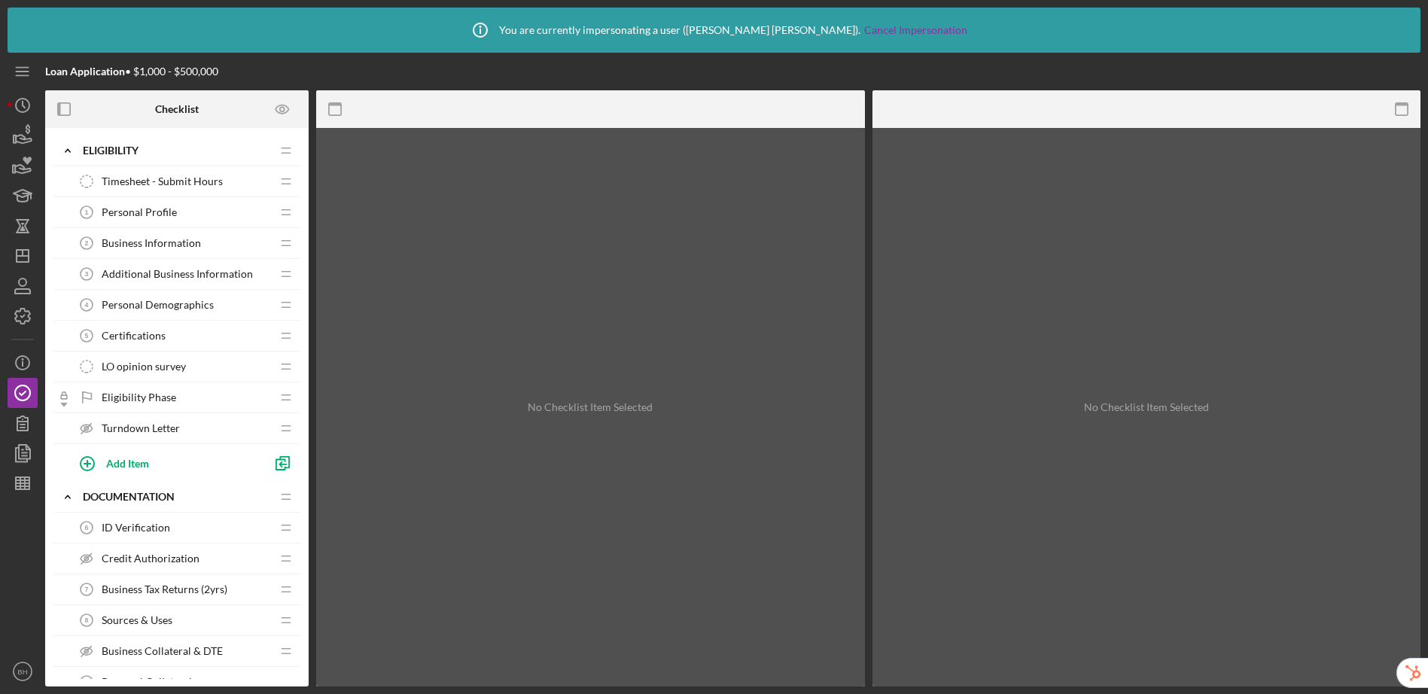
scroll to position [1110, 0]
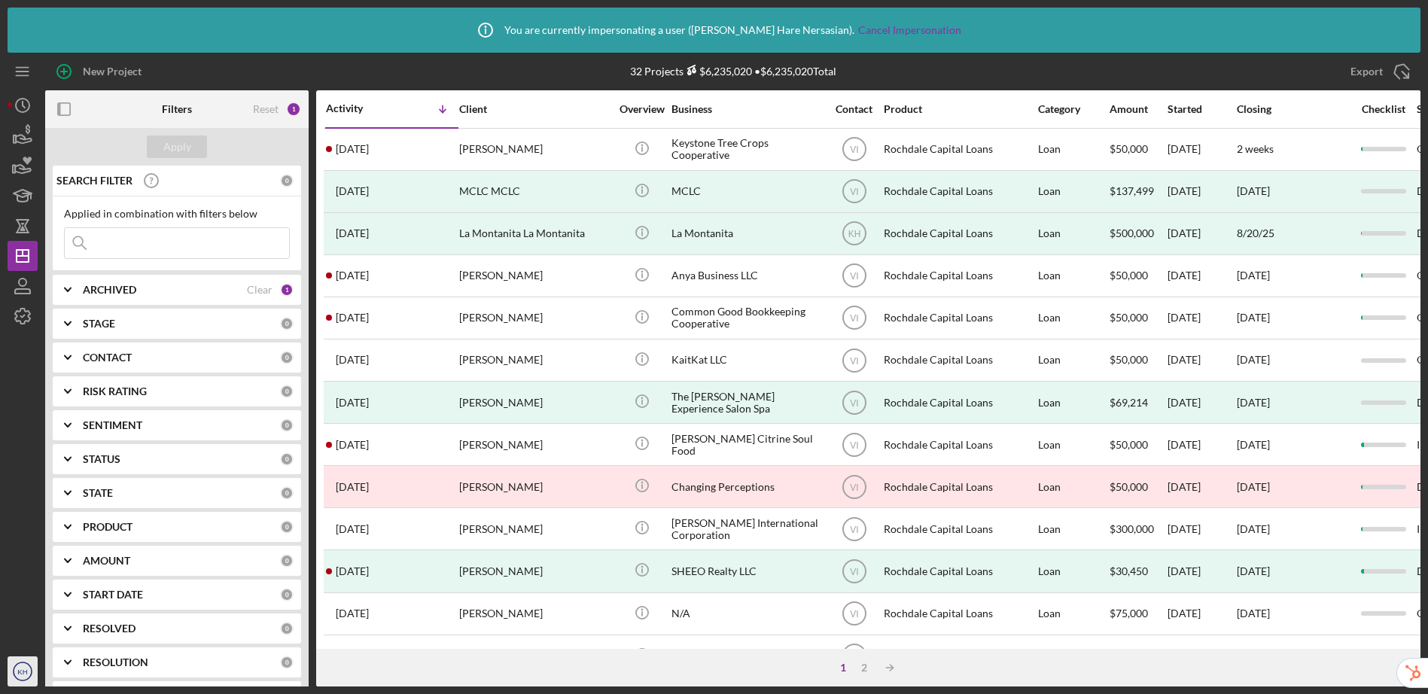
click at [18, 678] on circle "button" at bounding box center [23, 671] width 18 height 18
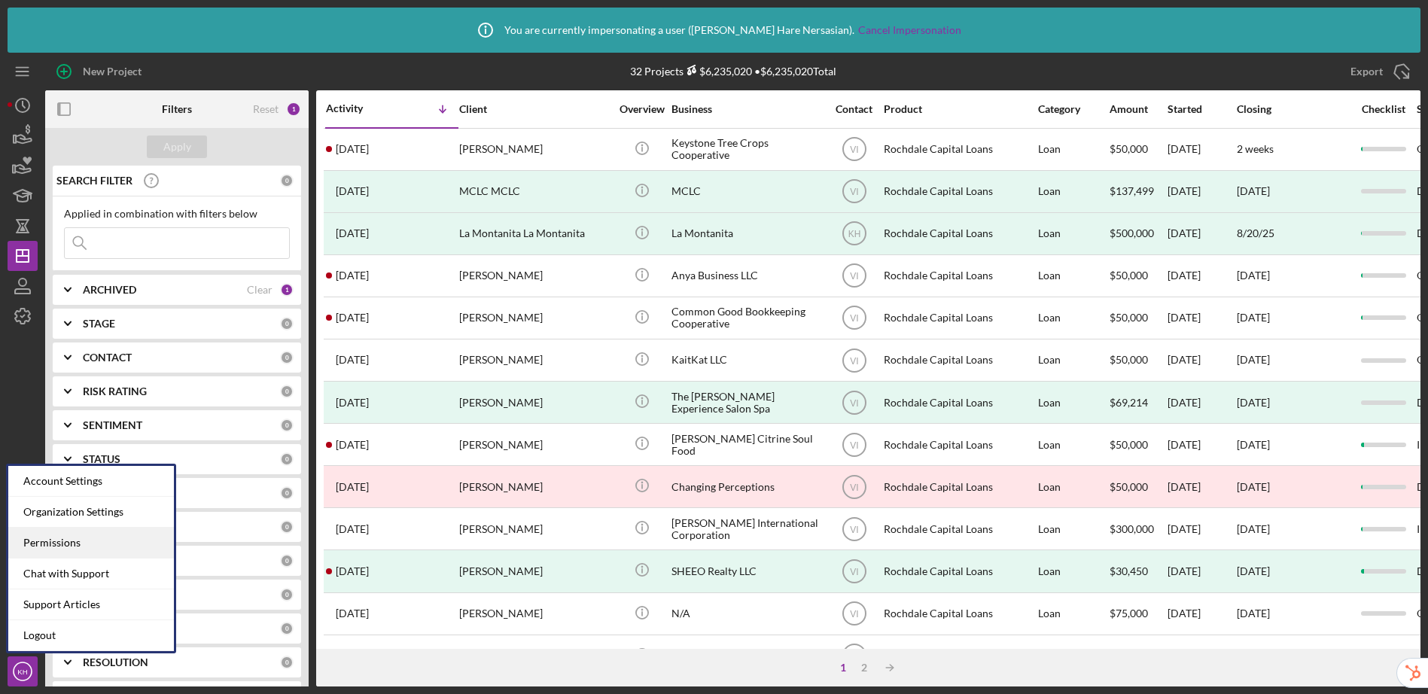
click at [67, 545] on div "Permissions" at bounding box center [91, 543] width 166 height 31
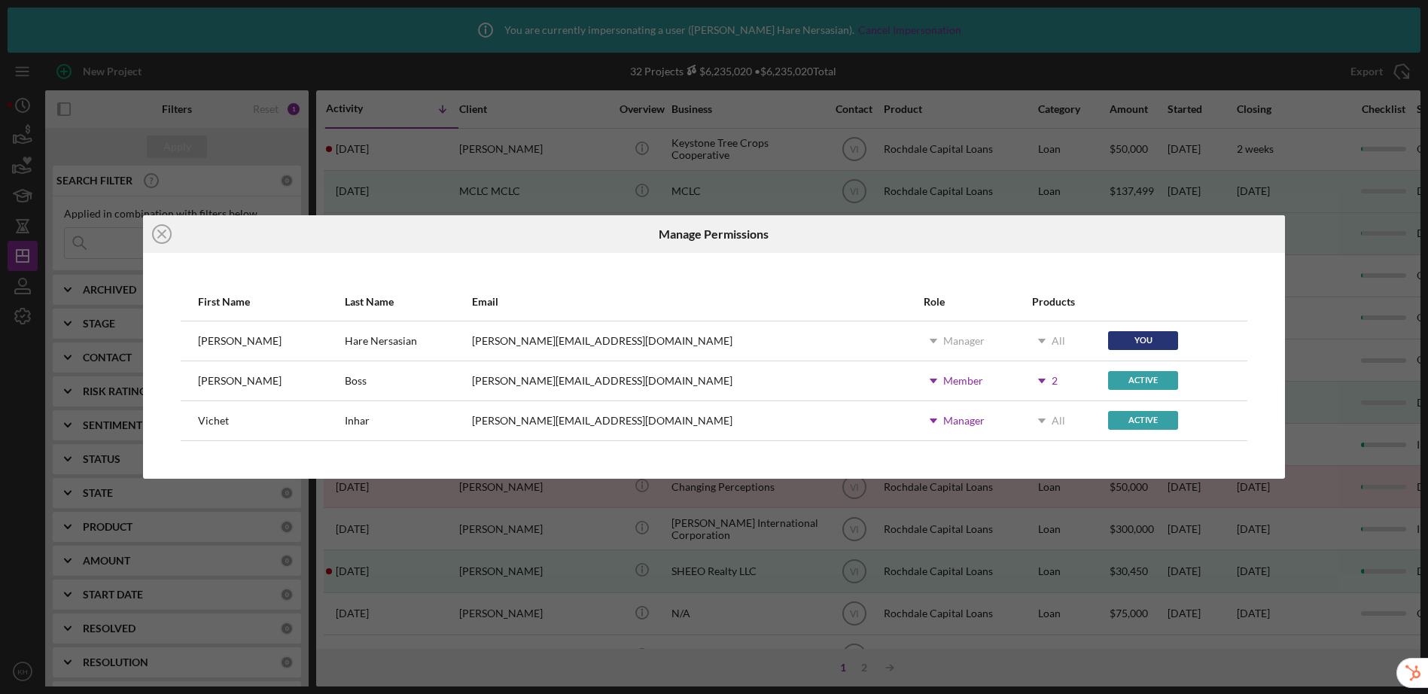
click at [1214, 33] on div "Icon/Close Manage Permissions First Name Last Name Email Role Products Klade Ha…" at bounding box center [714, 347] width 1428 height 694
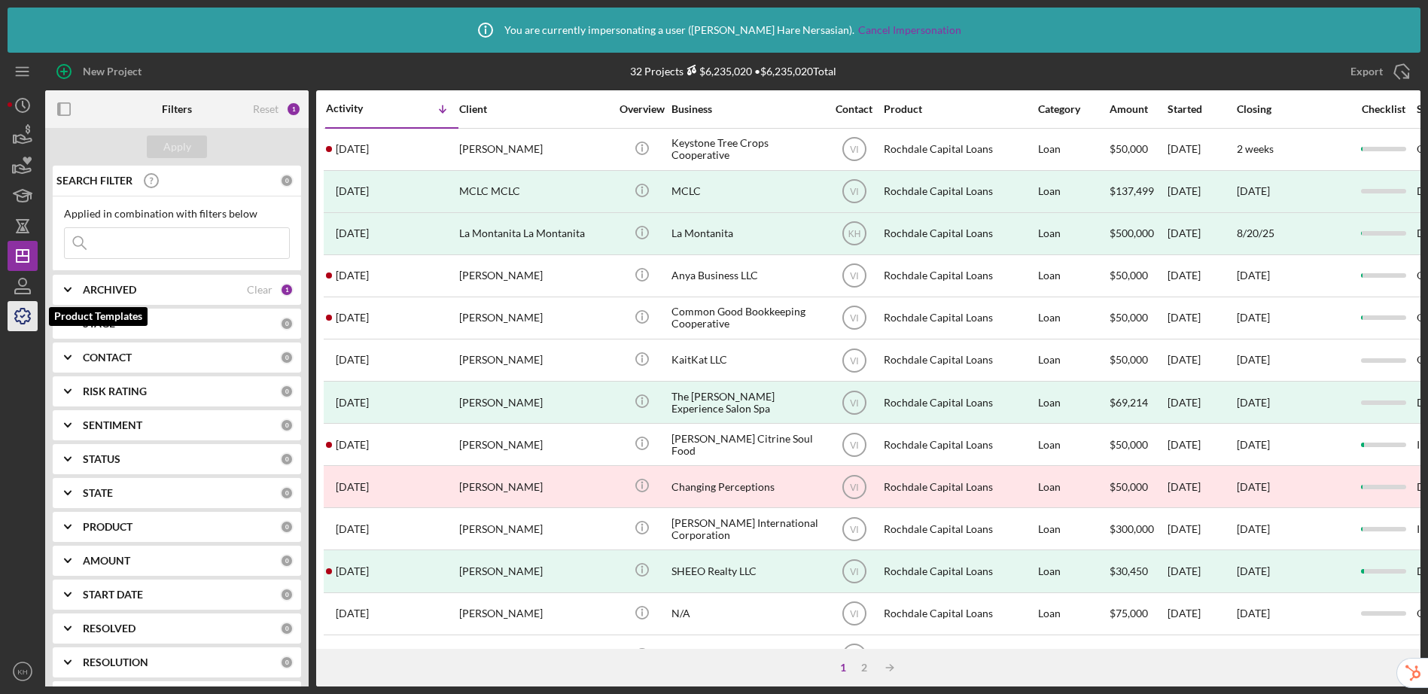
click at [24, 317] on icon "button" at bounding box center [23, 316] width 38 height 38
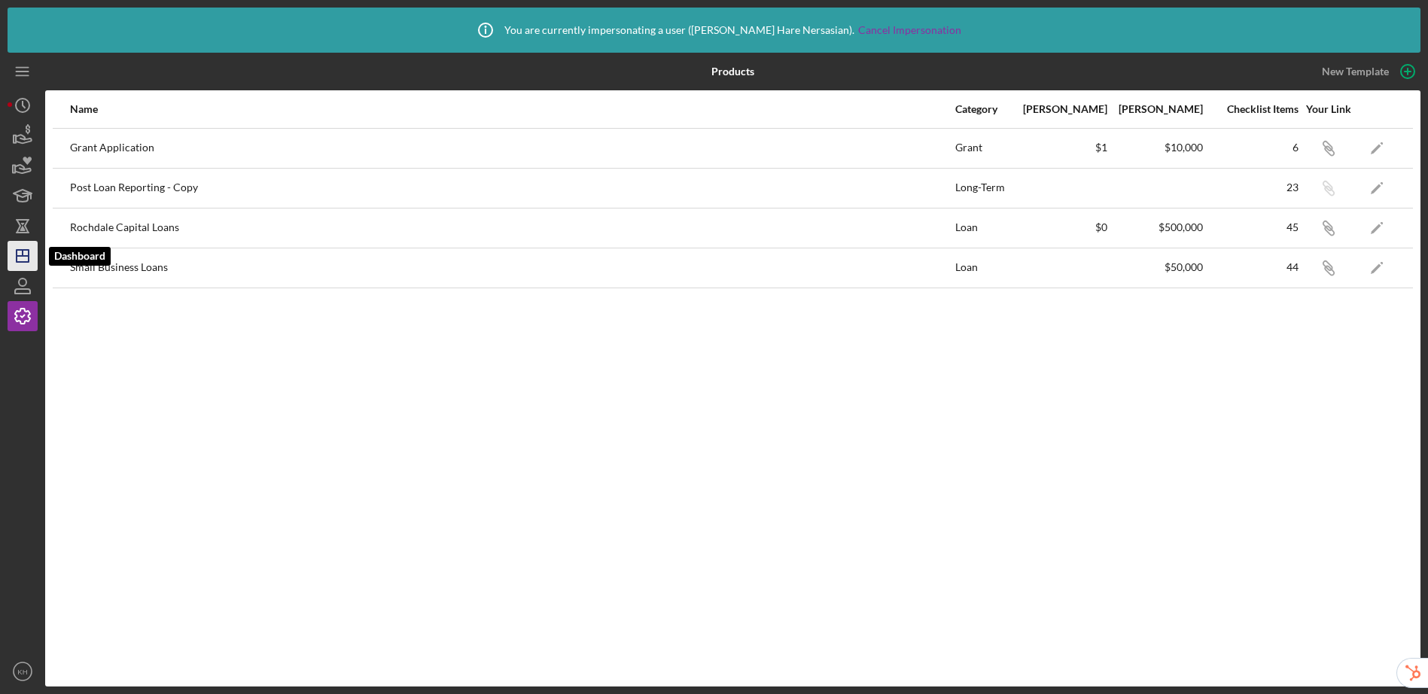
click at [30, 250] on icon "Icon/Dashboard" at bounding box center [23, 256] width 38 height 38
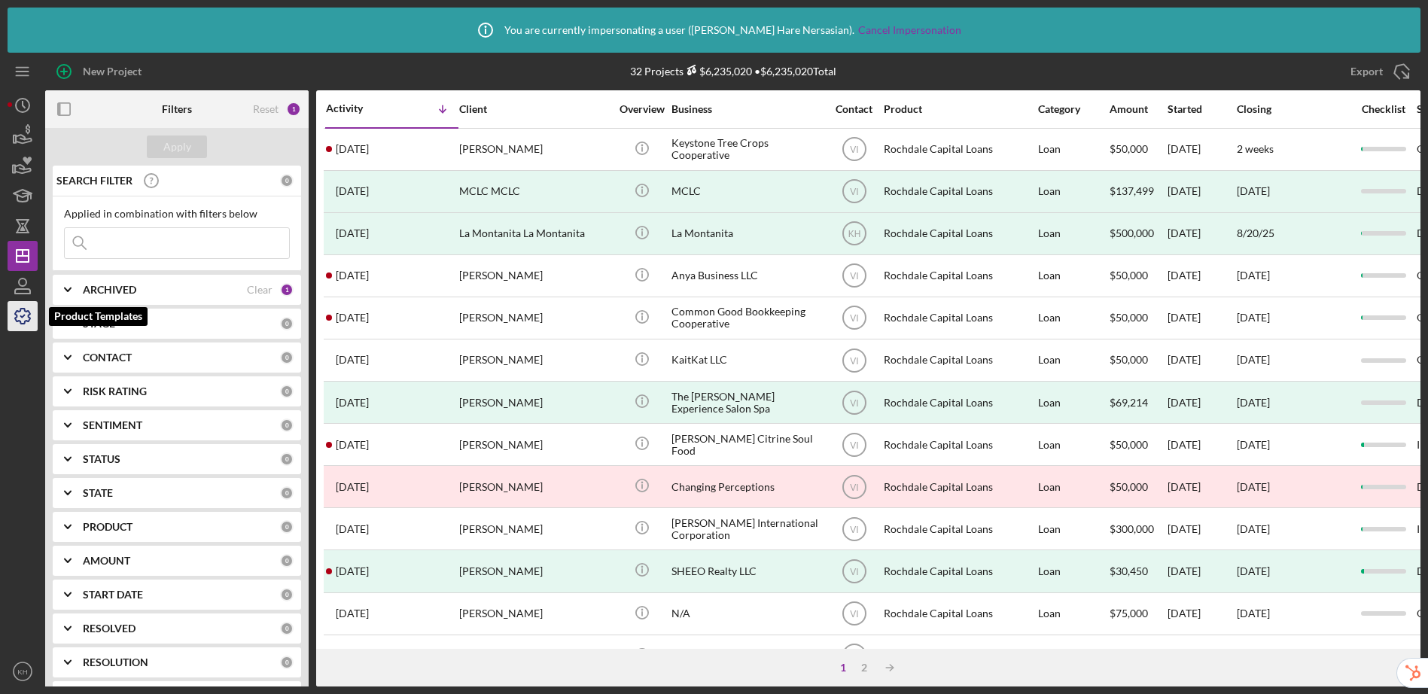
click at [26, 318] on icon "button" at bounding box center [23, 316] width 38 height 38
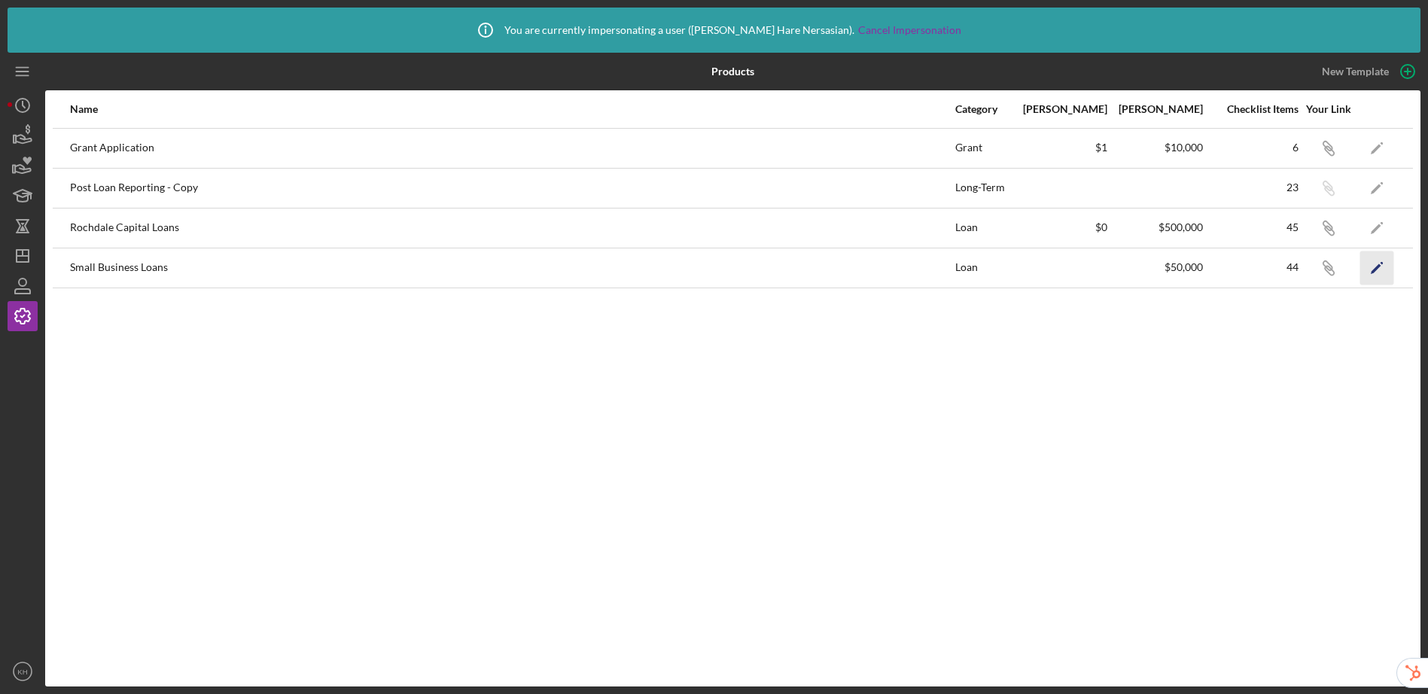
click at [1387, 272] on icon "Icon/Edit" at bounding box center [1377, 268] width 34 height 34
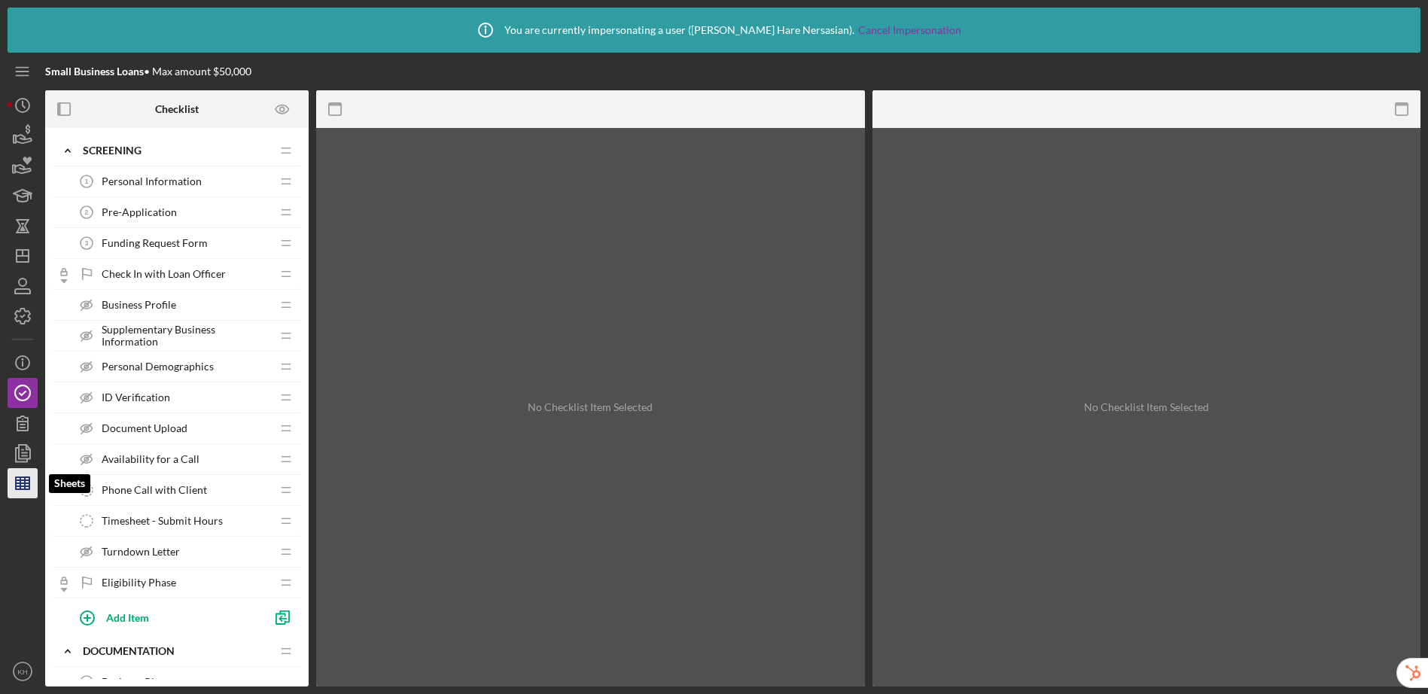
click at [29, 489] on polygon "button" at bounding box center [23, 483] width 14 height 12
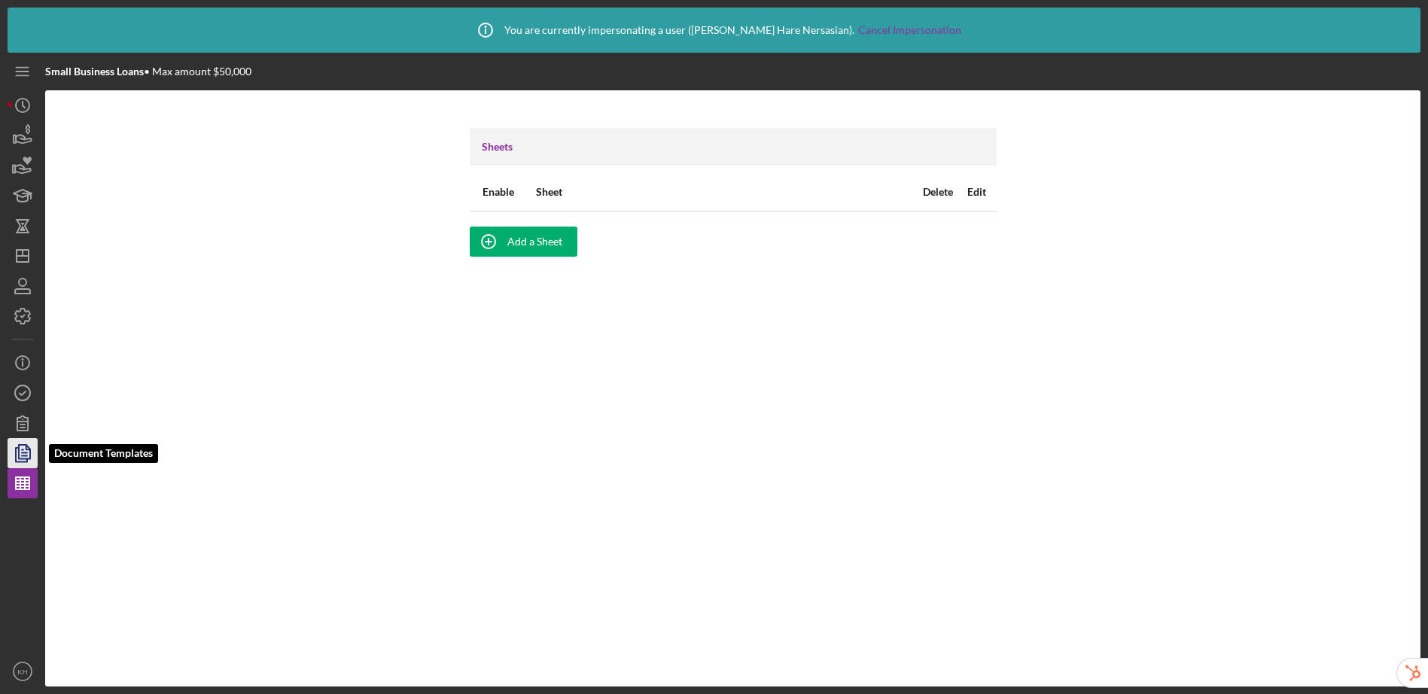
click at [29, 455] on icon "button" at bounding box center [23, 453] width 38 height 38
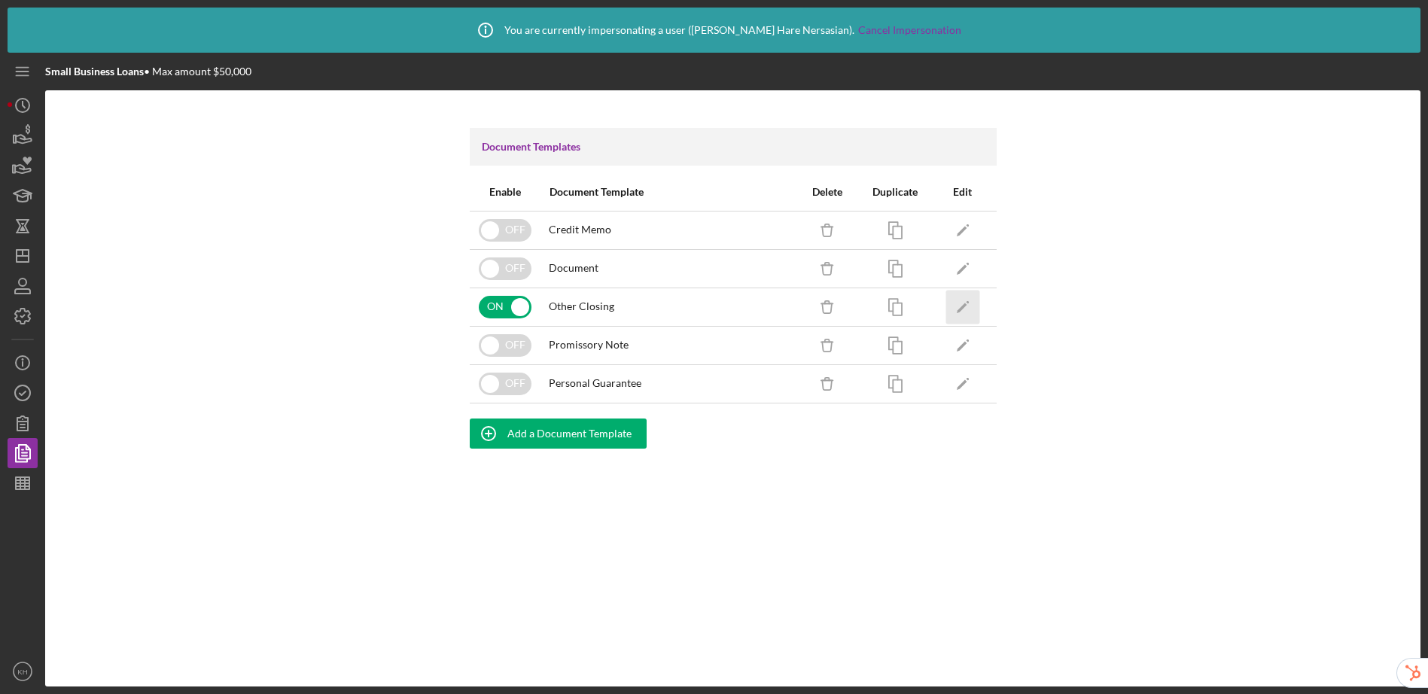
click at [957, 298] on icon "Icon/Edit" at bounding box center [962, 307] width 34 height 34
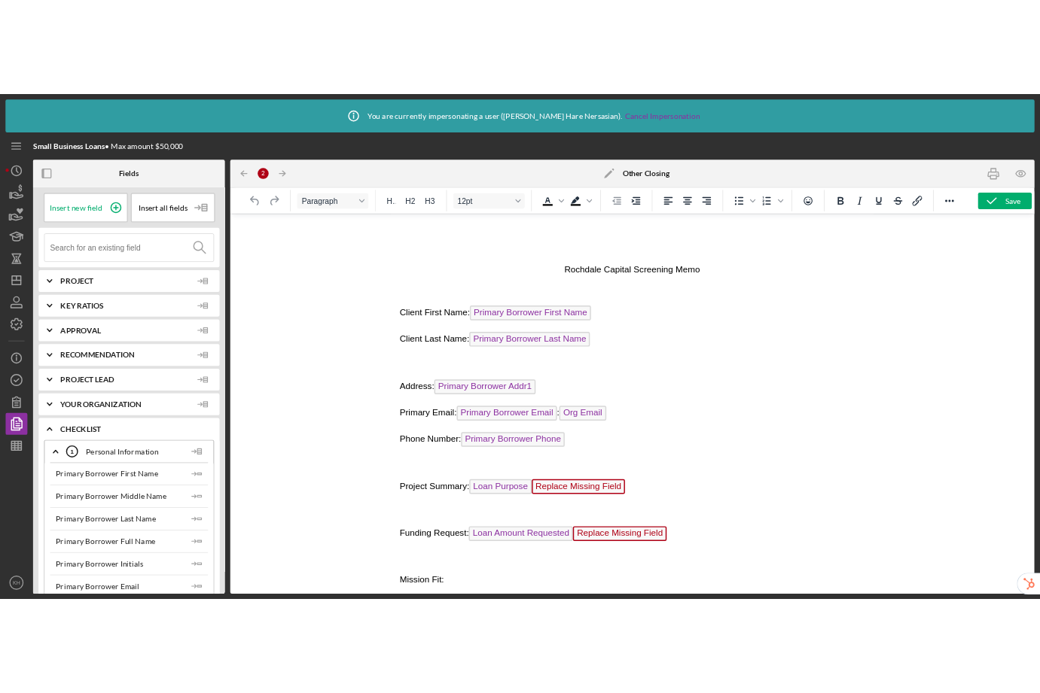
scroll to position [160, 0]
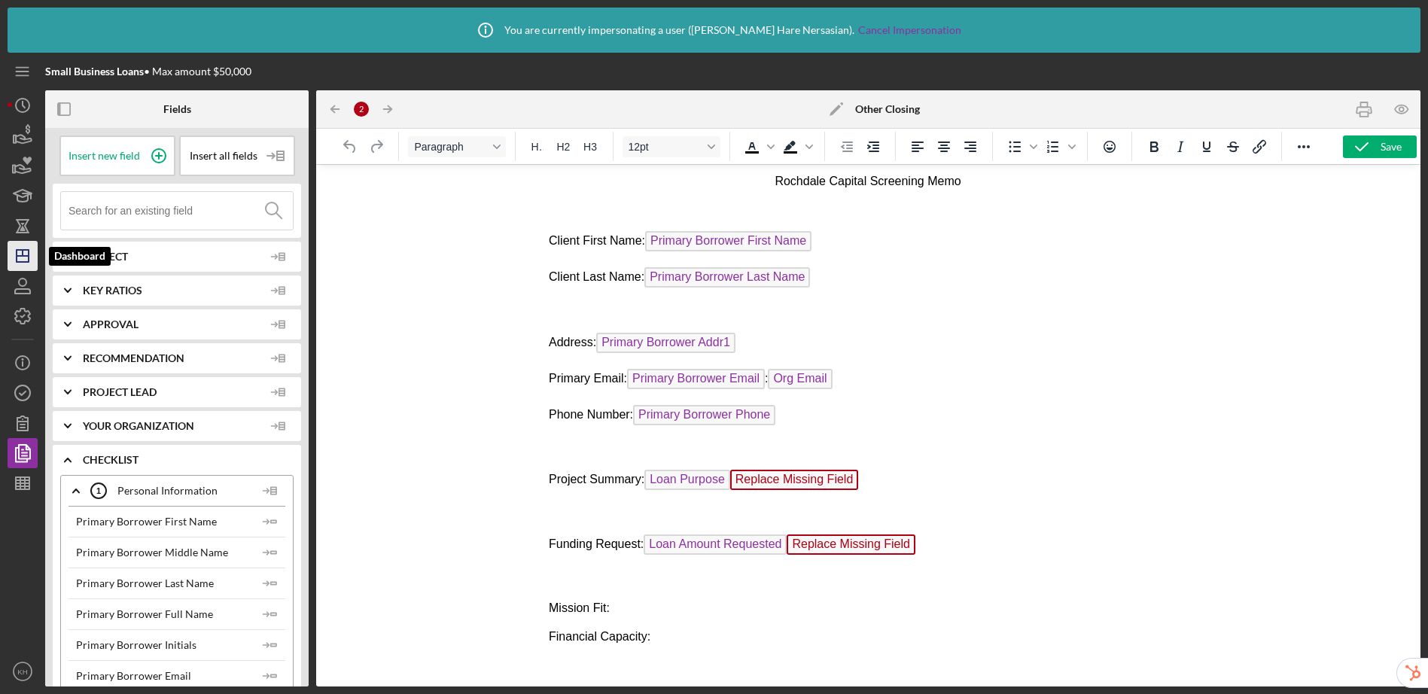
click at [29, 257] on icon "Icon/Dashboard" at bounding box center [23, 256] width 38 height 38
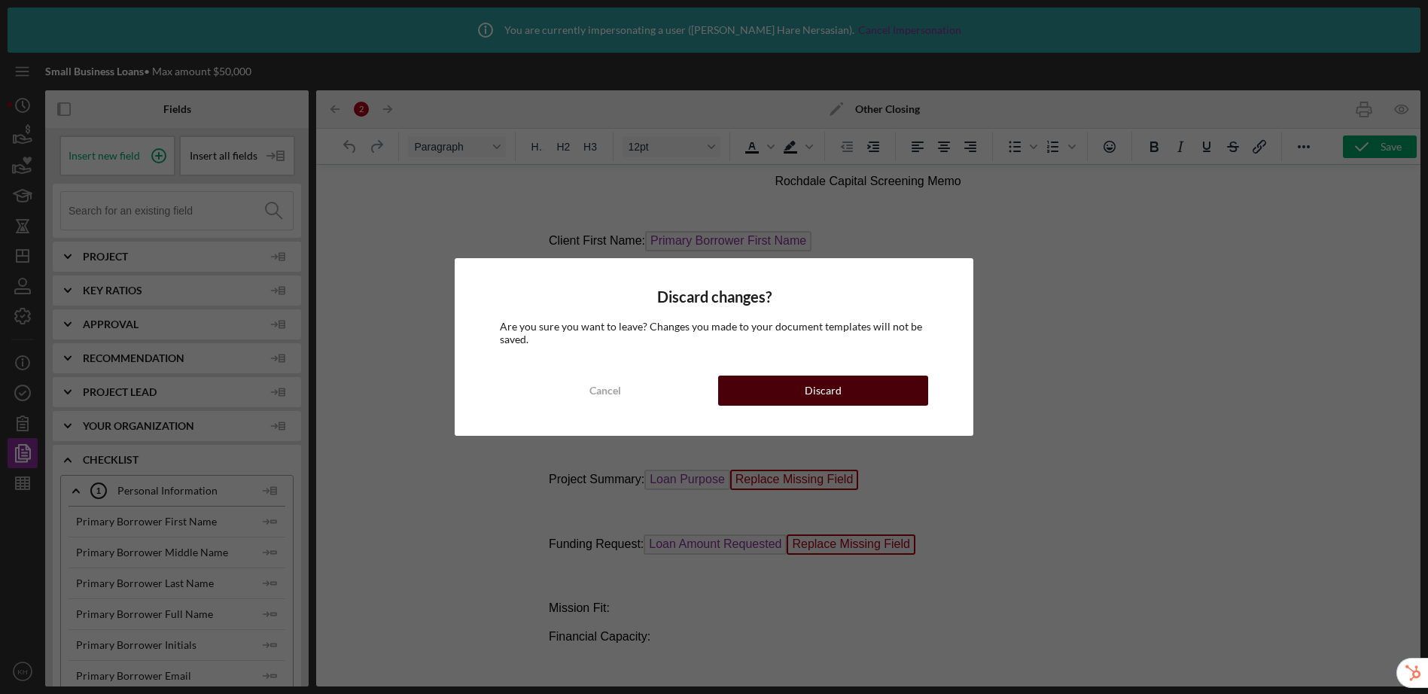
click at [912, 394] on button "Discard" at bounding box center [823, 391] width 211 height 30
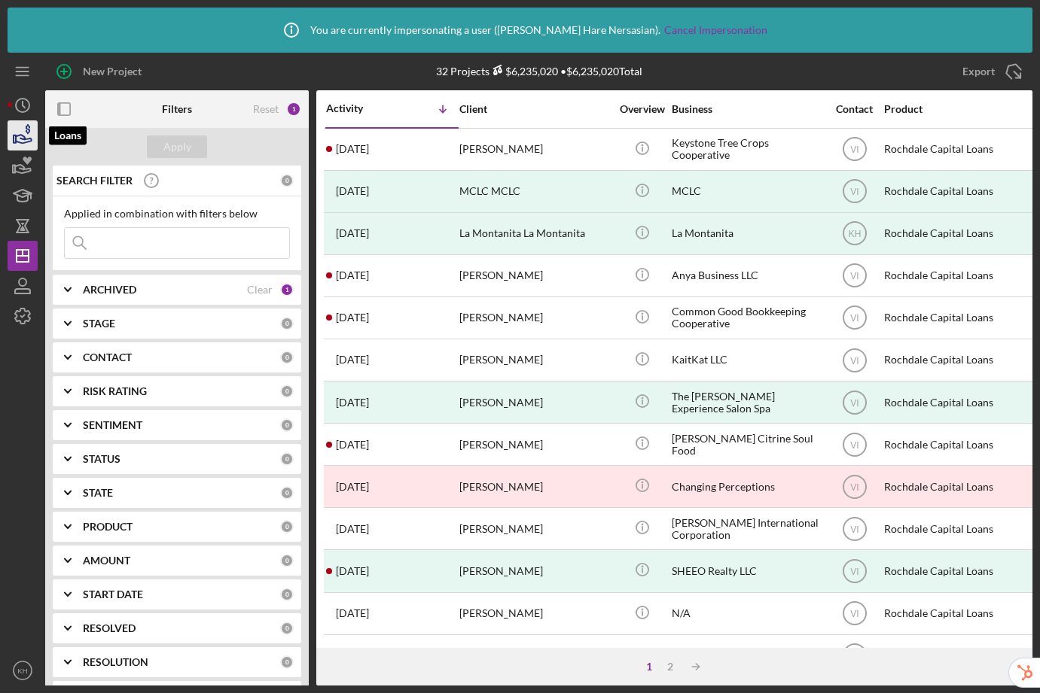
click at [17, 138] on icon "button" at bounding box center [23, 136] width 38 height 38
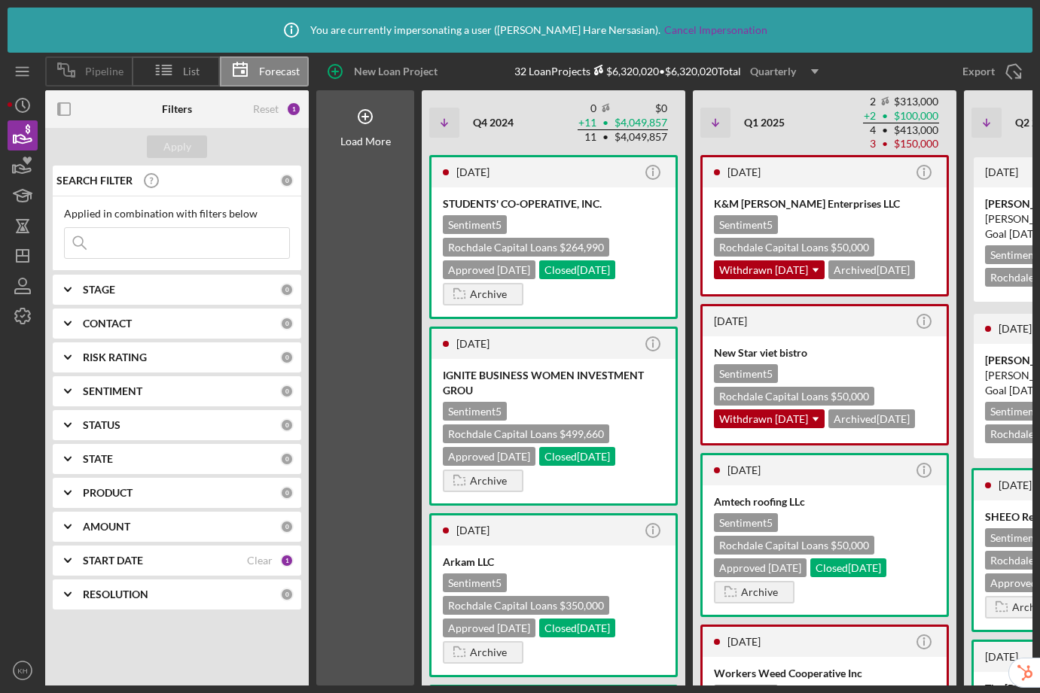
click at [90, 70] on span "Pipeline" at bounding box center [104, 71] width 38 height 12
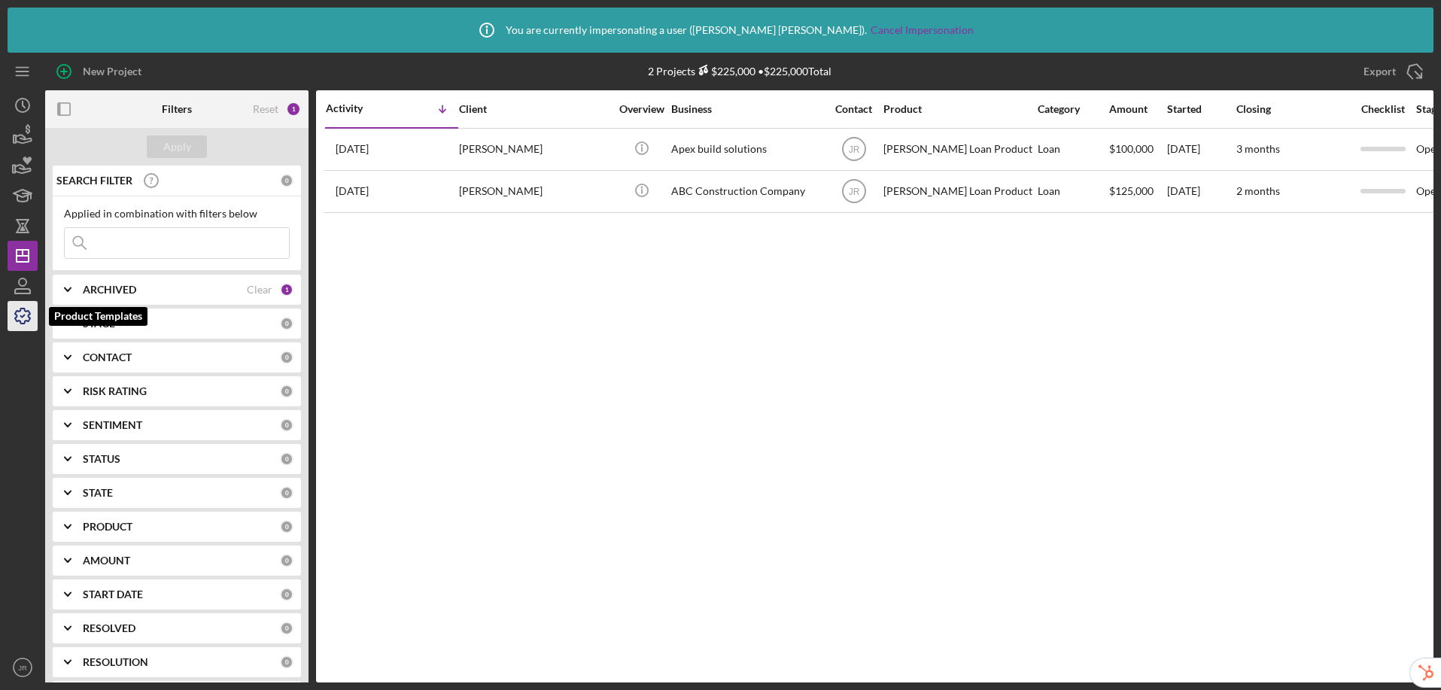
click at [25, 324] on icon "button" at bounding box center [23, 316] width 38 height 38
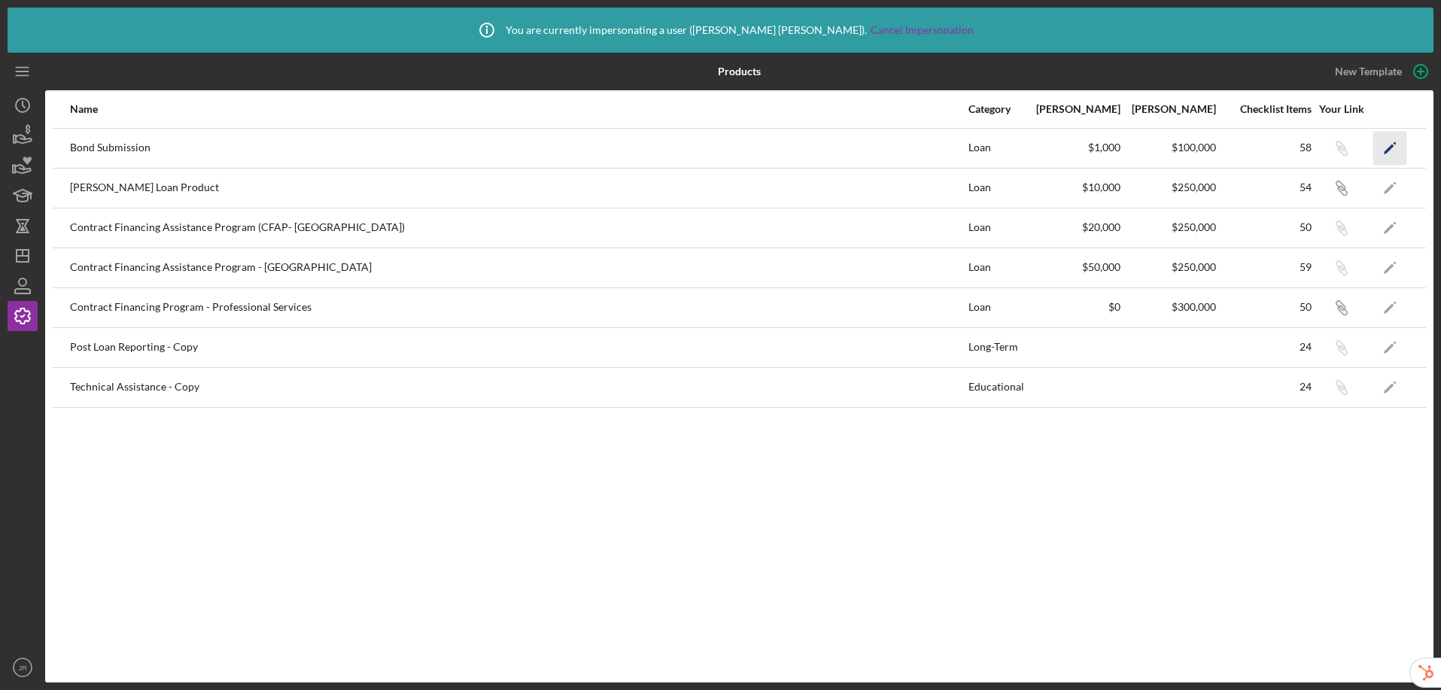
click at [1228, 150] on icon "Icon/Edit" at bounding box center [1391, 148] width 34 height 34
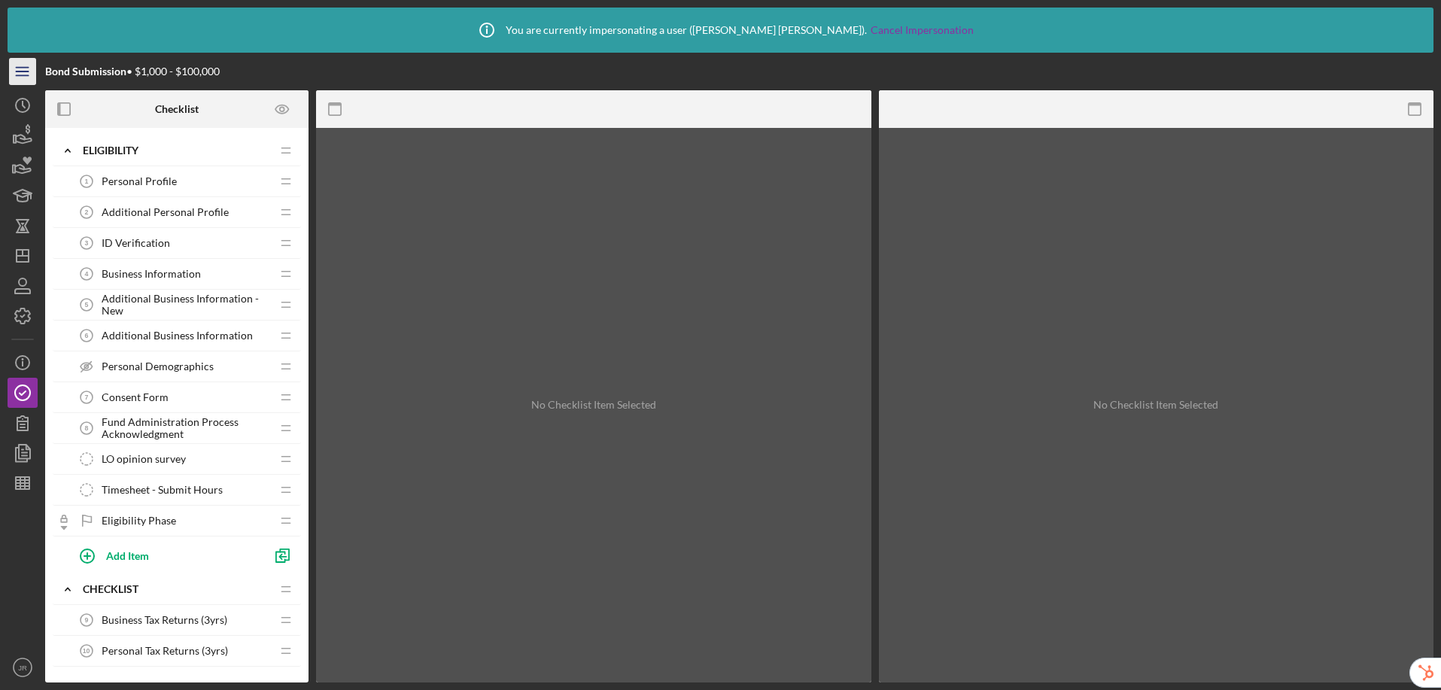
click at [23, 68] on line "button" at bounding box center [22, 68] width 12 height 0
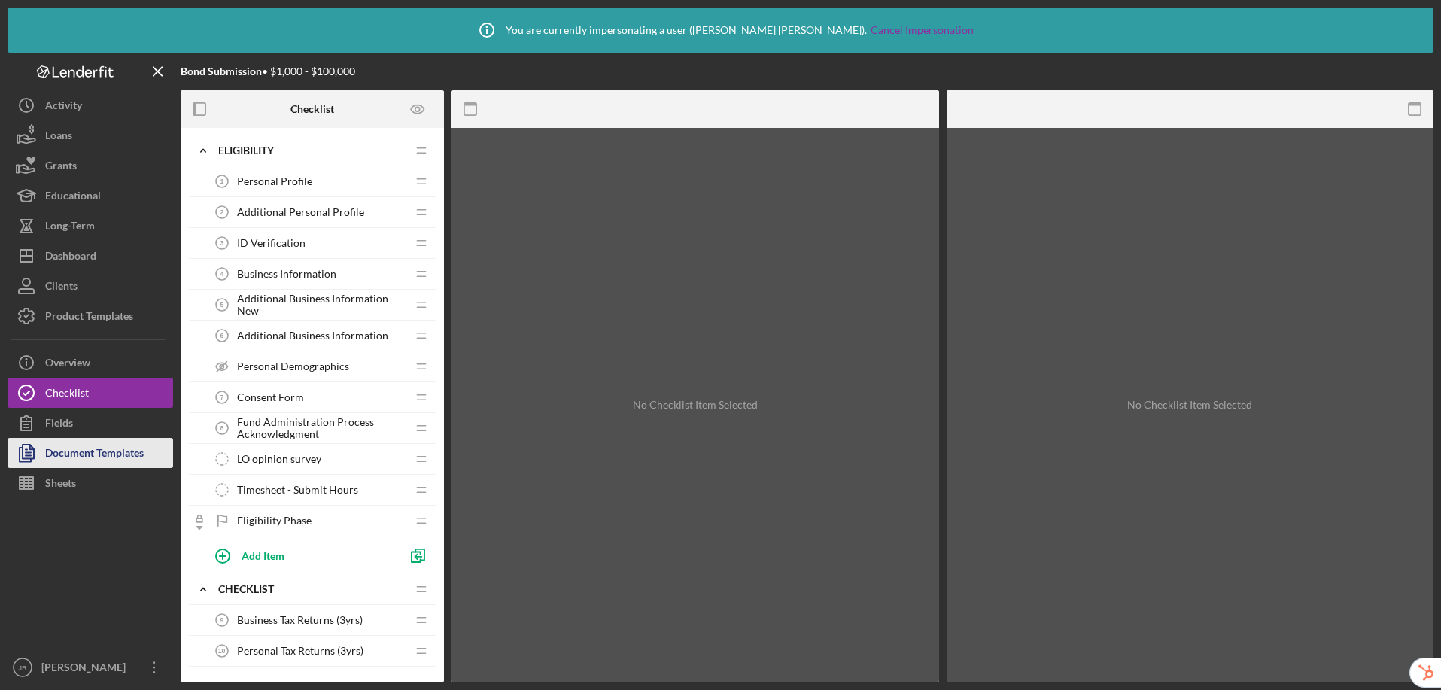
click at [121, 452] on div "Document Templates" at bounding box center [94, 455] width 99 height 34
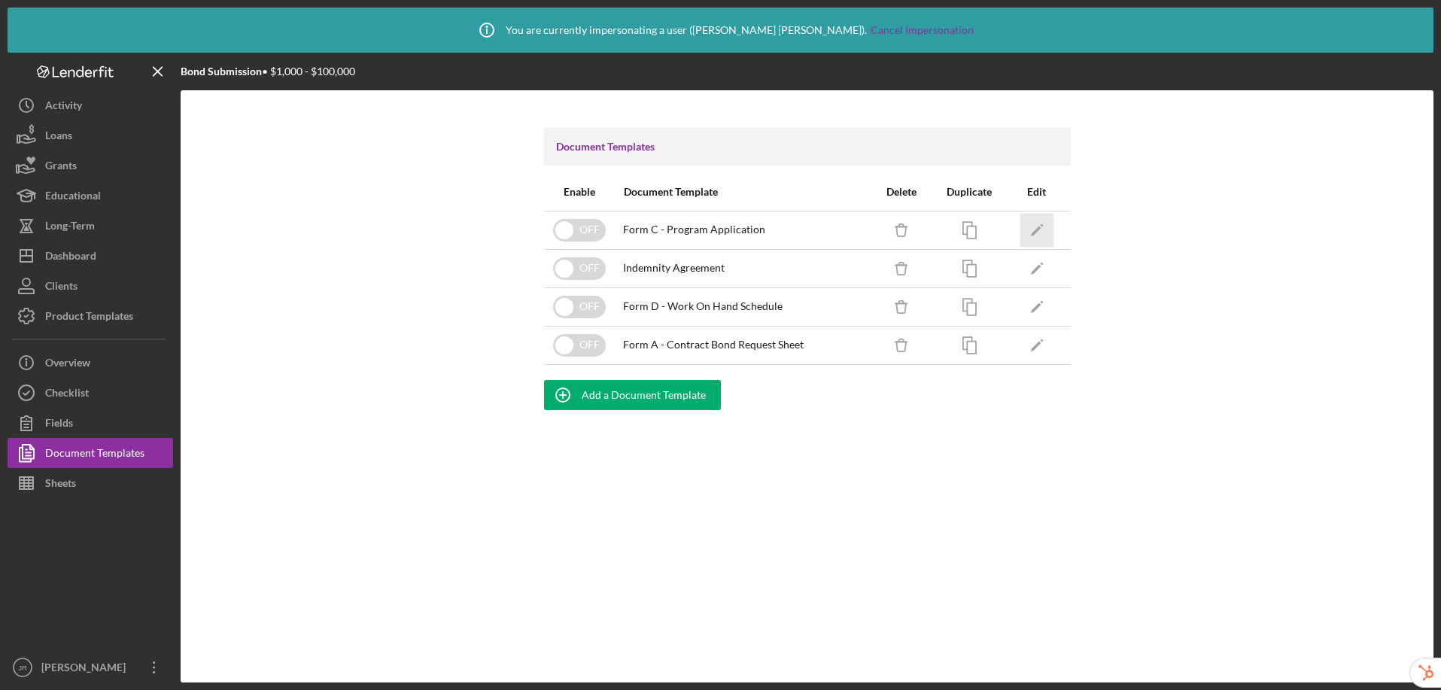
click at [1037, 235] on icon "Icon/Edit" at bounding box center [1037, 230] width 34 height 34
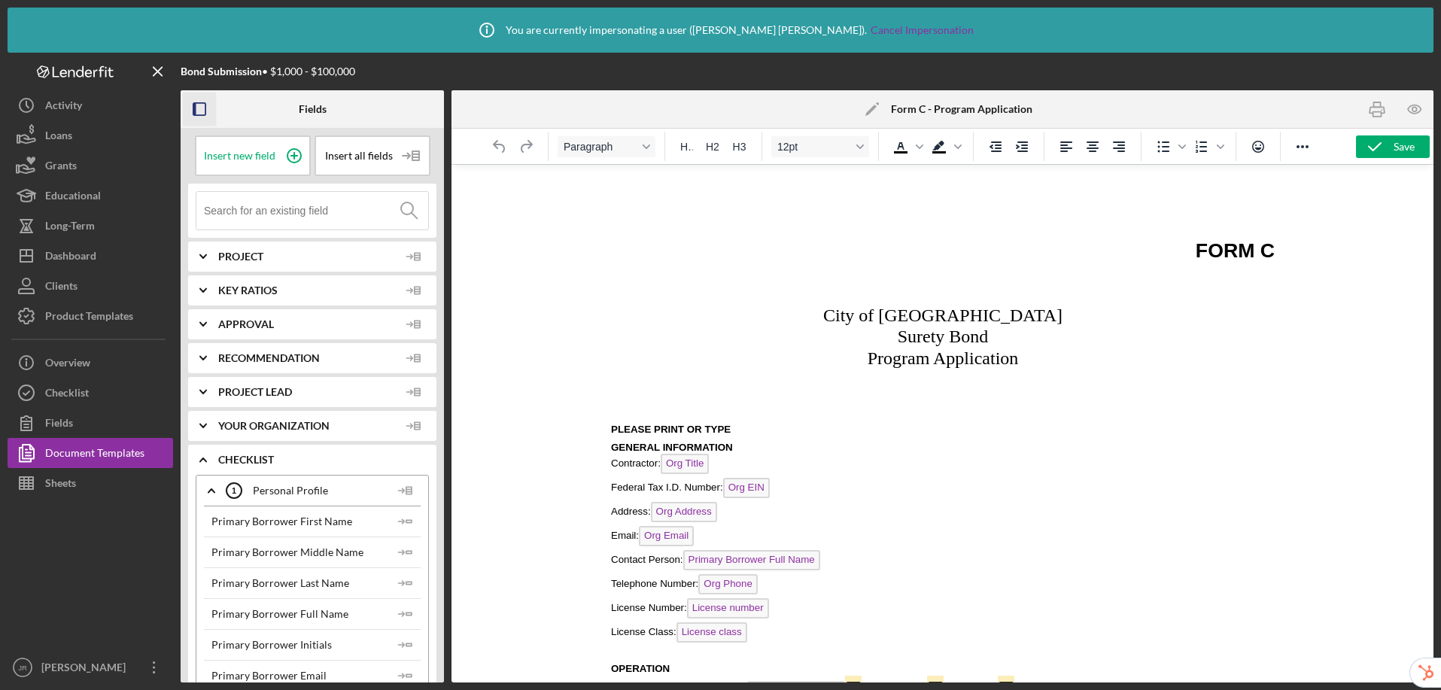
click at [207, 110] on icon "button" at bounding box center [200, 110] width 34 height 34
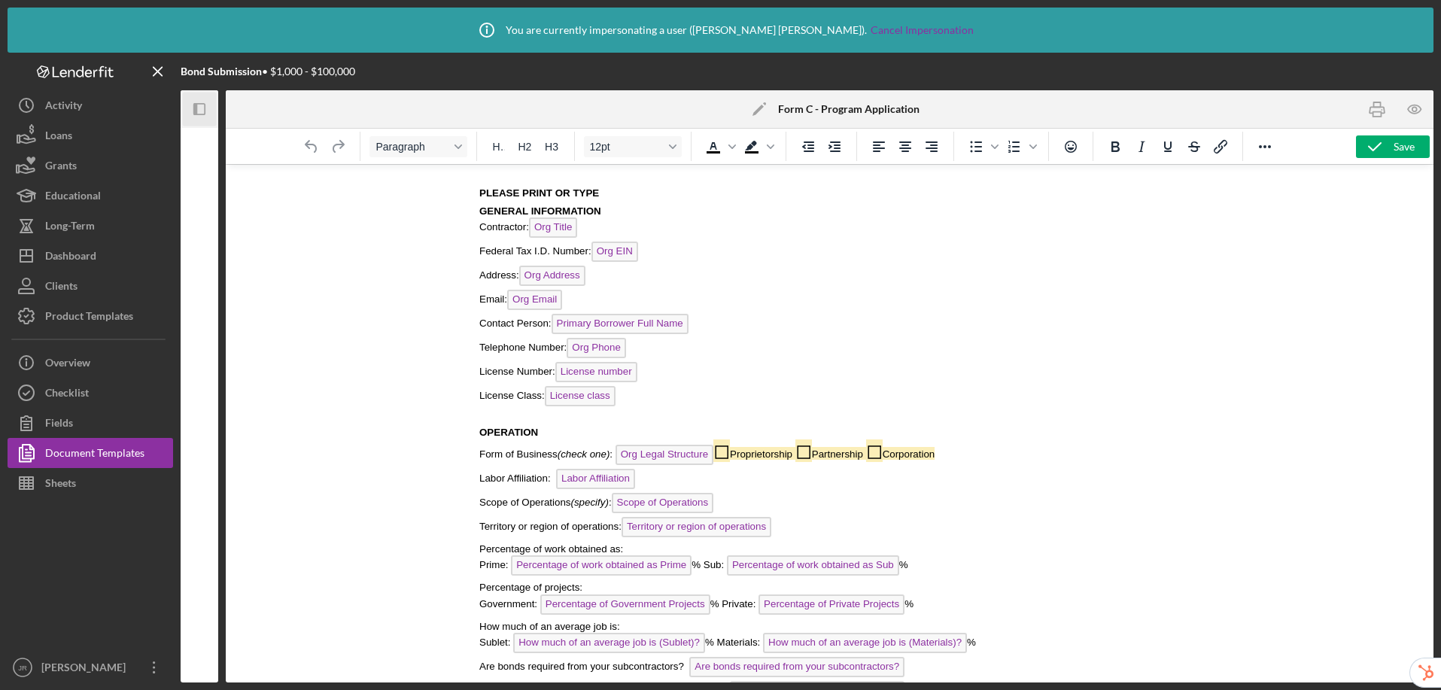
scroll to position [239, 0]
click at [615, 365] on span "License number" at bounding box center [597, 369] width 82 height 20
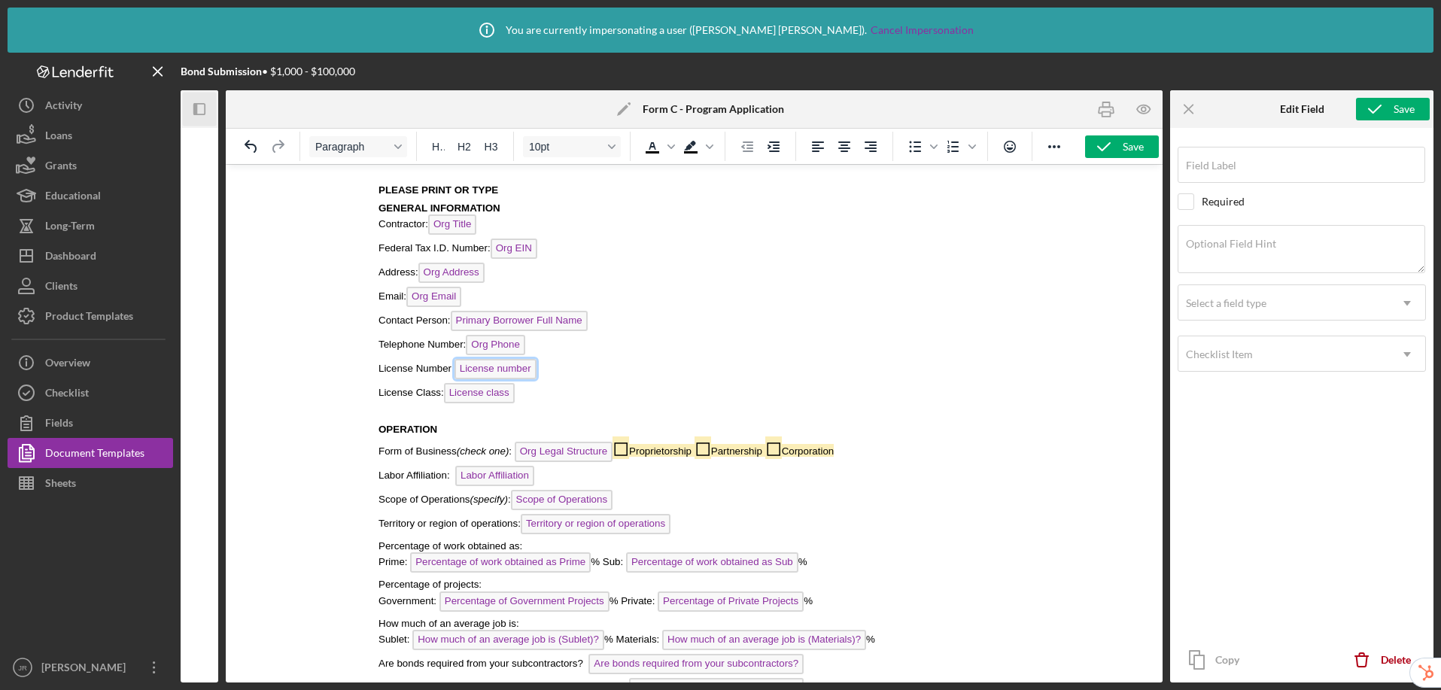
type input "License number"
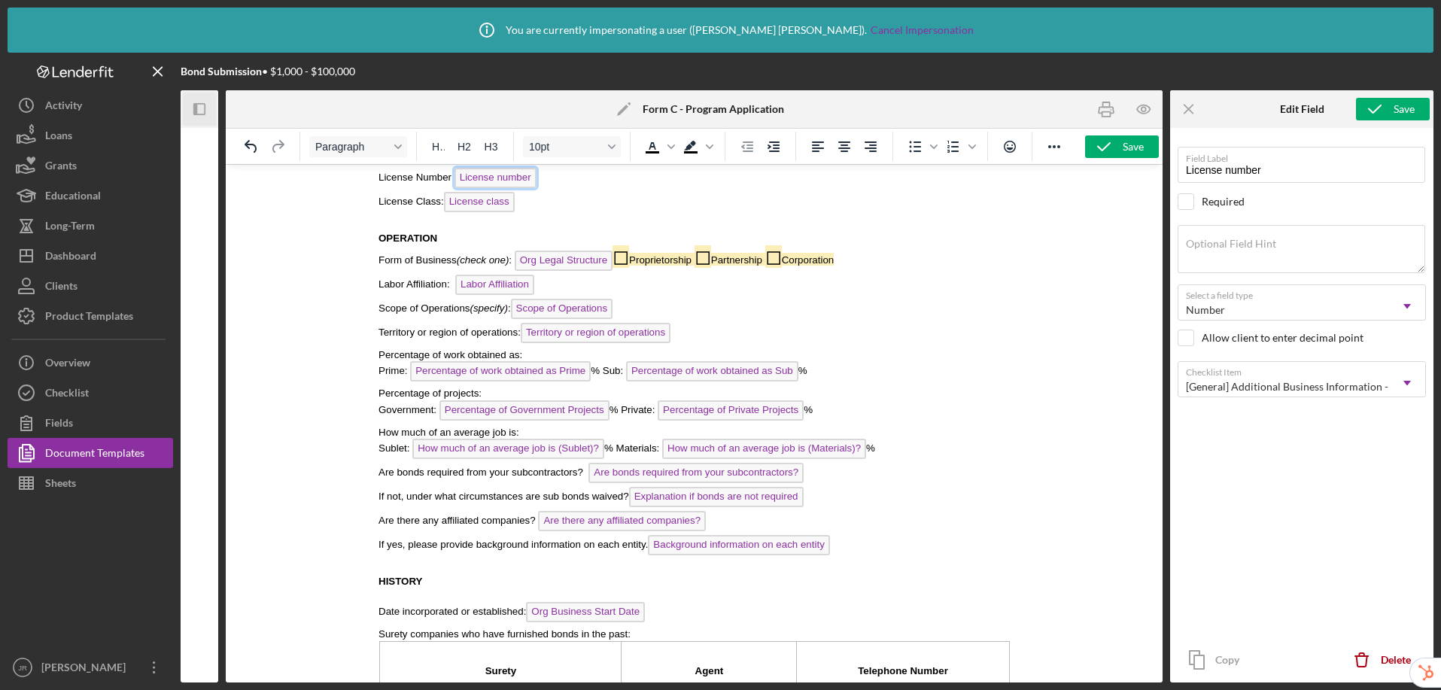
scroll to position [443, 0]
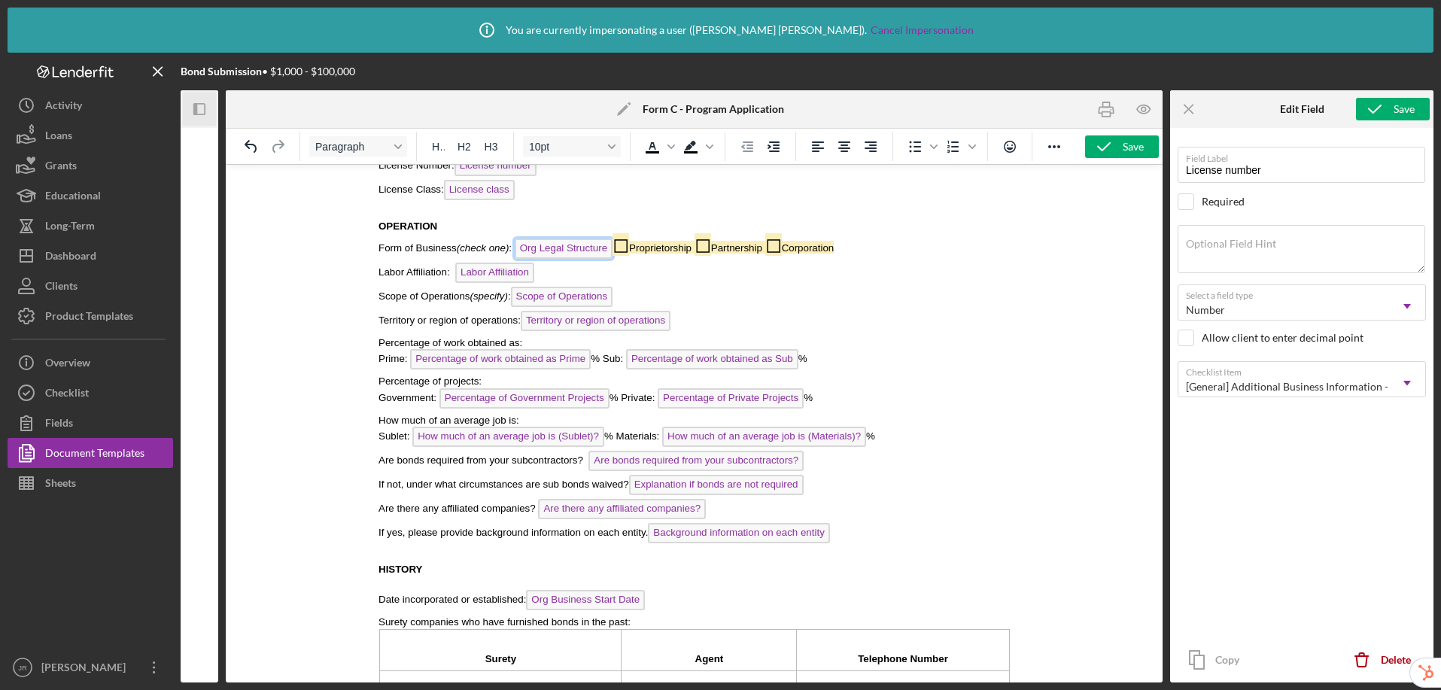
click at [593, 245] on span "Org Legal Structure" at bounding box center [563, 249] width 98 height 20
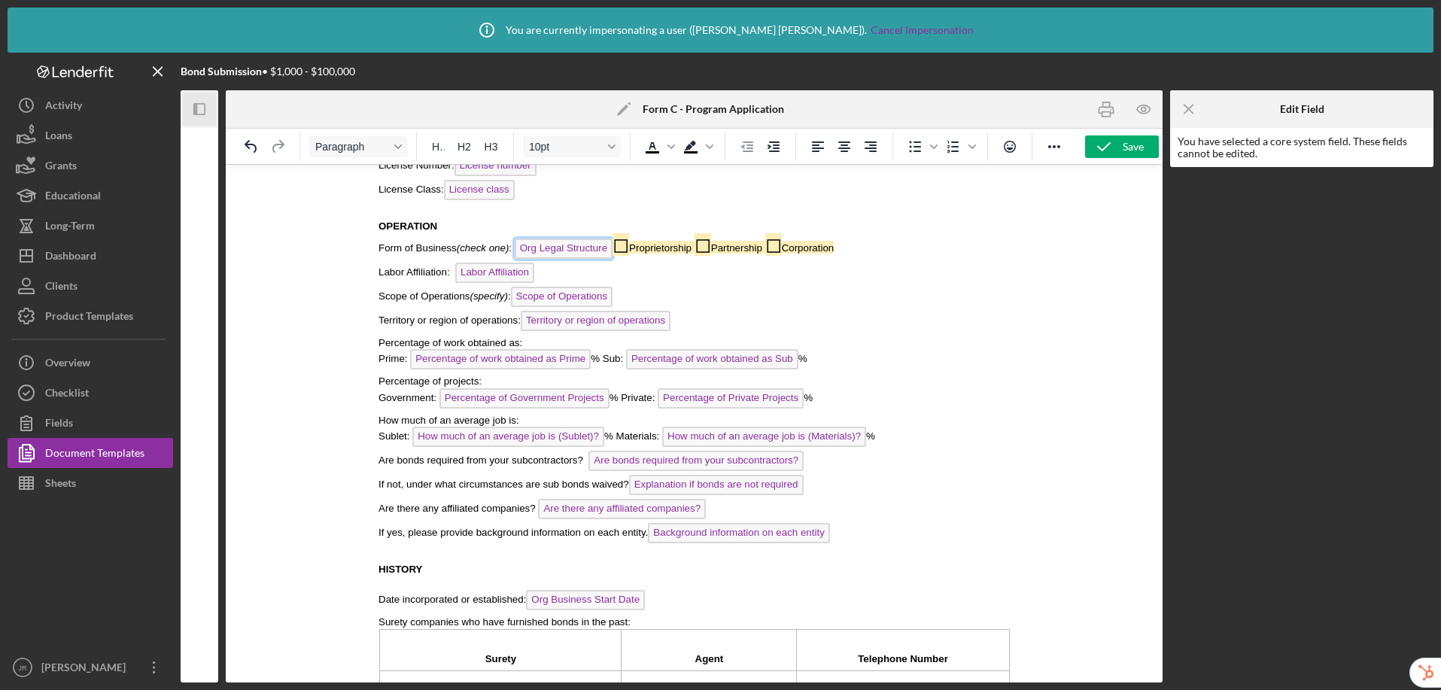
scroll to position [273, 0]
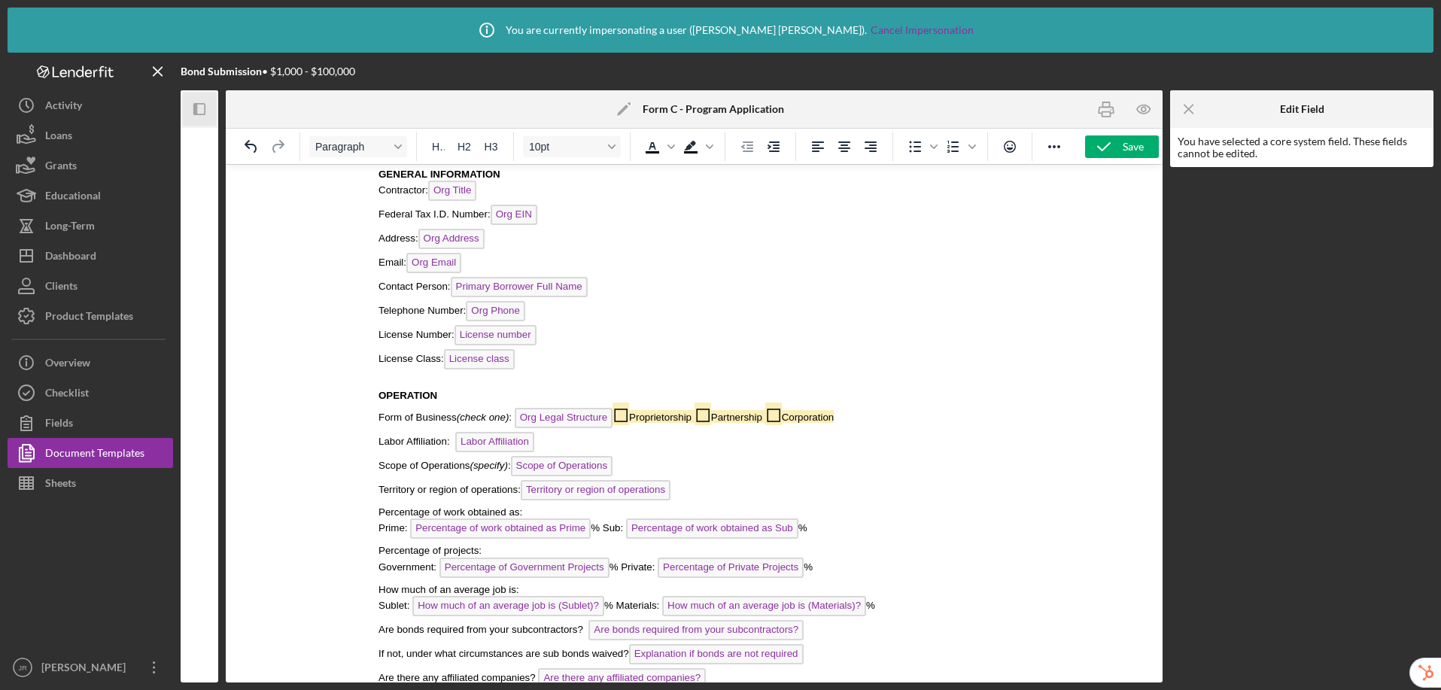
click at [663, 425] on p "Form of Business (check one) : Org Legal Structure ◻ Proprietorship ◻ Partnersh…" at bounding box center [694, 417] width 632 height 30
drag, startPoint x: 628, startPoint y: 418, endPoint x: 801, endPoint y: 432, distance: 173.7
click at [871, 416] on p "Form of Business (check one) : Org Legal Structure ◻ Proprietorship ◻ Partnersh…" at bounding box center [694, 417] width 632 height 30
click at [89, 400] on button "Checklist" at bounding box center [91, 393] width 166 height 30
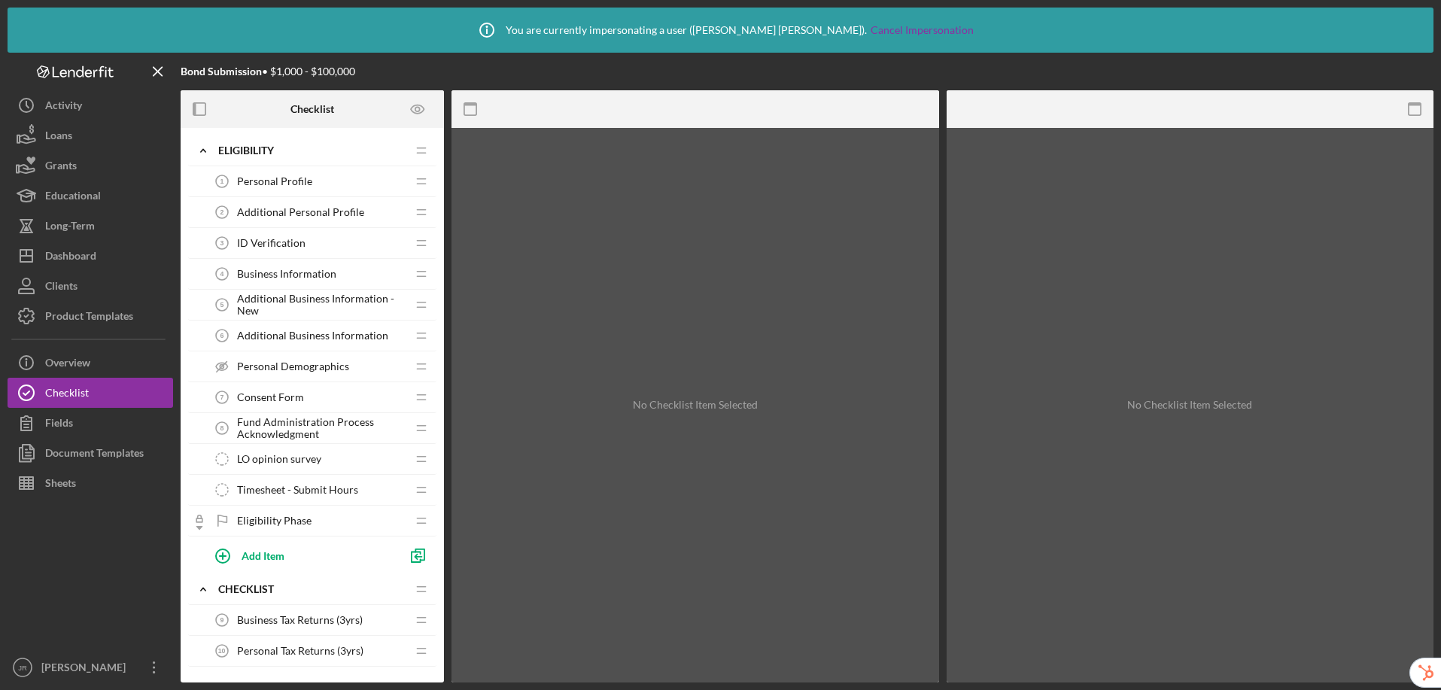
click at [281, 279] on span "Business Information" at bounding box center [286, 274] width 99 height 12
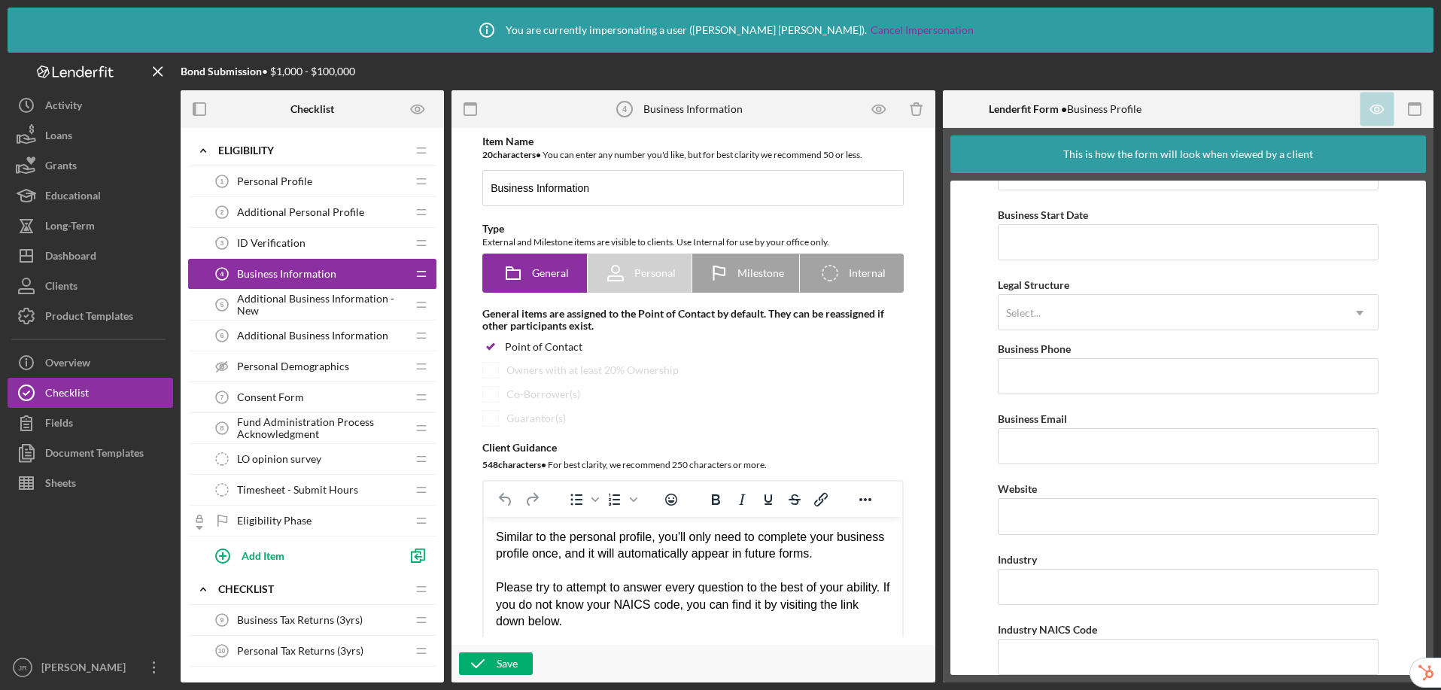
scroll to position [125, 0]
click at [1064, 315] on div "Select..." at bounding box center [1170, 311] width 343 height 35
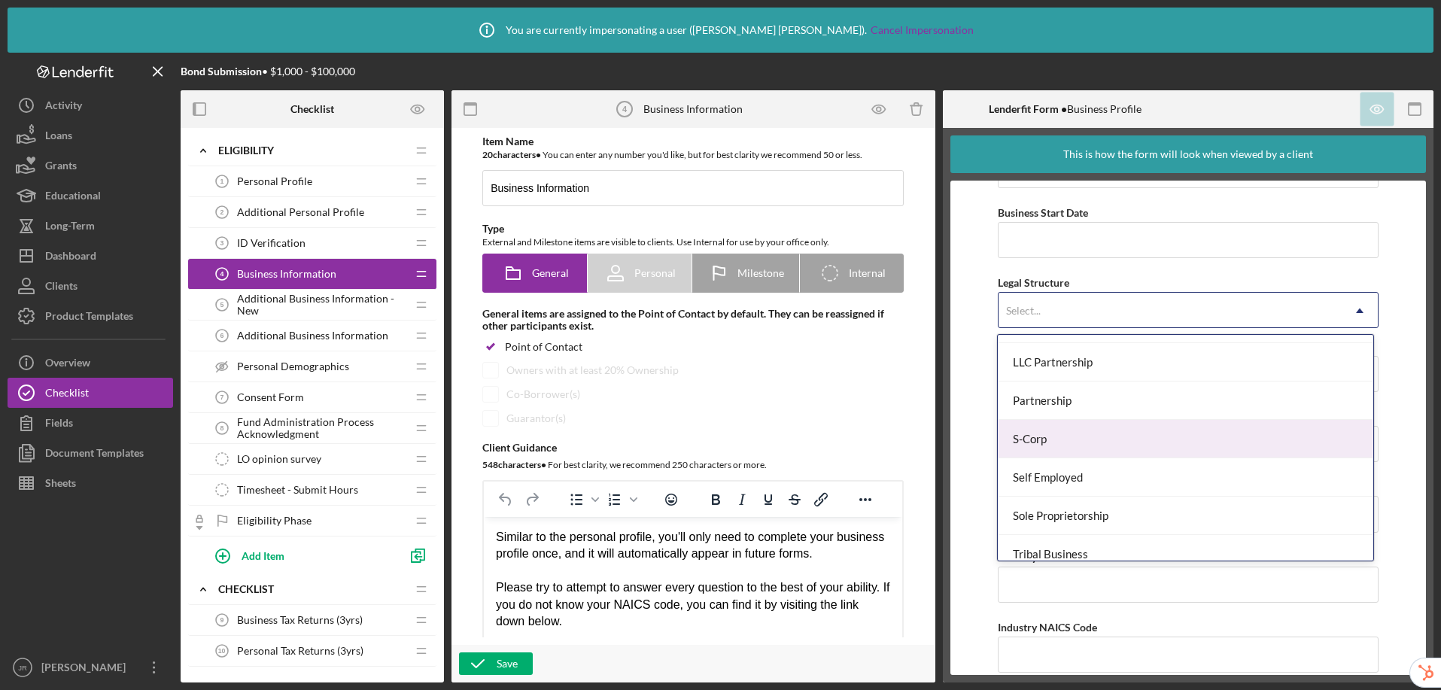
scroll to position [350, 0]
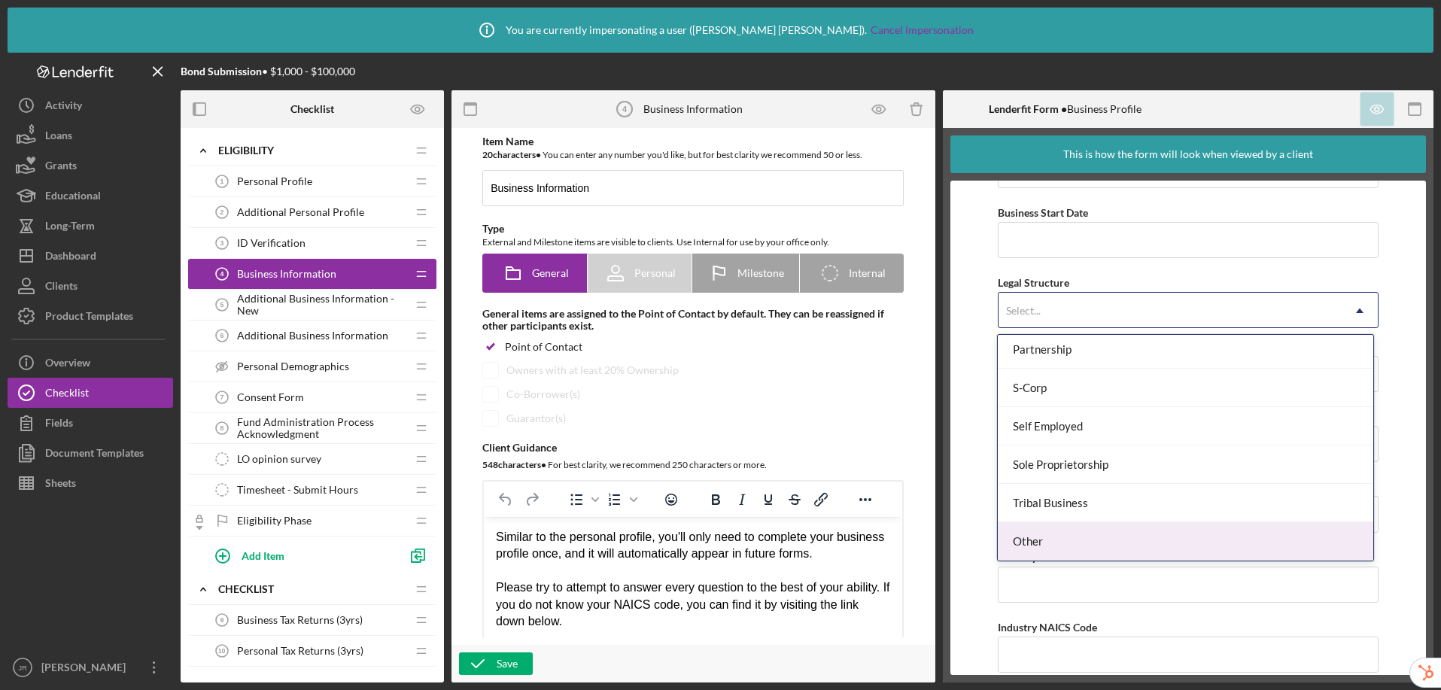
click at [1094, 541] on div "Other" at bounding box center [1186, 541] width 376 height 38
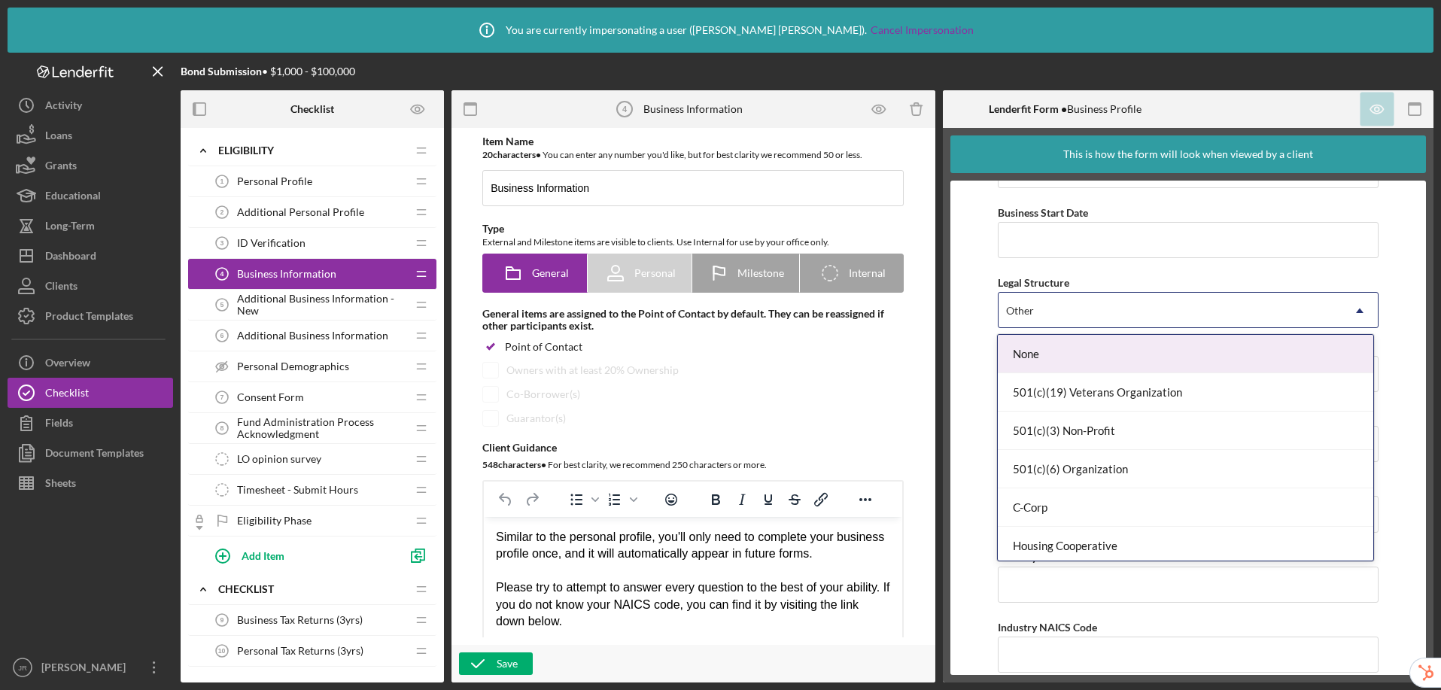
click at [1057, 312] on div "Other" at bounding box center [1170, 311] width 343 height 35
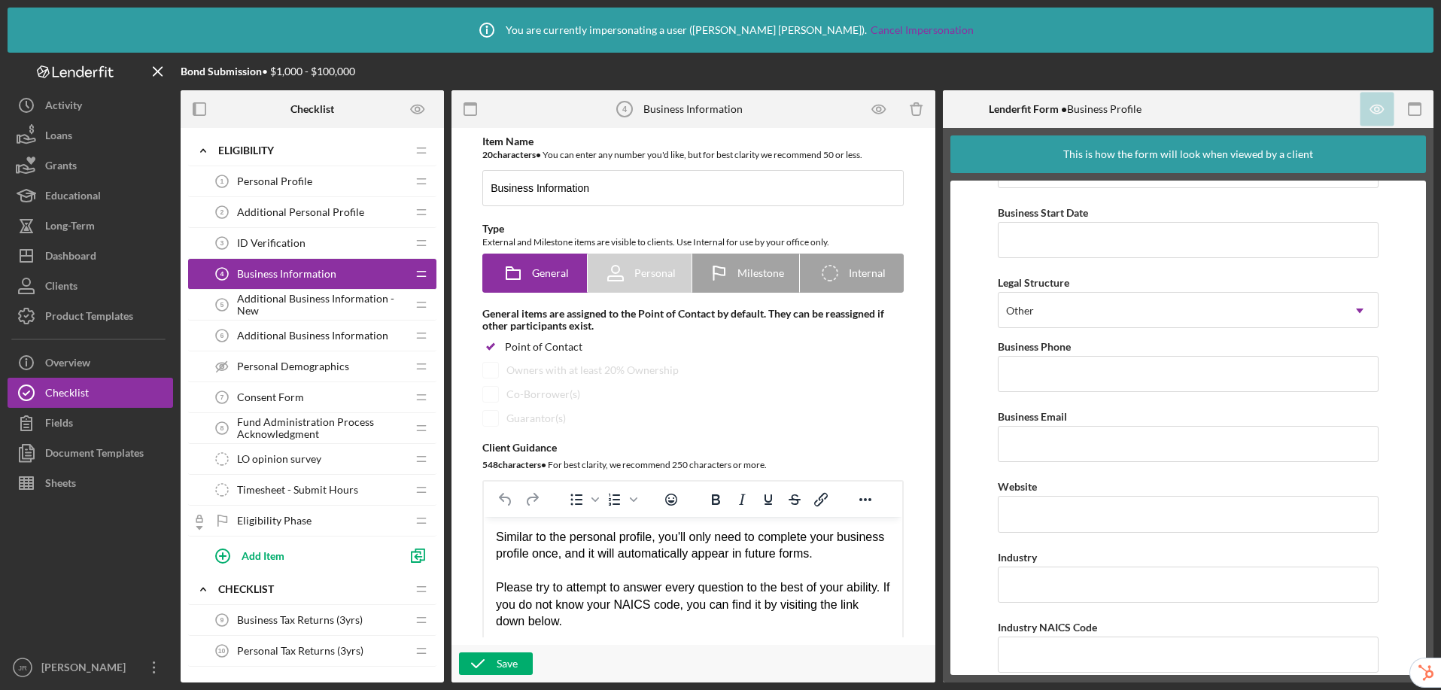
click at [973, 408] on form "Business Name Required DBA Business Start Date Legal Structure Other Icon/Dropd…" at bounding box center [1189, 428] width 476 height 495
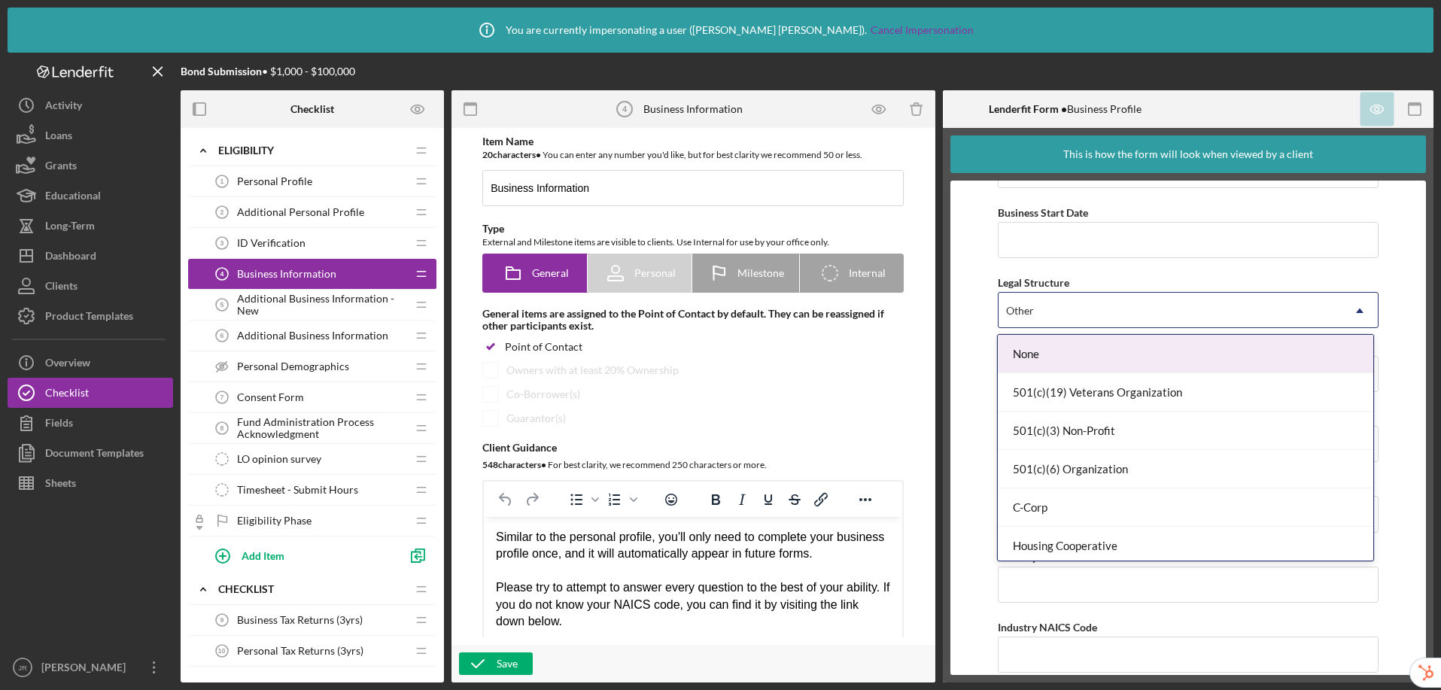
click at [1228, 312] on div "Other" at bounding box center [1170, 311] width 343 height 35
click at [969, 338] on form "Business Name Required DBA Business Start Date Legal Structure None, 1 of 15. 1…" at bounding box center [1189, 428] width 476 height 495
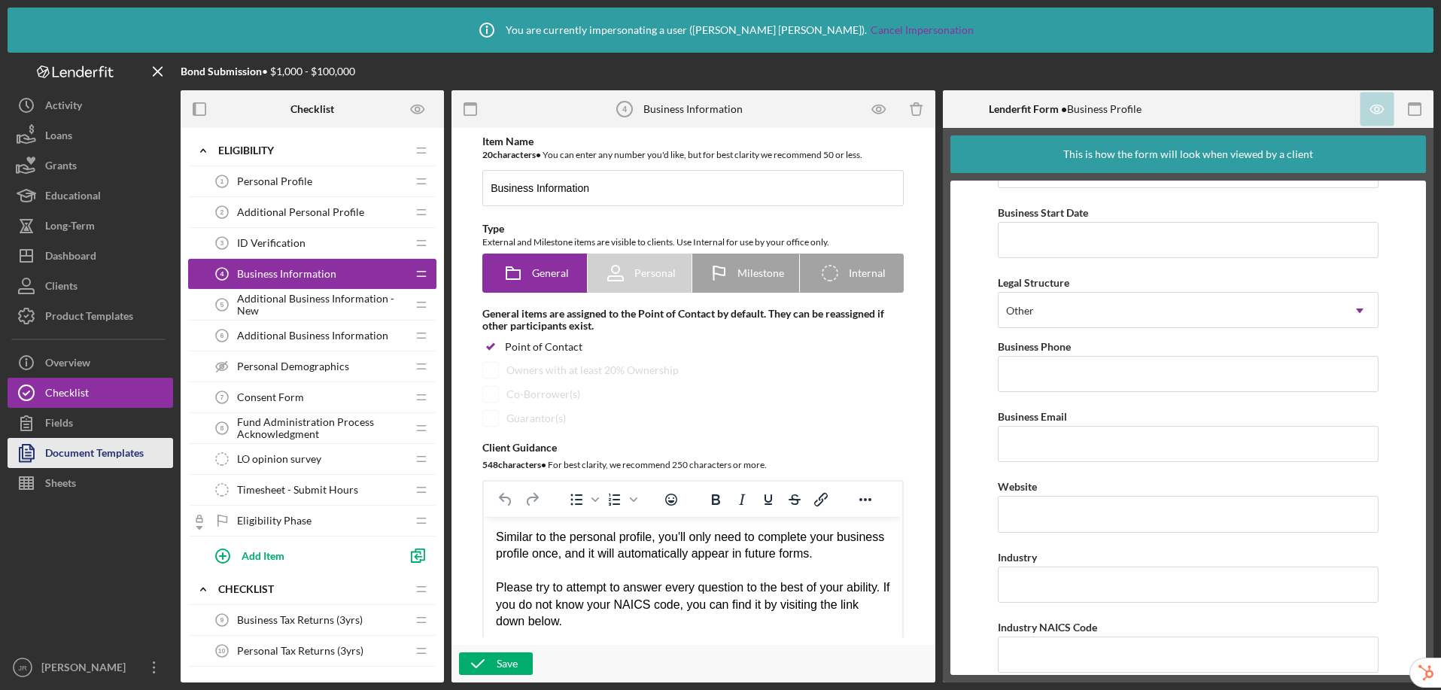
click at [54, 452] on div "Document Templates" at bounding box center [94, 455] width 99 height 34
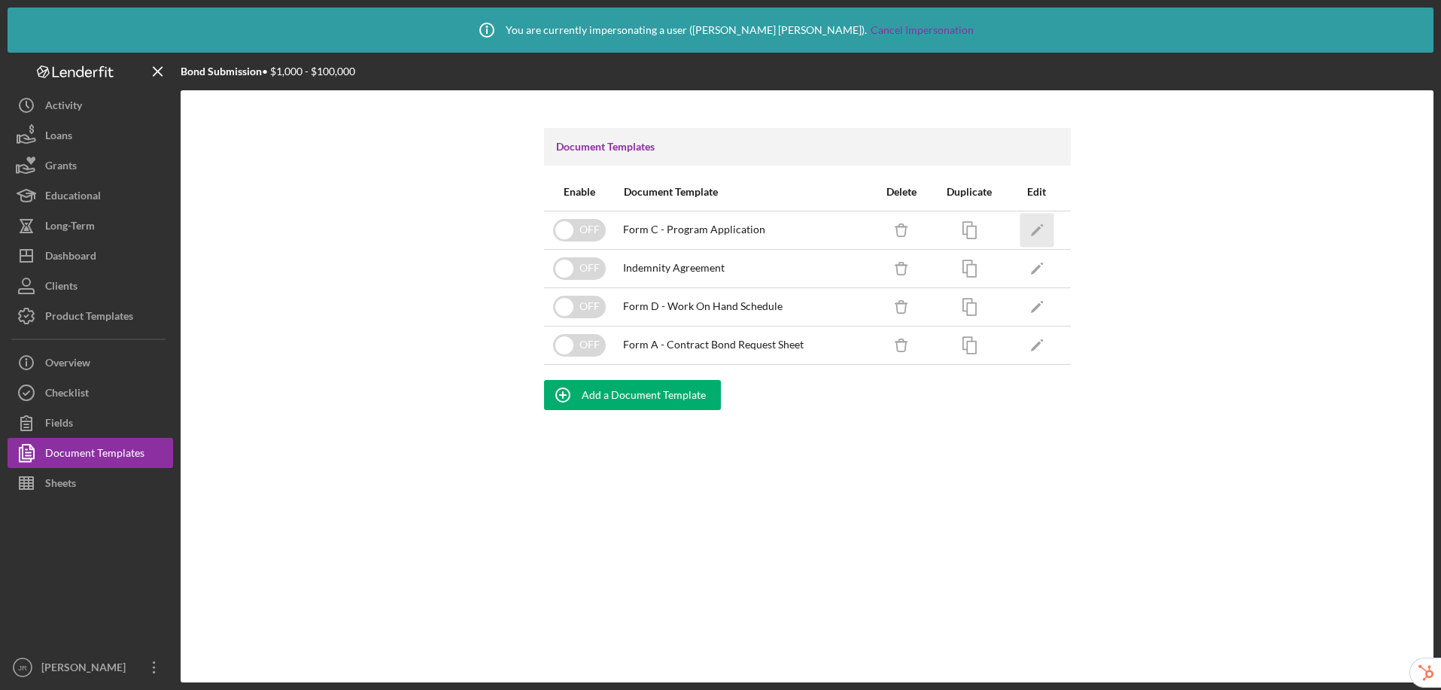
click at [1042, 233] on icon "Icon/Edit" at bounding box center [1037, 230] width 34 height 34
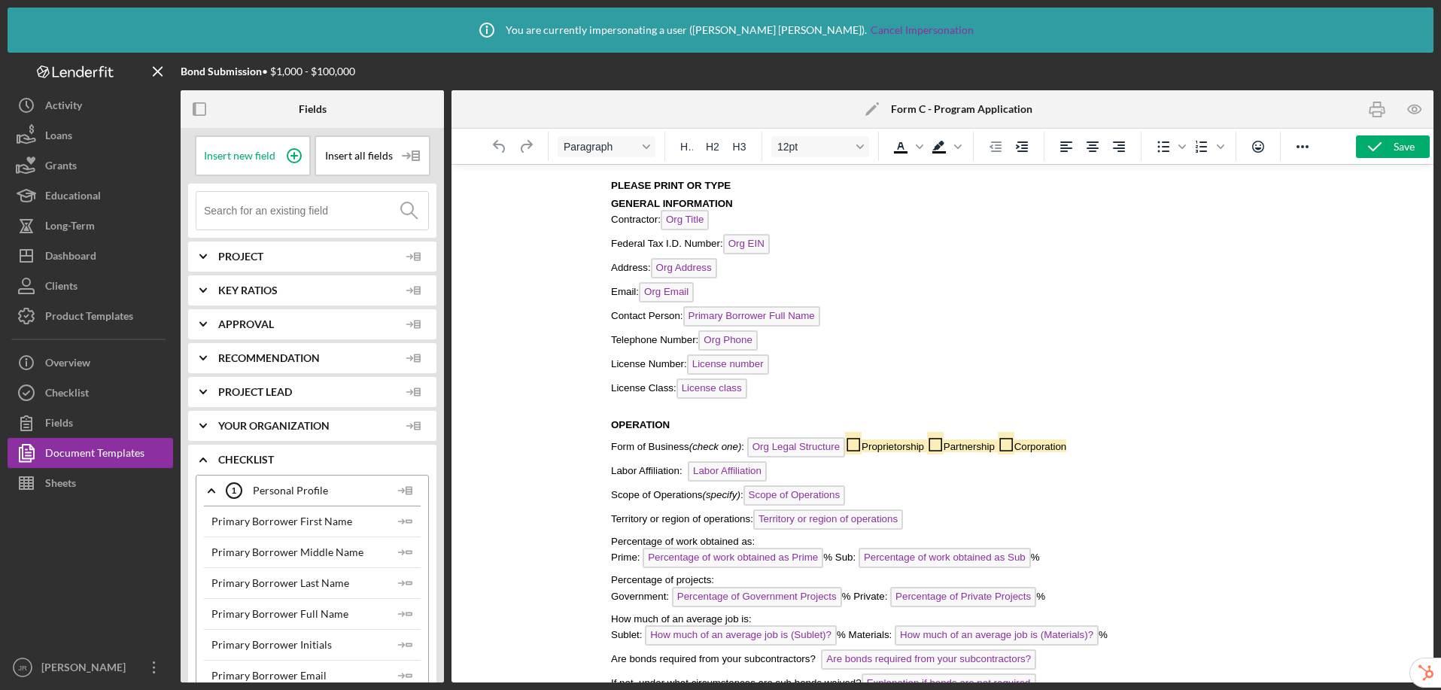
scroll to position [251, 0]
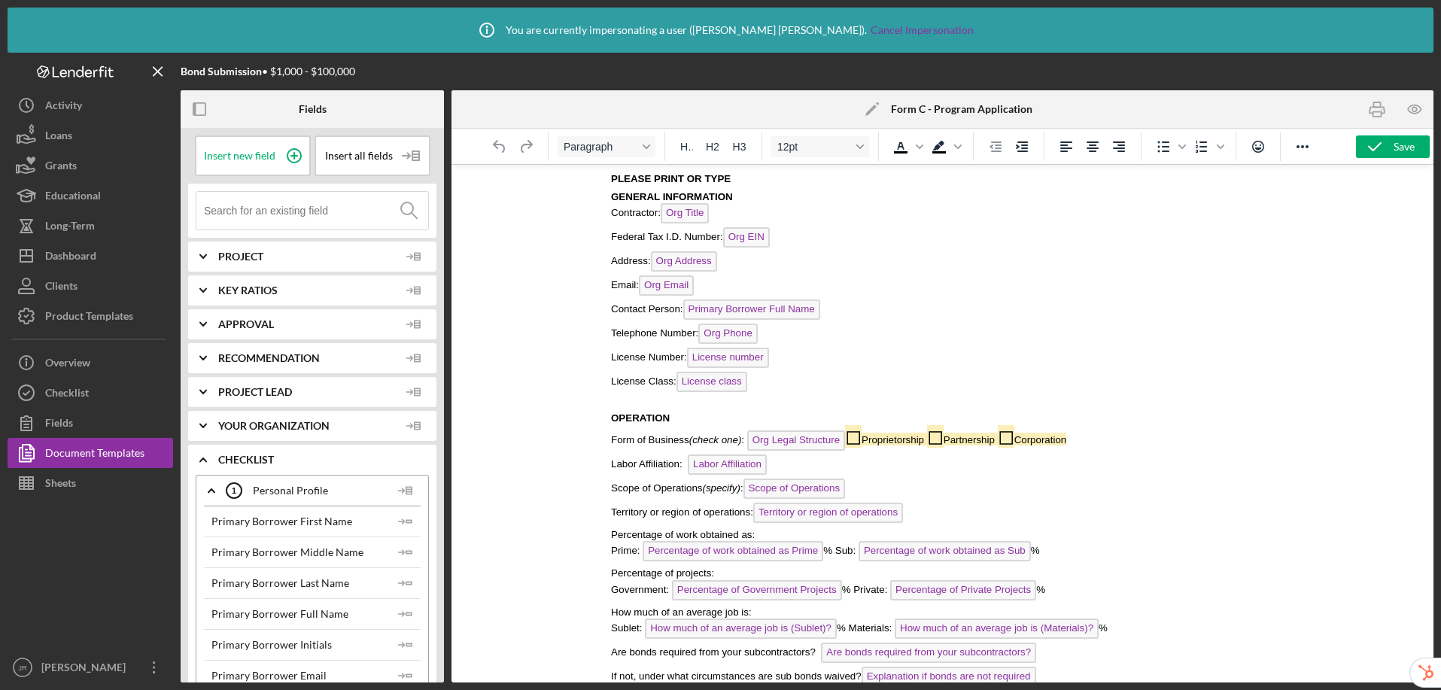
click at [815, 444] on span "Org Legal Structure" at bounding box center [796, 441] width 98 height 20
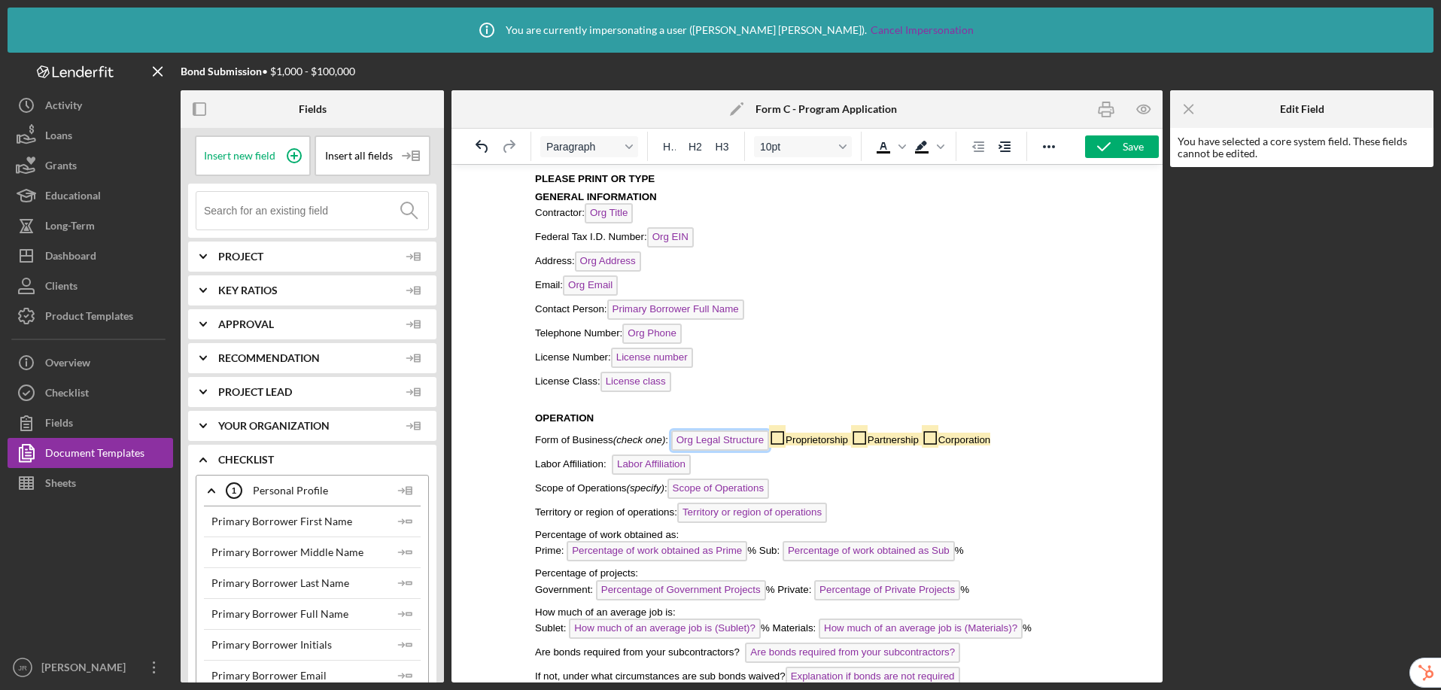
scroll to position [288, 0]
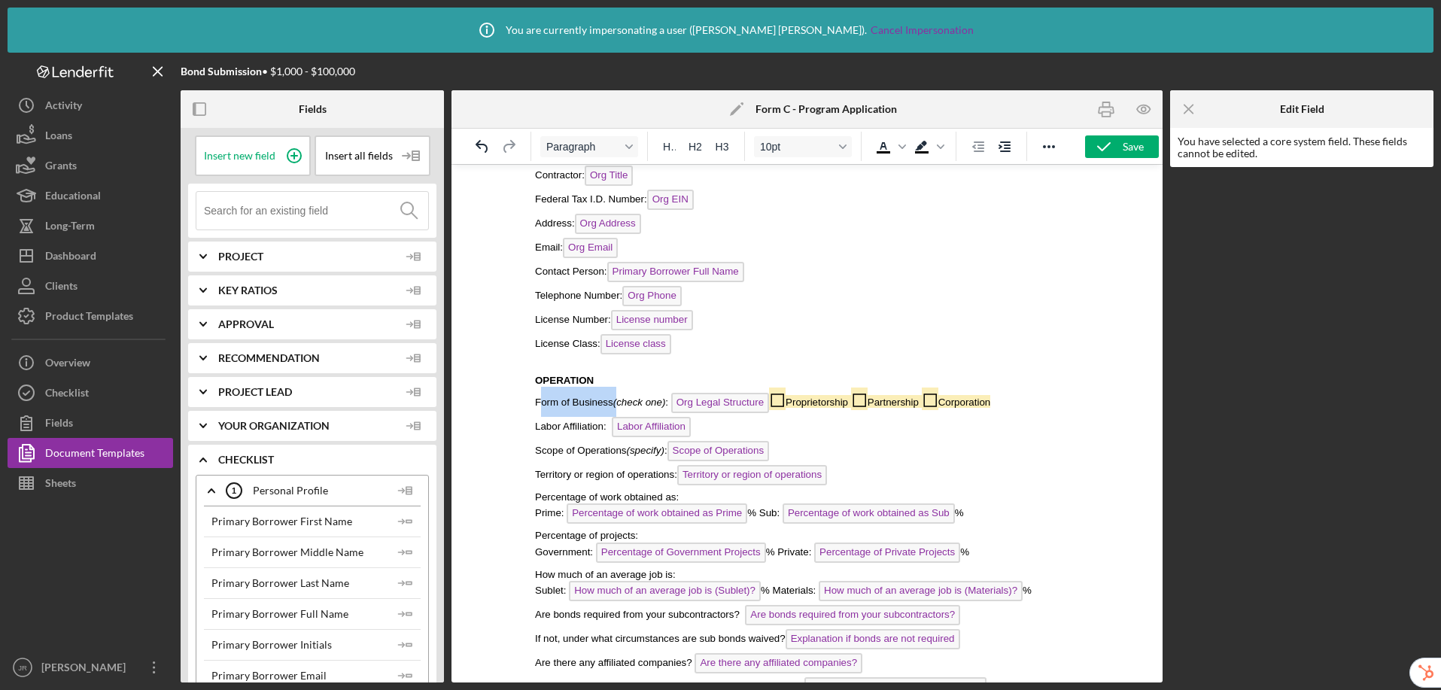
drag, startPoint x: 540, startPoint y: 403, endPoint x: 619, endPoint y: 403, distance: 79.0
click at [619, 403] on p "Form of Business (check one) : Org Legal Structure ◻ Proprietorship ◻ Partnersh…" at bounding box center [806, 402] width 545 height 30
drag, startPoint x: 790, startPoint y: 400, endPoint x: 1027, endPoint y: 400, distance: 237.1
click at [1027, 400] on p "Form of Business (check one) : Org Legal Structure ◻ Proprietorship ◻ Partnersh…" at bounding box center [806, 402] width 545 height 30
click at [68, 392] on div "Checklist" at bounding box center [67, 395] width 44 height 34
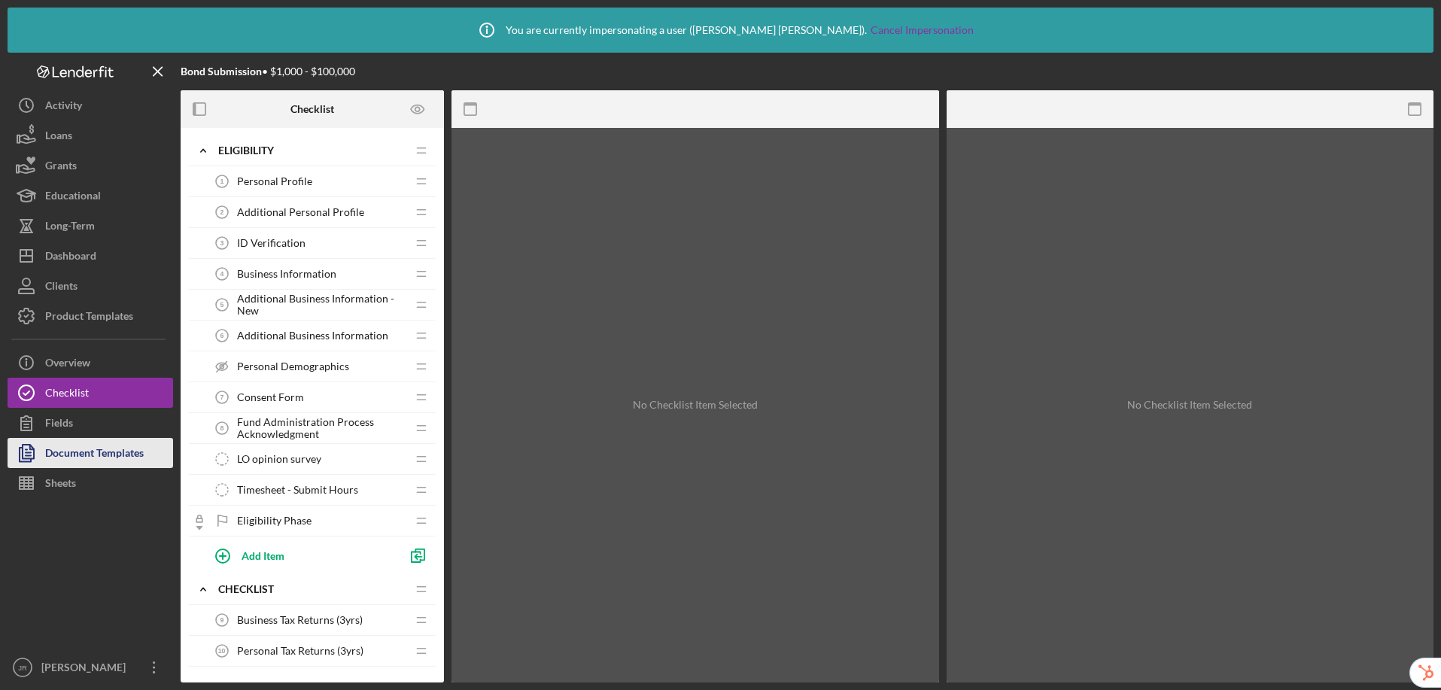
click at [103, 450] on div "Document Templates" at bounding box center [94, 455] width 99 height 34
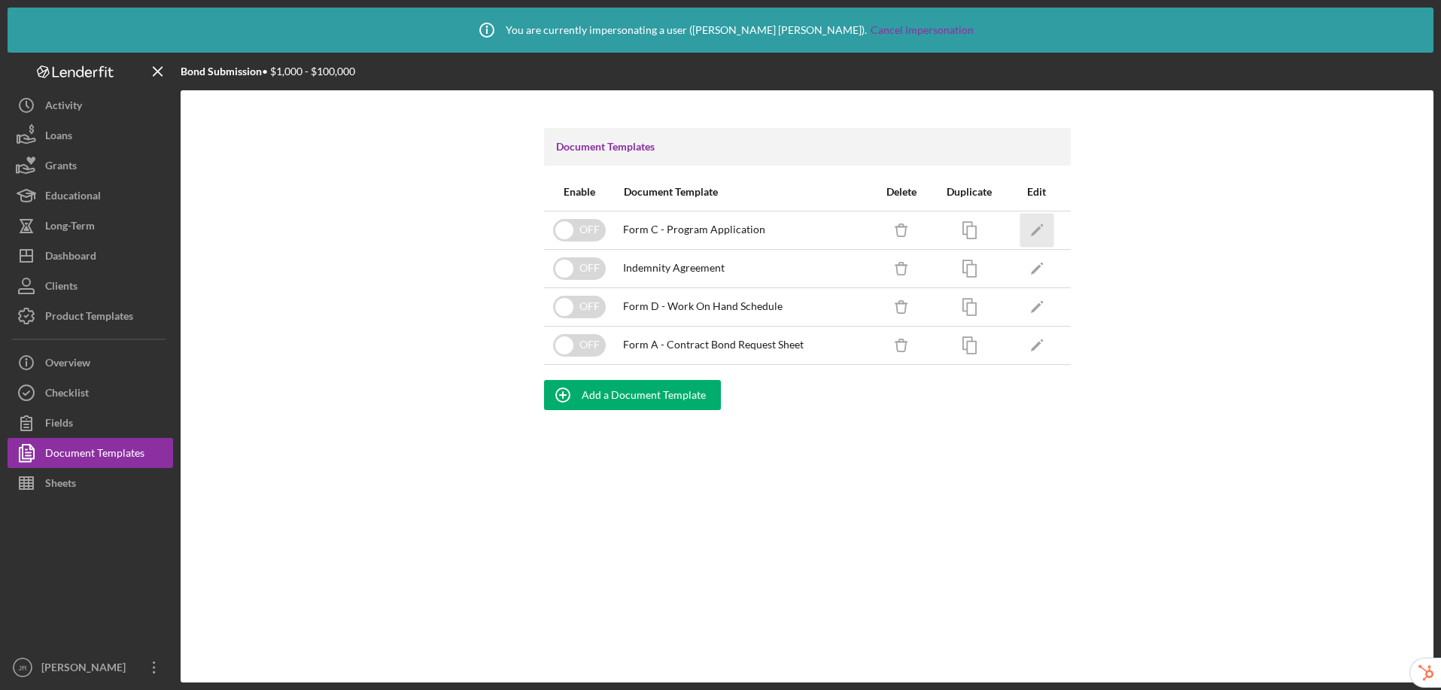
click at [1043, 233] on icon "Icon/Edit" at bounding box center [1037, 230] width 34 height 34
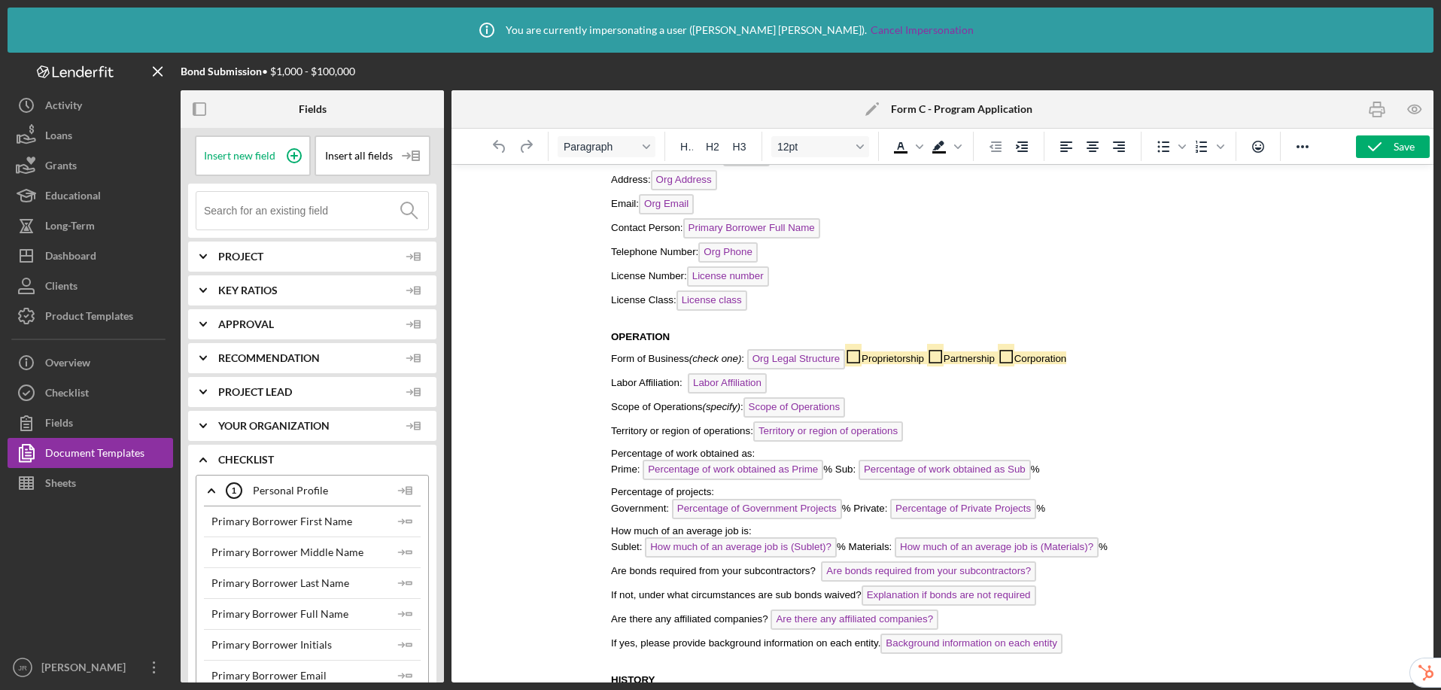
scroll to position [334, 0]
drag, startPoint x: 851, startPoint y: 352, endPoint x: 1090, endPoint y: 354, distance: 238.6
click at [1090, 354] on p "Form of Business (check one) : Org Legal Structure ◻ Proprietorship ◻ Partnersh…" at bounding box center [942, 356] width 664 height 30
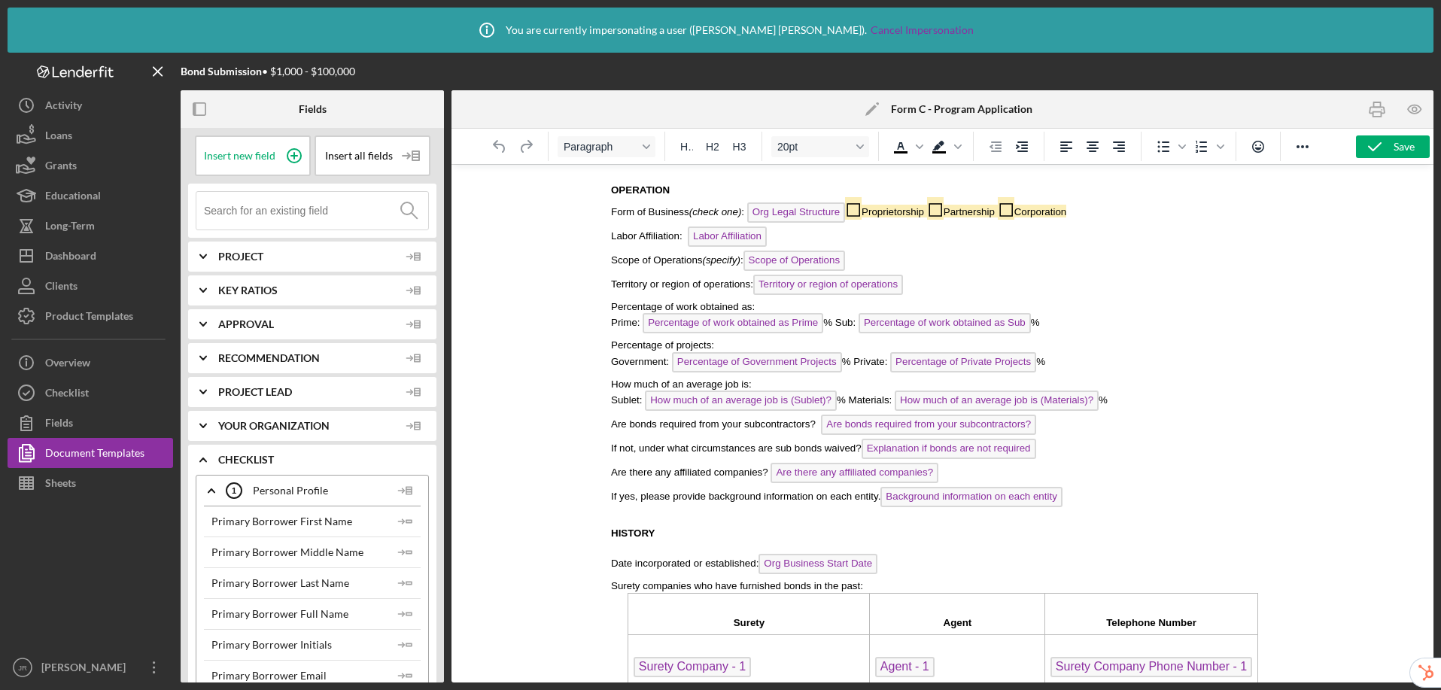
scroll to position [480, 0]
click at [735, 235] on span "Labor Affiliation" at bounding box center [726, 235] width 79 height 20
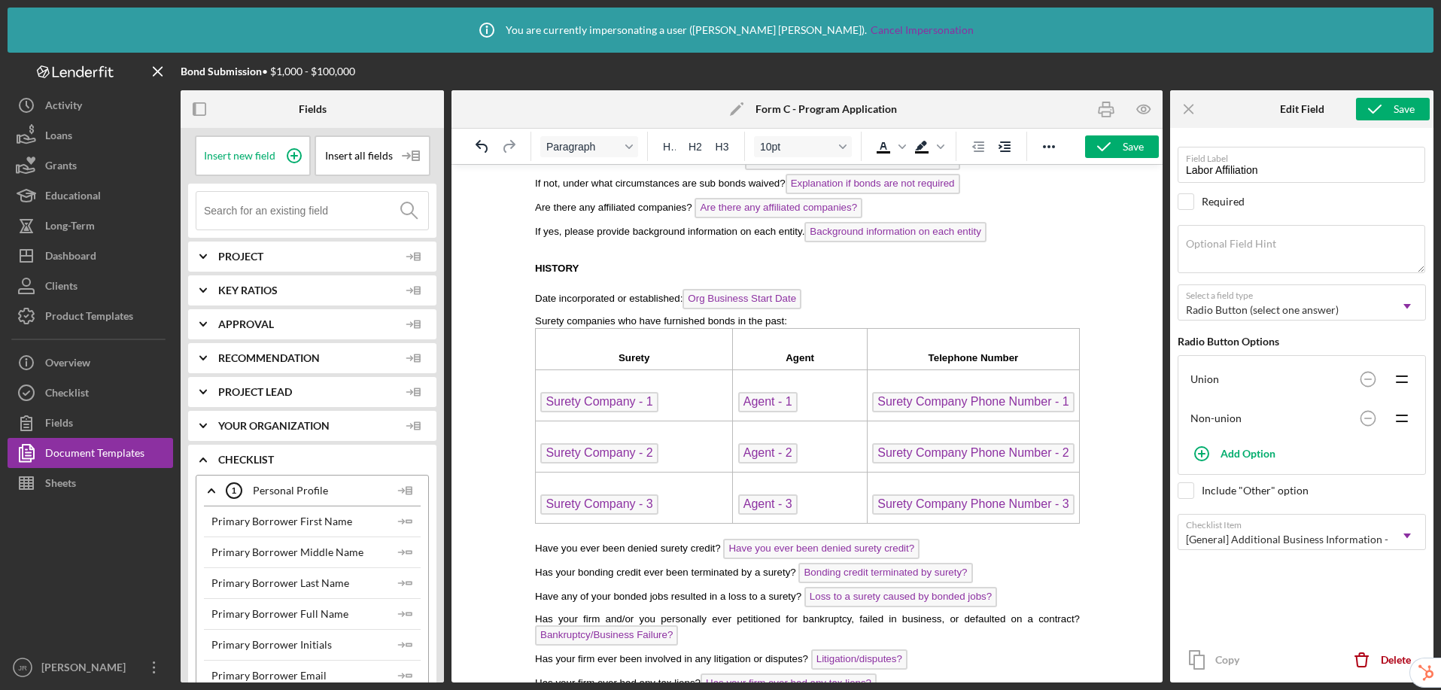
scroll to position [756, 0]
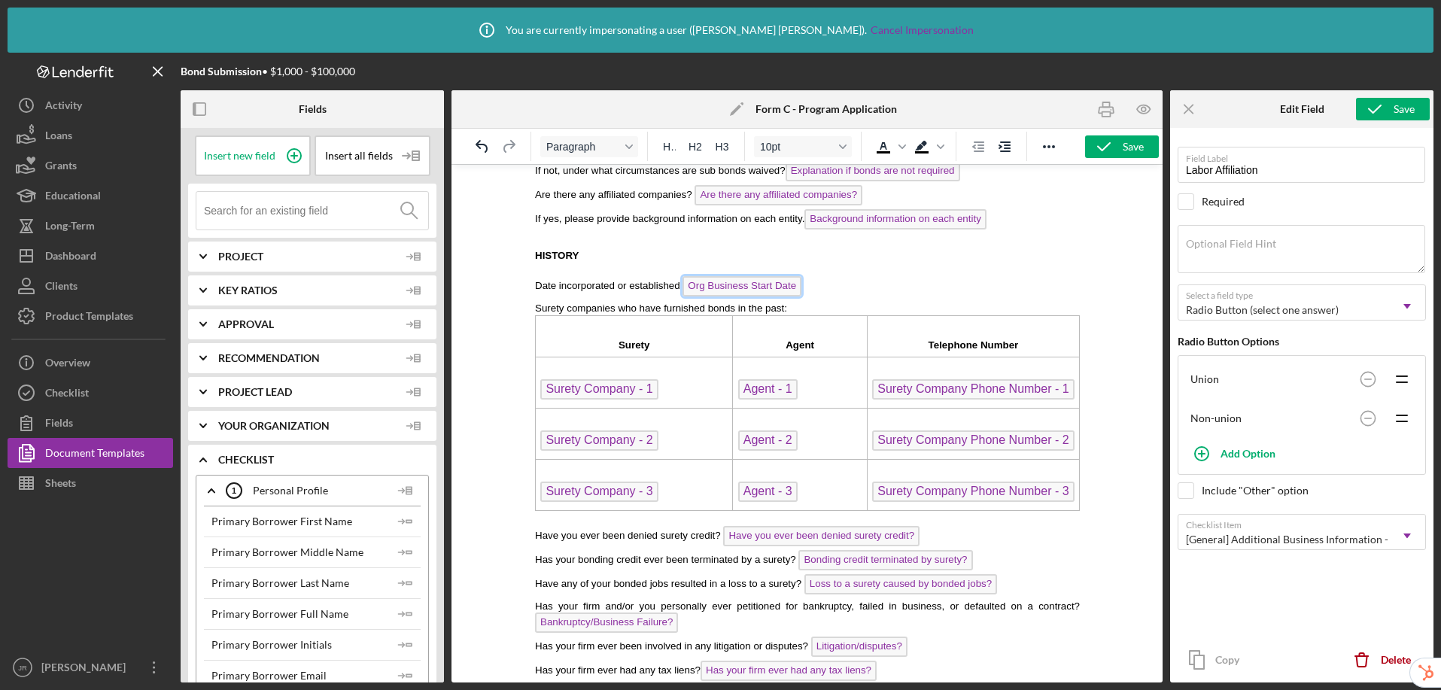
drag, startPoint x: 739, startPoint y: 288, endPoint x: 1641, endPoint y: 317, distance: 902.2
click at [739, 288] on span "Org Business Start Date" at bounding box center [741, 286] width 119 height 20
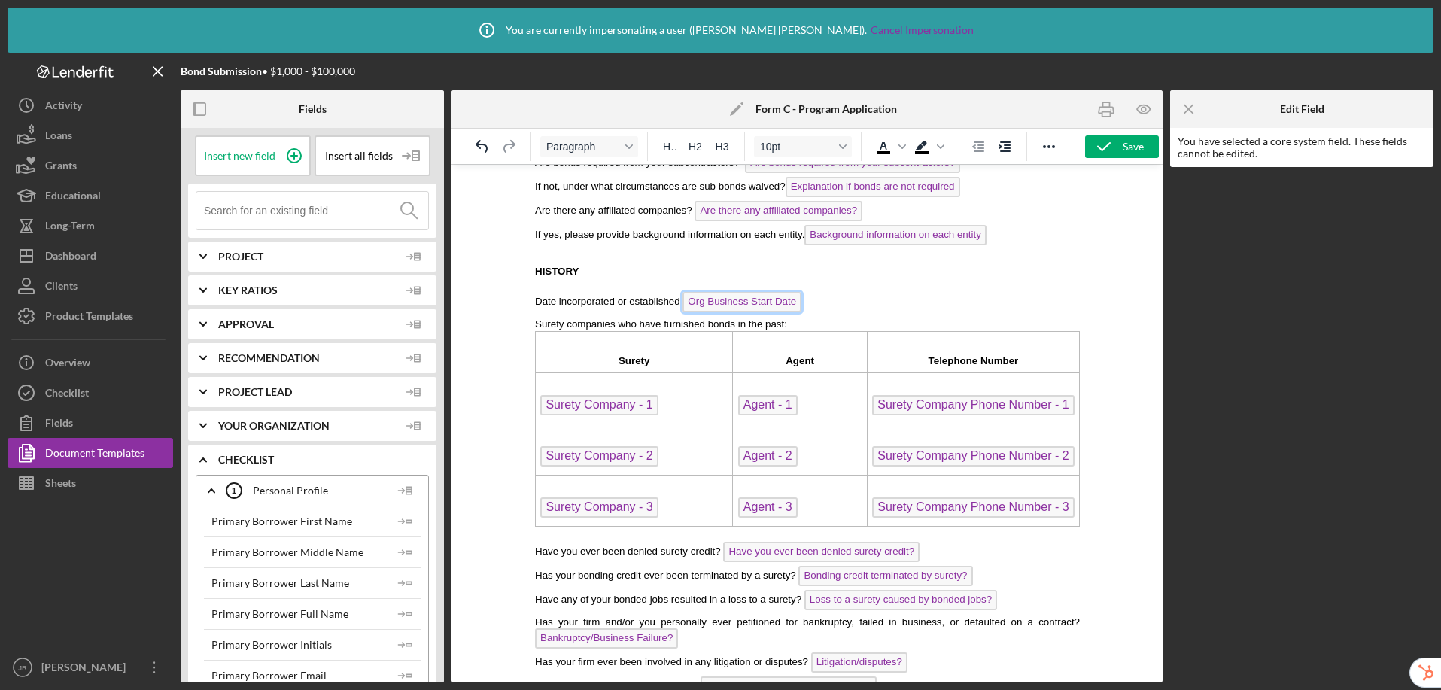
scroll to position [811, 0]
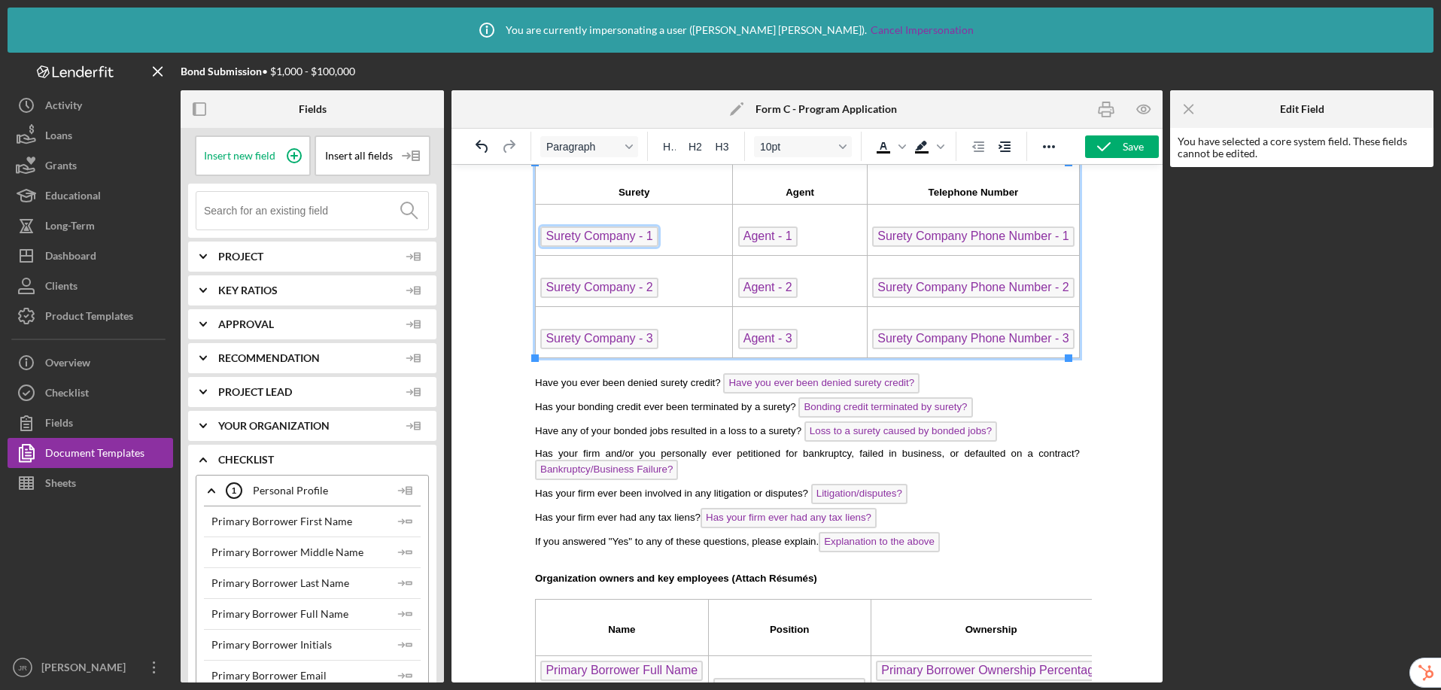
click at [599, 239] on span "Surety Company - 1" at bounding box center [598, 237] width 117 height 20
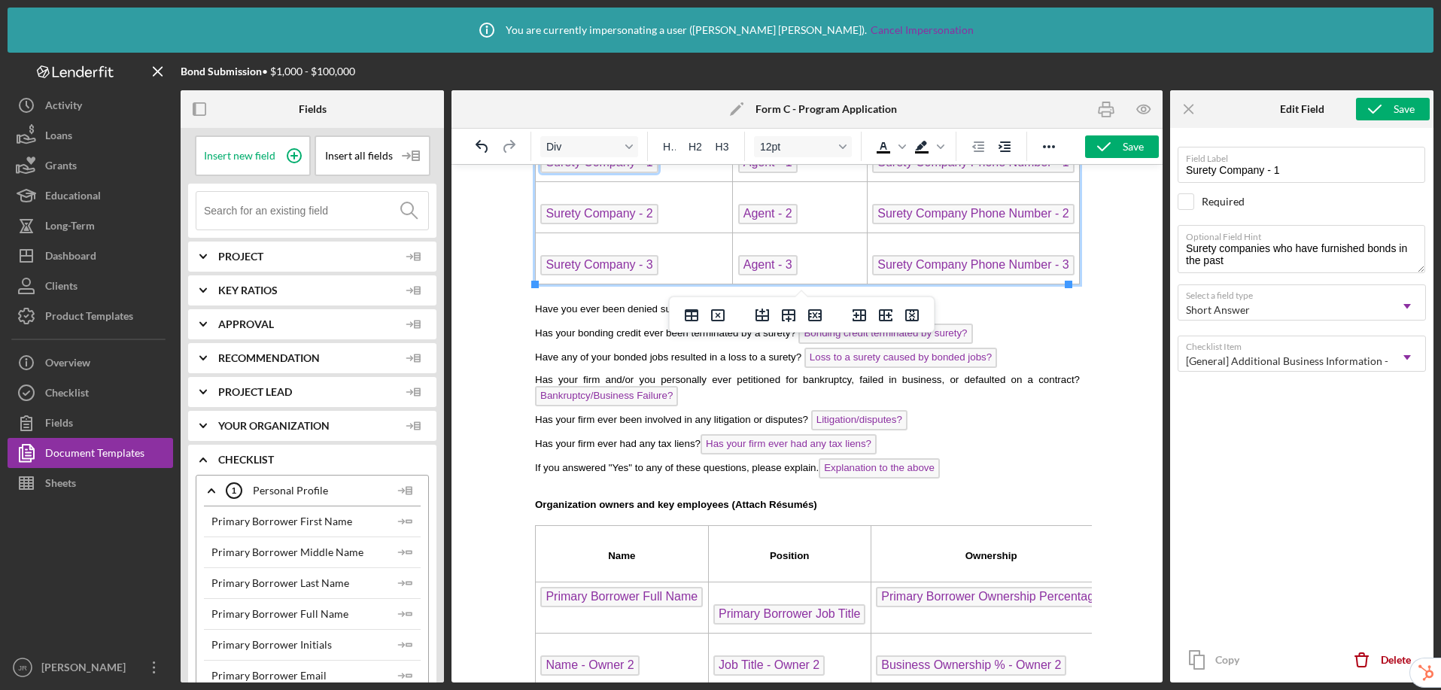
scroll to position [972, 0]
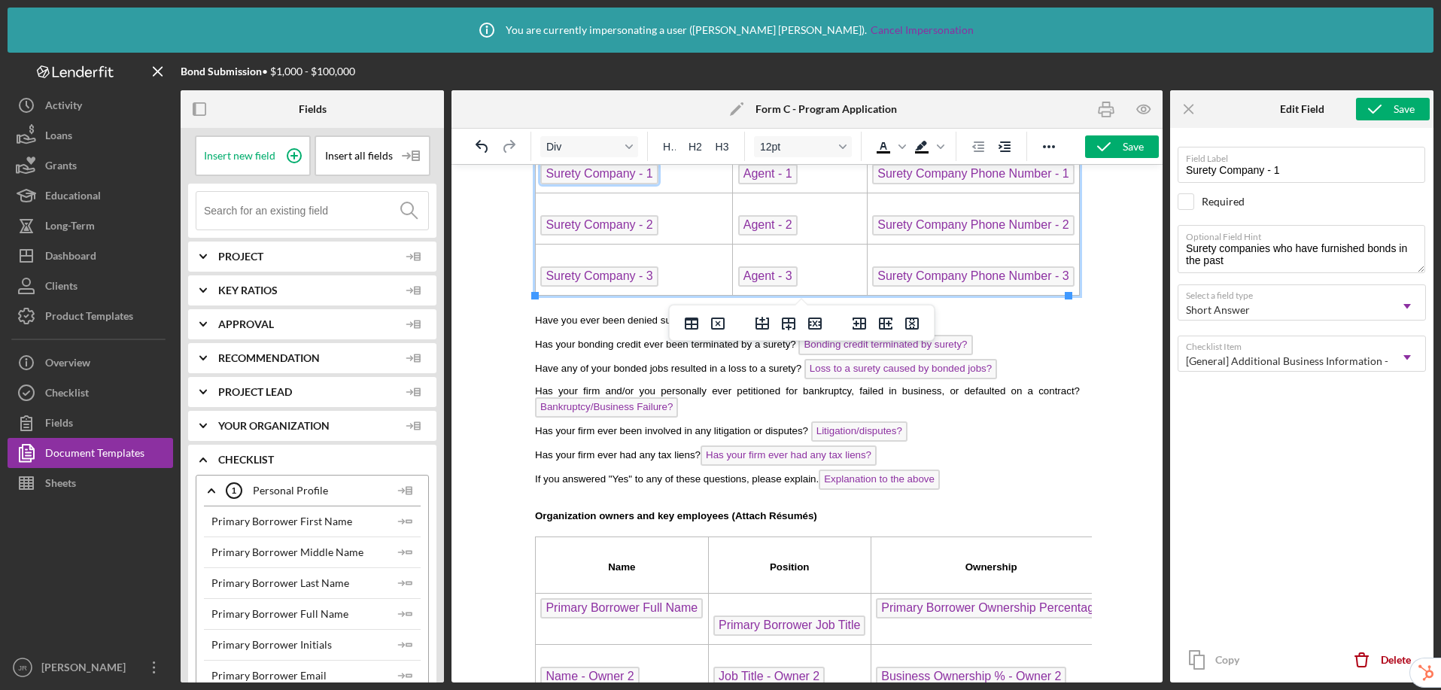
click at [596, 325] on span "Have you ever been denied surety credit?" at bounding box center [627, 320] width 186 height 11
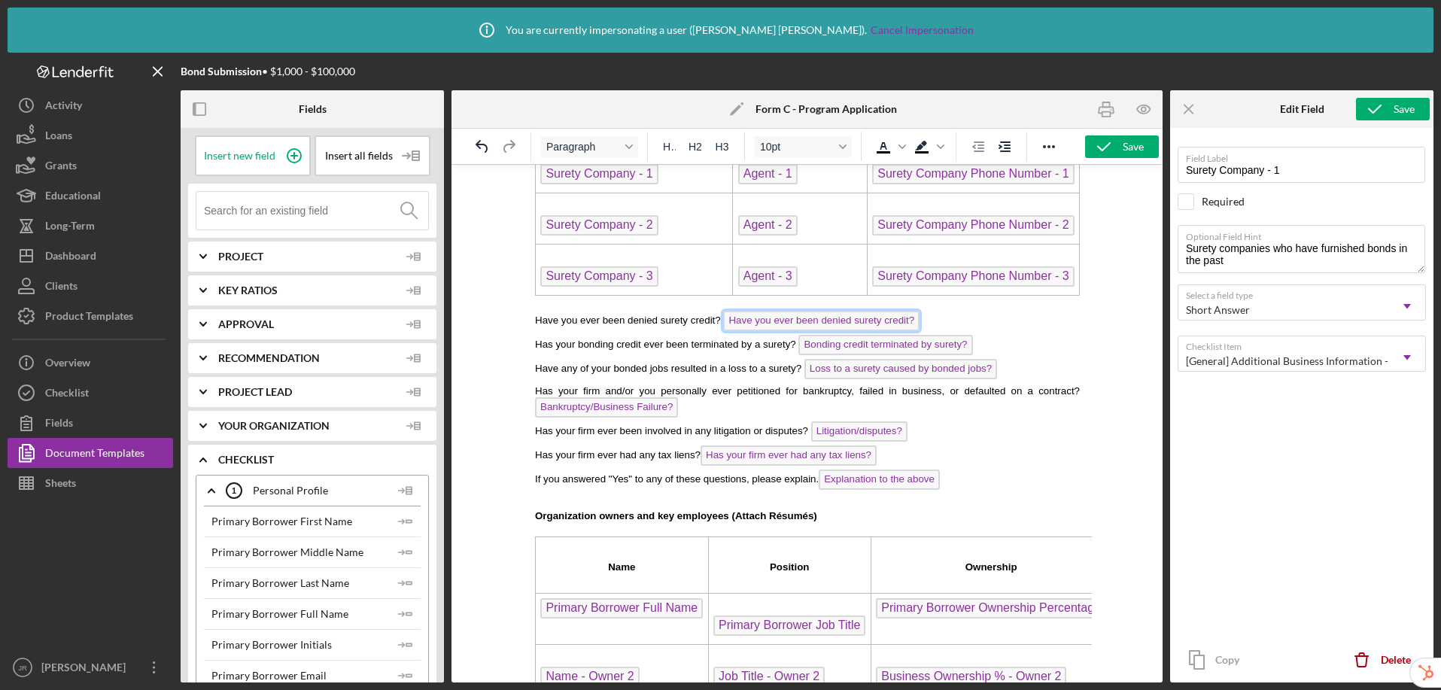
click at [796, 326] on span "Have you ever been denied surety credit?" at bounding box center [821, 321] width 196 height 20
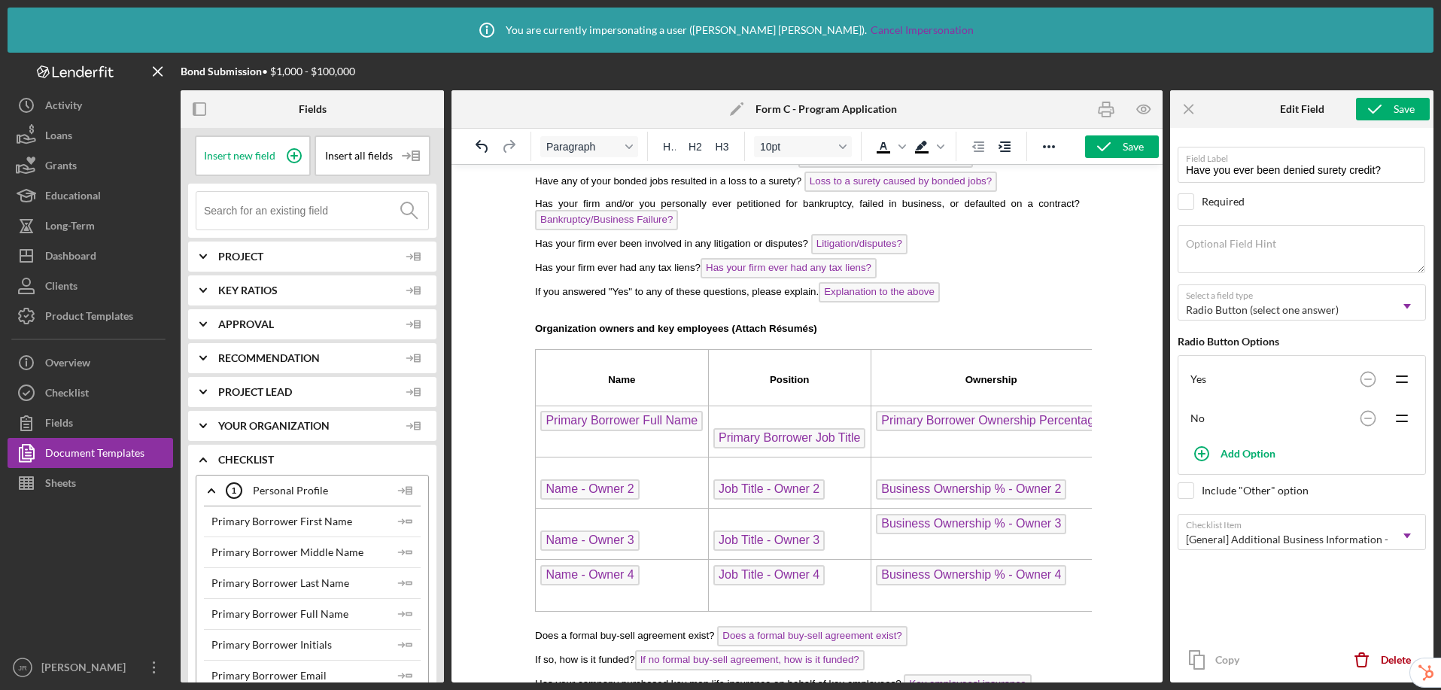
scroll to position [1162, 0]
click at [544, 327] on span "Organization owners and key employees (Attach Résumés)" at bounding box center [675, 325] width 282 height 11
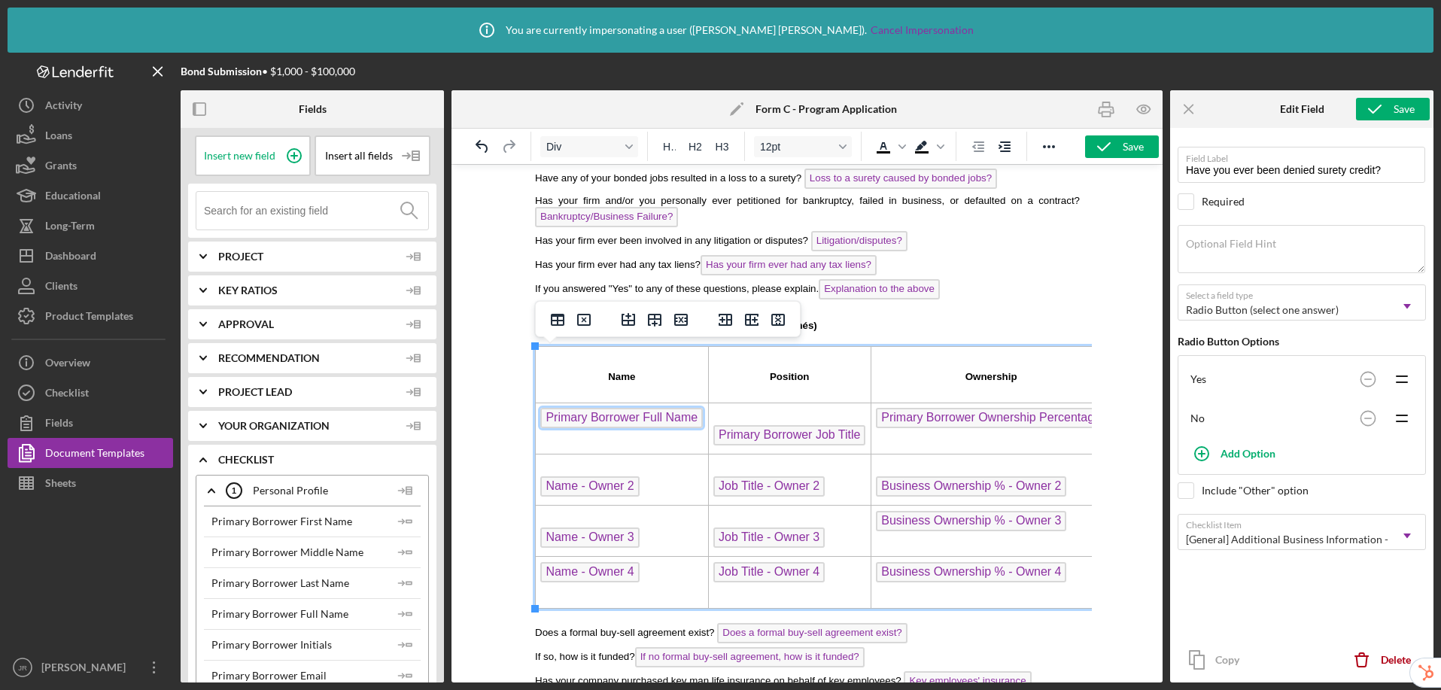
click at [660, 417] on span "Primary Borrower Full Name" at bounding box center [621, 418] width 163 height 20
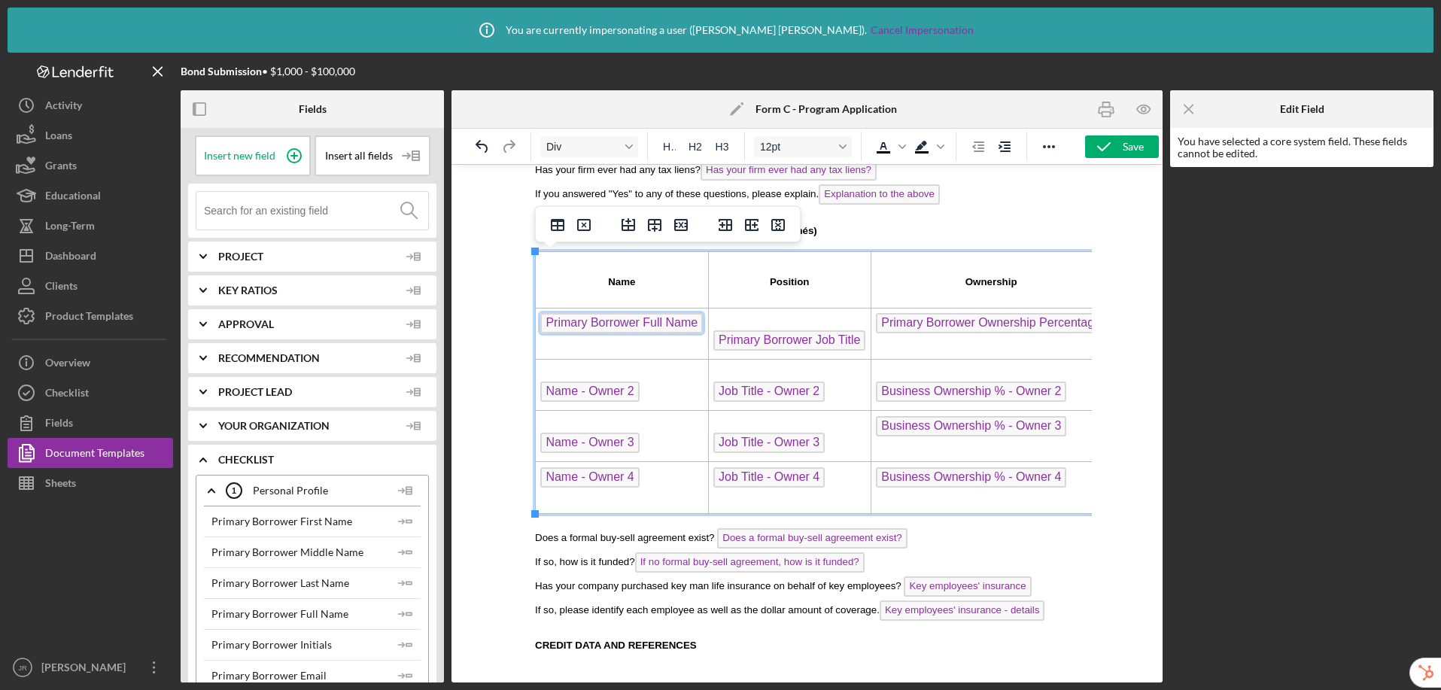
scroll to position [1265, 0]
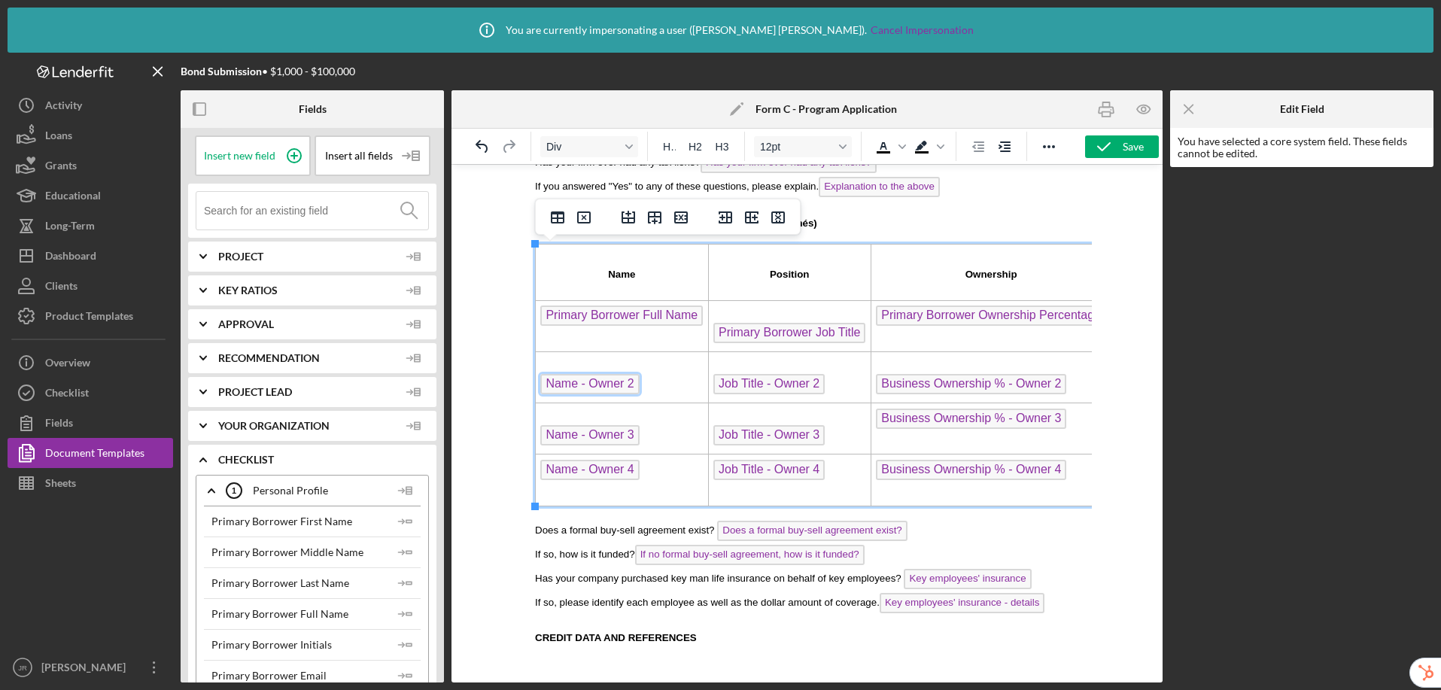
click at [622, 388] on span "Name - Owner 2" at bounding box center [589, 384] width 99 height 20
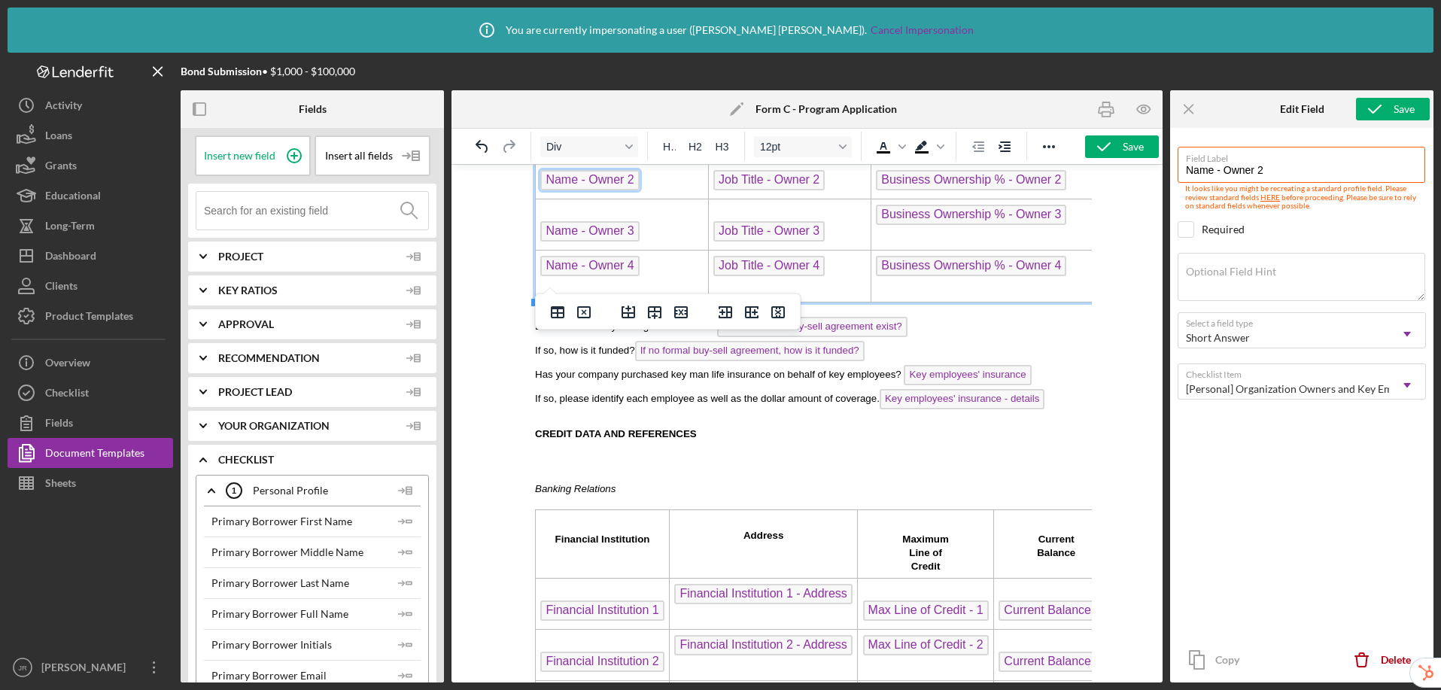
scroll to position [1487, 0]
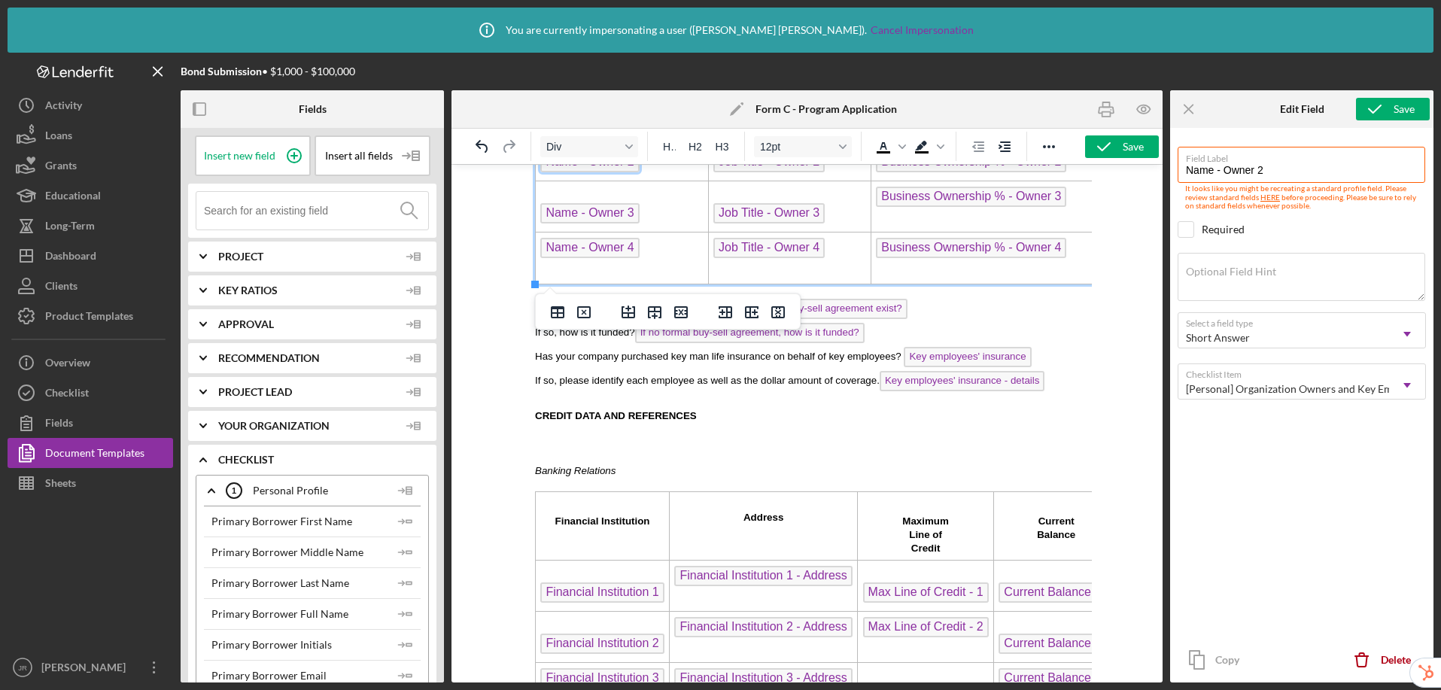
click at [774, 412] on p "CREDIT DATA AND REFERENCES" at bounding box center [806, 416] width 545 height 14
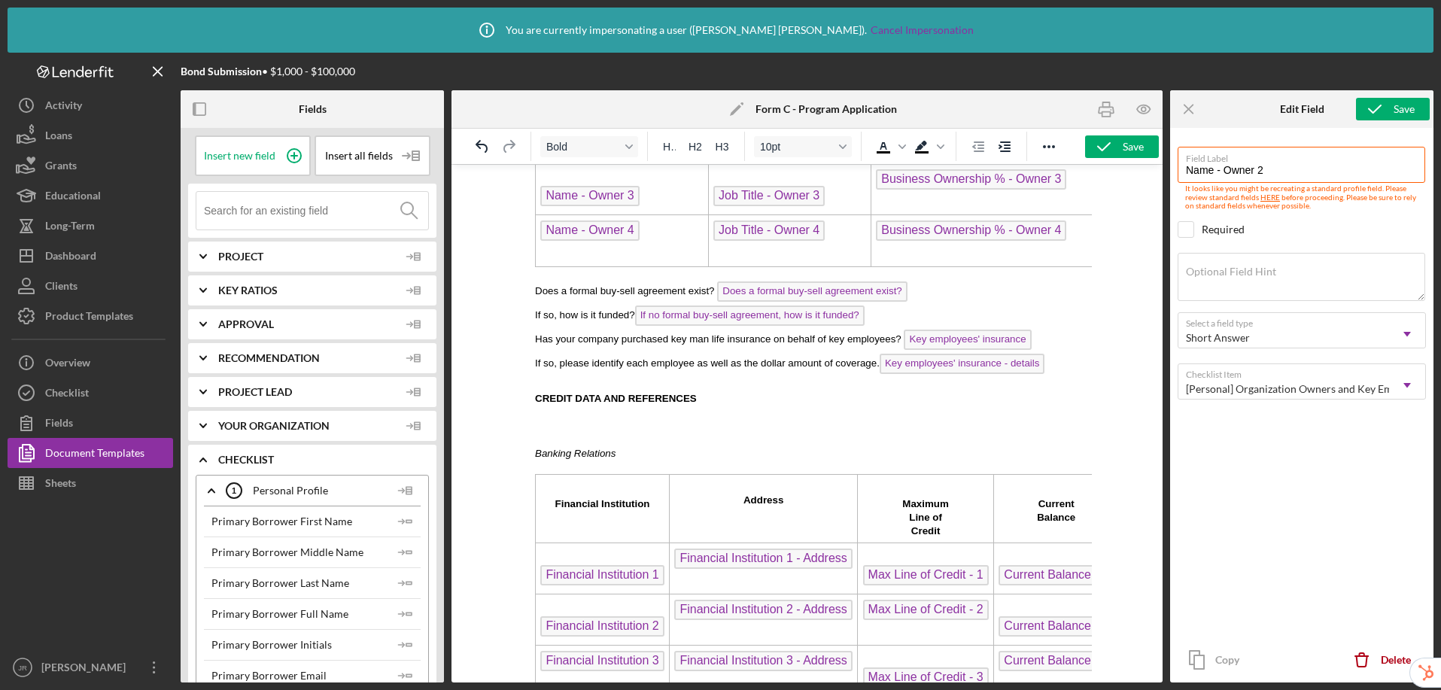
scroll to position [1513, 0]
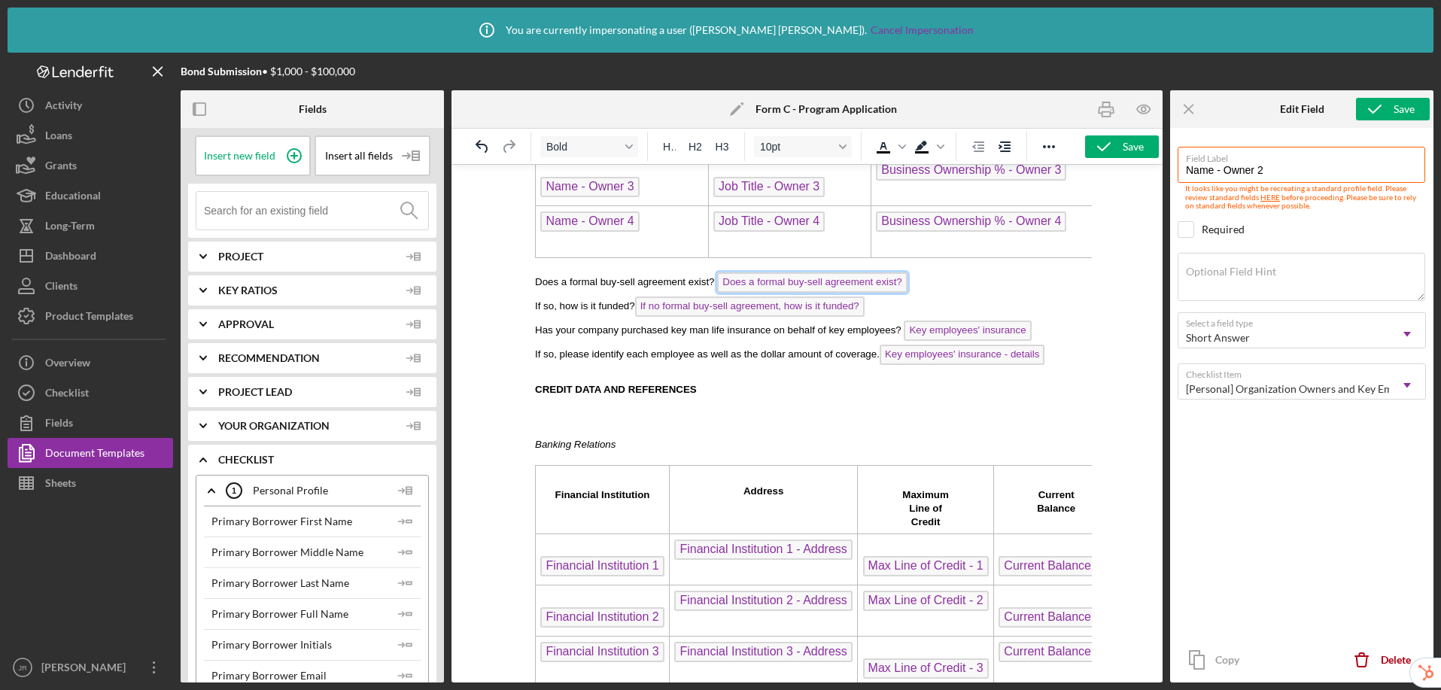
click at [779, 282] on span "Does a formal buy-sell agreement exist?" at bounding box center [812, 282] width 190 height 20
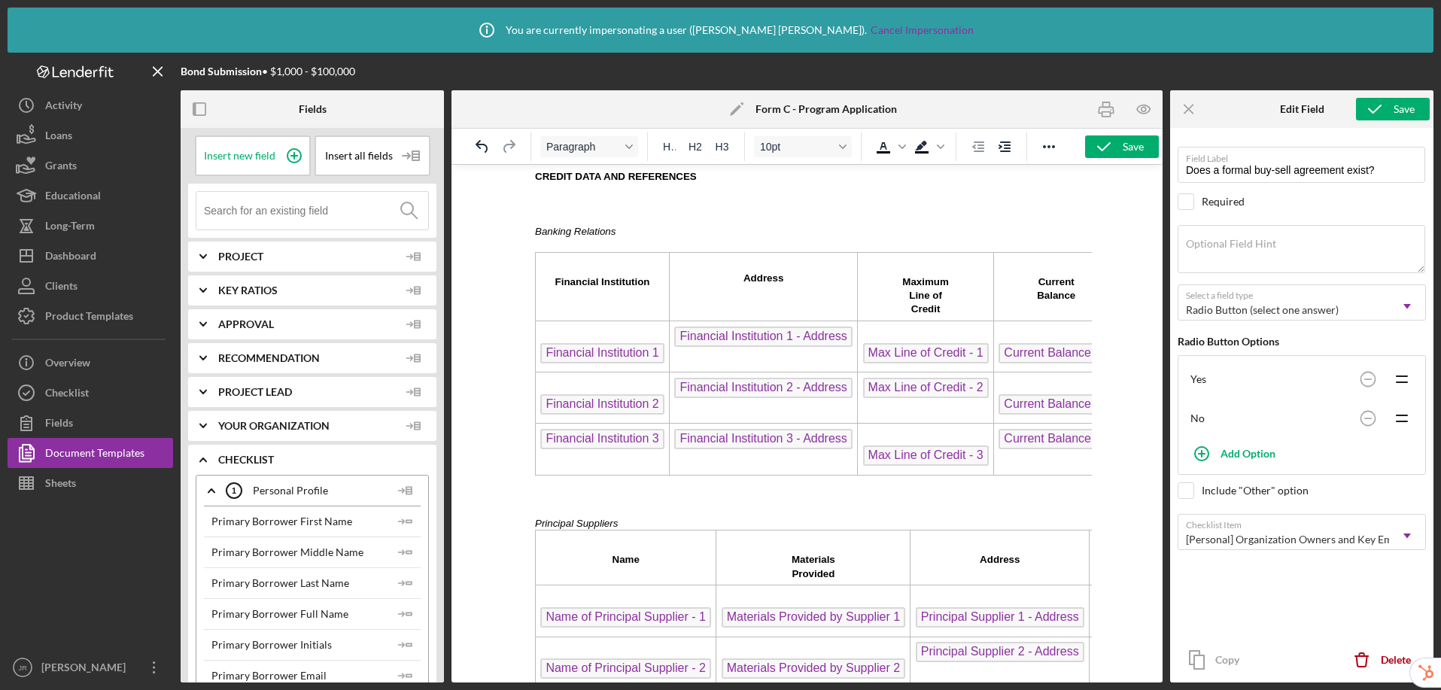
scroll to position [1750, 0]
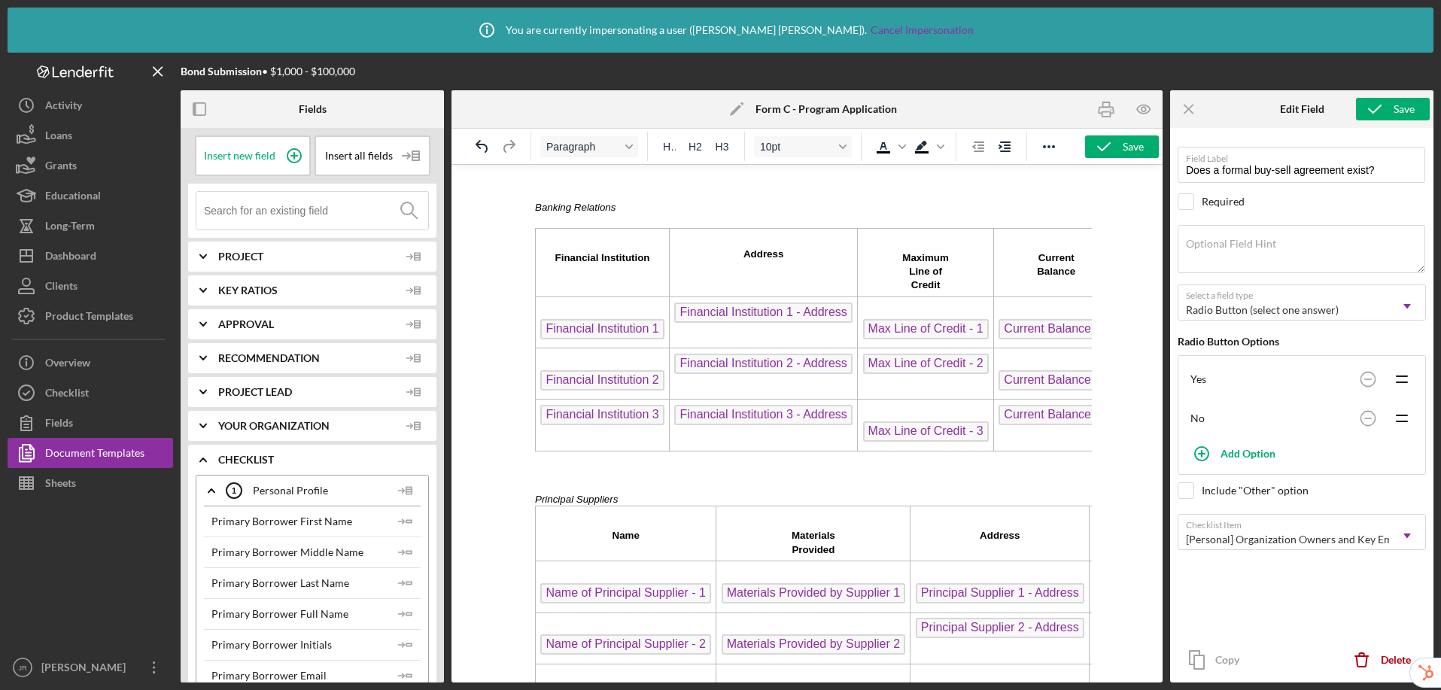
click at [586, 328] on span "Financial Institution 1" at bounding box center [601, 329] width 123 height 20
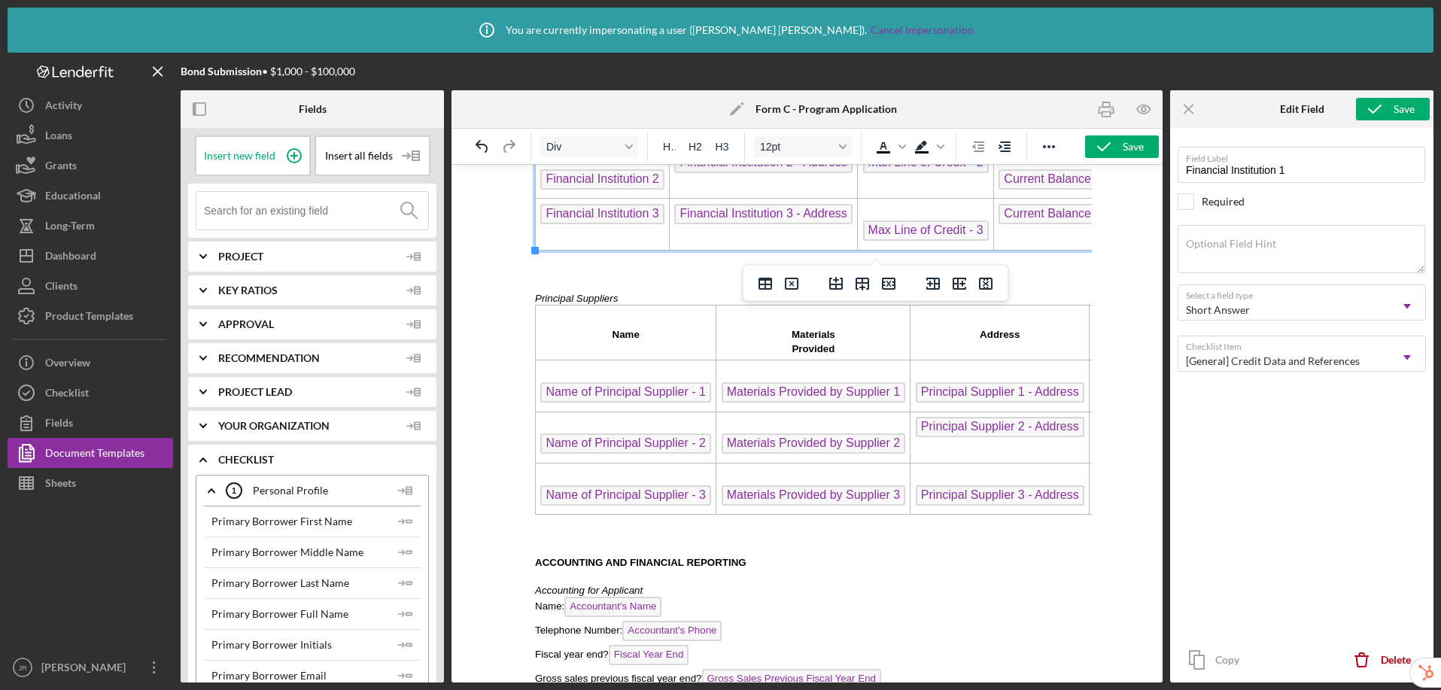
scroll to position [1967, 0]
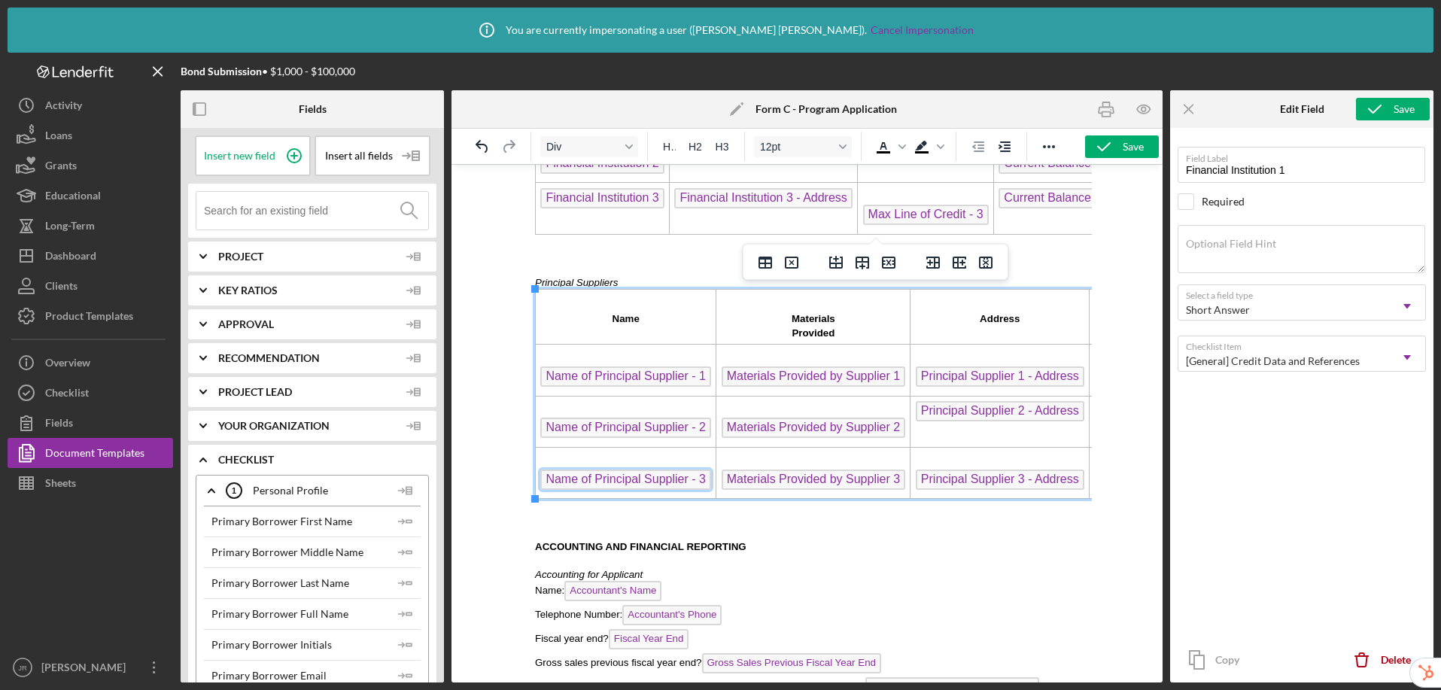
drag, startPoint x: 594, startPoint y: 484, endPoint x: 1697, endPoint y: 556, distance: 1105.8
click at [594, 484] on span "Name of Principal Supplier - 3" at bounding box center [625, 480] width 171 height 20
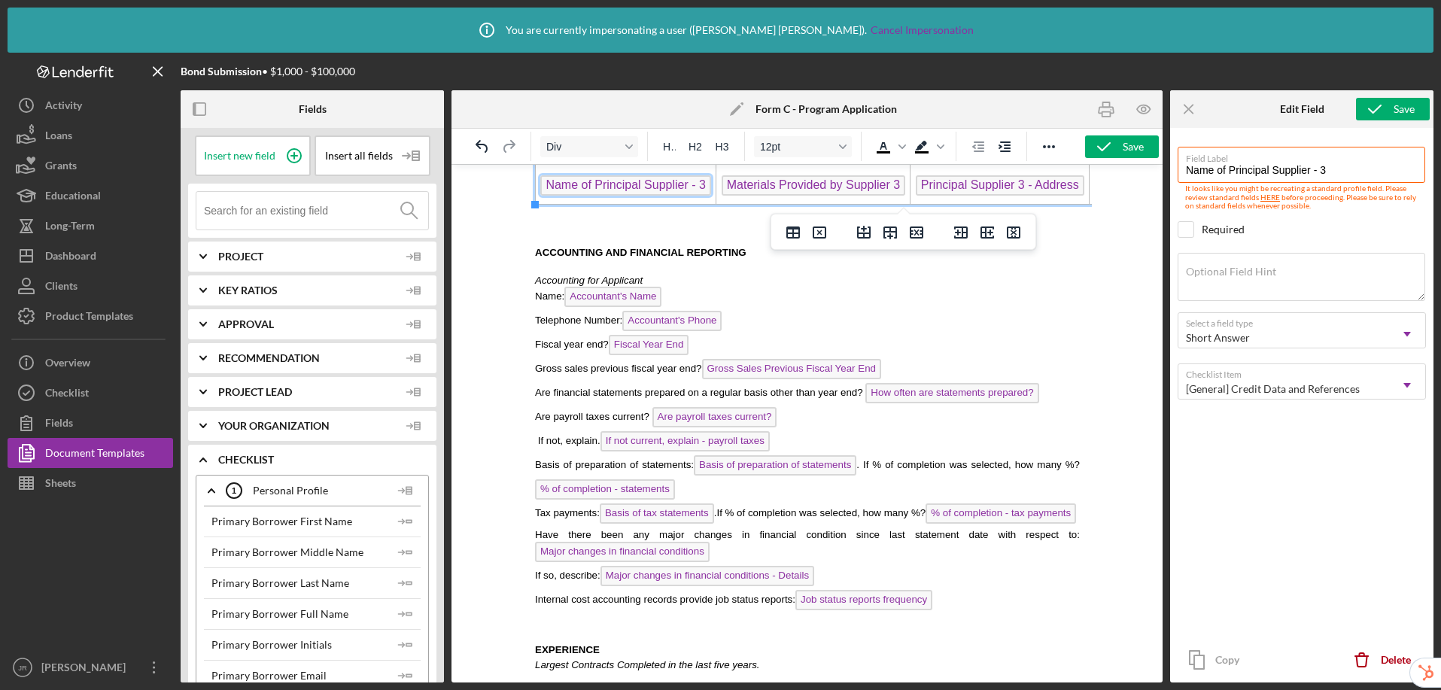
scroll to position [2272, 0]
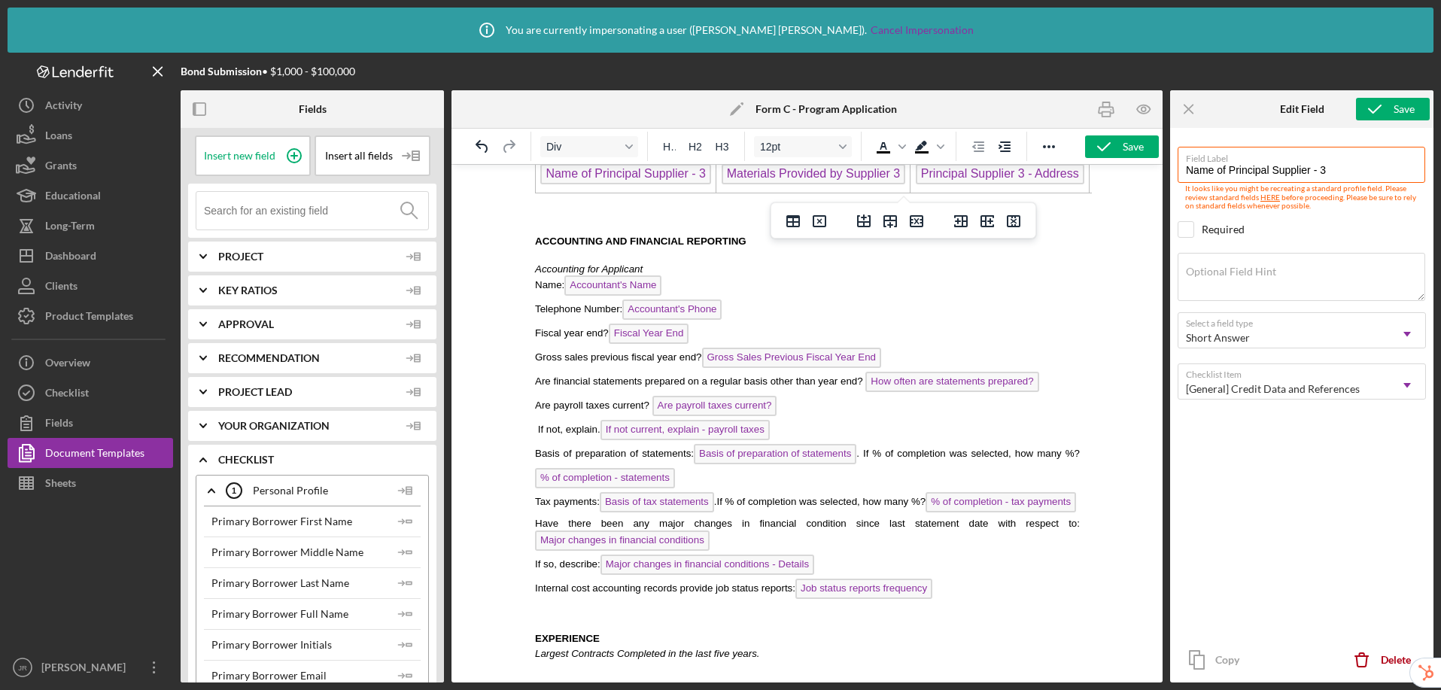
click at [580, 242] on span "ACCOUNTING AND FINANCIAL REPORTING" at bounding box center [640, 241] width 212 height 11
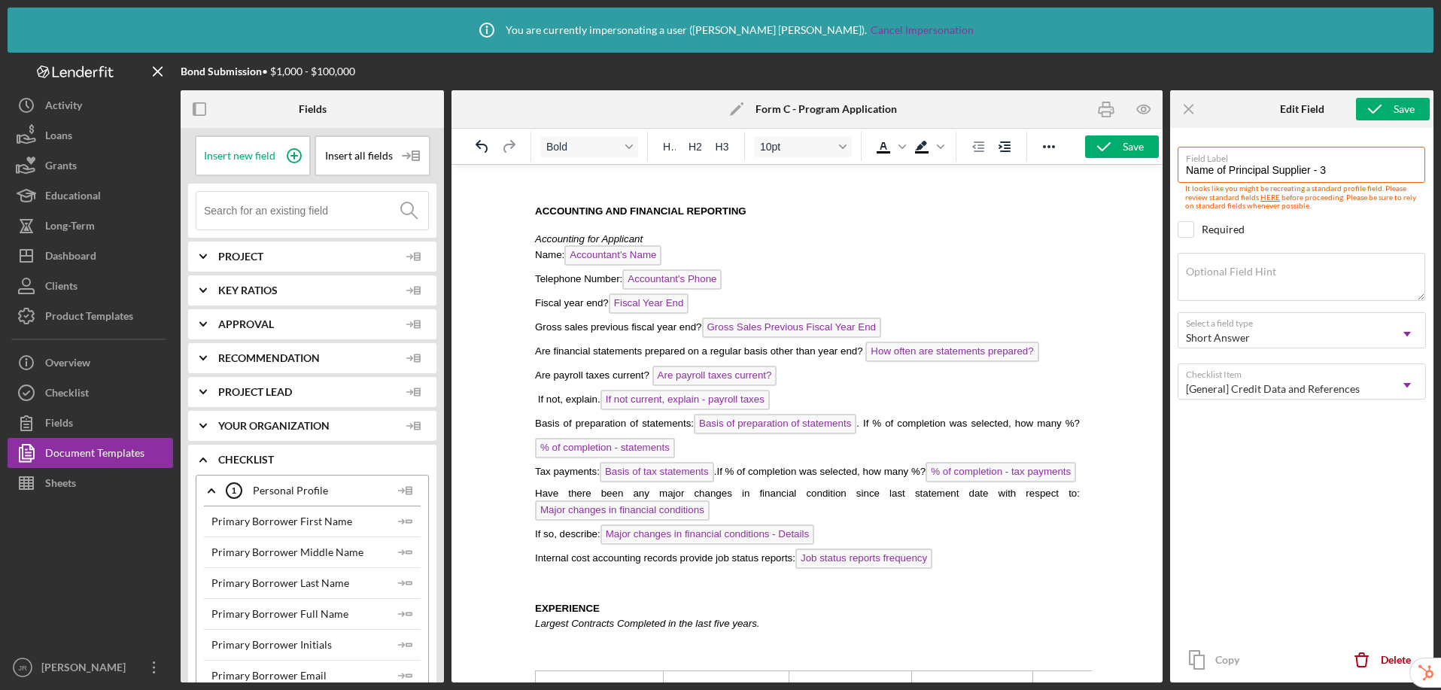
scroll to position [2379, 0]
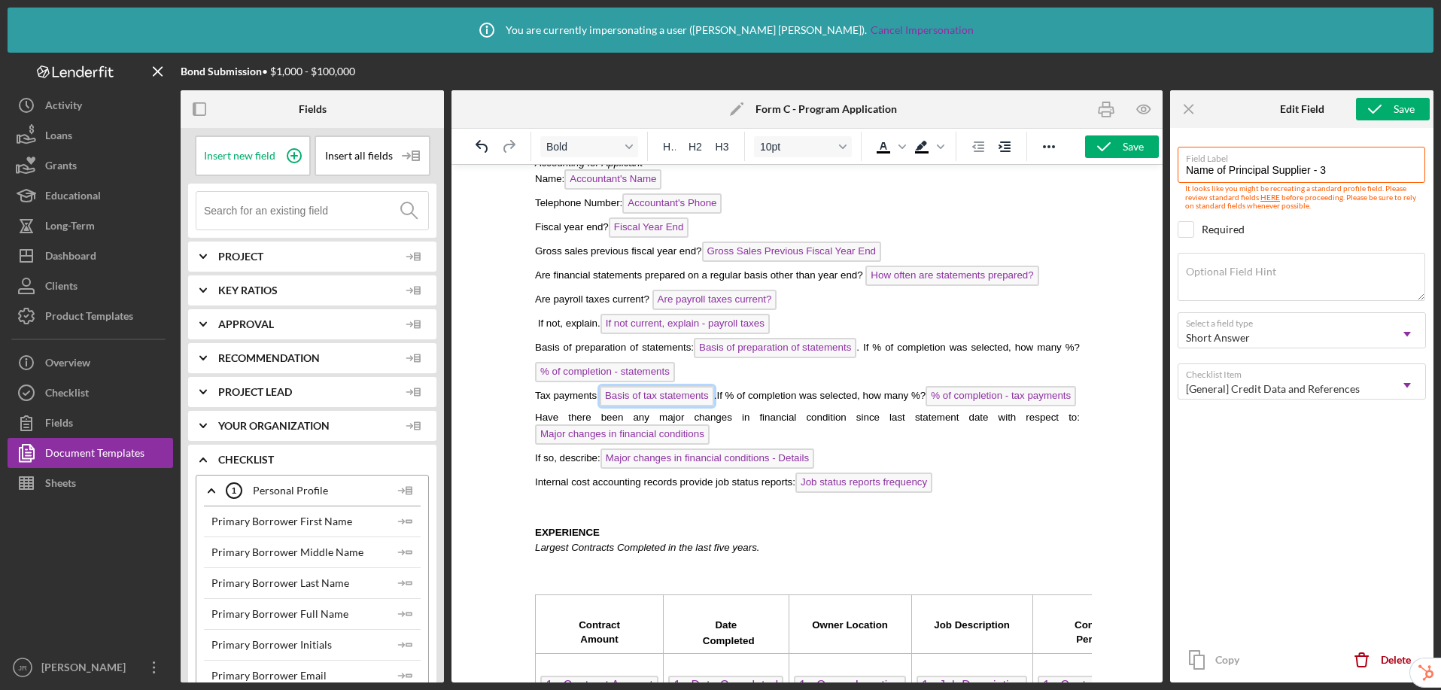
click at [680, 399] on span "Basis of tax statements" at bounding box center [656, 396] width 114 height 20
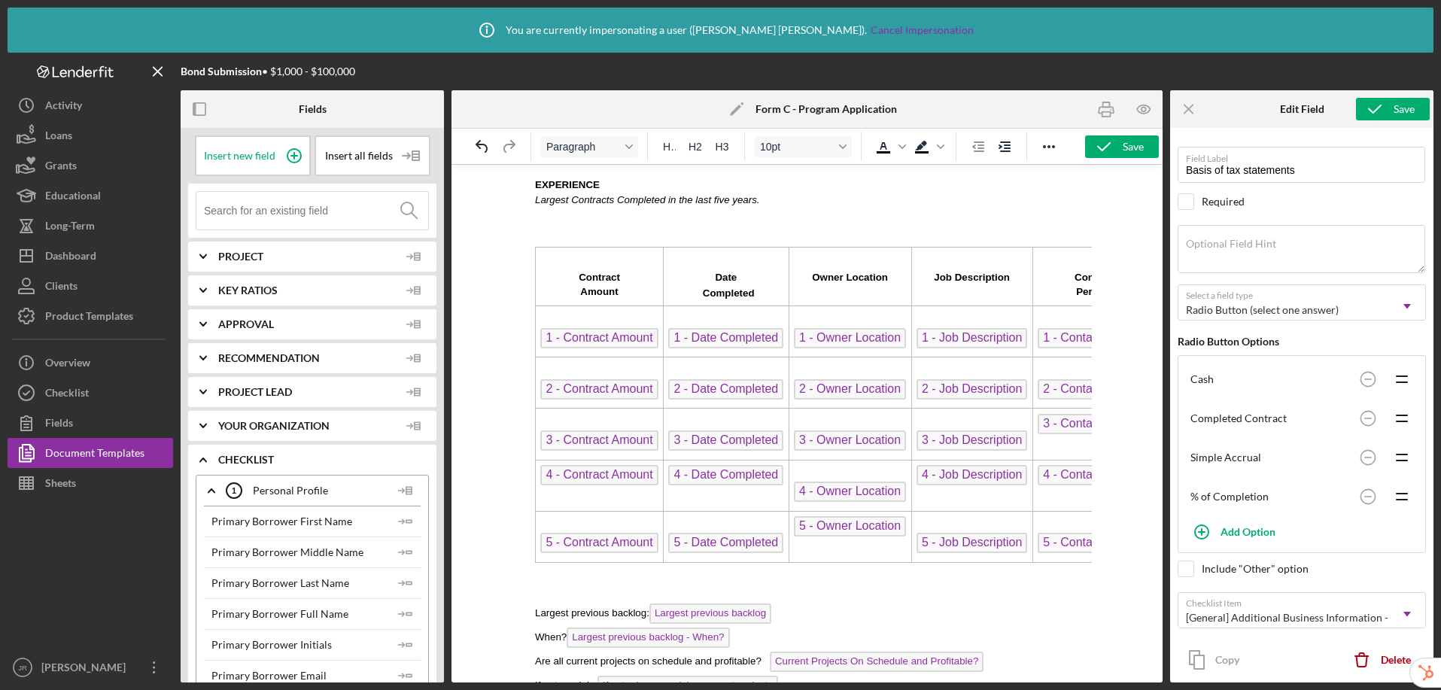
scroll to position [2651, 0]
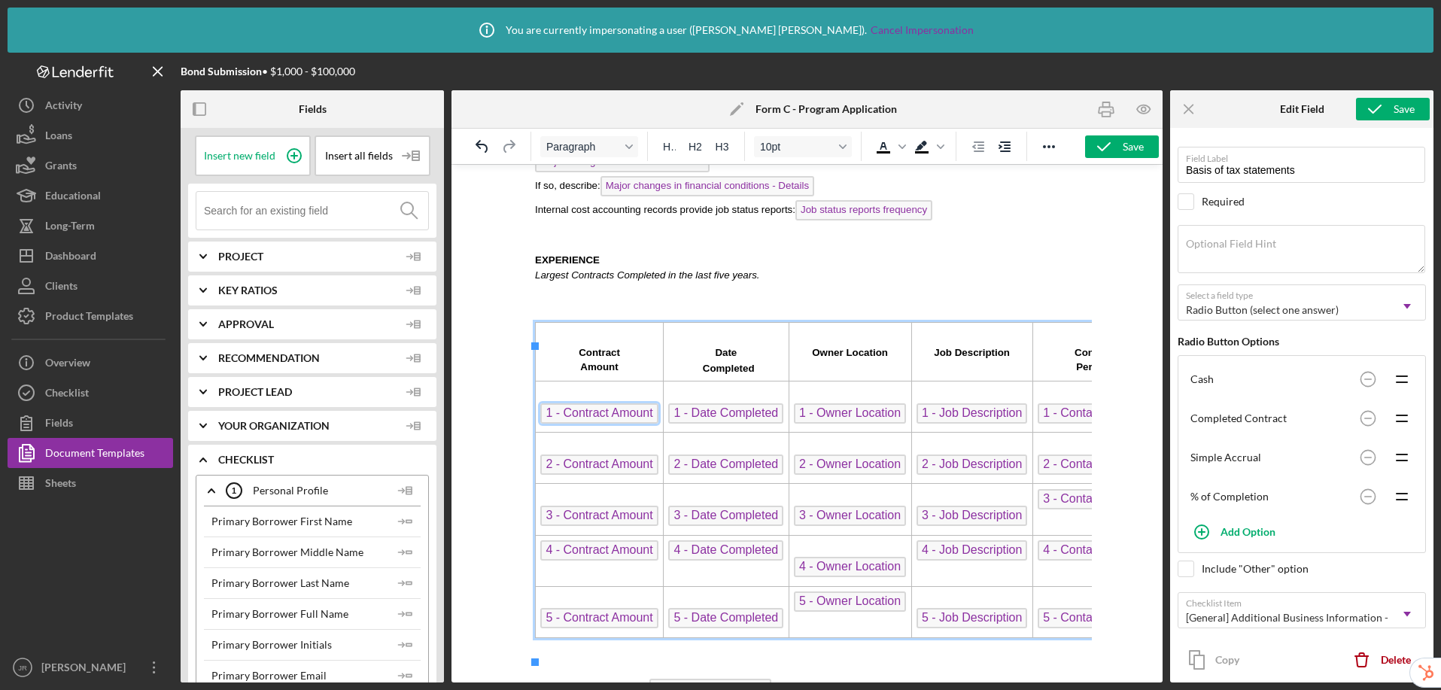
click at [593, 424] on span "1 - Contract Amount" at bounding box center [598, 413] width 117 height 20
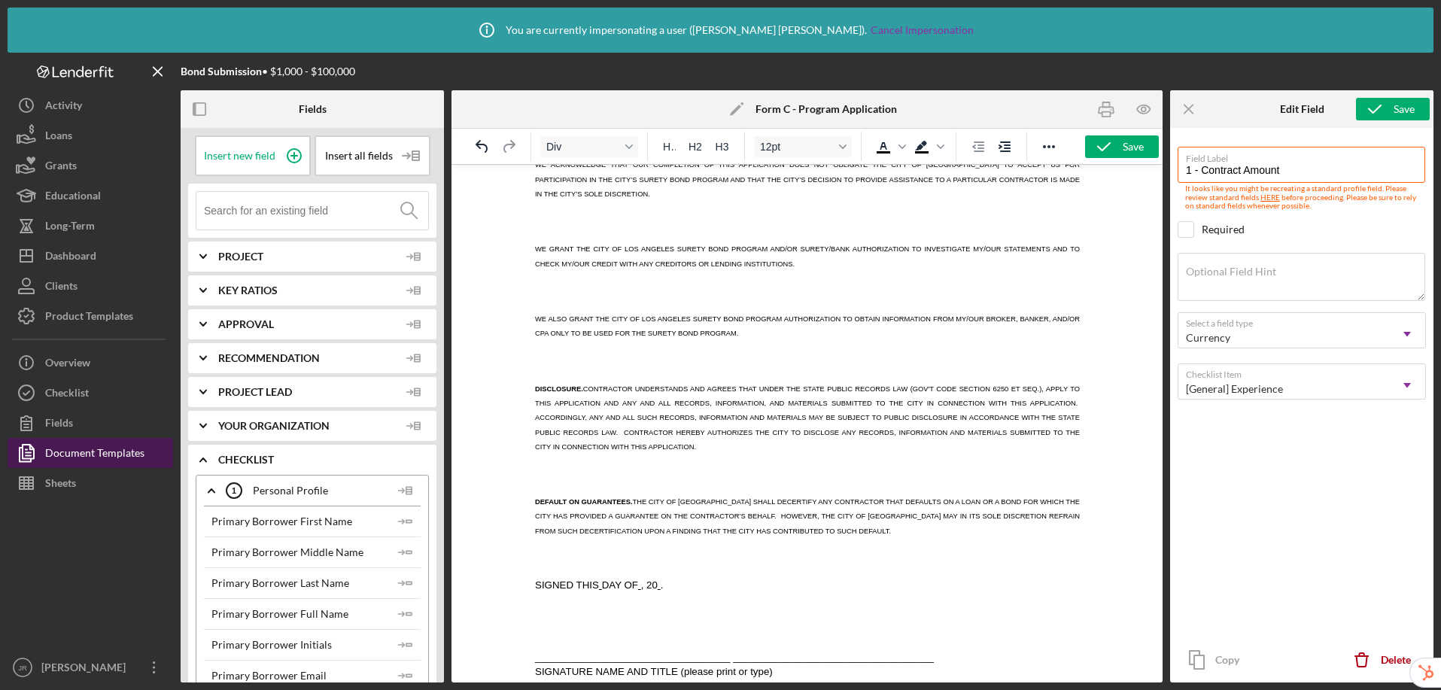
scroll to position [3430, 0]
click at [98, 450] on div "Document Templates" at bounding box center [94, 455] width 99 height 34
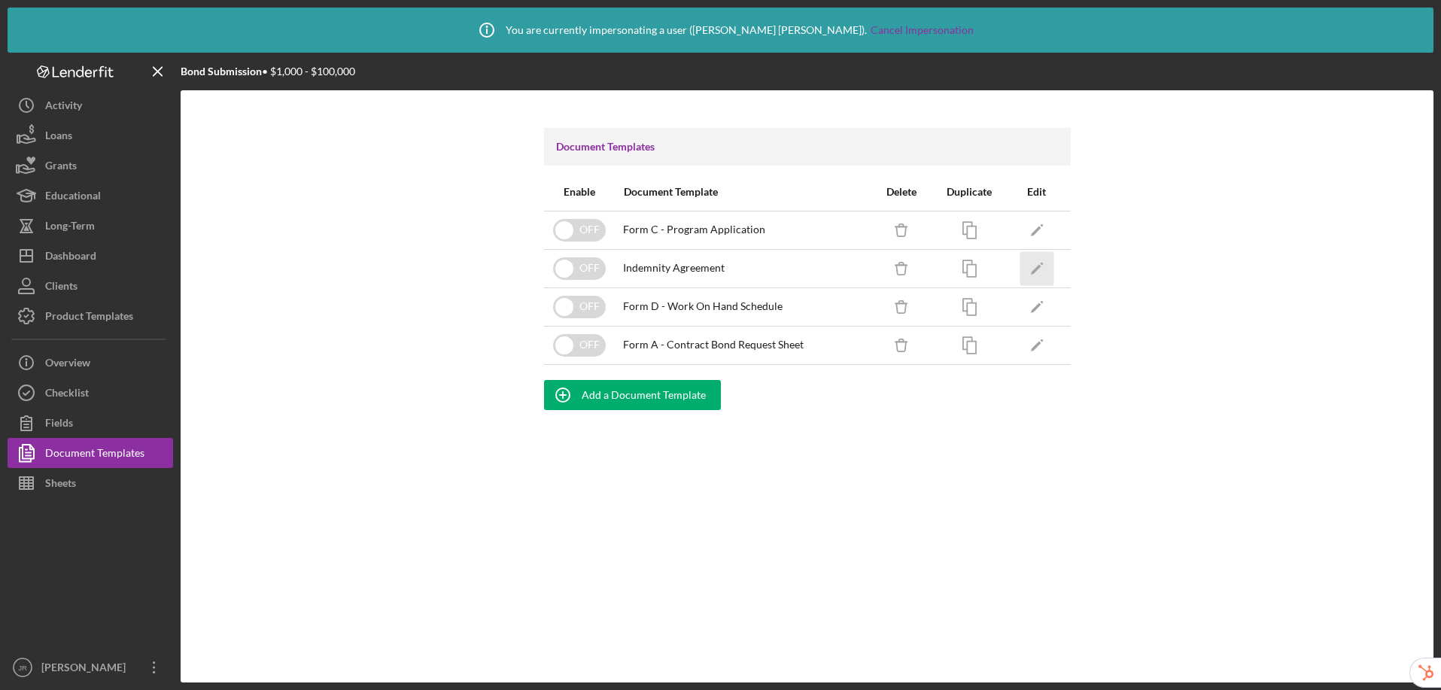
click at [1030, 268] on icon "Icon/Edit" at bounding box center [1037, 268] width 34 height 34
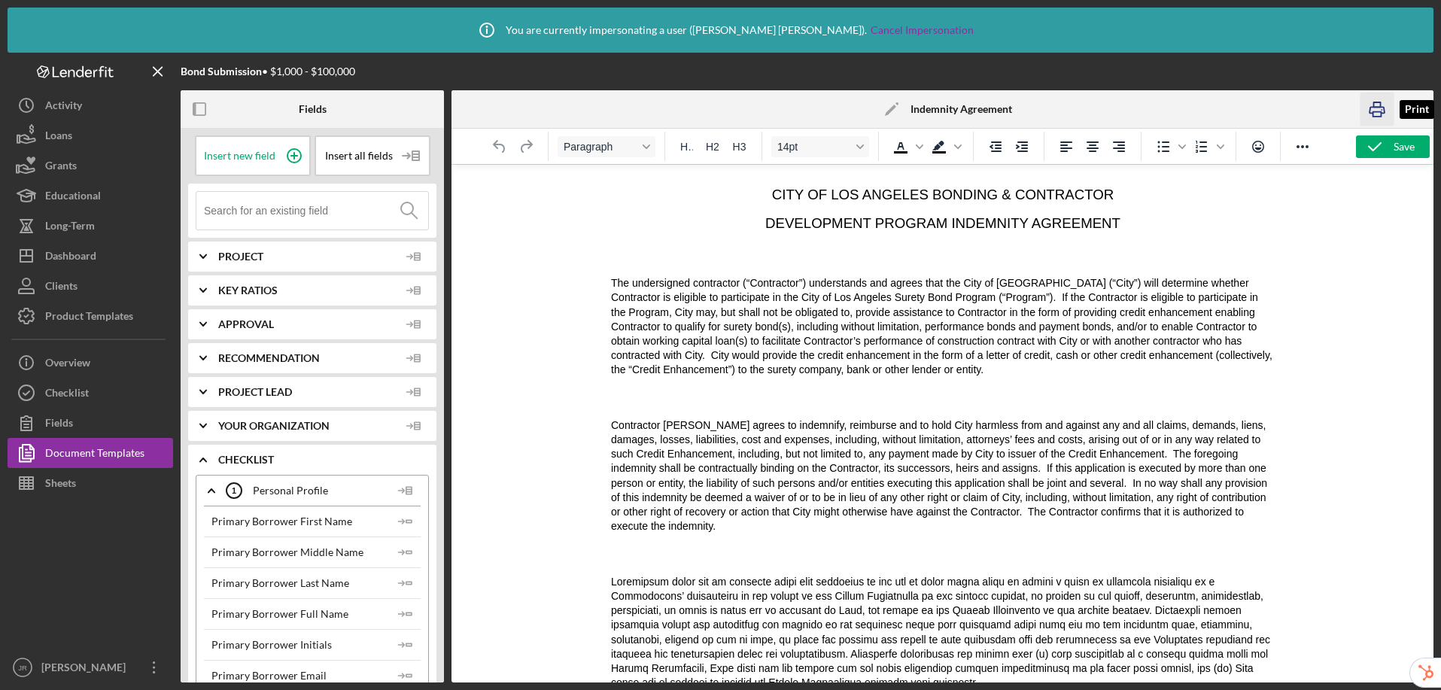
click at [1228, 114] on icon "button" at bounding box center [1378, 110] width 34 height 34
click at [123, 455] on div "Document Templates" at bounding box center [94, 455] width 99 height 34
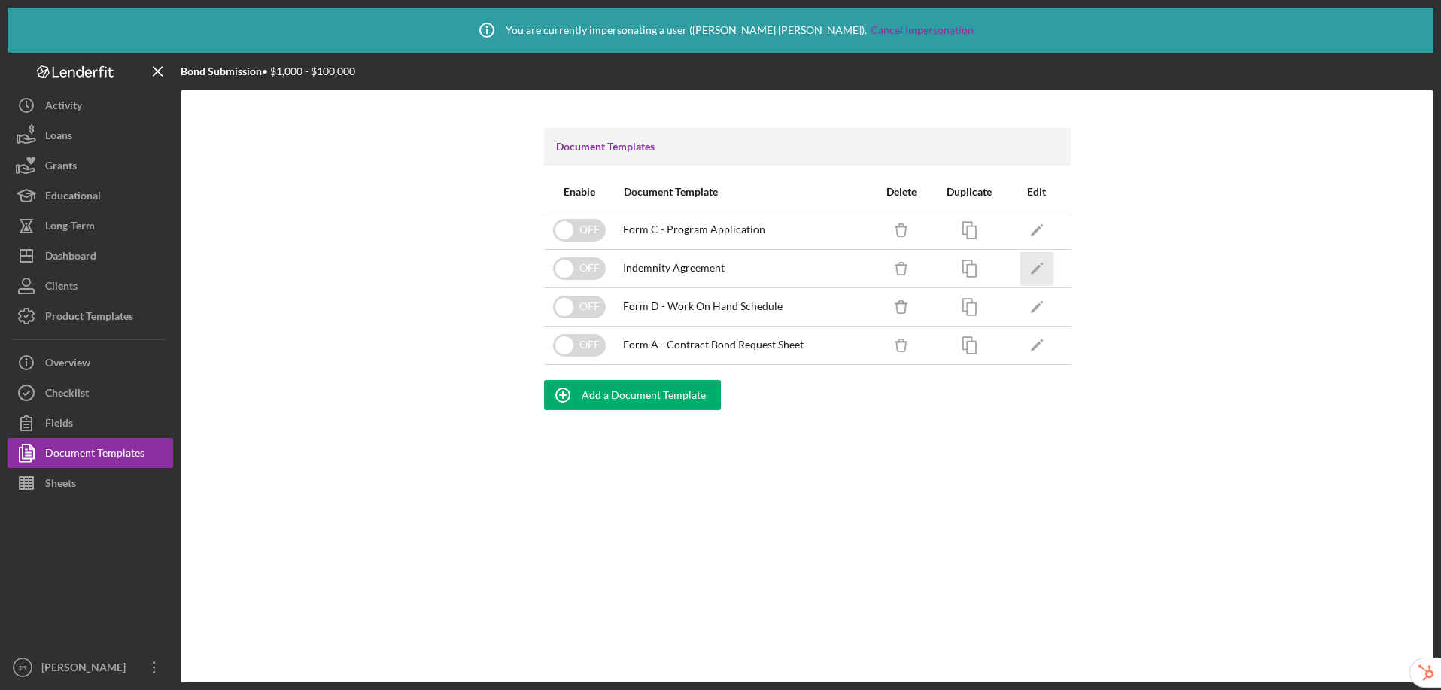
click at [1038, 272] on icon "Icon/Edit" at bounding box center [1037, 268] width 34 height 34
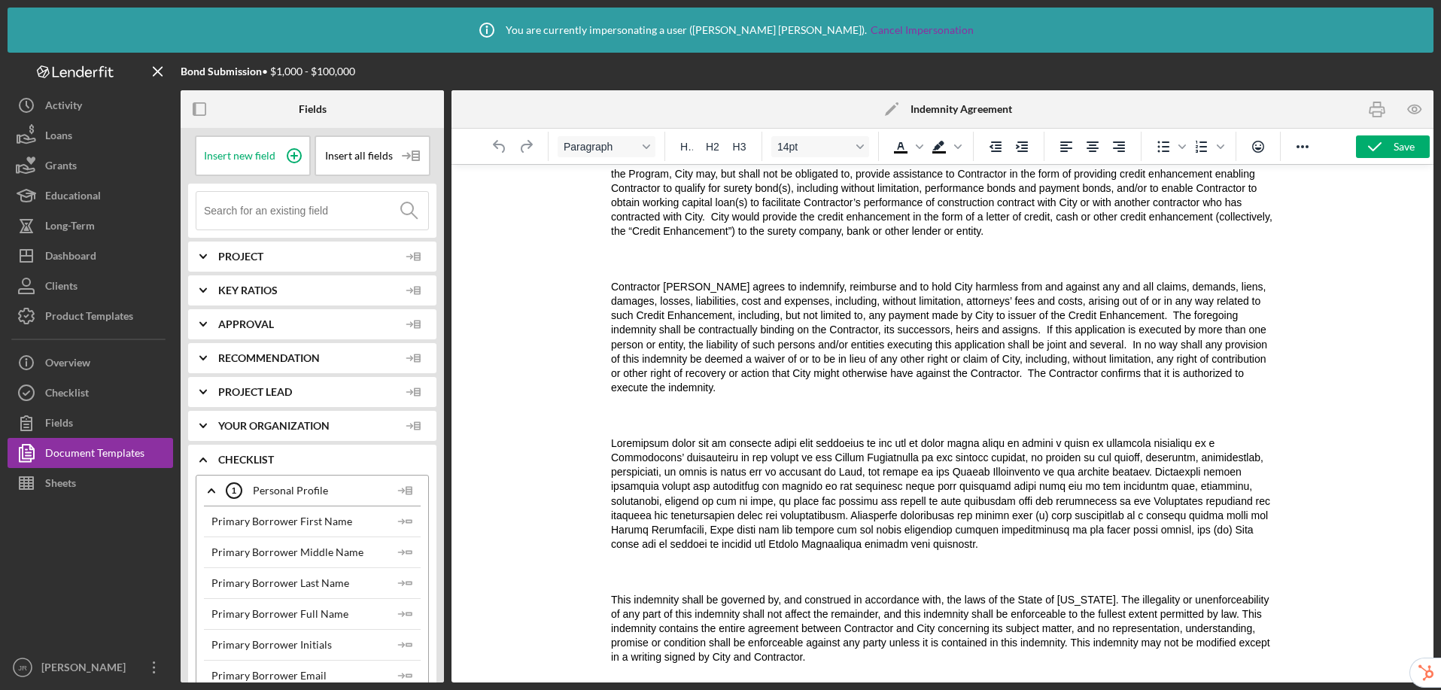
scroll to position [526, 0]
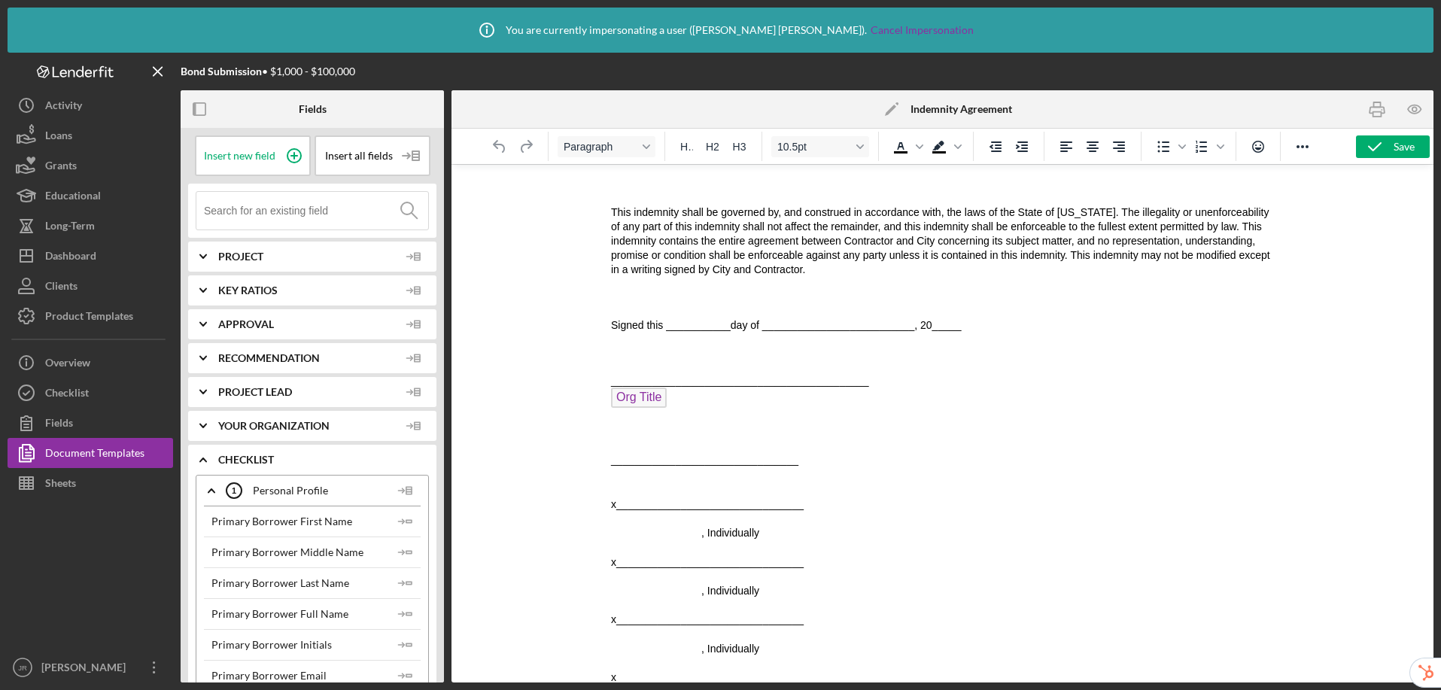
drag, startPoint x: 779, startPoint y: 631, endPoint x: 695, endPoint y: 632, distance: 84.3
drag, startPoint x: 656, startPoint y: 256, endPoint x: 704, endPoint y: 257, distance: 48.2
click at [704, 319] on span "Signed this ___________day of __________________________, 20_____" at bounding box center [785, 325] width 351 height 12
drag, startPoint x: 134, startPoint y: 449, endPoint x: 142, endPoint y: 434, distance: 17.5
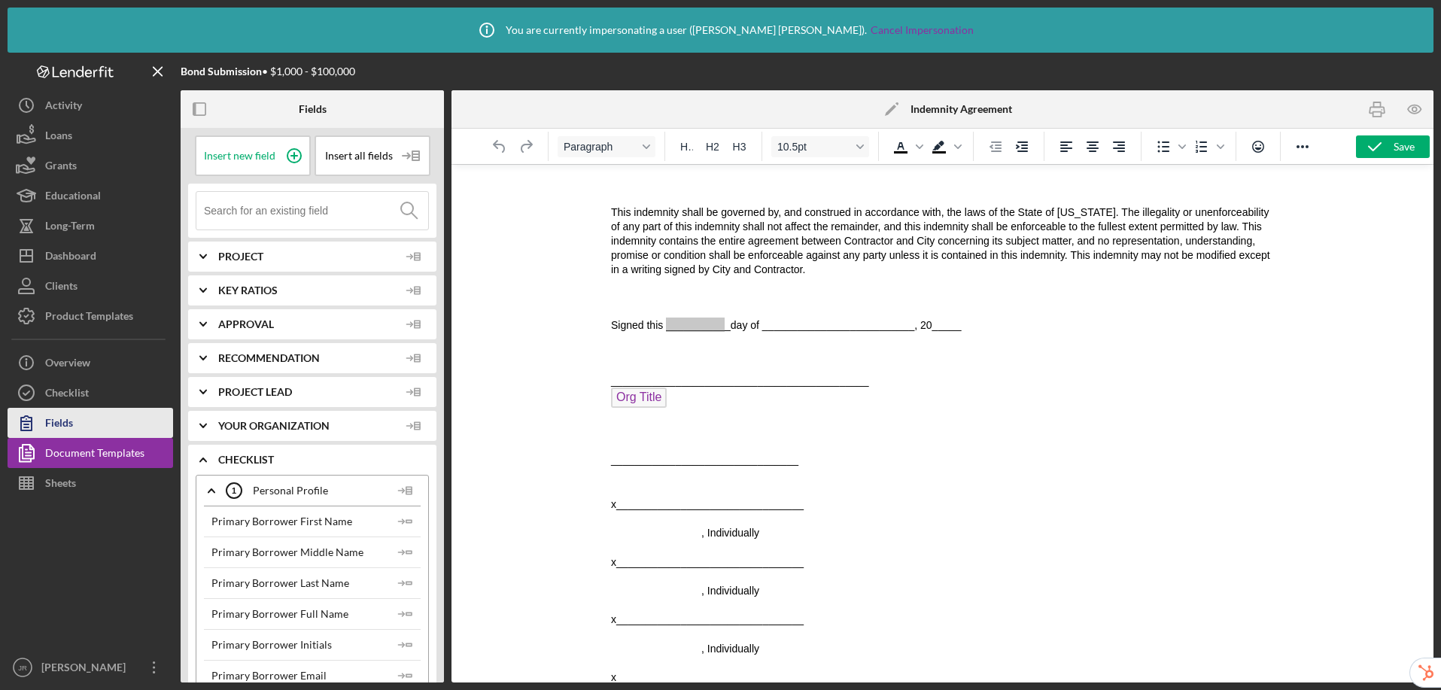
click at [135, 449] on div "Document Templates" at bounding box center [94, 455] width 99 height 34
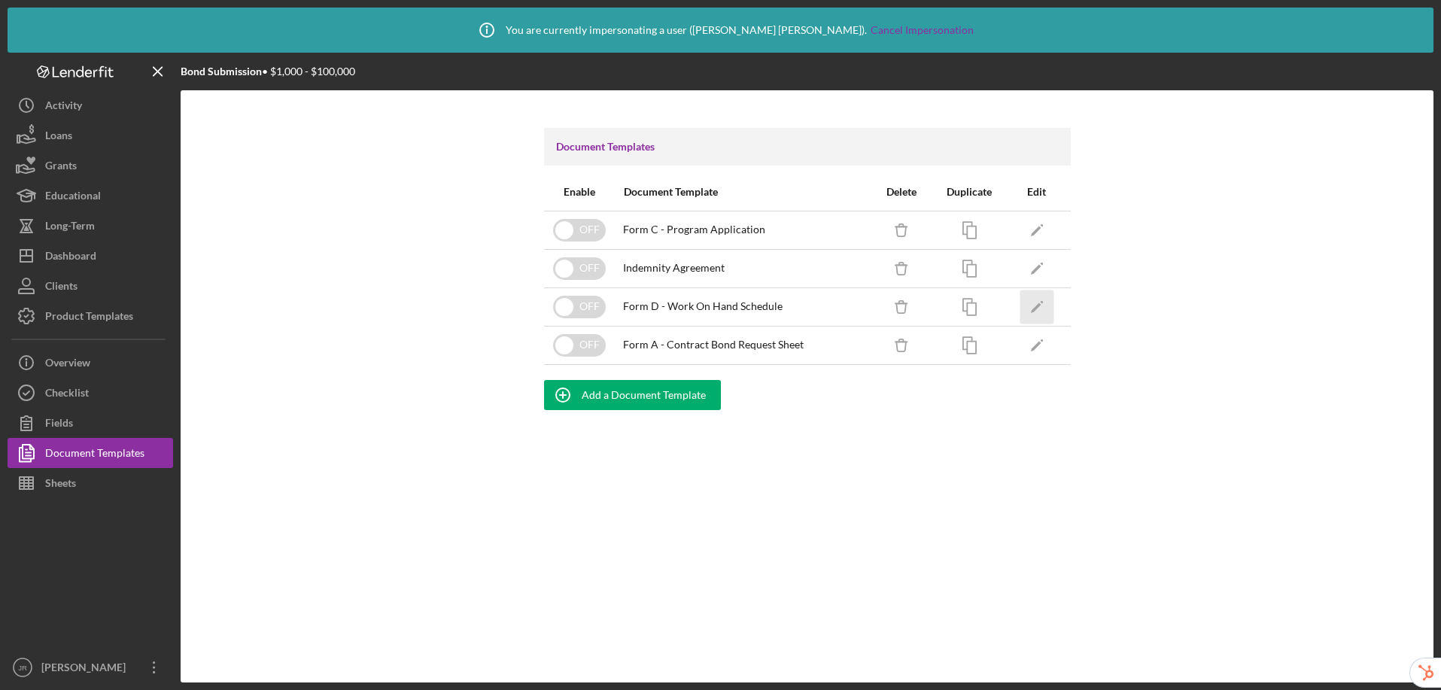
click at [1031, 306] on icon "Icon/Edit" at bounding box center [1037, 307] width 34 height 34
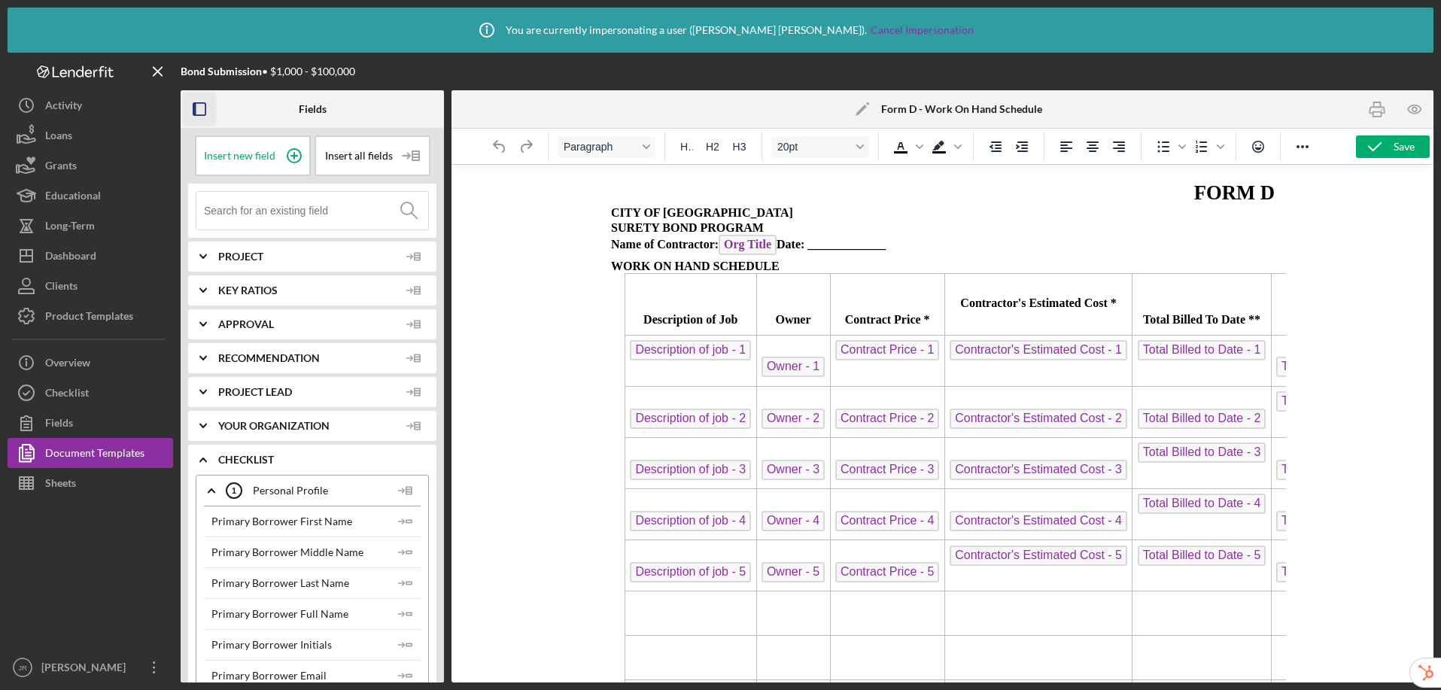
click at [194, 107] on rect "button" at bounding box center [194, 109] width 3 height 12
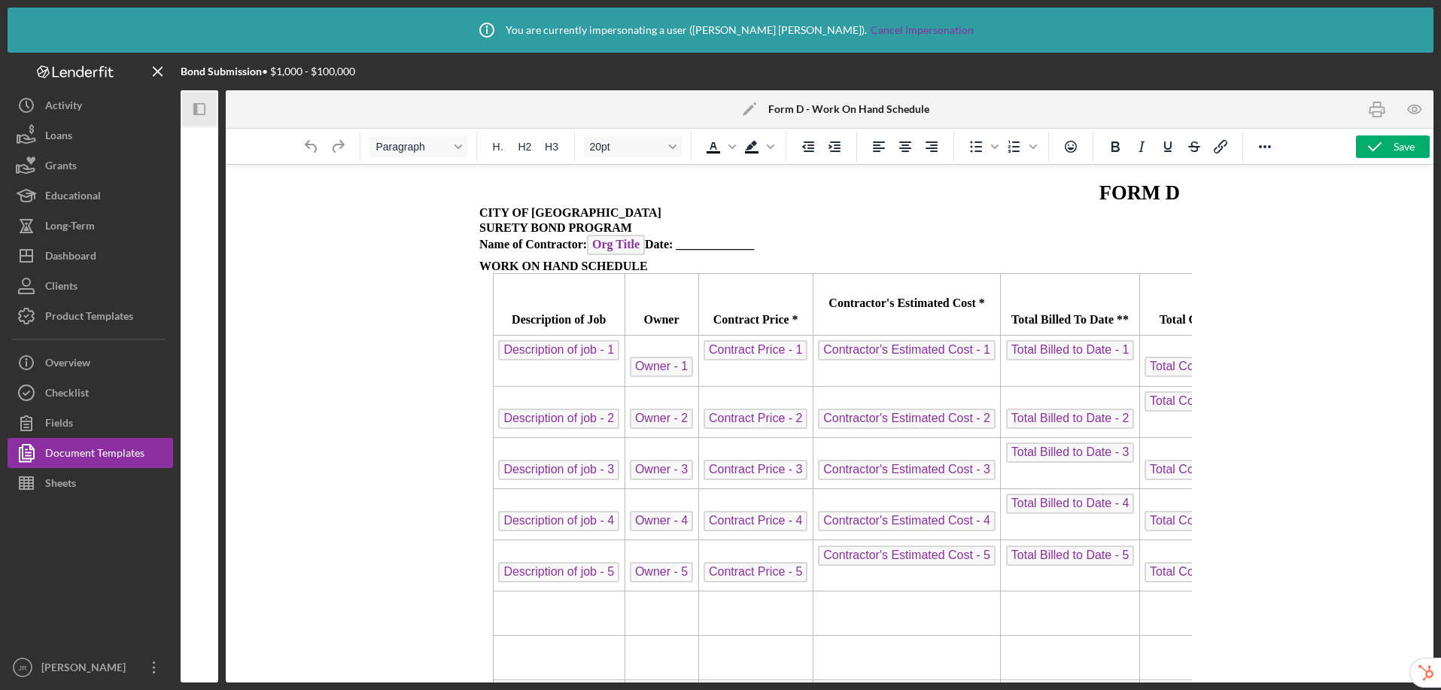
click at [517, 351] on span "Description of job - 1" at bounding box center [558, 350] width 121 height 20
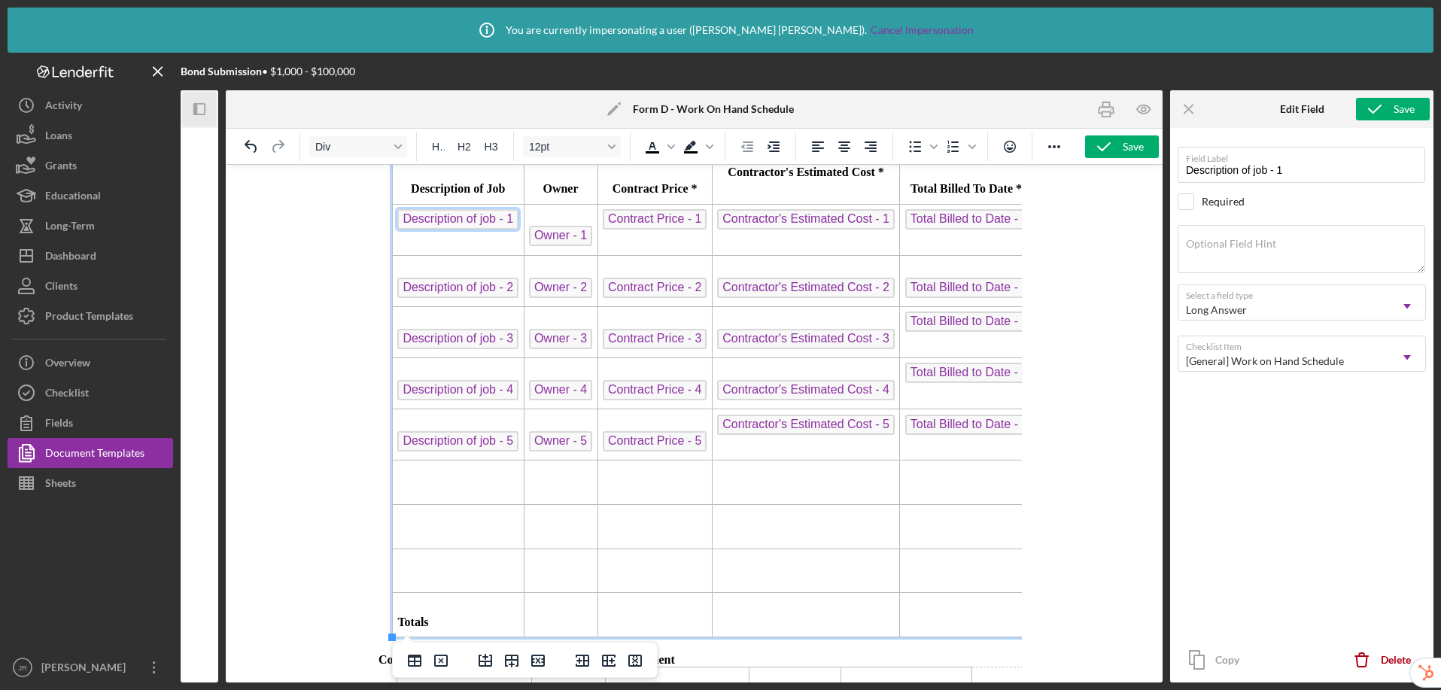
scroll to position [138, 0]
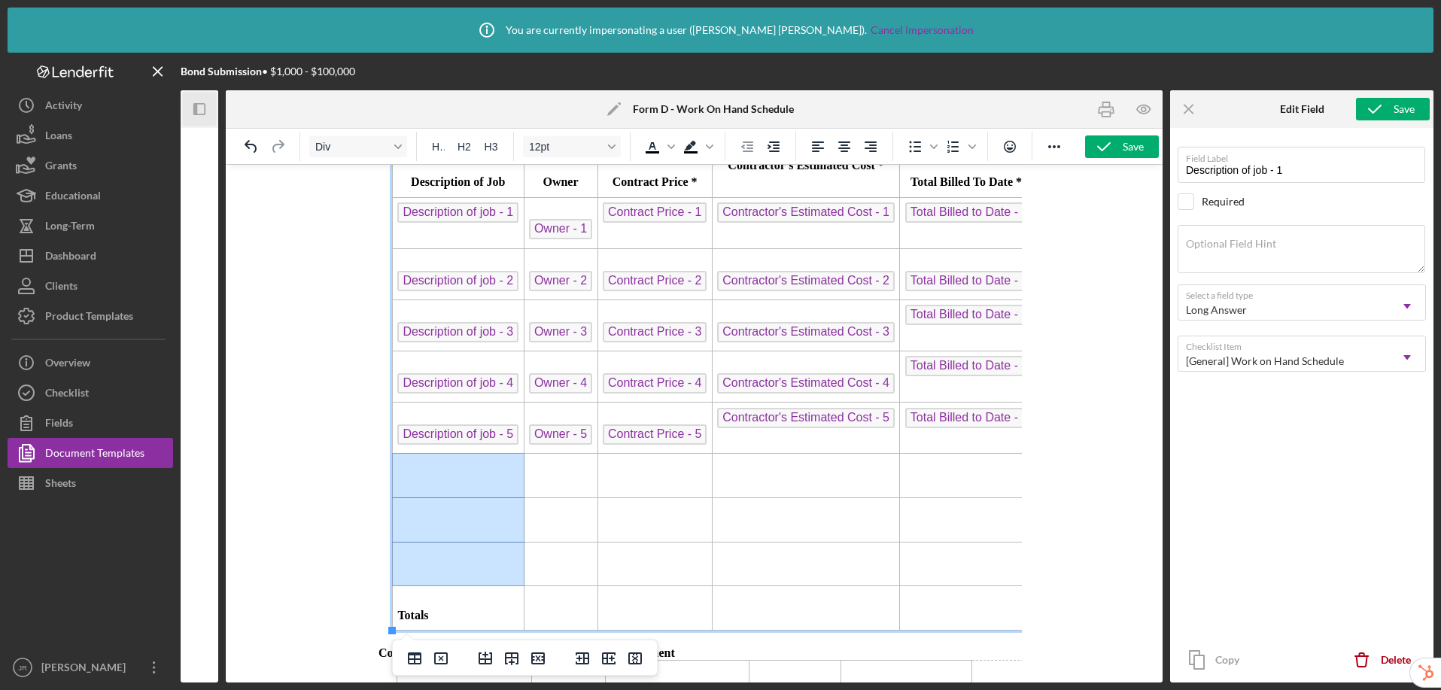
drag, startPoint x: 434, startPoint y: 476, endPoint x: 477, endPoint y: 560, distance: 94.9
click at [477, 560] on tbody "Description of Job Owner Contract Price * Contractor's Estimated Cost * Total B…" at bounding box center [983, 382] width 1182 height 495
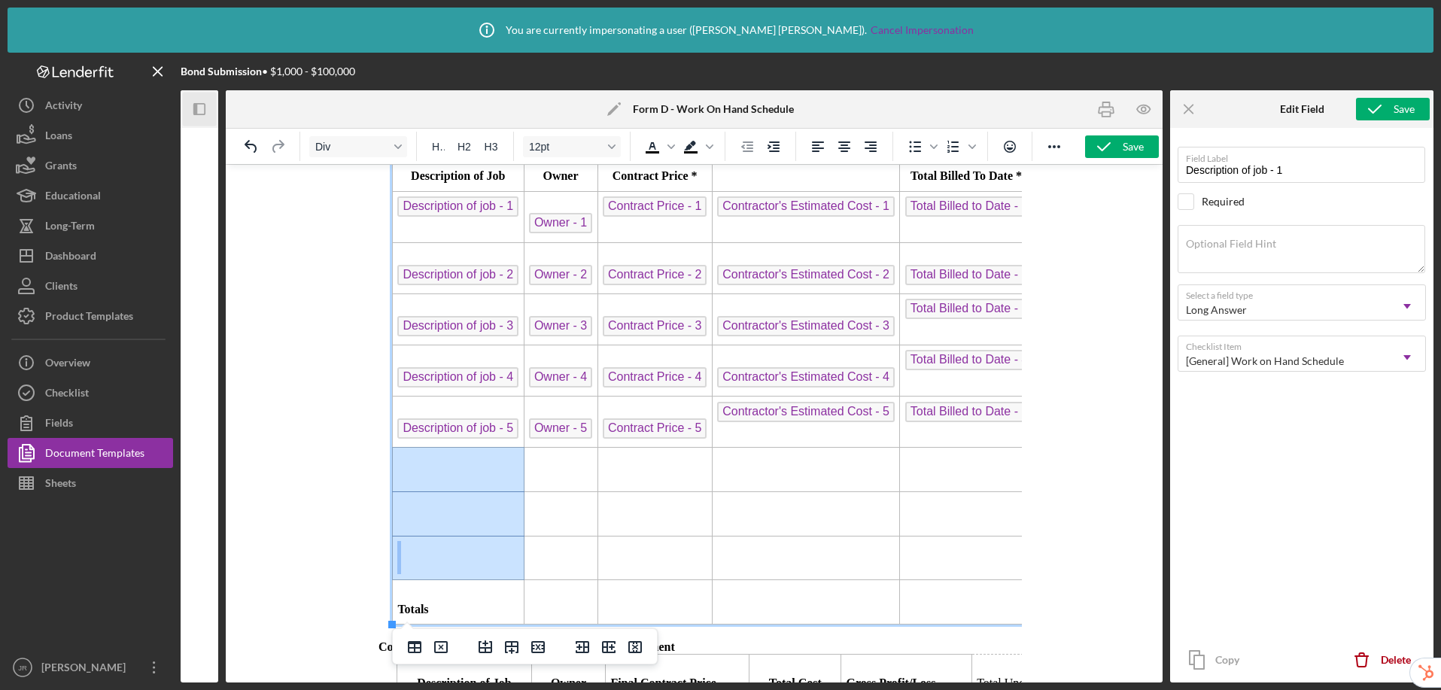
scroll to position [153, 0]
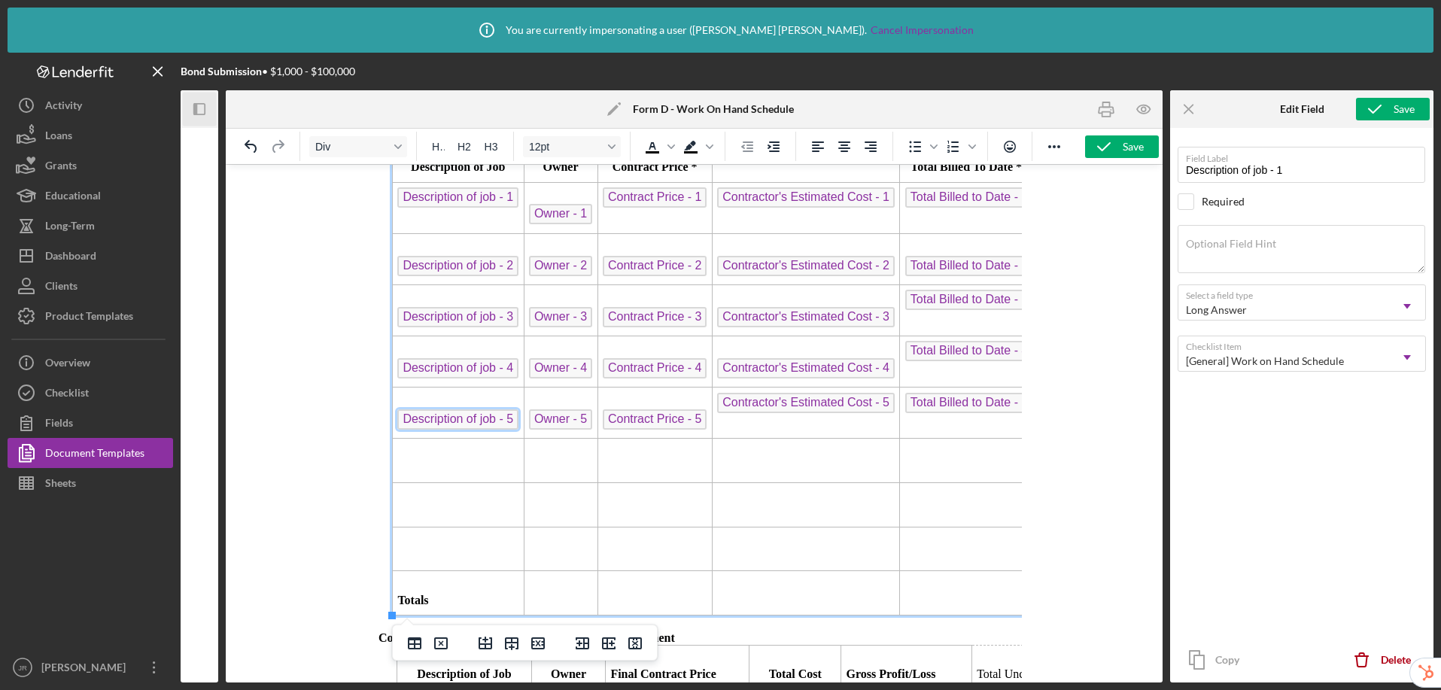
click at [504, 422] on span "Description of job - 5" at bounding box center [457, 419] width 121 height 20
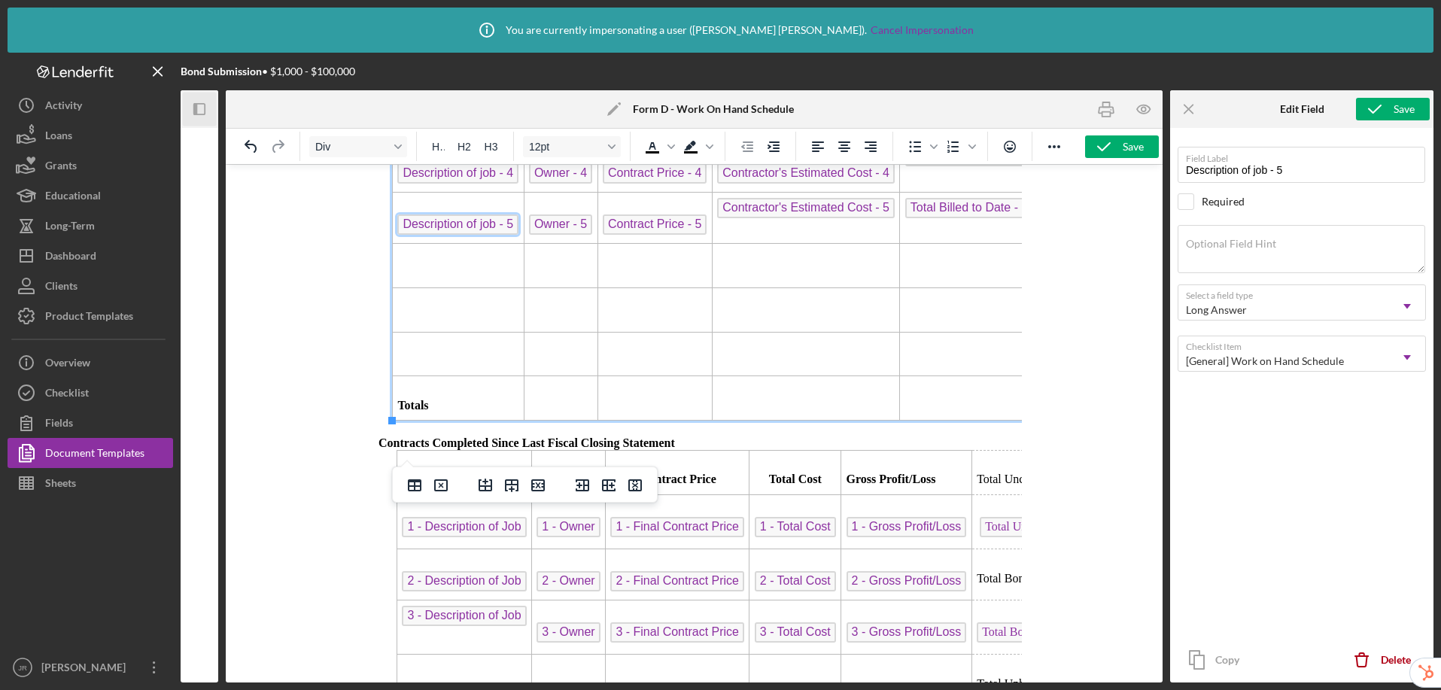
scroll to position [534, 0]
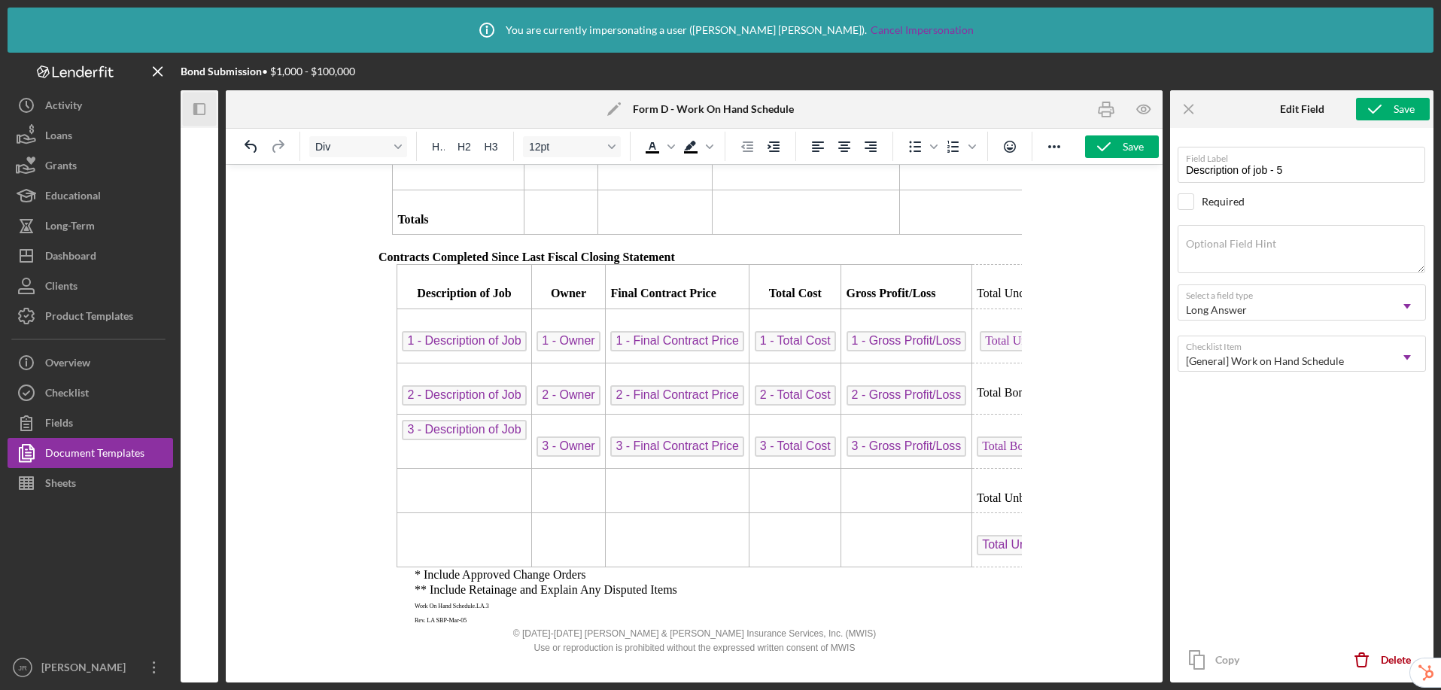
click at [341, 426] on div at bounding box center [694, 423] width 937 height 519
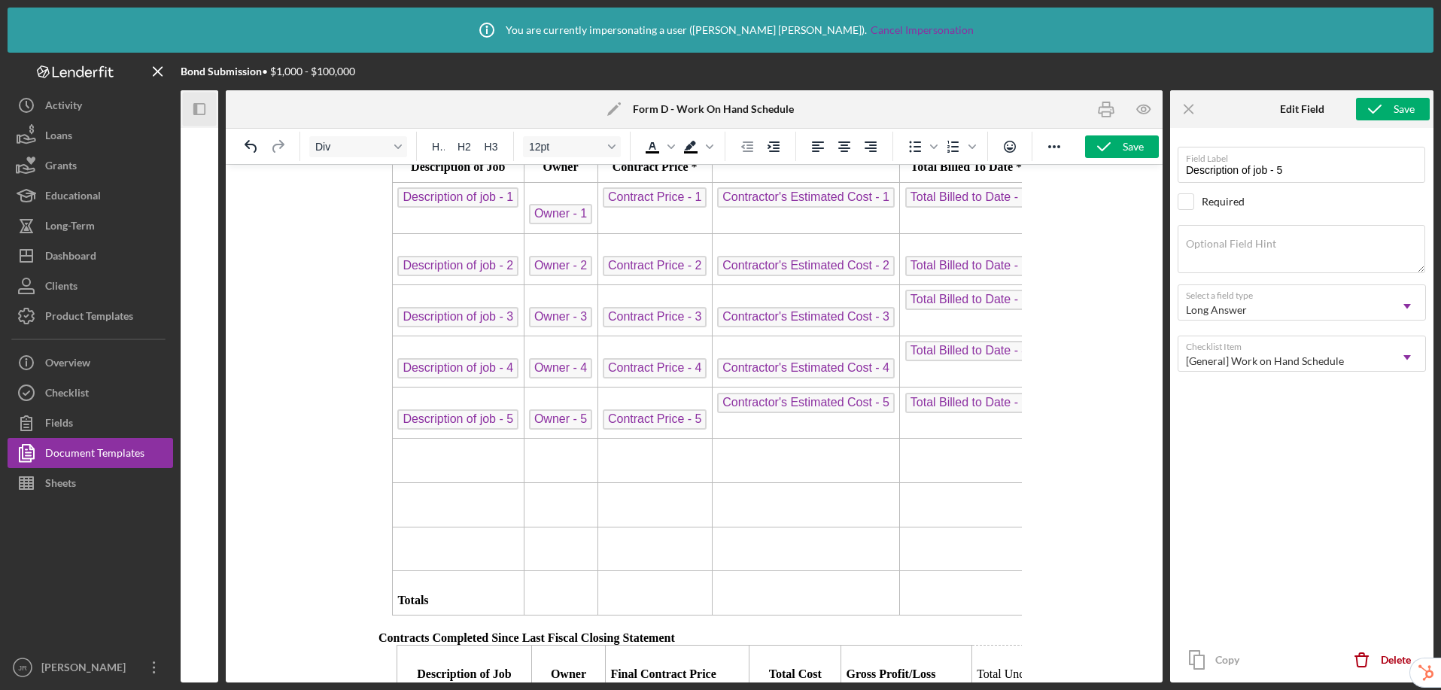
scroll to position [161, 0]
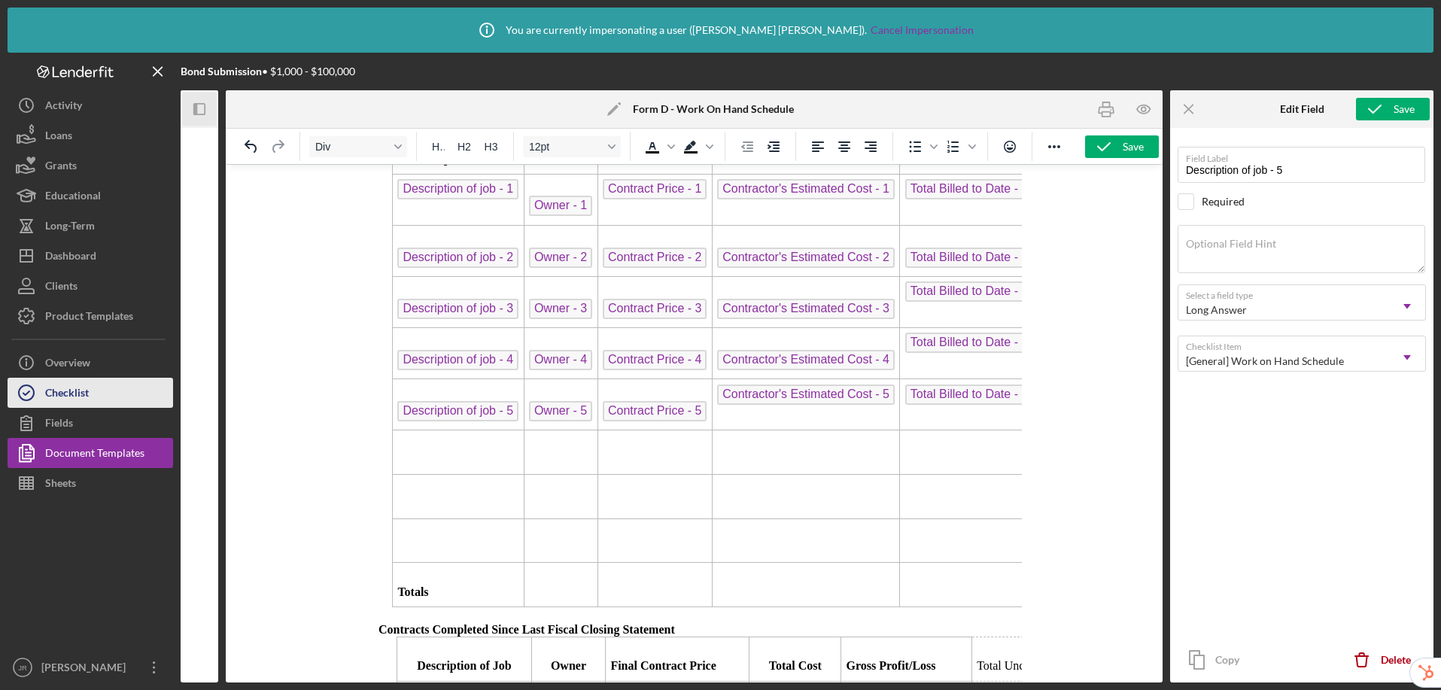
click at [86, 406] on div "Icon/History Activity Loans Grants Educational Long-Term Icon/Dashboard Dashboa…" at bounding box center [91, 386] width 166 height 592
click at [93, 395] on button "Checklist" at bounding box center [91, 393] width 166 height 30
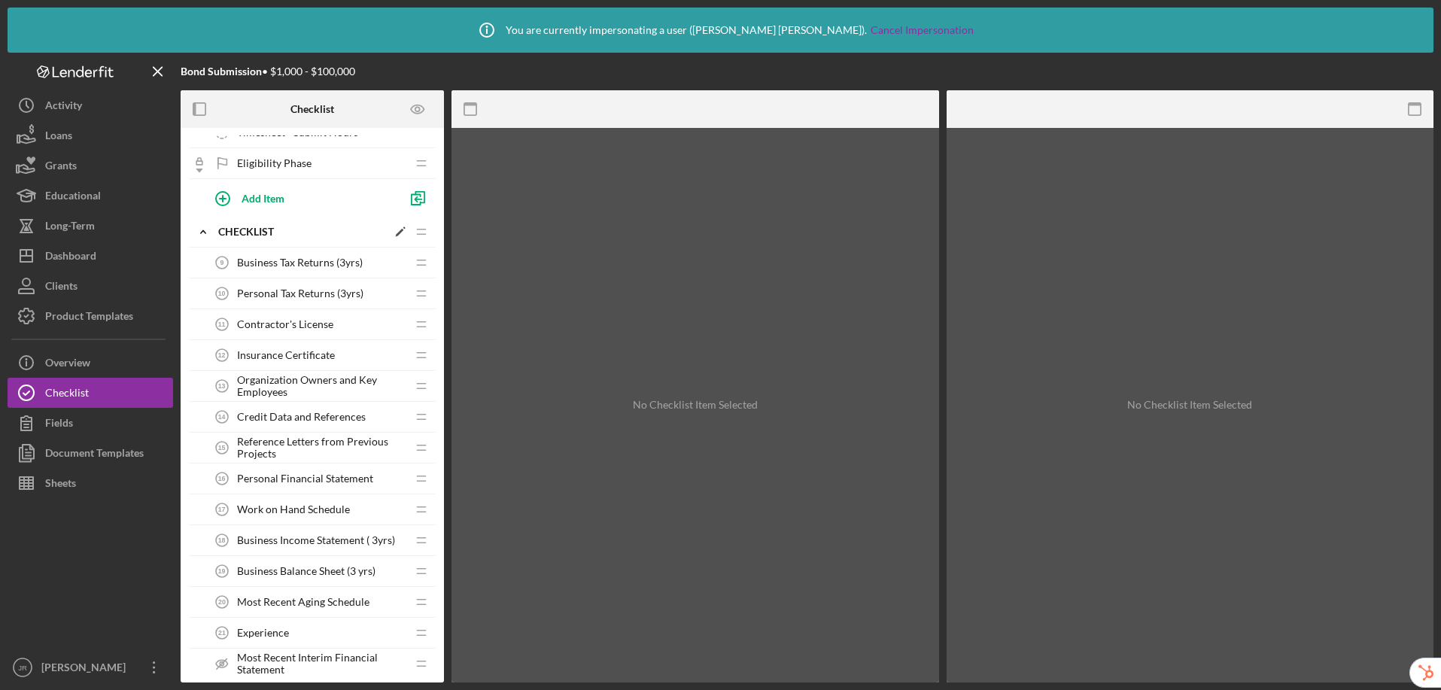
scroll to position [359, 0]
click at [280, 507] on span "Work on Hand Schedule" at bounding box center [293, 508] width 113 height 12
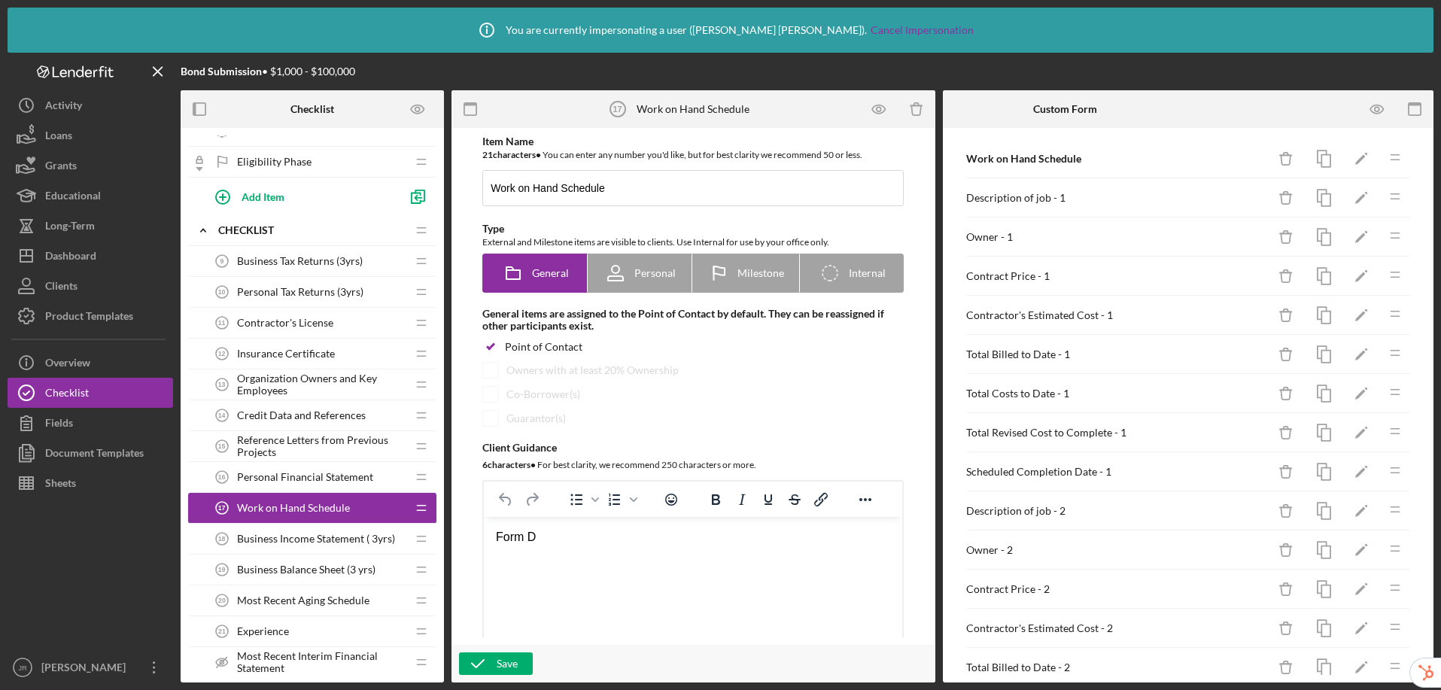
scroll to position [12, 0]
drag, startPoint x: 1383, startPoint y: 111, endPoint x: 1369, endPoint y: 117, distance: 14.8
click at [1228, 111] on icon "button" at bounding box center [1377, 109] width 13 height 8
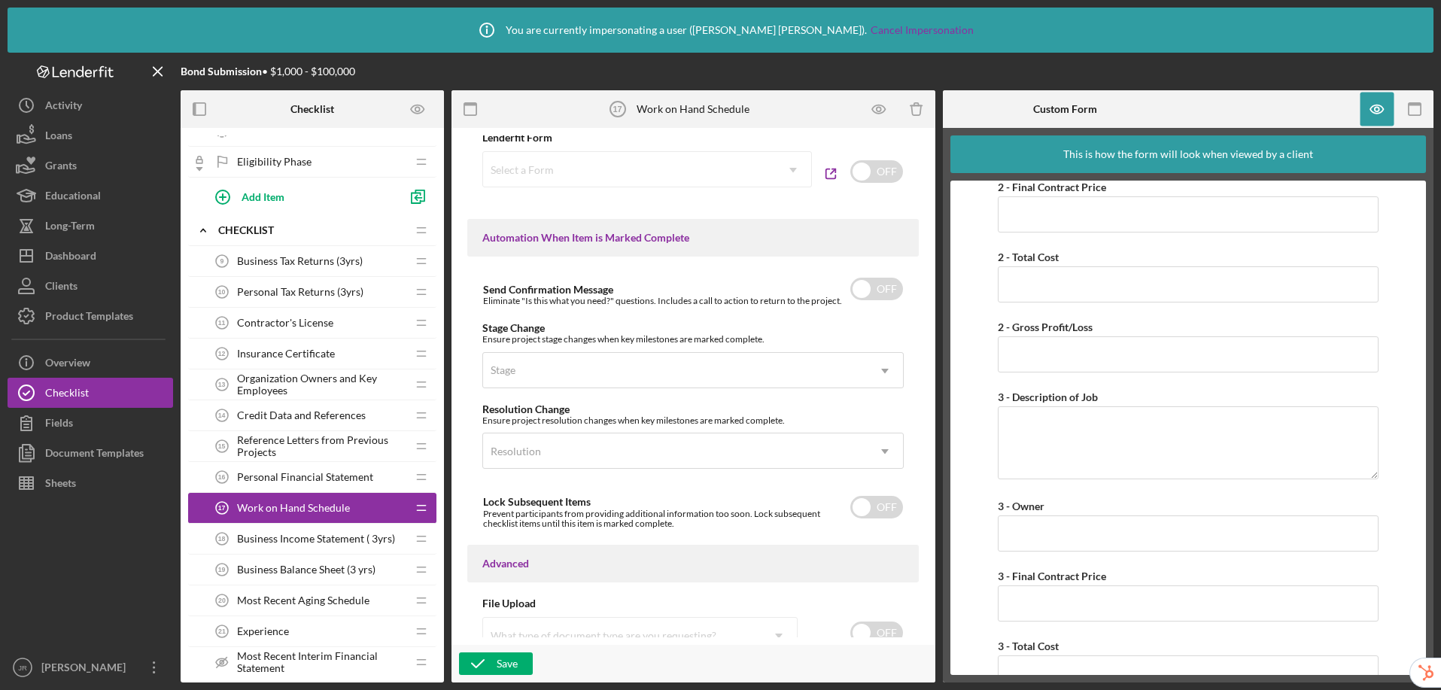
scroll to position [971, 0]
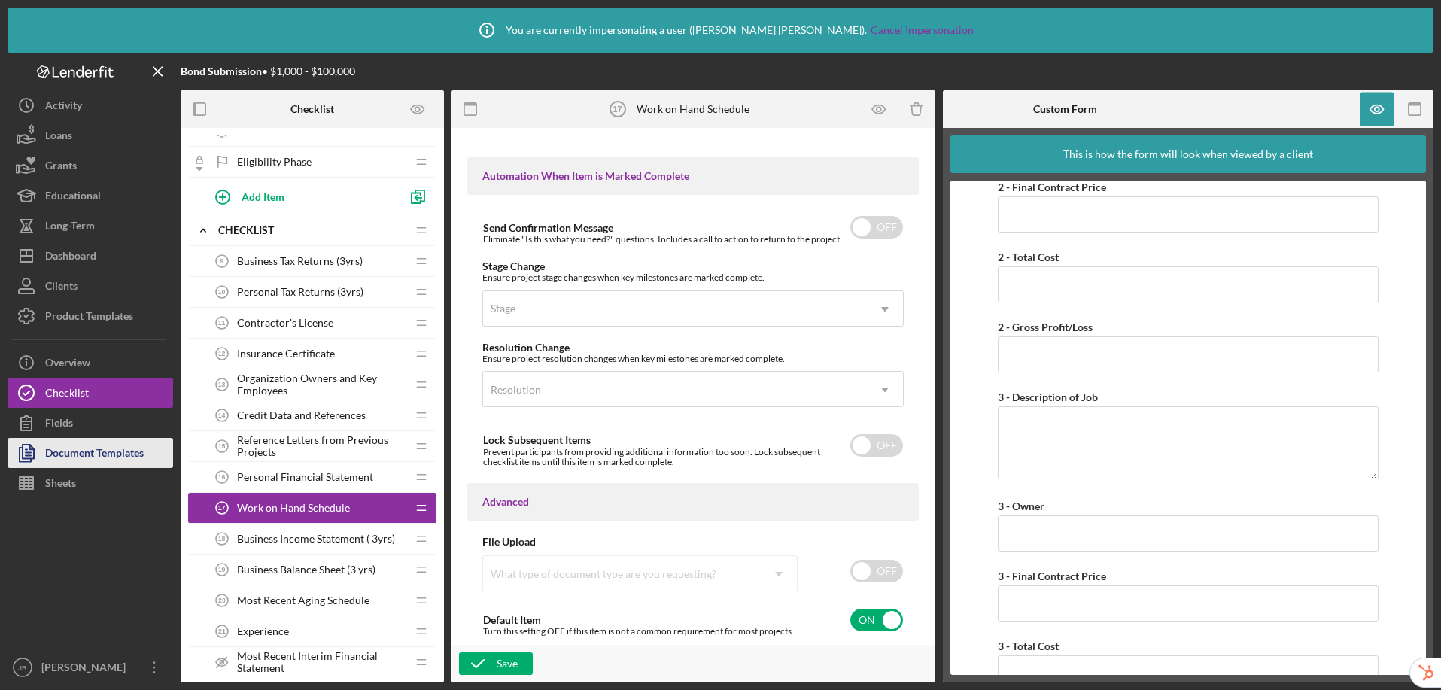
click at [126, 453] on div "Document Templates" at bounding box center [94, 455] width 99 height 34
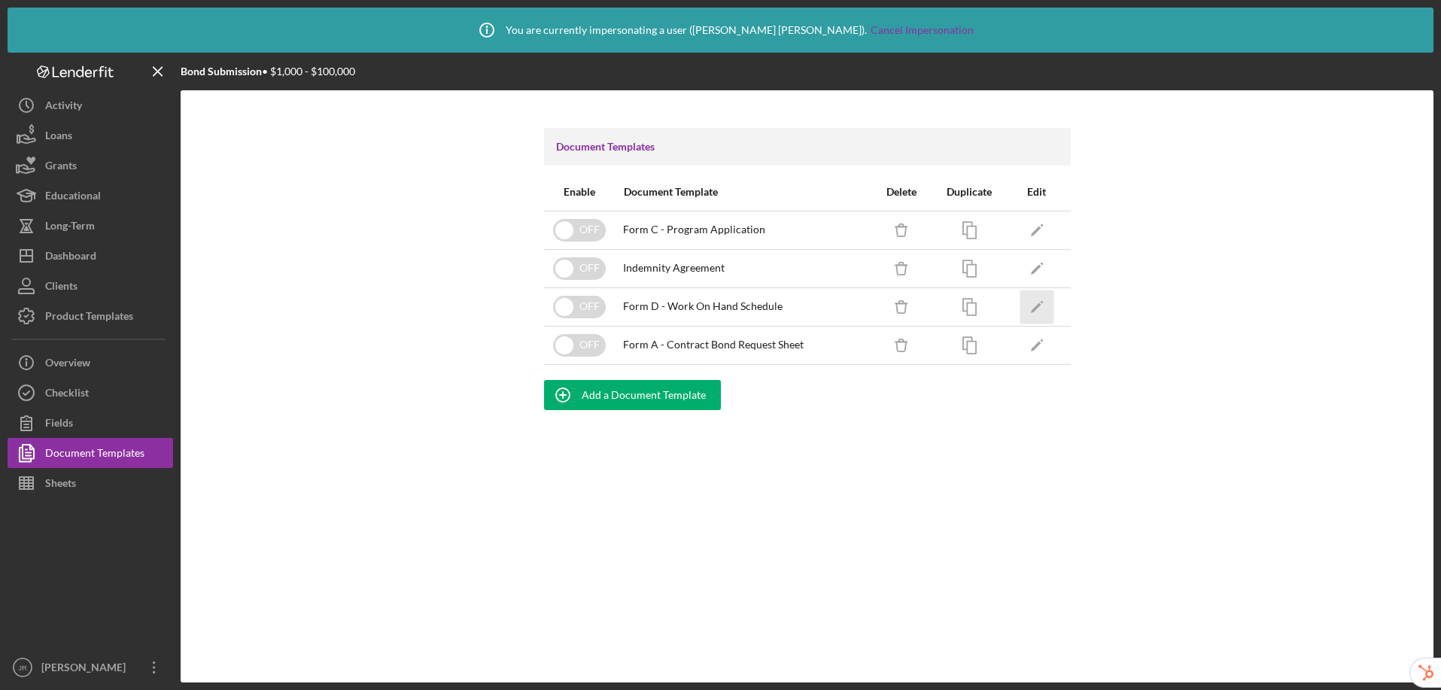
click at [1048, 306] on icon "Icon/Edit" at bounding box center [1037, 307] width 34 height 34
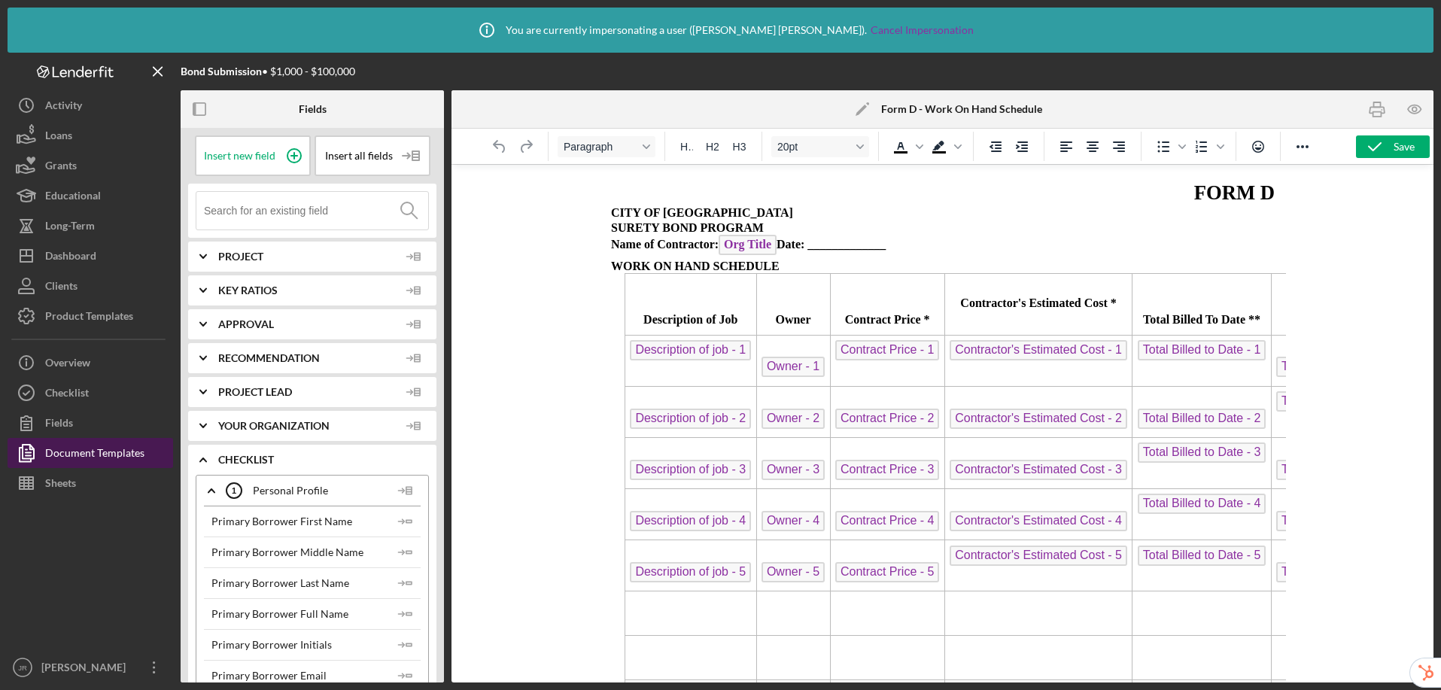
click at [125, 455] on div "Document Templates" at bounding box center [94, 455] width 99 height 34
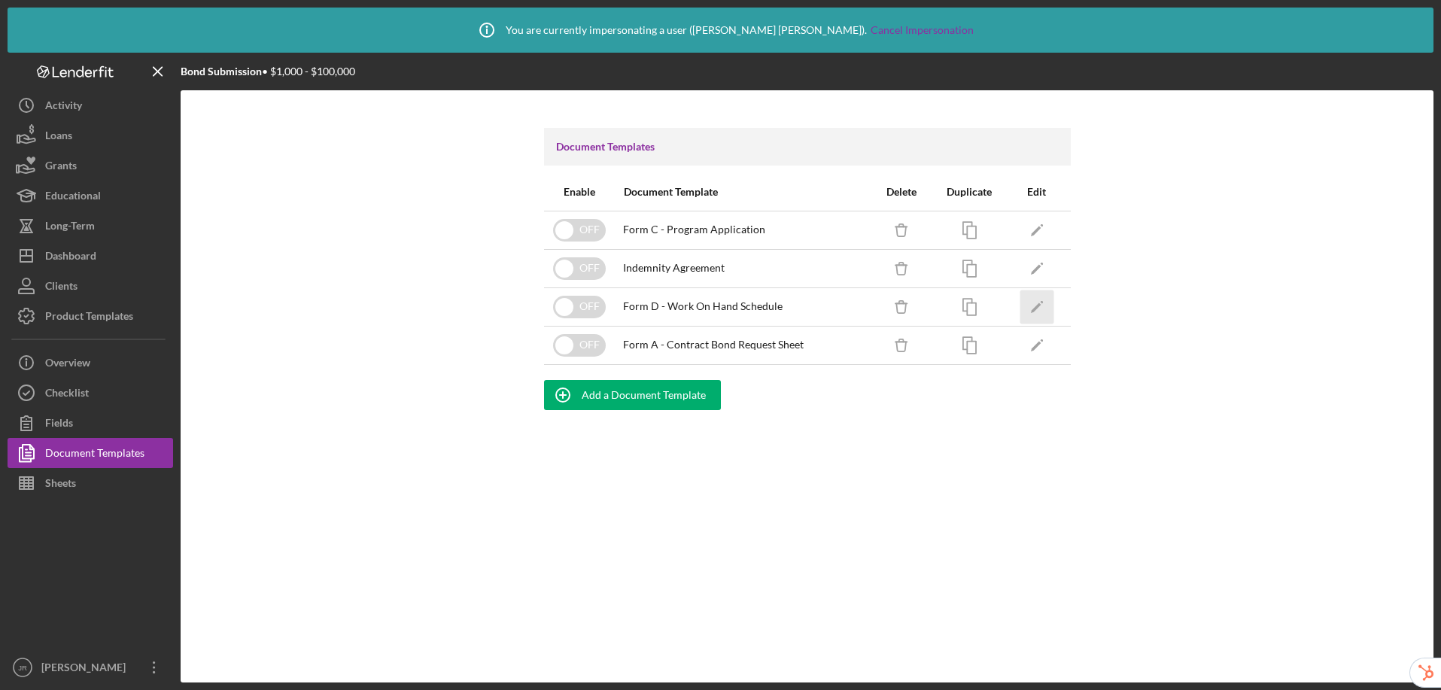
click at [1032, 308] on icon "Icon/Edit" at bounding box center [1037, 307] width 34 height 34
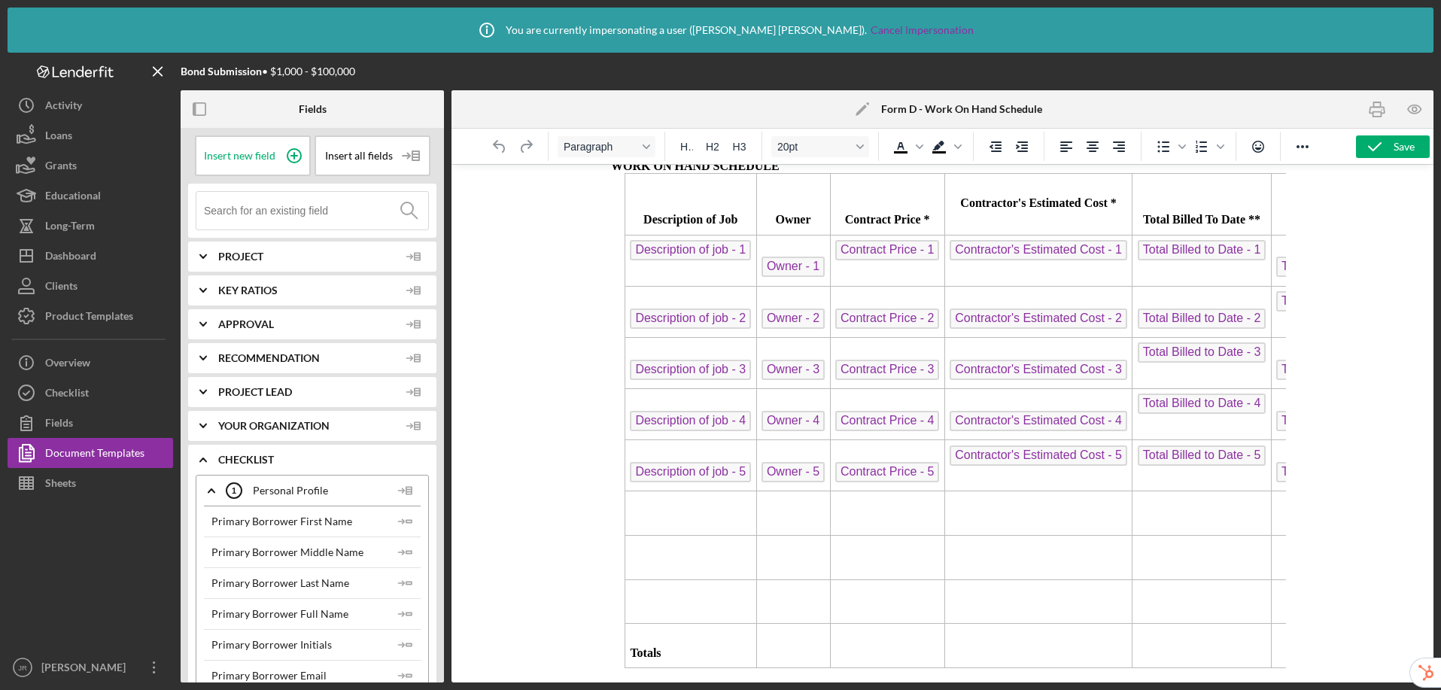
scroll to position [193, 0]
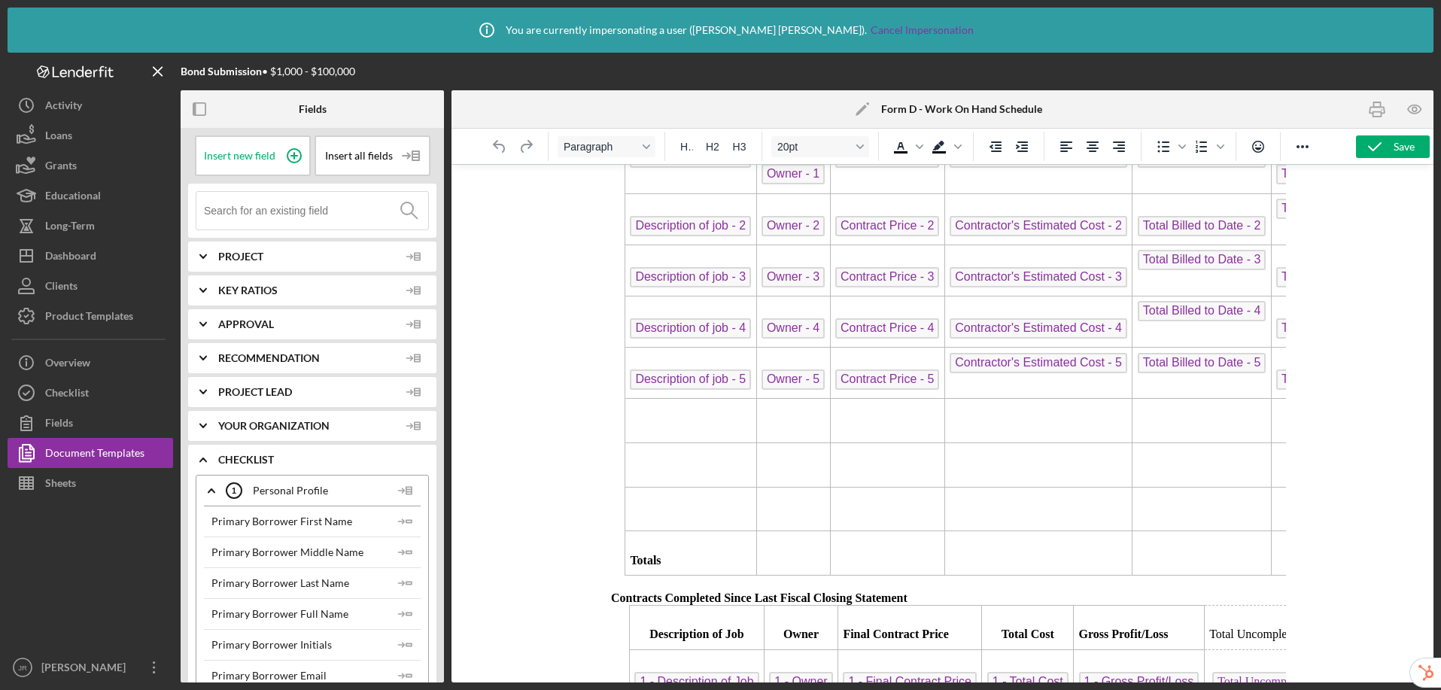
click at [665, 512] on td "Rich Text Area. Press ALT-0 for help." at bounding box center [691, 509] width 132 height 44
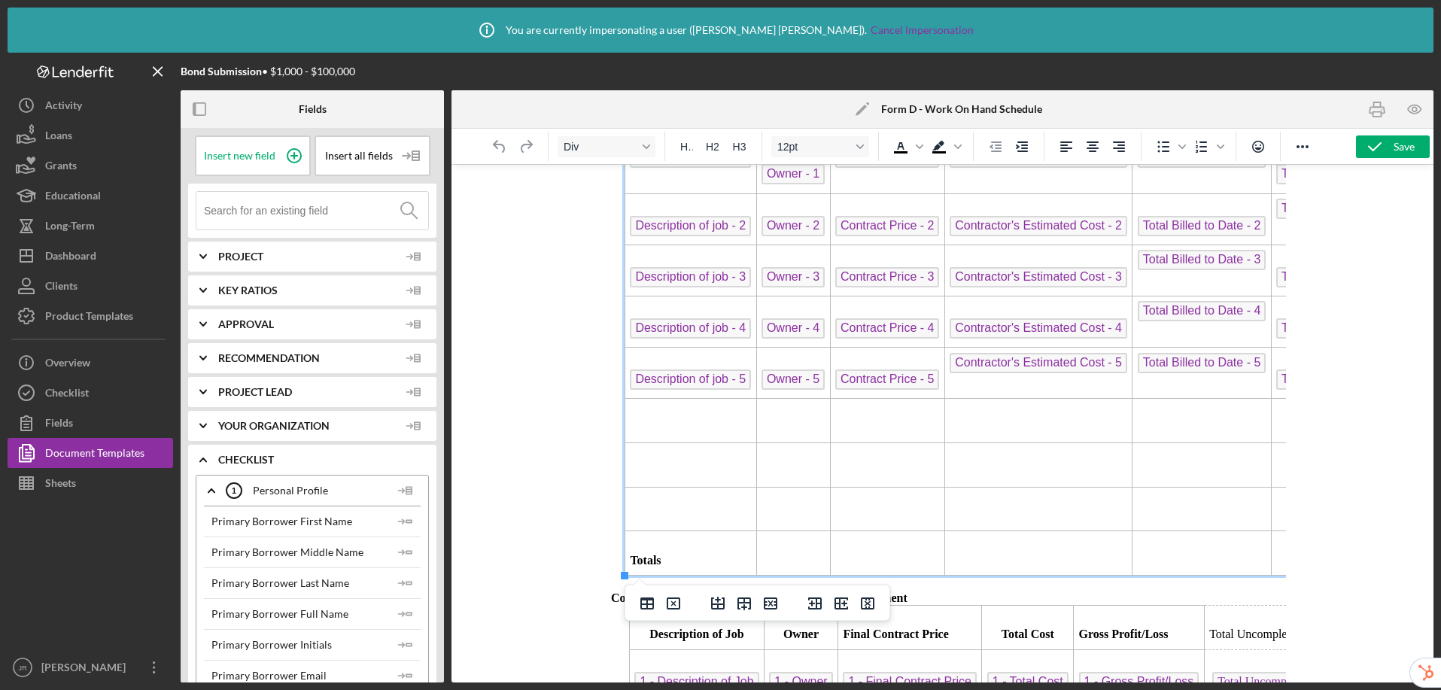
scroll to position [507, 0]
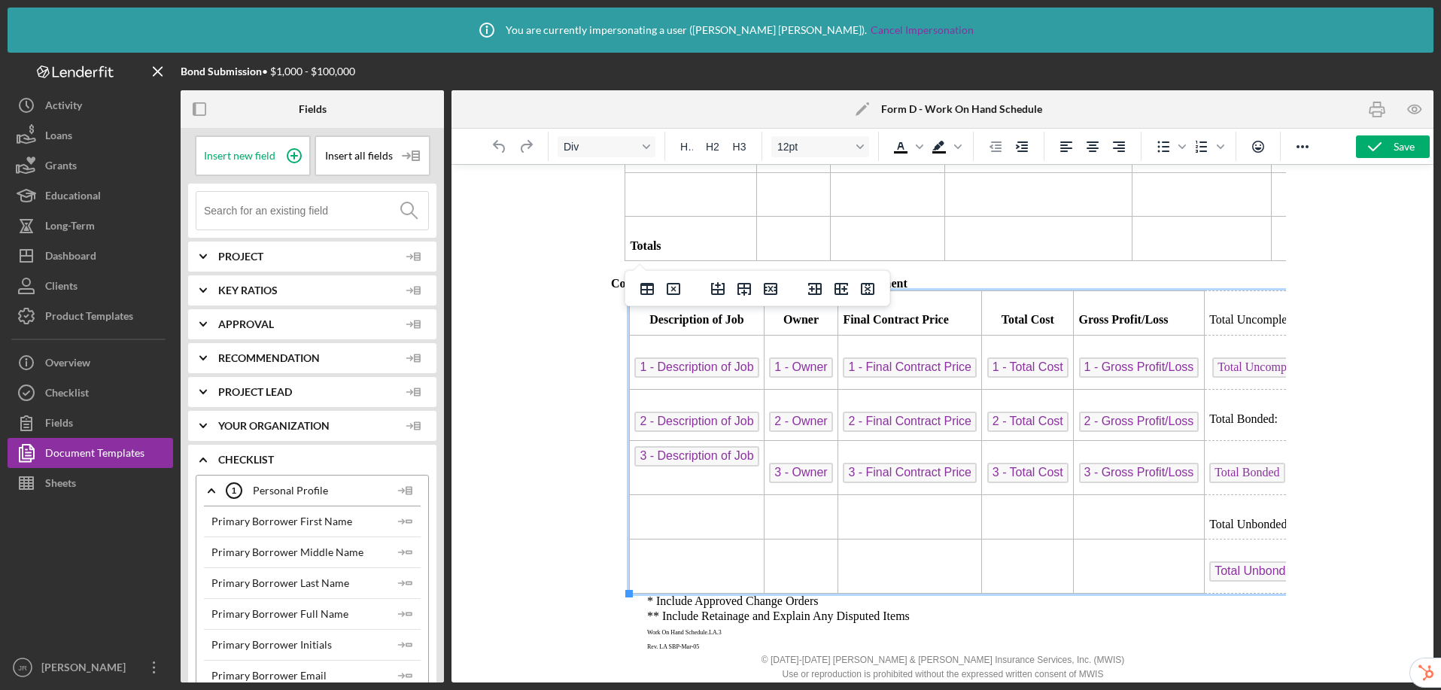
click at [681, 517] on td "Rich Text Area. Press ALT-0 for help." at bounding box center [696, 517] width 135 height 44
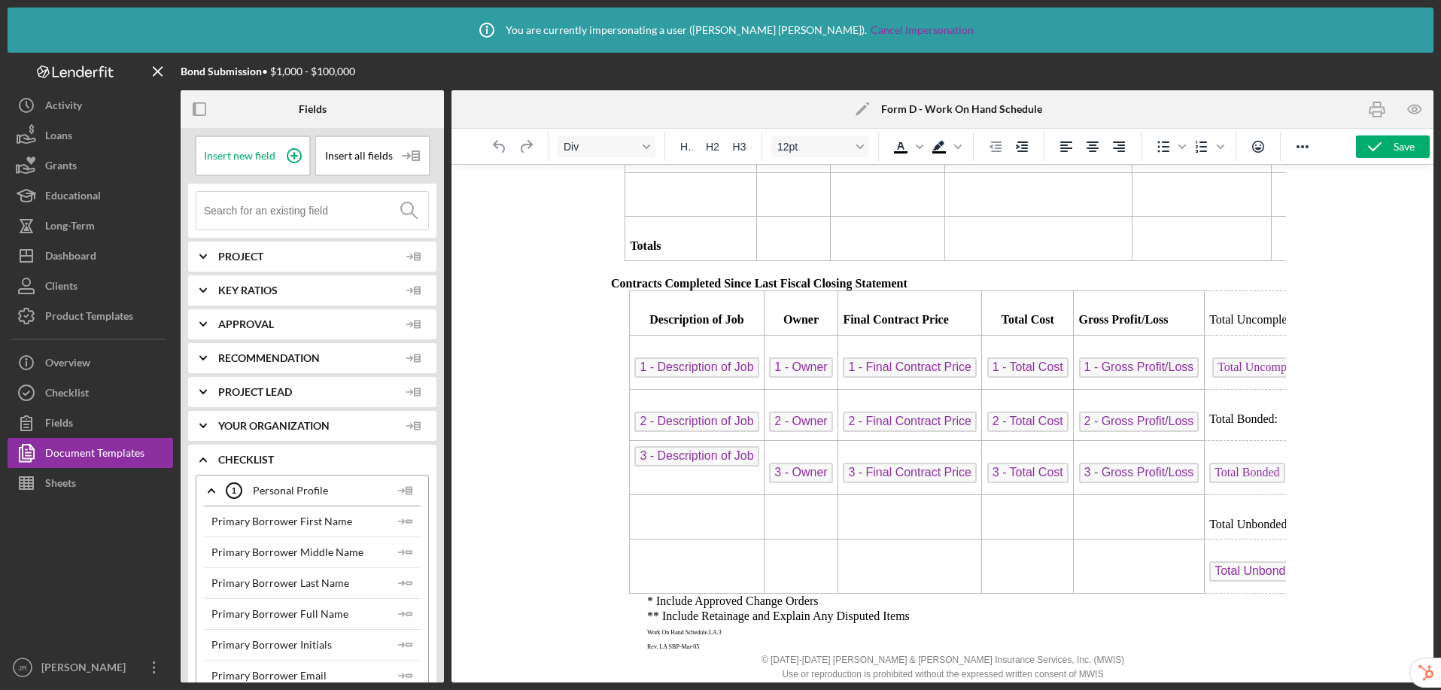
click at [540, 527] on div at bounding box center [943, 423] width 982 height 519
click at [62, 388] on div "Checklist" at bounding box center [67, 395] width 44 height 34
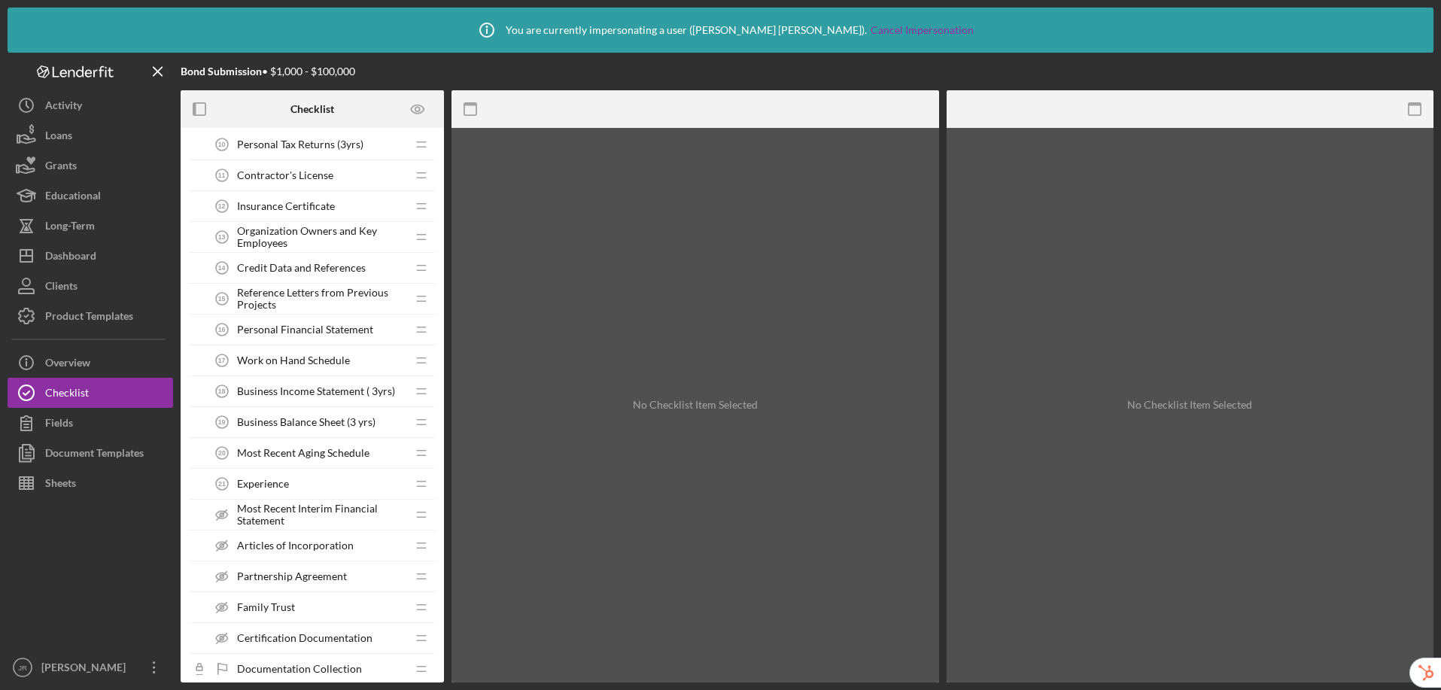
scroll to position [561, 0]
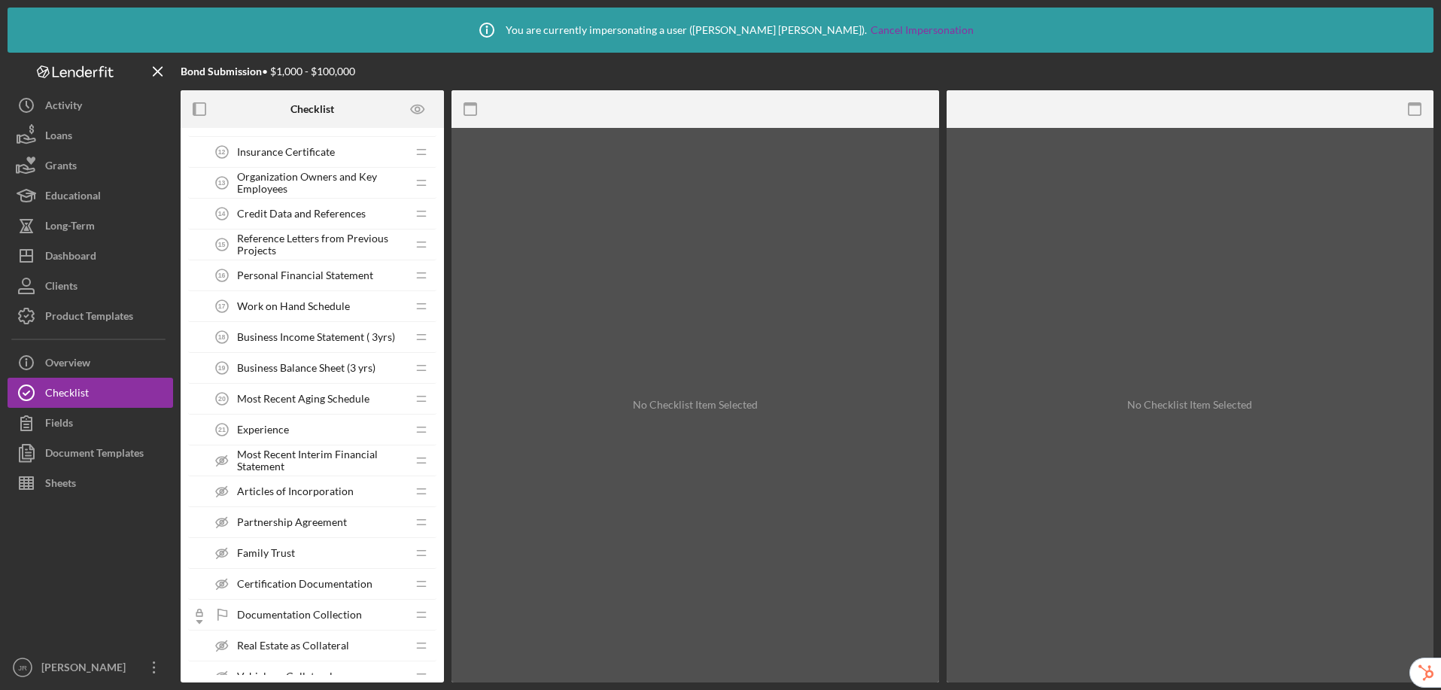
click at [312, 307] on span "Work on Hand Schedule" at bounding box center [293, 306] width 113 height 12
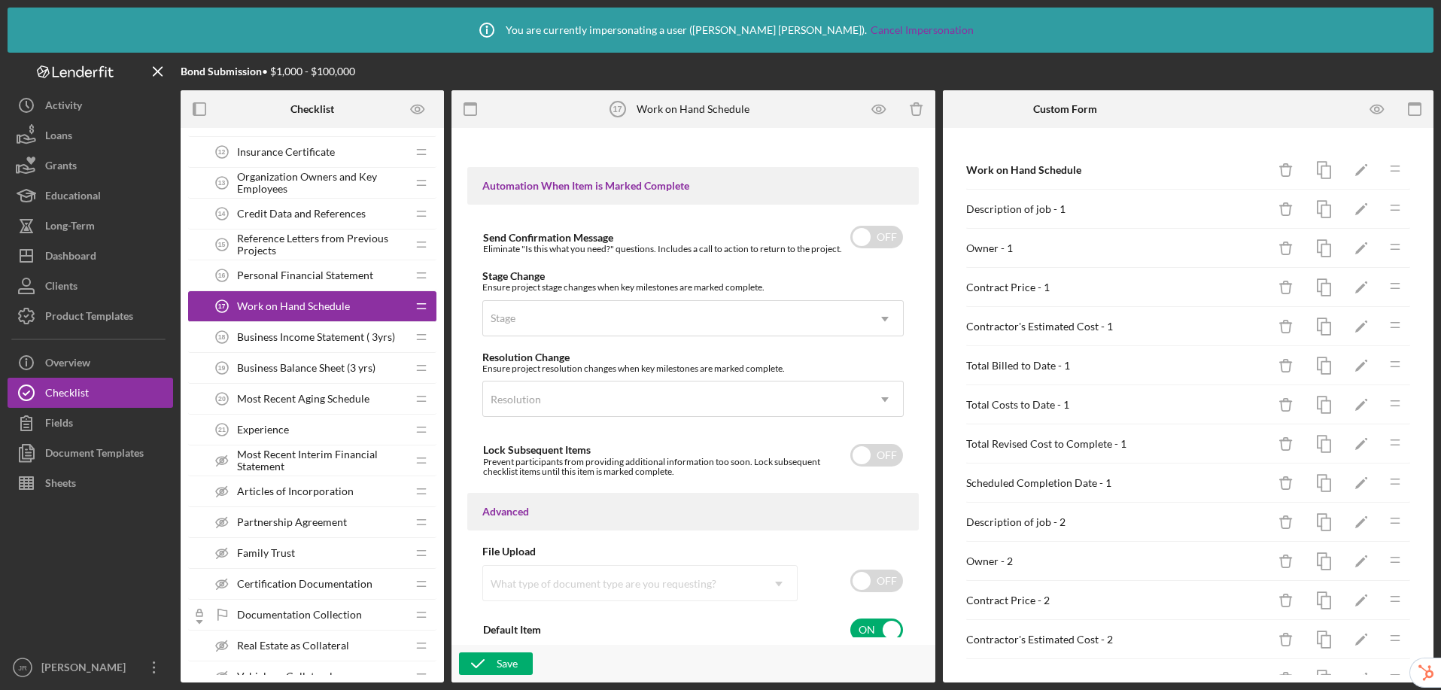
scroll to position [971, 0]
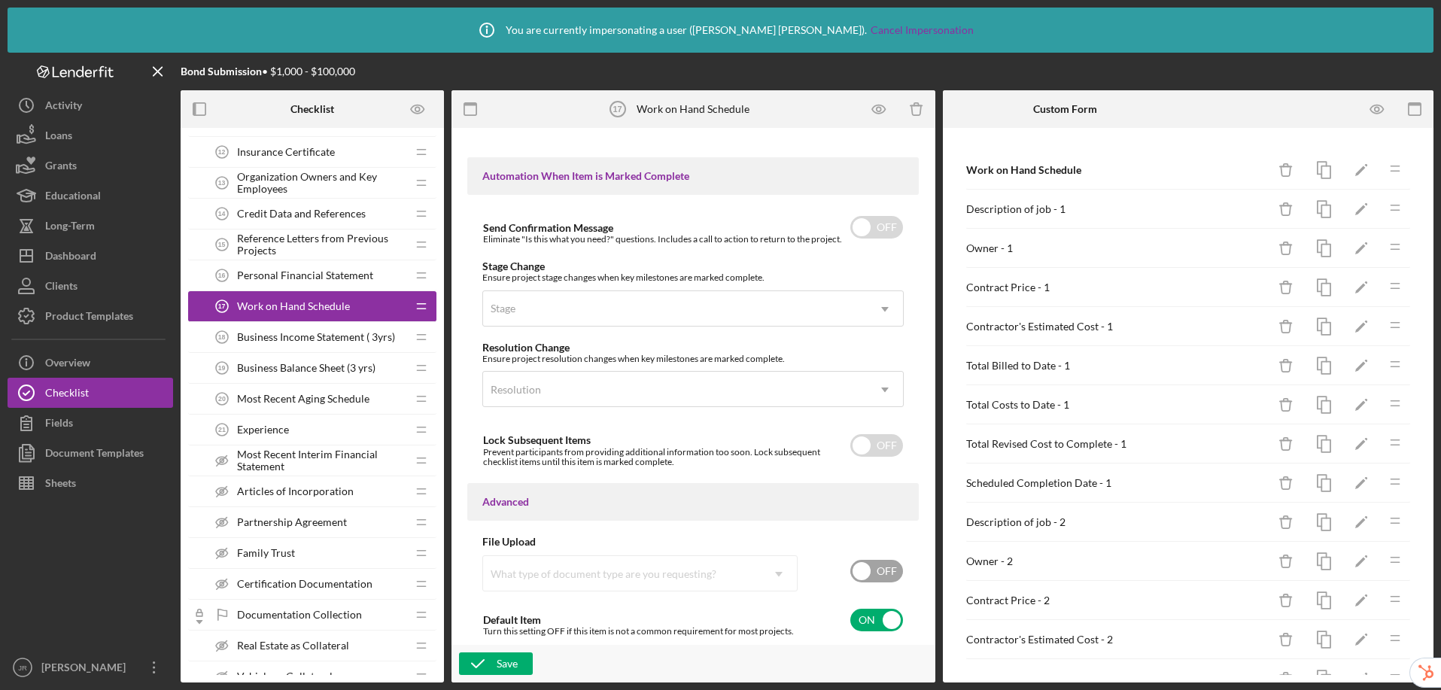
click at [857, 571] on input "checkbox" at bounding box center [877, 571] width 53 height 23
checkbox input "true"
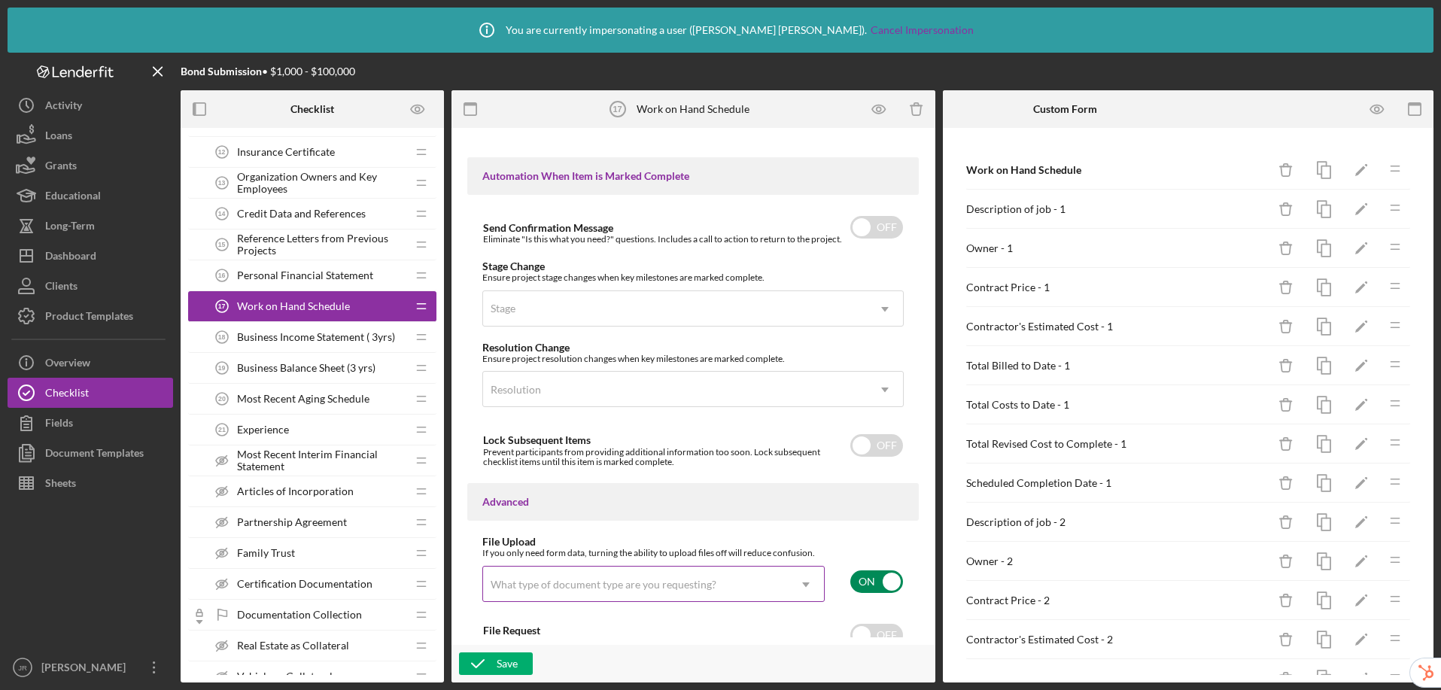
scroll to position [1043, 0]
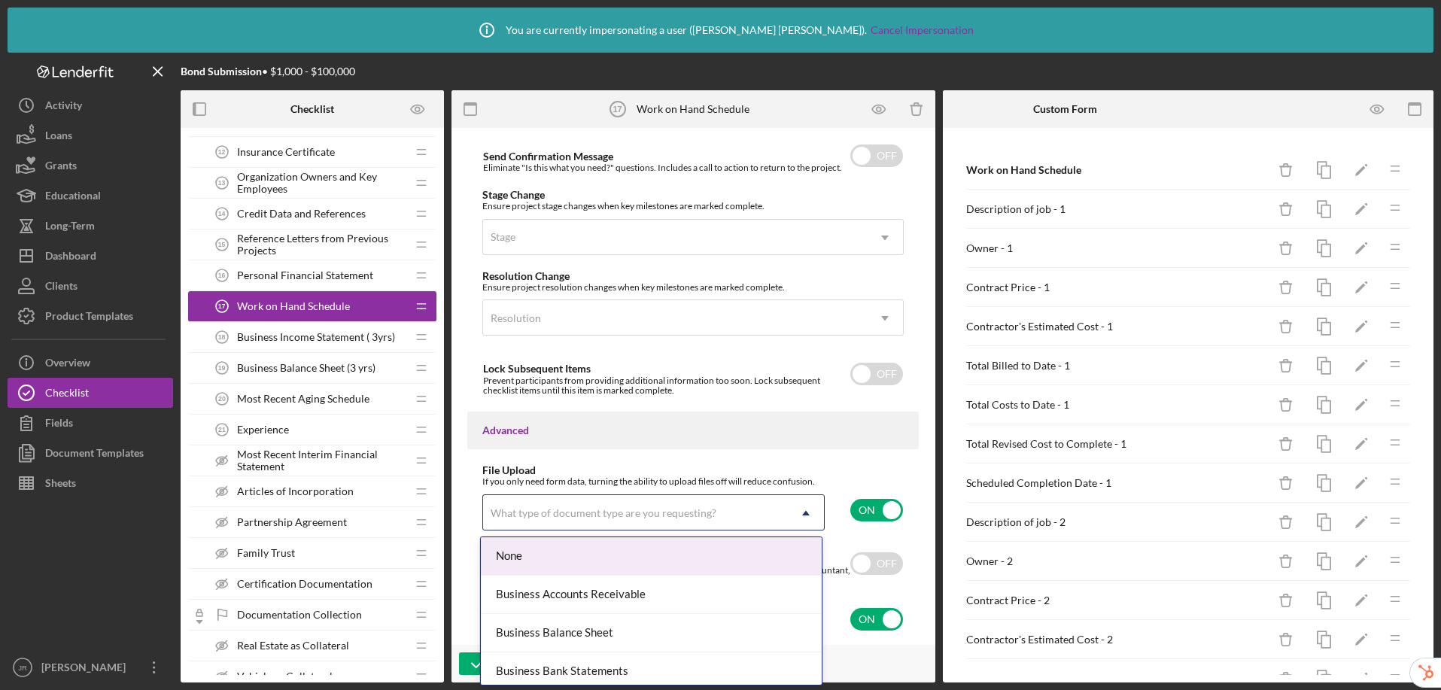
click at [672, 508] on div "What type of document type are you requesting?" at bounding box center [604, 513] width 226 height 12
type input "s"
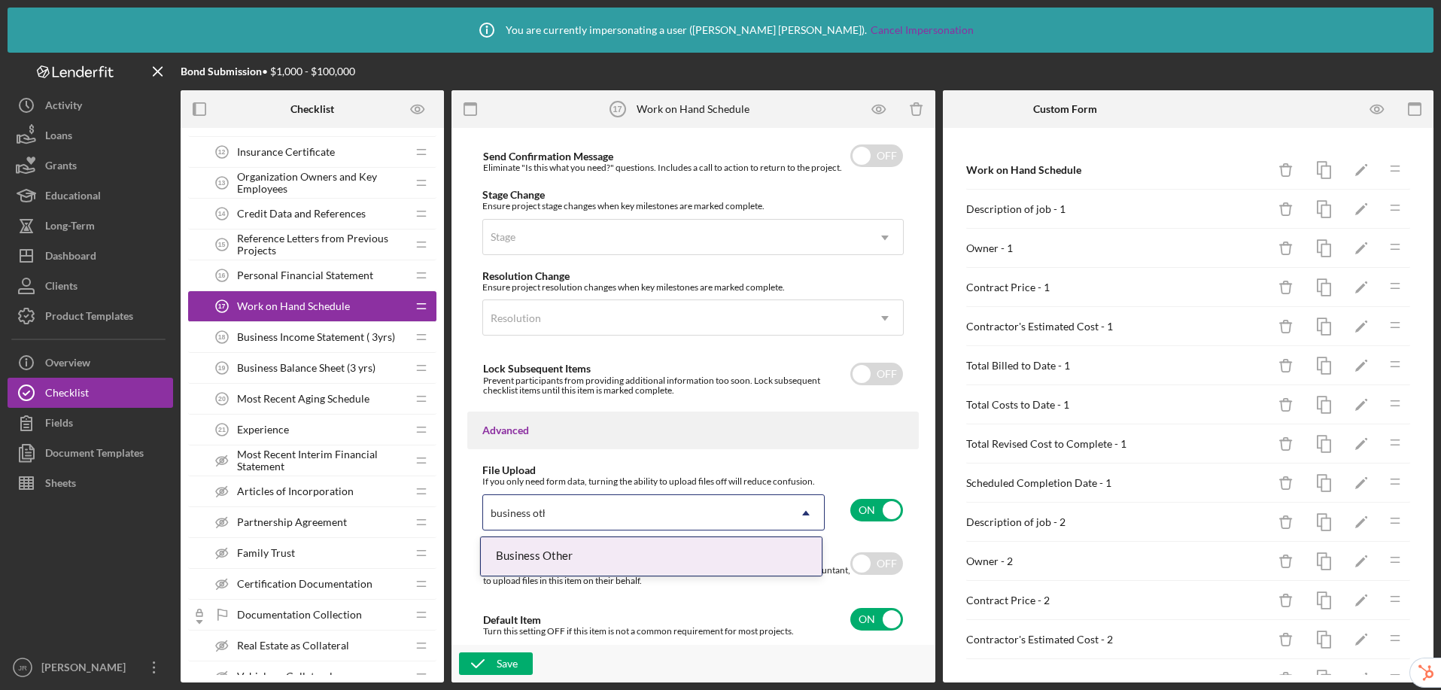
type input "business other"
click at [642, 553] on div "Business Other" at bounding box center [651, 556] width 341 height 38
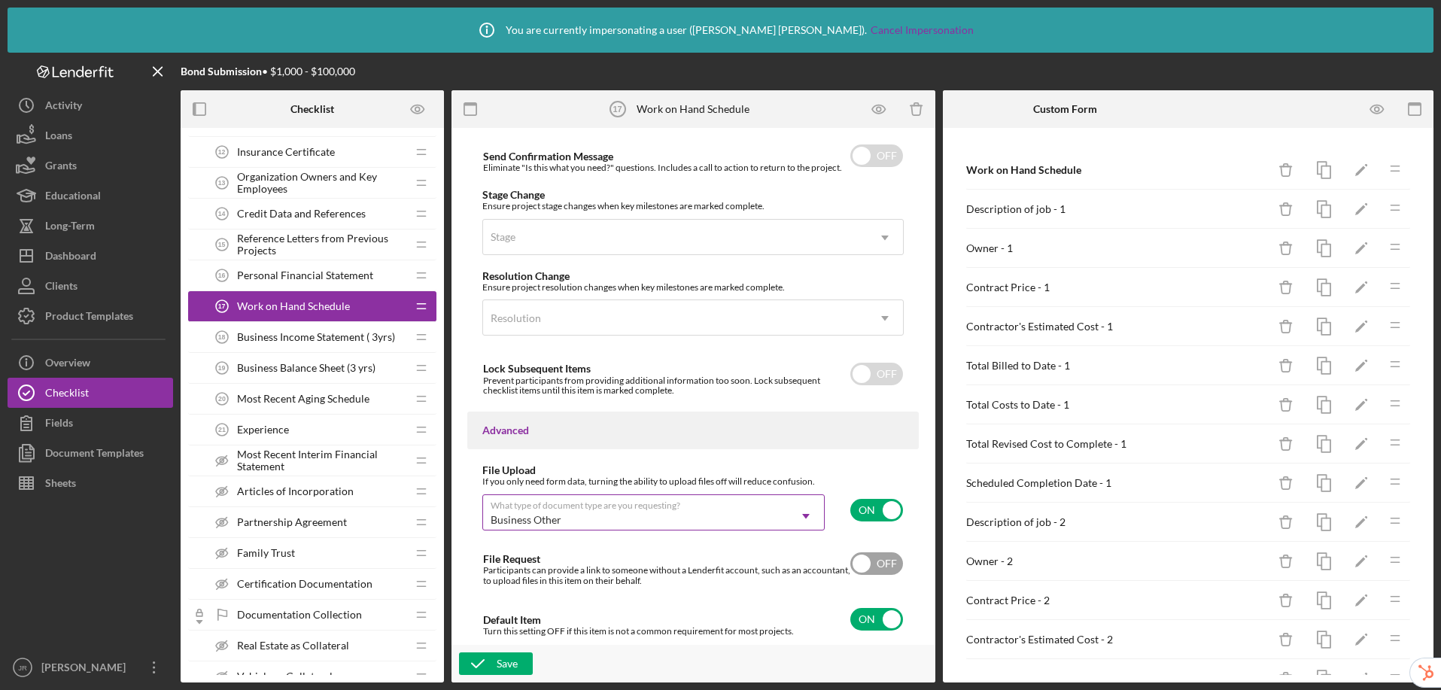
click at [883, 562] on input "checkbox" at bounding box center [877, 564] width 53 height 23
checkbox input "true"
click at [517, 665] on div "Save" at bounding box center [507, 664] width 21 height 23
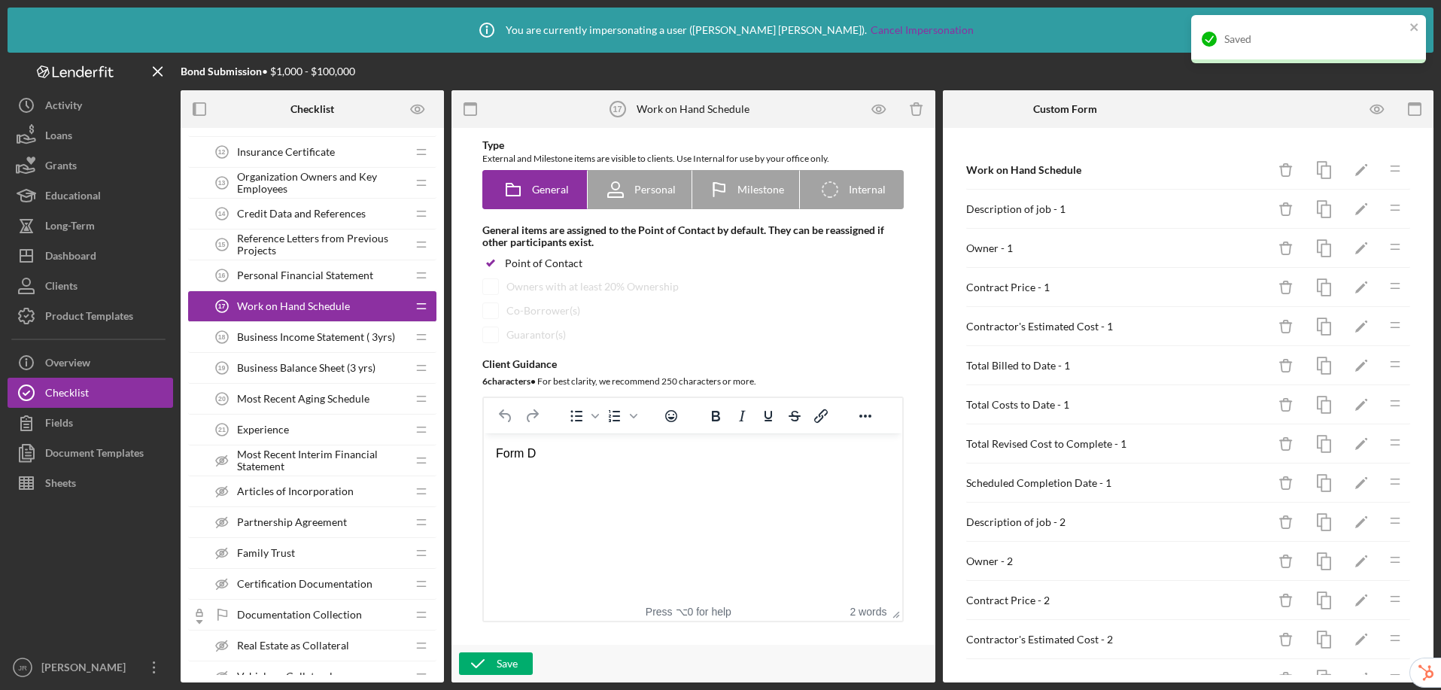
scroll to position [285, 0]
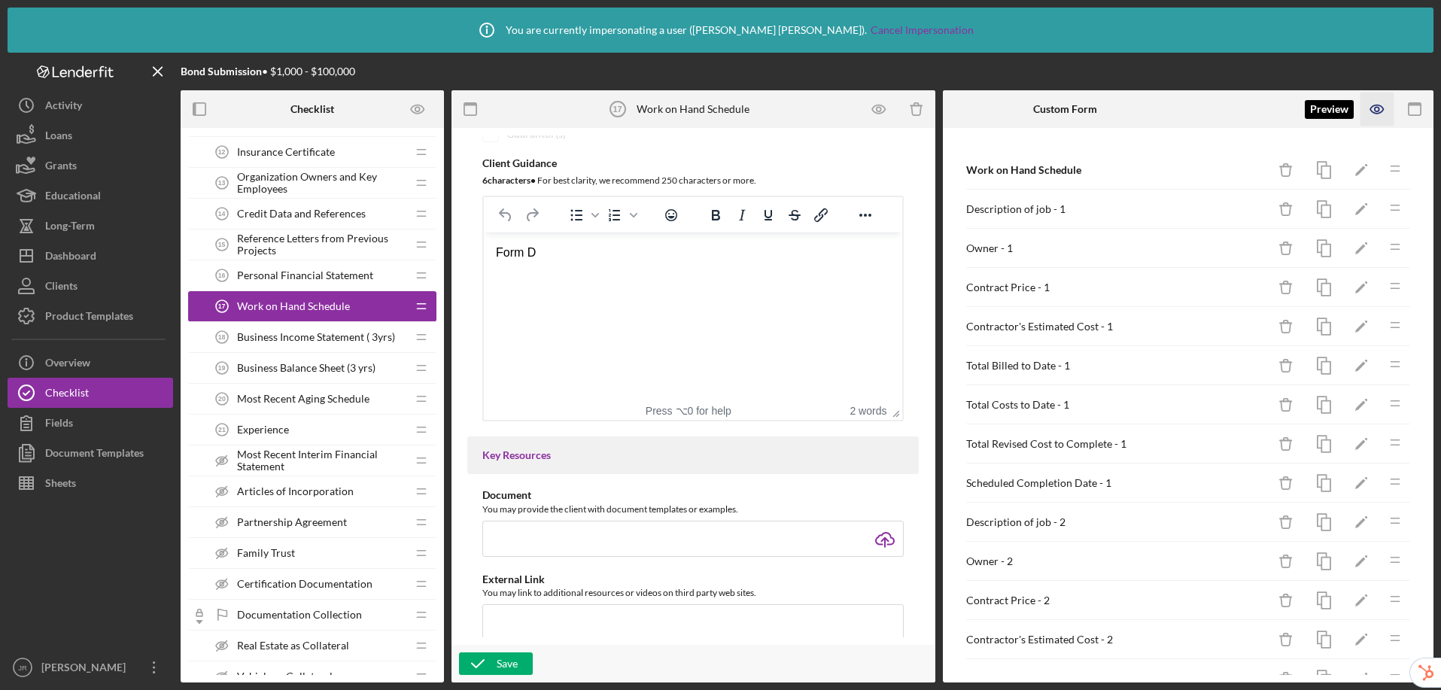
click at [1228, 107] on icon "button" at bounding box center [1377, 109] width 5 height 5
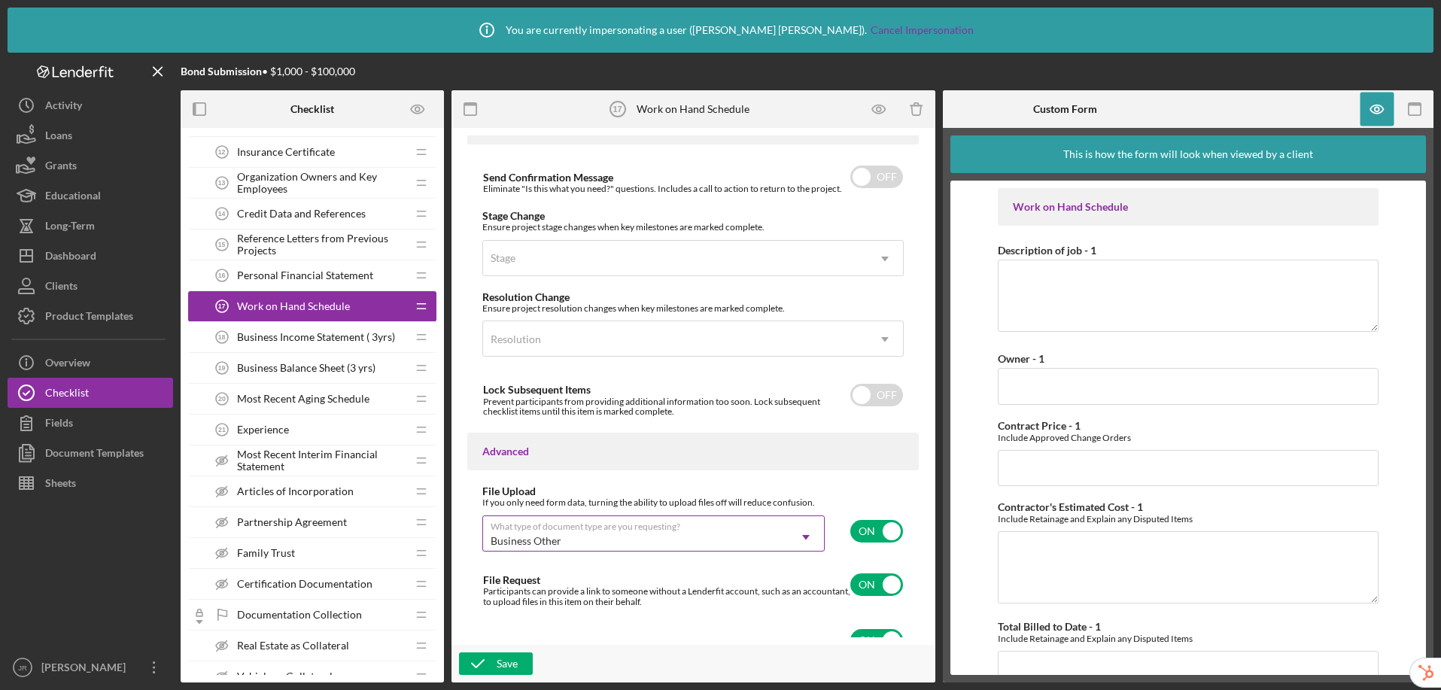
scroll to position [1043, 0]
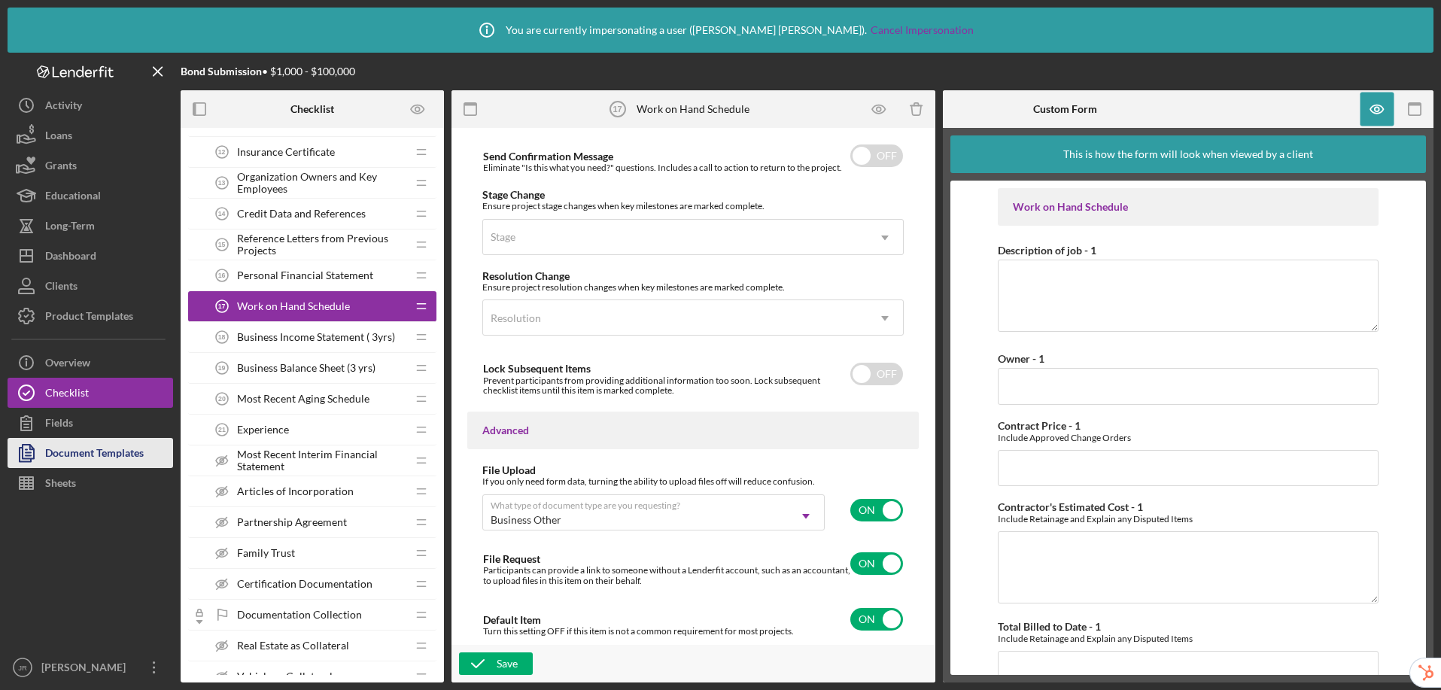
click at [126, 450] on div "Document Templates" at bounding box center [94, 455] width 99 height 34
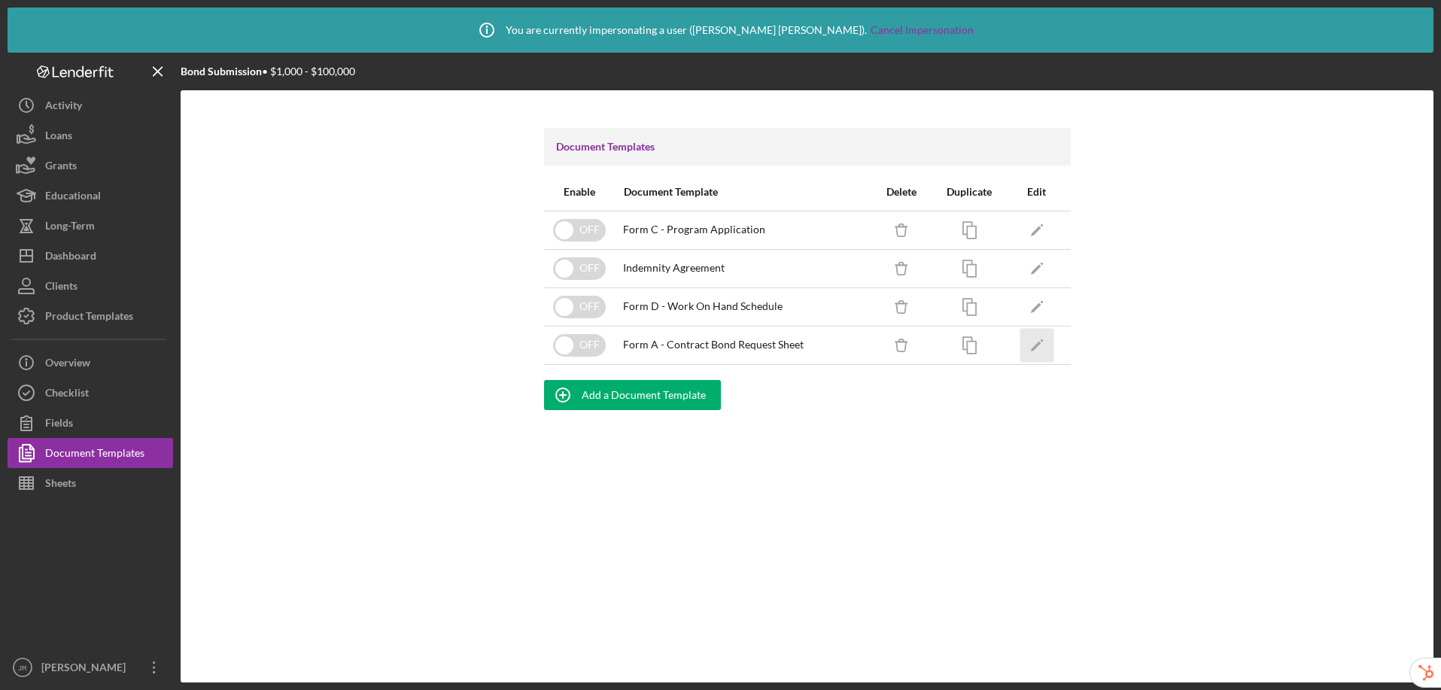
click at [1048, 346] on icon "Icon/Edit" at bounding box center [1037, 345] width 34 height 34
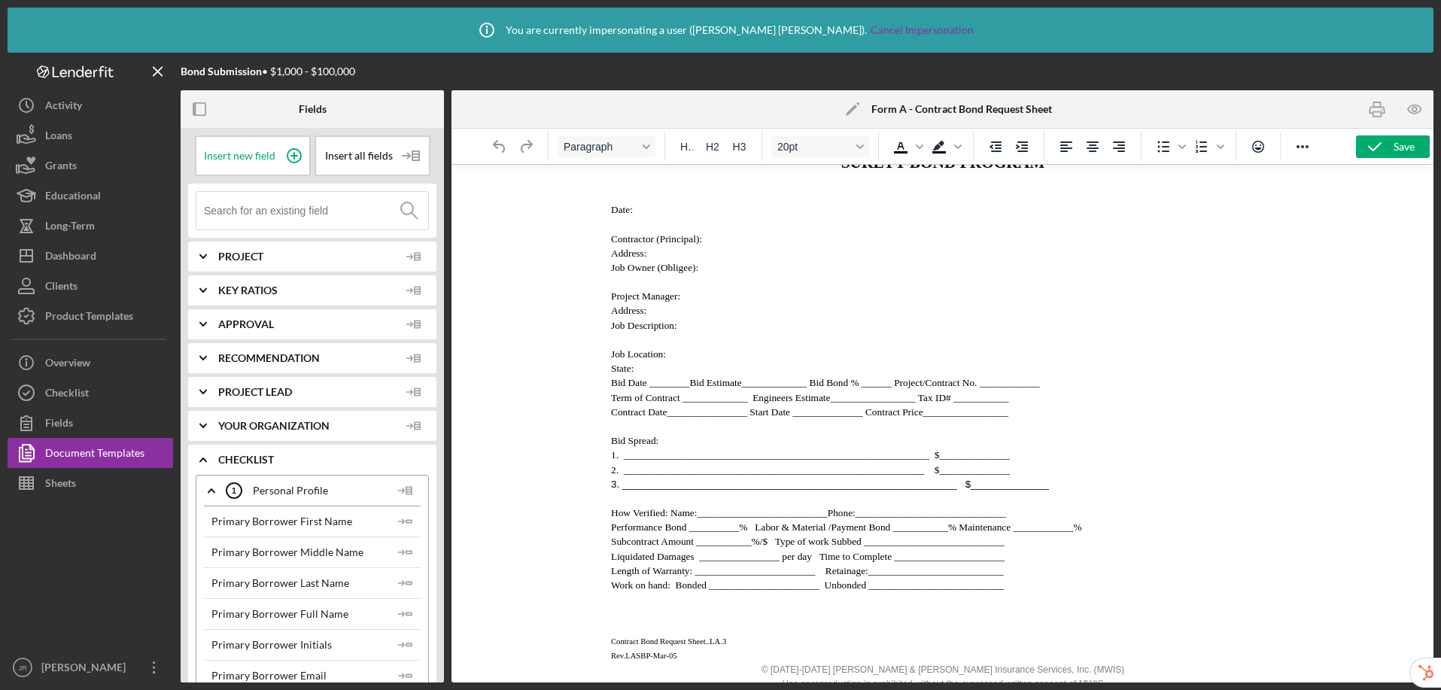
scroll to position [189, 0]
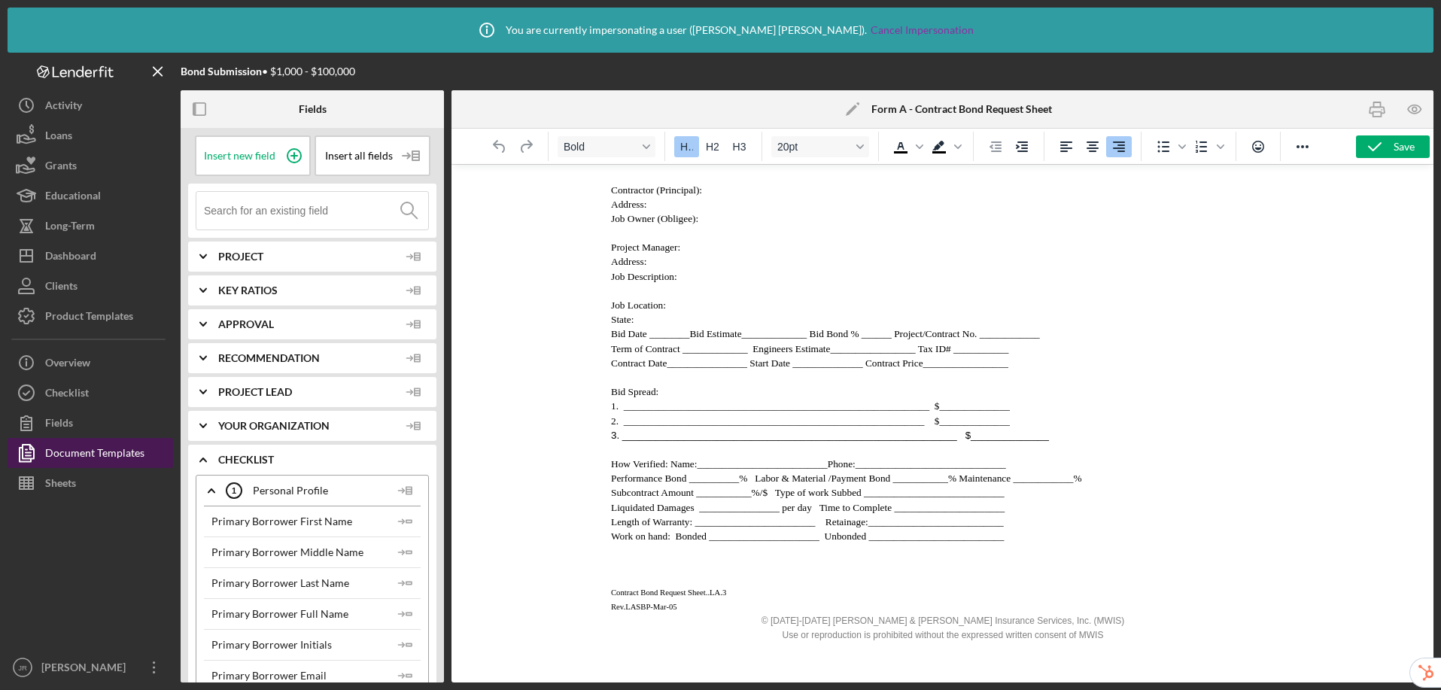
click at [99, 458] on div "Document Templates" at bounding box center [94, 455] width 99 height 34
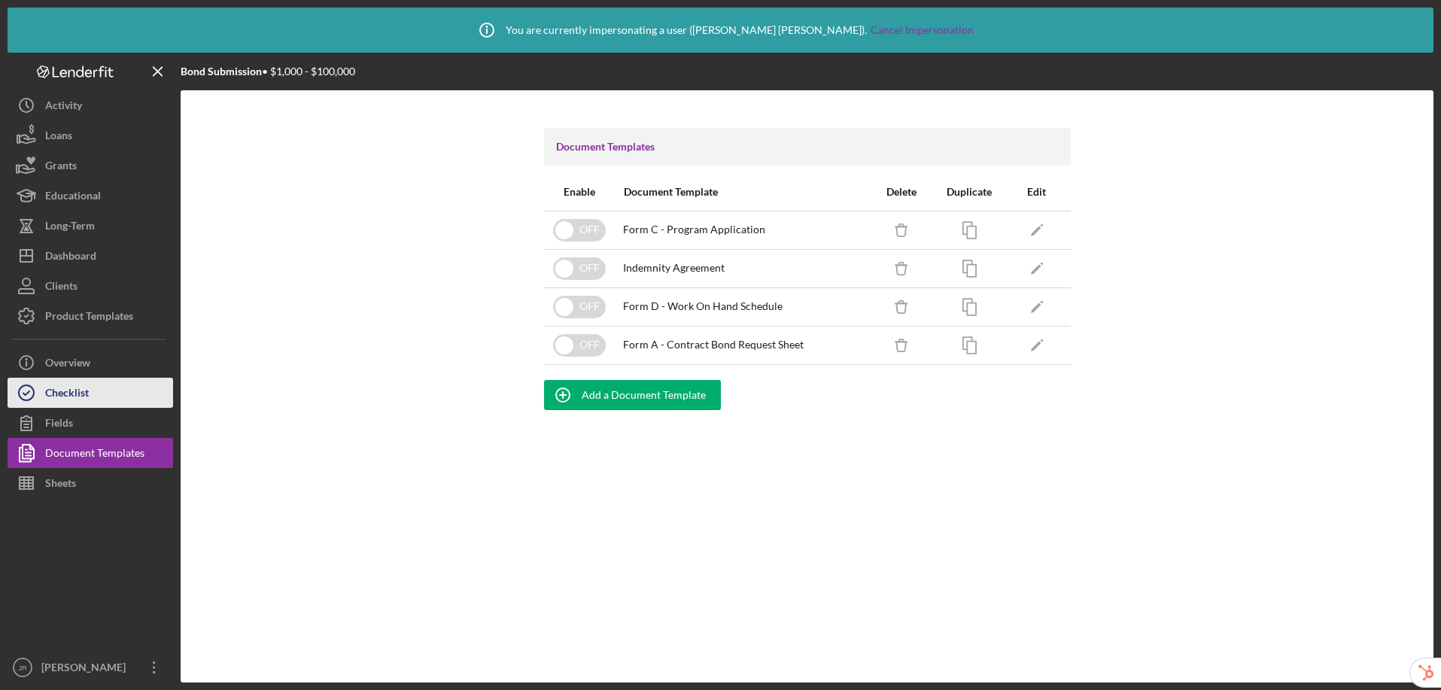
click at [122, 394] on button "Checklist" at bounding box center [91, 393] width 166 height 30
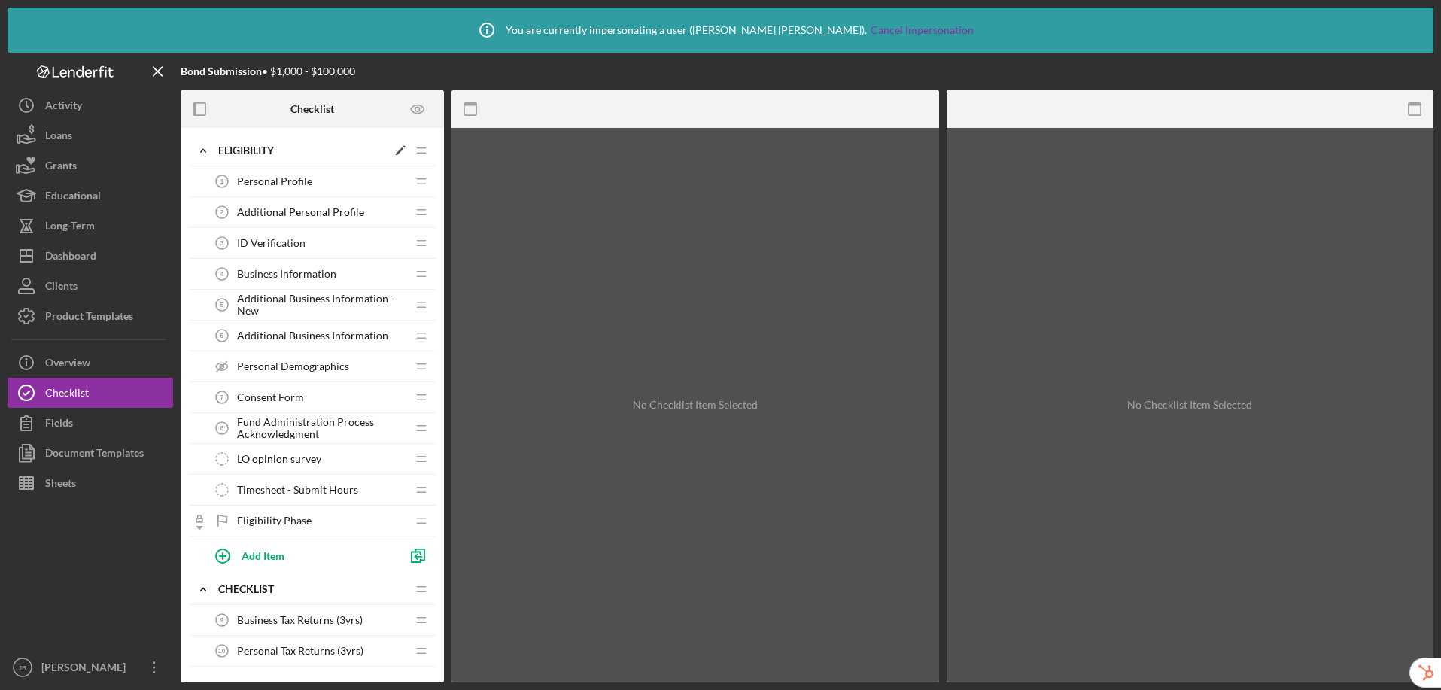
click at [231, 150] on div "Eligibility" at bounding box center [302, 151] width 169 height 12
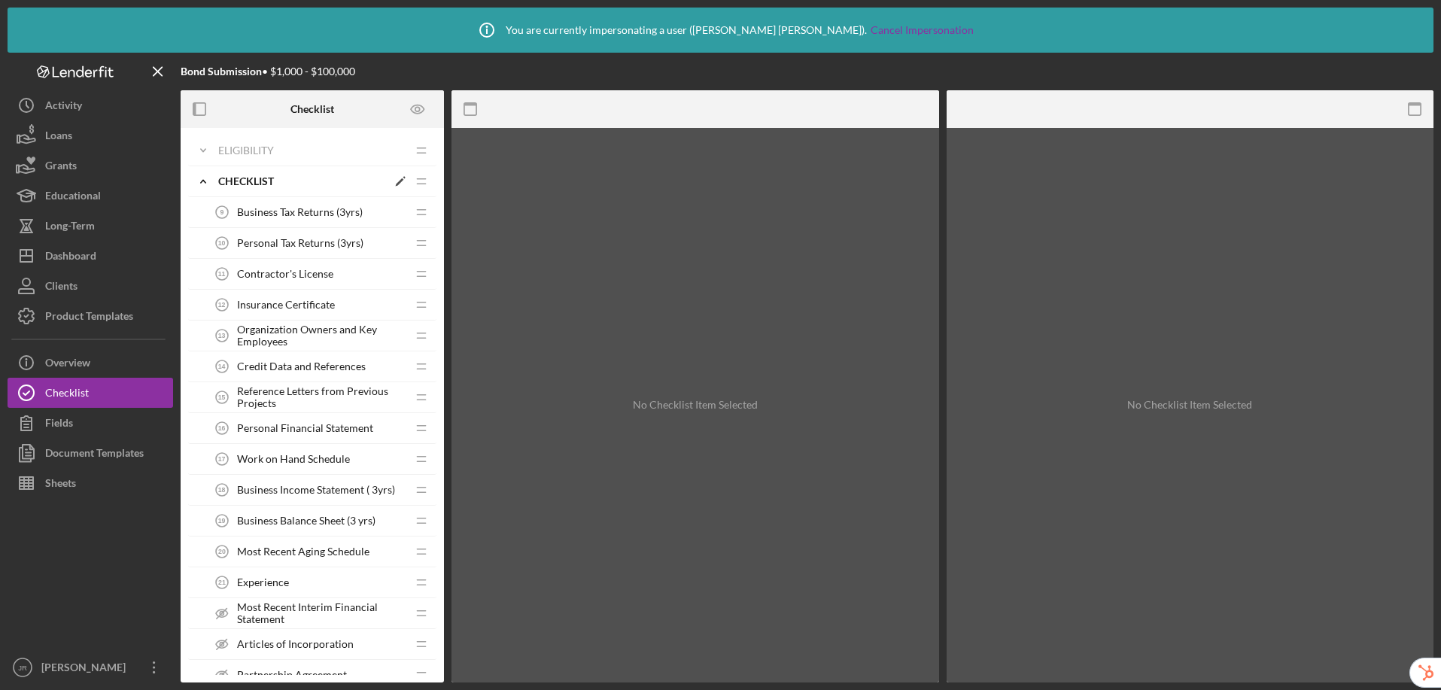
click at [237, 178] on div "Checklist" at bounding box center [302, 181] width 169 height 12
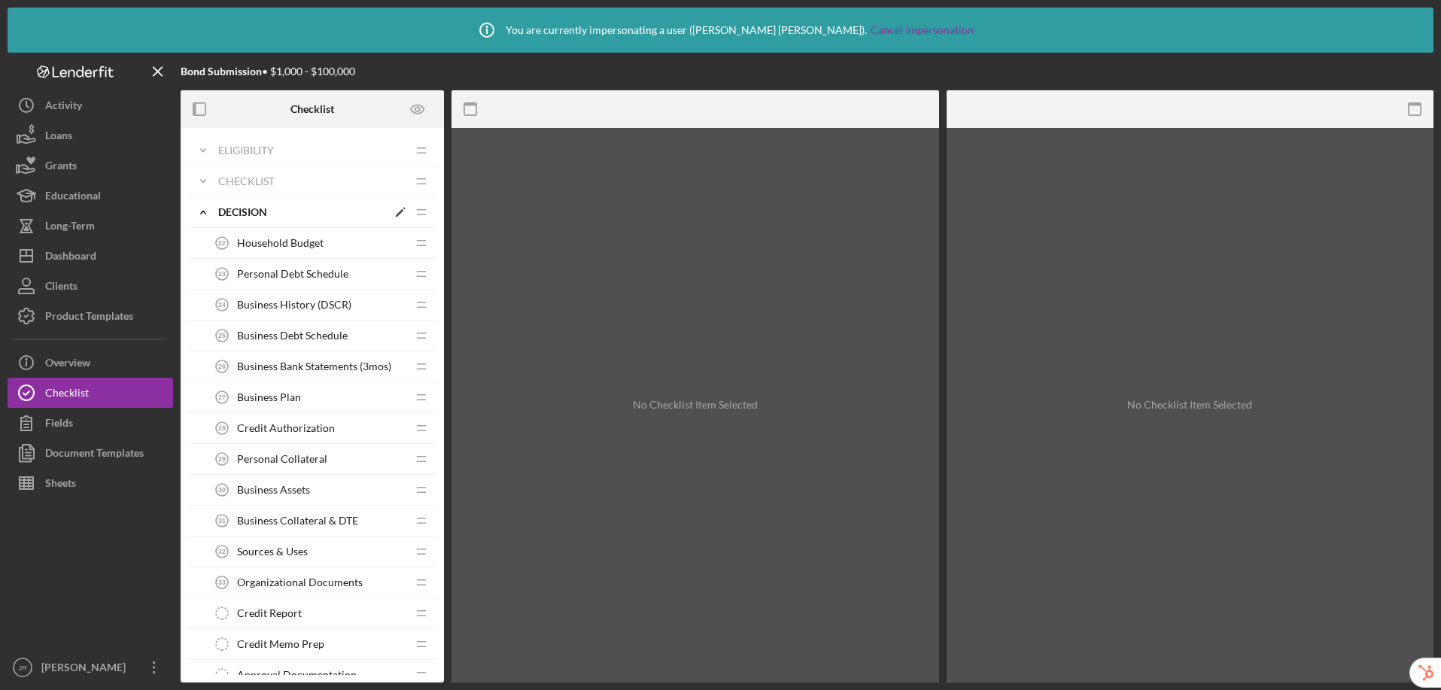
click at [237, 214] on div "Decision" at bounding box center [302, 212] width 169 height 12
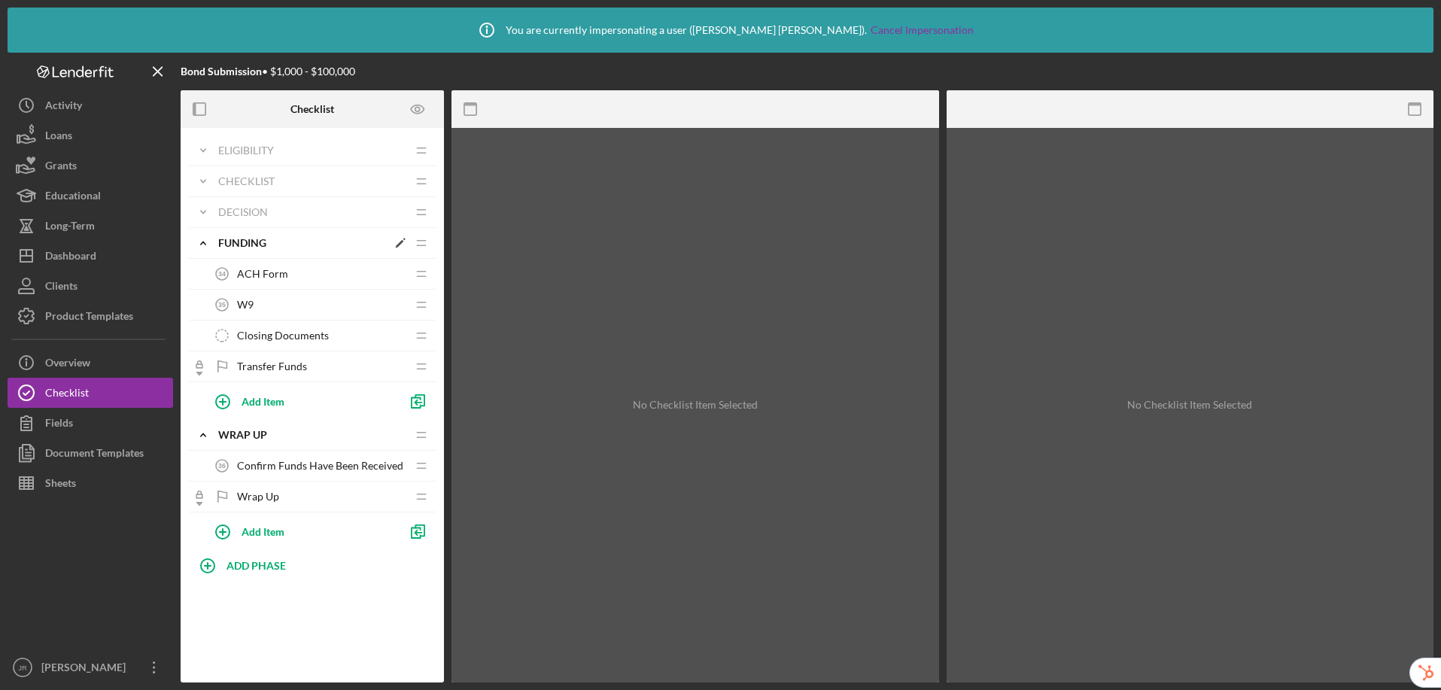
click at [242, 243] on div "Funding" at bounding box center [302, 243] width 169 height 12
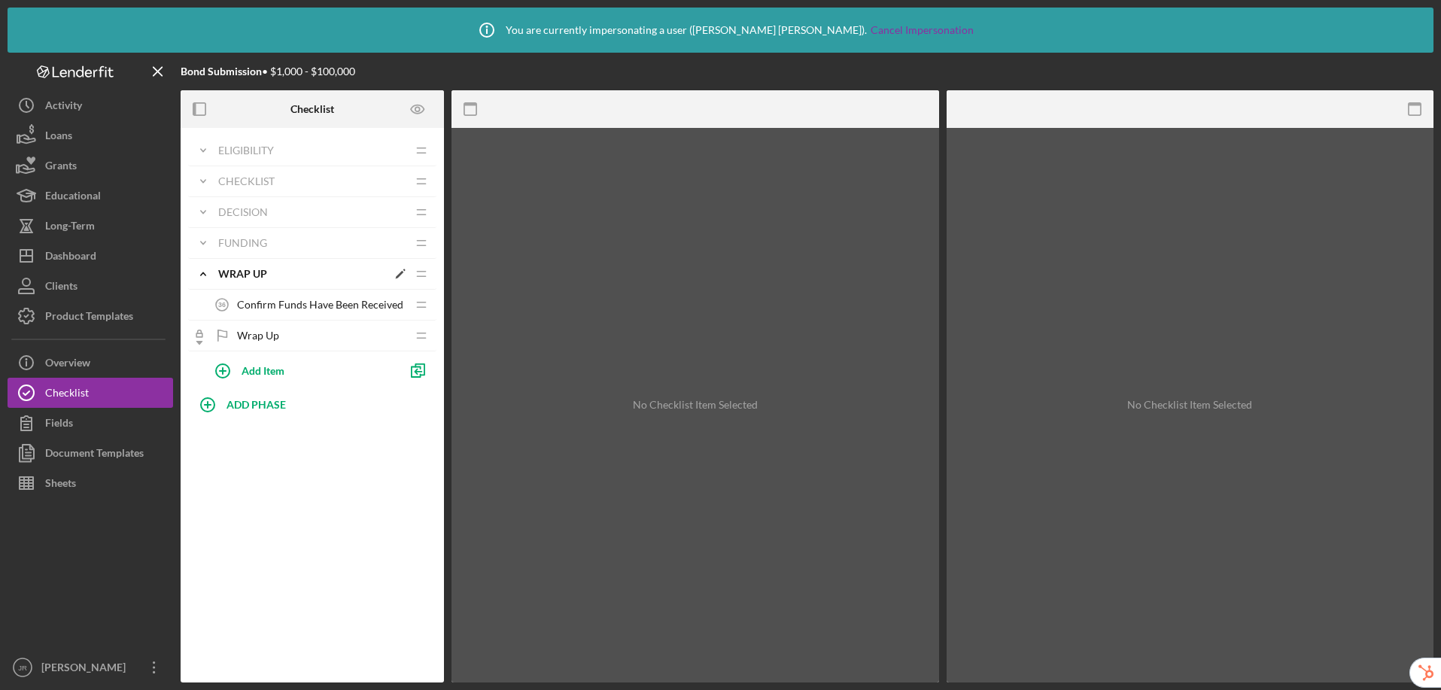
click at [248, 263] on div "Icon/Expander Wrap up Icon/Edit Icon/Drag" at bounding box center [312, 274] width 248 height 31
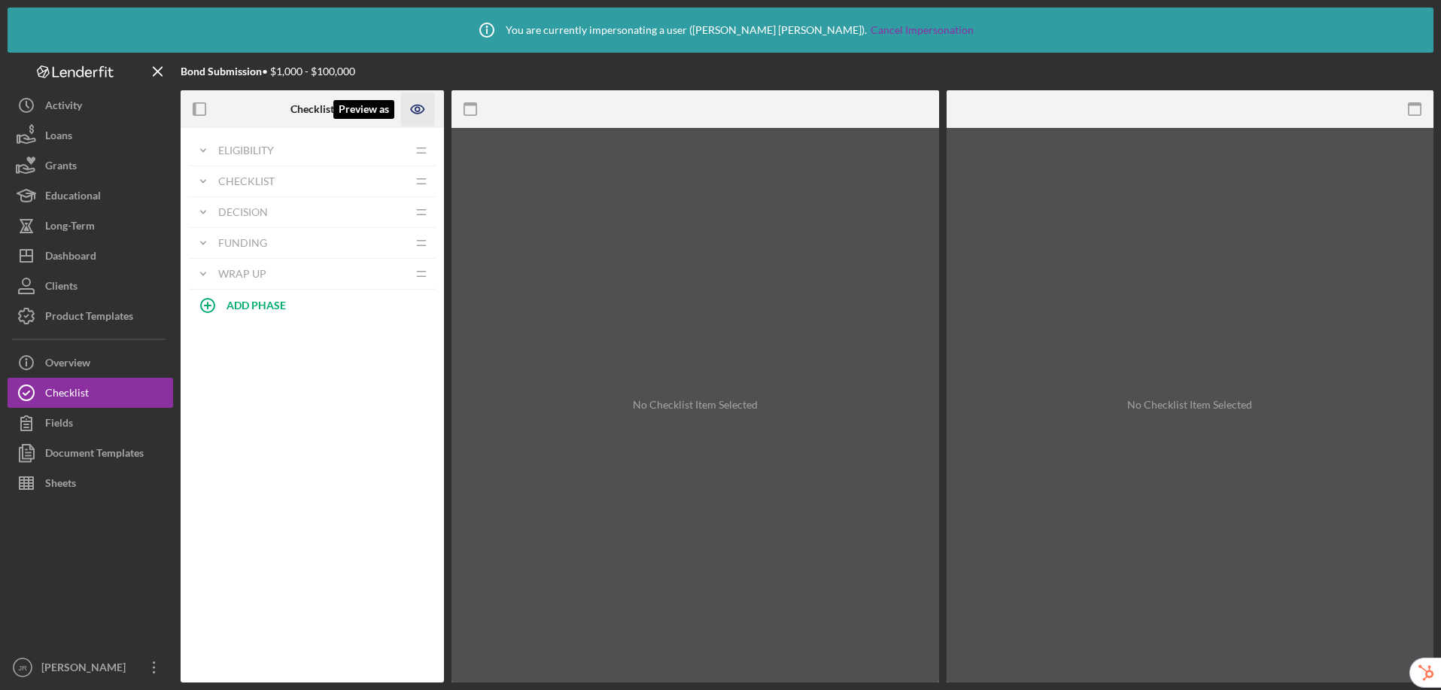
click at [425, 100] on icon "Preview as" at bounding box center [418, 110] width 34 height 34
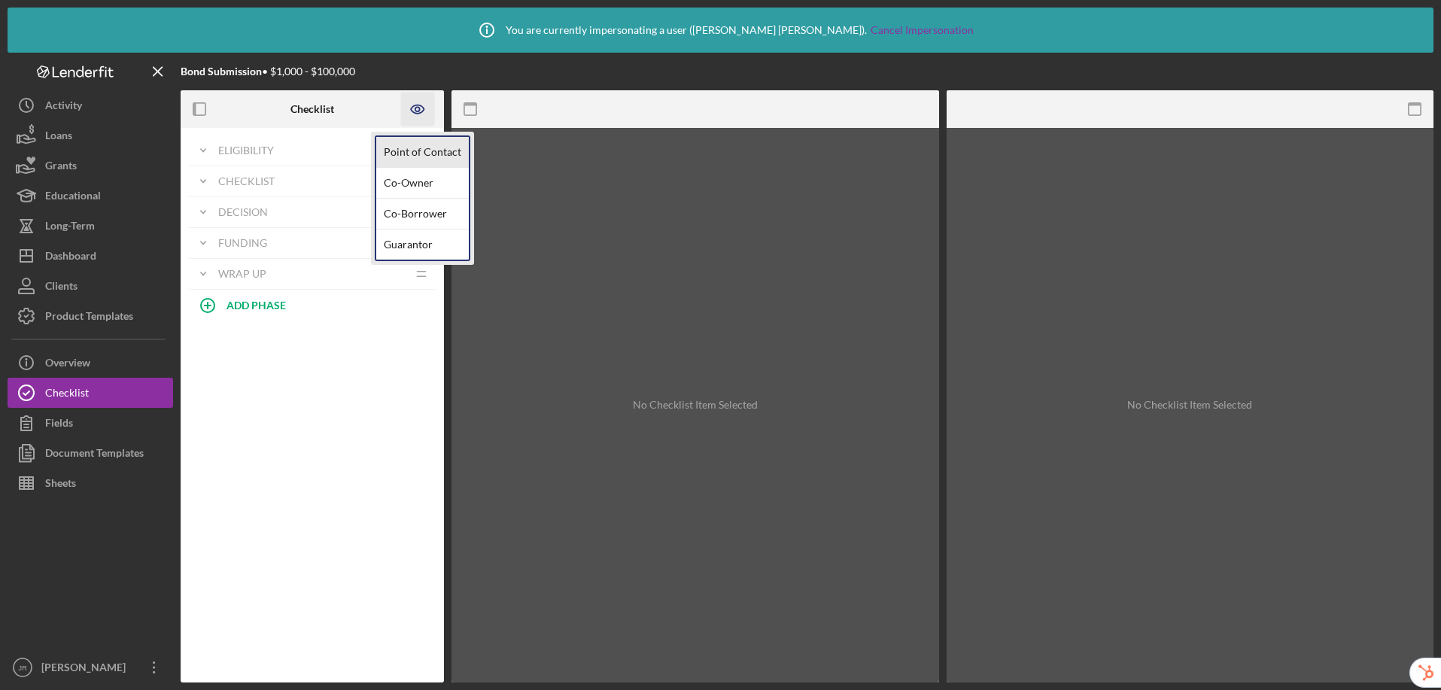
click at [408, 151] on link "Point of Contact" at bounding box center [422, 152] width 93 height 31
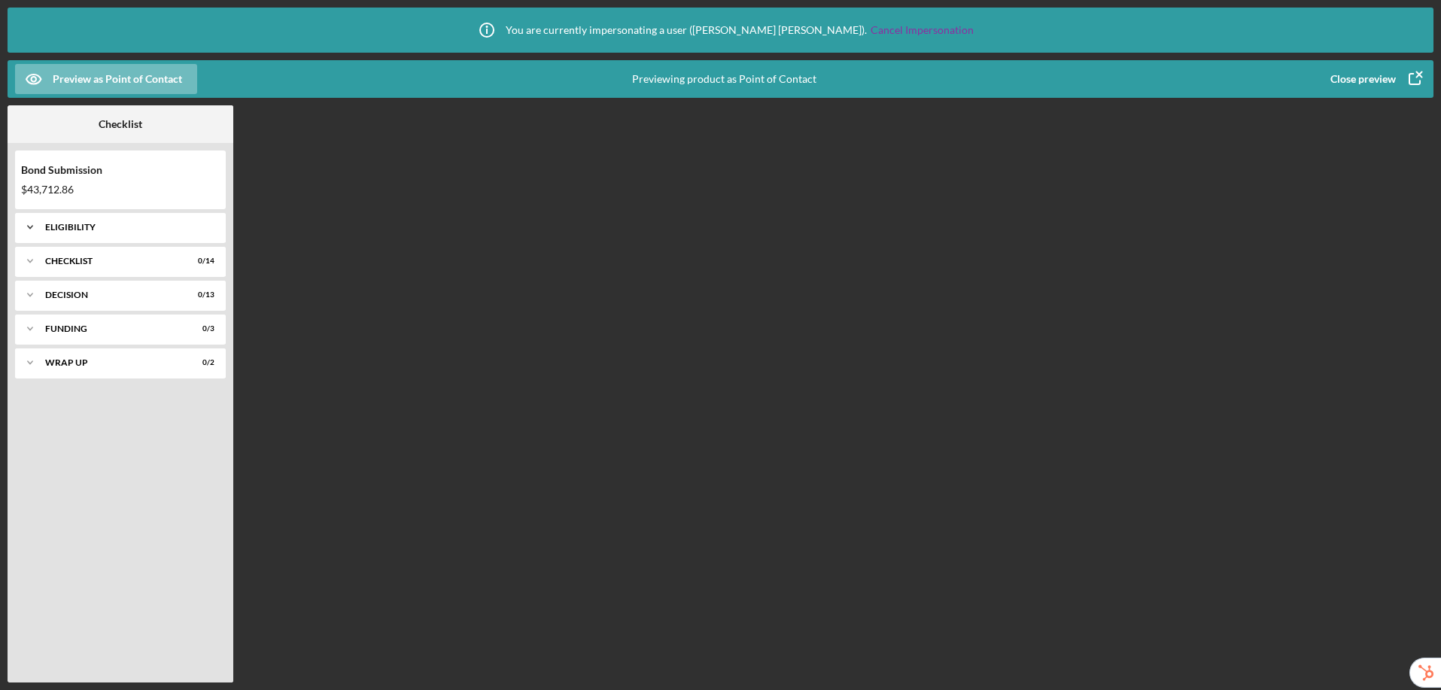
click at [96, 229] on div "Eligibility" at bounding box center [126, 227] width 162 height 9
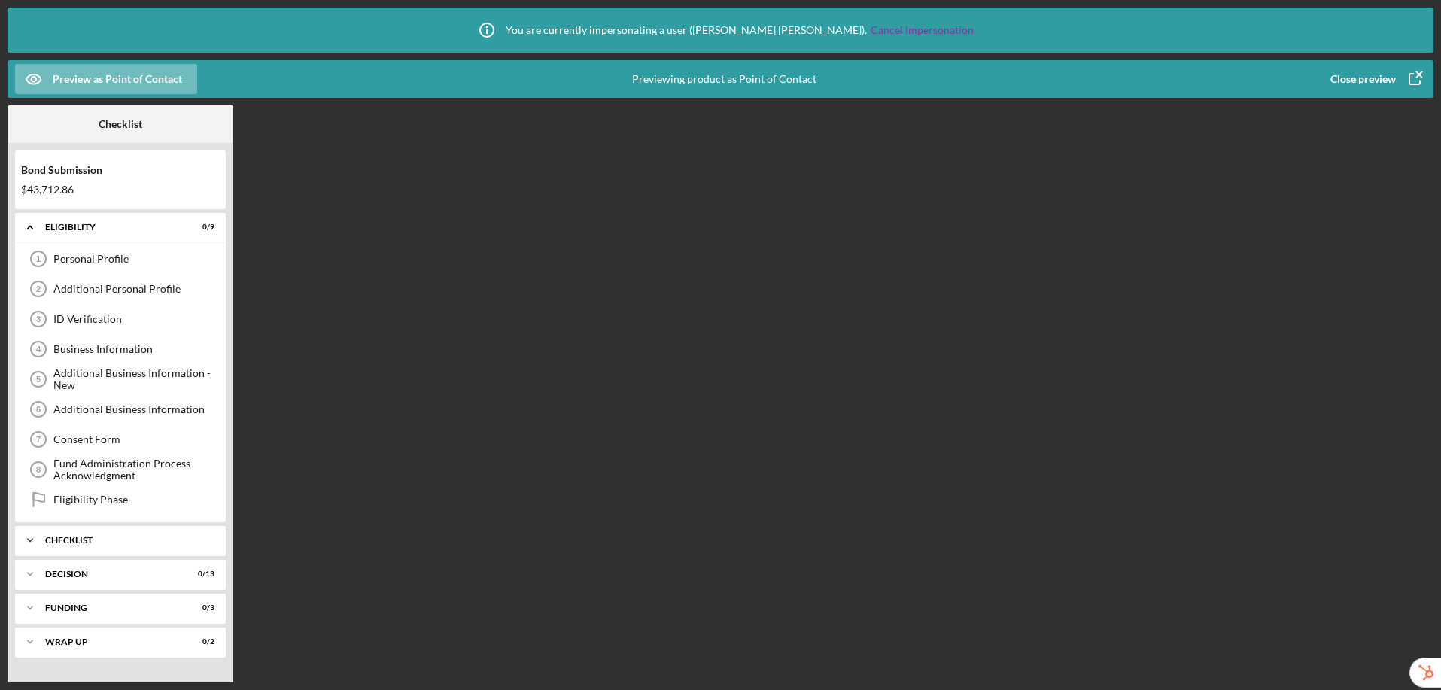
click at [79, 540] on div "Checklist" at bounding box center [126, 540] width 162 height 9
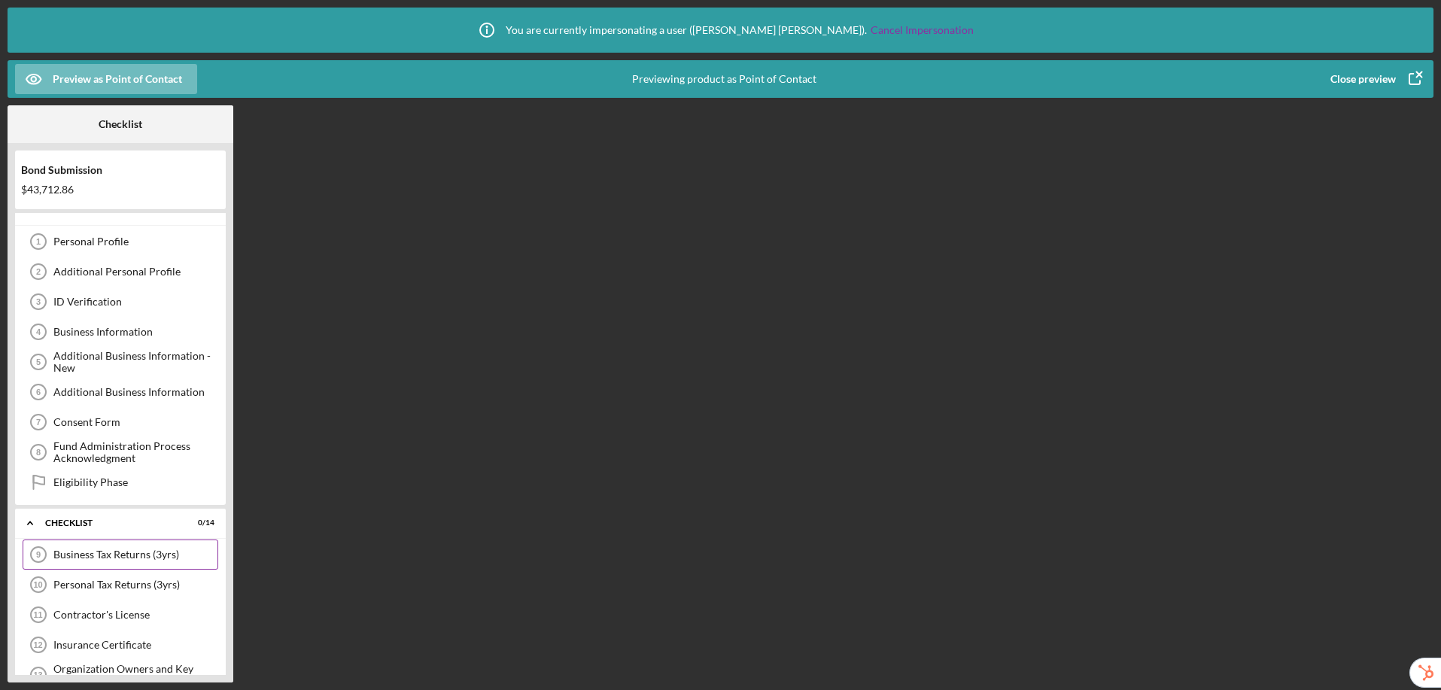
scroll to position [111, 0]
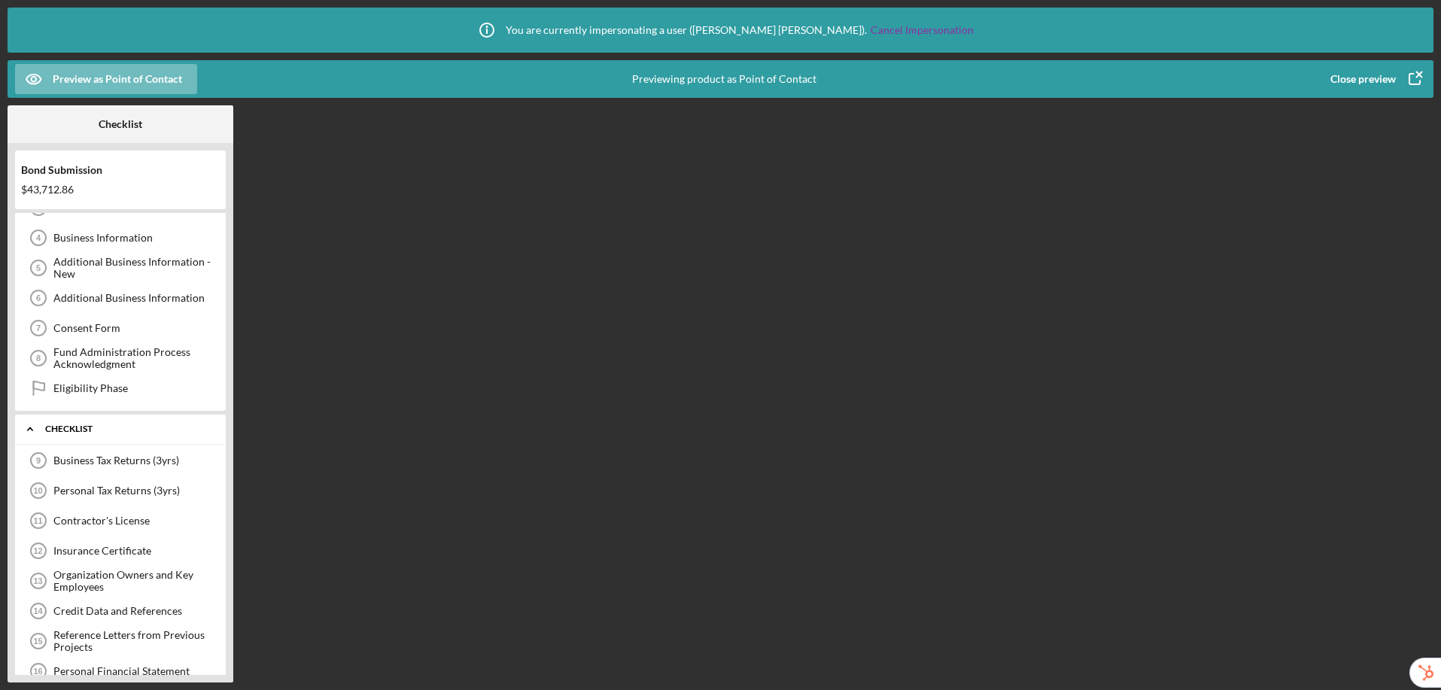
click at [111, 428] on div "Checklist" at bounding box center [126, 429] width 162 height 9
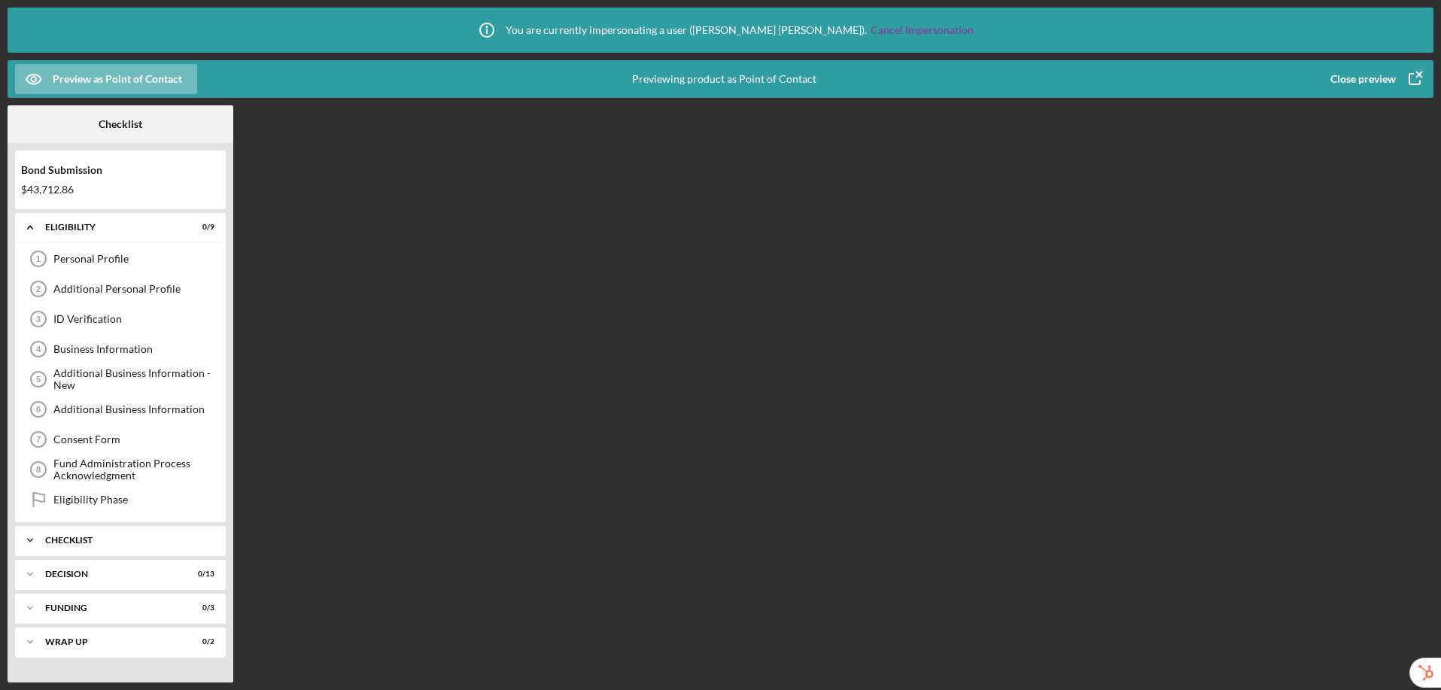
click at [84, 542] on div "Checklist" at bounding box center [126, 540] width 162 height 9
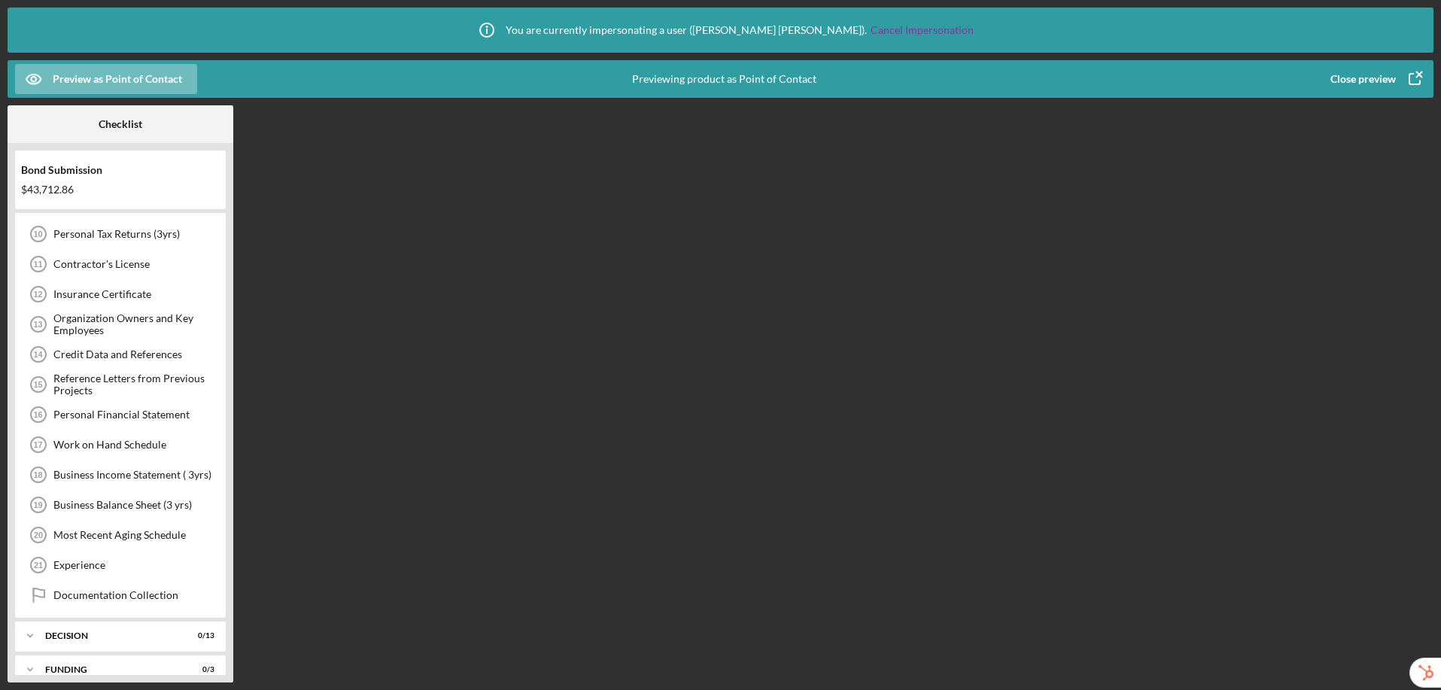
scroll to position [420, 0]
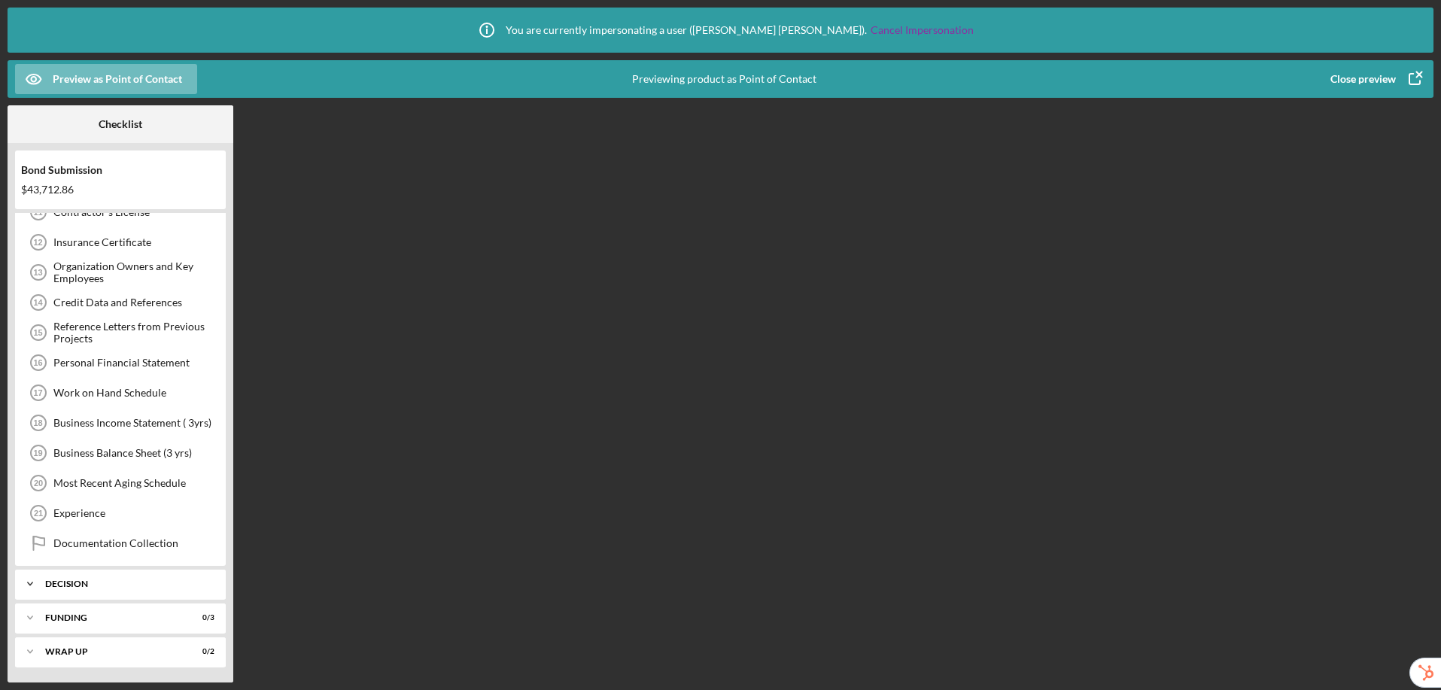
click at [91, 577] on div "Icon/Expander Decision 0 / 13" at bounding box center [120, 584] width 211 height 30
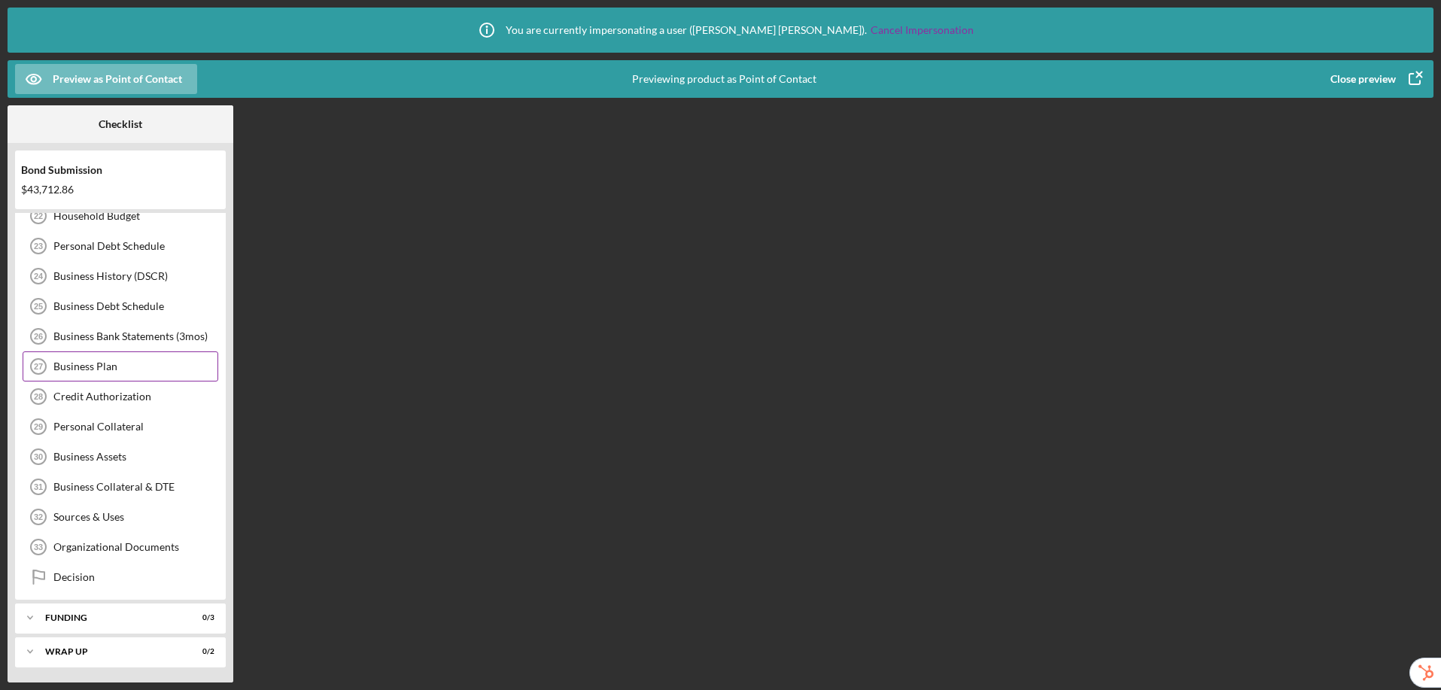
scroll to position [506, 0]
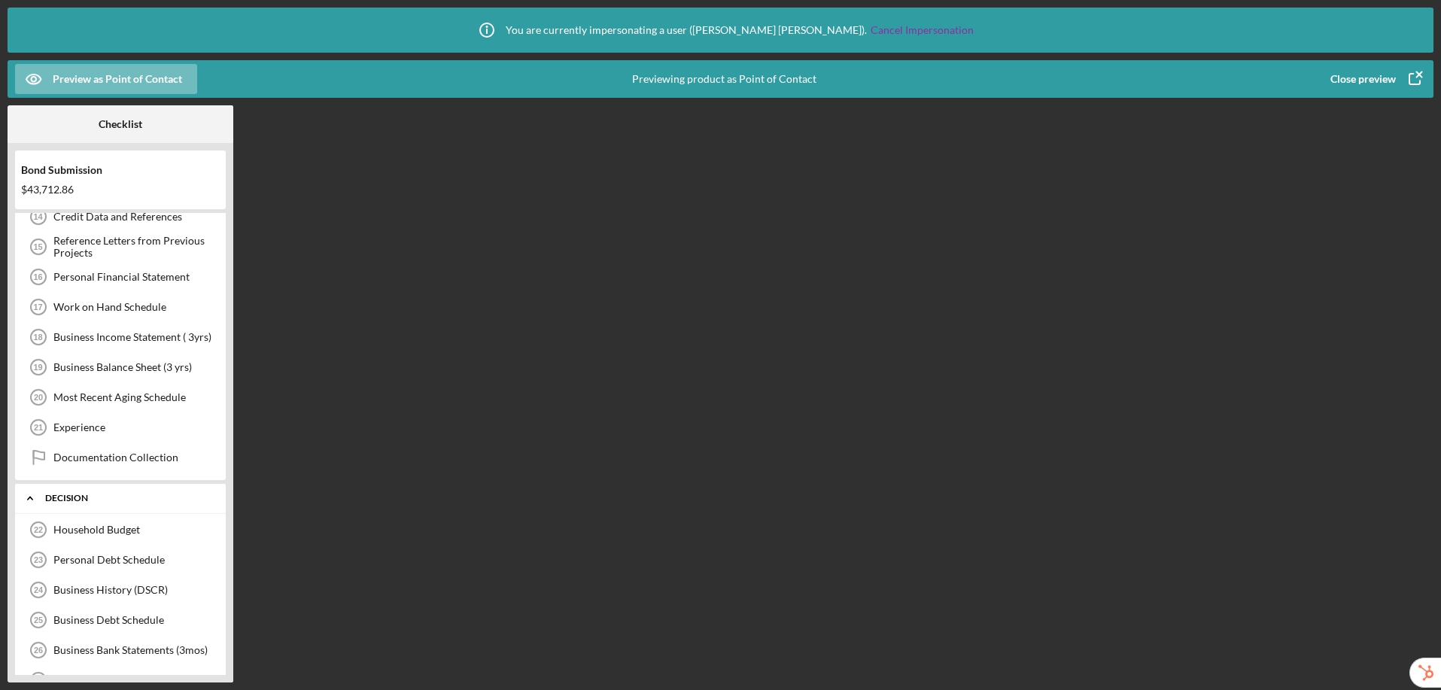
click at [59, 492] on div "Icon/Expander Decision 0 / 13" at bounding box center [120, 498] width 211 height 31
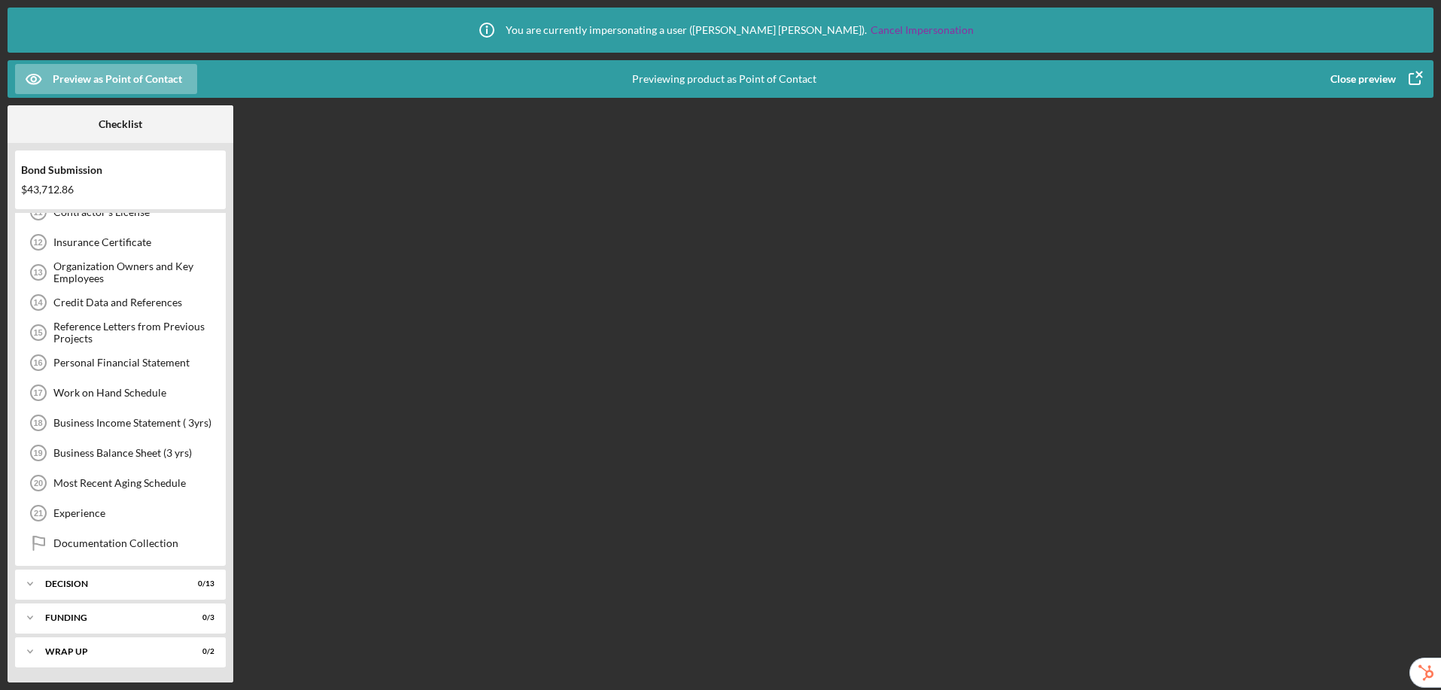
click at [1228, 79] on div "Close preview" at bounding box center [1363, 79] width 65 height 30
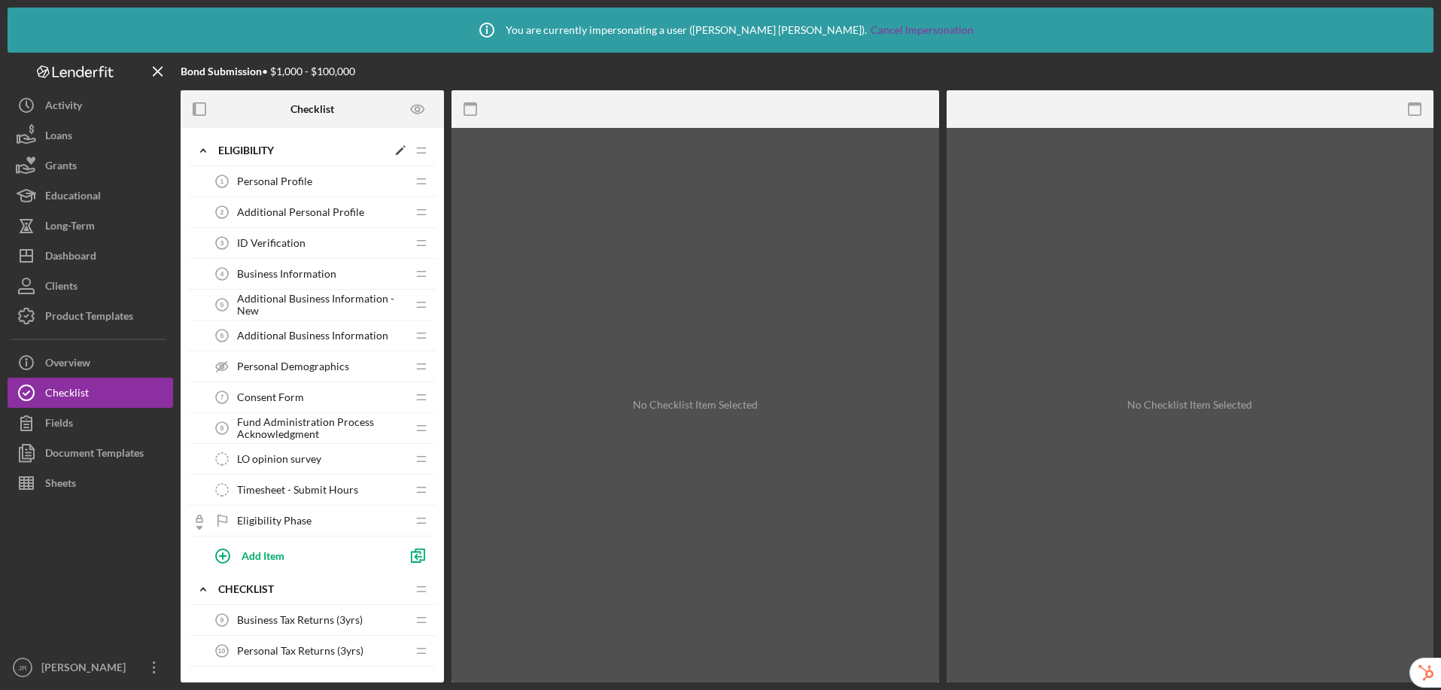
click at [240, 147] on div "Eligibility" at bounding box center [302, 151] width 169 height 12
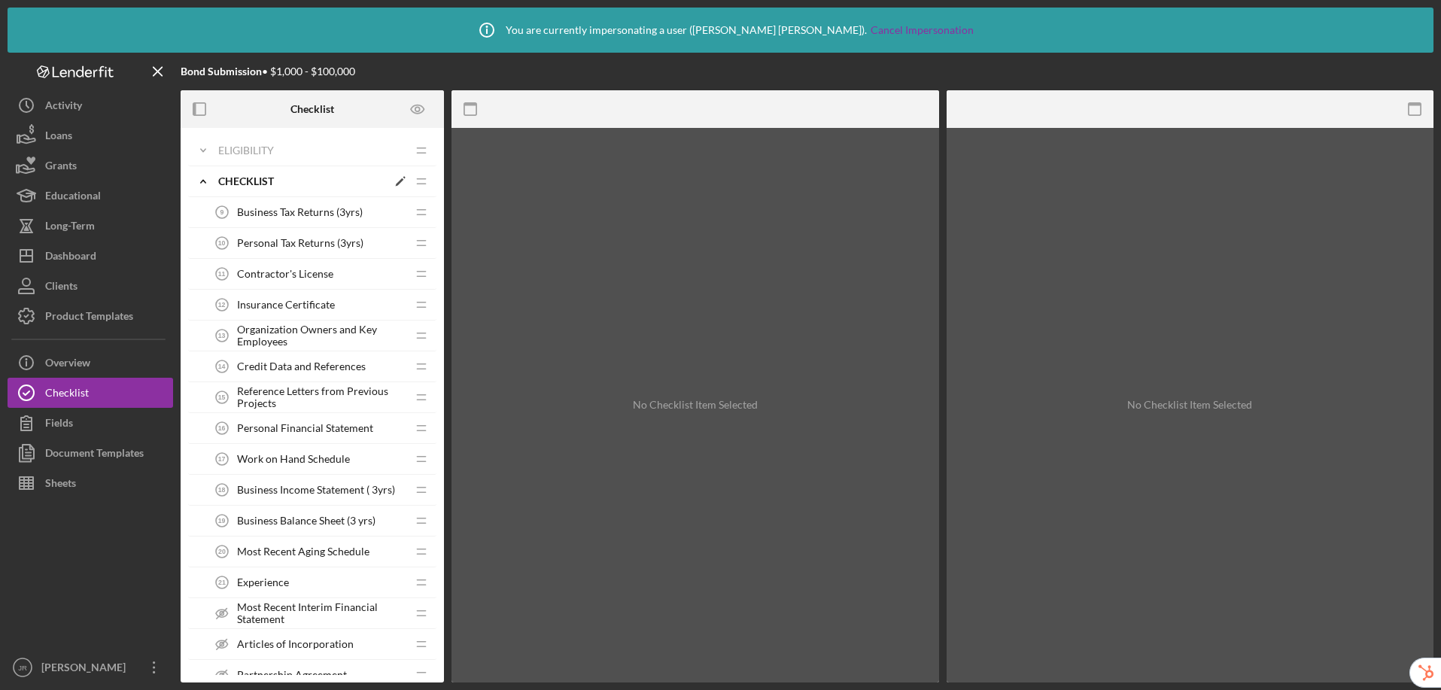
click at [199, 178] on icon "Icon/Expander" at bounding box center [203, 181] width 30 height 30
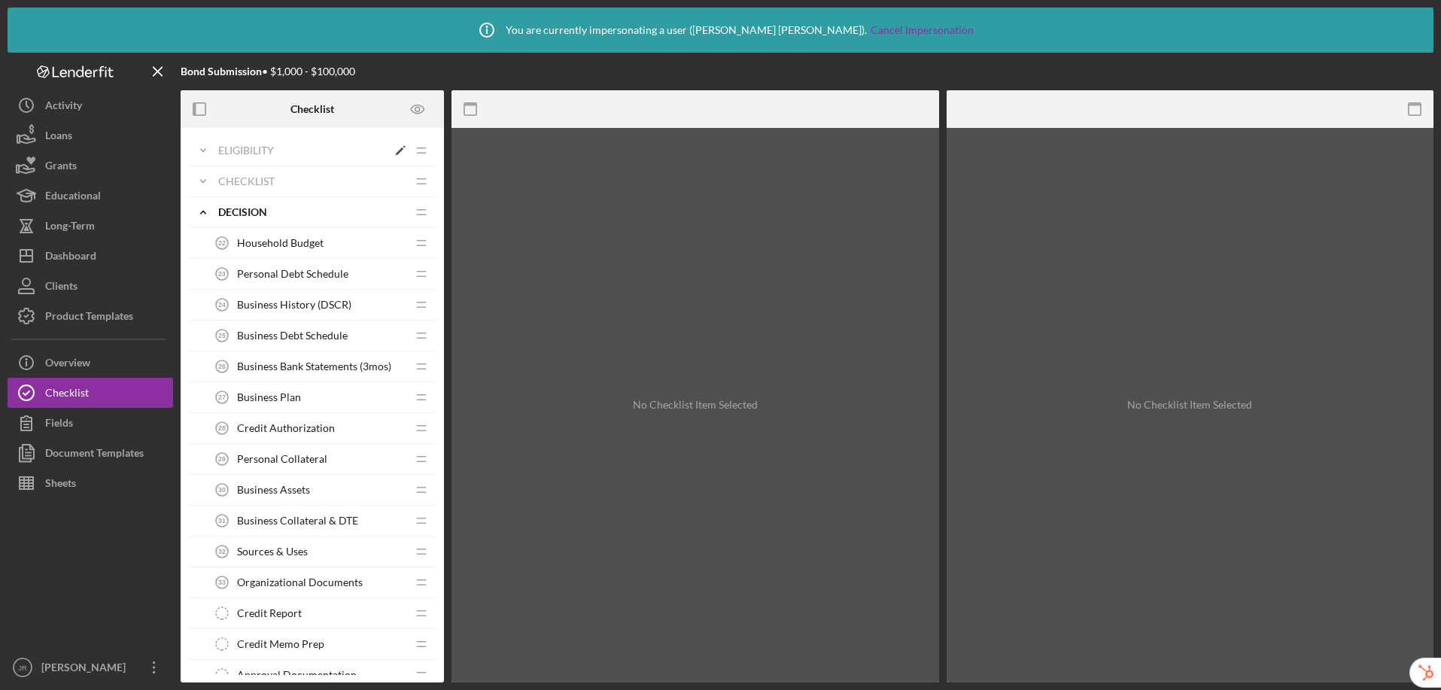
drag, startPoint x: 213, startPoint y: 147, endPoint x: 236, endPoint y: 145, distance: 23.4
click at [213, 147] on icon "Icon/Expander" at bounding box center [203, 150] width 30 height 30
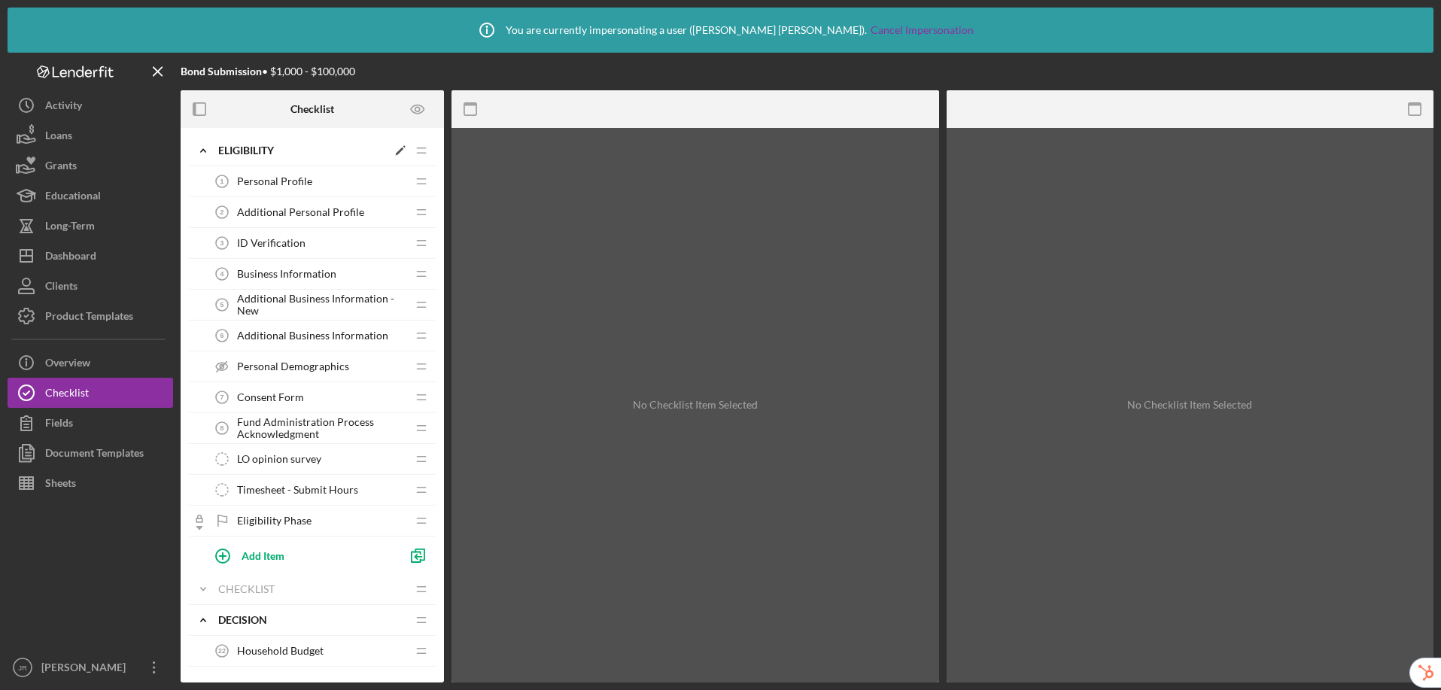
click at [403, 151] on icon "Icon/Edit" at bounding box center [400, 150] width 27 height 27
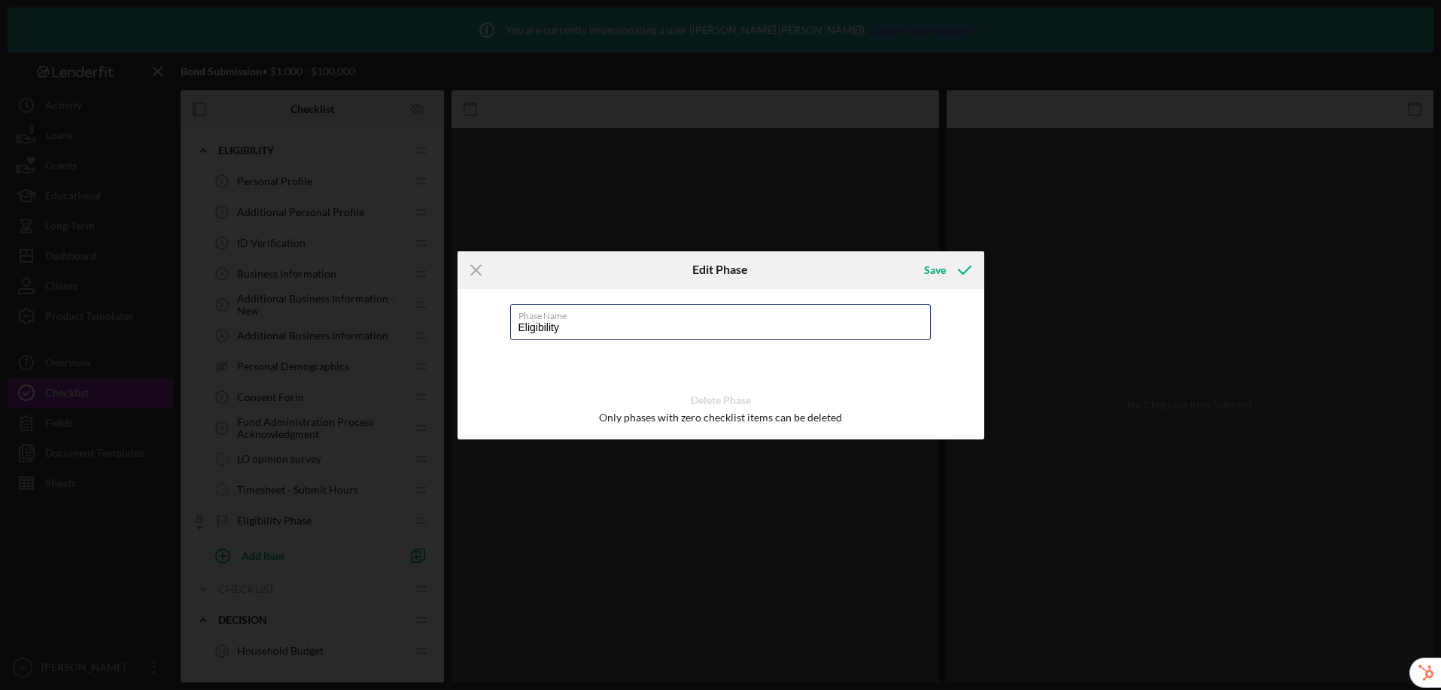
drag, startPoint x: 620, startPoint y: 334, endPoint x: 463, endPoint y: 316, distance: 158.4
click at [463, 316] on div "Phase Name Eligibility Delete Phase Only phases with zero checklist items can b…" at bounding box center [721, 364] width 527 height 151
type input "Phase One"
click at [952, 272] on icon "submit" at bounding box center [965, 270] width 38 height 38
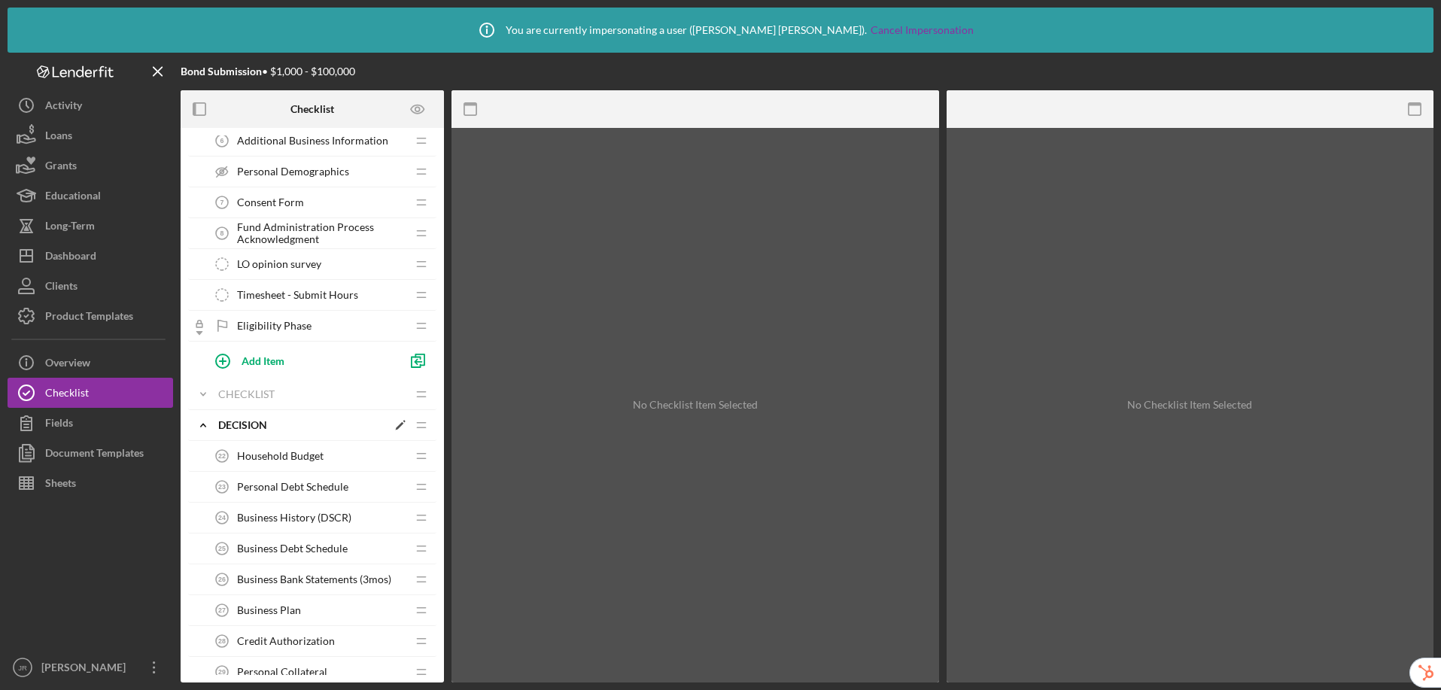
scroll to position [206, 0]
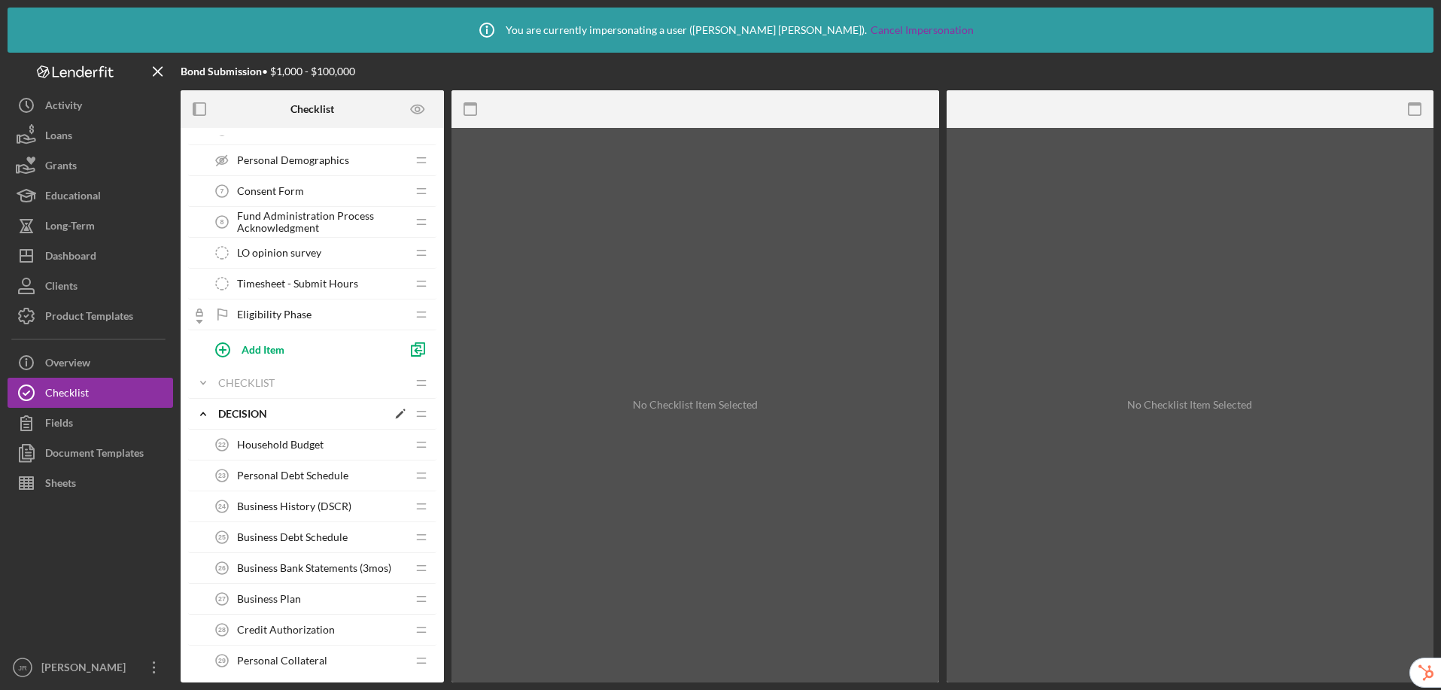
click at [201, 413] on icon "Icon/Expander" at bounding box center [203, 414] width 30 height 30
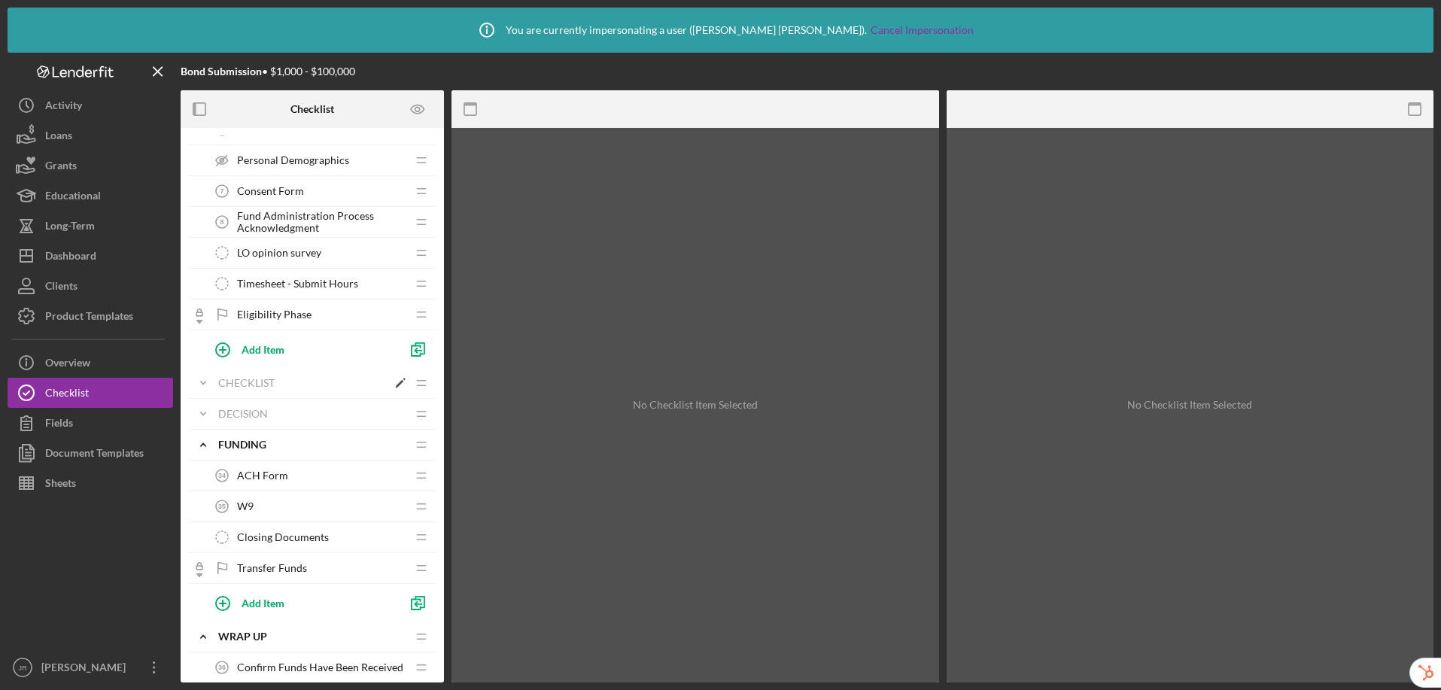
click at [193, 385] on icon "Icon/Expander" at bounding box center [203, 383] width 30 height 30
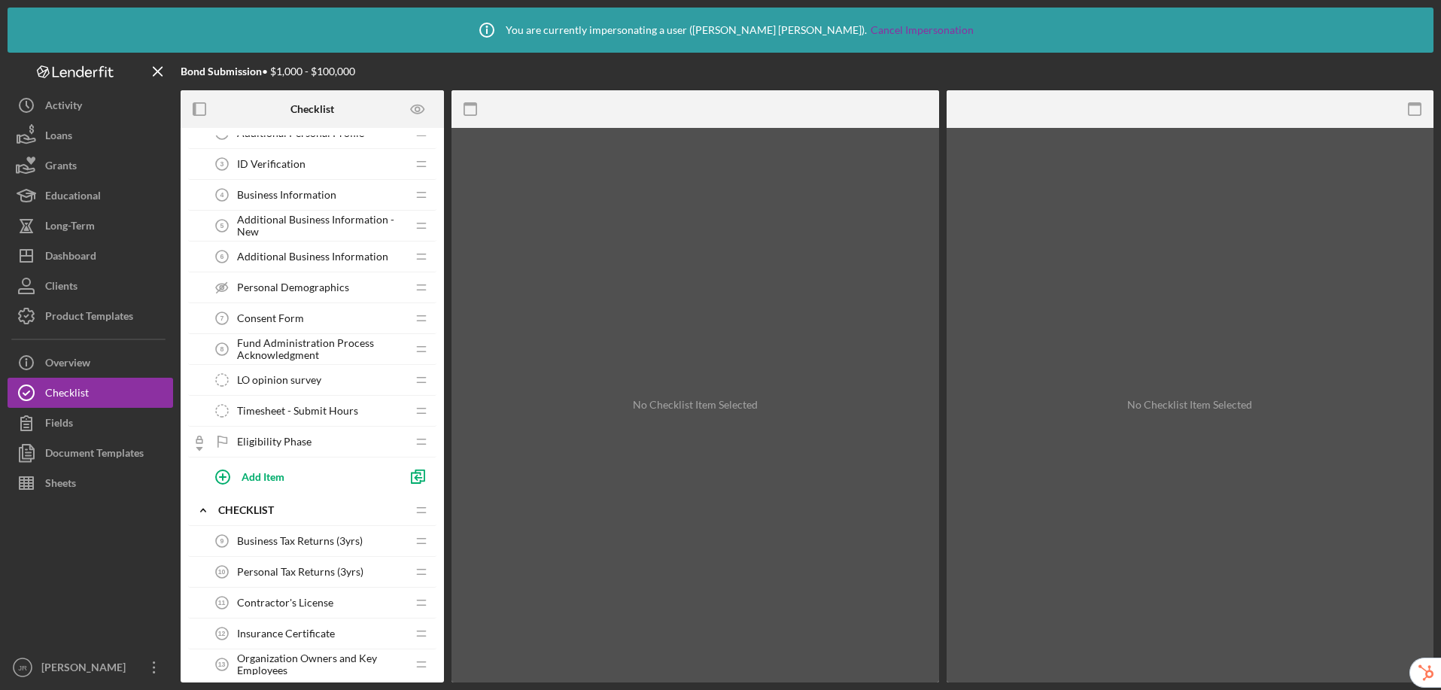
scroll to position [0, 0]
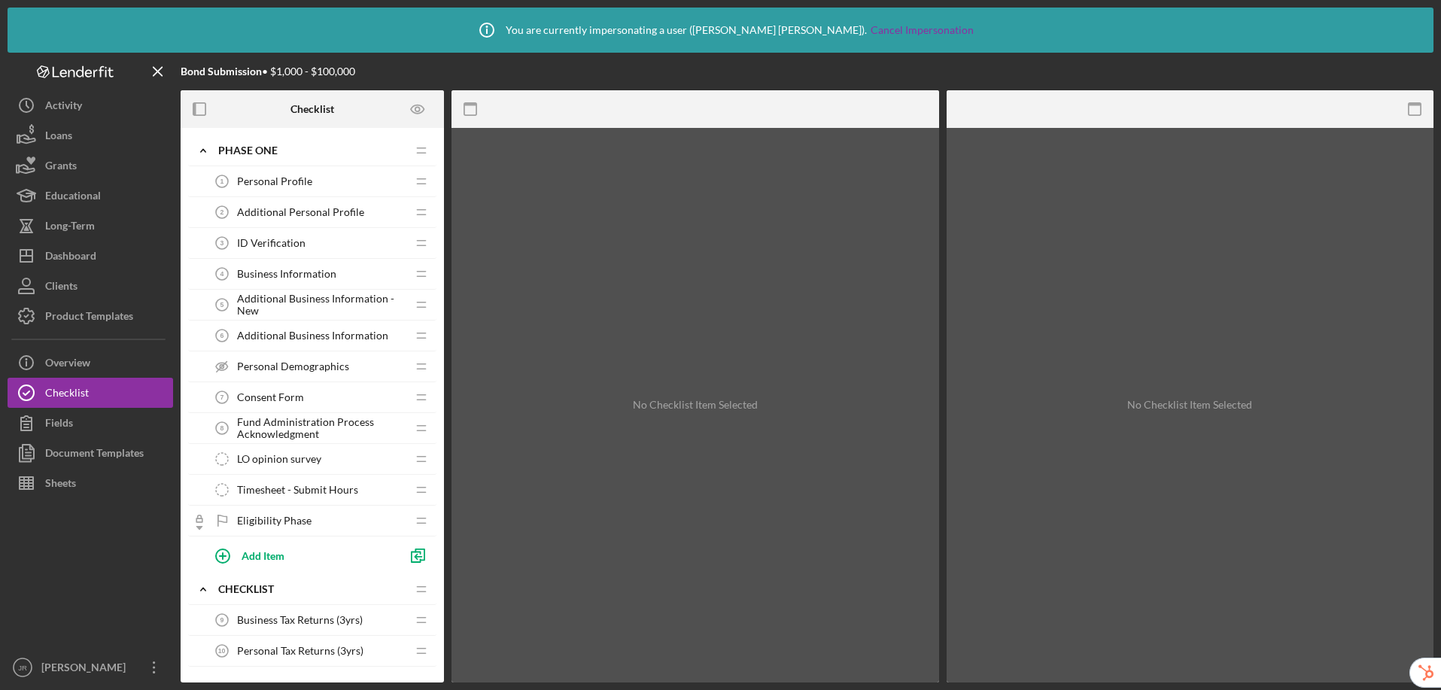
click at [283, 181] on span "Personal Profile" at bounding box center [274, 181] width 75 height 12
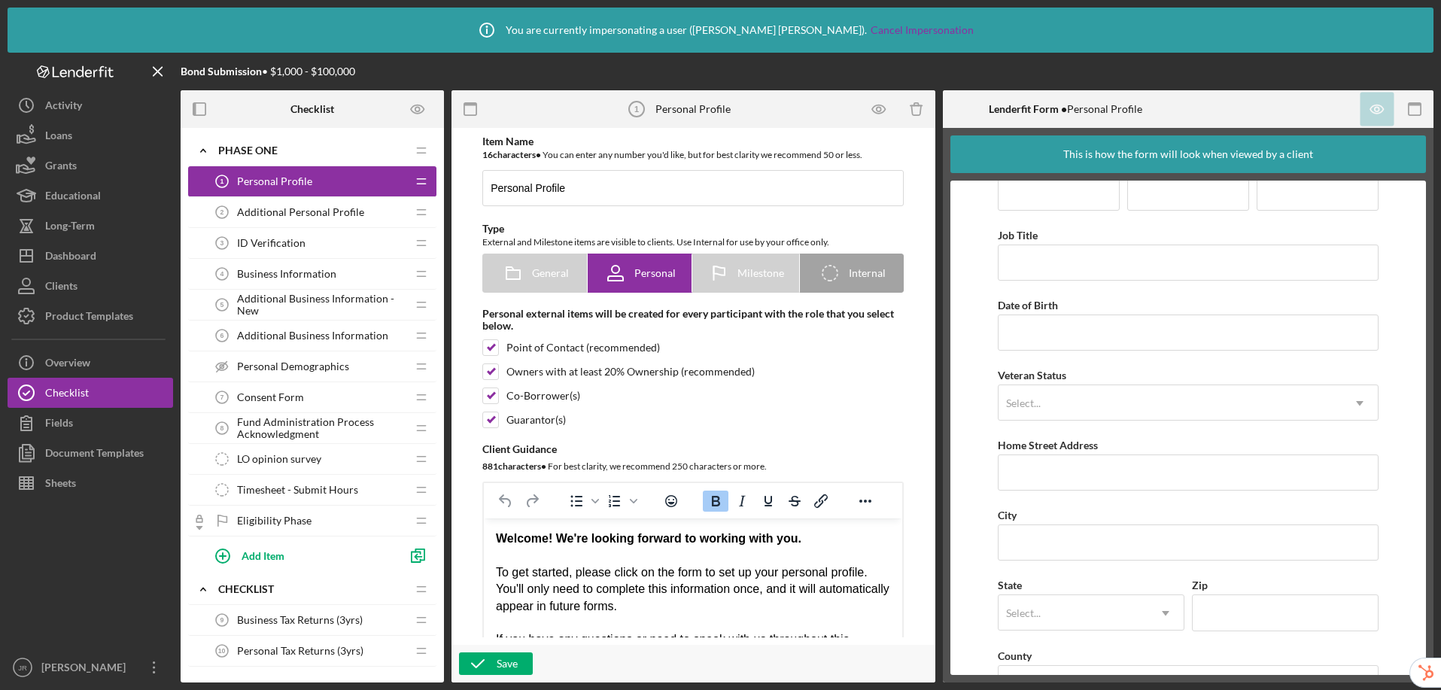
scroll to position [34, 0]
click at [320, 212] on span "Additional Personal Profile" at bounding box center [300, 212] width 127 height 12
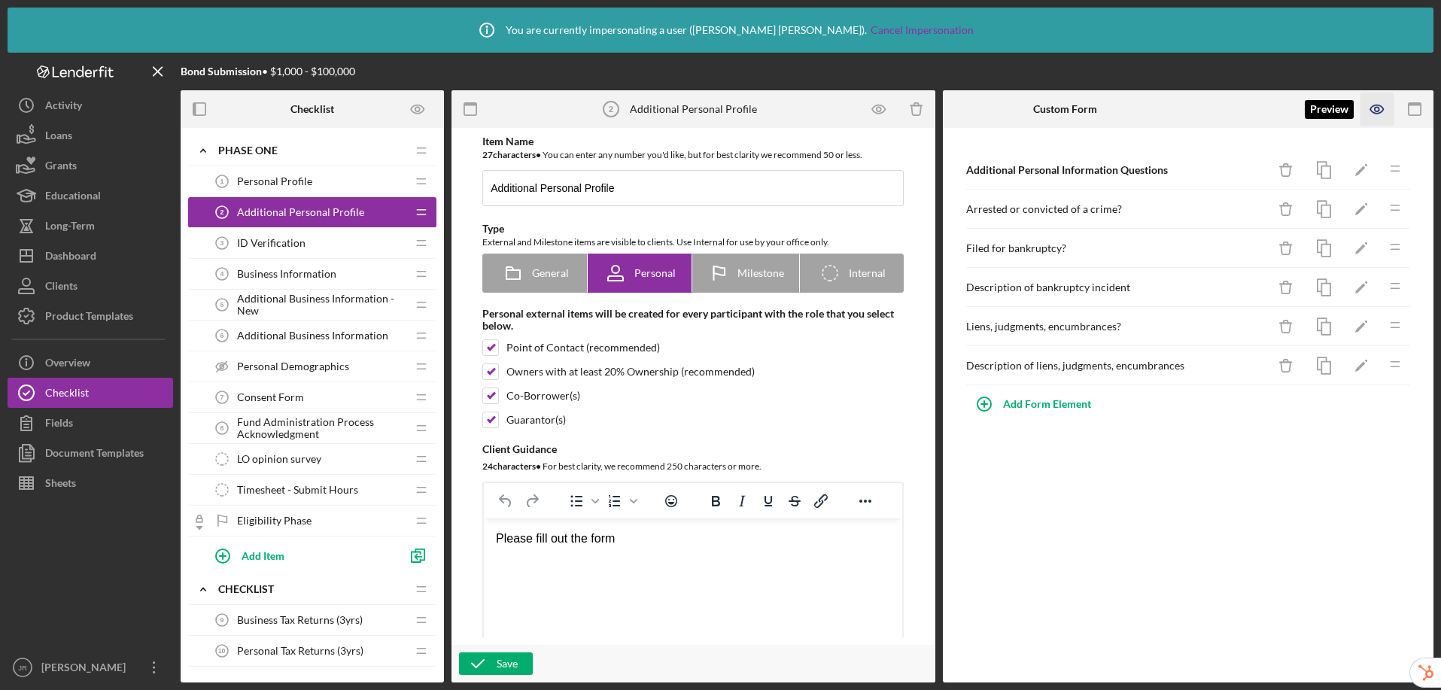
click at [1228, 111] on icon "button" at bounding box center [1377, 109] width 13 height 8
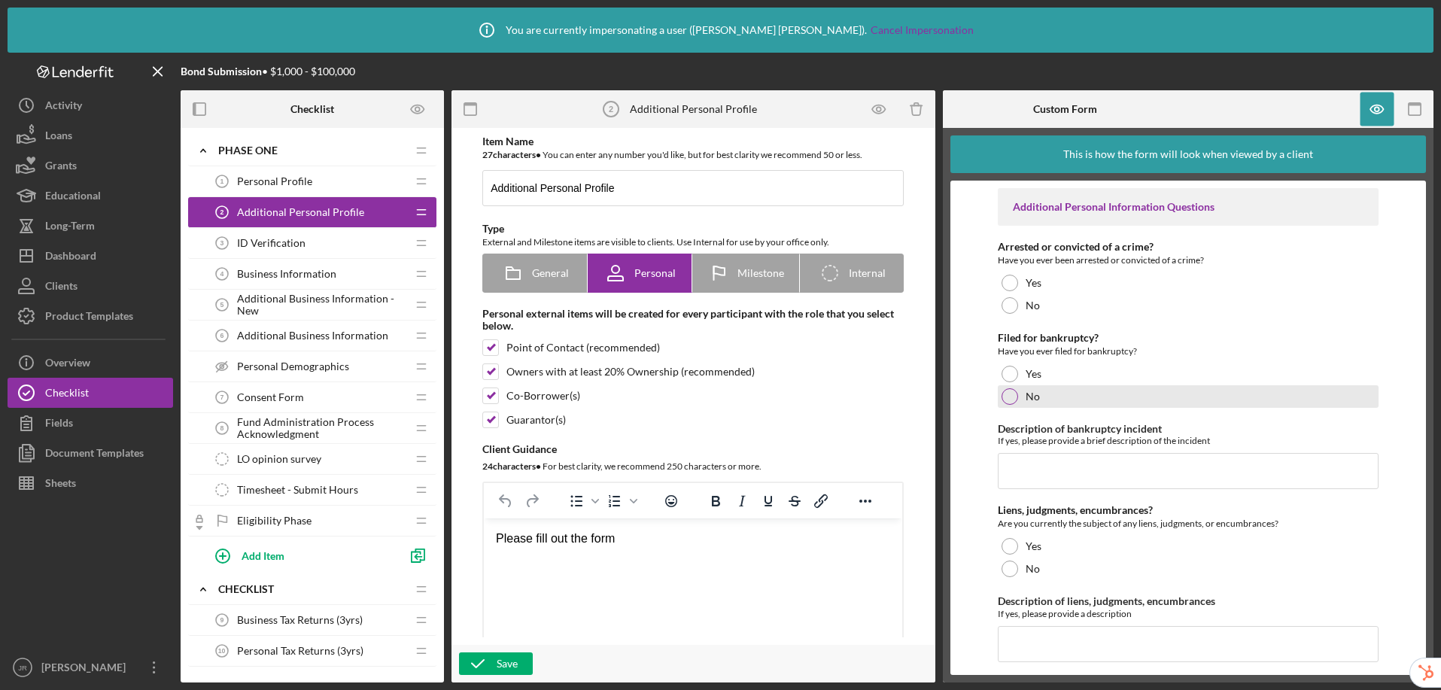
scroll to position [10, 0]
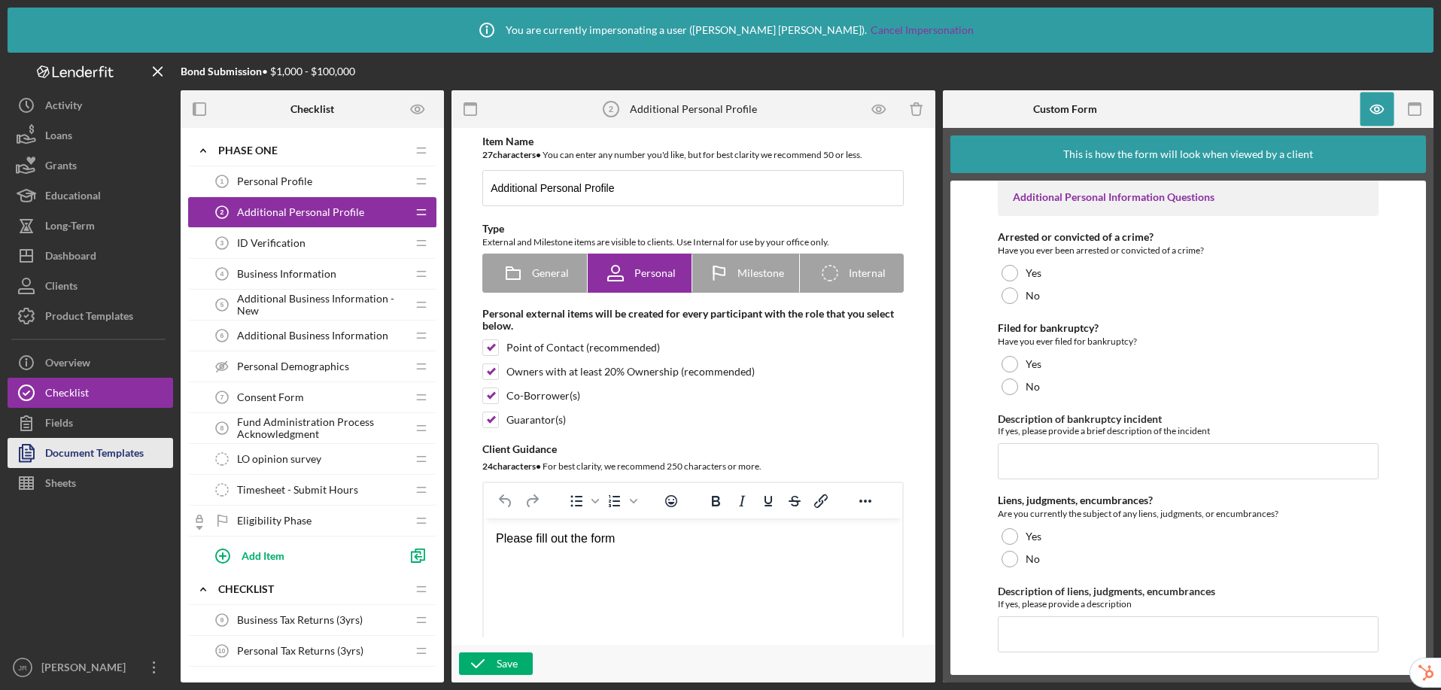
click at [114, 451] on div "Document Templates" at bounding box center [94, 455] width 99 height 34
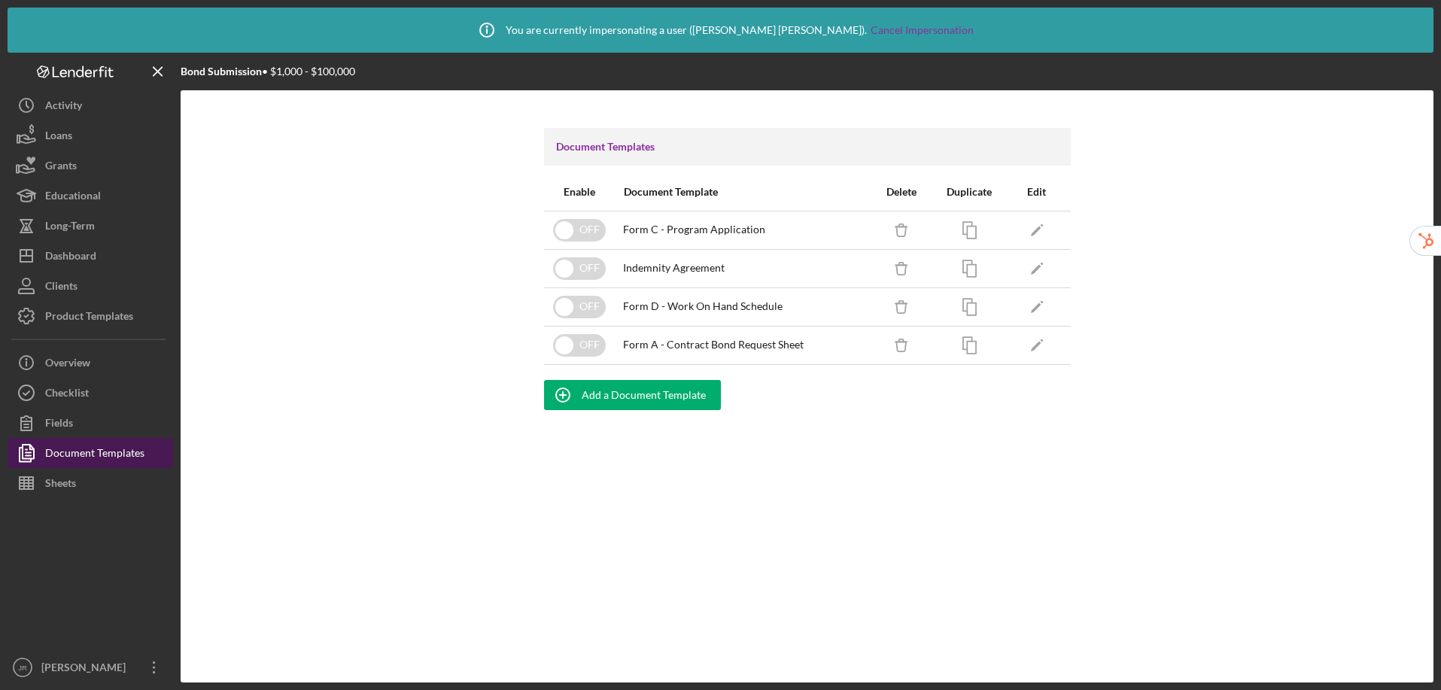
click at [114, 451] on div "Document Templates" at bounding box center [94, 455] width 99 height 34
click at [1044, 230] on icon "Icon/Edit" at bounding box center [1037, 230] width 34 height 34
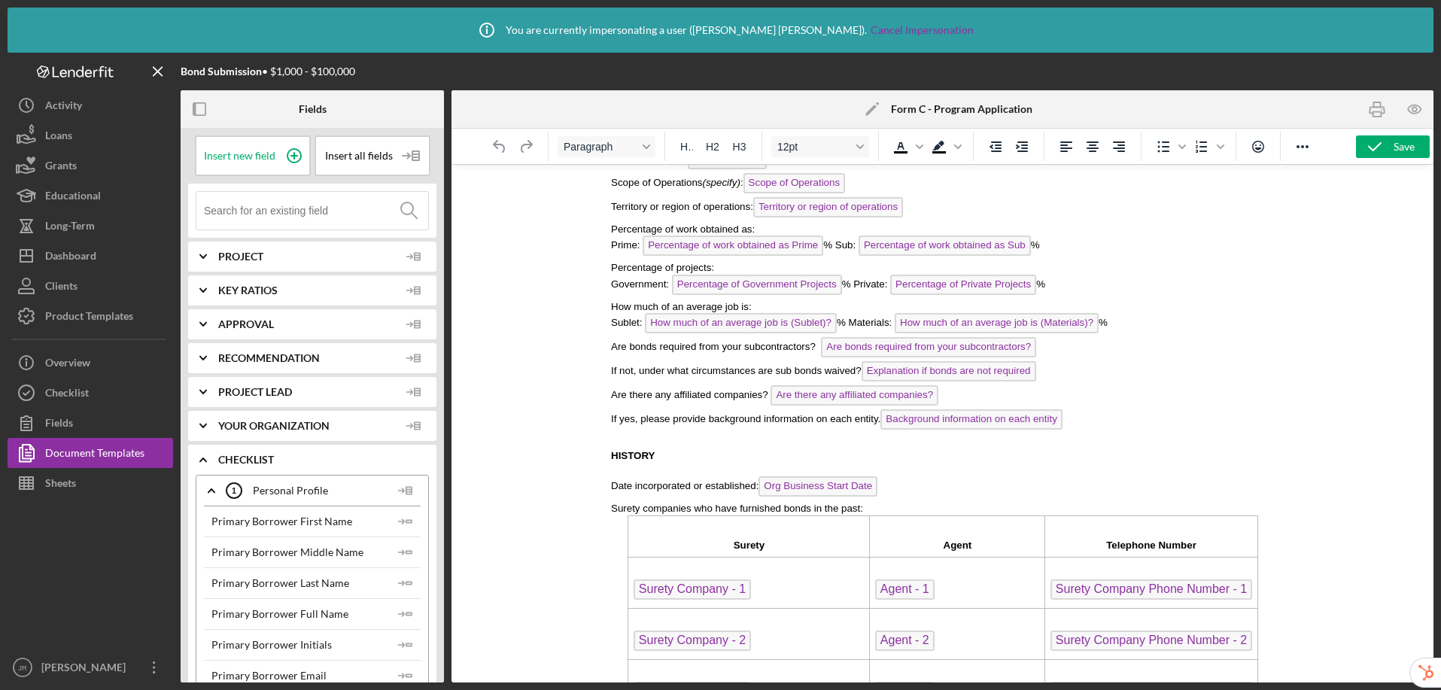
scroll to position [529, 0]
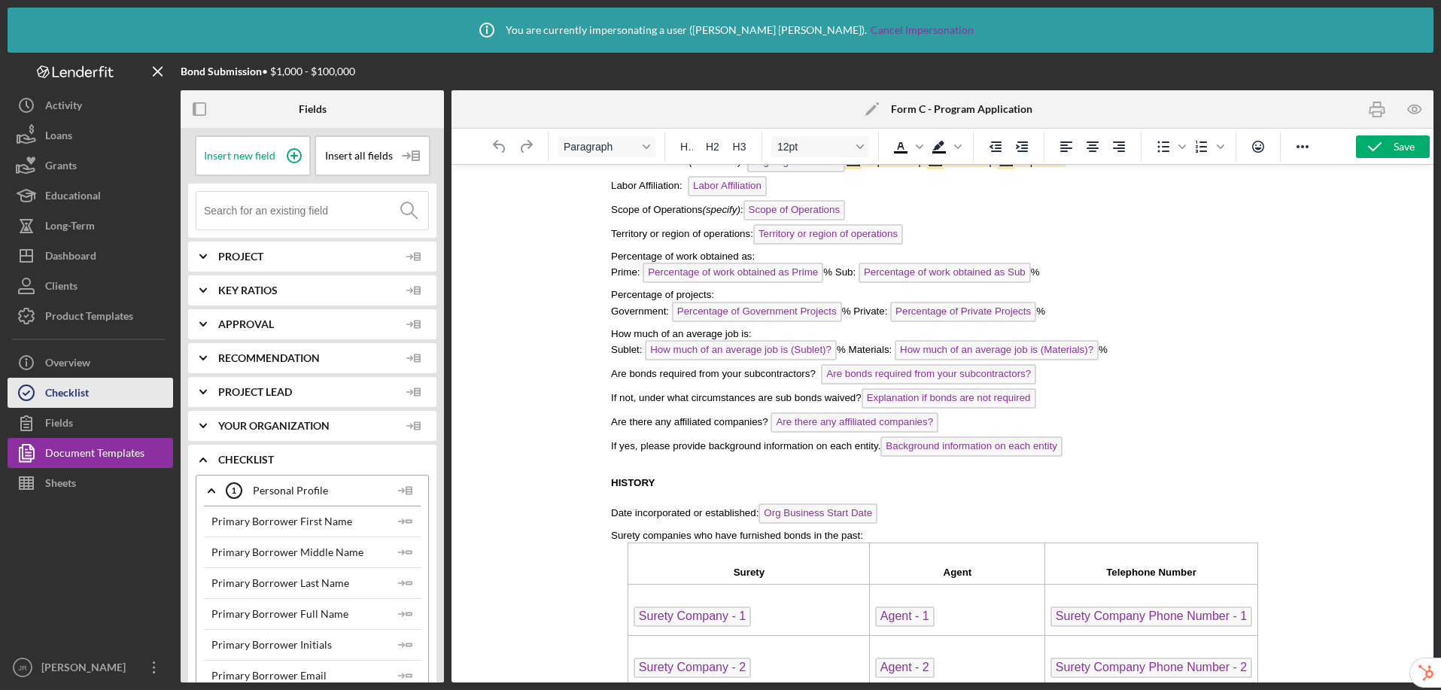
click at [91, 391] on button "Checklist" at bounding box center [91, 393] width 166 height 30
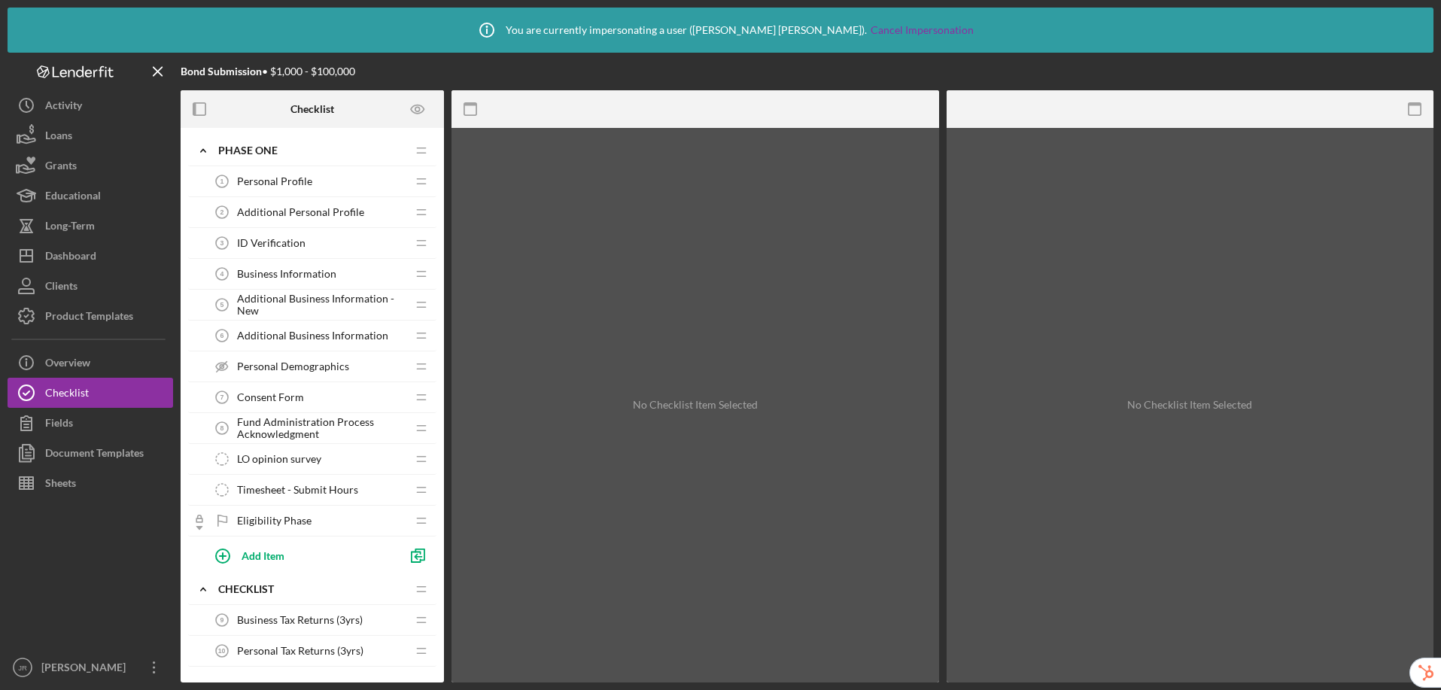
click at [251, 206] on span "Additional Personal Profile" at bounding box center [300, 212] width 127 height 12
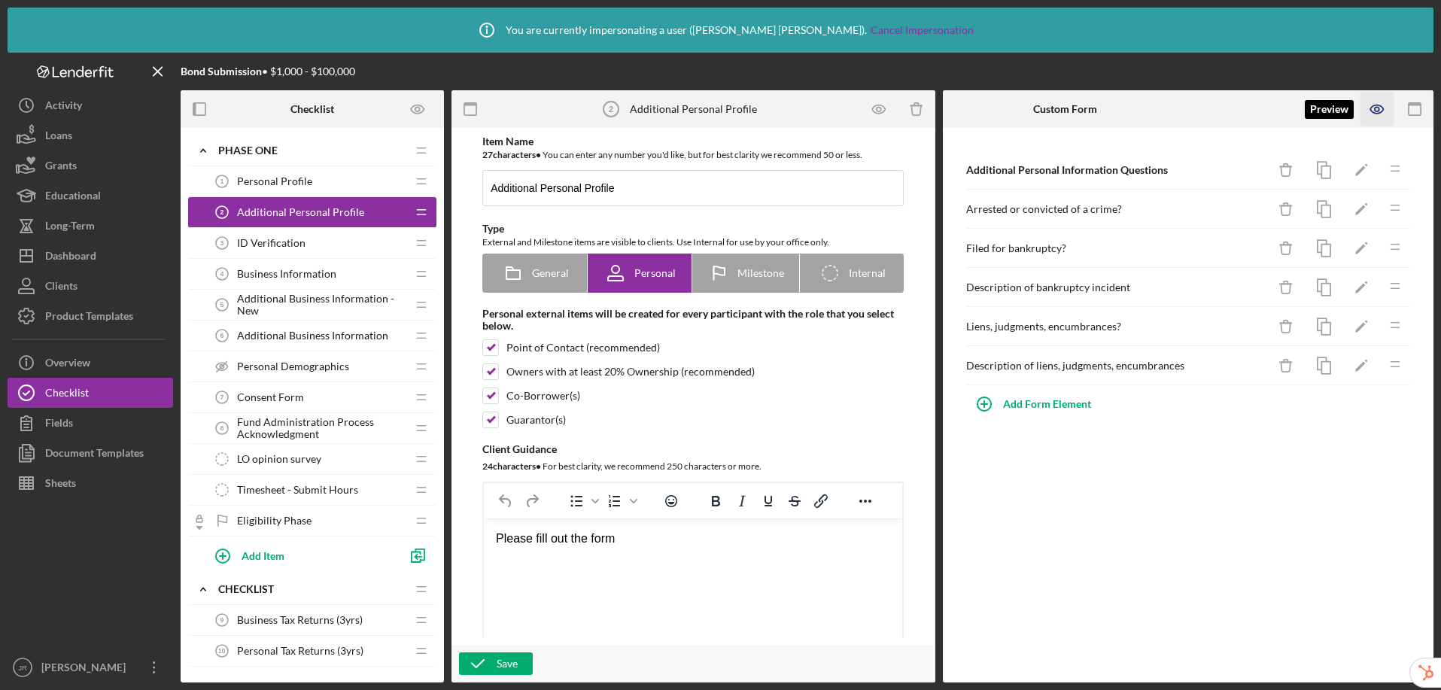
click at [1228, 110] on icon "button" at bounding box center [1378, 110] width 34 height 34
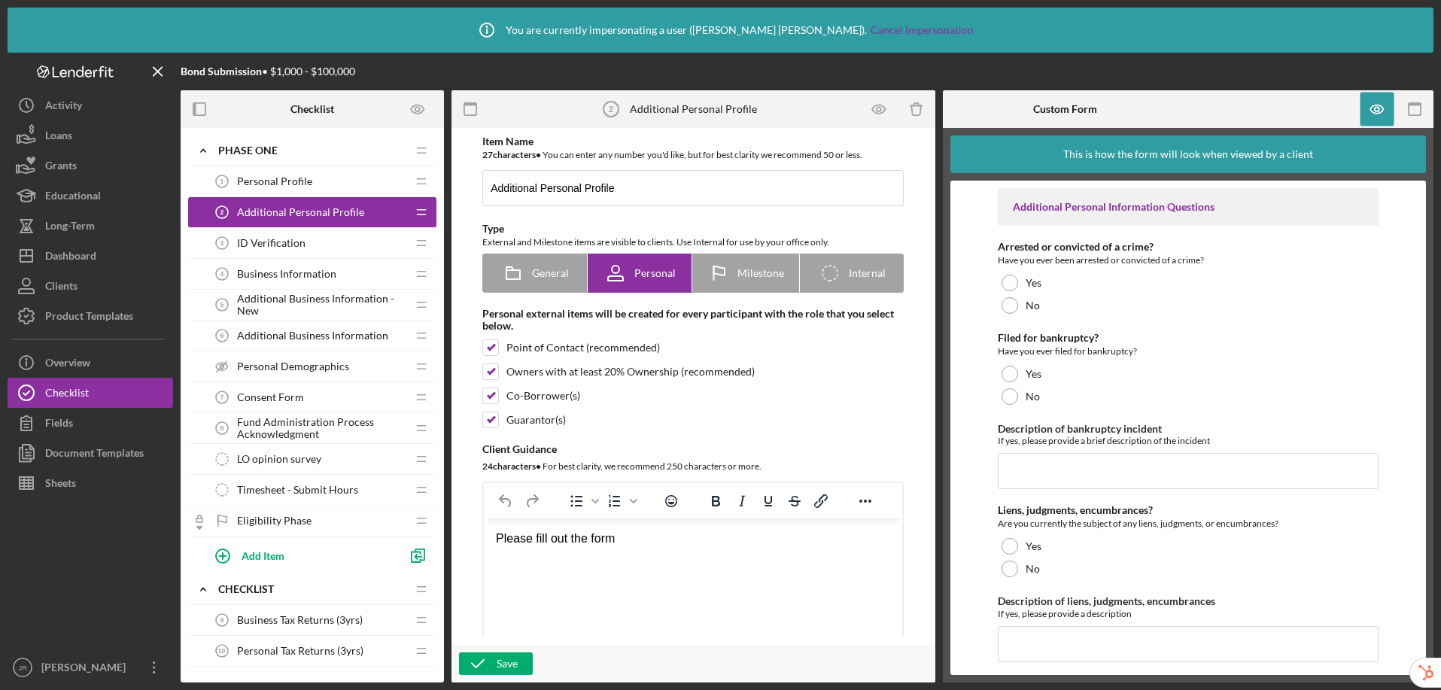
scroll to position [10, 0]
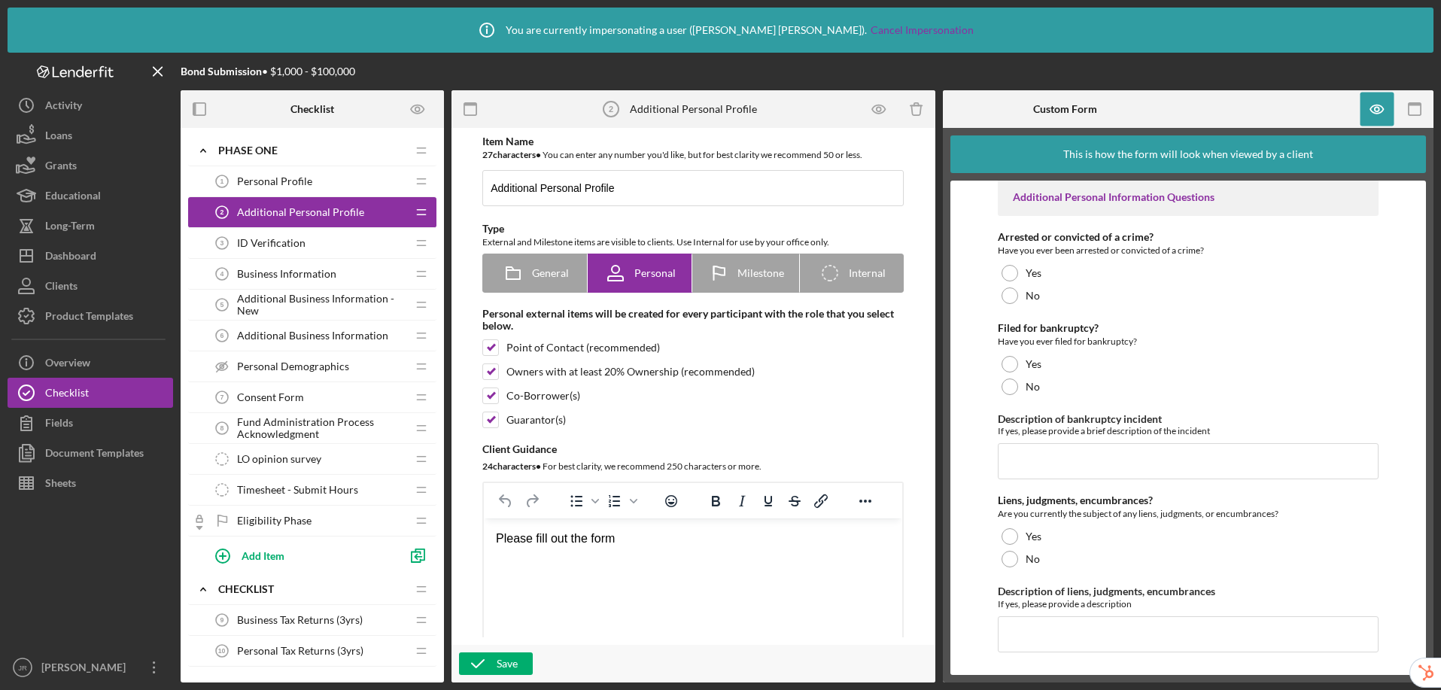
click at [286, 243] on span "ID Verification" at bounding box center [271, 243] width 68 height 12
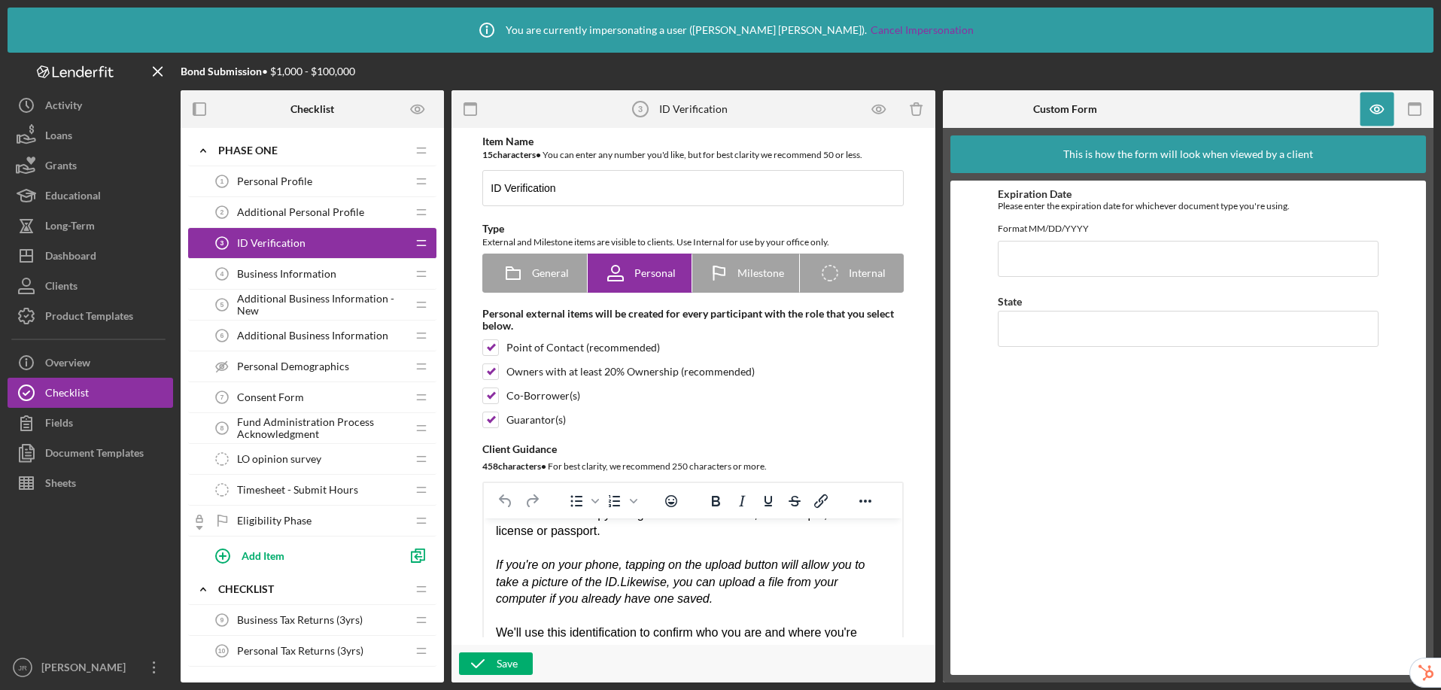
click at [296, 274] on span "Business Information" at bounding box center [286, 274] width 99 height 12
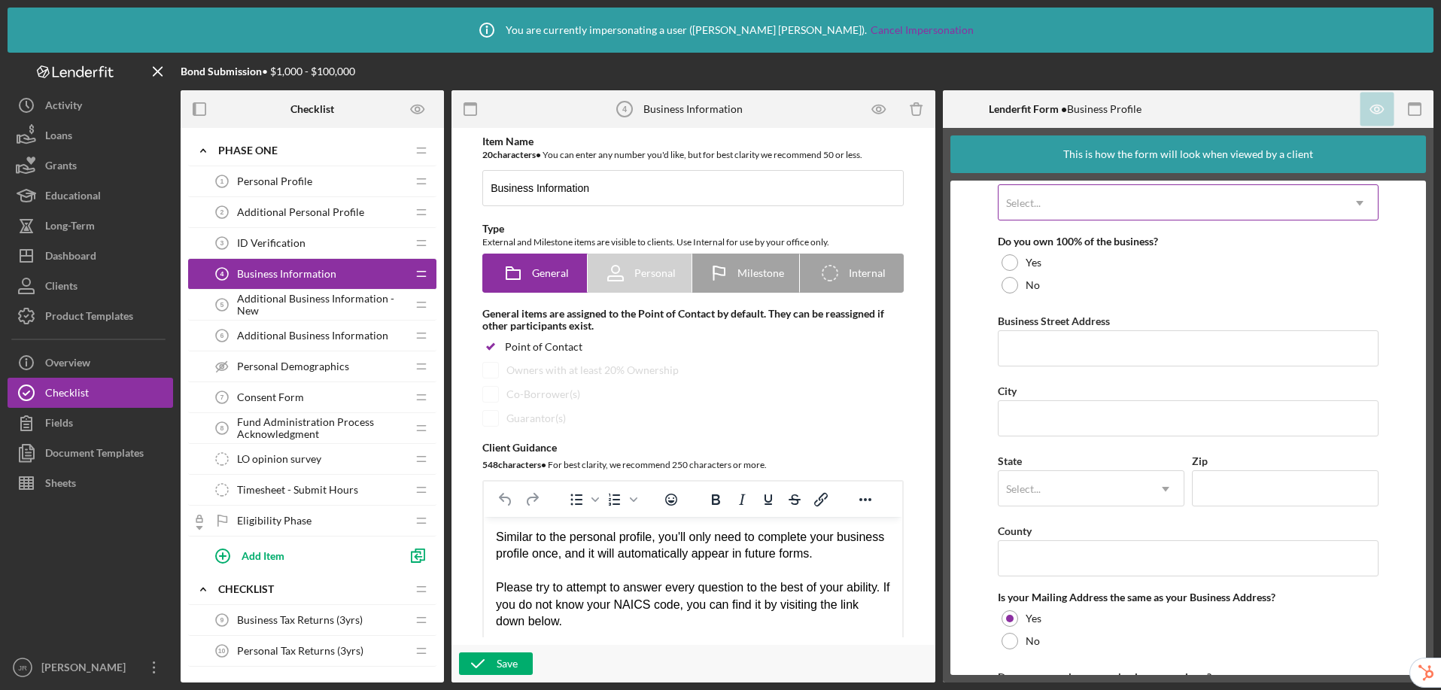
scroll to position [756, 0]
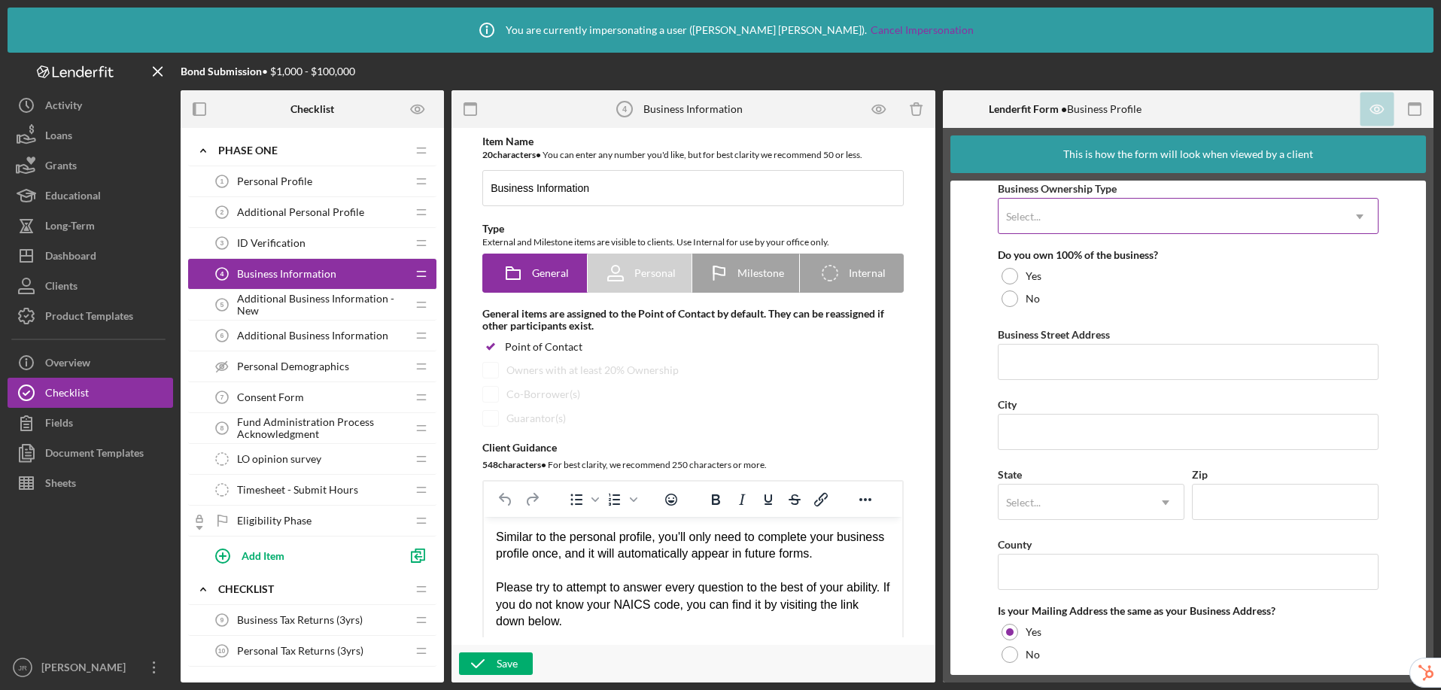
click at [1070, 219] on div "Select..." at bounding box center [1170, 216] width 343 height 35
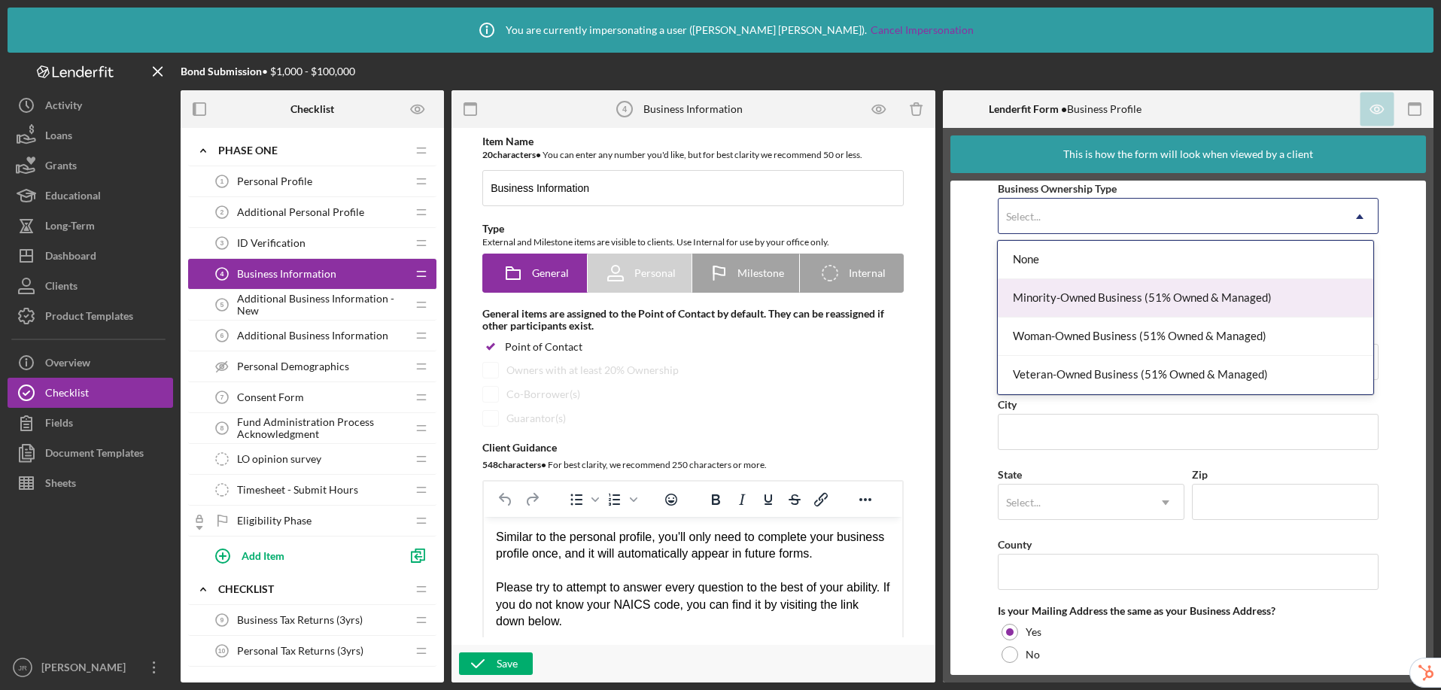
click at [972, 300] on form "Business Name DBA Business Start Date Legal Structure Select... Icon/Dropdown A…" at bounding box center [1189, 428] width 476 height 495
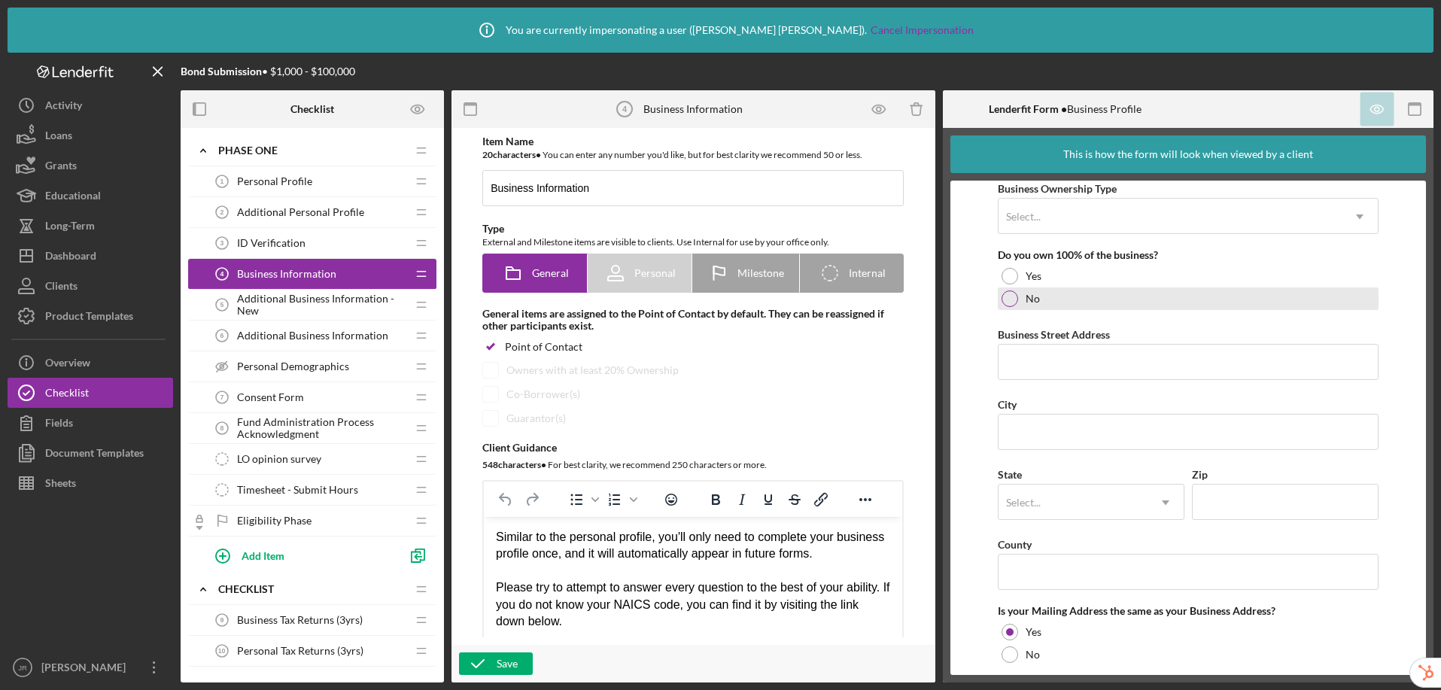
click at [1004, 298] on div at bounding box center [1010, 299] width 17 height 17
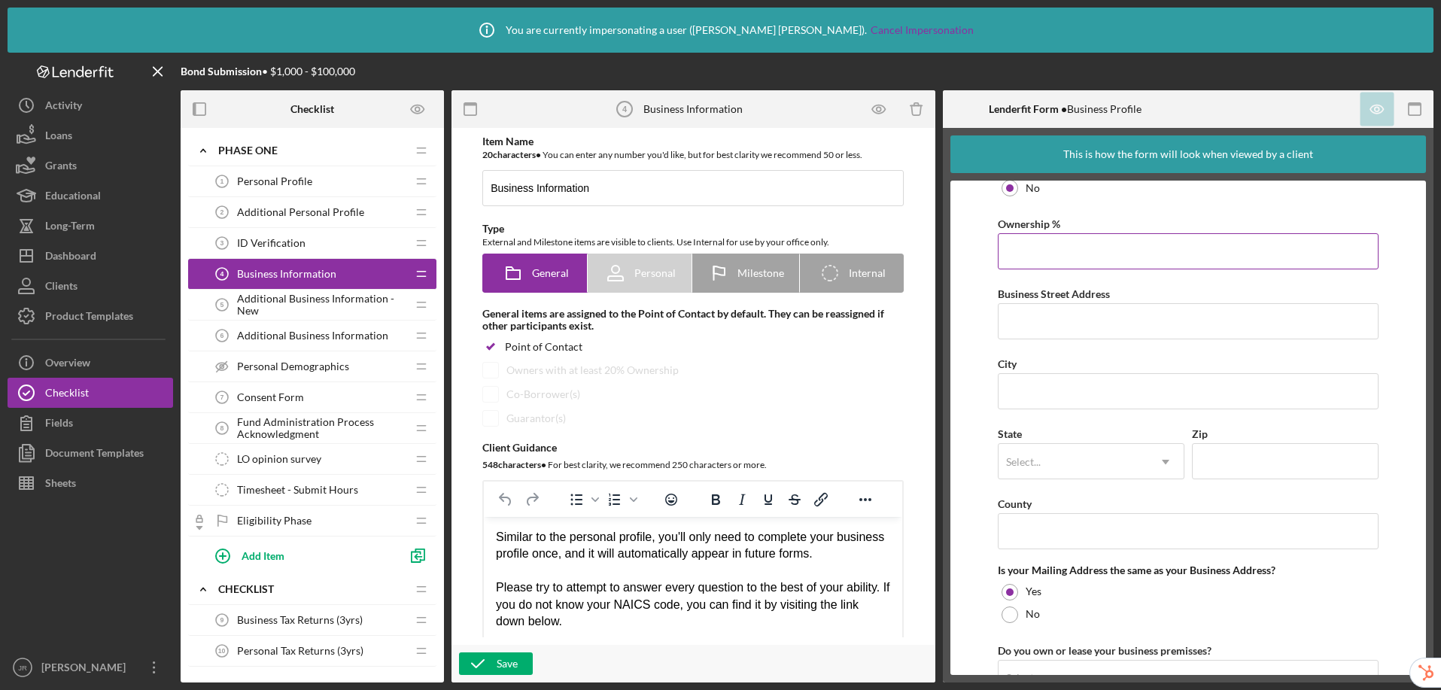
scroll to position [866, 0]
click at [1026, 259] on input "Ownership %" at bounding box center [1188, 252] width 381 height 36
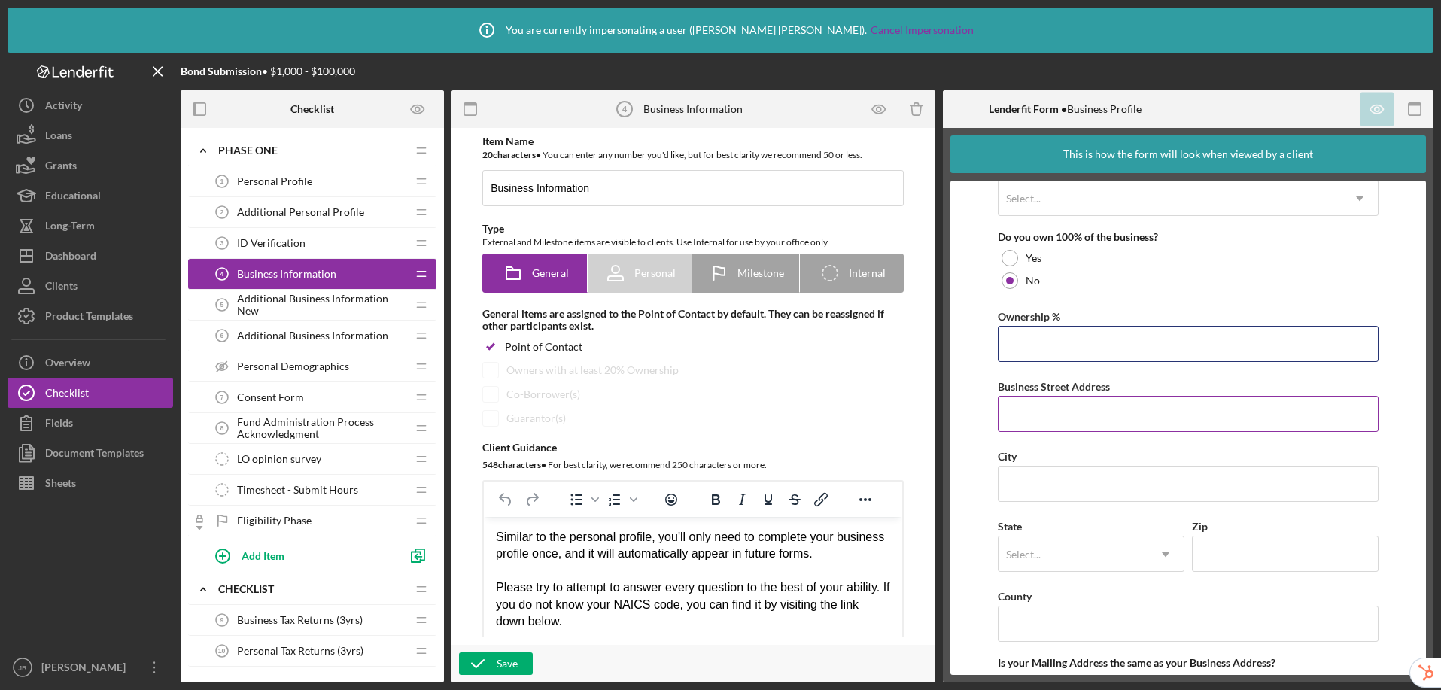
scroll to position [776, 0]
click at [1060, 341] on input "Ownership %" at bounding box center [1188, 342] width 381 height 36
type input "20.00%"
click at [970, 367] on form "Business Name Required DBA Business Start Date Legal Structure Select... Icon/D…" at bounding box center [1189, 428] width 476 height 495
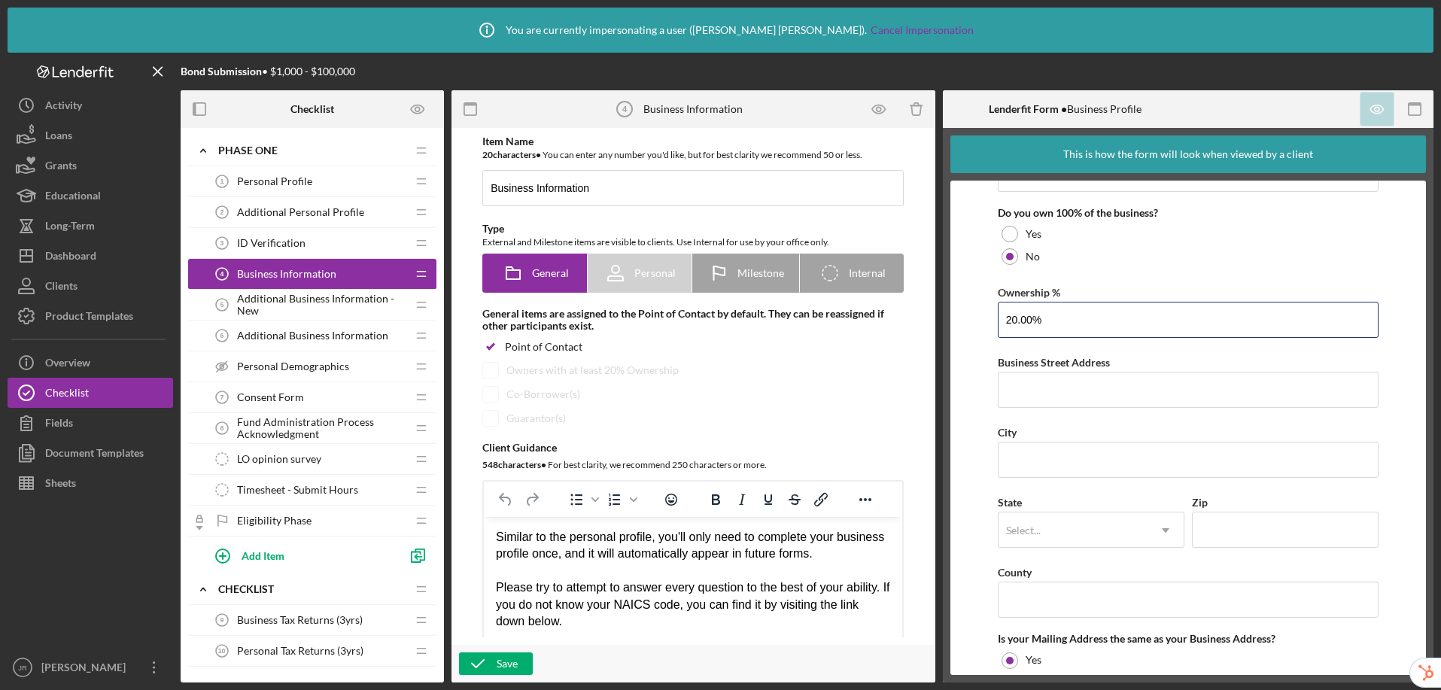
drag, startPoint x: 1058, startPoint y: 320, endPoint x: 978, endPoint y: 317, distance: 80.6
click at [978, 317] on form "Business Name Required DBA Business Start Date Legal Structure Select... Icon/D…" at bounding box center [1189, 428] width 476 height 495
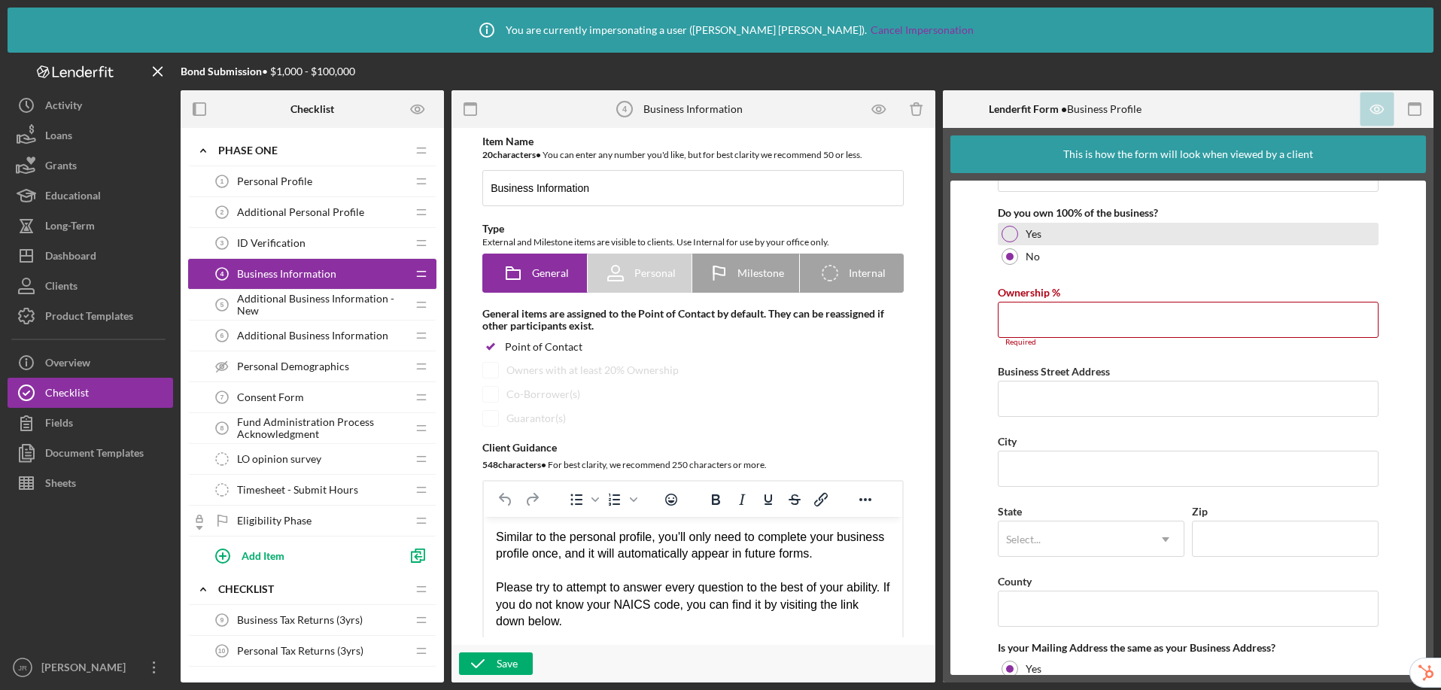
click at [1012, 233] on div at bounding box center [1010, 234] width 17 height 17
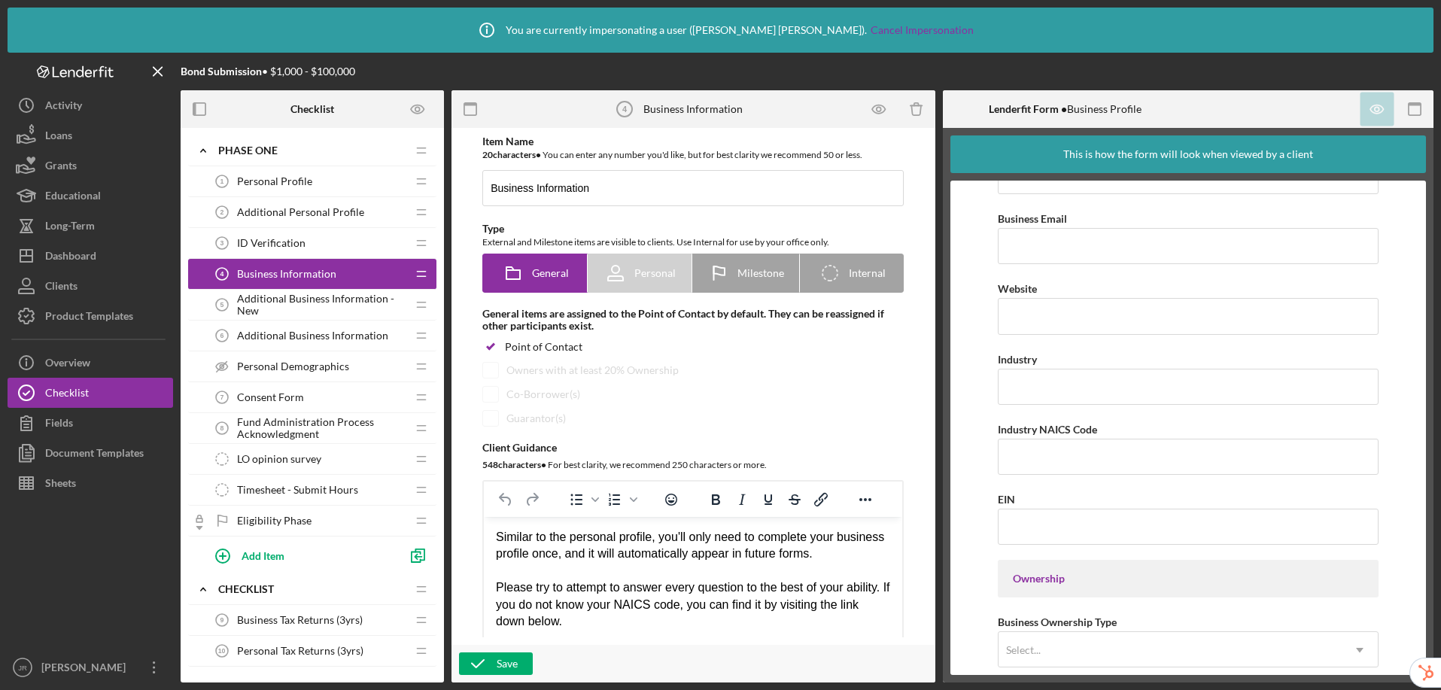
scroll to position [0, 0]
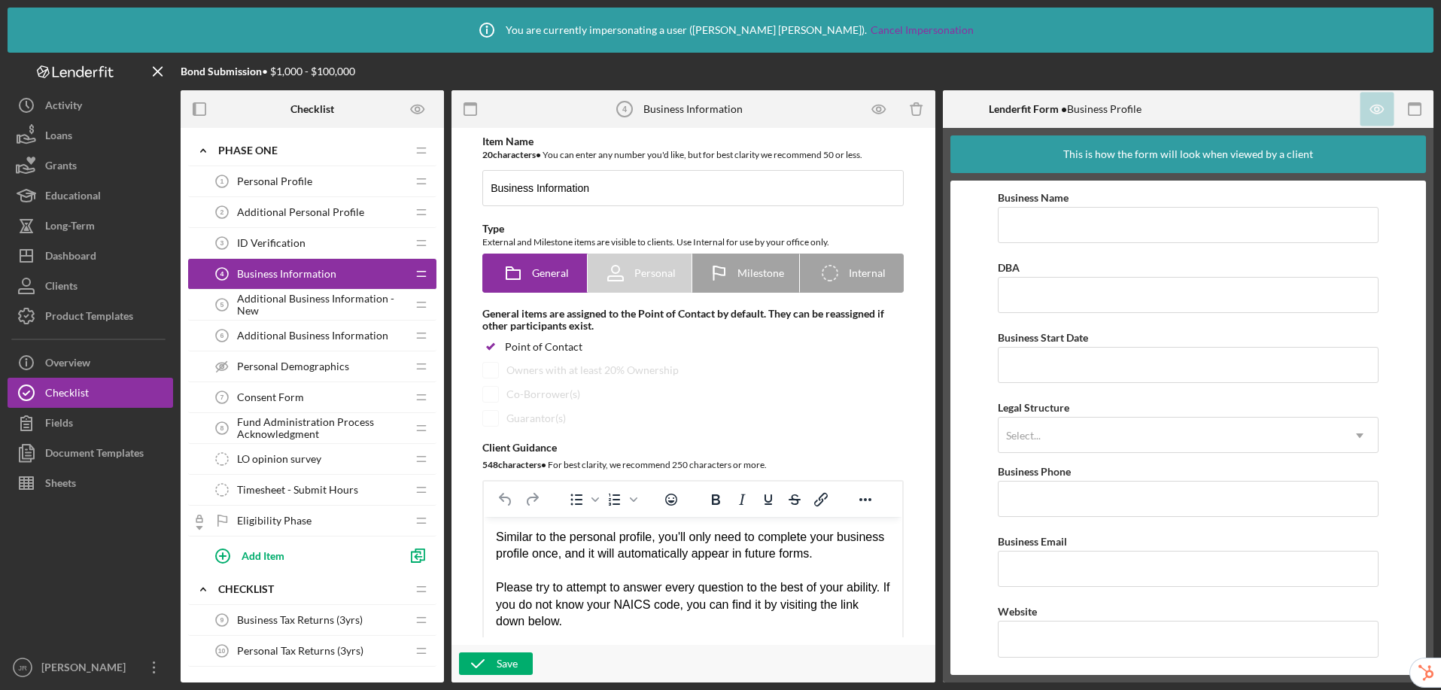
click at [305, 312] on span "Additional Business Information - New" at bounding box center [321, 305] width 169 height 24
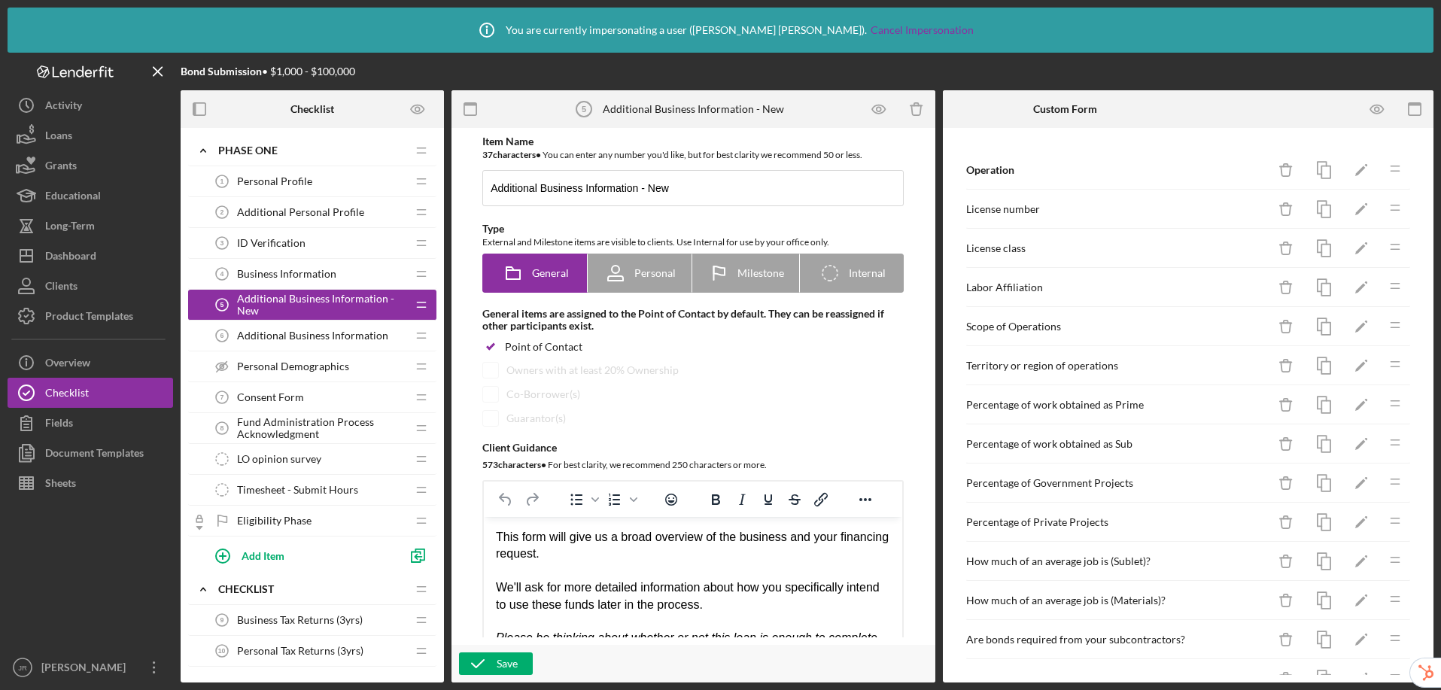
click at [257, 336] on span "Additional Business Information" at bounding box center [312, 336] width 151 height 12
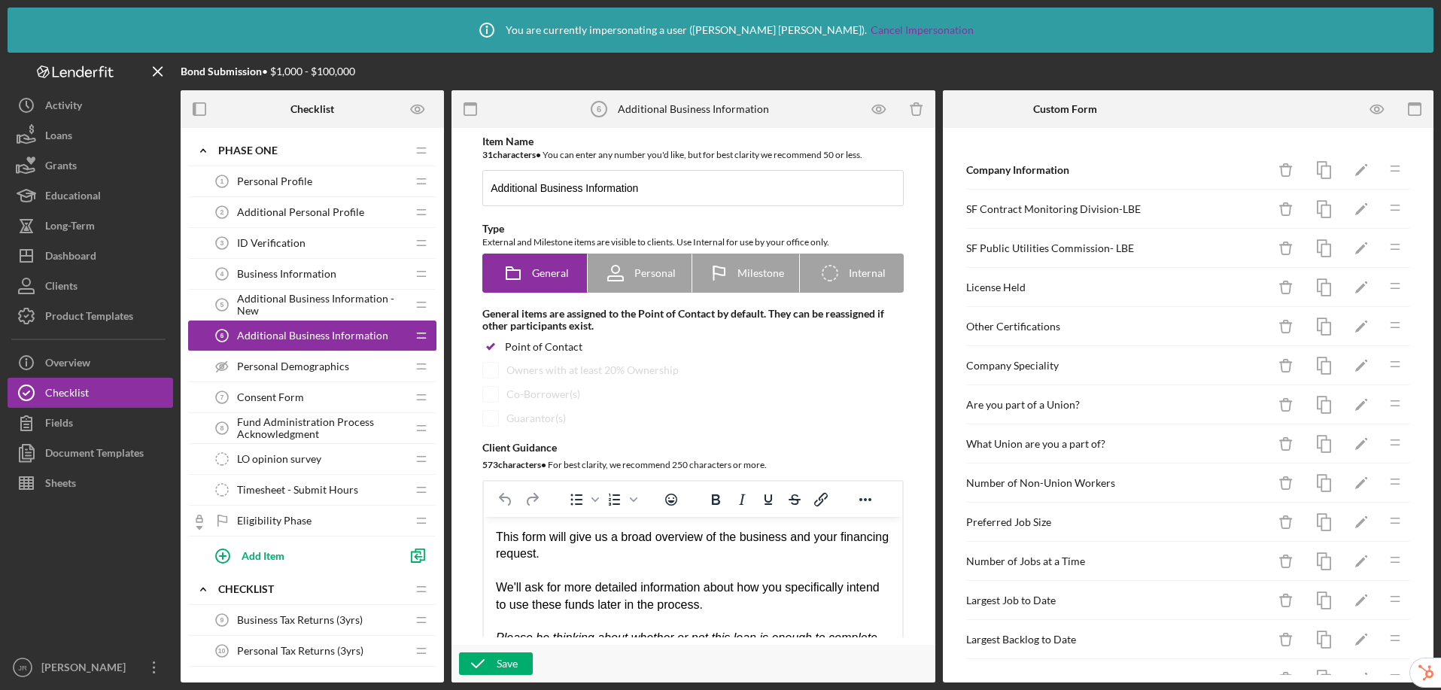
click at [287, 300] on span "Additional Business Information - New" at bounding box center [321, 305] width 169 height 24
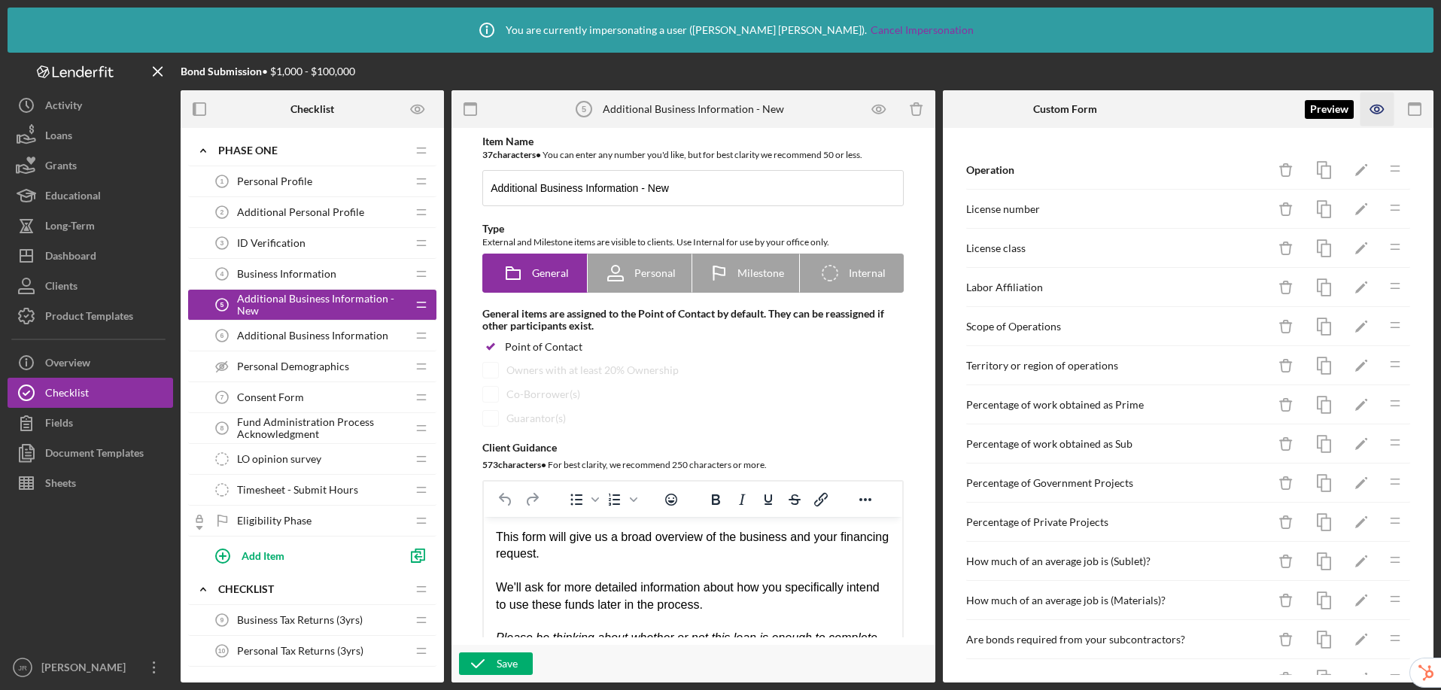
click at [1228, 114] on icon "button" at bounding box center [1377, 109] width 13 height 8
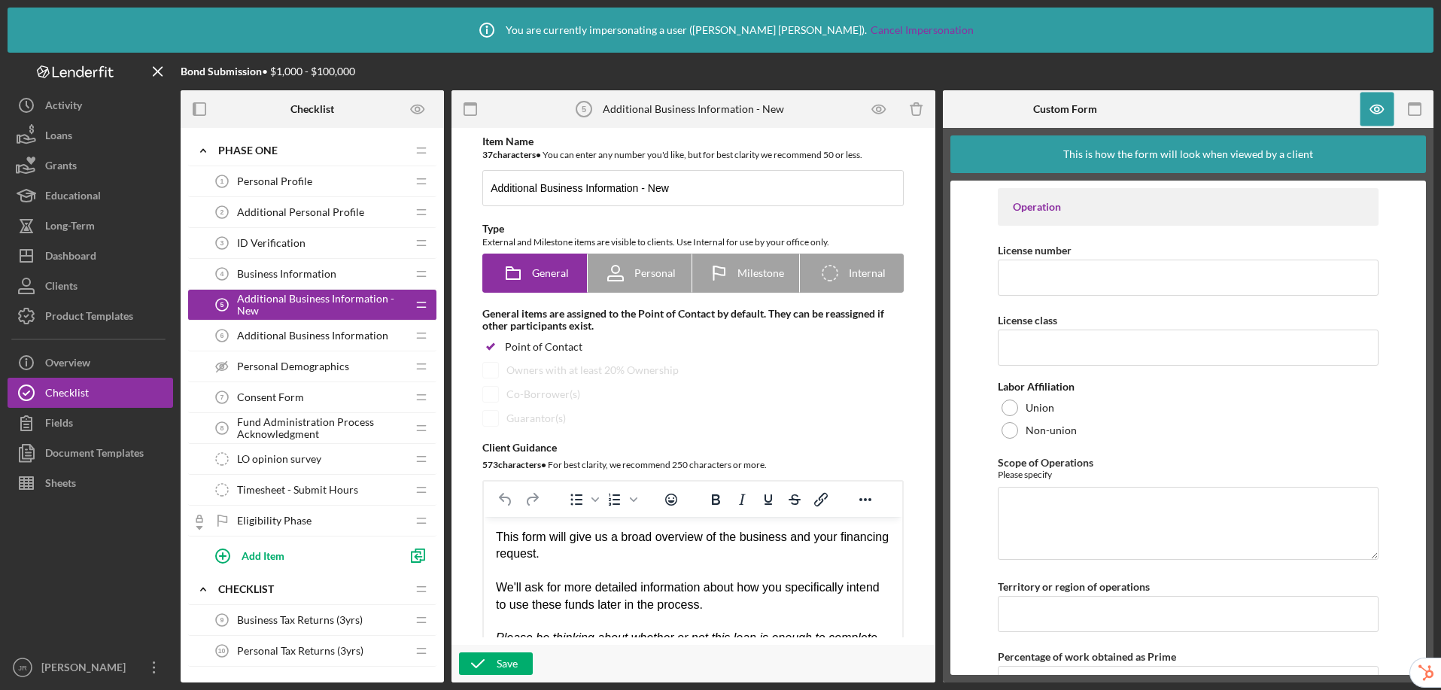
scroll to position [3, 0]
click at [1027, 272] on input "License number" at bounding box center [1188, 275] width 381 height 36
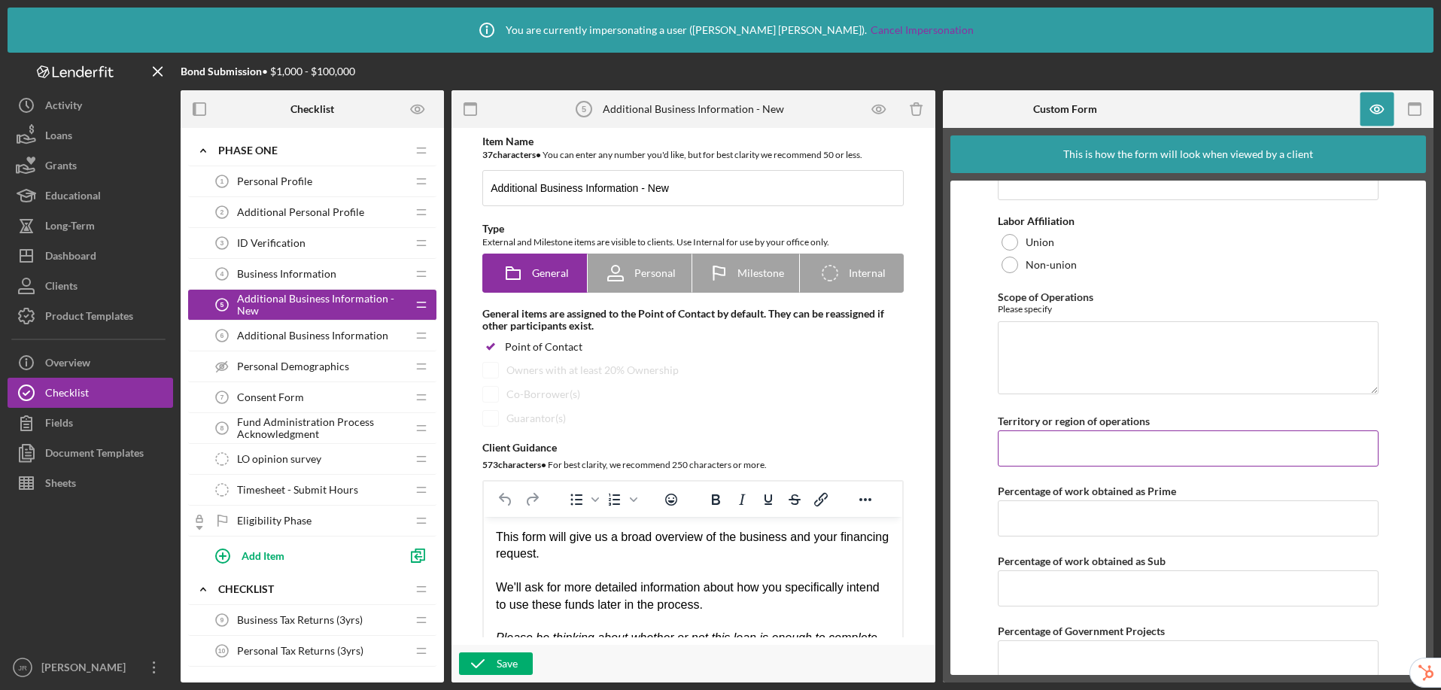
scroll to position [163, 0]
click at [1228, 111] on icon "button" at bounding box center [1377, 109] width 5 height 5
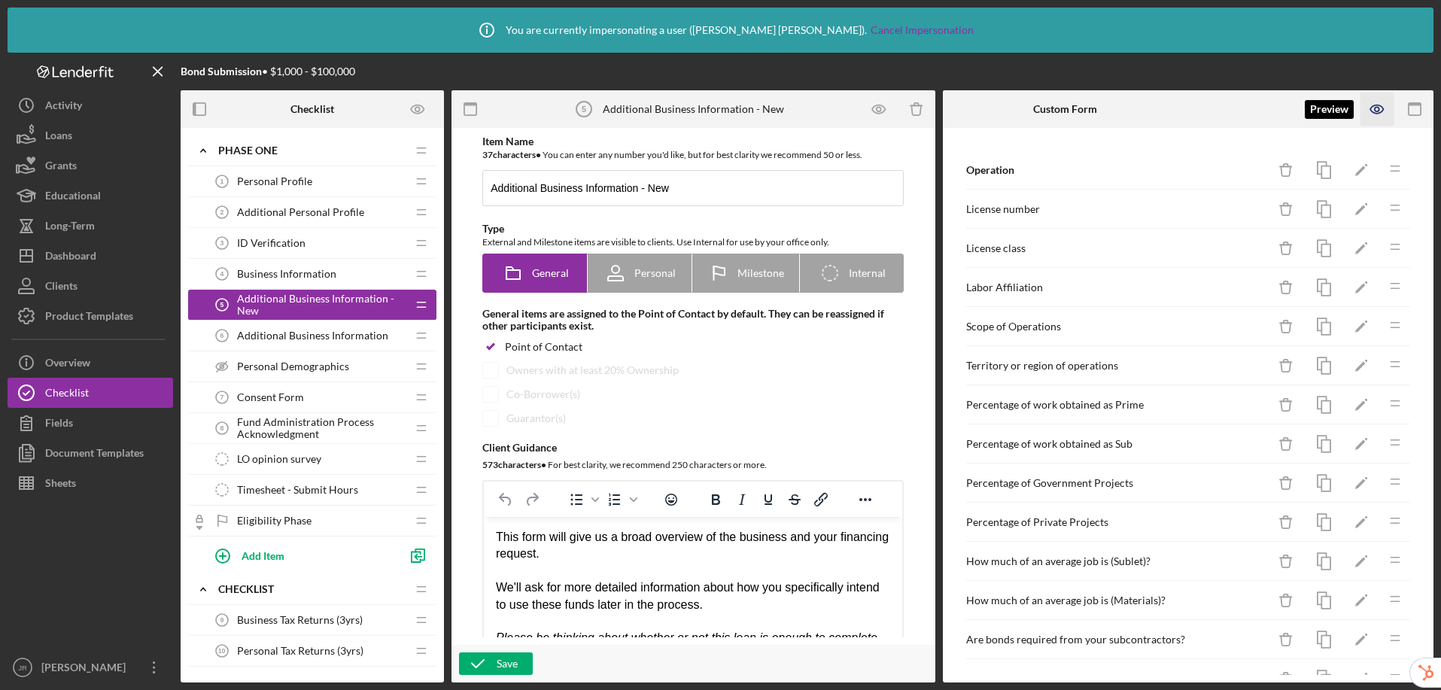
click at [1228, 114] on icon "button" at bounding box center [1378, 110] width 34 height 34
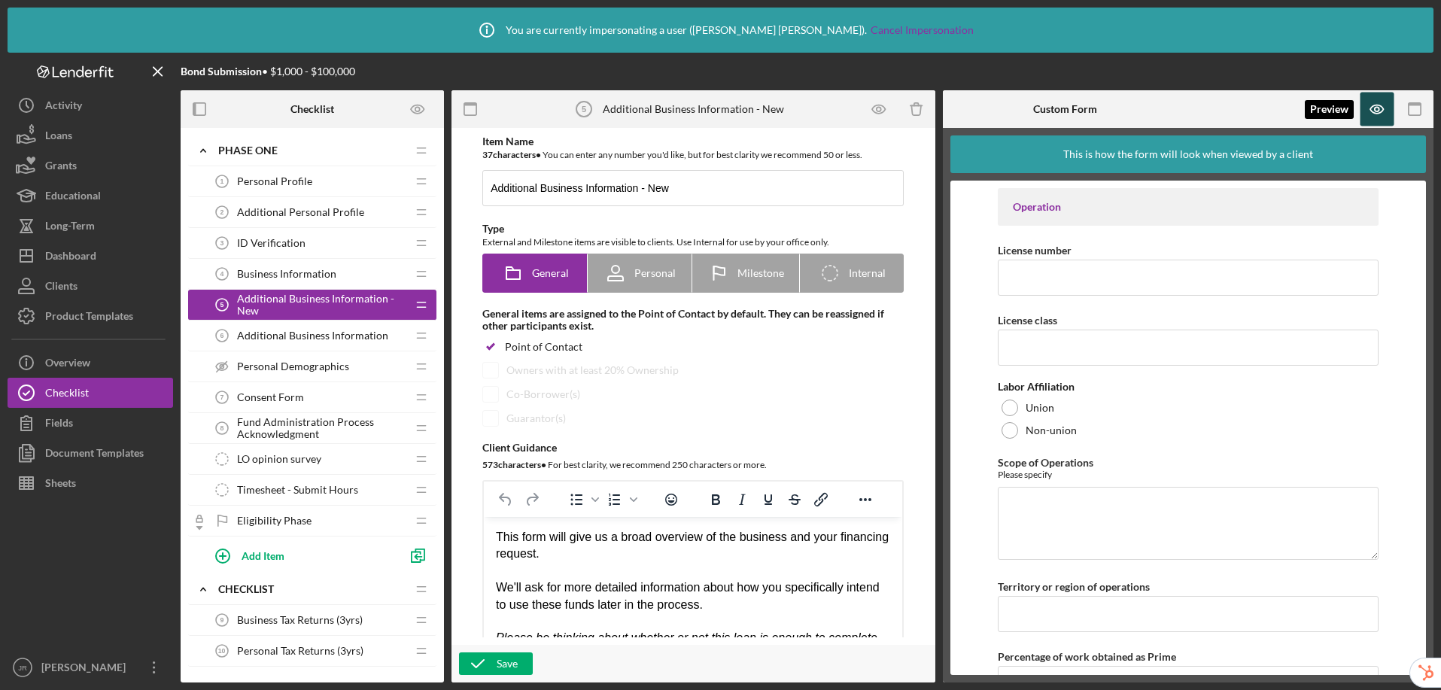
click at [1228, 107] on icon "button" at bounding box center [1378, 110] width 34 height 34
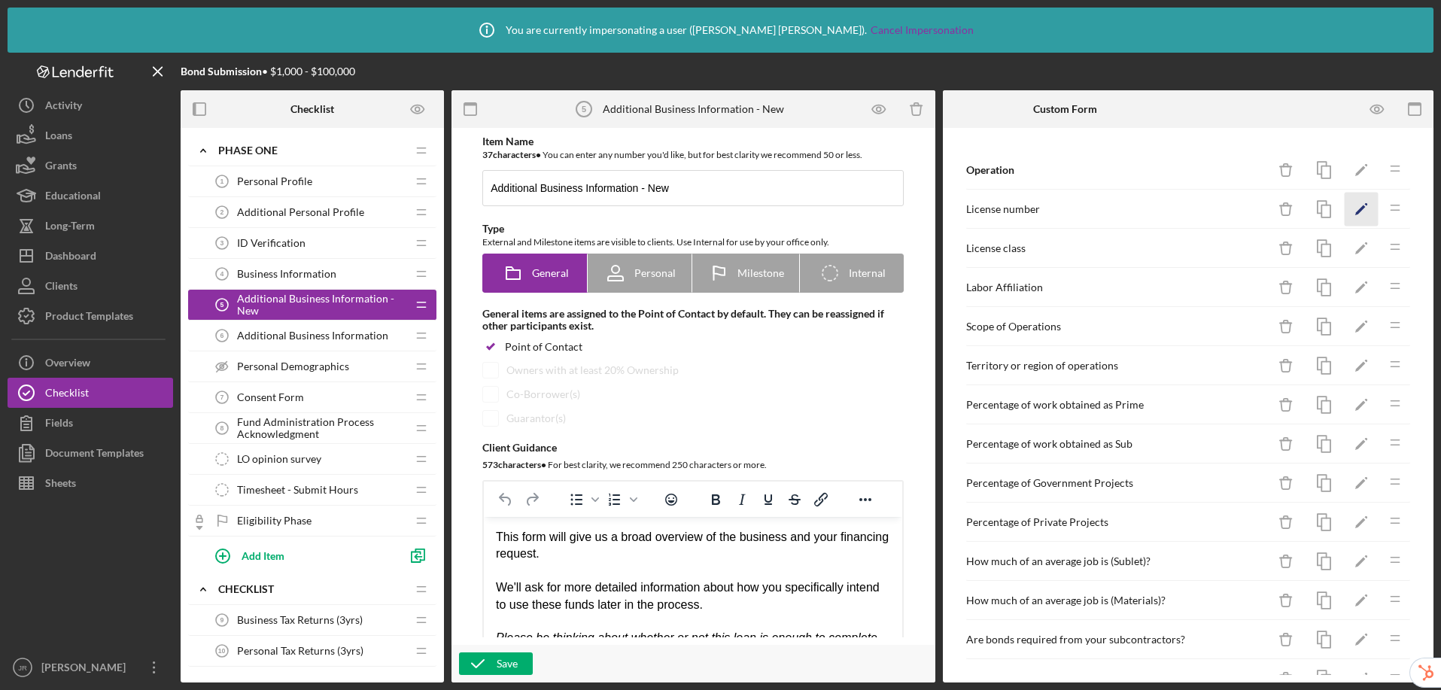
click at [1228, 207] on polygon "button" at bounding box center [1361, 210] width 11 height 11
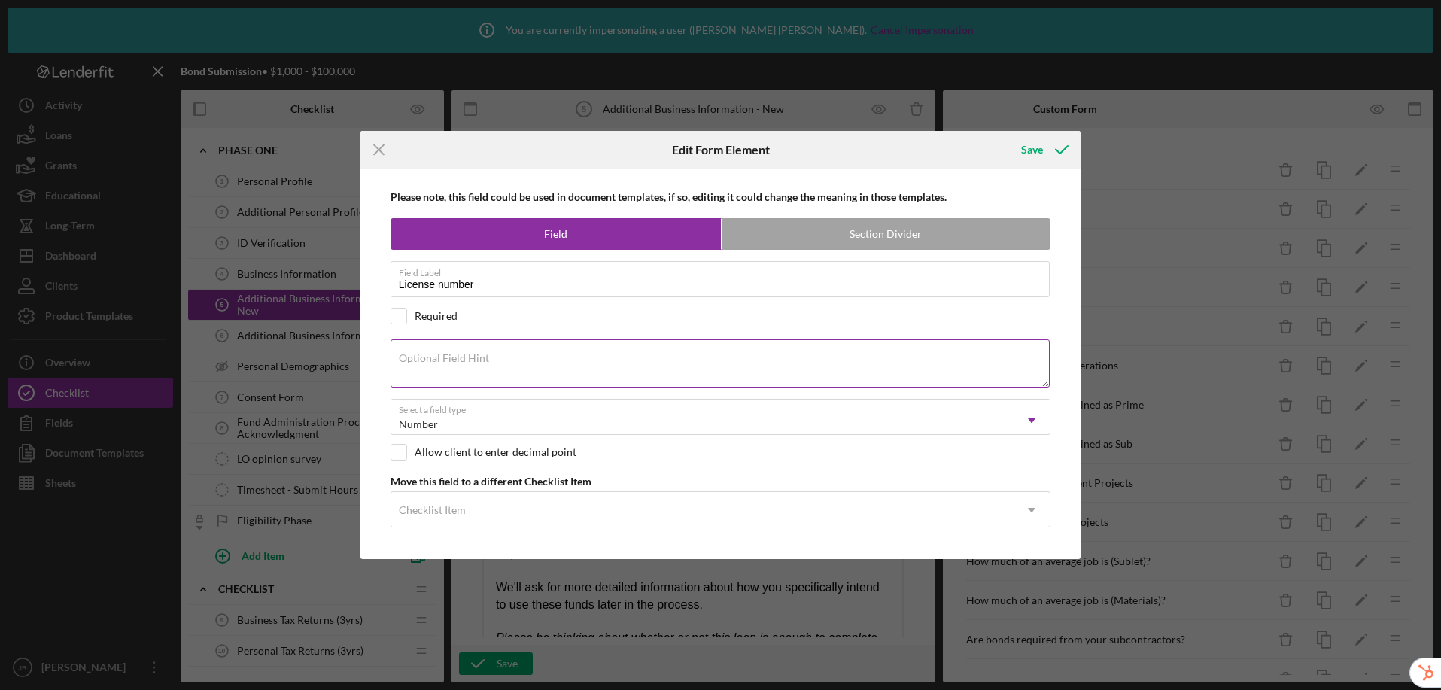
click at [431, 363] on label "Optional Field Hint" at bounding box center [444, 358] width 90 height 12
click at [431, 363] on textarea "Optional Field Hint" at bounding box center [721, 363] width 660 height 48
click at [484, 360] on textarea "Optional Field Hint" at bounding box center [721, 363] width 660 height 48
click at [379, 150] on line at bounding box center [379, 150] width 10 height 10
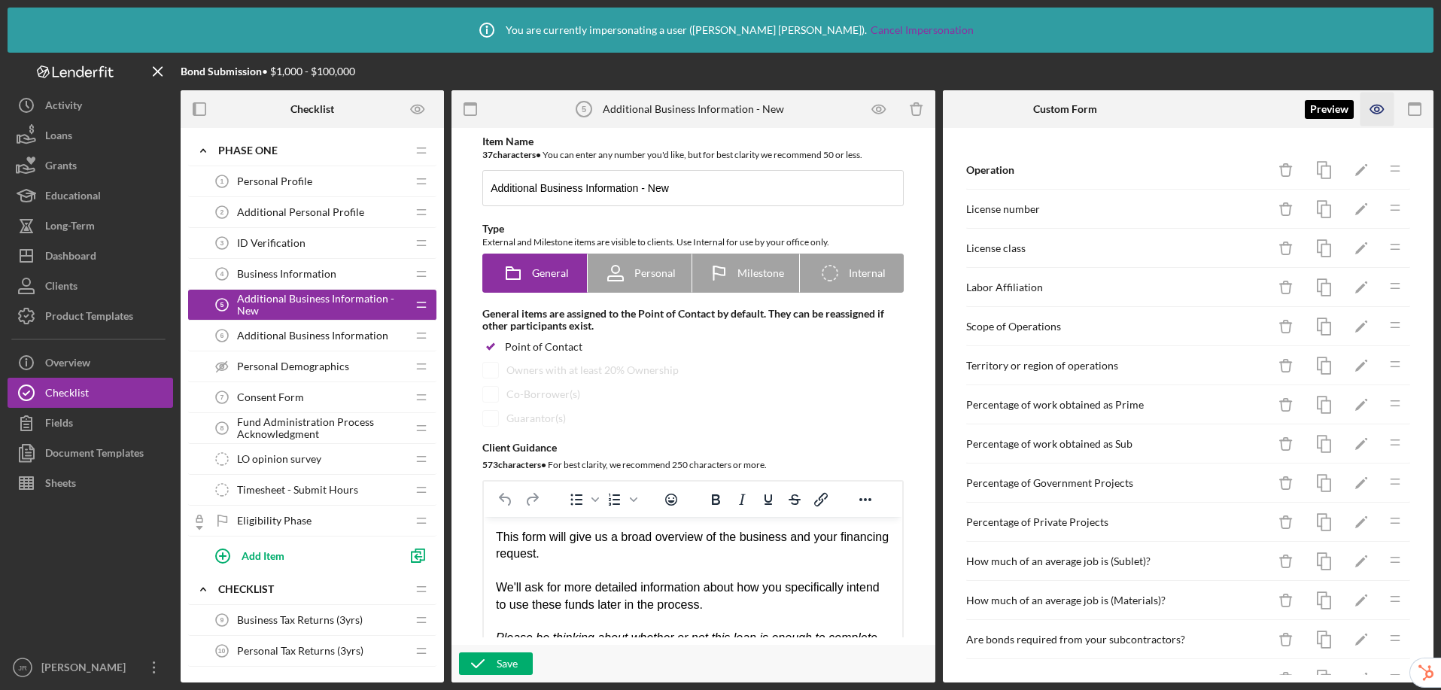
click at [1228, 108] on icon "button" at bounding box center [1377, 109] width 13 height 8
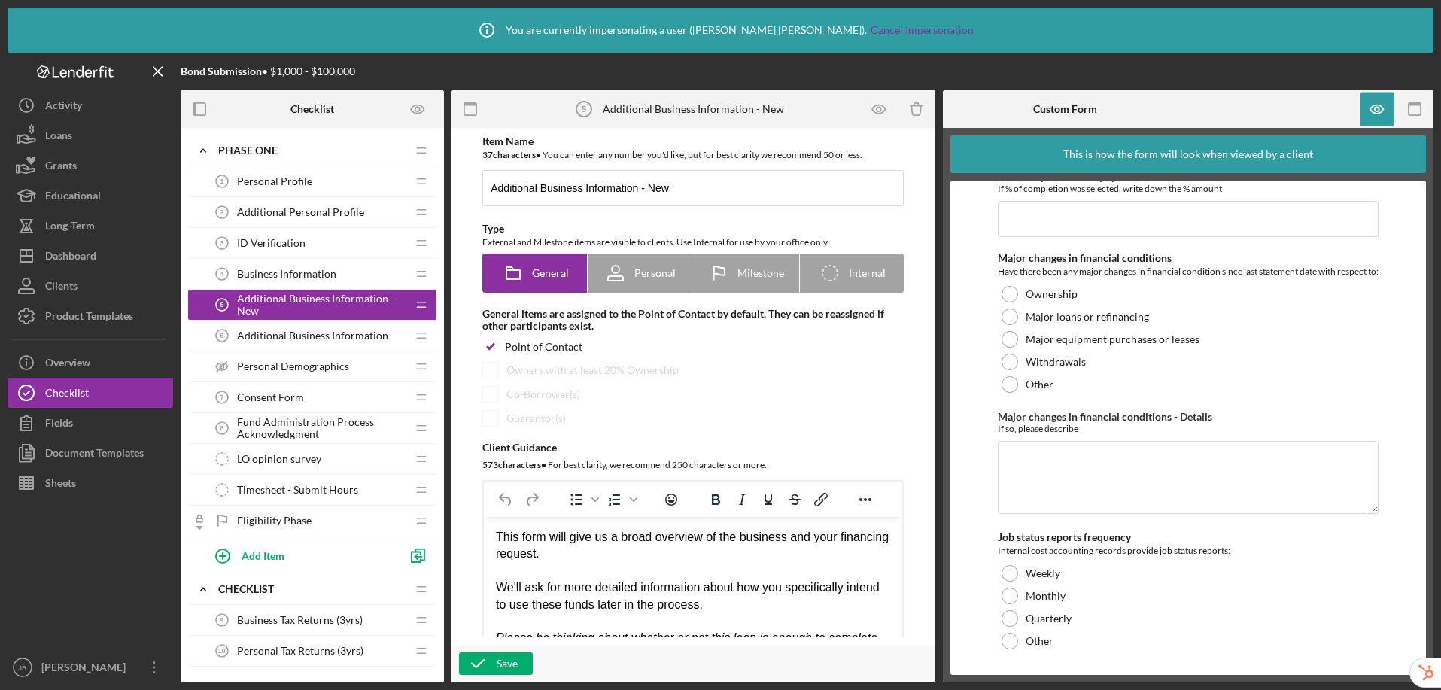
scroll to position [3675, 0]
click at [338, 343] on div "Additional Business Information 6 Additional Business Information" at bounding box center [306, 336] width 199 height 30
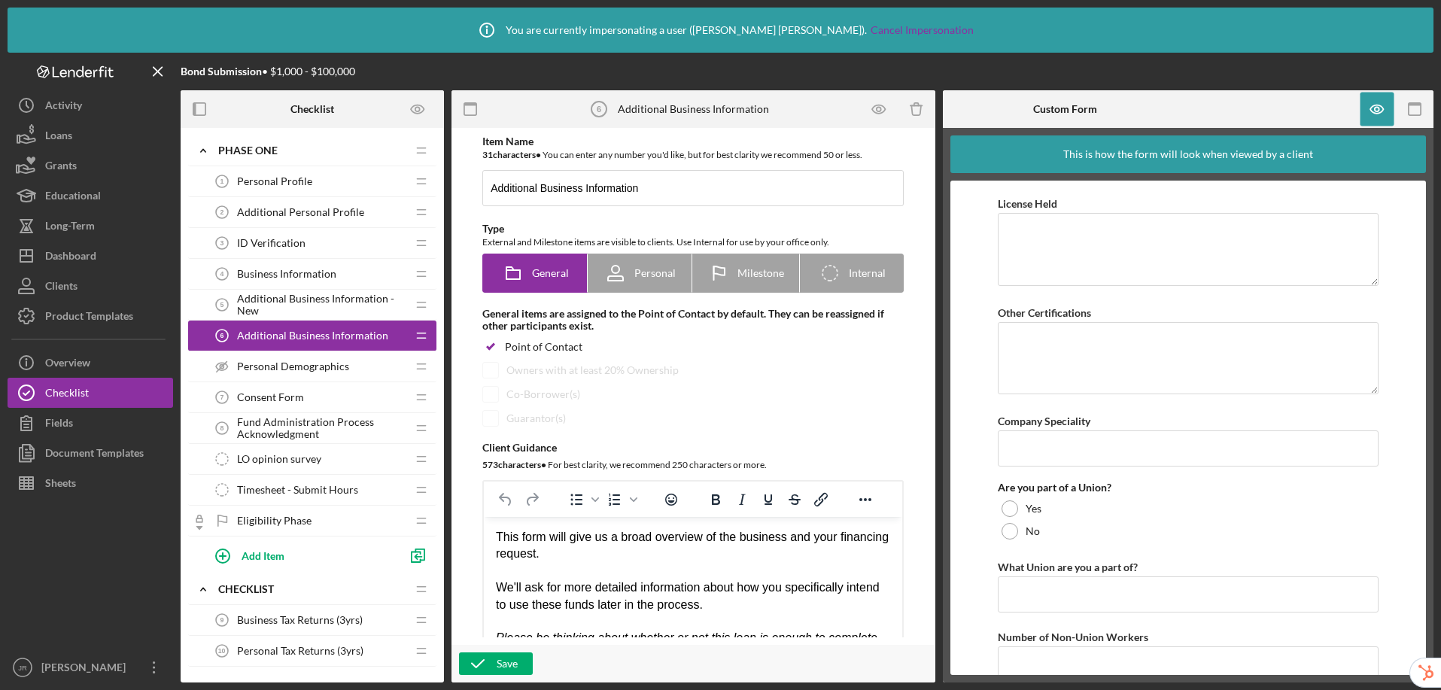
scroll to position [481, 0]
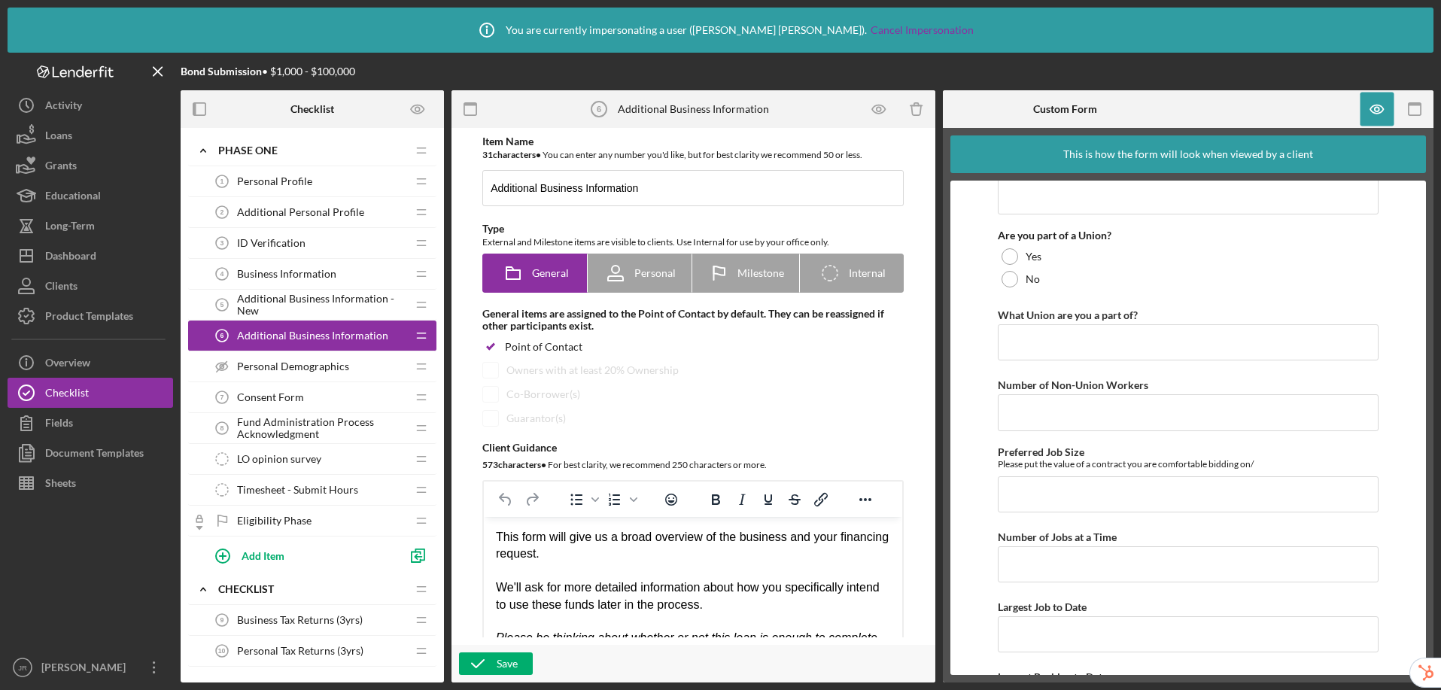
click at [342, 335] on span "Additional Business Information" at bounding box center [312, 336] width 151 height 12
click at [1228, 114] on icon "button" at bounding box center [1378, 110] width 34 height 34
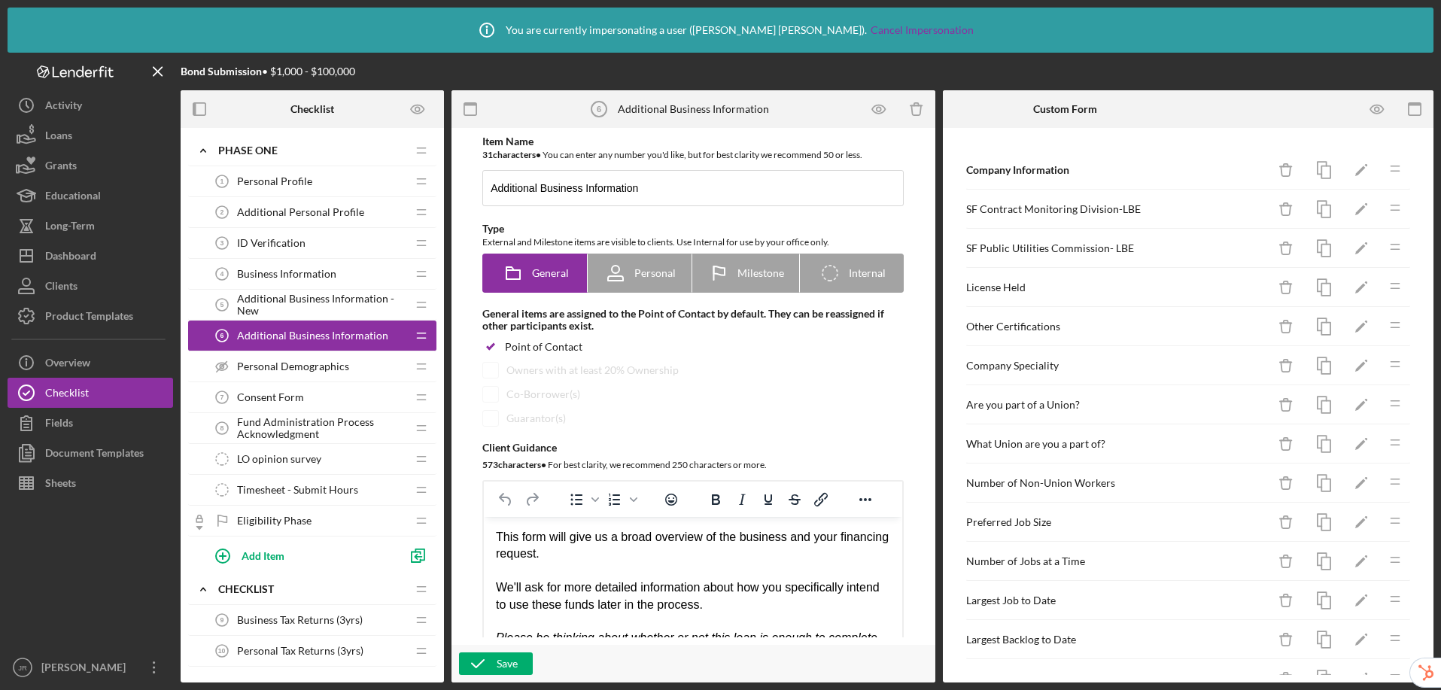
click at [267, 366] on span "Personal Demographics" at bounding box center [293, 367] width 112 height 12
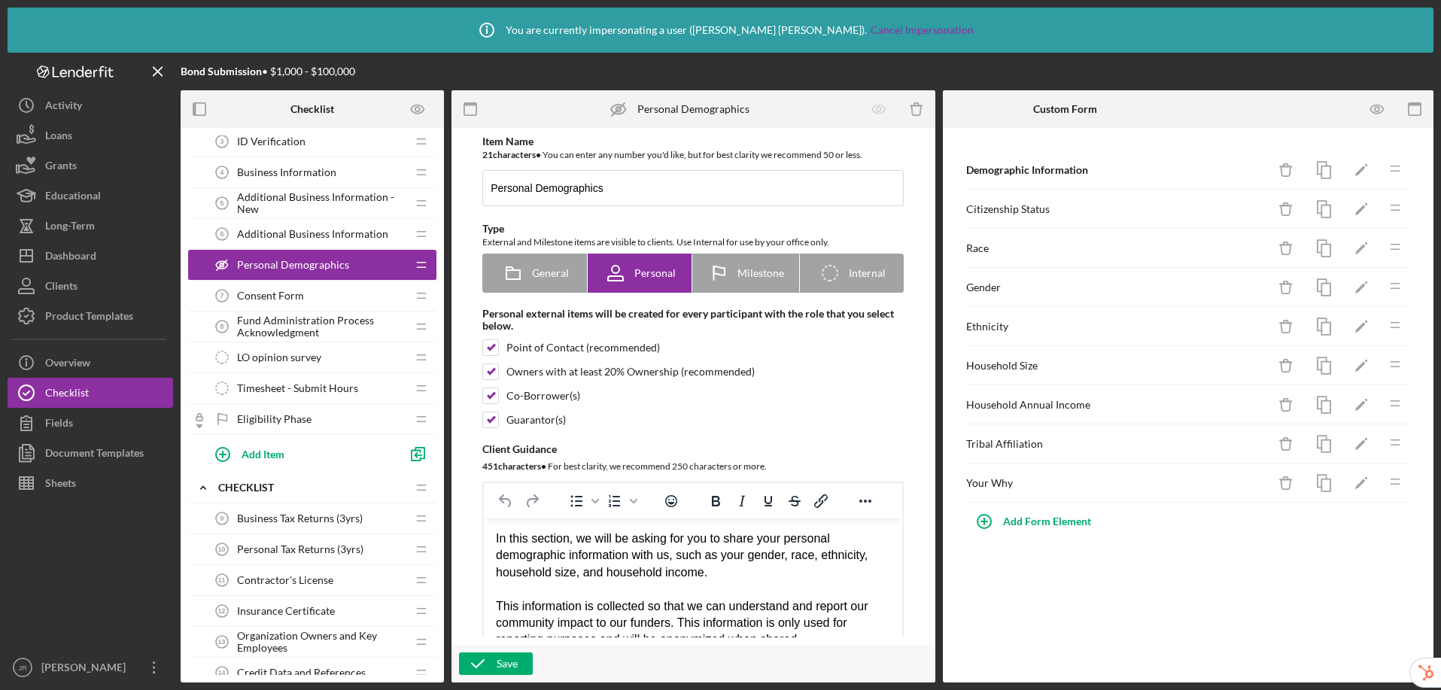
scroll to position [103, 0]
click at [292, 293] on span "Consent Form" at bounding box center [270, 294] width 67 height 12
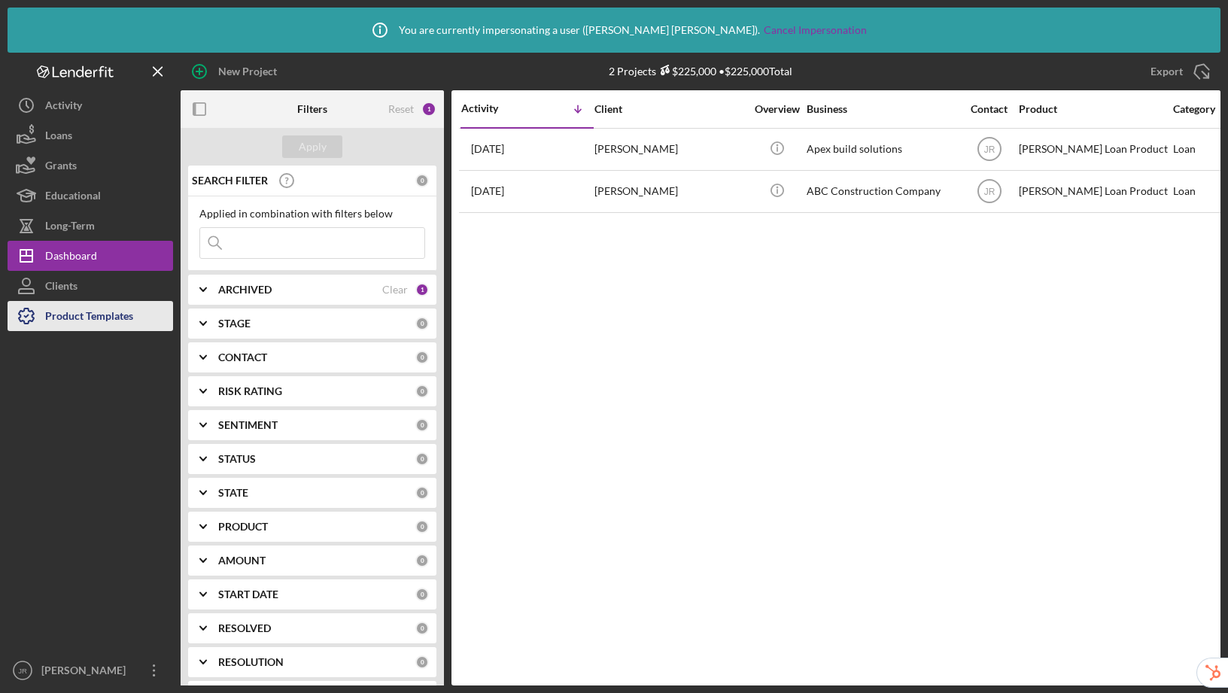
click at [95, 312] on div "Product Templates" at bounding box center [89, 318] width 88 height 34
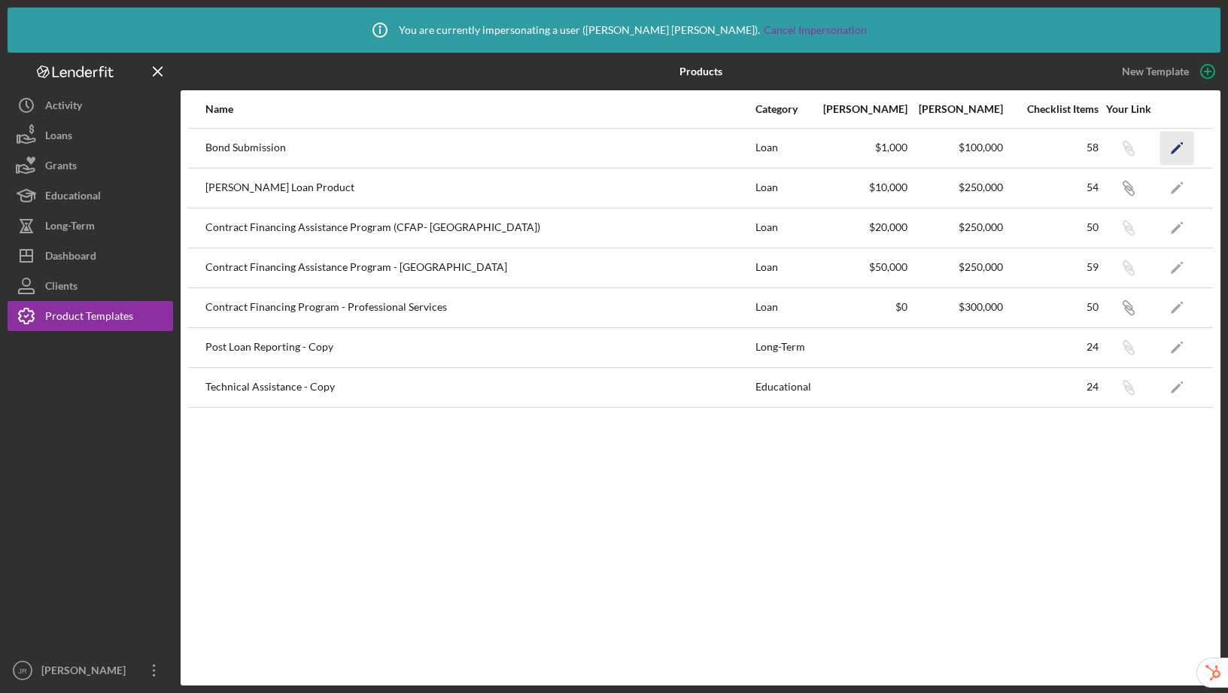
click at [1184, 152] on icon "Icon/Edit" at bounding box center [1178, 148] width 34 height 34
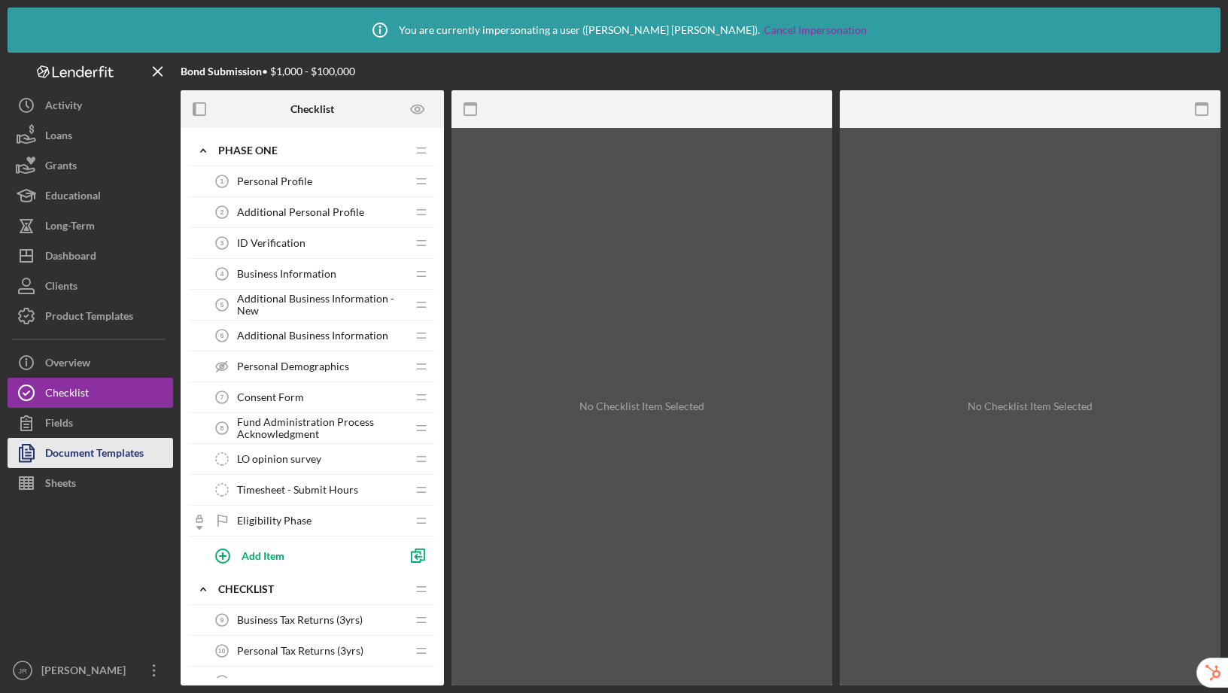
click at [130, 444] on div "Document Templates" at bounding box center [94, 455] width 99 height 34
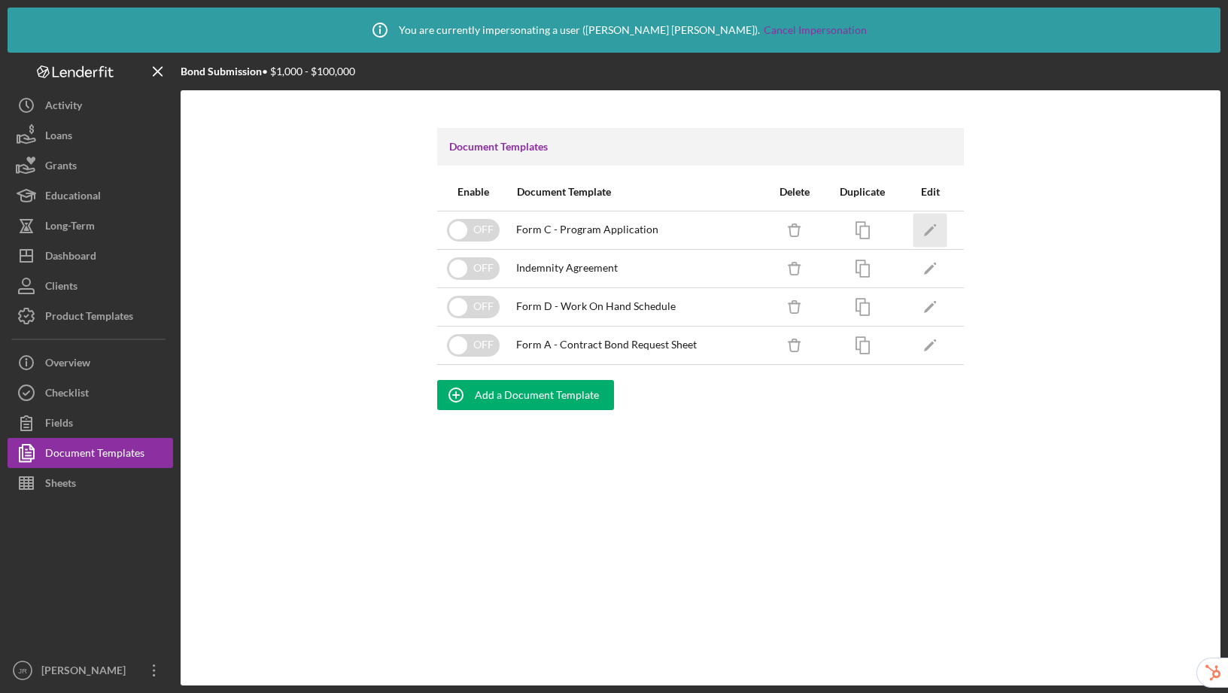
click at [936, 226] on icon "Icon/Edit" at bounding box center [931, 230] width 34 height 34
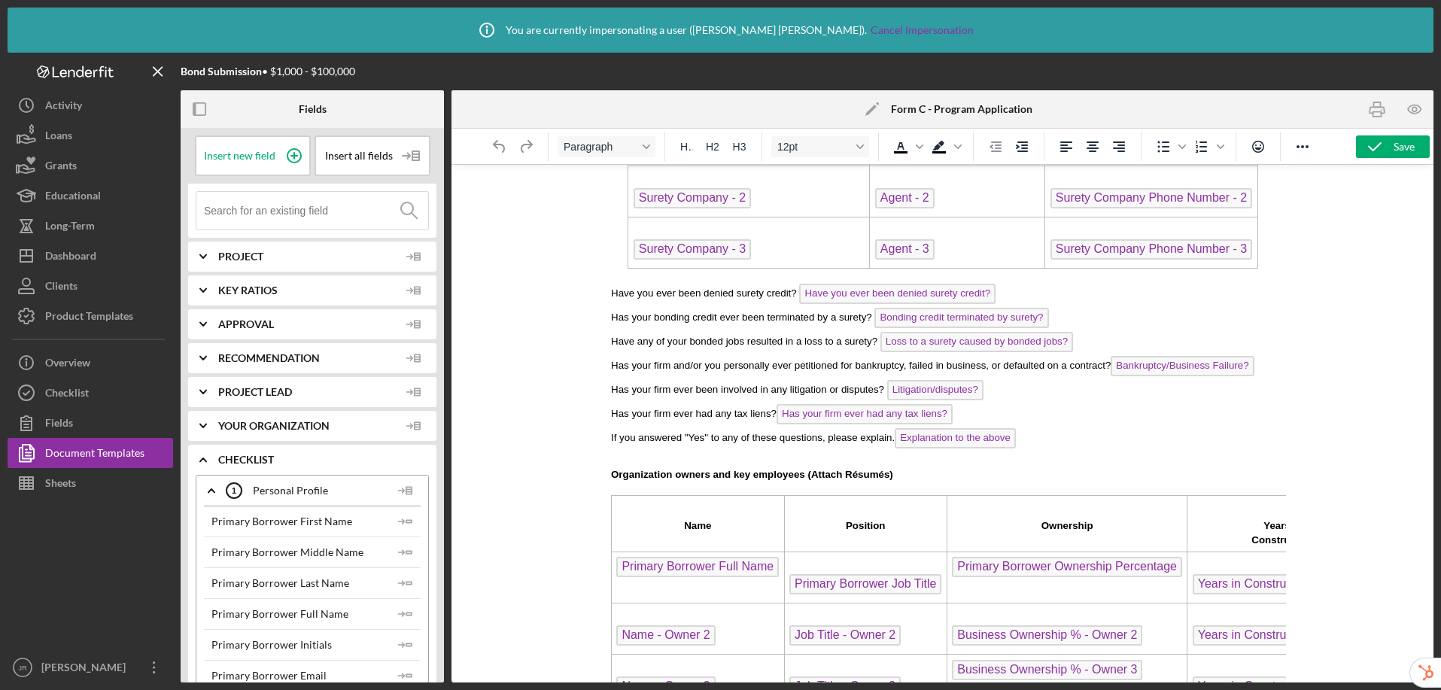
scroll to position [1007, 0]
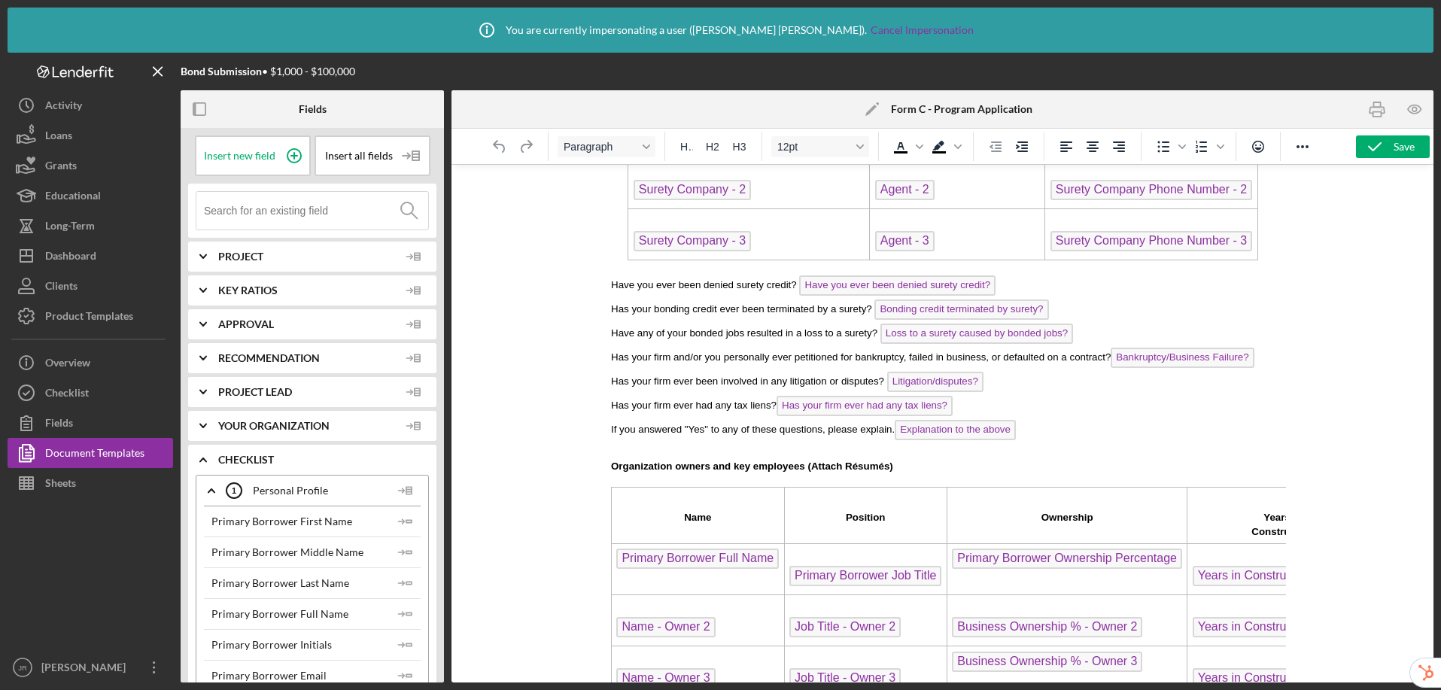
click at [1174, 356] on span "Bankruptcy/Business Failure?" at bounding box center [1181, 358] width 143 height 20
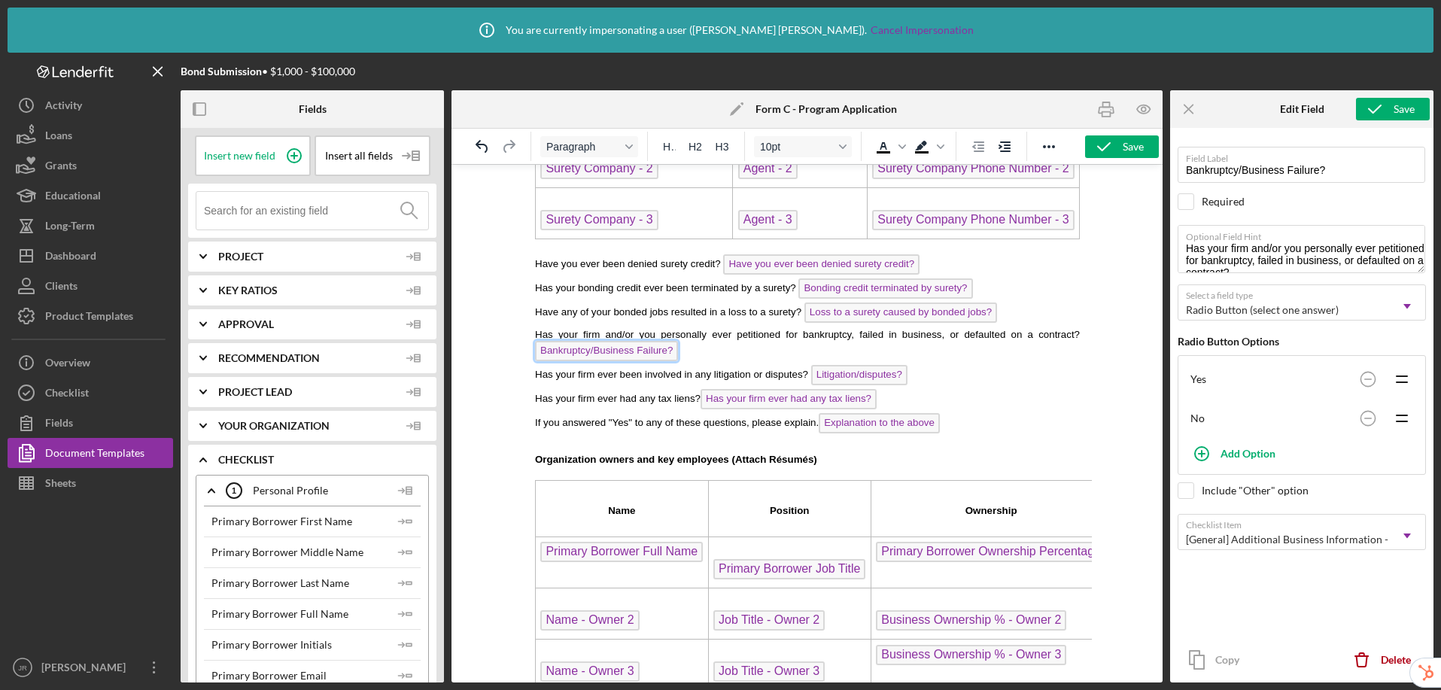
scroll to position [1043, 0]
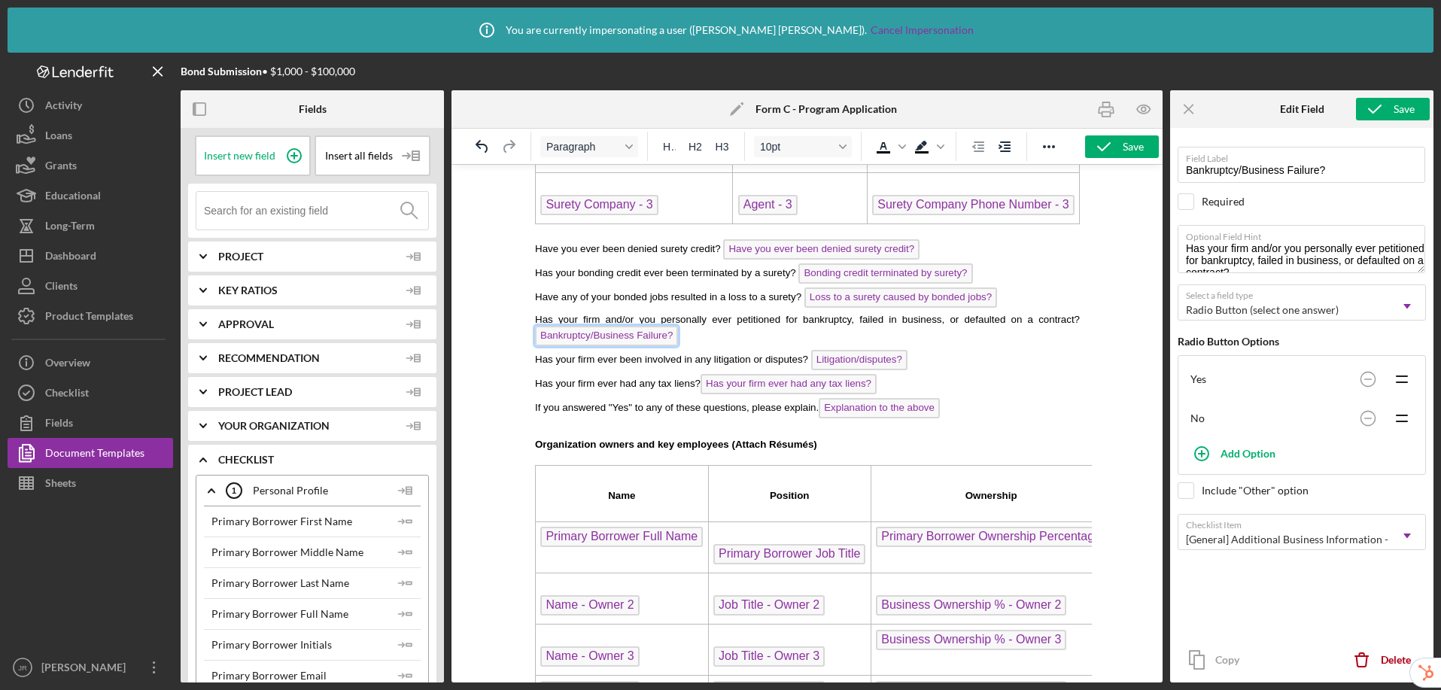
click at [851, 360] on span "Litigation/disputes?" at bounding box center [859, 360] width 96 height 20
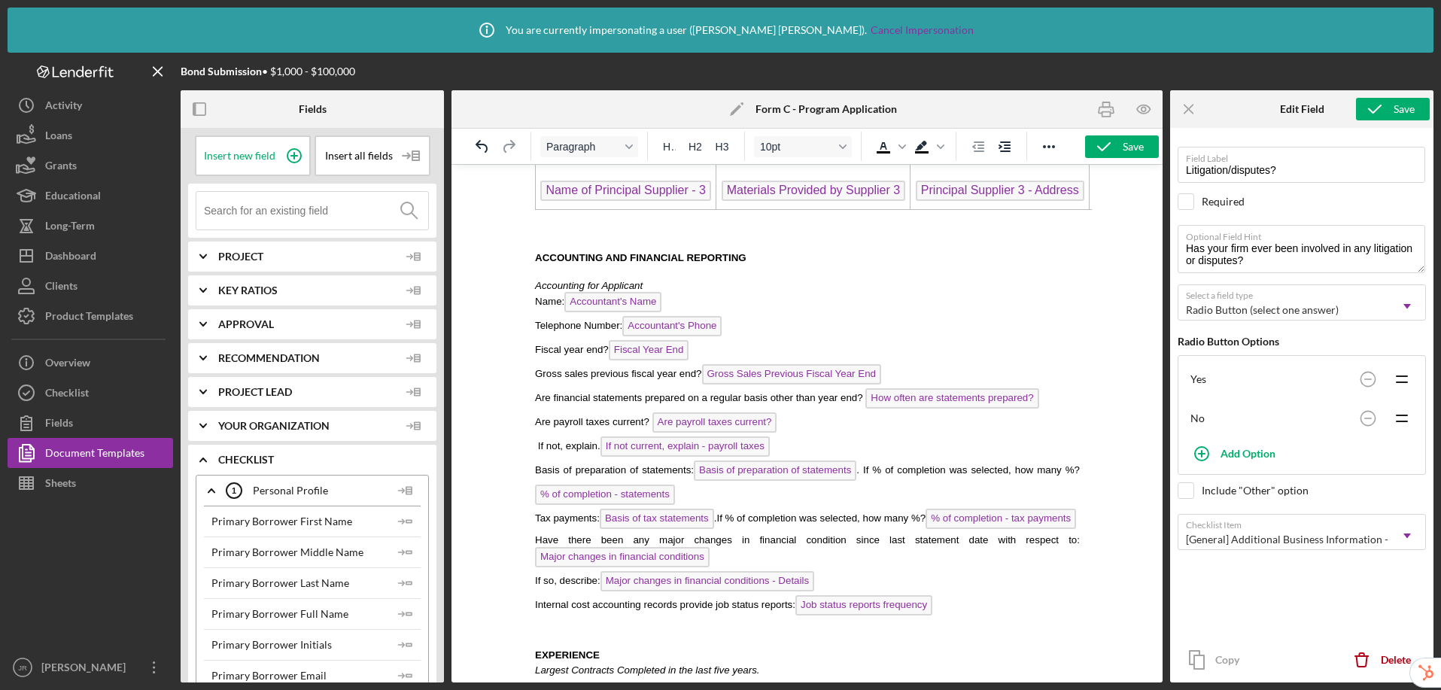
scroll to position [2328, 0]
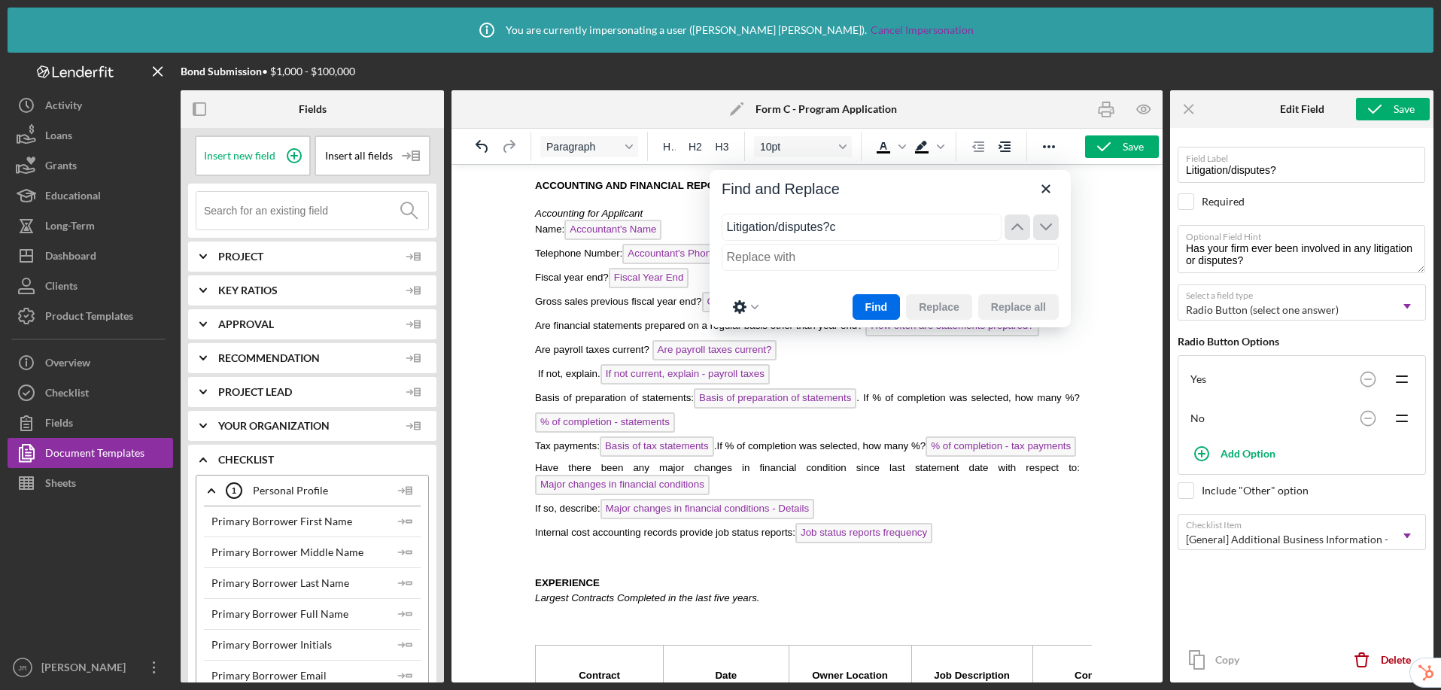
drag, startPoint x: 1379, startPoint y: 396, endPoint x: 672, endPoint y: 230, distance: 726.0
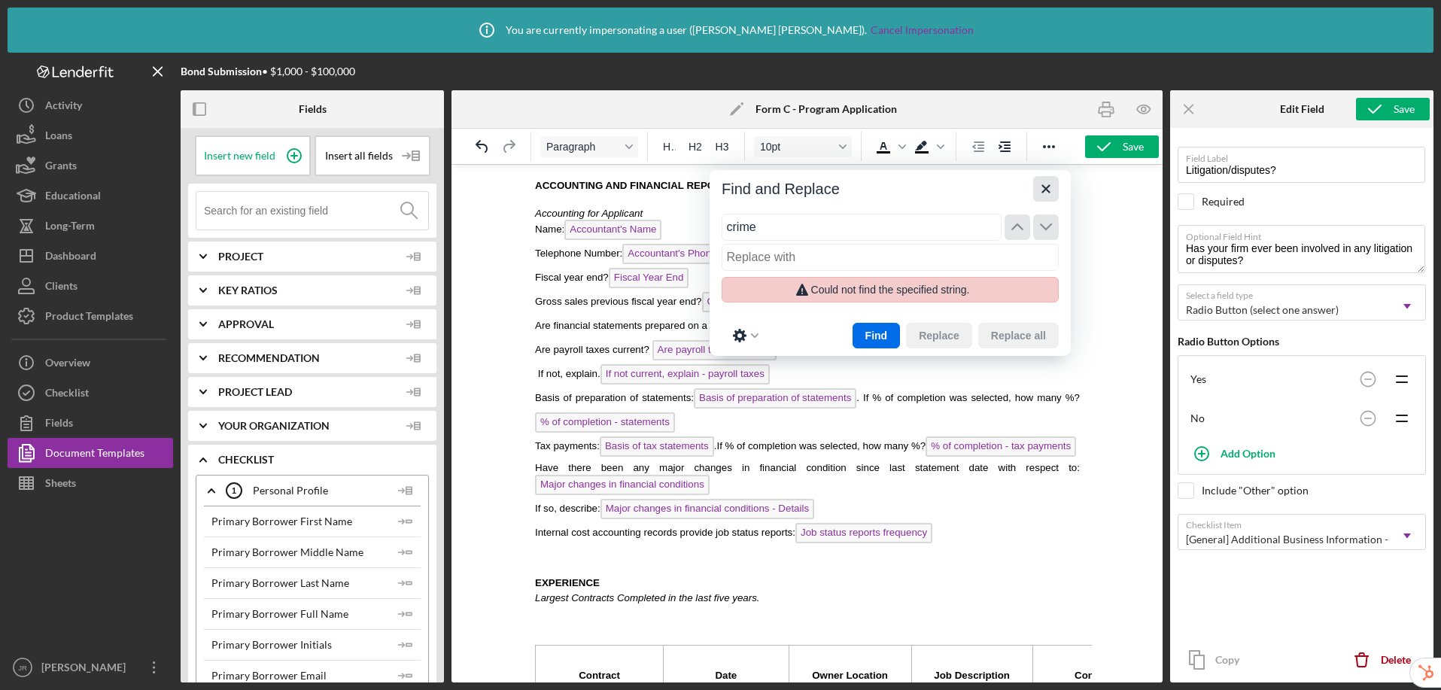
type input "crime"
click at [1045, 194] on icon "Close" at bounding box center [1046, 189] width 18 height 18
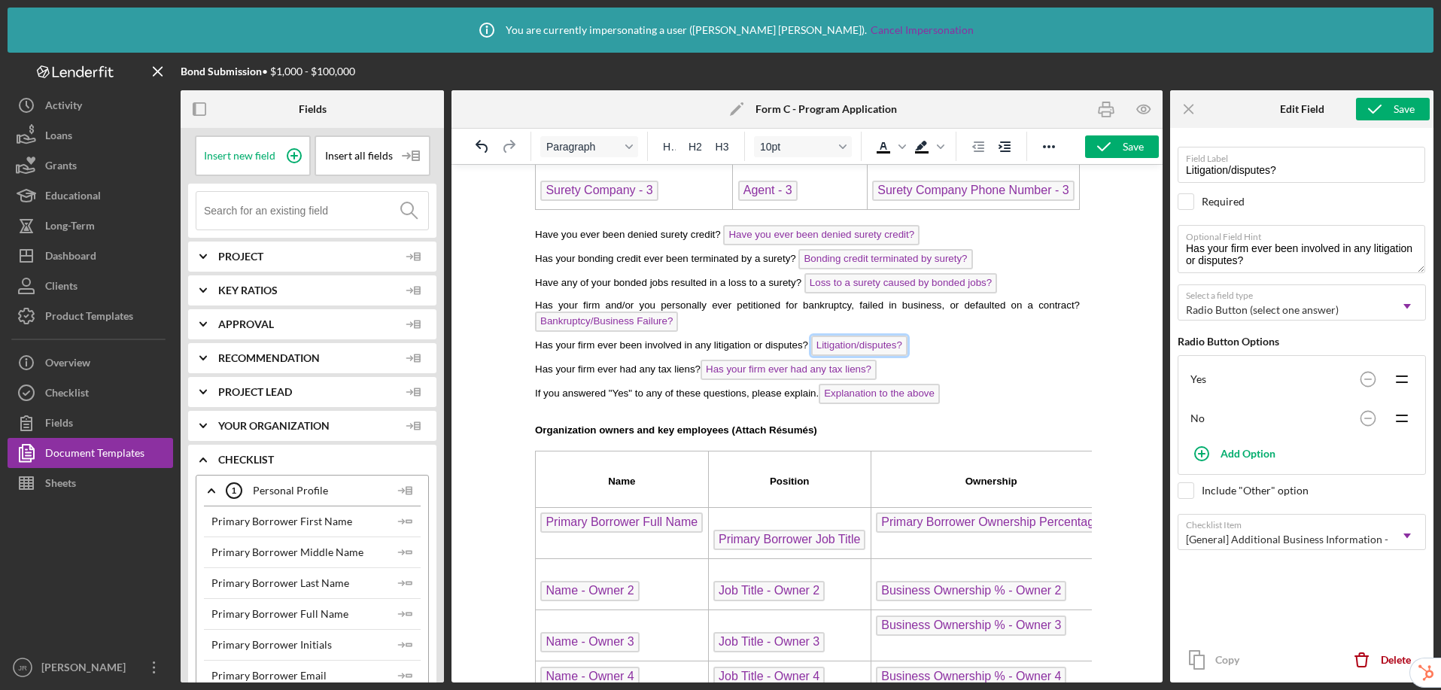
scroll to position [1055, 0]
click at [970, 394] on p "If you answered "Yes" to any of these questions, please explain. Explanation to…" at bounding box center [806, 398] width 545 height 24
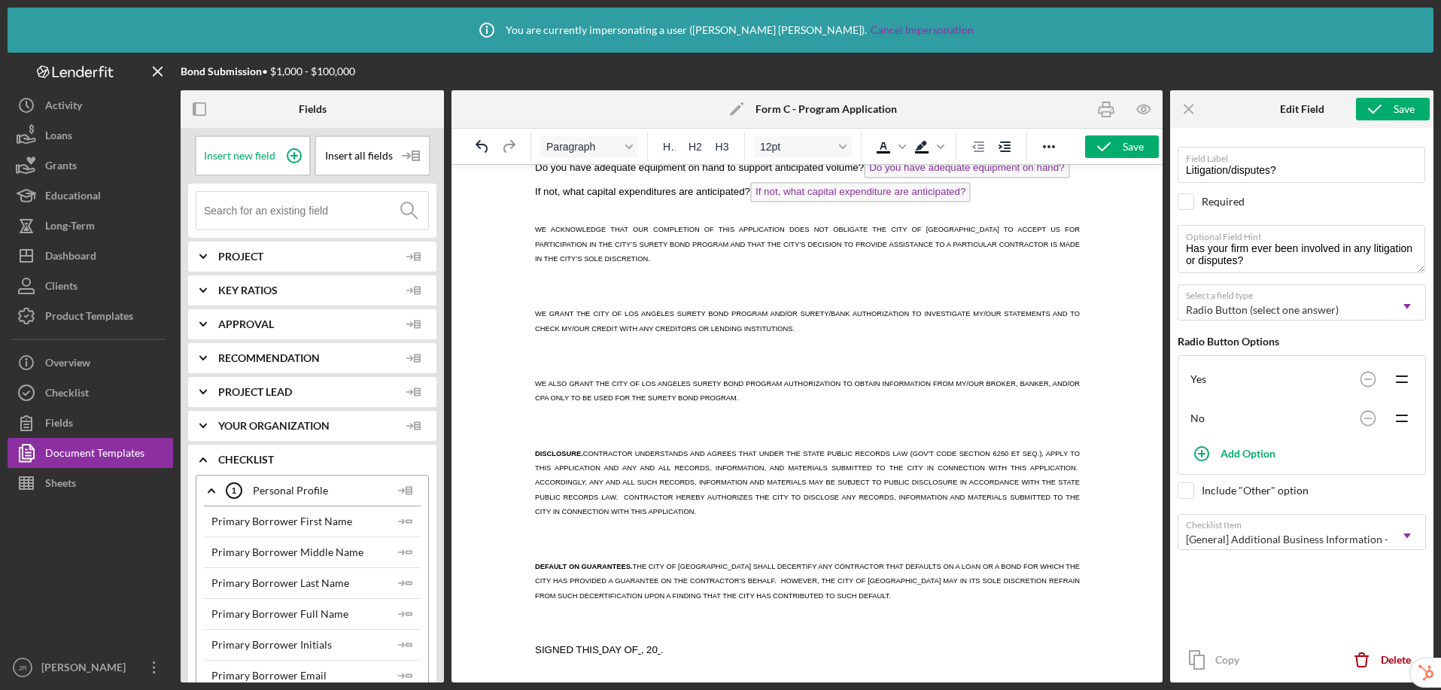
scroll to position [3353, 0]
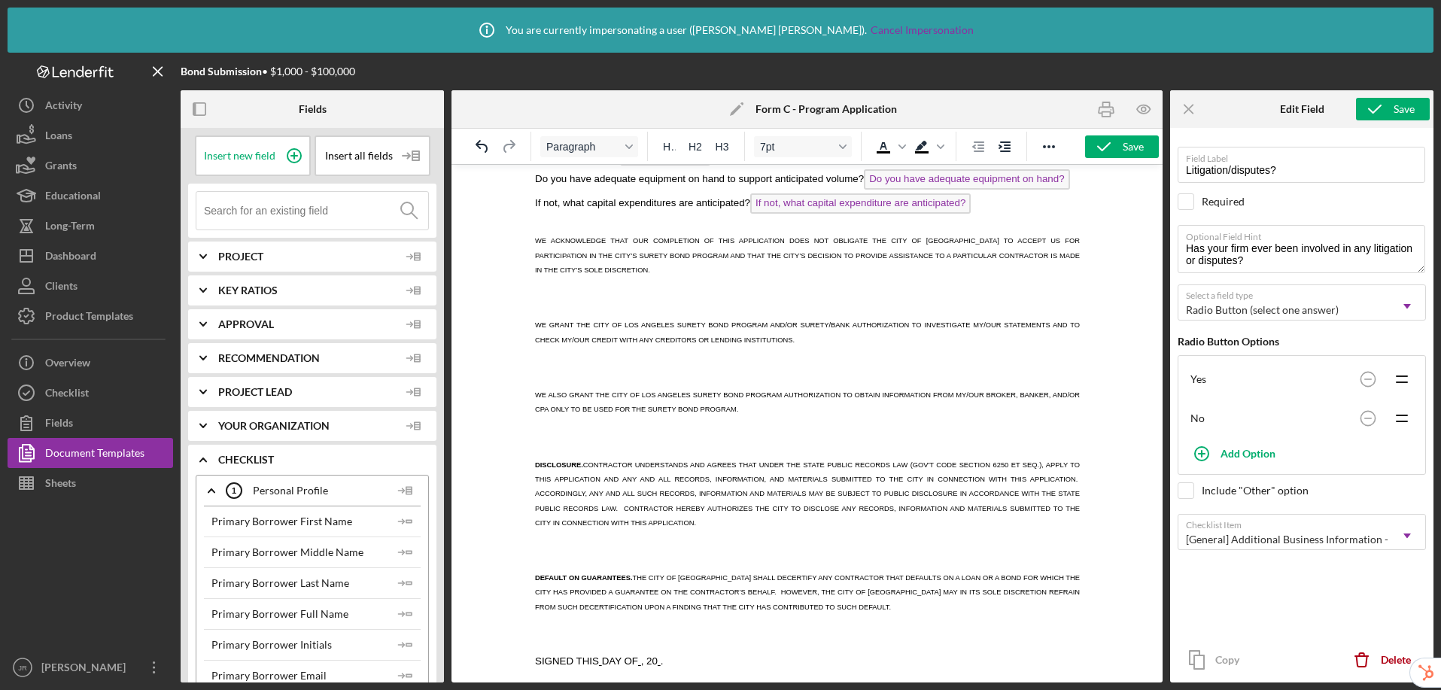
click at [539, 273] on span "WE ACKNOWLEDGE THAT OUR COMPLETION OF THIS APPLICATION DOES NOT OBLIGATE THE CI…" at bounding box center [806, 255] width 545 height 36
drag, startPoint x: 533, startPoint y: 278, endPoint x: 641, endPoint y: 417, distance: 176.0
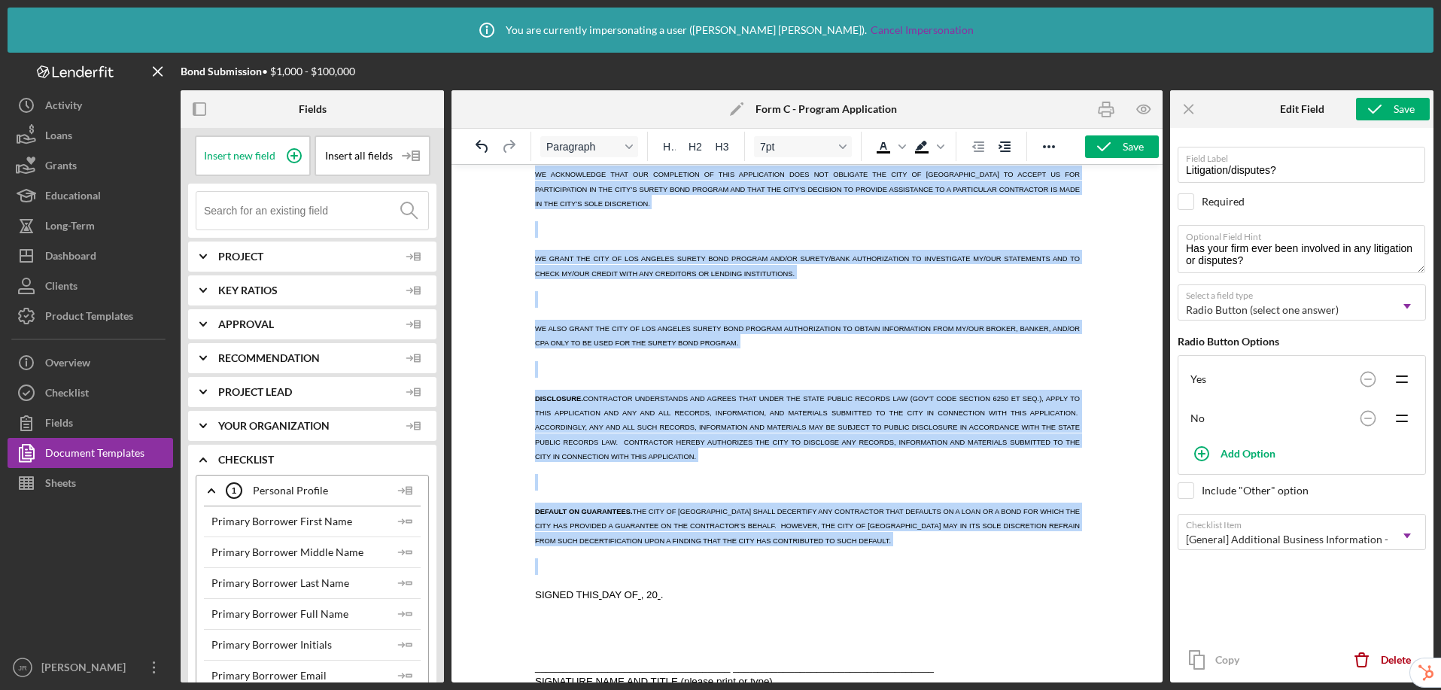
scroll to position [3516, 0]
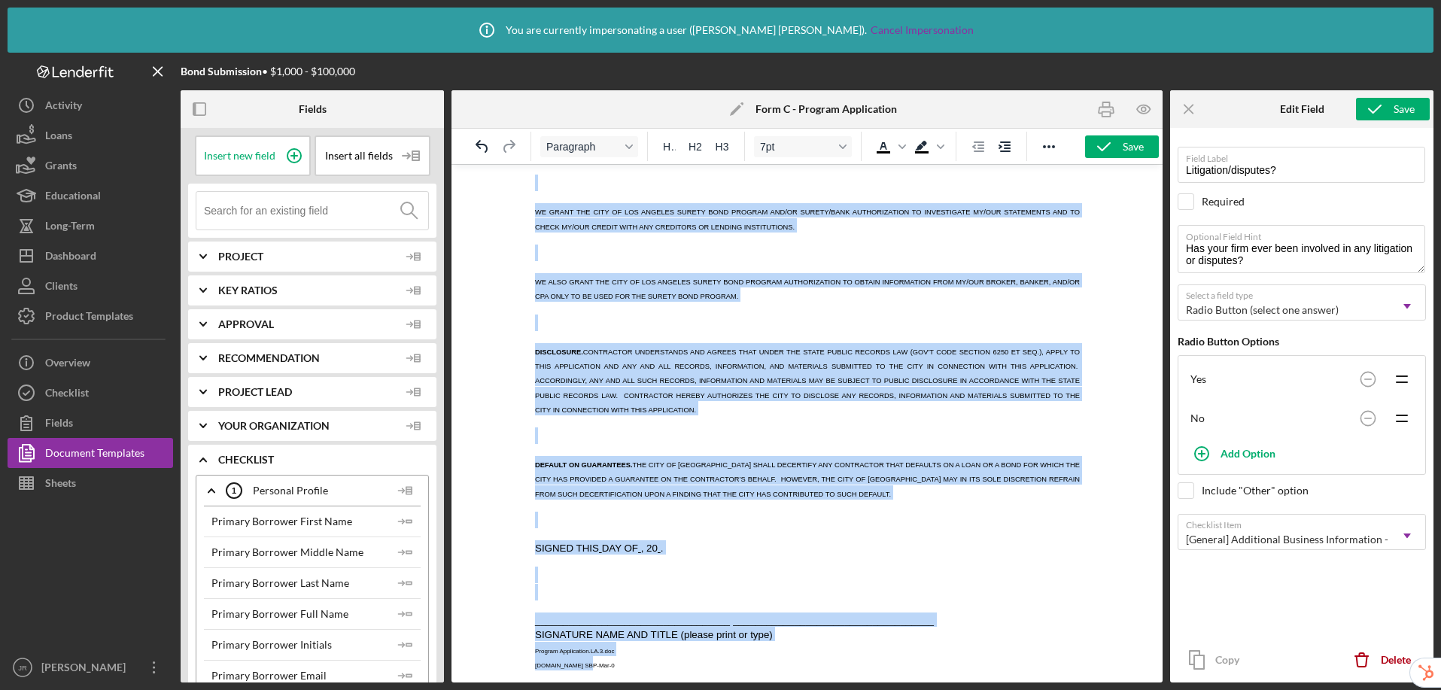
drag, startPoint x: 535, startPoint y: 279, endPoint x: 689, endPoint y: 656, distance: 408.2
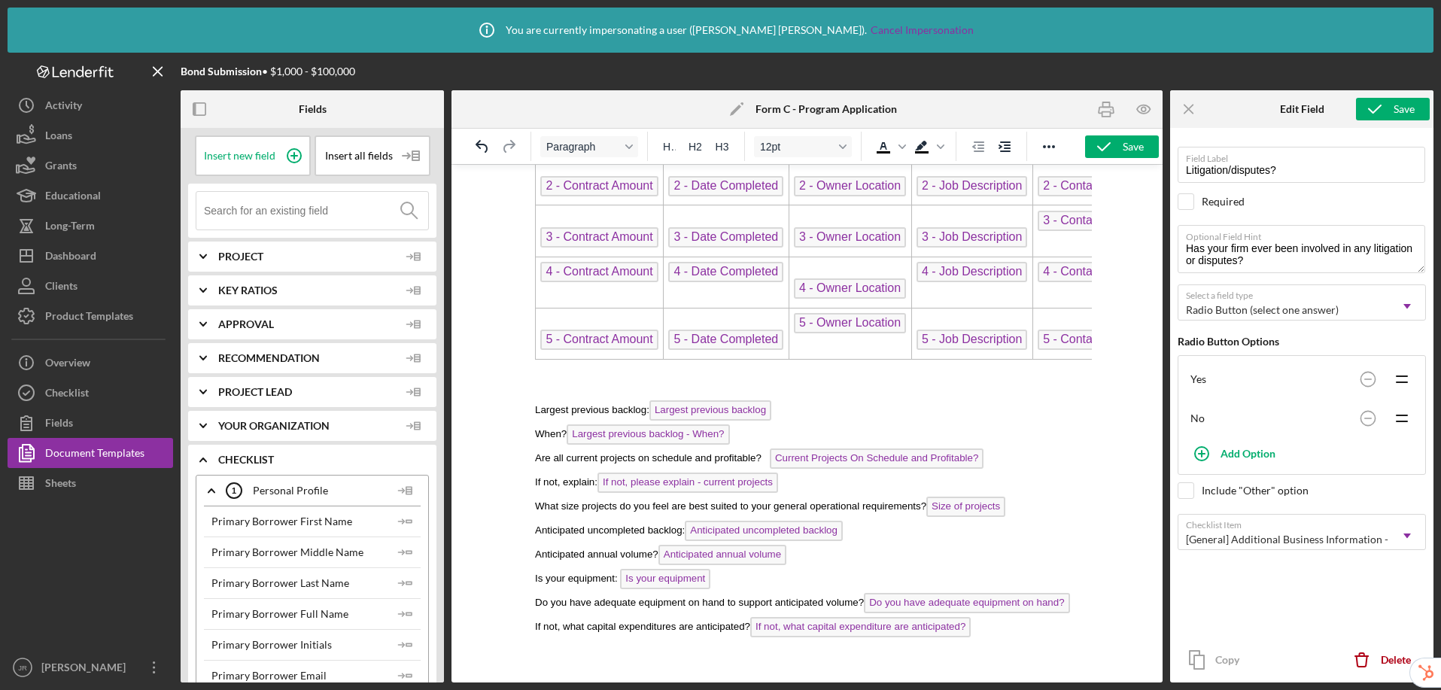
scroll to position [2979, 0]
click at [1122, 148] on button "Save" at bounding box center [1122, 146] width 74 height 23
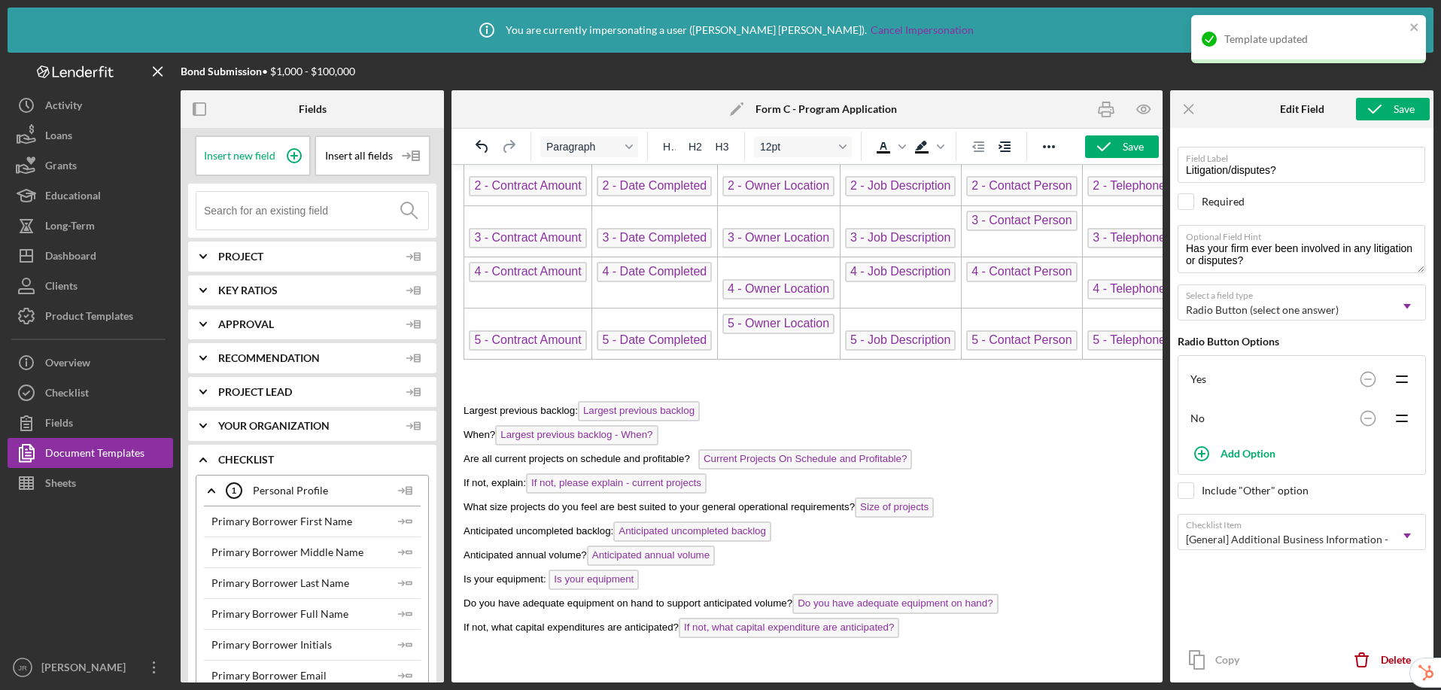
scroll to position [2909, 0]
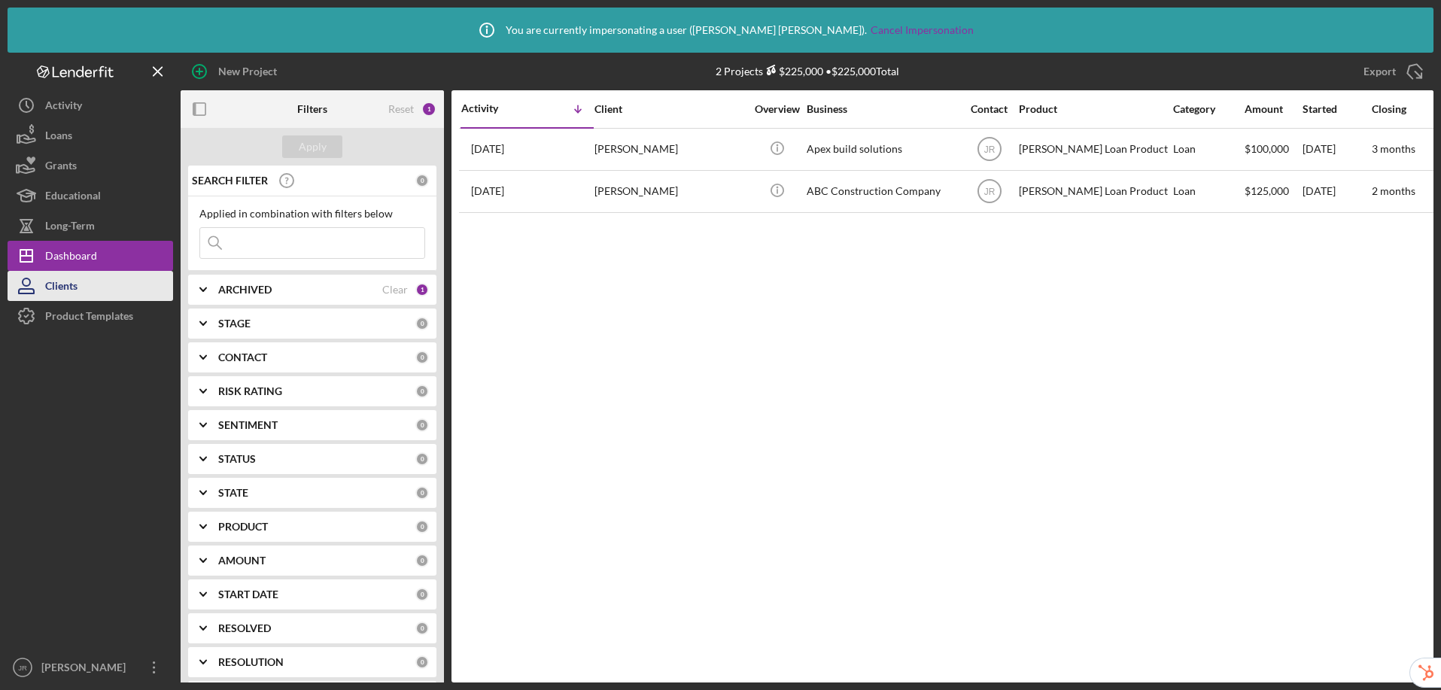
drag, startPoint x: 86, startPoint y: 315, endPoint x: 85, endPoint y: 294, distance: 21.1
click at [86, 315] on div "Product Templates" at bounding box center [89, 318] width 88 height 34
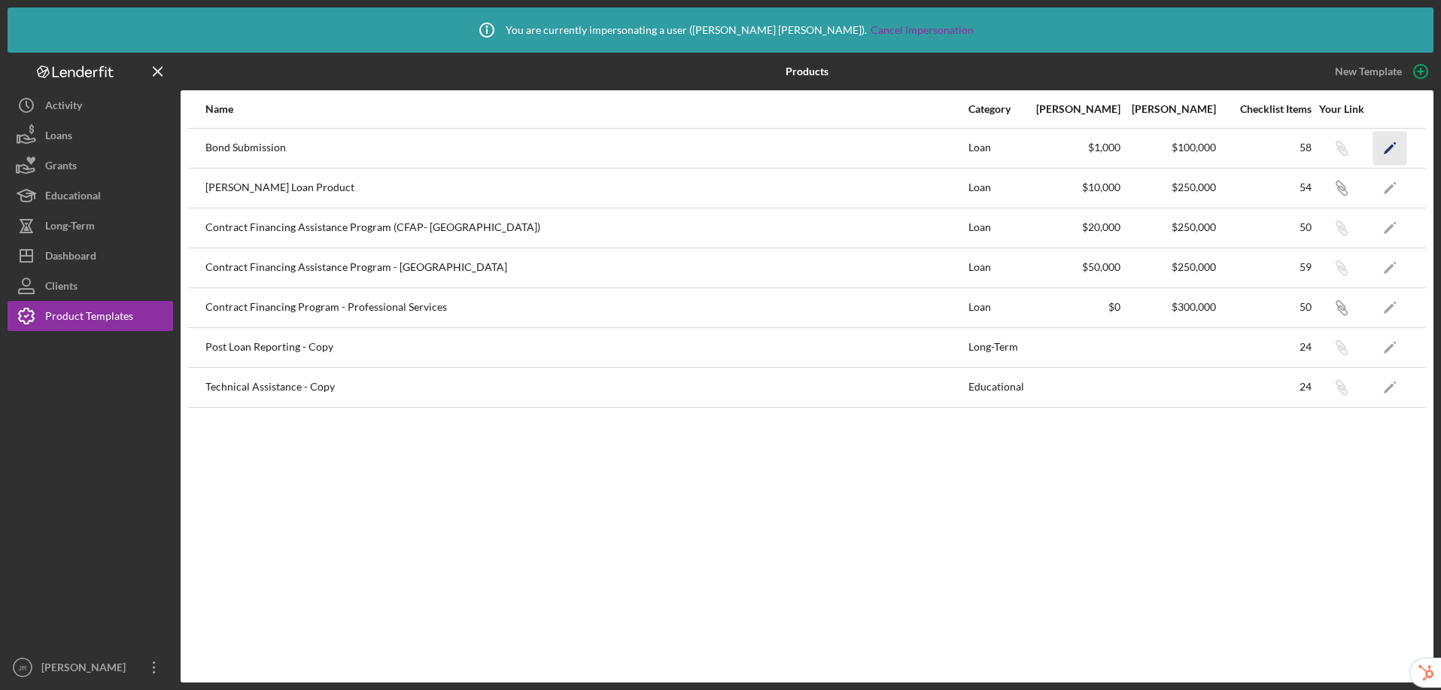
click at [1386, 147] on icon "Icon/Edit" at bounding box center [1391, 148] width 34 height 34
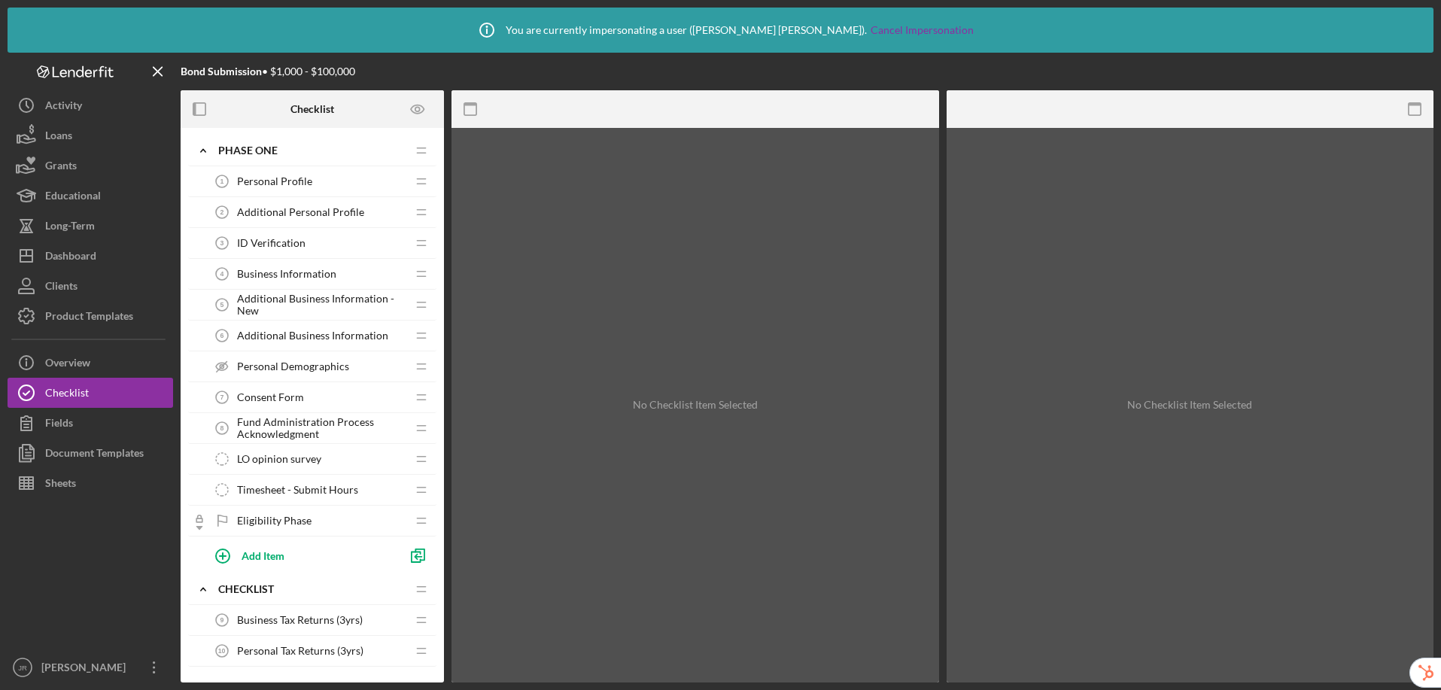
click at [294, 395] on span "Consent Form" at bounding box center [270, 397] width 67 height 12
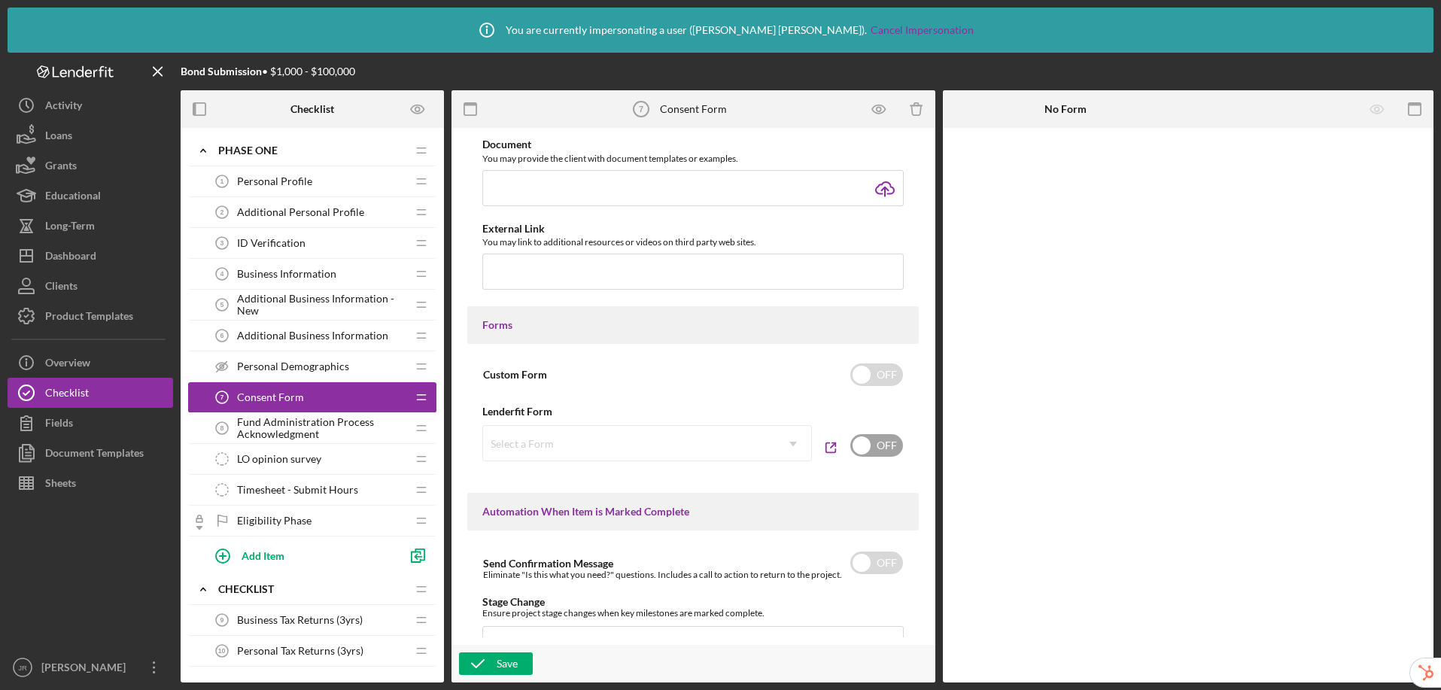
click at [865, 449] on input "checkbox" at bounding box center [877, 445] width 53 height 23
checkbox input "true"
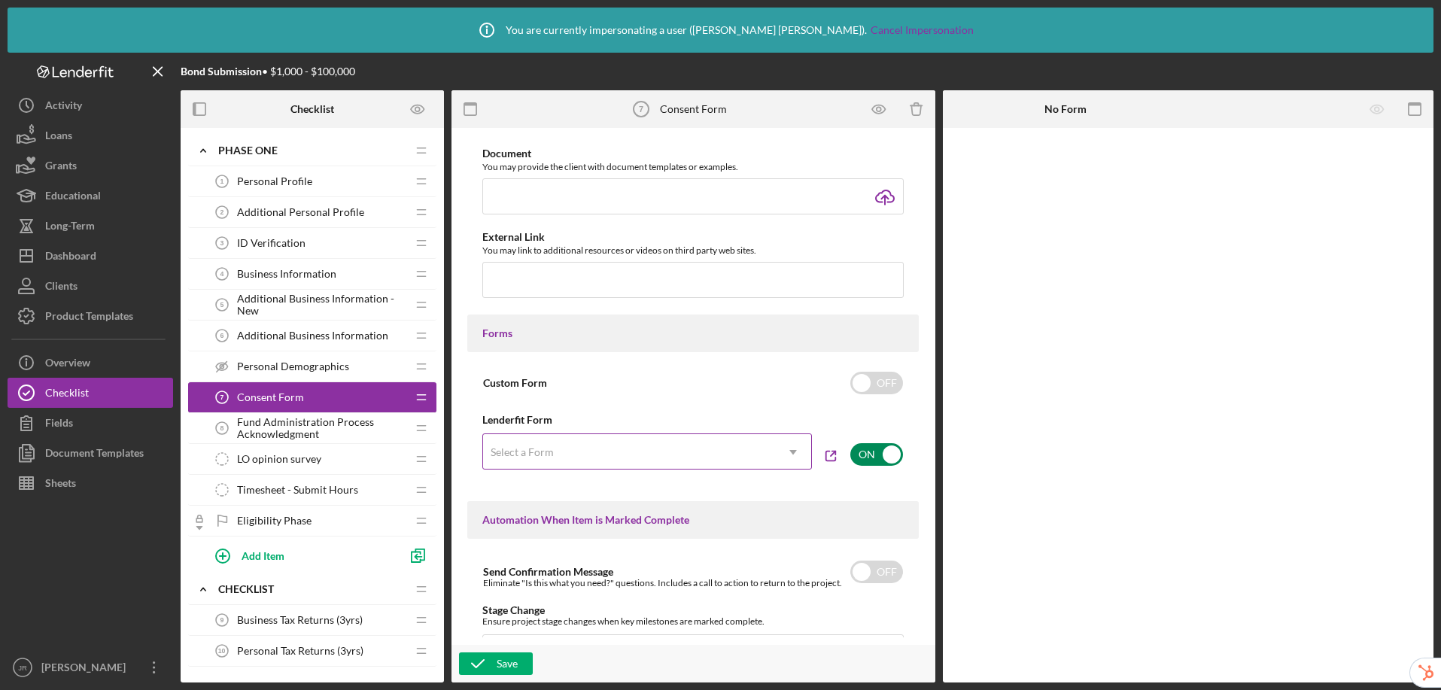
scroll to position [644, 0]
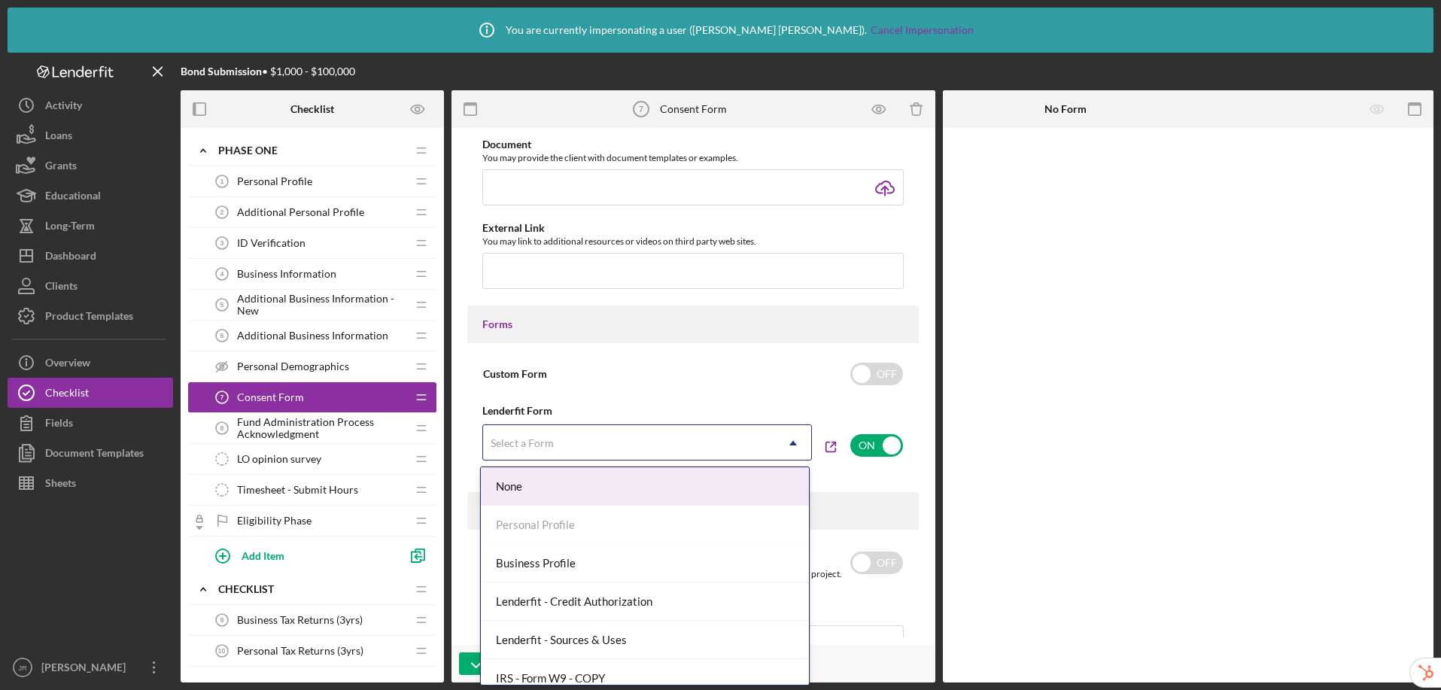
click at [622, 443] on div "Select a Form" at bounding box center [629, 443] width 292 height 35
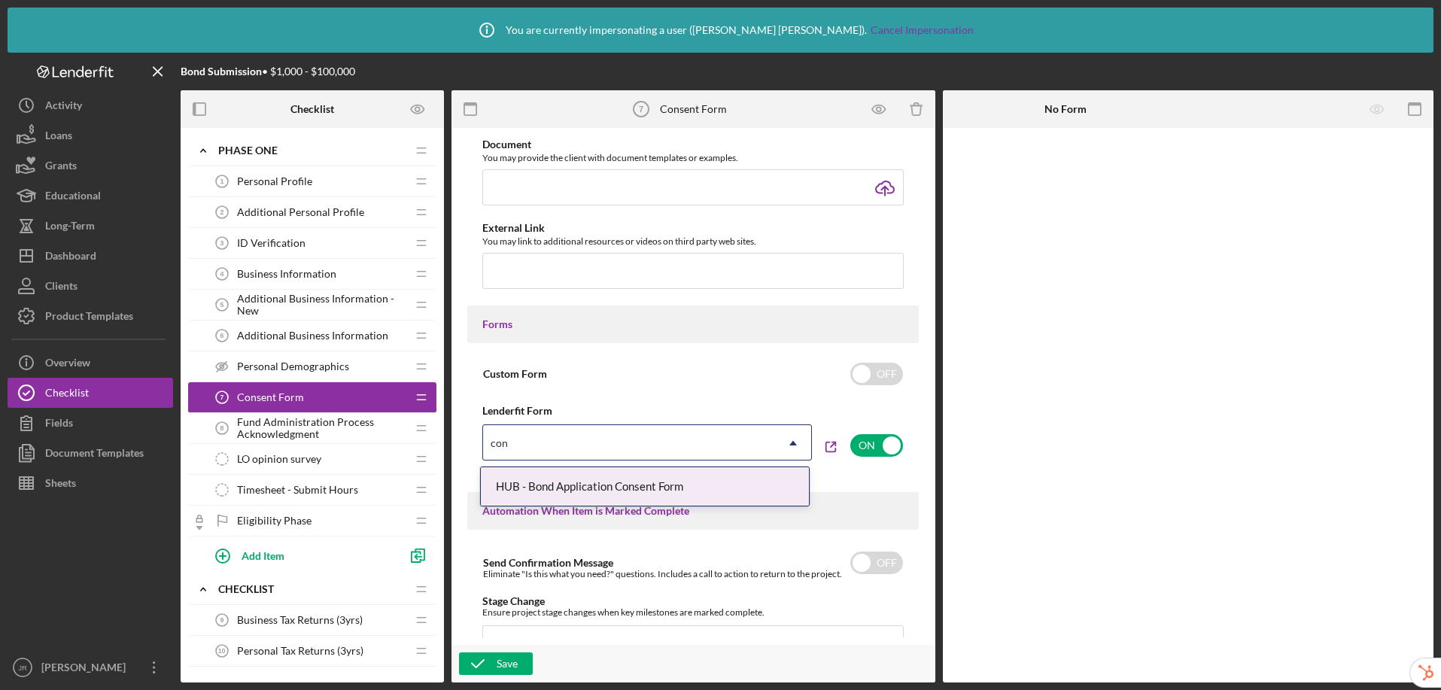
type input "con"
click at [922, 398] on div "Item Name 12 character s • You can enter any number you'd like, but for best cl…" at bounding box center [693, 386] width 469 height 502
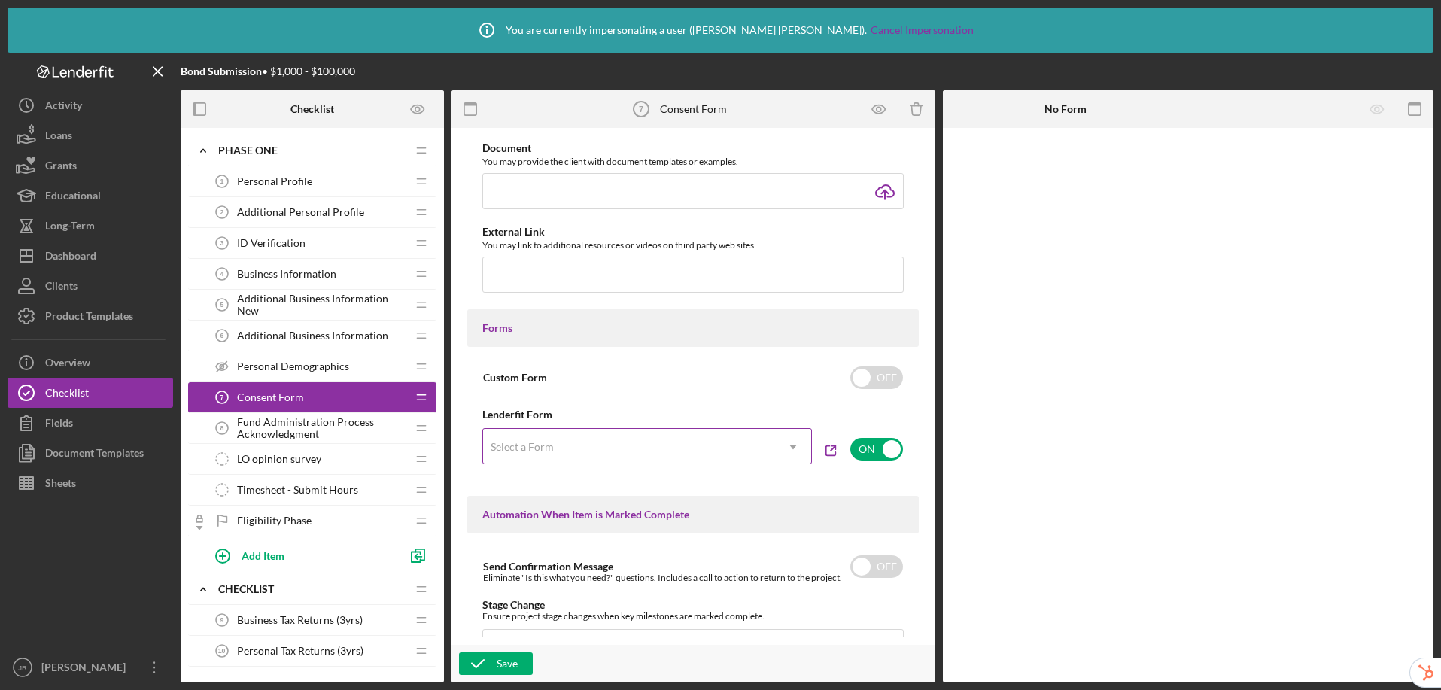
scroll to position [650, 0]
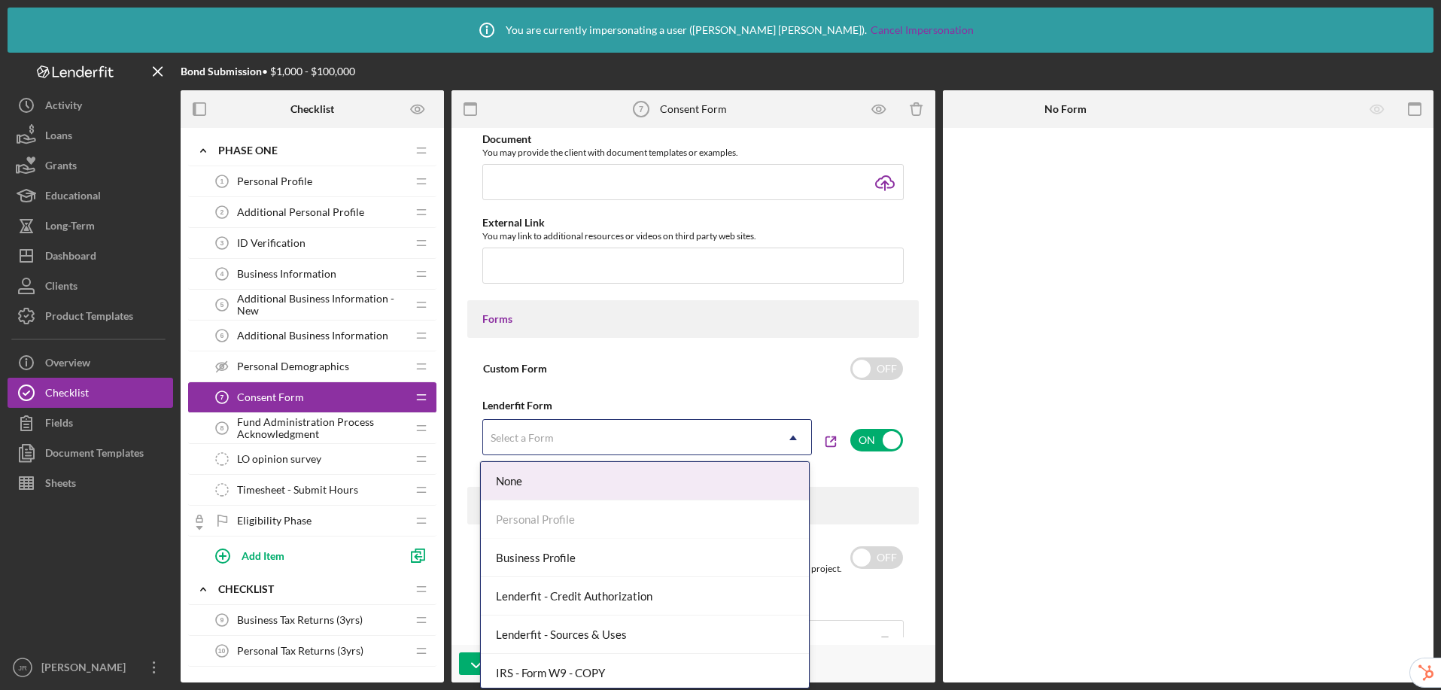
click at [732, 429] on div "Select a Form" at bounding box center [629, 438] width 292 height 35
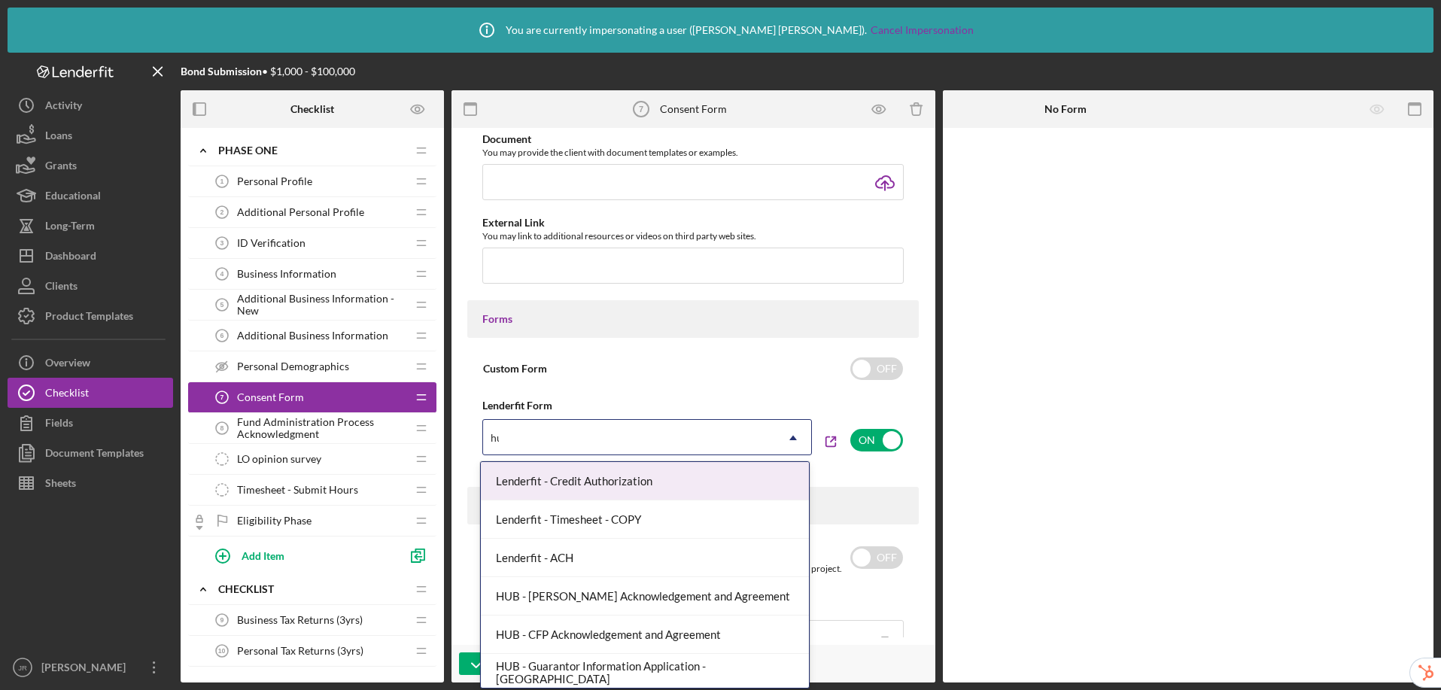
type input "hub"
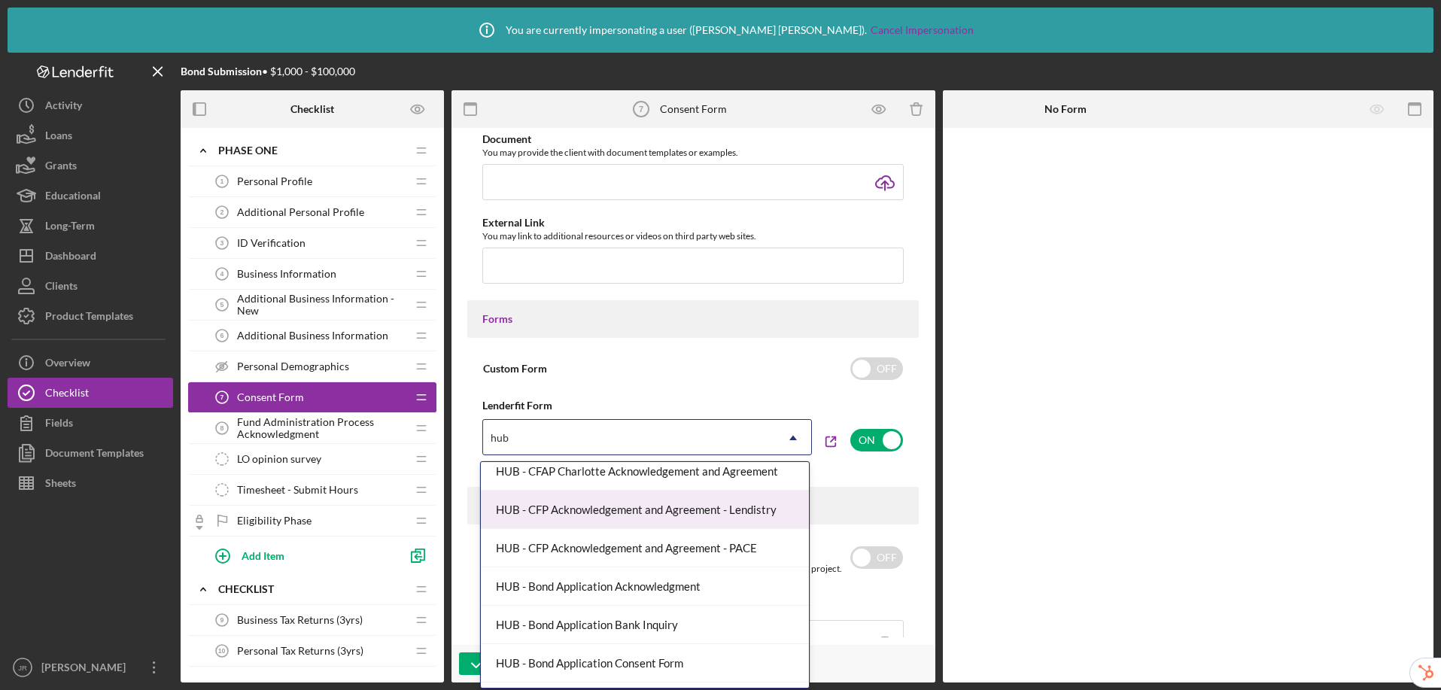
scroll to position [184, 0]
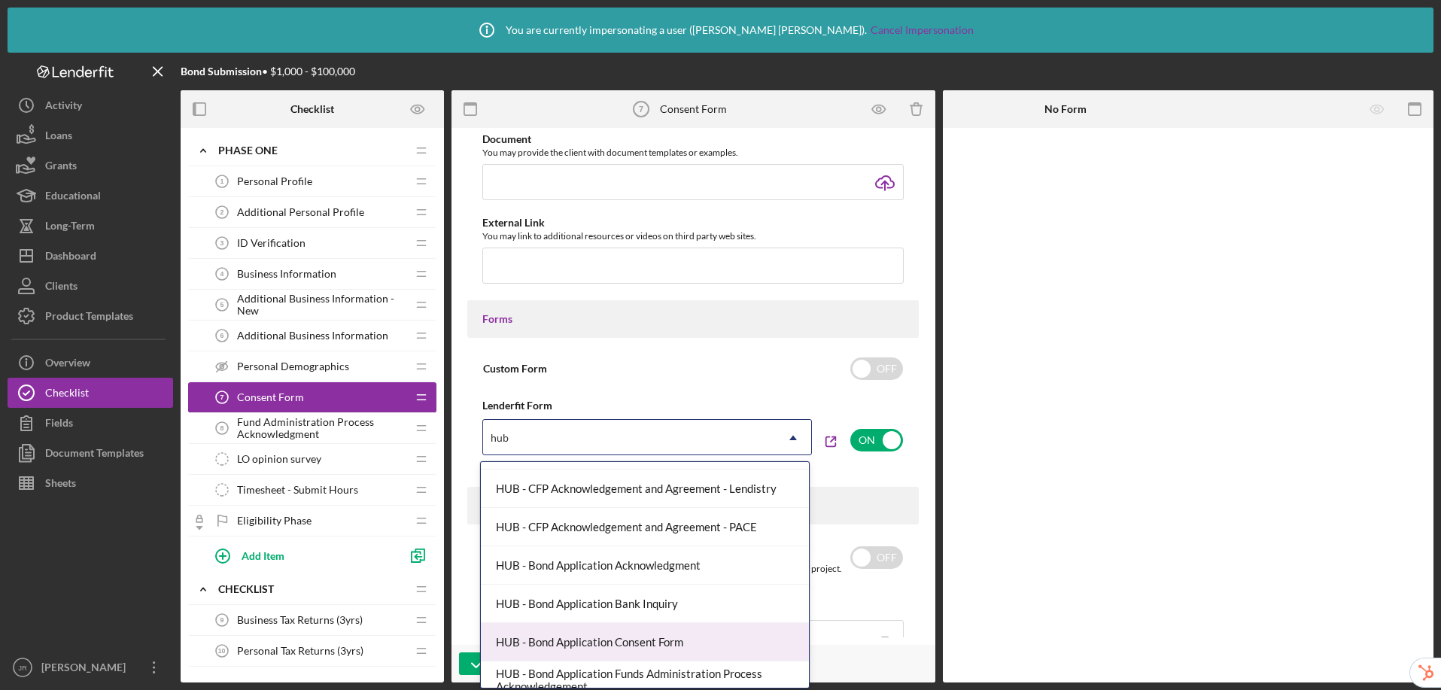
click at [652, 639] on div "HUB - Bond Application Consent Form" at bounding box center [645, 642] width 328 height 38
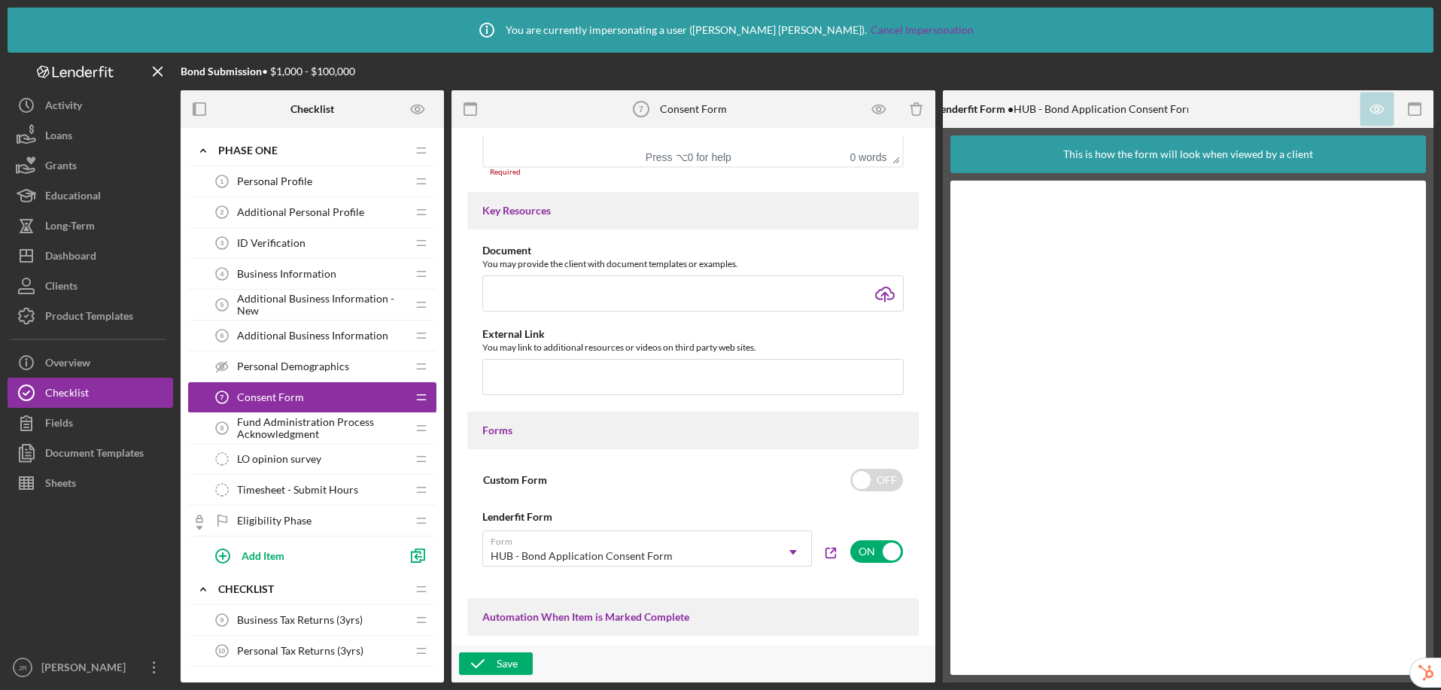
scroll to position [22, 0]
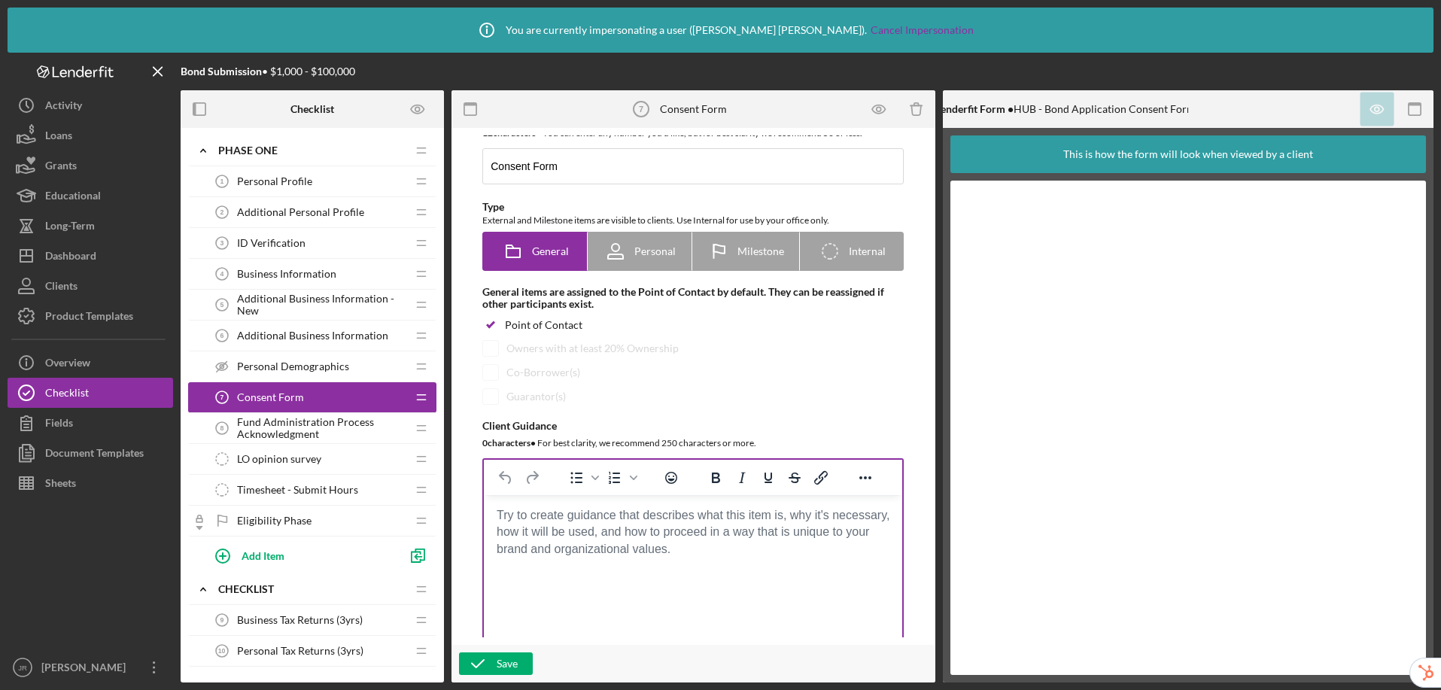
click at [609, 524] on body "Rich Text Area. Press ALT-0 for help." at bounding box center [693, 515] width 394 height 17
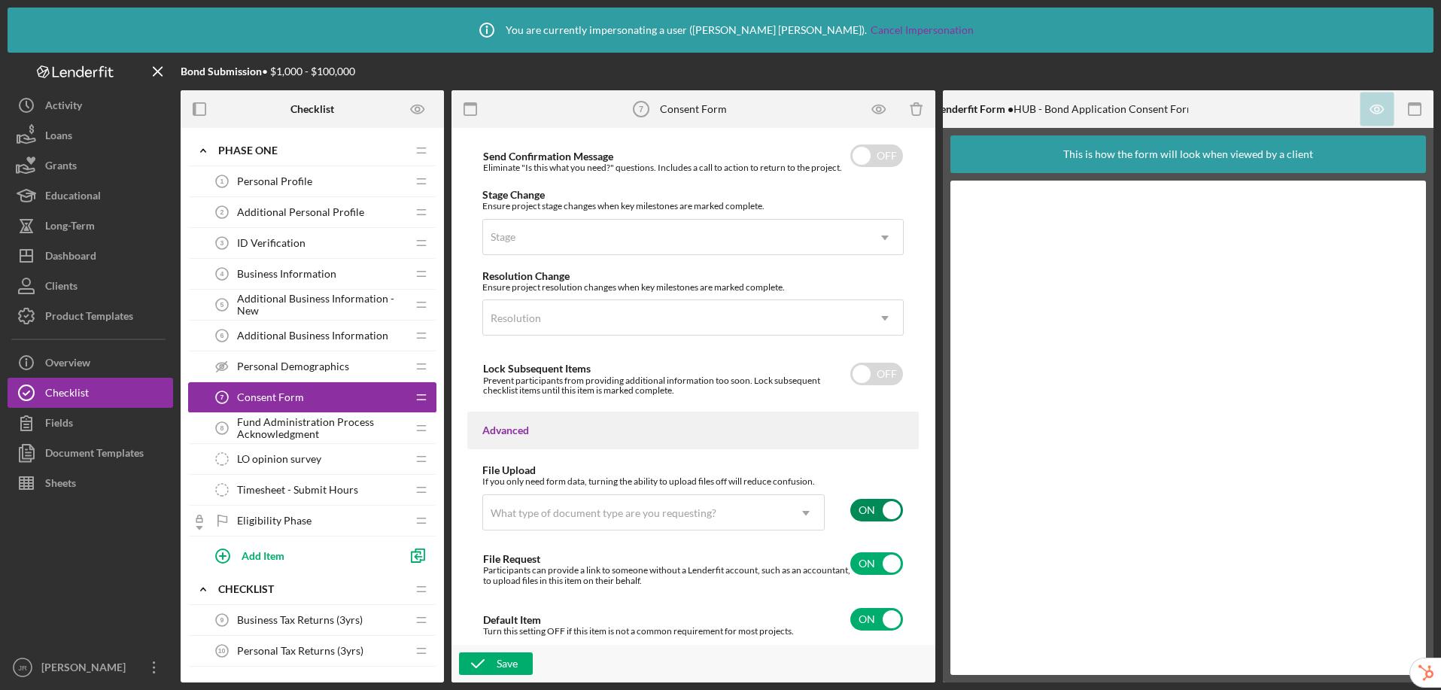
click at [881, 514] on input "checkbox" at bounding box center [877, 510] width 53 height 23
checkbox input "false"
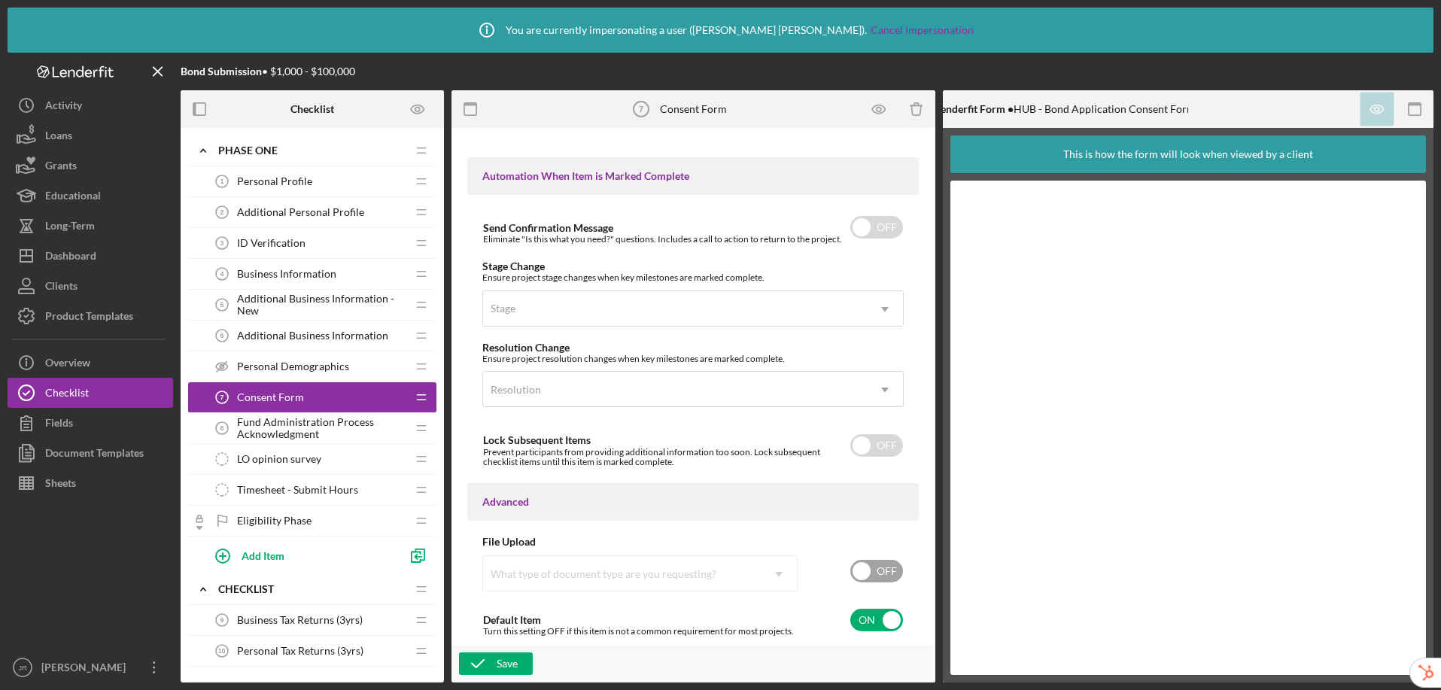
scroll to position [971, 0]
click at [508, 668] on div "Save" at bounding box center [507, 664] width 21 height 23
click at [269, 426] on span "Fund Administration Process Acknowledgment" at bounding box center [321, 428] width 169 height 24
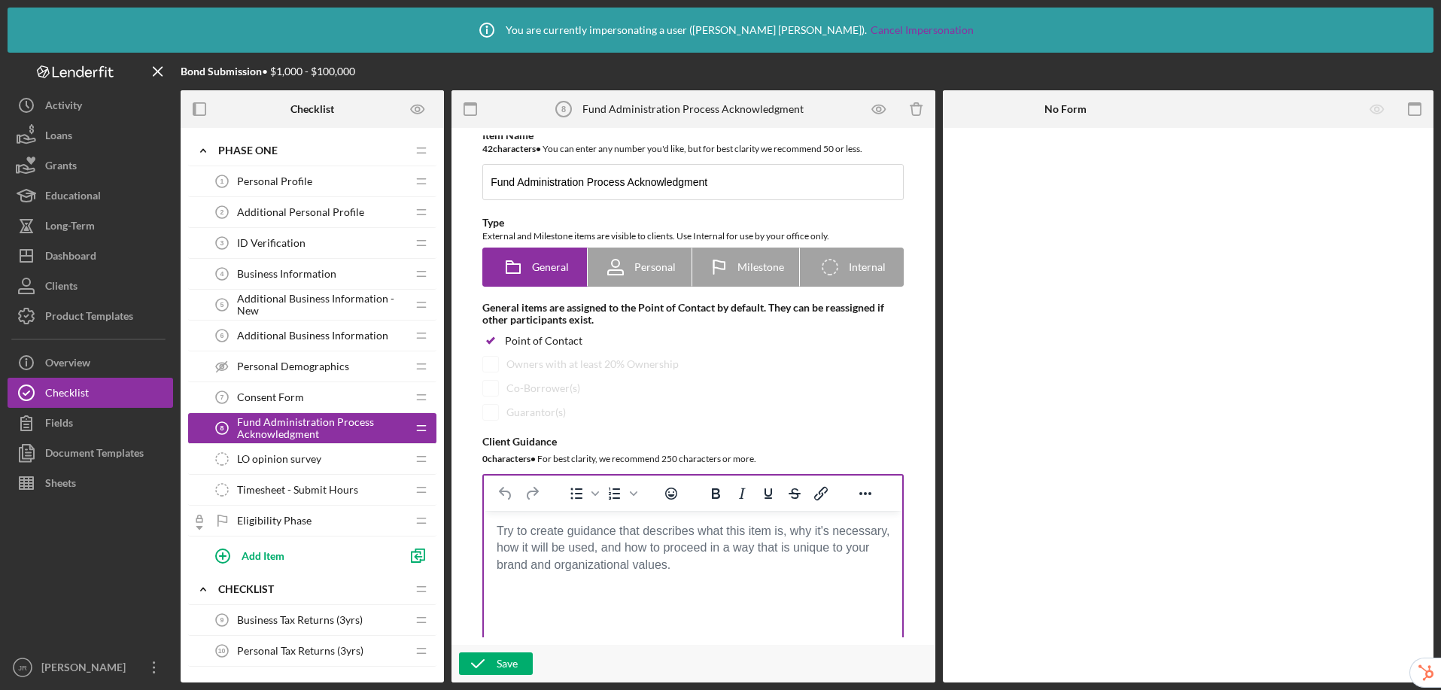
scroll to position [9, 0]
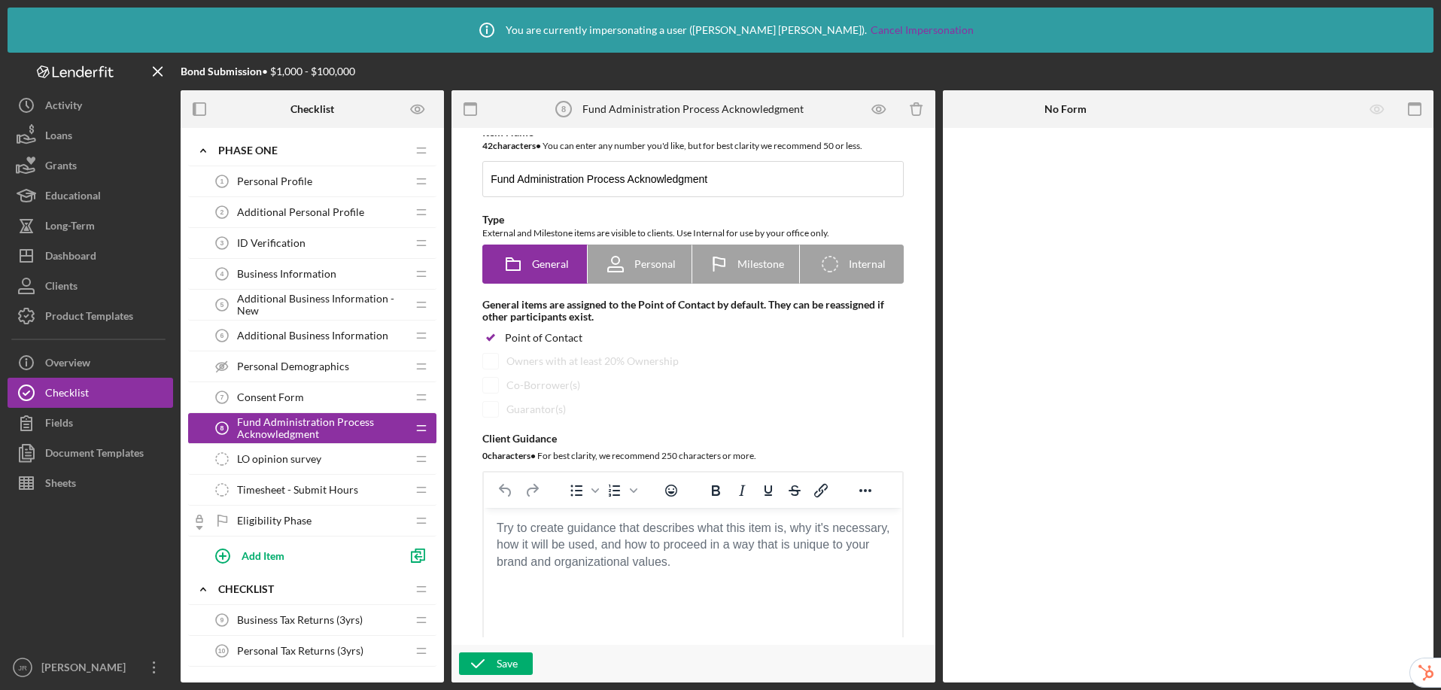
click at [619, 537] on body "Rich Text Area. Press ALT-0 for help." at bounding box center [693, 528] width 394 height 17
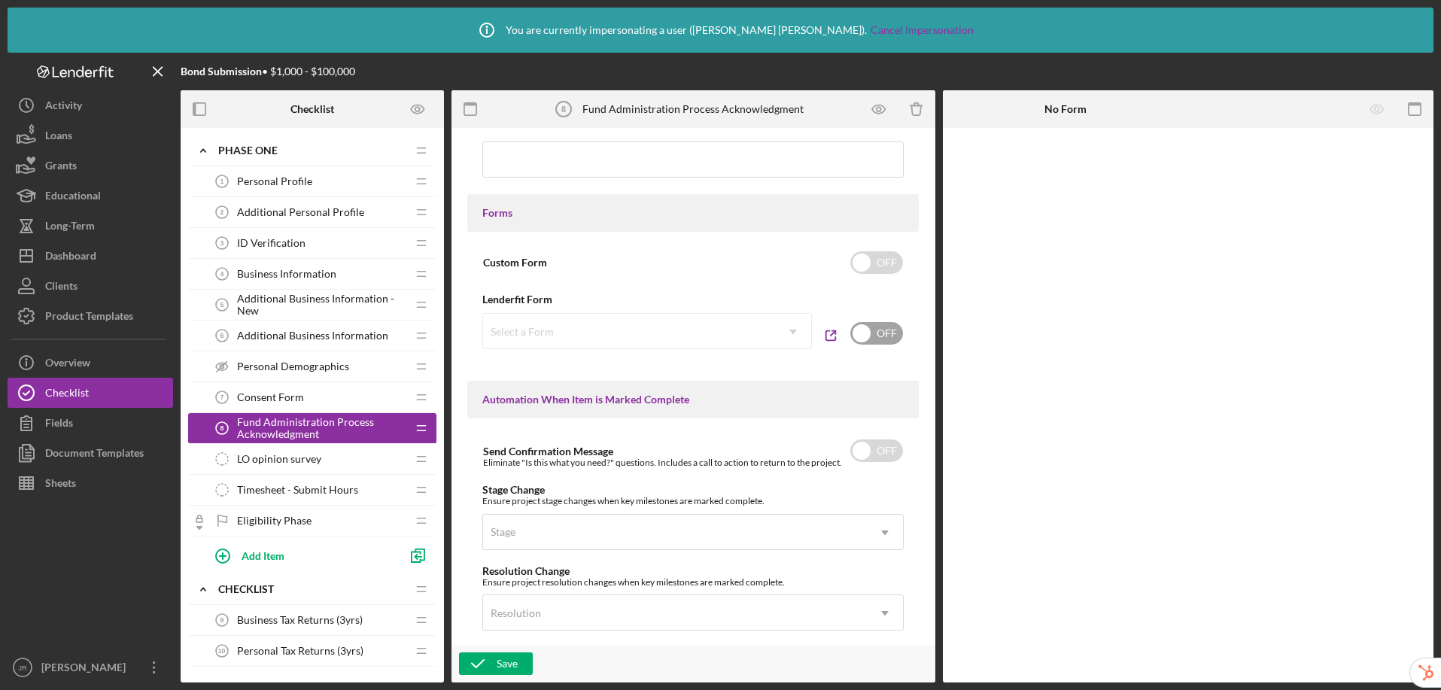
click at [864, 329] on input "checkbox" at bounding box center [877, 333] width 53 height 23
checkbox input "true"
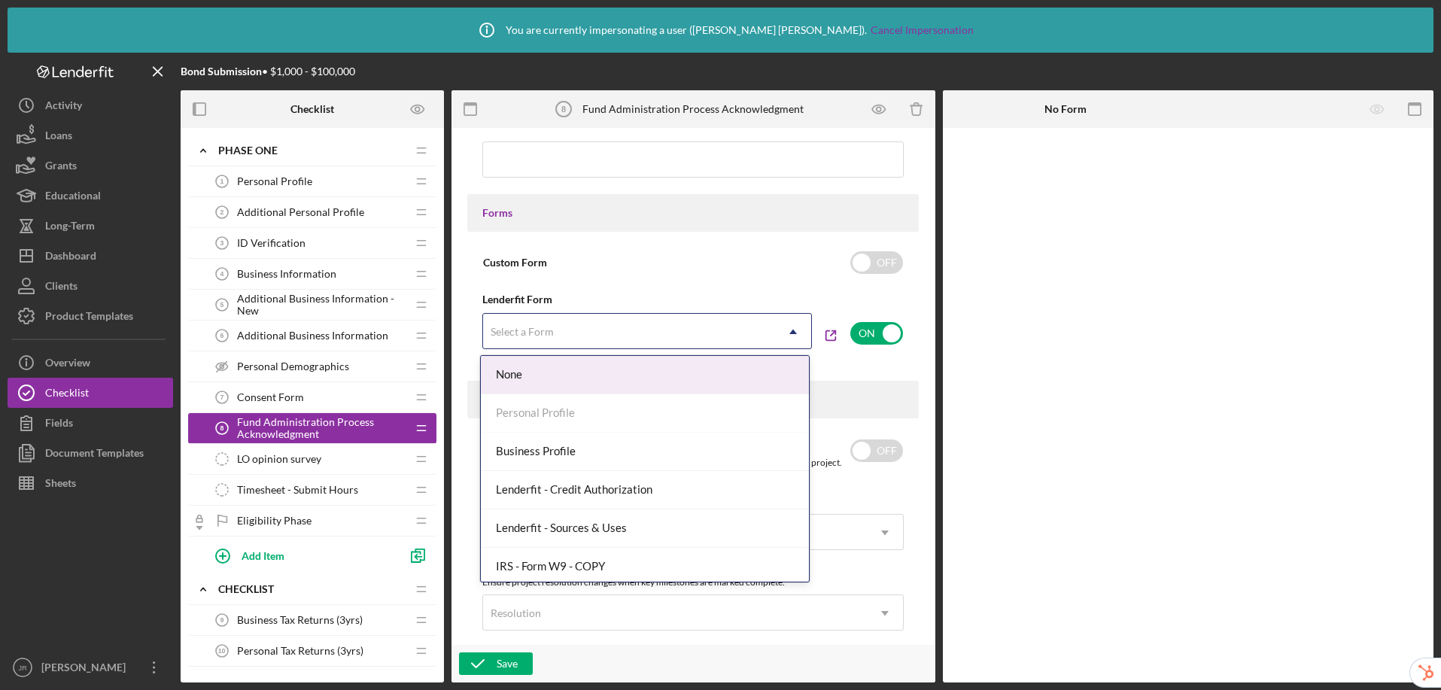
click at [604, 338] on div "Select a Form" at bounding box center [629, 332] width 292 height 35
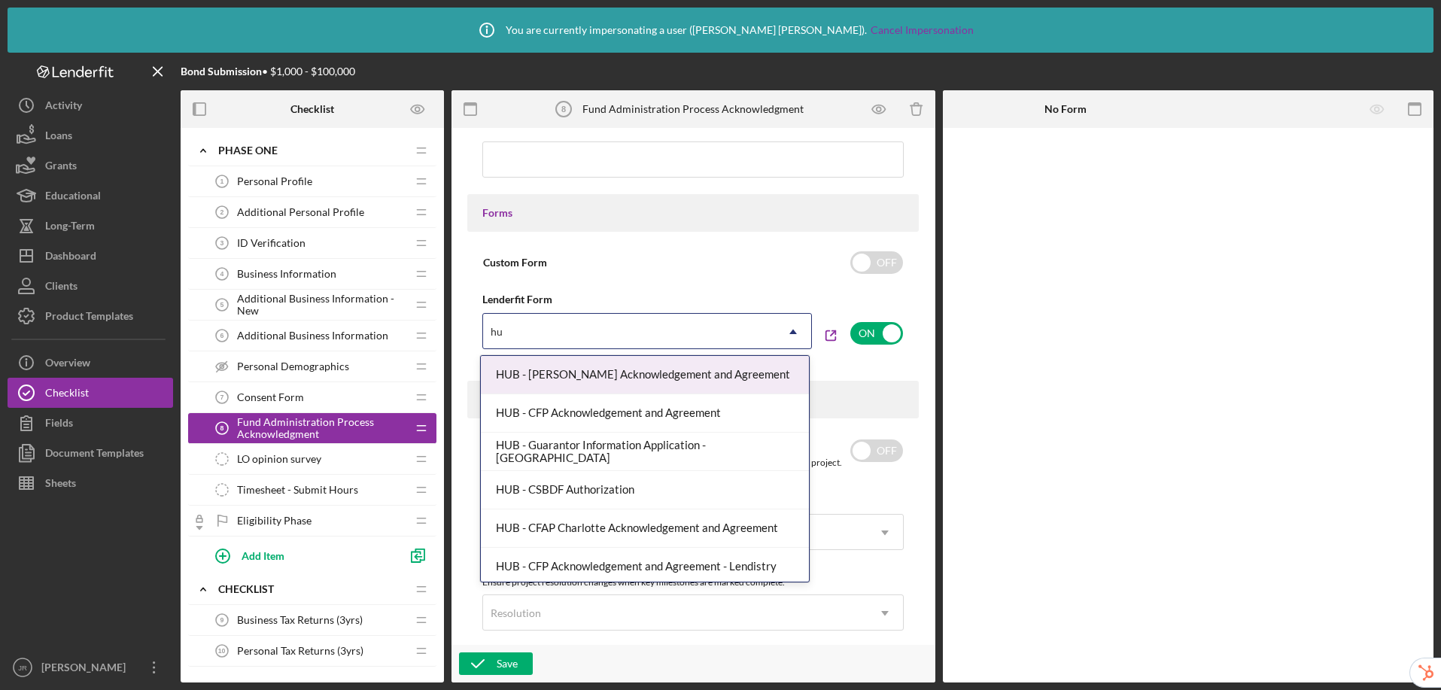
type input "hub"
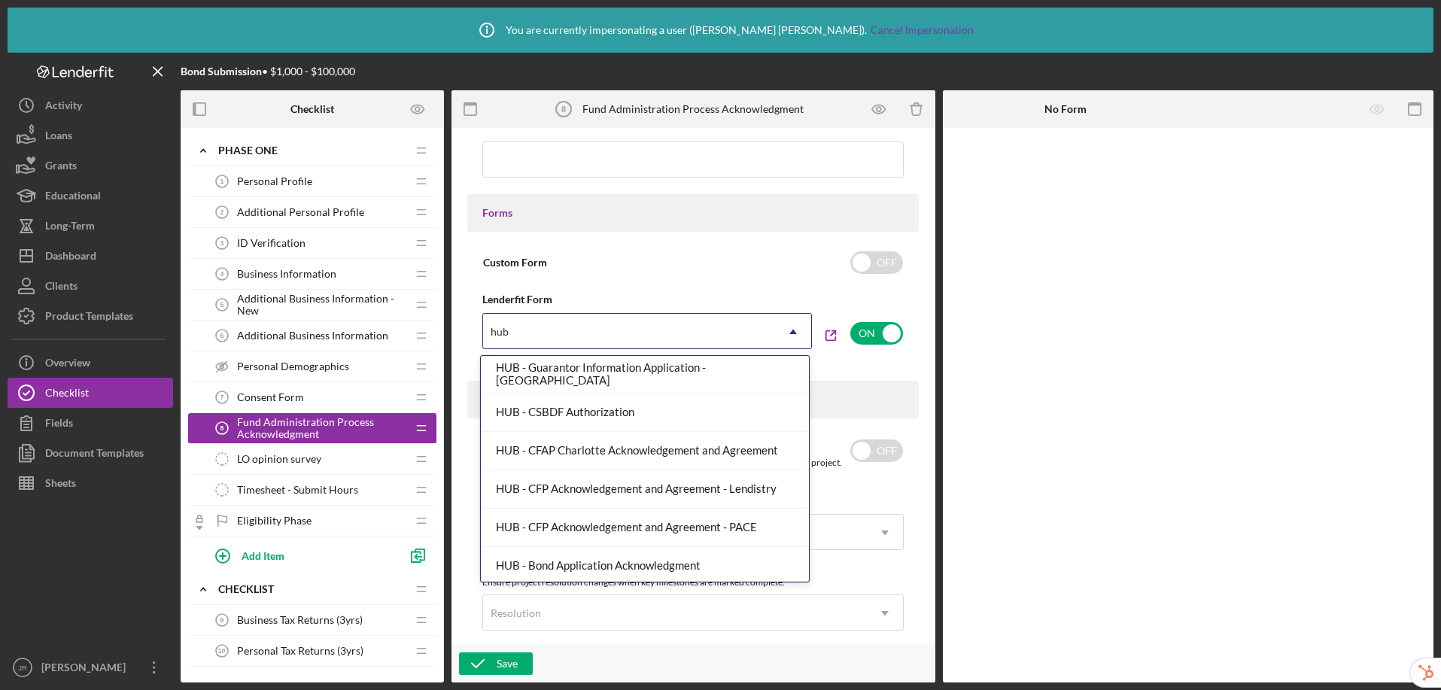
scroll to position [196, 0]
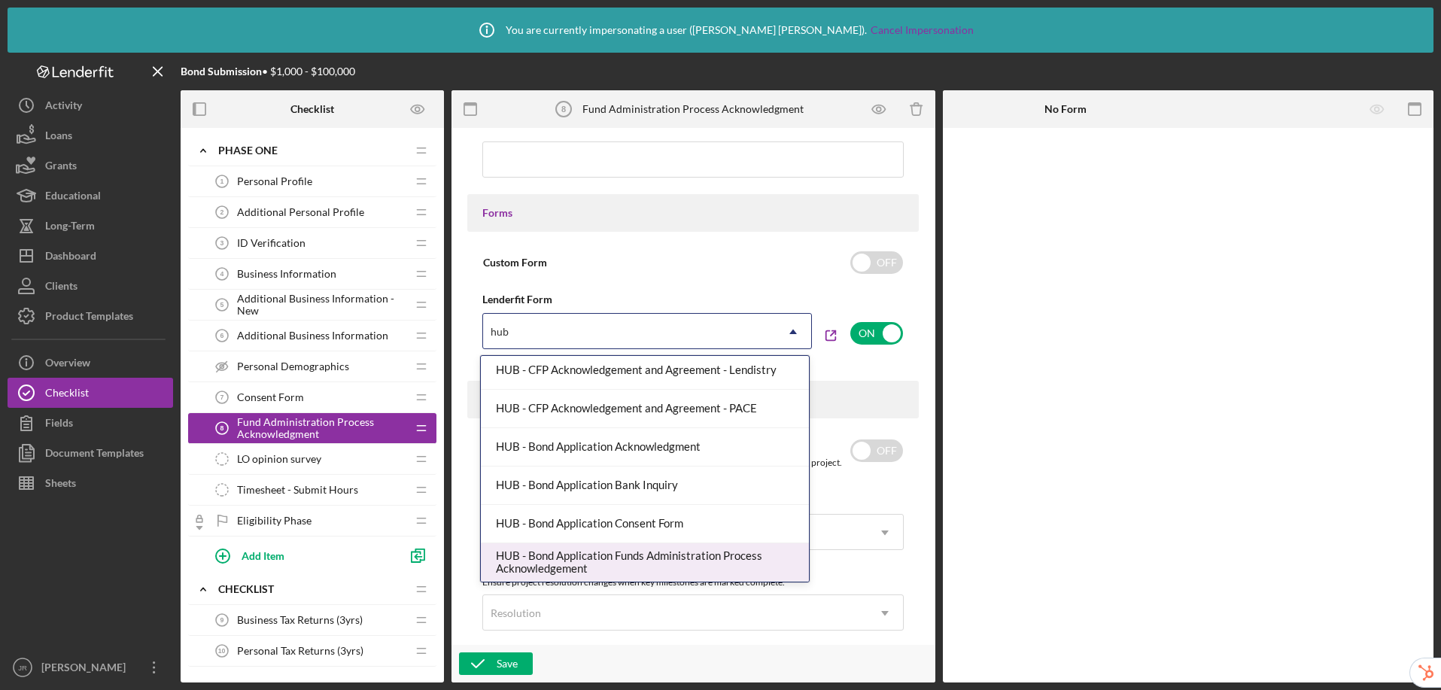
click at [619, 562] on div "HUB - Bond Application Funds Administration Process Acknowledgement" at bounding box center [645, 562] width 328 height 38
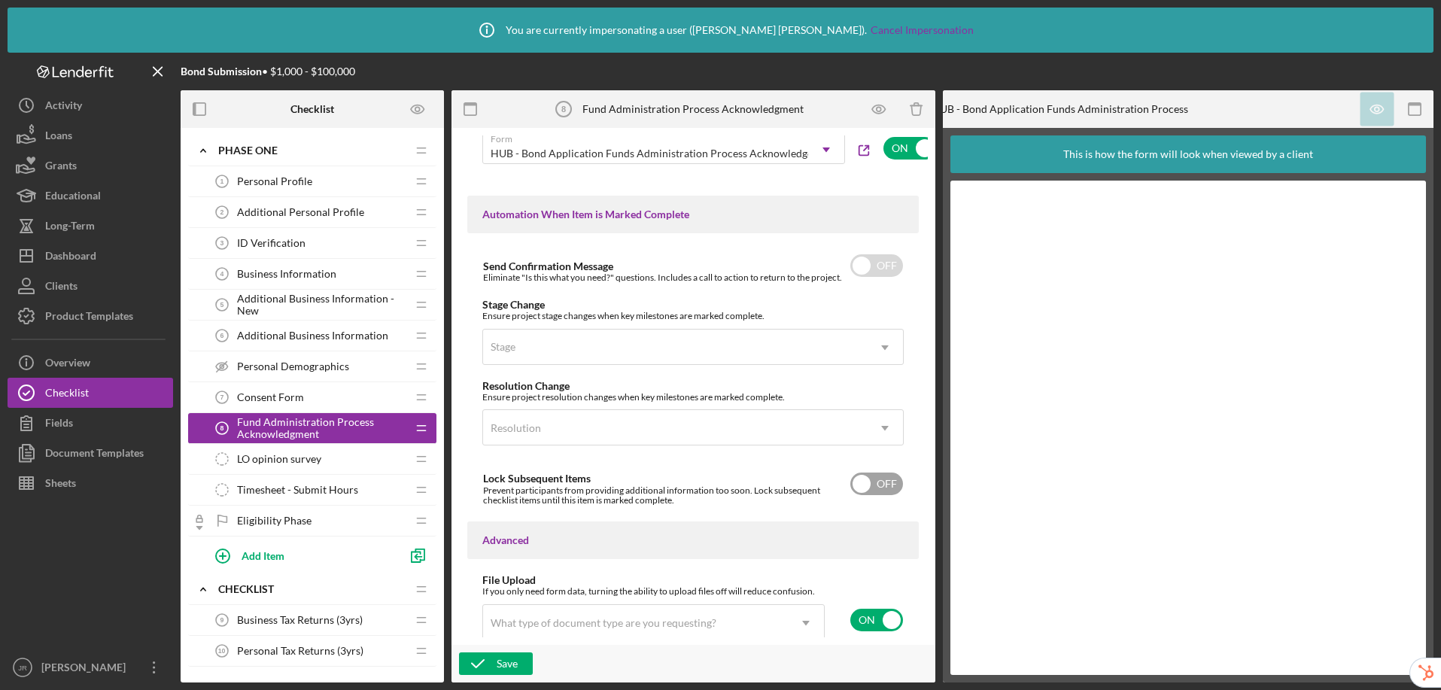
scroll to position [934, 0]
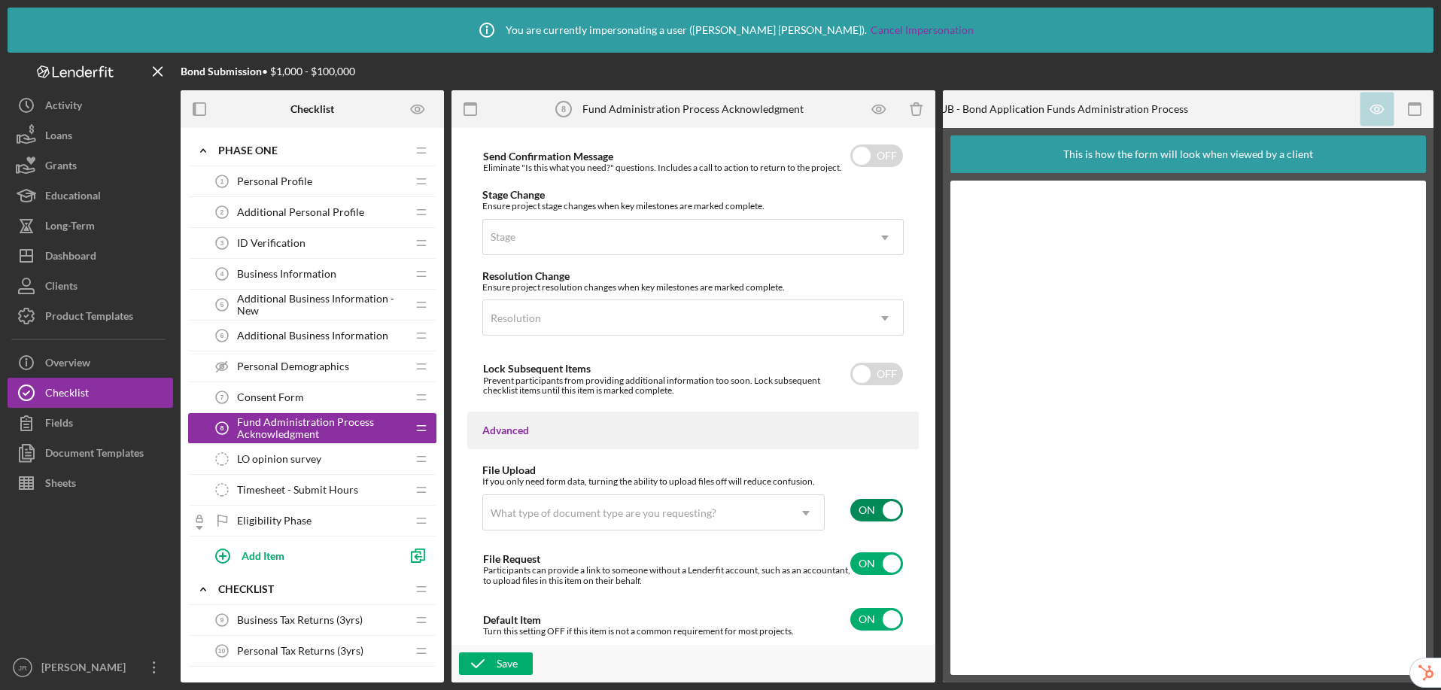
click at [885, 508] on input "checkbox" at bounding box center [877, 510] width 53 height 23
checkbox input "false"
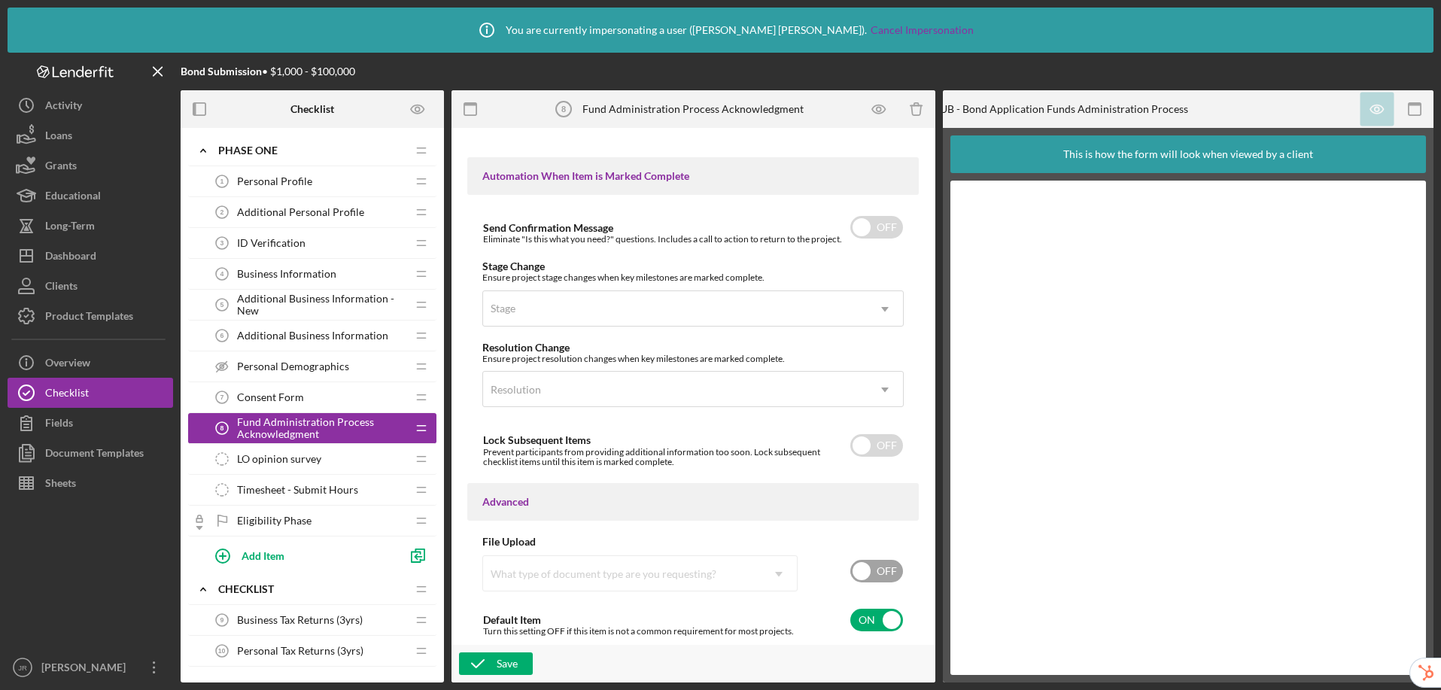
scroll to position [971, 0]
click at [493, 667] on icon "button" at bounding box center [478, 664] width 38 height 38
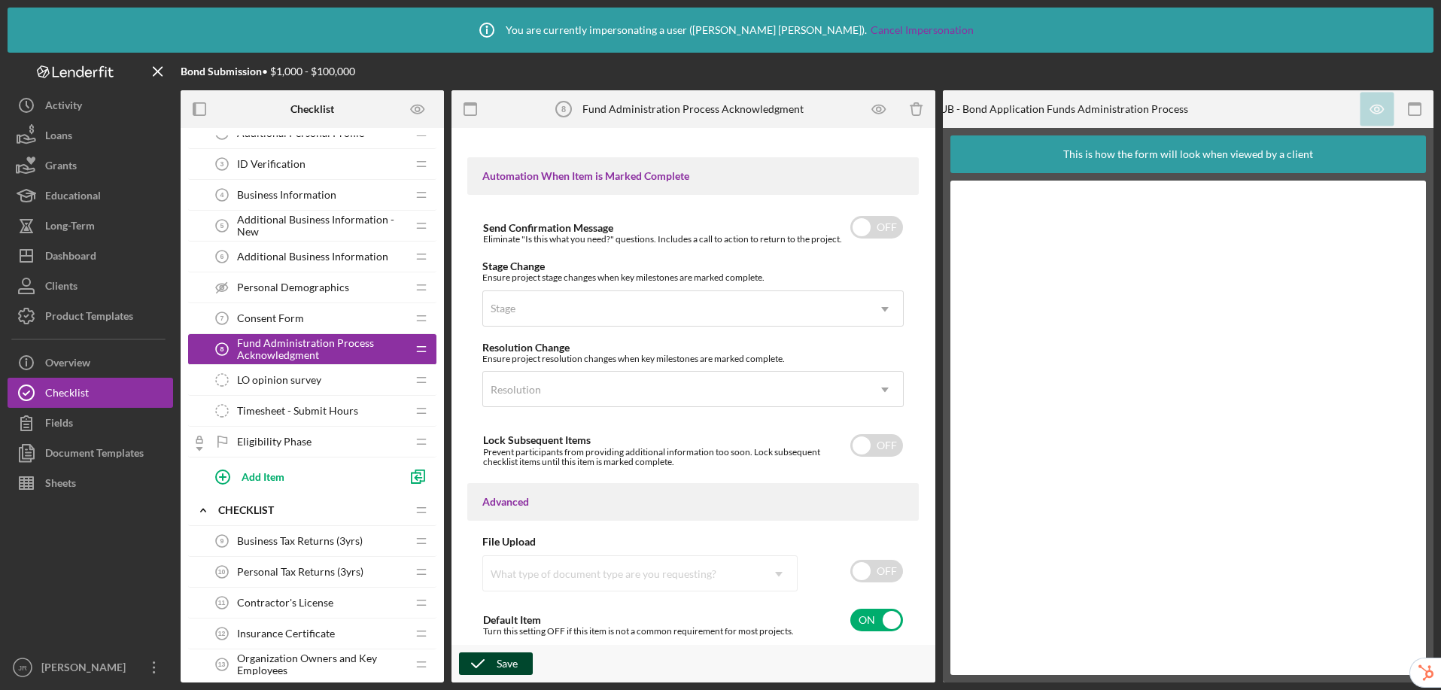
scroll to position [72, 0]
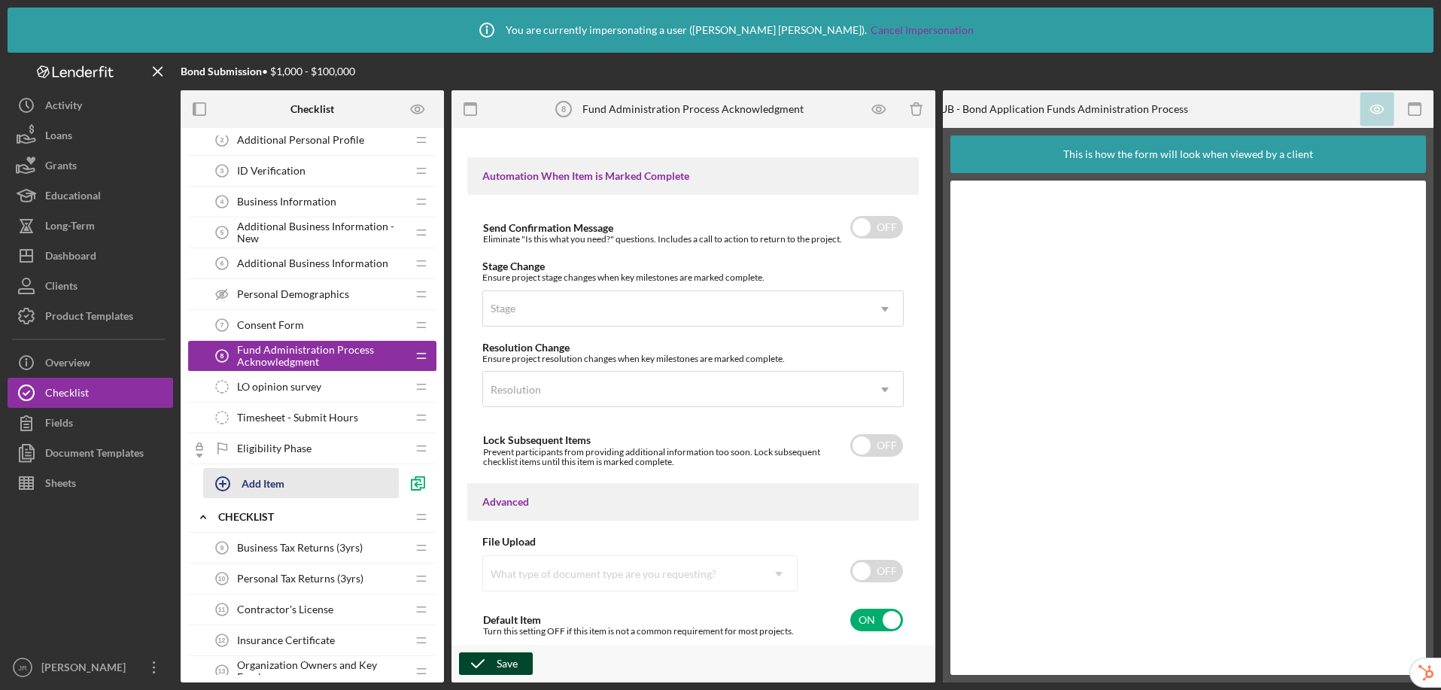
click at [271, 484] on div "Add Item" at bounding box center [263, 483] width 43 height 29
type input "Application Acknowledgement"
click at [218, 521] on div "Add" at bounding box center [221, 521] width 20 height 23
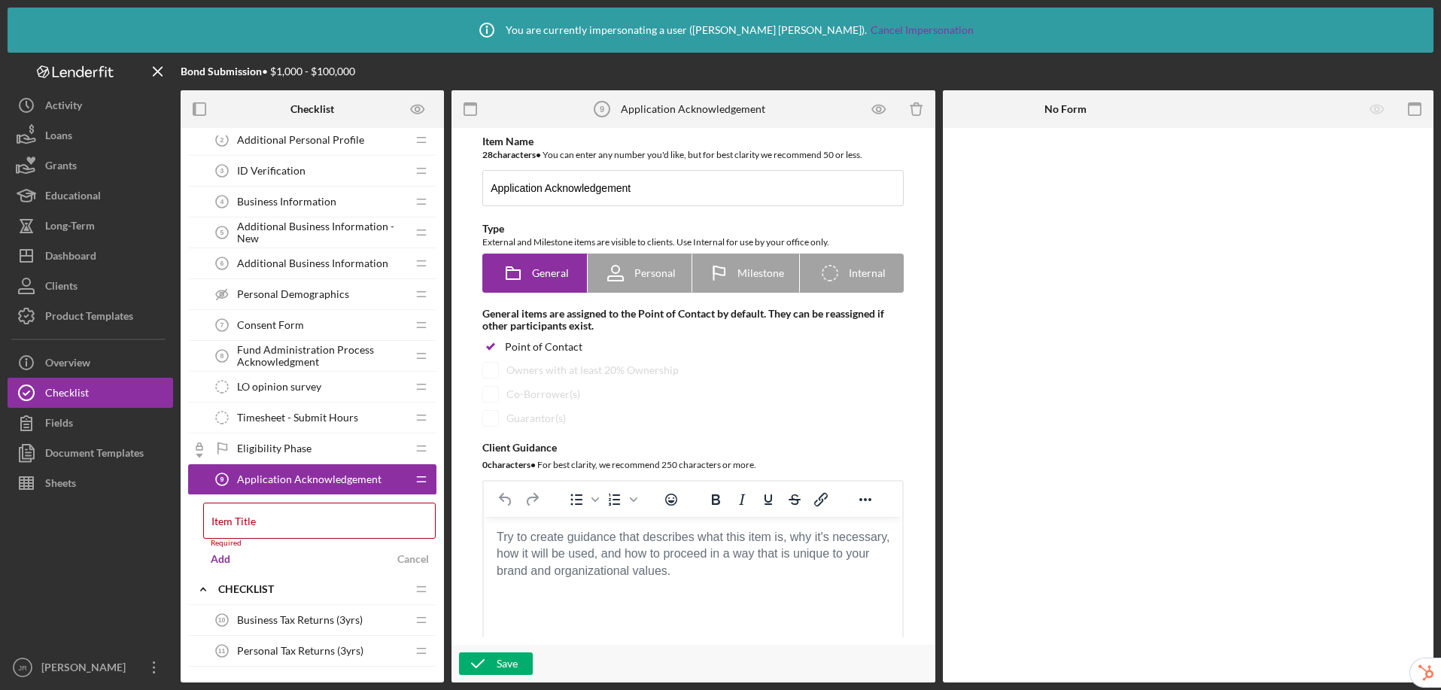
click at [613, 538] on body "Rich Text Area. Press ALT-0 for help." at bounding box center [693, 537] width 394 height 17
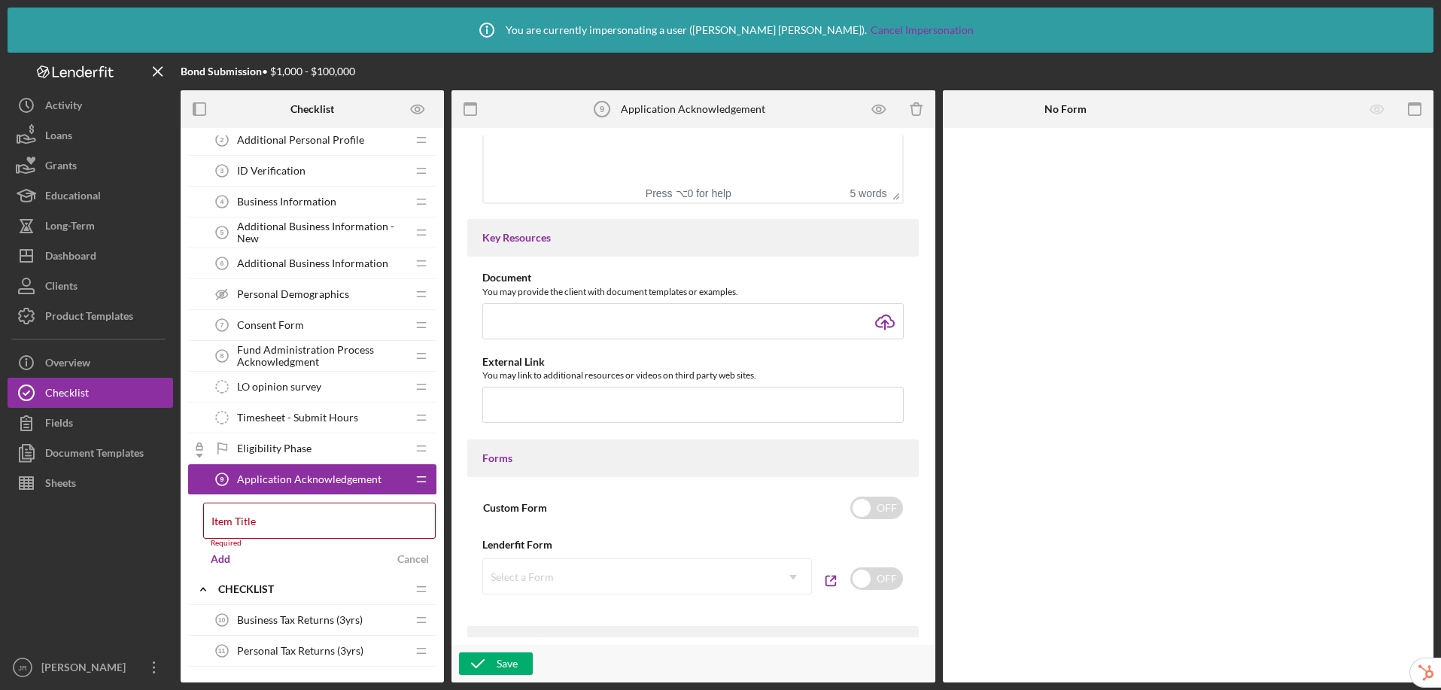
scroll to position [505, 0]
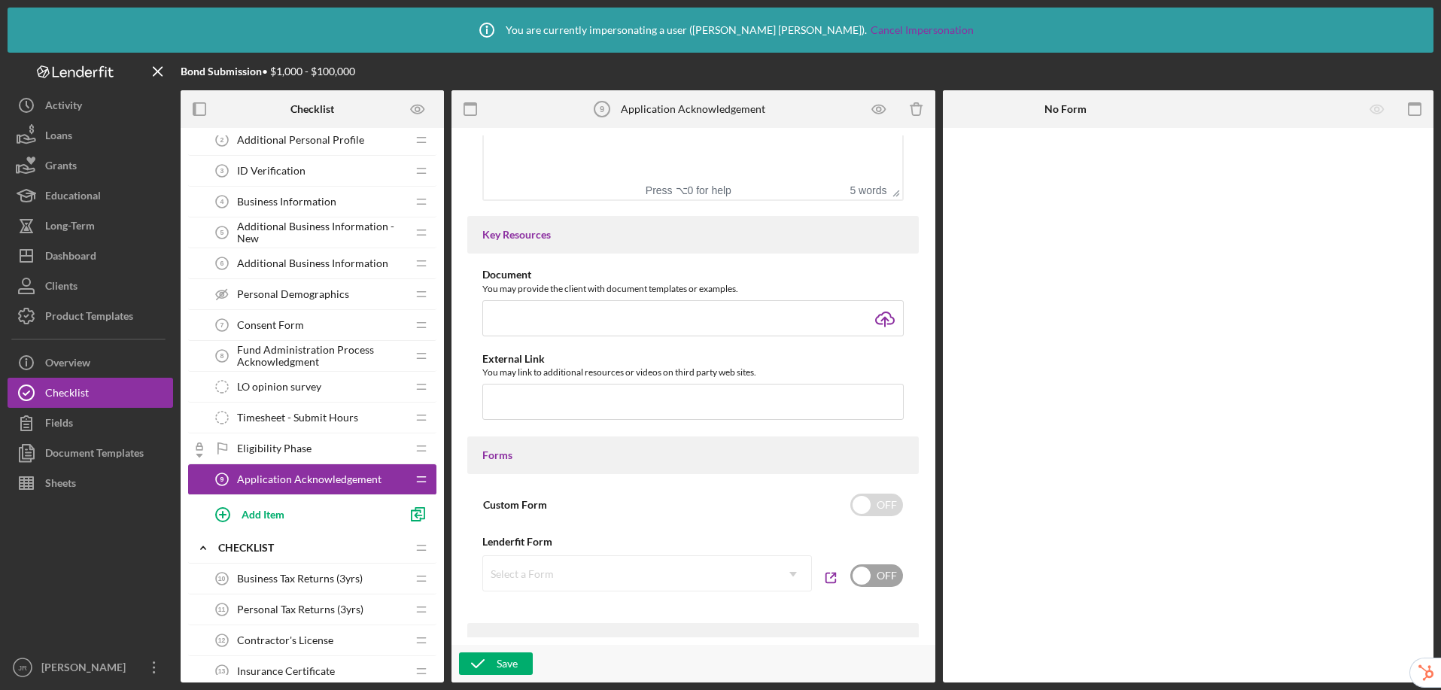
click at [865, 574] on input "checkbox" at bounding box center [877, 576] width 53 height 23
checkbox input "true"
click at [722, 571] on div "Select a Form" at bounding box center [629, 574] width 292 height 35
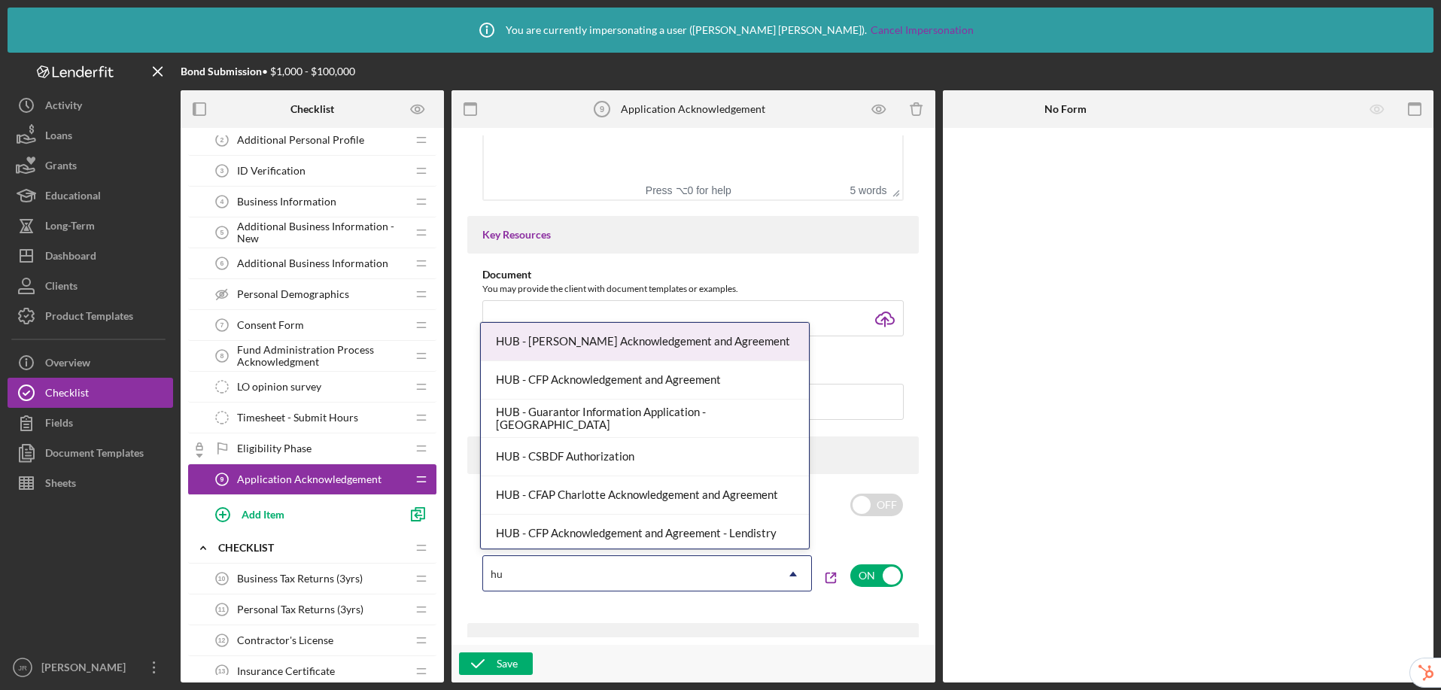
type input "hub"
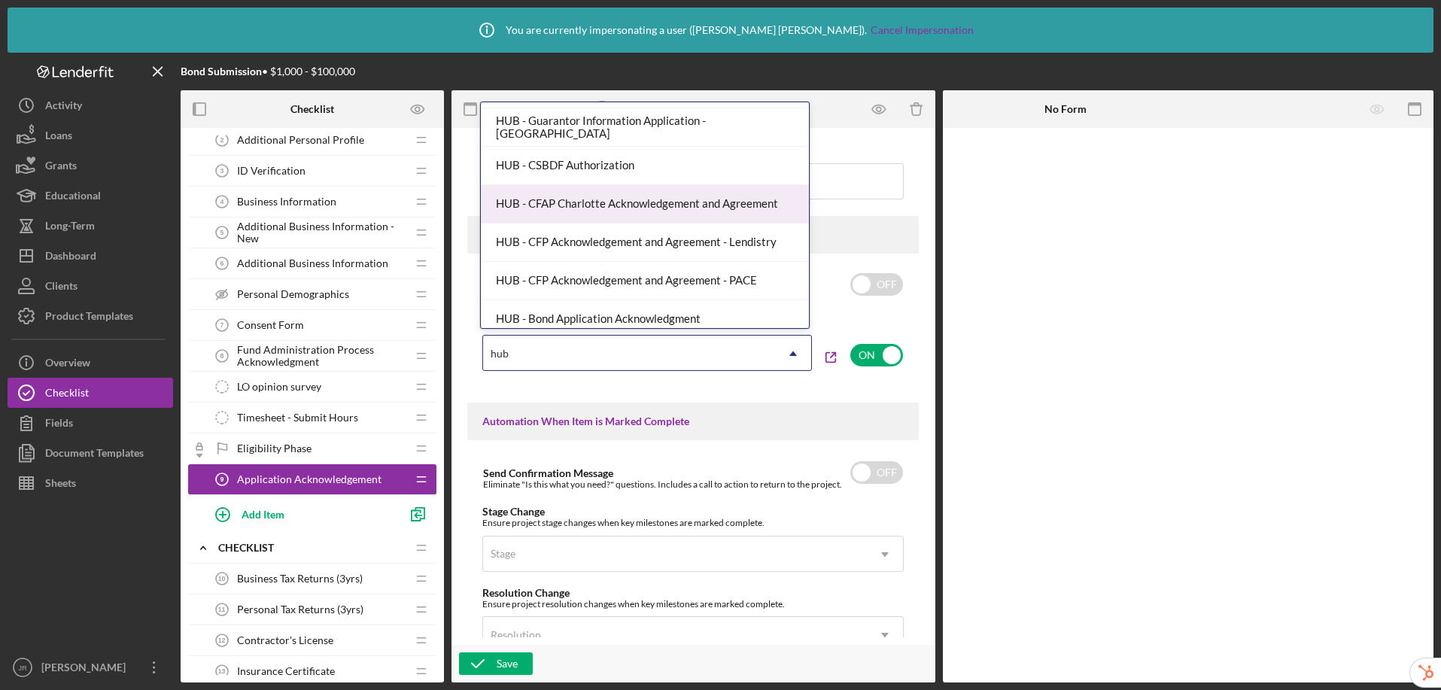
scroll to position [196, 0]
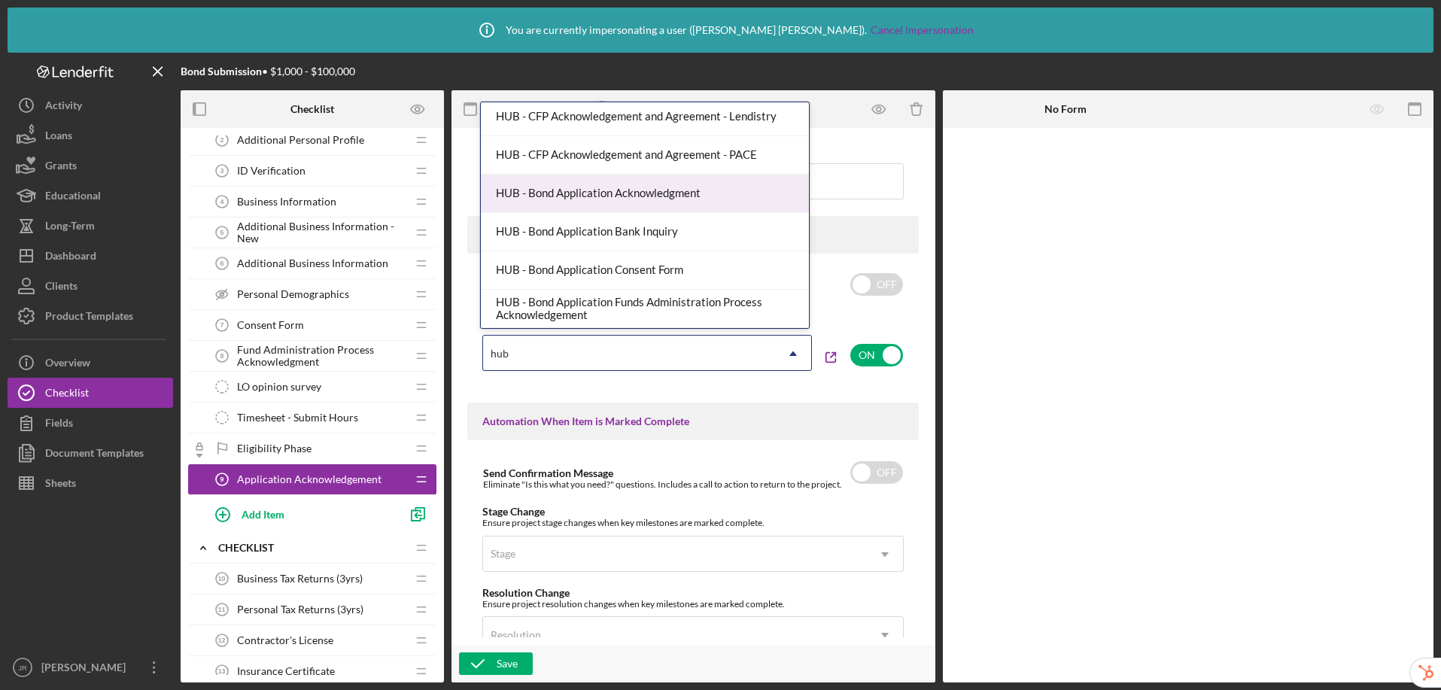
click at [648, 190] on div "HUB - Bond Application Acknowledgment" at bounding box center [645, 194] width 328 height 38
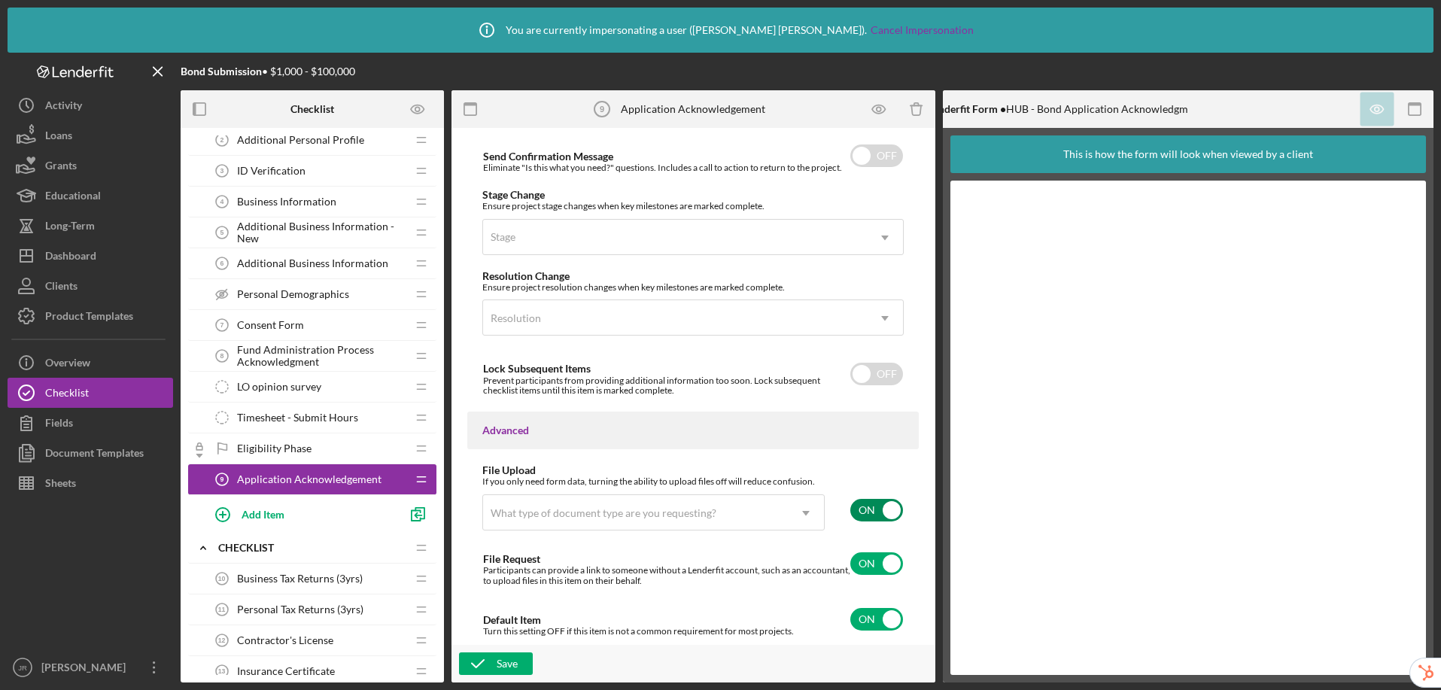
click at [863, 509] on input "checkbox" at bounding box center [877, 510] width 53 height 23
checkbox input "false"
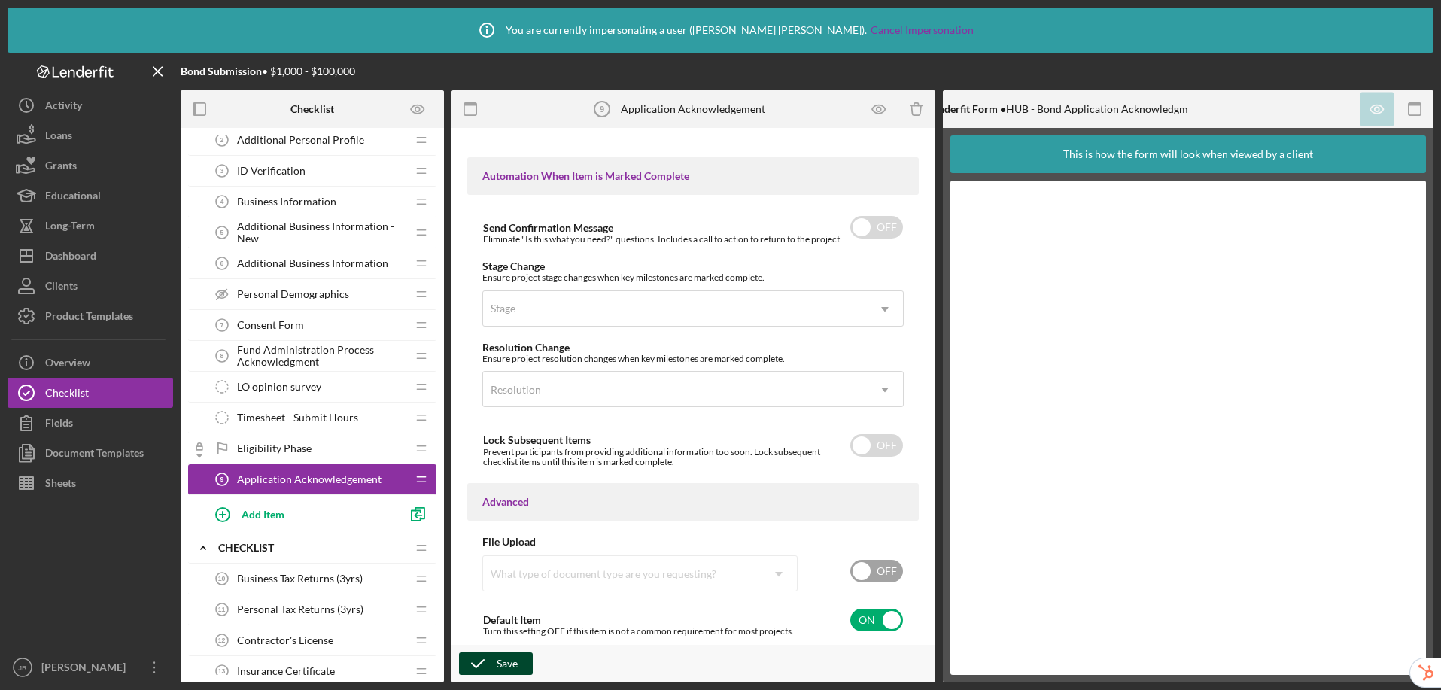
click at [509, 663] on div "Save" at bounding box center [507, 664] width 21 height 23
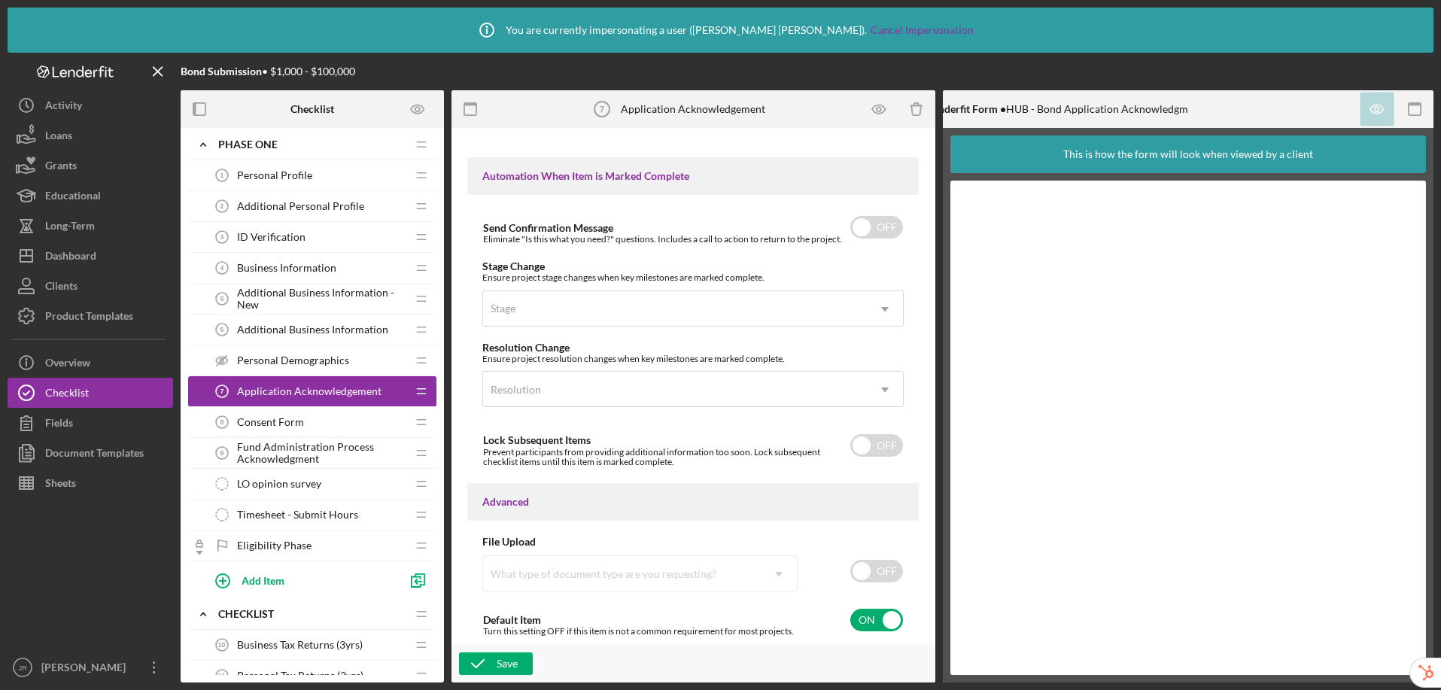
scroll to position [3, 0]
drag, startPoint x: 424, startPoint y: 391, endPoint x: 1373, endPoint y: 88, distance: 996.5
click at [263, 413] on div "Consent Form 8 Consent Form" at bounding box center [306, 425] width 199 height 30
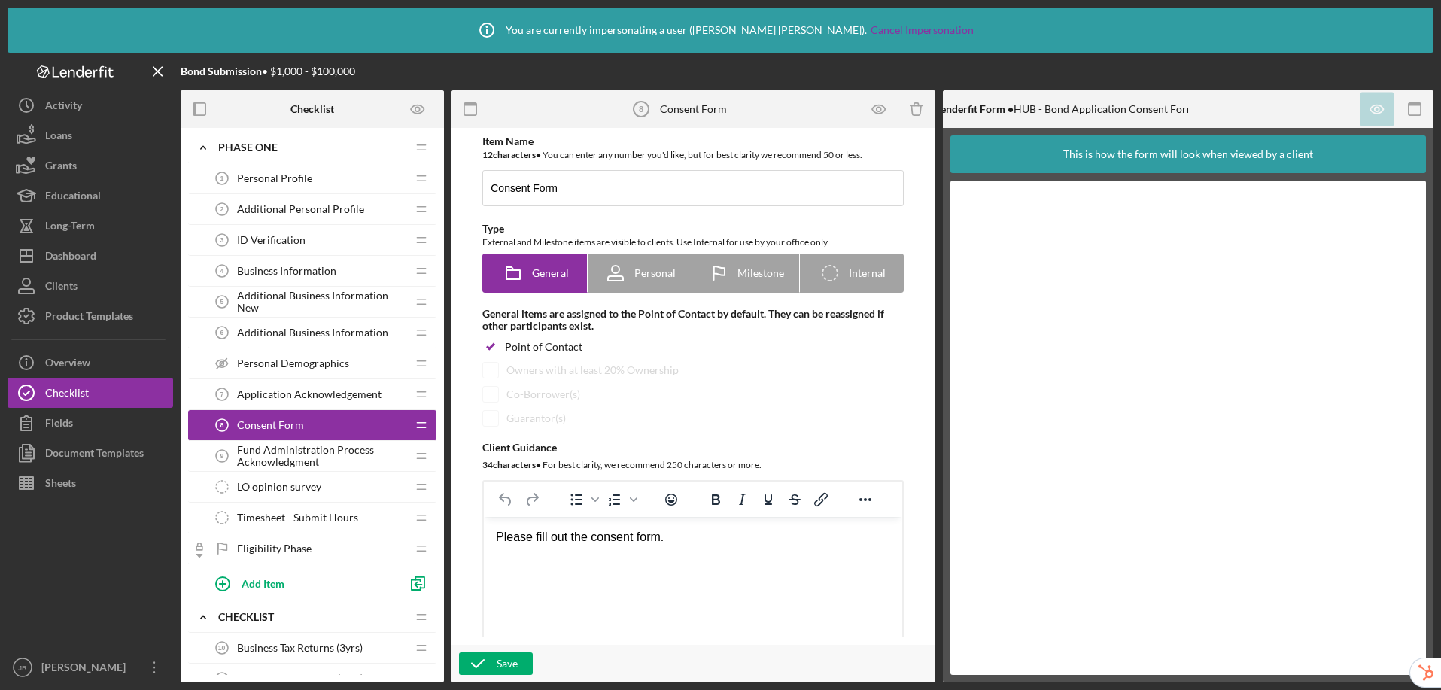
click at [289, 450] on span "Fund Administration Process Acknowledgment" at bounding box center [321, 456] width 169 height 24
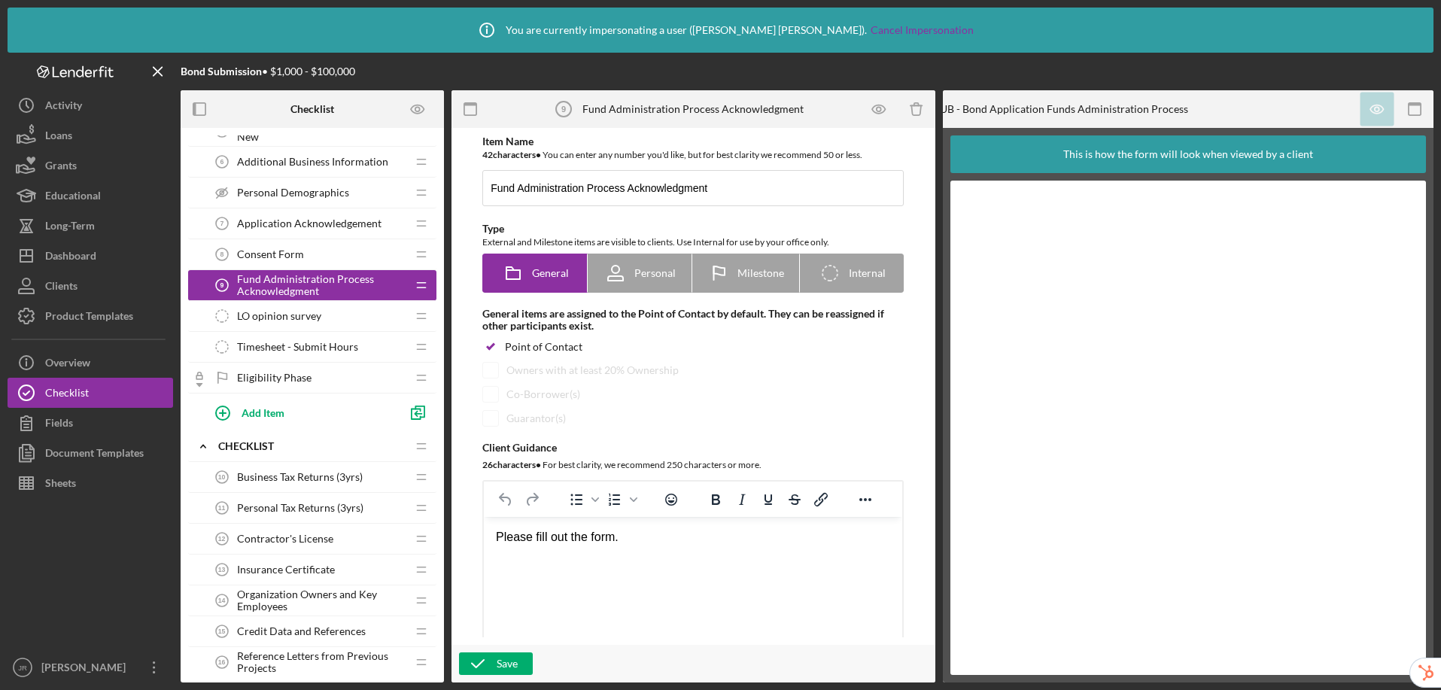
scroll to position [218, 0]
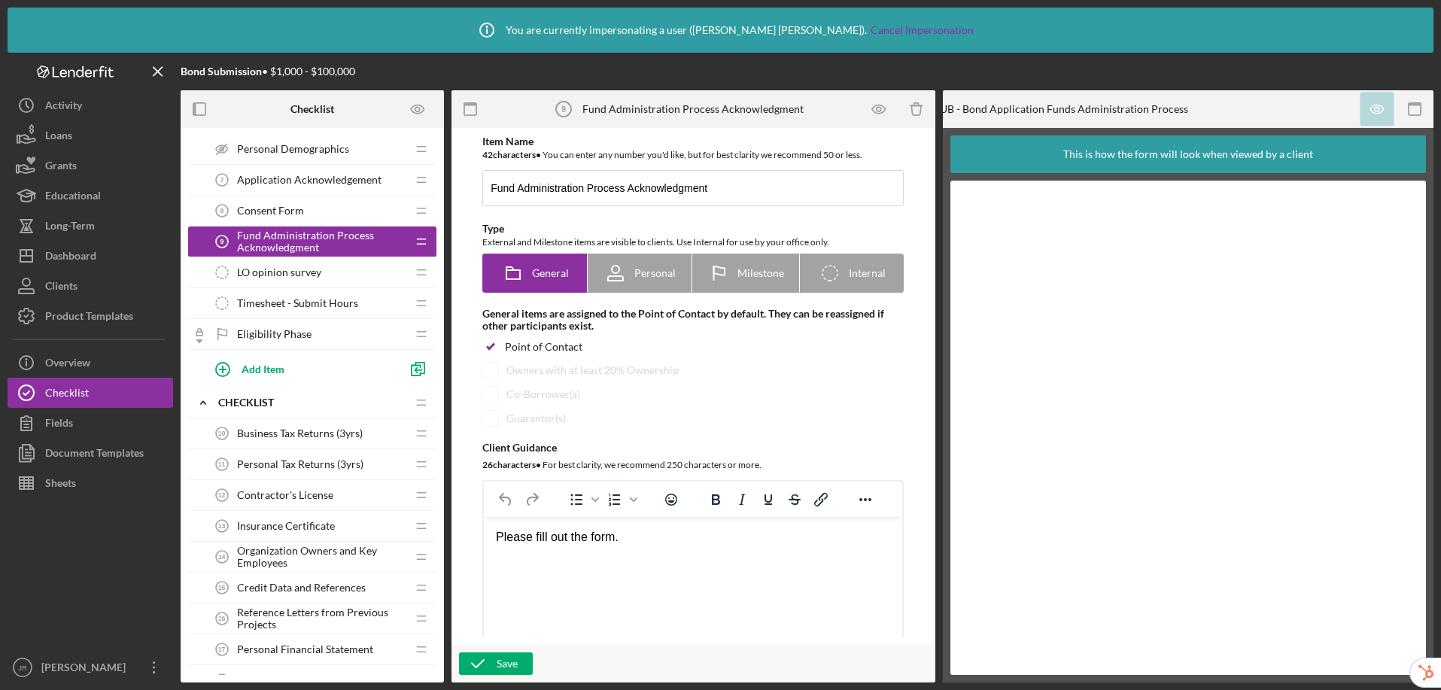
click at [274, 272] on span "LO opinion survey" at bounding box center [279, 272] width 84 height 12
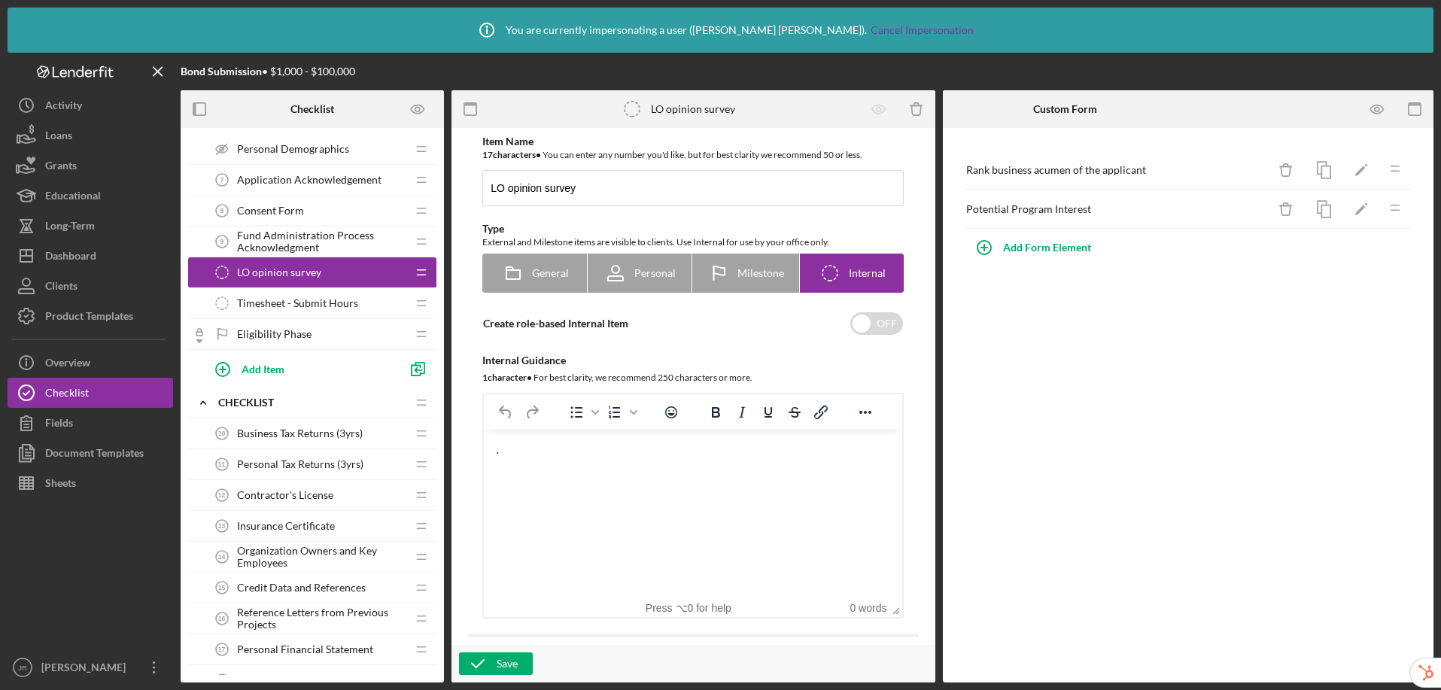
click at [282, 299] on span "Timesheet - Submit Hours" at bounding box center [297, 303] width 121 height 12
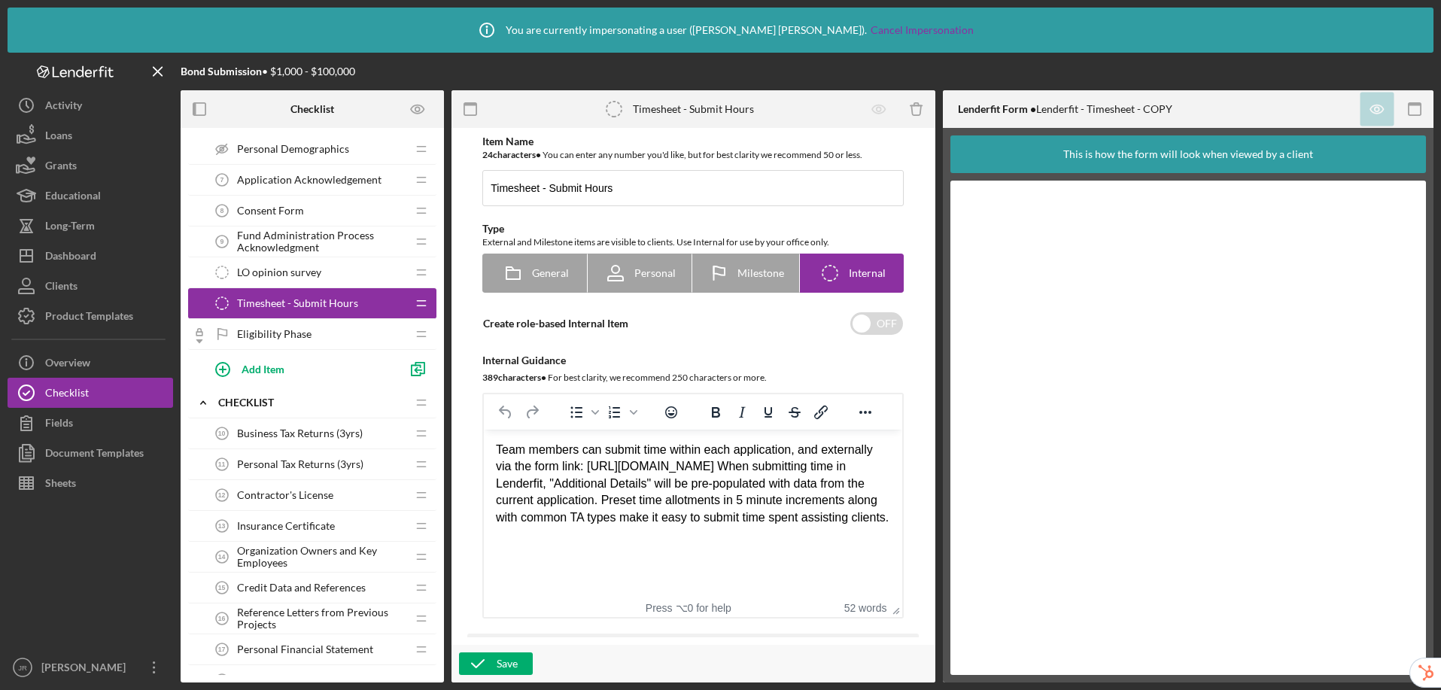
click at [248, 331] on span "Eligibility Phase" at bounding box center [274, 334] width 75 height 12
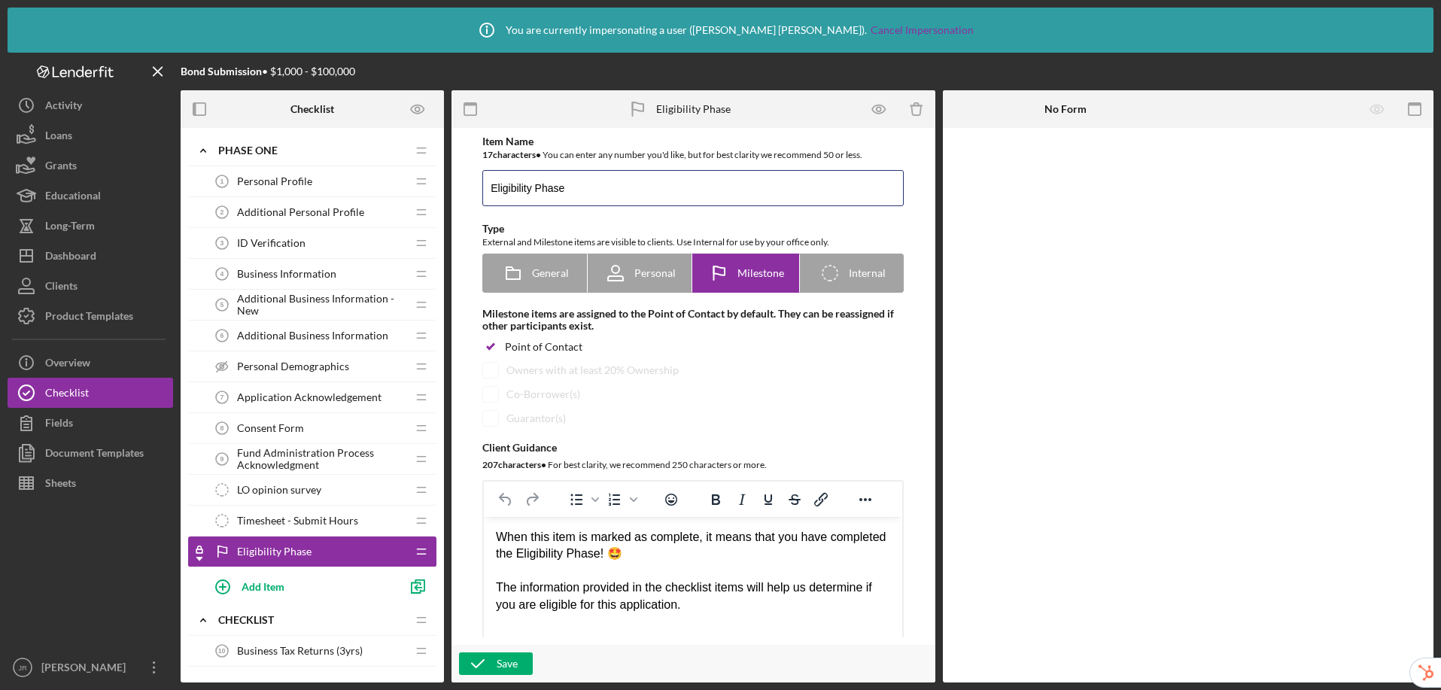
drag, startPoint x: 581, startPoint y: 188, endPoint x: 460, endPoint y: 181, distance: 121.4
click at [460, 181] on div "Item Name 17 character s • You can enter any number you'd like, but for best cl…" at bounding box center [693, 386] width 469 height 502
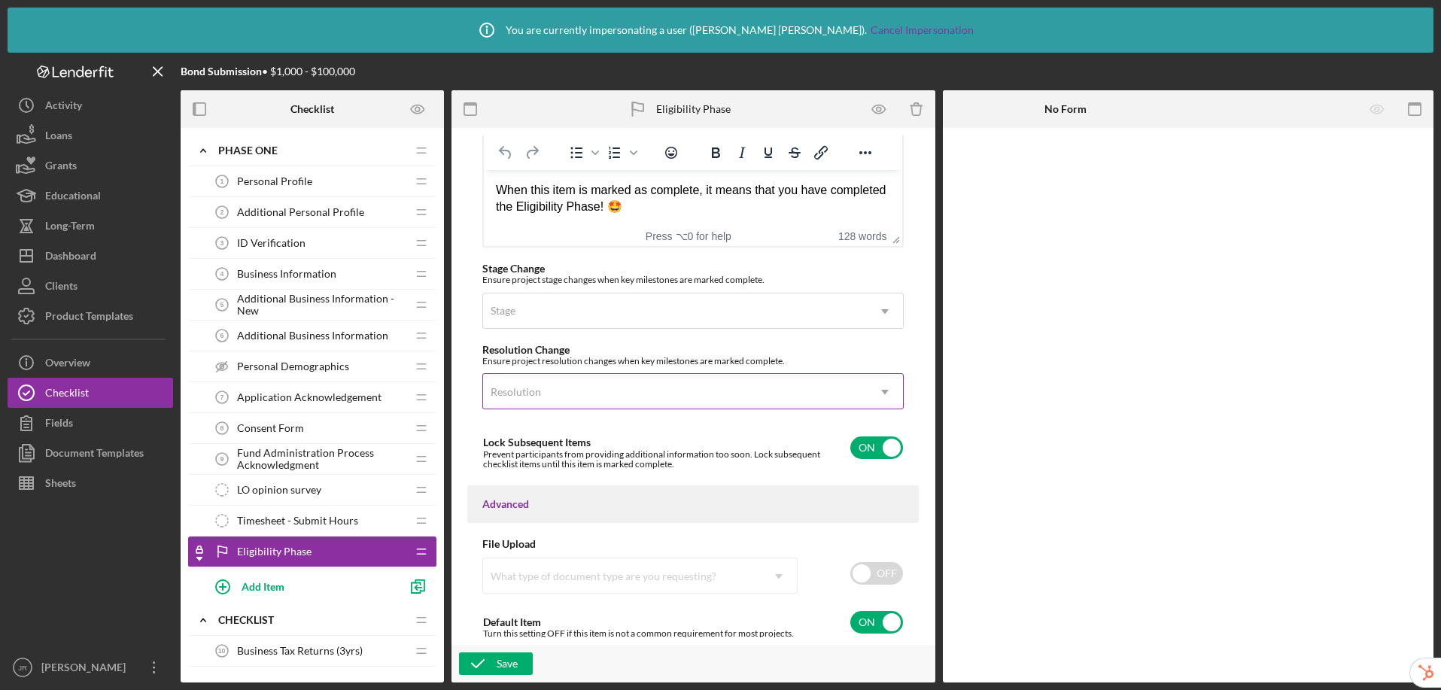
scroll to position [1100, 0]
type input "Phase One Complete"
click at [502, 668] on div "Save" at bounding box center [507, 664] width 21 height 23
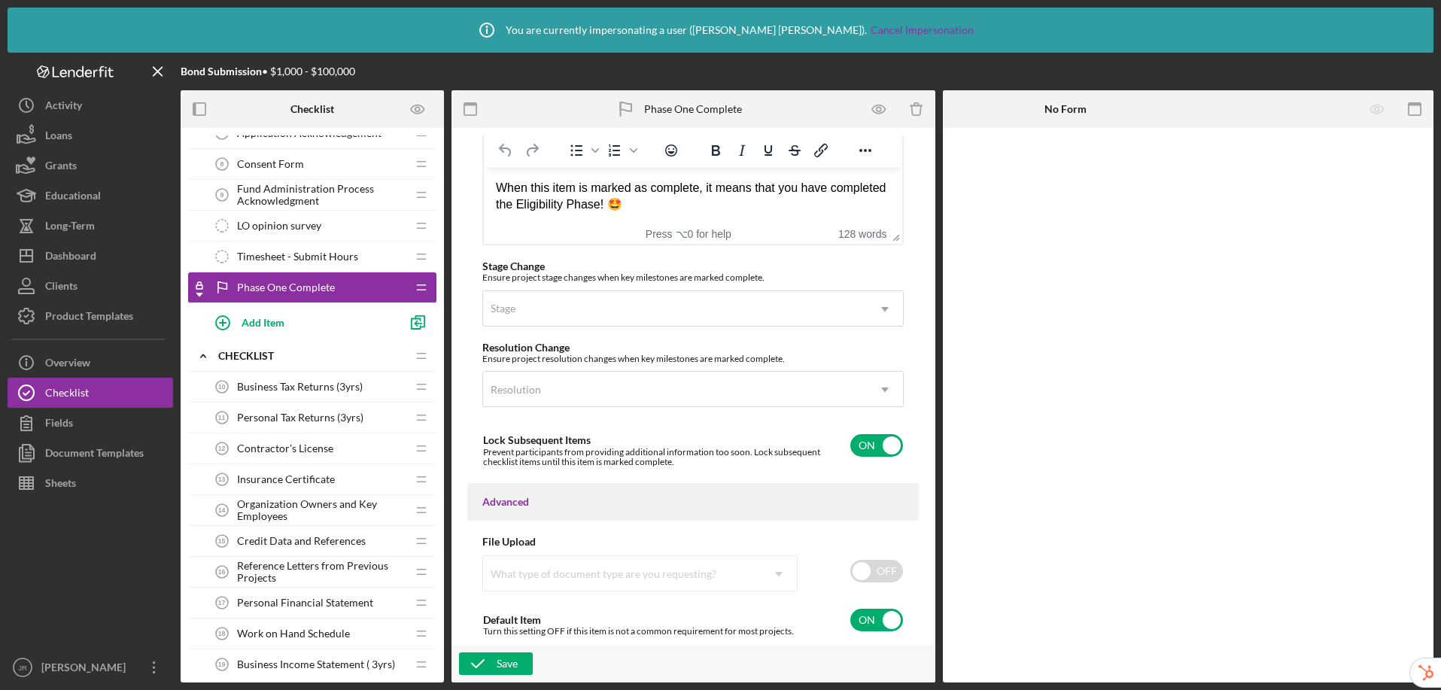
scroll to position [412, 0]
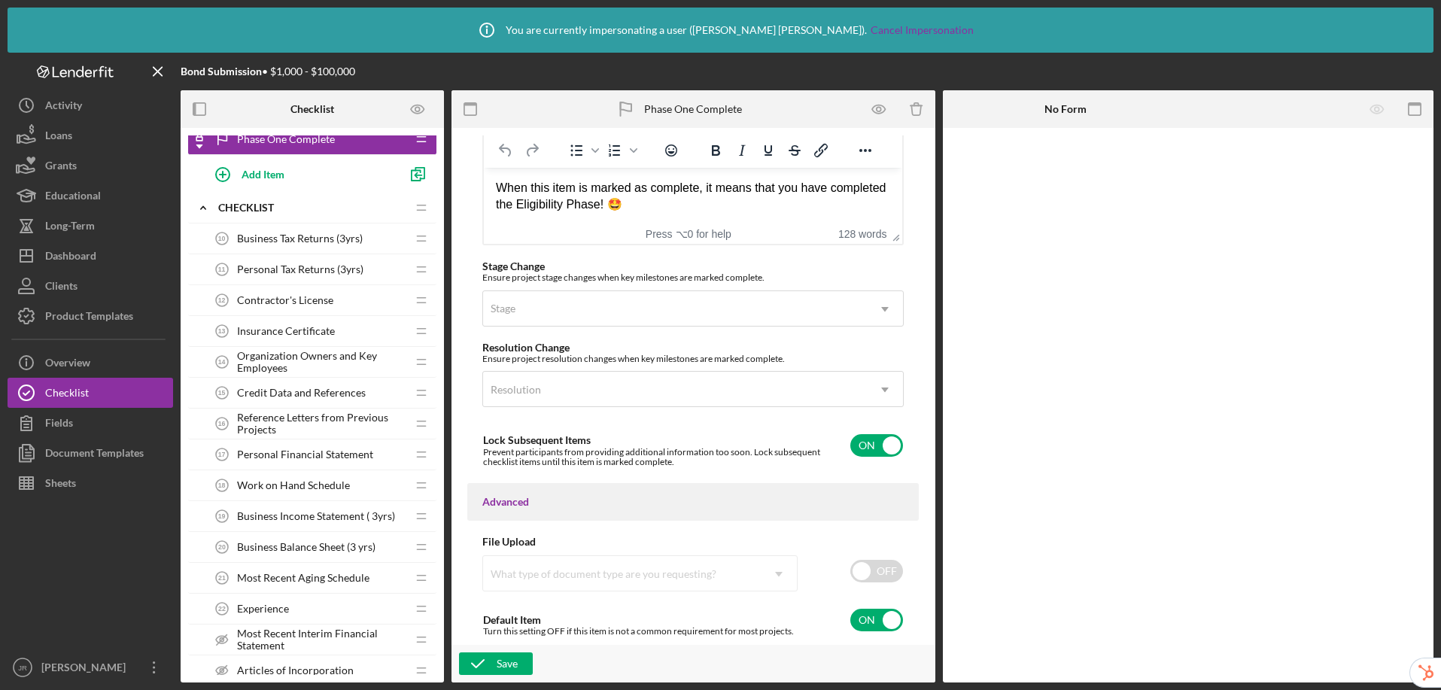
click at [287, 242] on span "Business Tax Returns (3yrs)" at bounding box center [300, 239] width 126 height 12
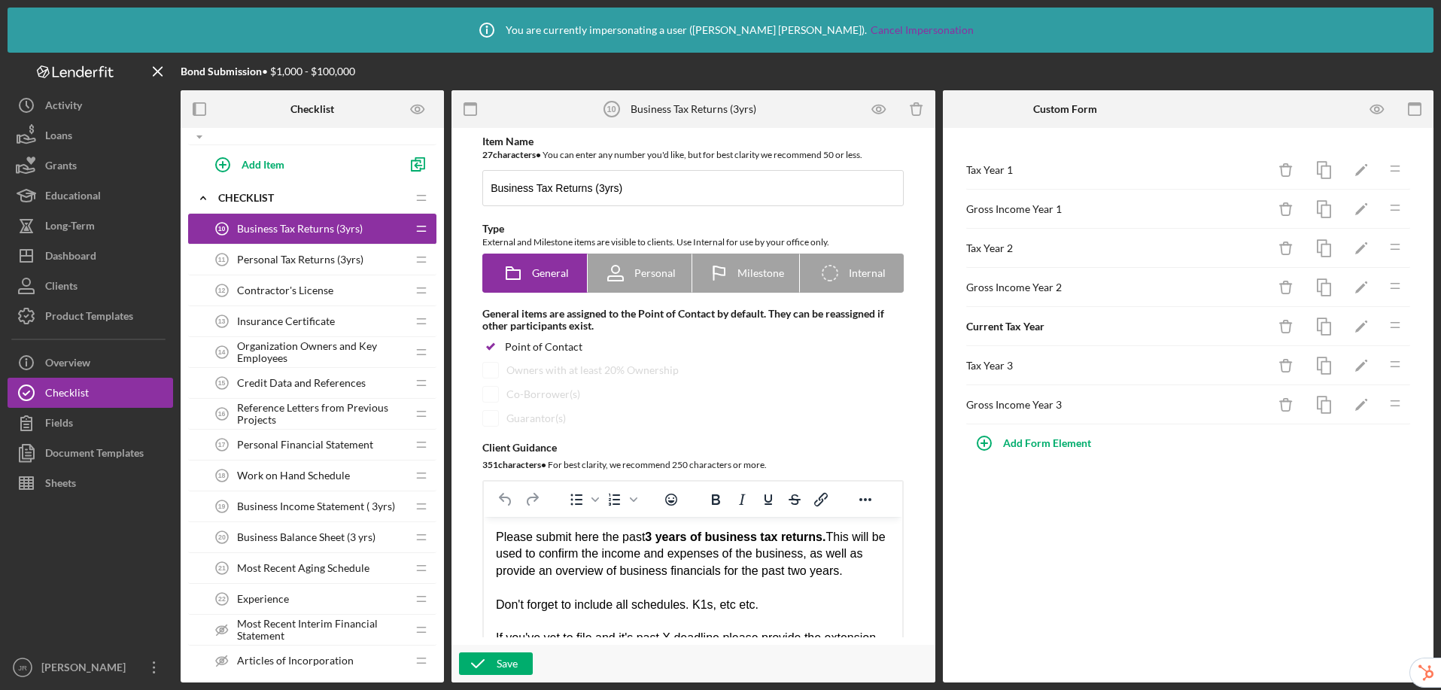
scroll to position [434, 0]
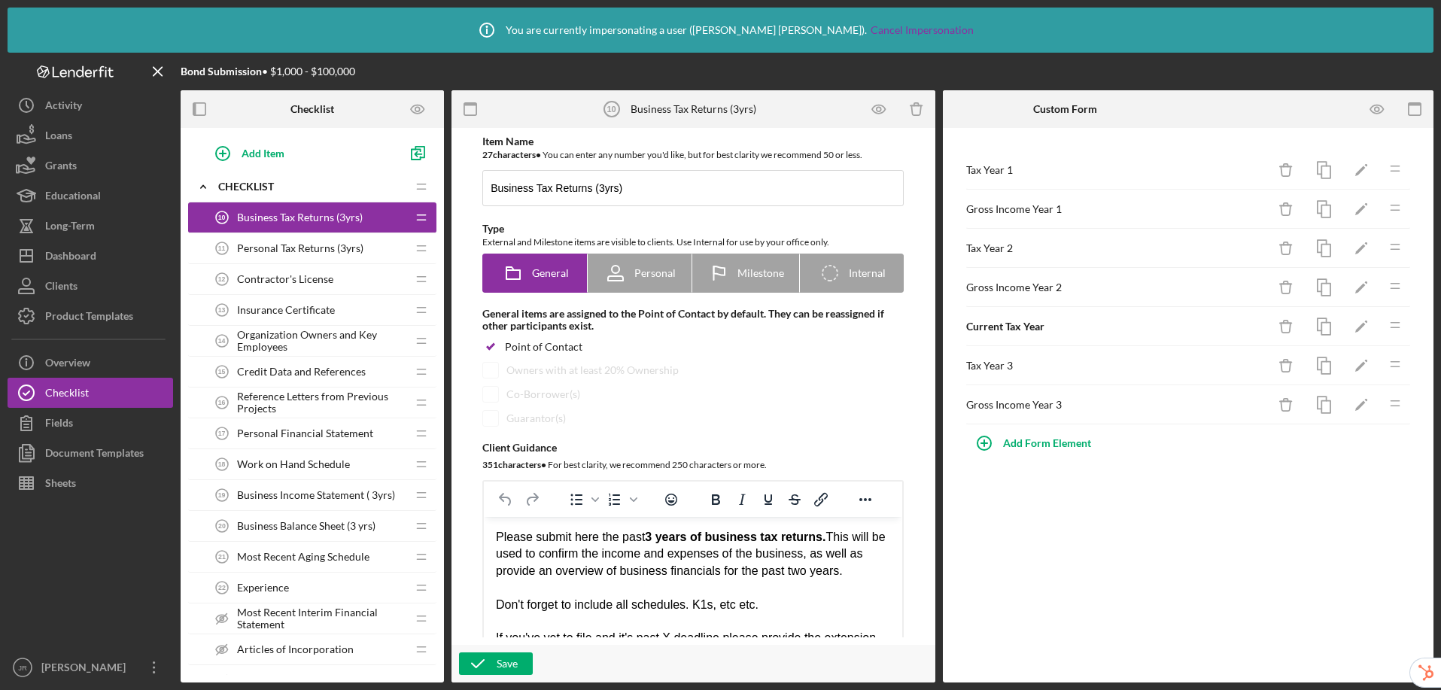
click at [290, 248] on span "Personal Tax Returns (3yrs)" at bounding box center [300, 248] width 126 height 12
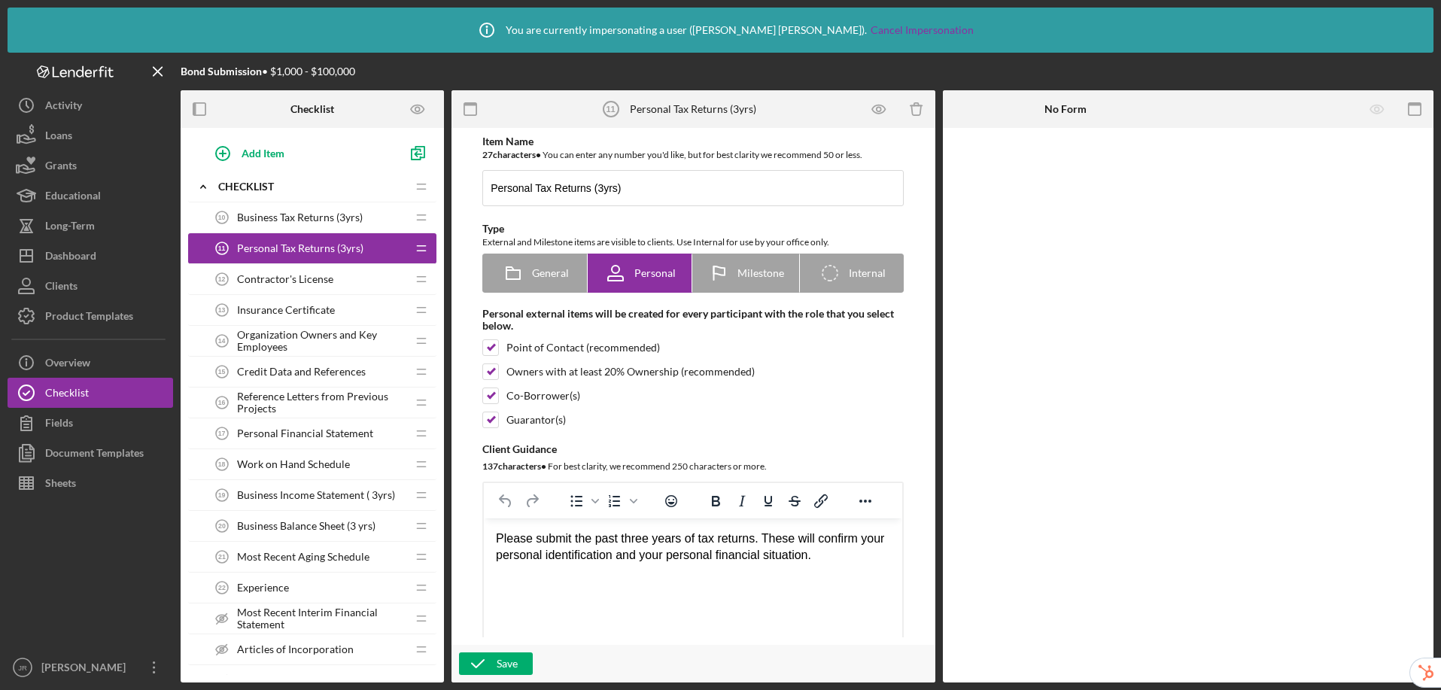
click at [308, 216] on span "Business Tax Returns (3yrs)" at bounding box center [300, 218] width 126 height 12
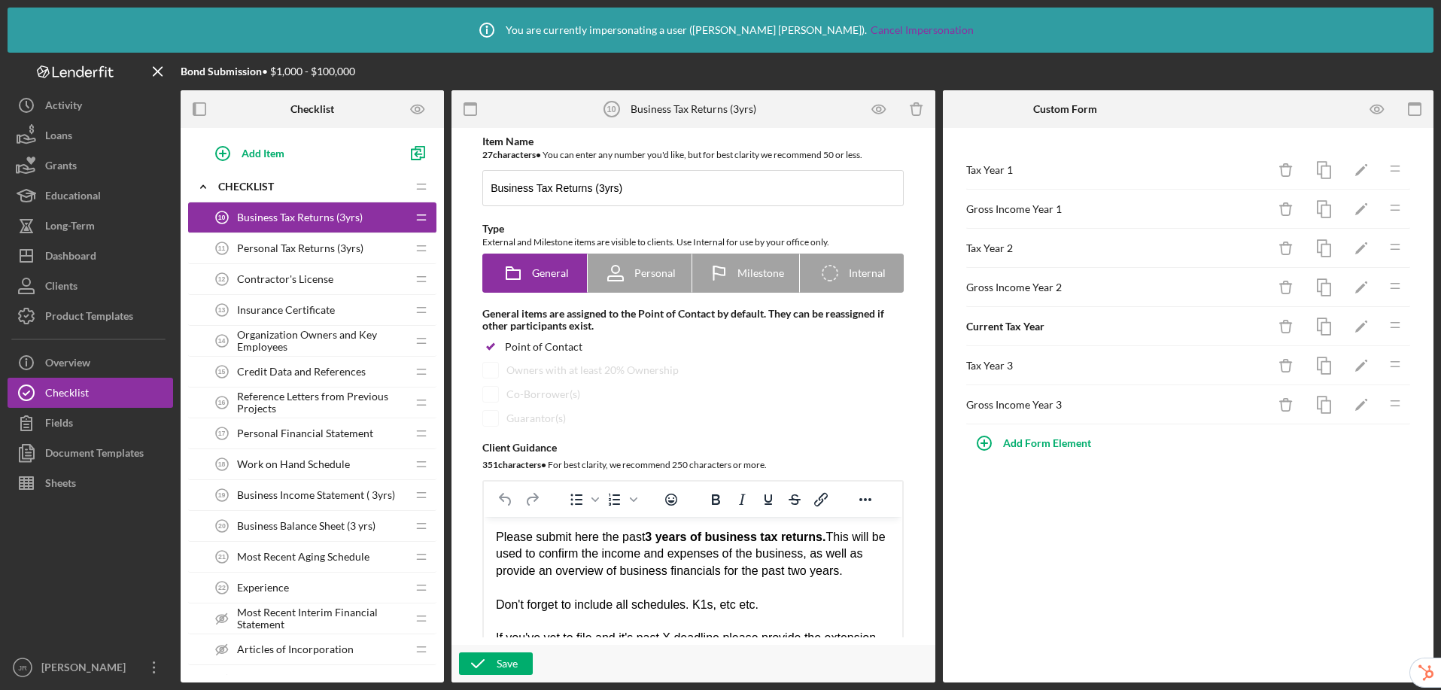
click at [282, 280] on span "Contractor's License" at bounding box center [285, 279] width 96 height 12
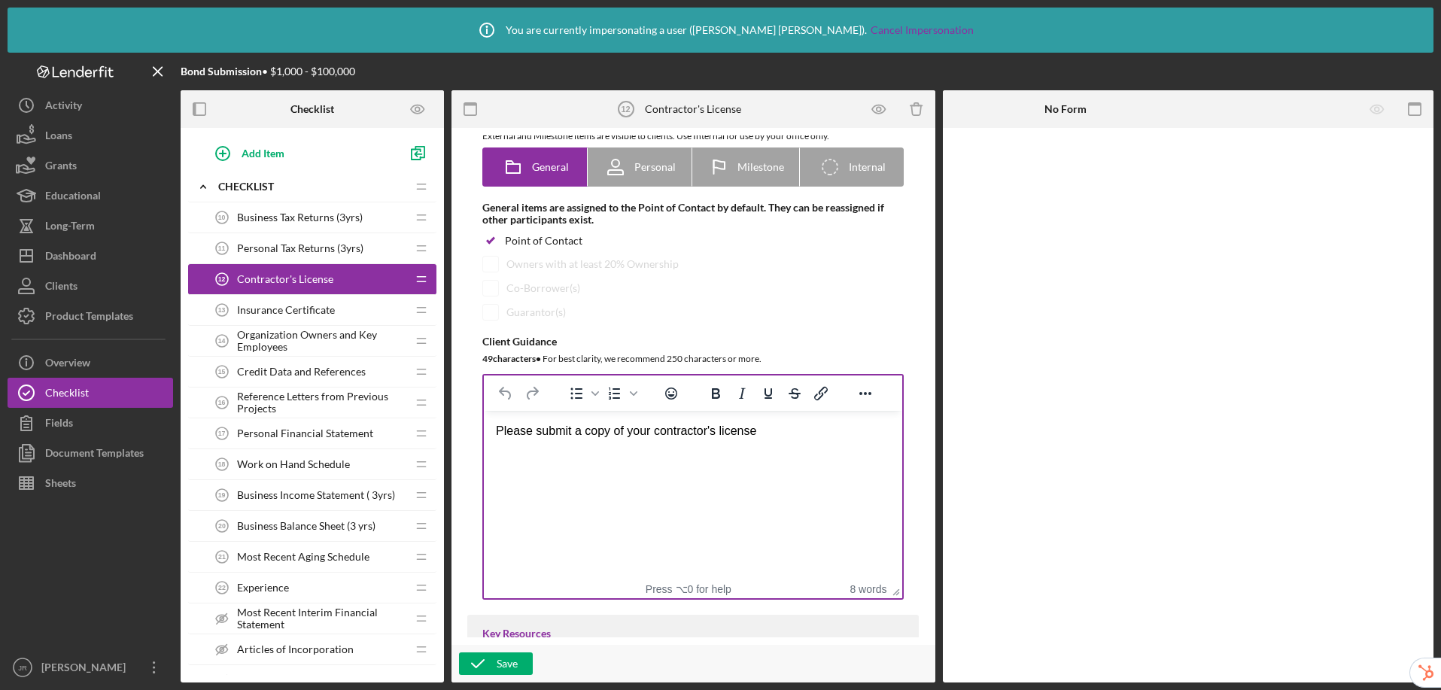
scroll to position [109, 0]
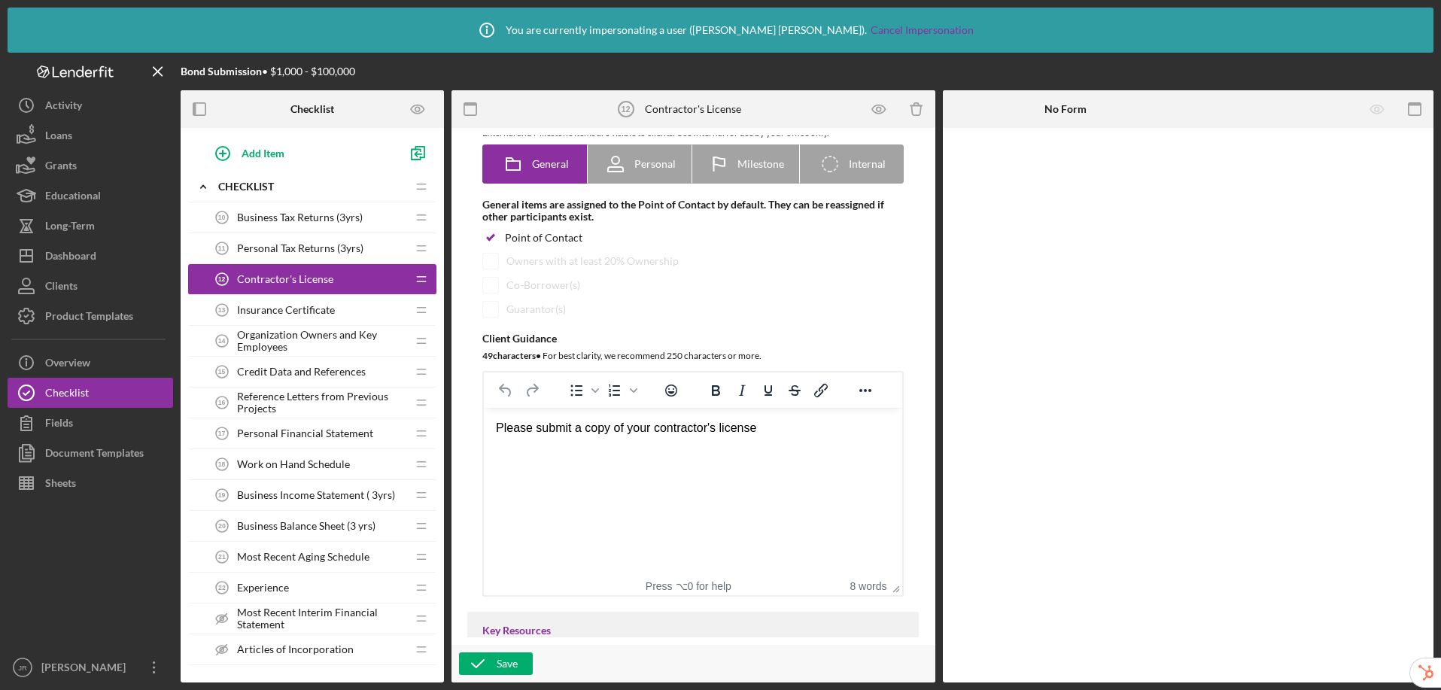
click at [270, 315] on span "Insurance Certificate" at bounding box center [286, 310] width 98 height 12
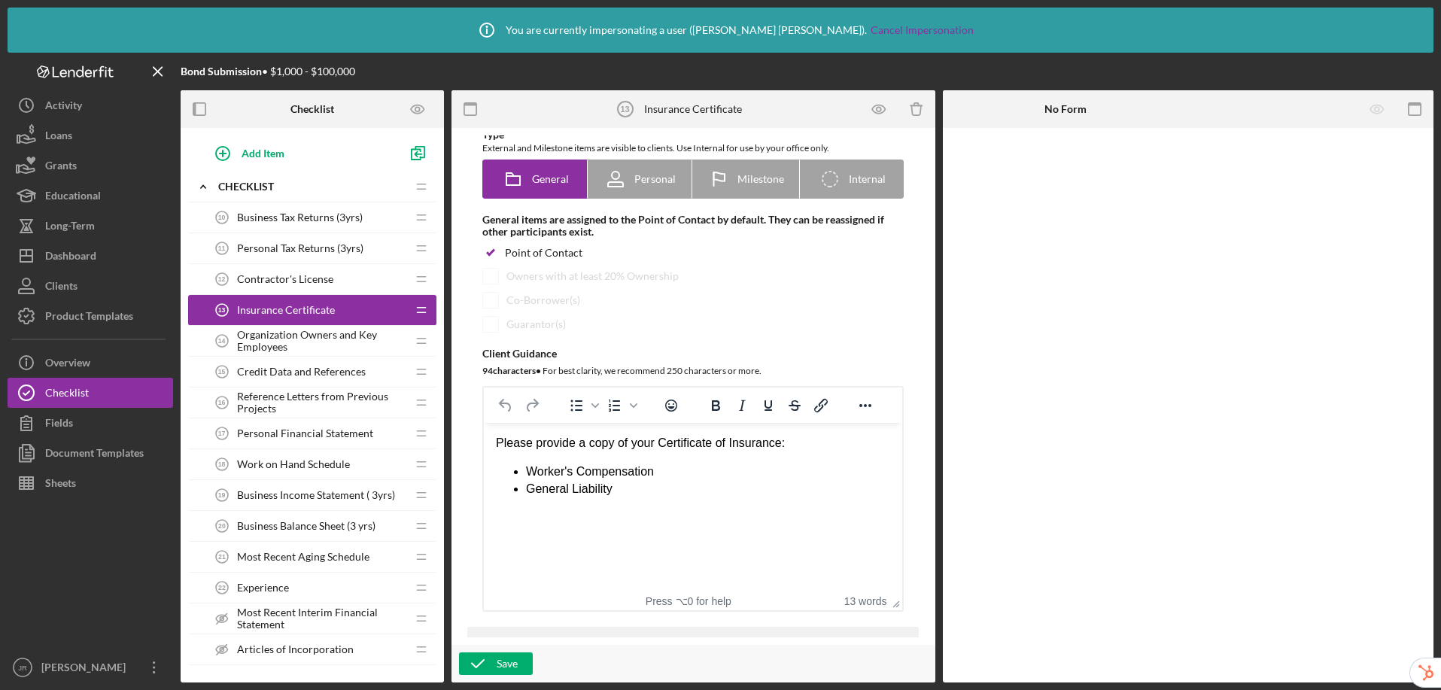
scroll to position [440, 0]
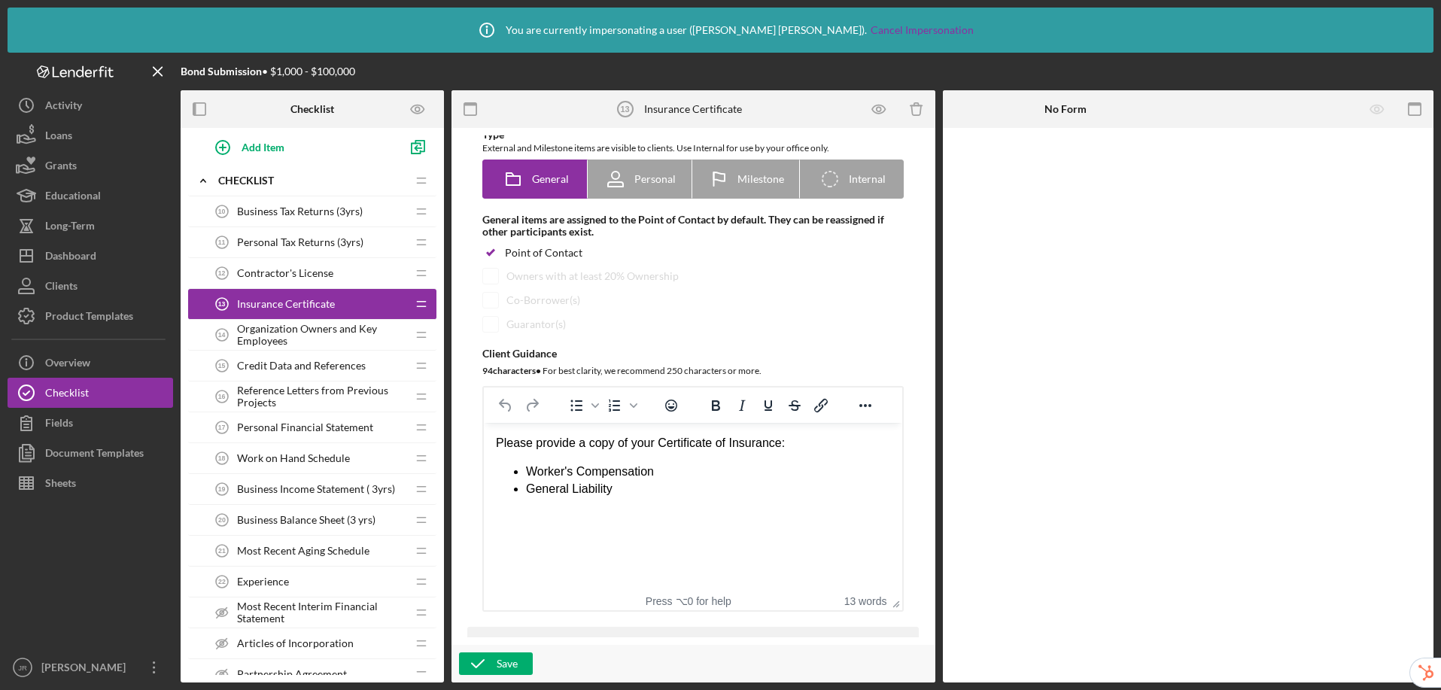
click at [277, 333] on span "Organization Owners and Key Employees" at bounding box center [321, 335] width 169 height 24
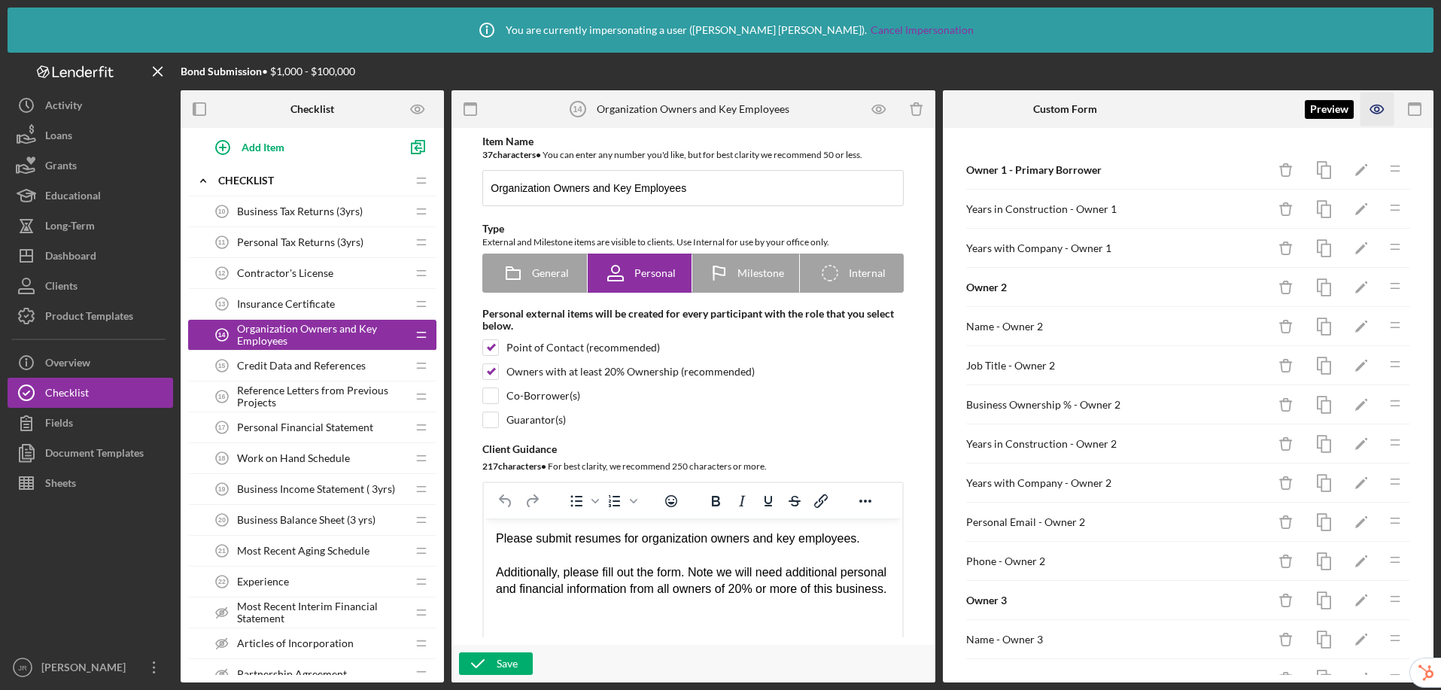
click at [1381, 111] on icon "button" at bounding box center [1378, 110] width 34 height 34
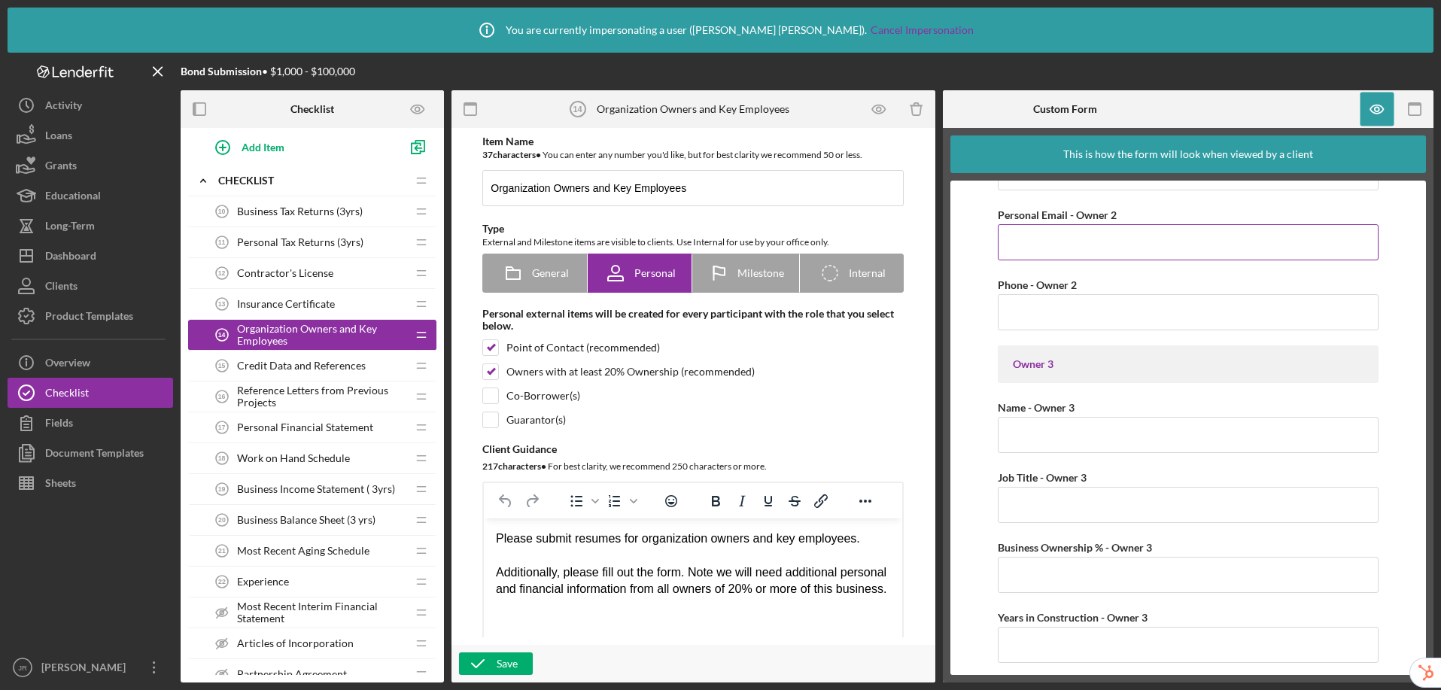
scroll to position [623, 0]
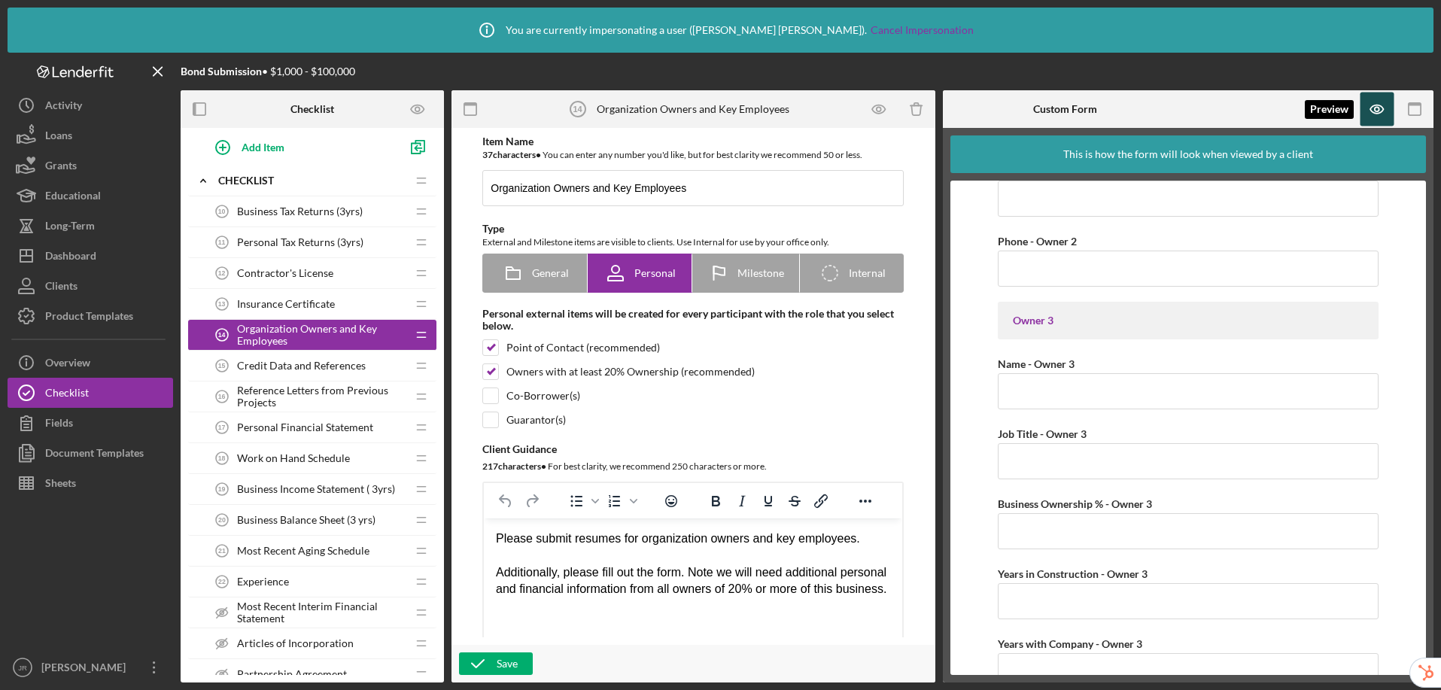
click at [1385, 111] on icon "button" at bounding box center [1378, 110] width 34 height 34
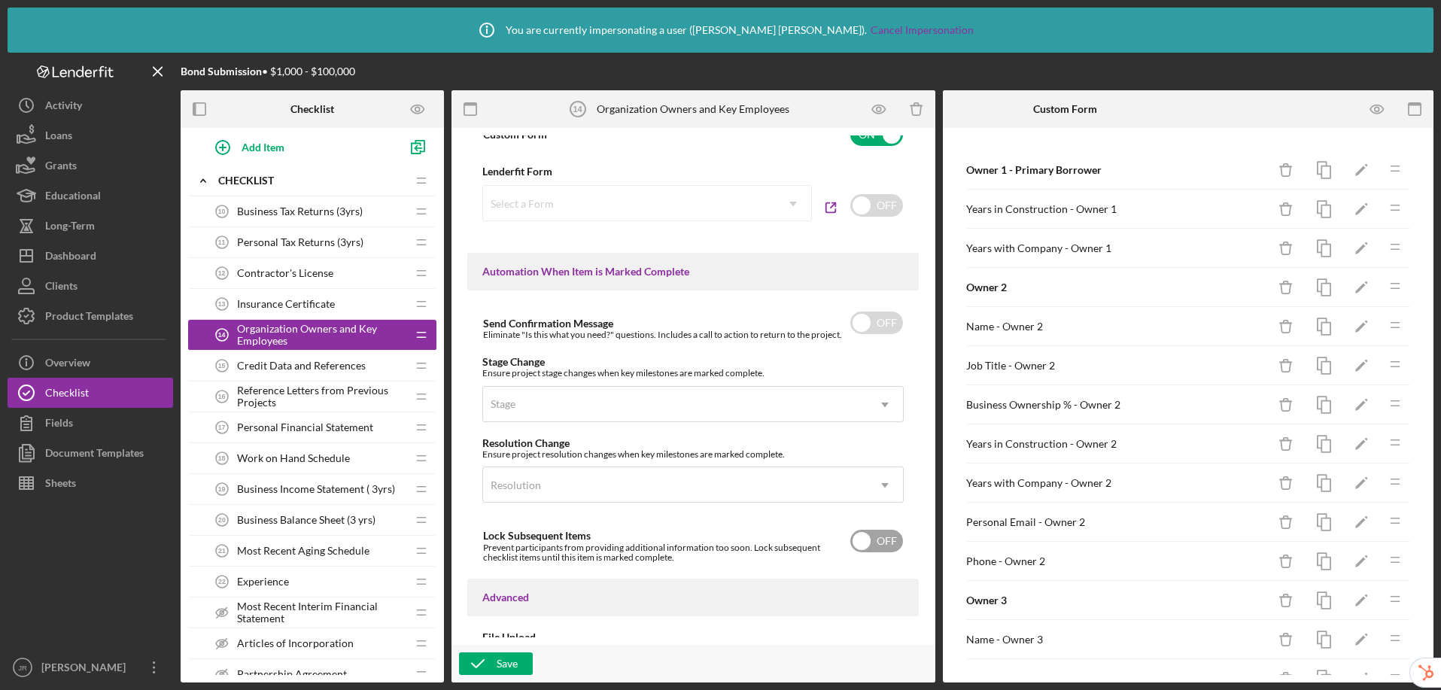
scroll to position [1044, 0]
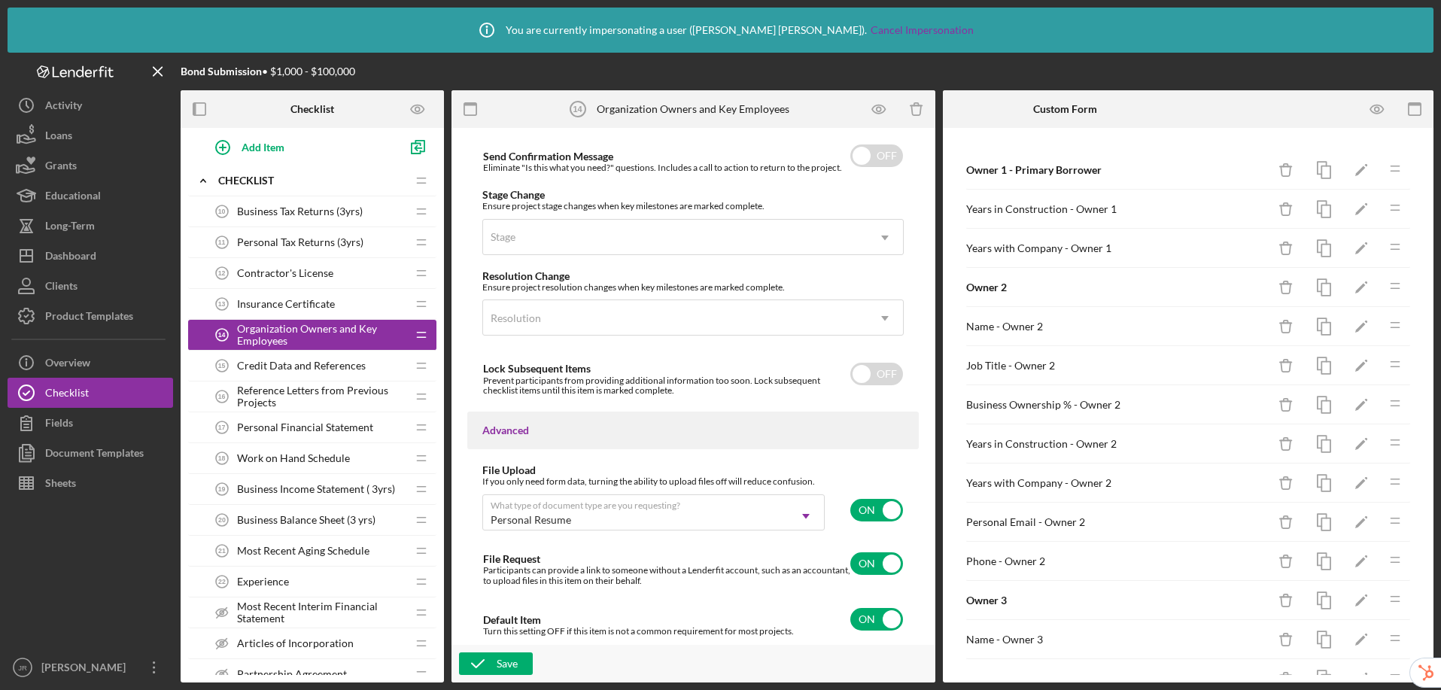
click at [330, 368] on span "Credit Data and References" at bounding box center [301, 366] width 129 height 12
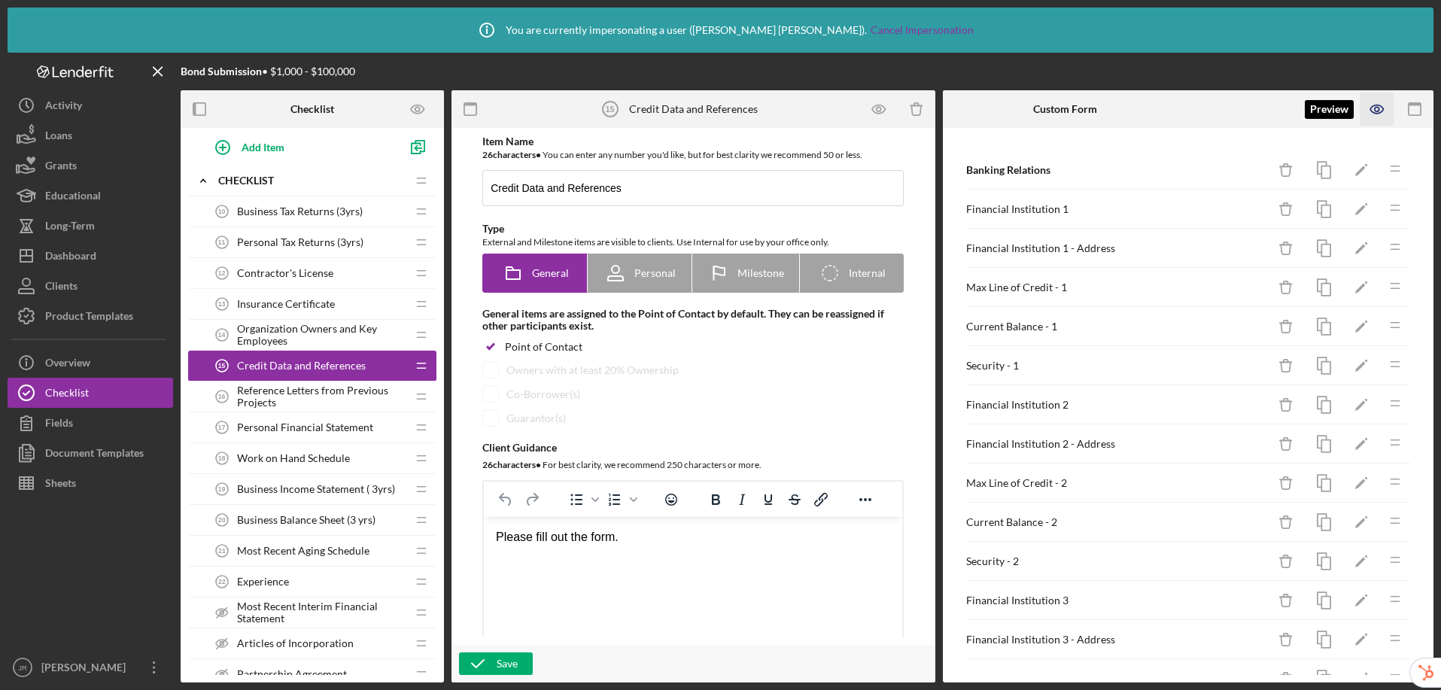
click at [1371, 113] on icon "button" at bounding box center [1378, 110] width 34 height 34
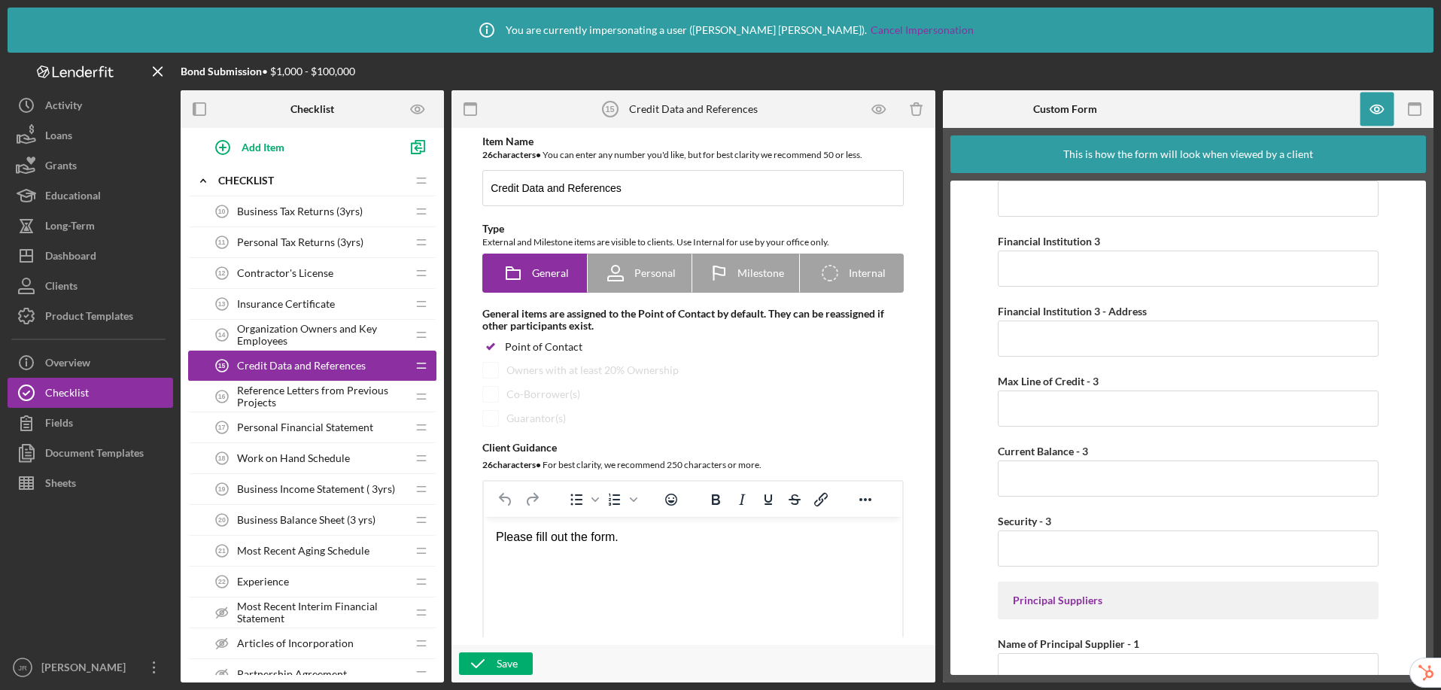
scroll to position [714, 0]
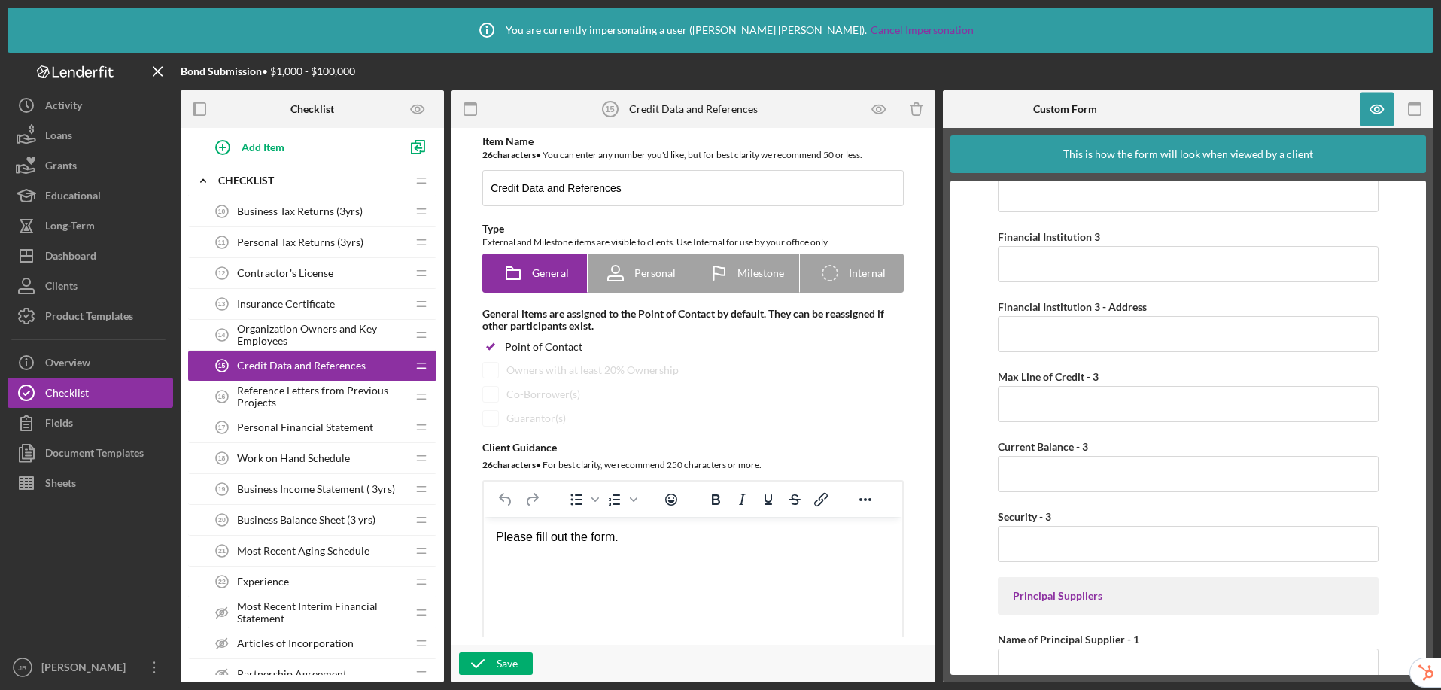
click at [272, 400] on span "Reference Letters from Previous Projects" at bounding box center [321, 397] width 169 height 24
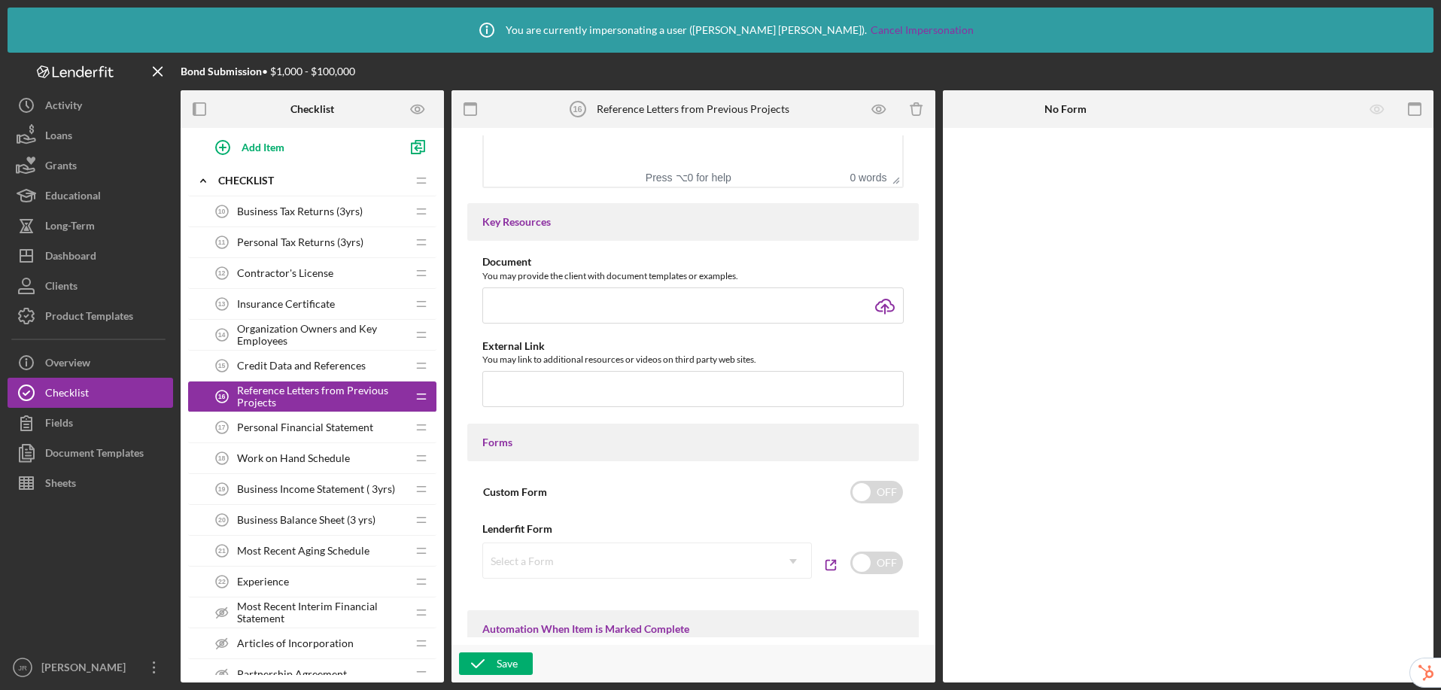
scroll to position [144, 0]
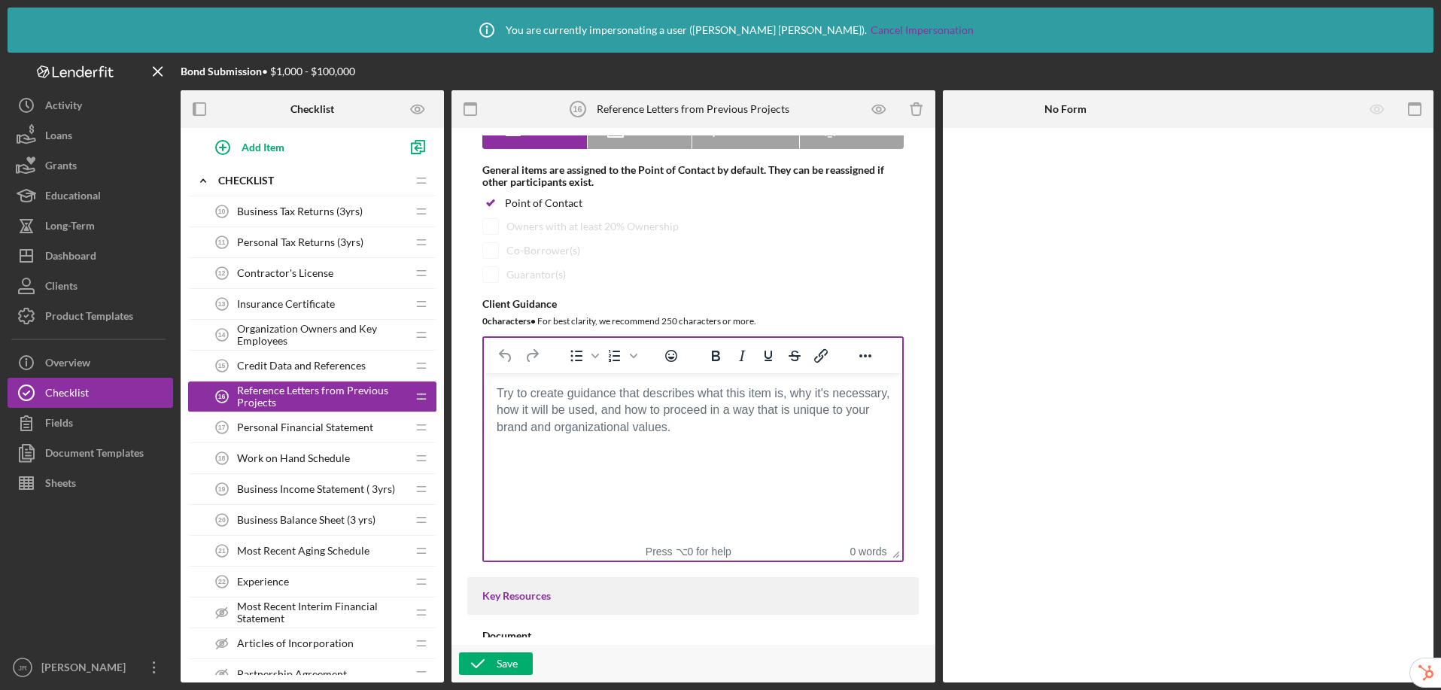
click at [693, 402] on body "Rich Text Area. Press ALT-0 for help." at bounding box center [693, 393] width 394 height 17
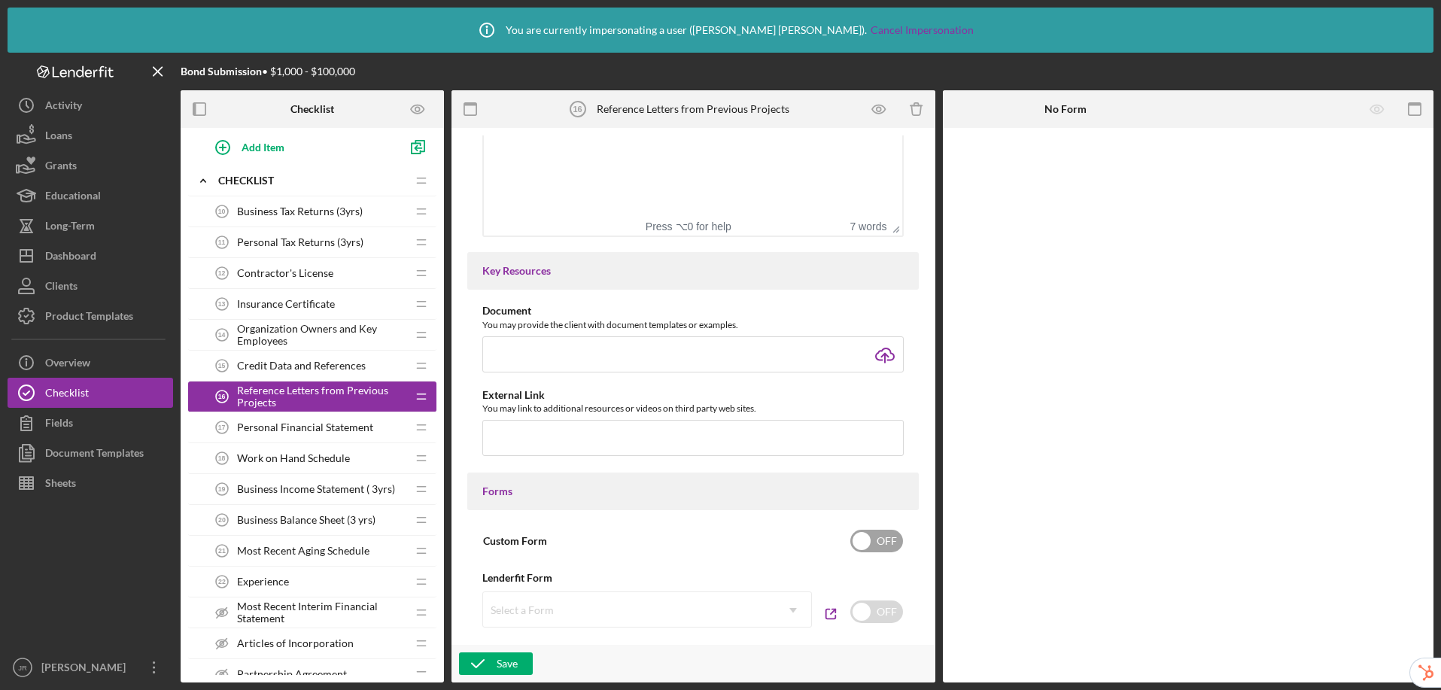
scroll to position [1043, 0]
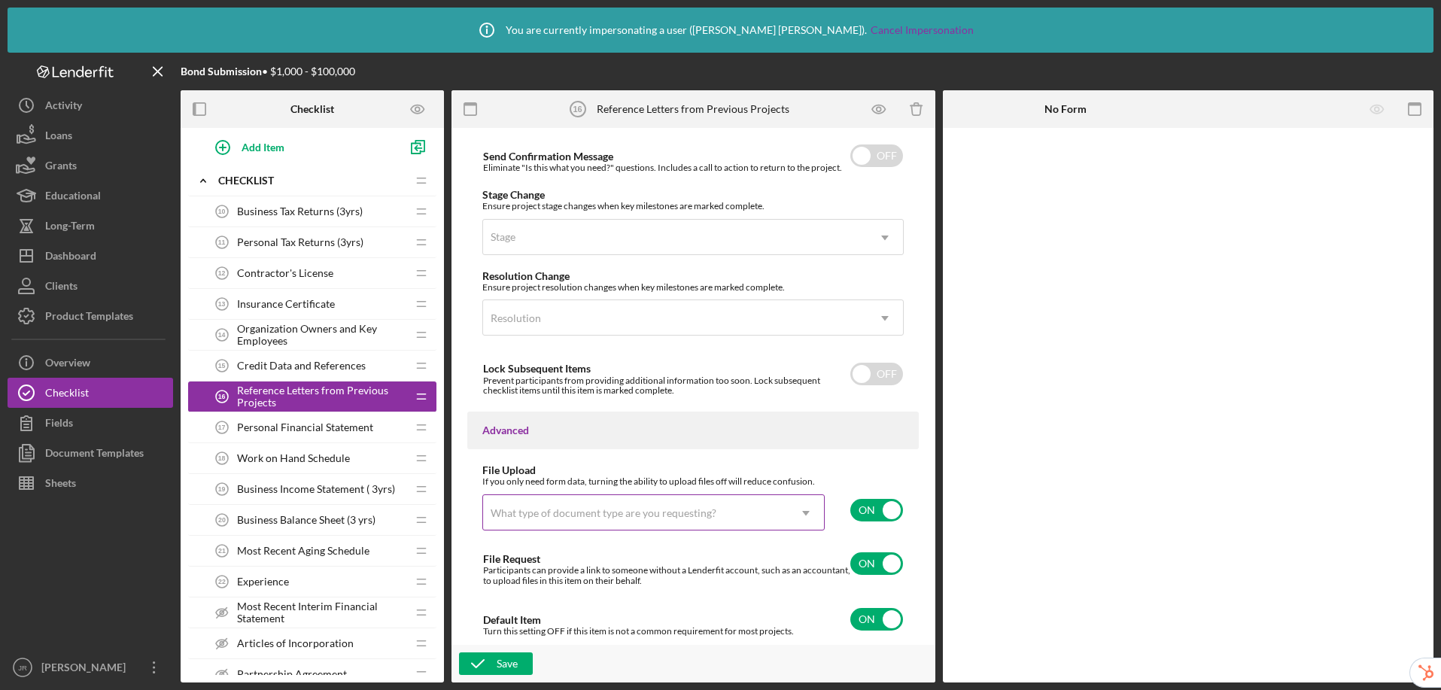
click at [656, 525] on div "What type of document type are you requesting?" at bounding box center [635, 513] width 305 height 35
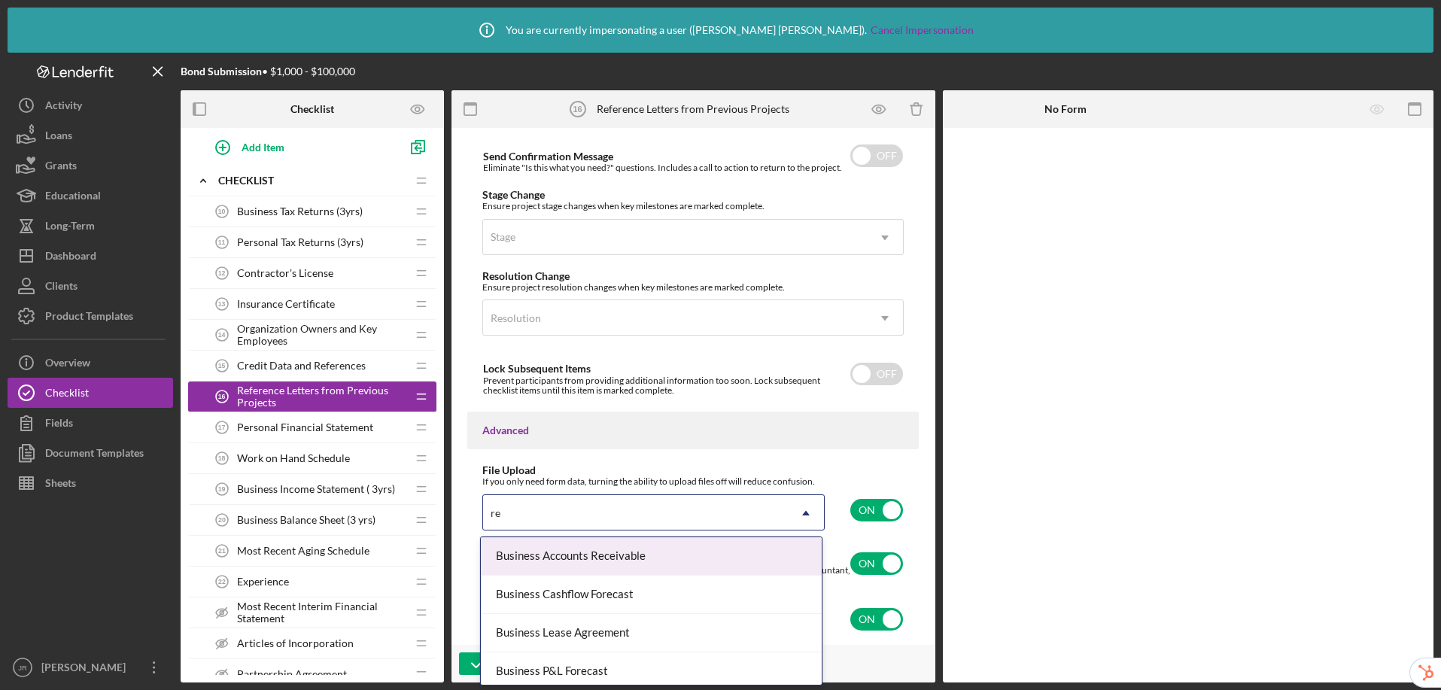
type input "r"
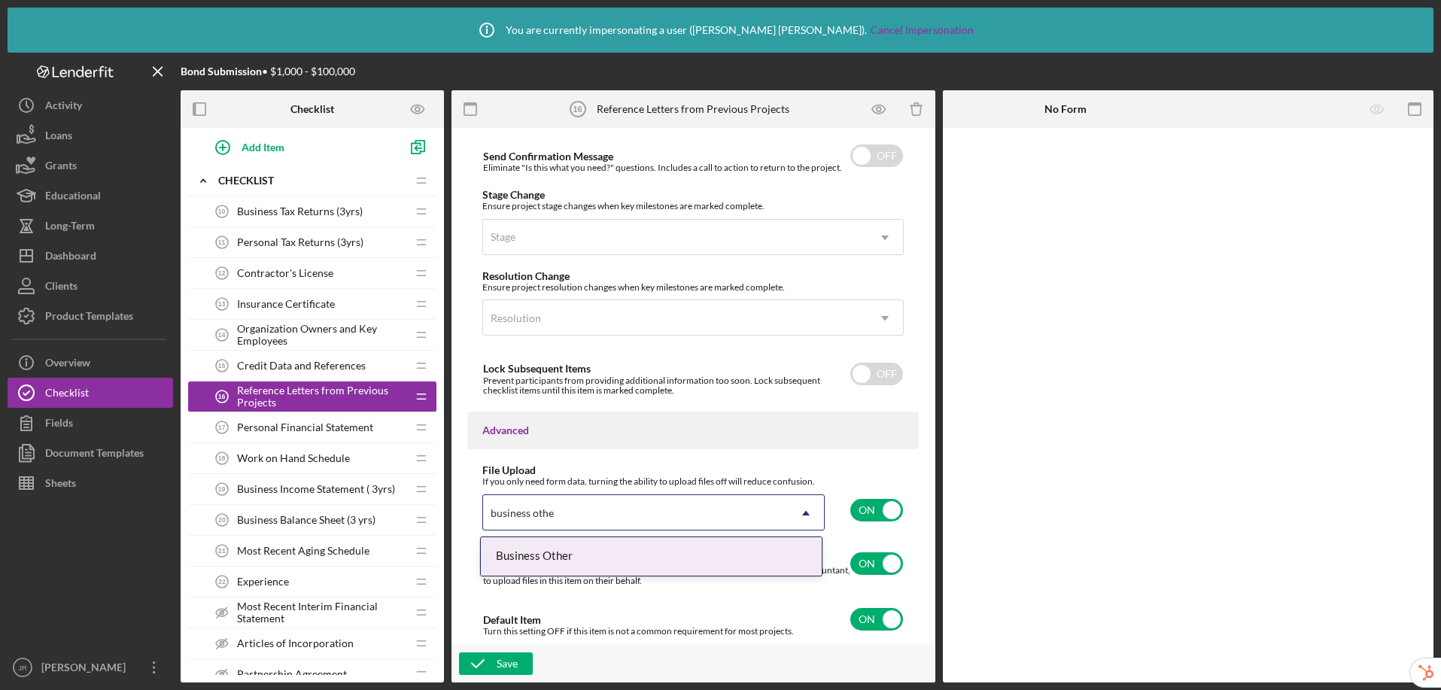
type input "business other"
click at [712, 556] on div "Business Other" at bounding box center [651, 556] width 341 height 38
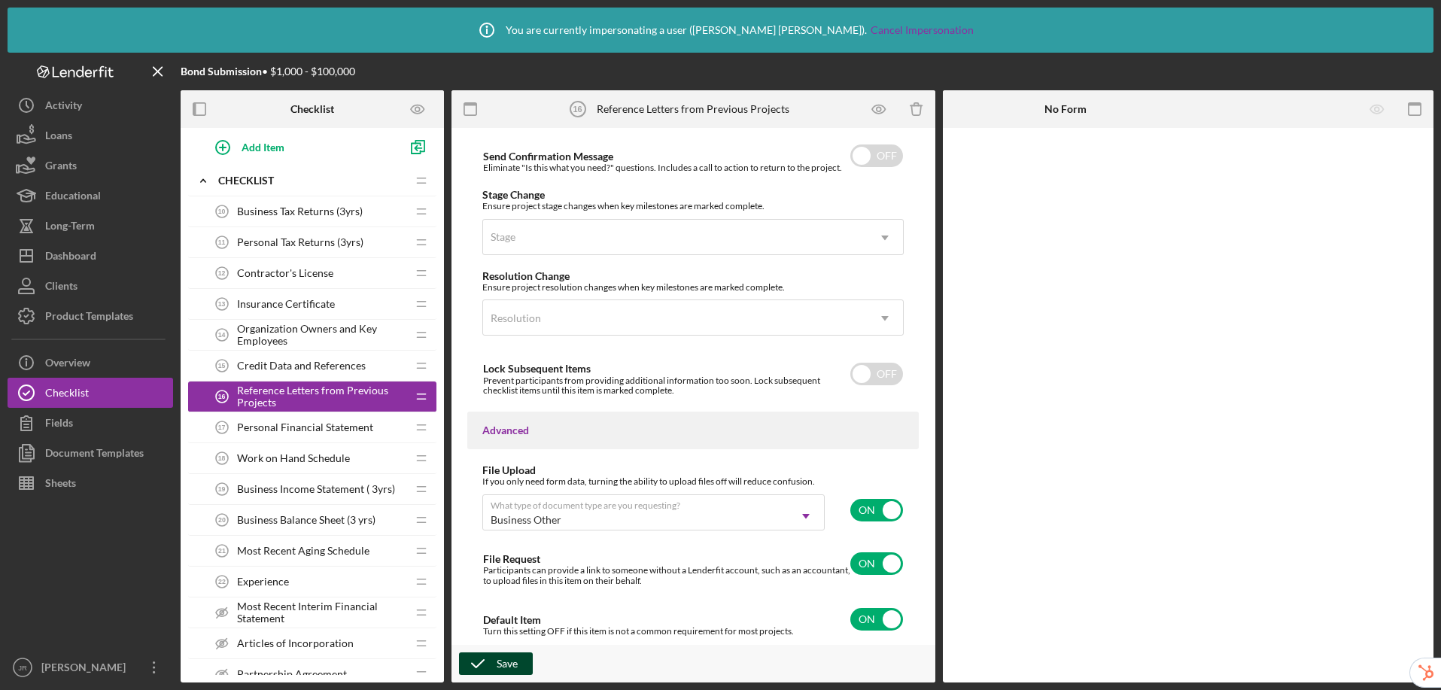
click at [513, 665] on div "Save" at bounding box center [507, 664] width 21 height 23
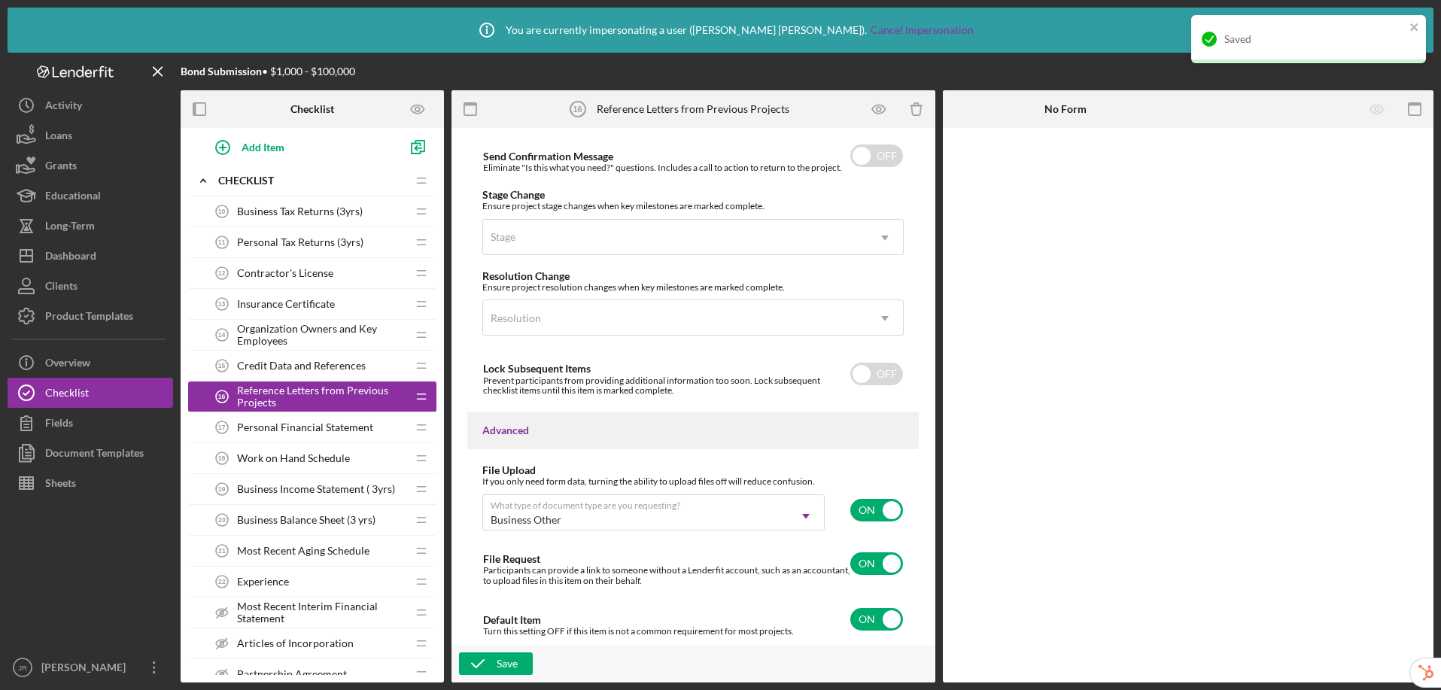
click at [287, 432] on span "Personal Financial Statement" at bounding box center [305, 428] width 136 height 12
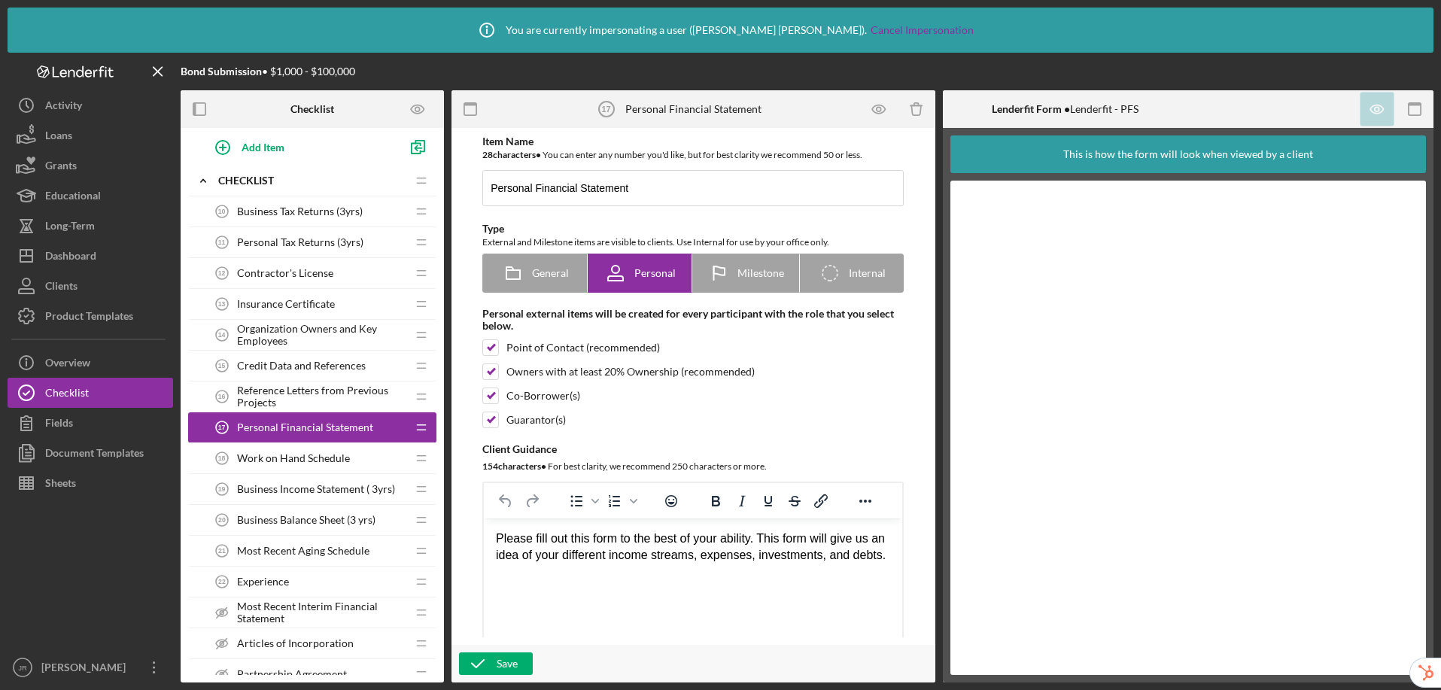
click at [271, 459] on span "Work on Hand Schedule" at bounding box center [293, 458] width 113 height 12
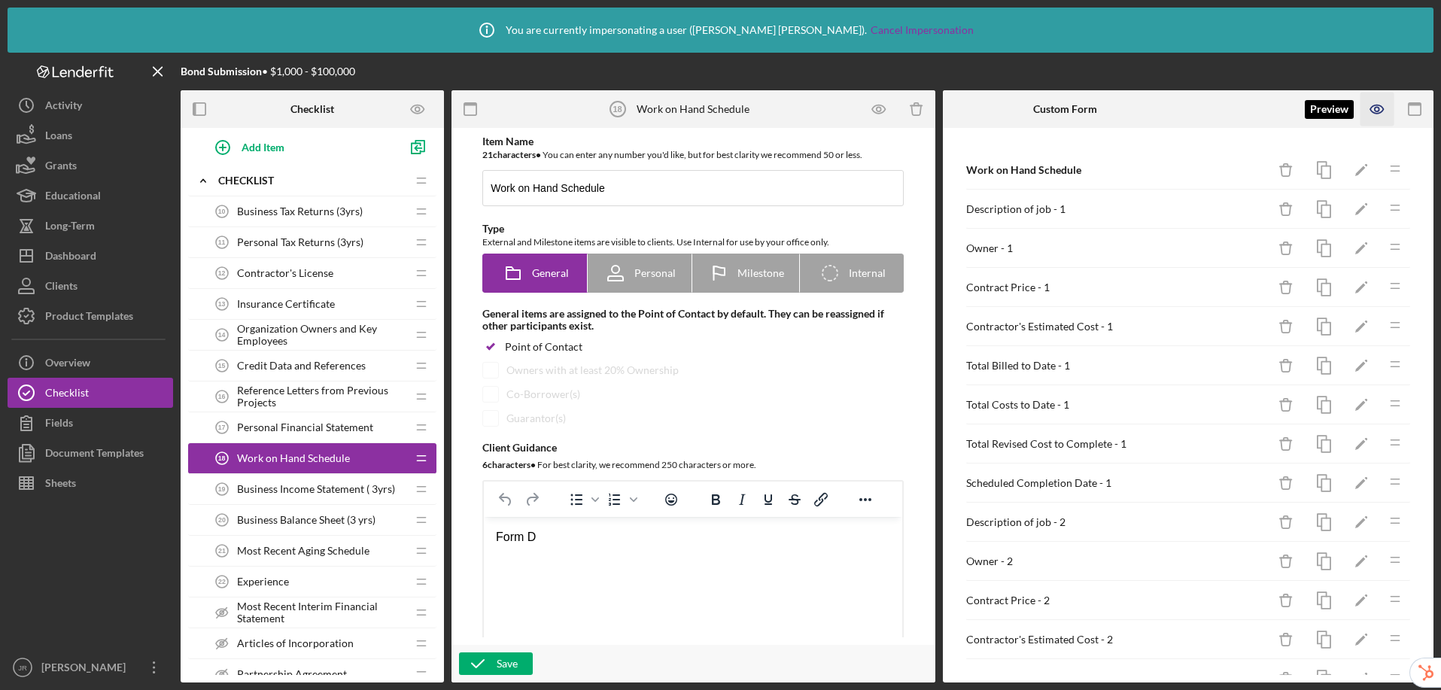
click at [1384, 116] on icon "button" at bounding box center [1378, 110] width 34 height 34
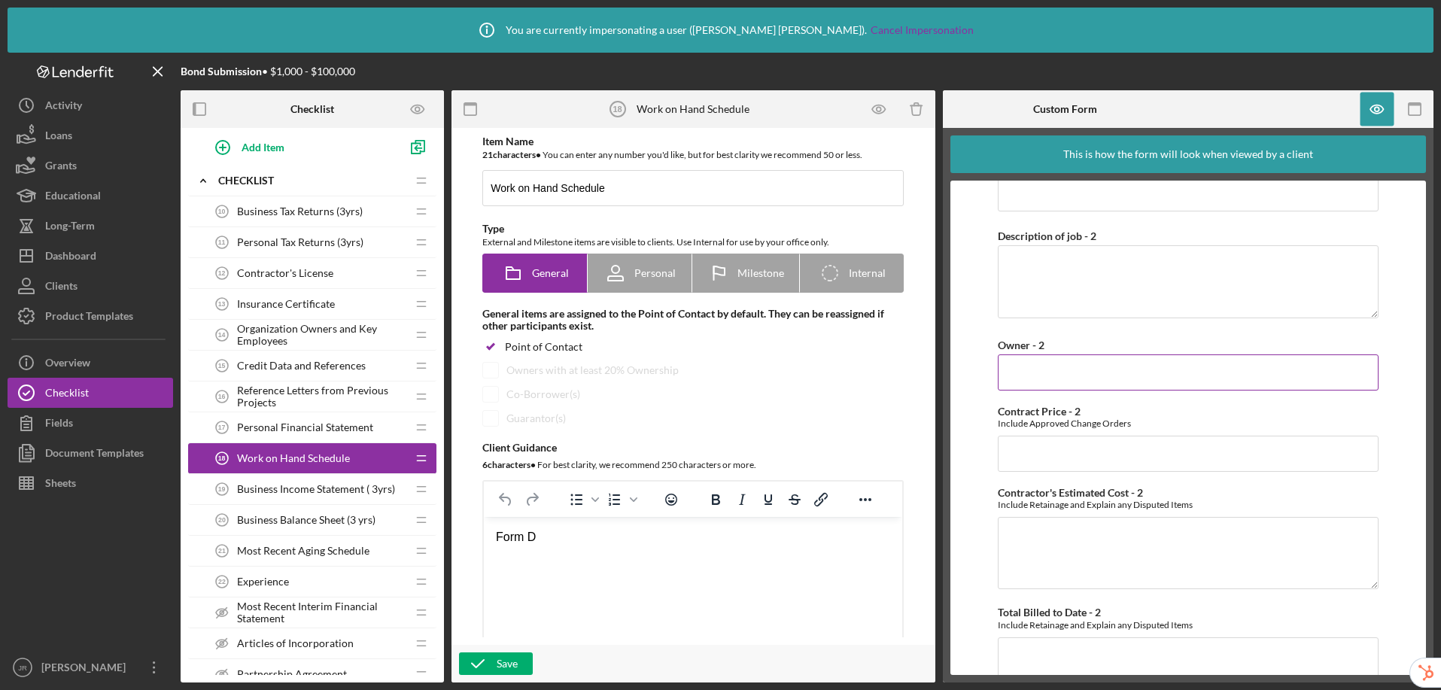
scroll to position [961, 0]
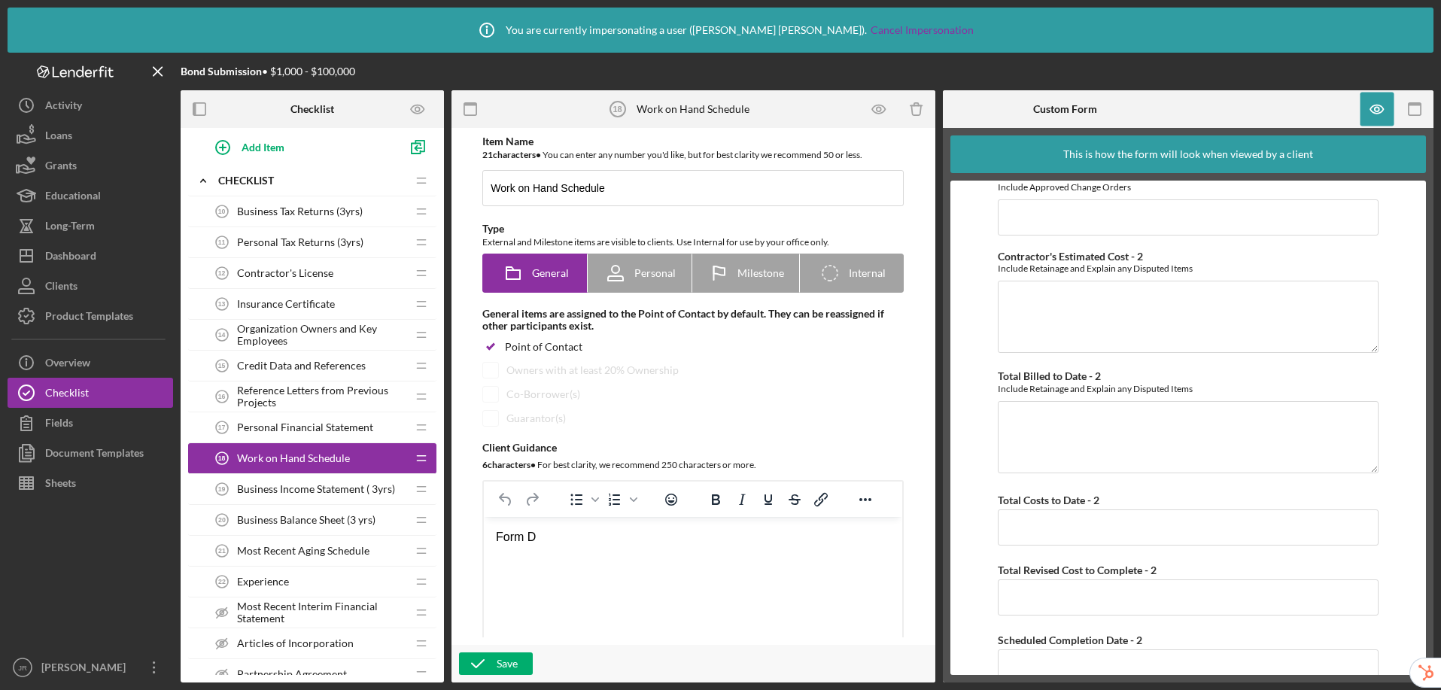
click at [328, 492] on span "Business Income Statement ( 3yrs)" at bounding box center [316, 489] width 158 height 12
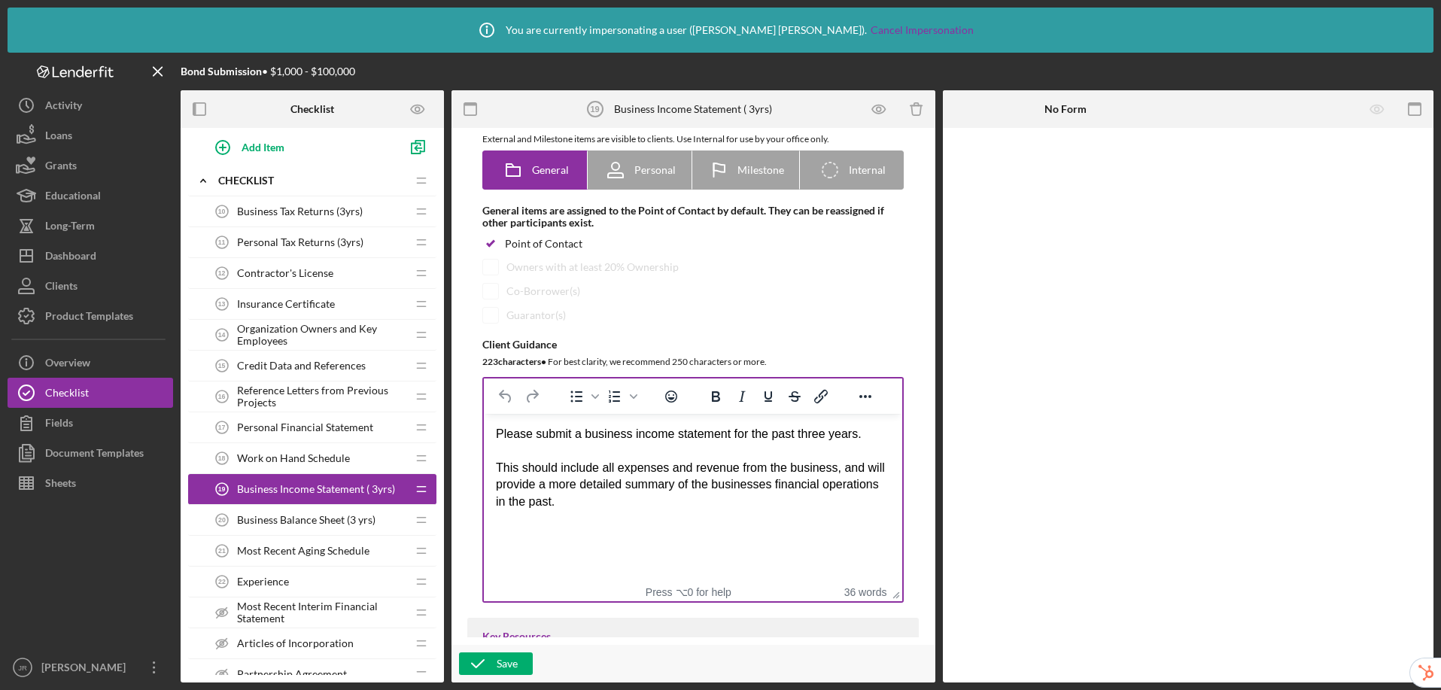
scroll to position [107, 0]
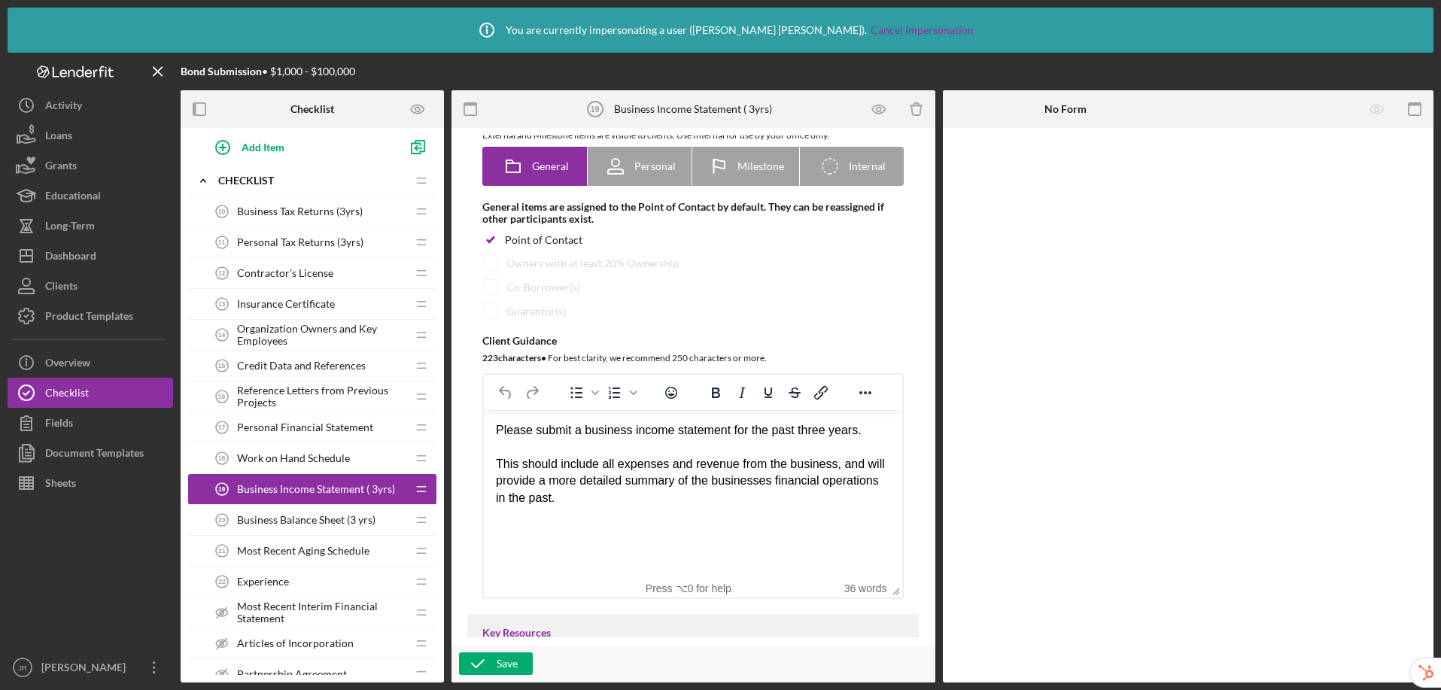
click at [282, 521] on span "Business Balance Sheet (3 yrs)" at bounding box center [306, 520] width 139 height 12
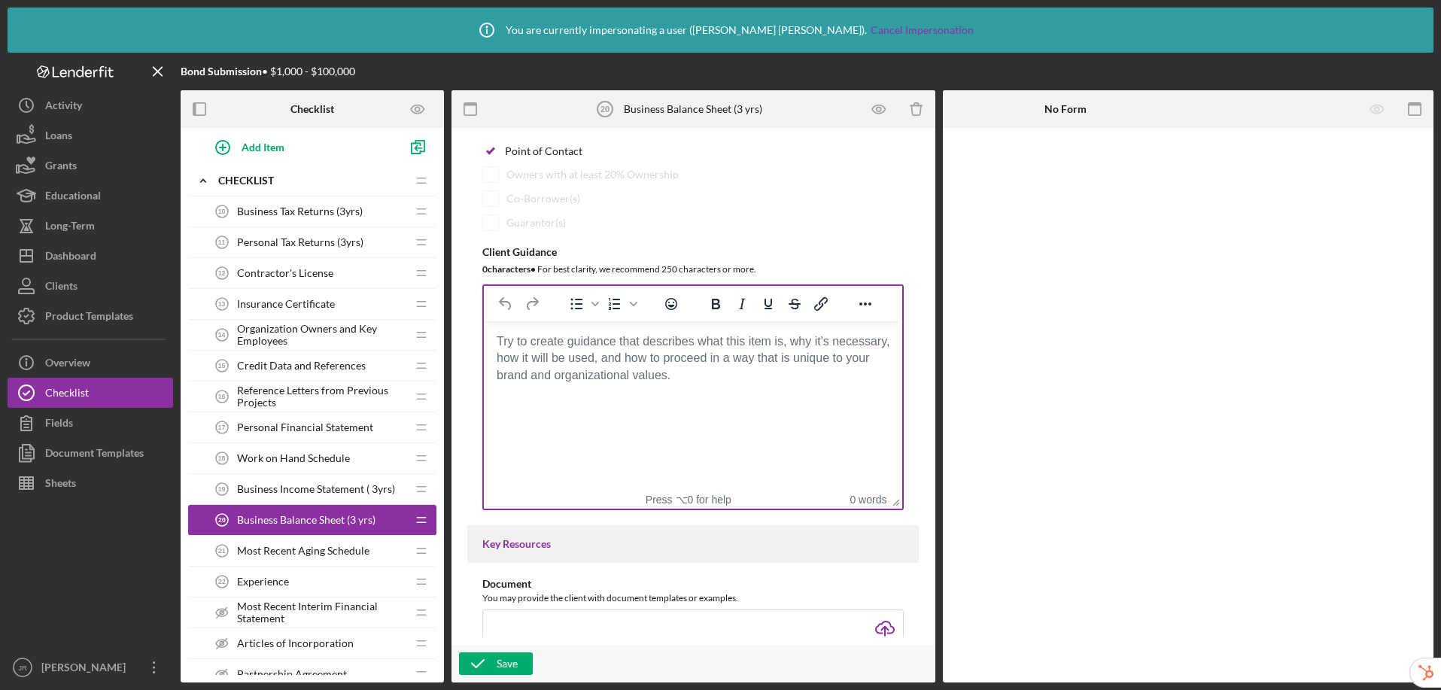
scroll to position [258, 0]
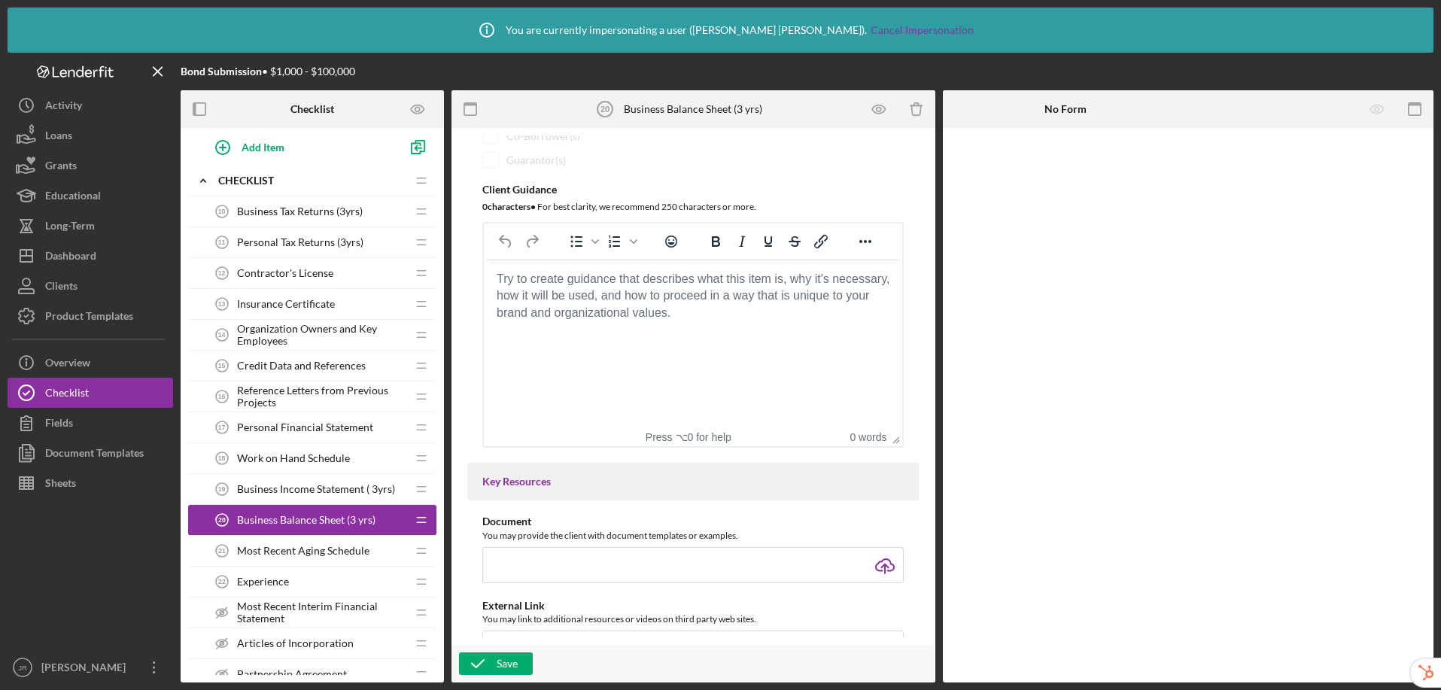
click at [625, 300] on html at bounding box center [693, 279] width 419 height 41
click at [625, 288] on body "Rich Text Area. Press ALT-0 for help." at bounding box center [693, 279] width 394 height 17
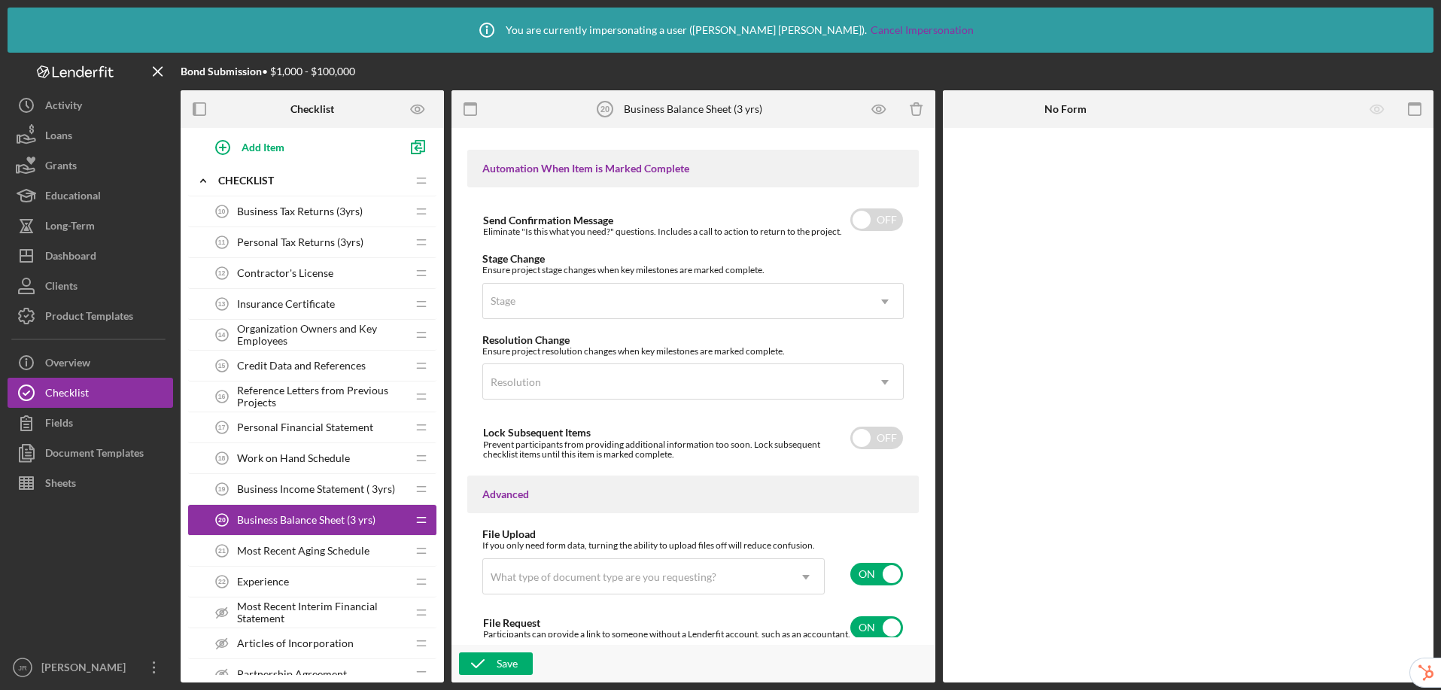
scroll to position [1043, 0]
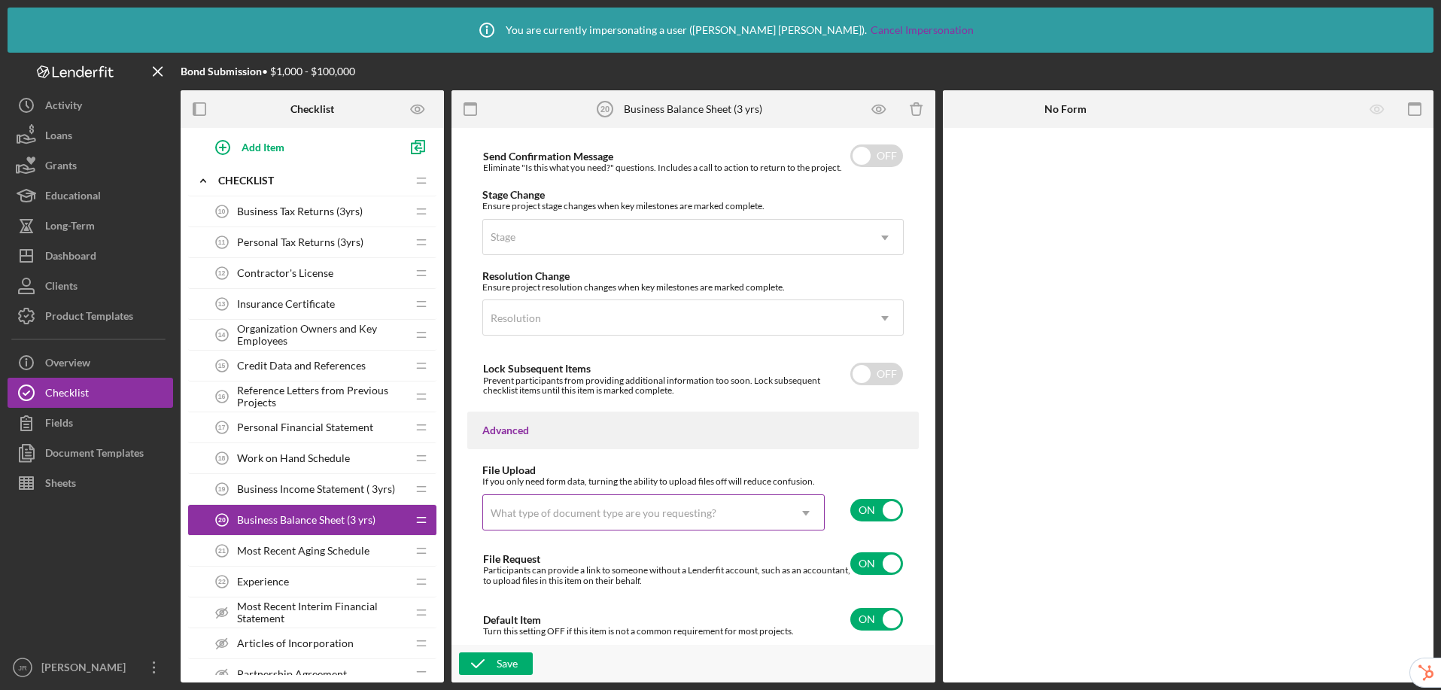
click at [687, 510] on div "What type of document type are you requesting?" at bounding box center [604, 513] width 226 height 12
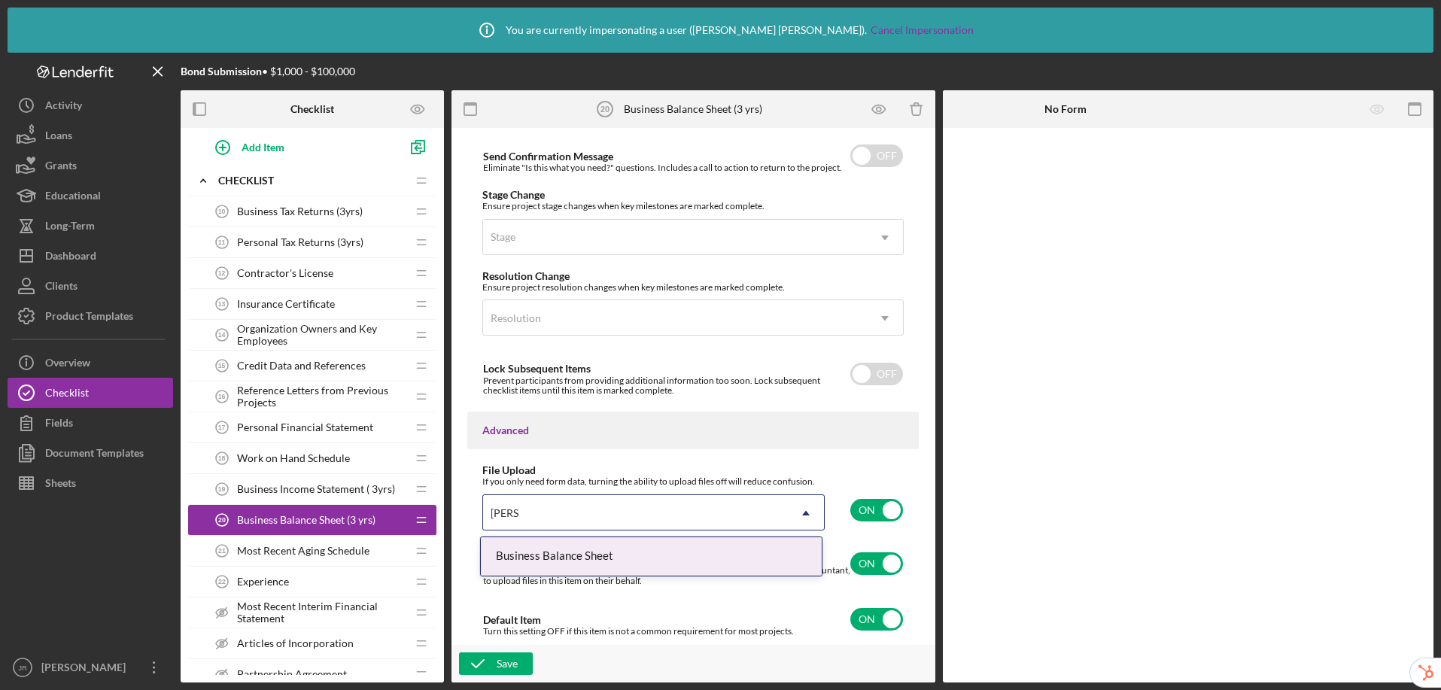
type input "balanc"
click at [676, 543] on div "Business Balance Sheet" at bounding box center [651, 556] width 341 height 38
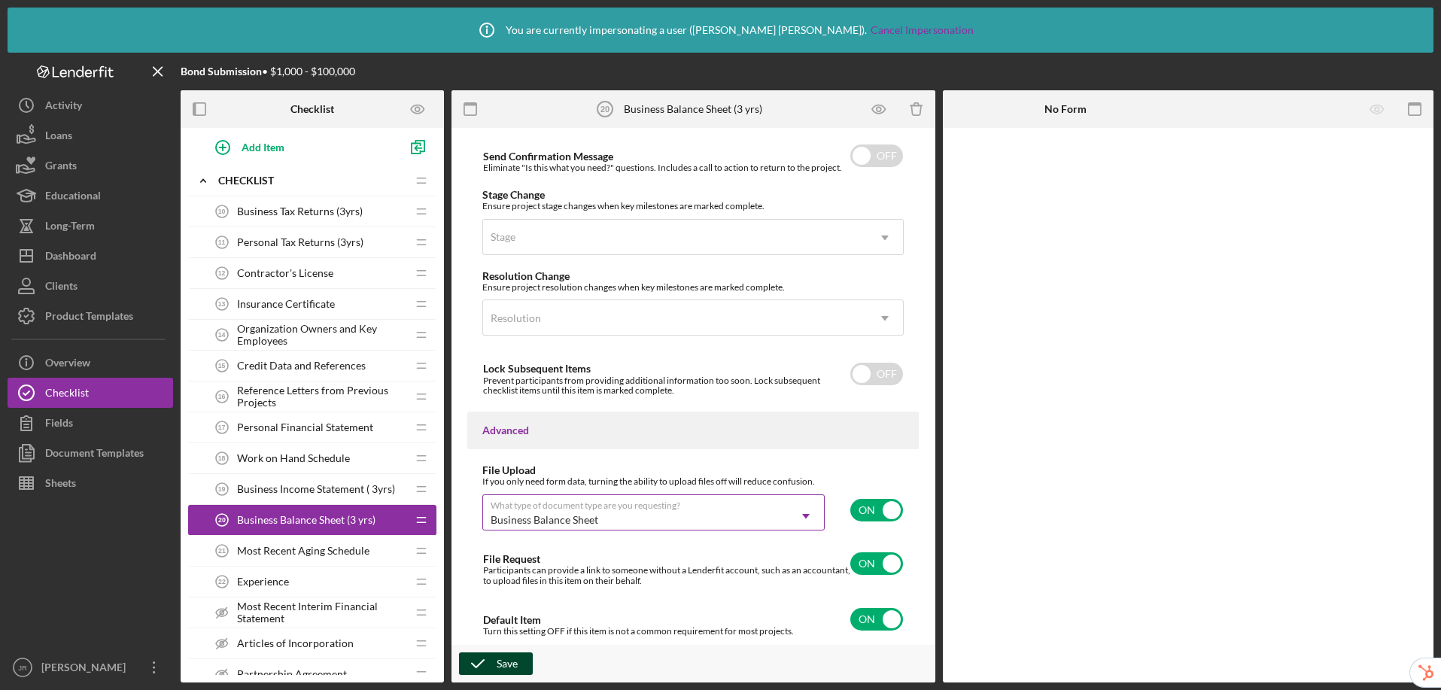
click at [507, 665] on div "Save" at bounding box center [507, 664] width 21 height 23
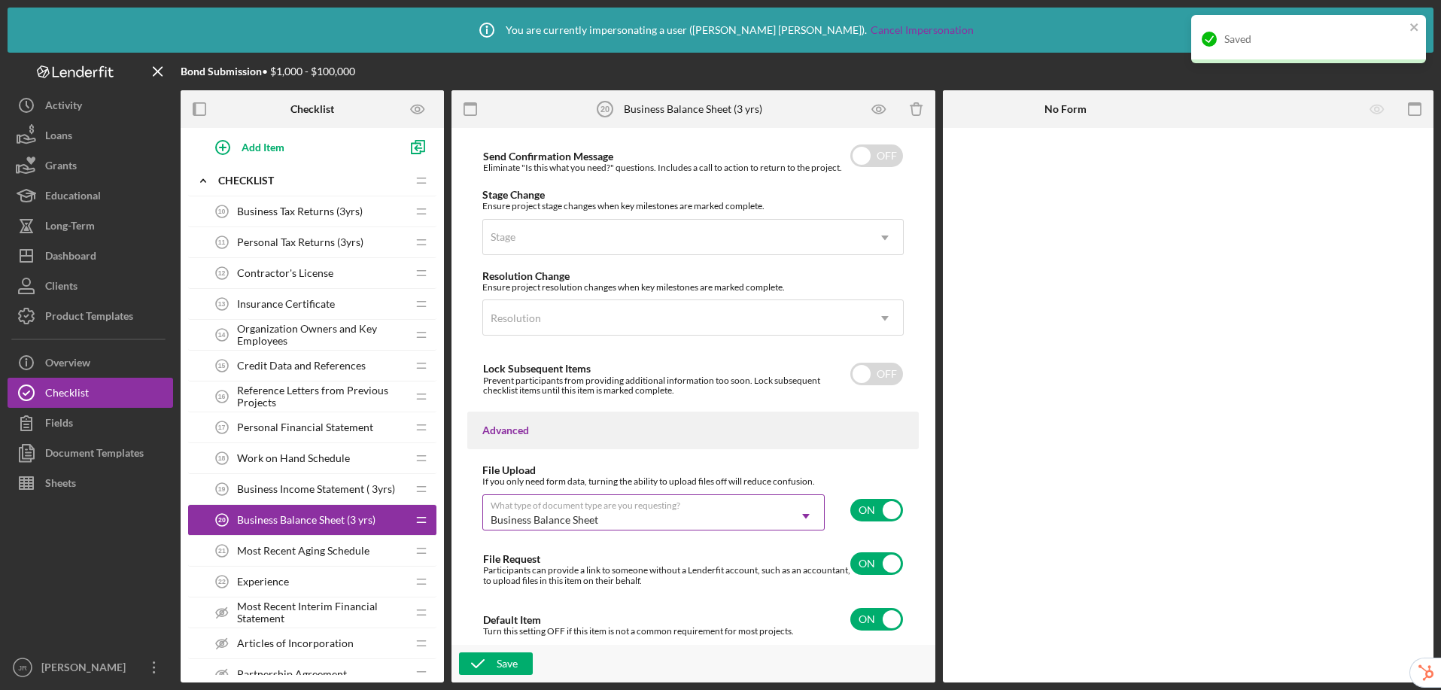
click at [288, 550] on span "Most Recent Aging Schedule" at bounding box center [303, 551] width 132 height 12
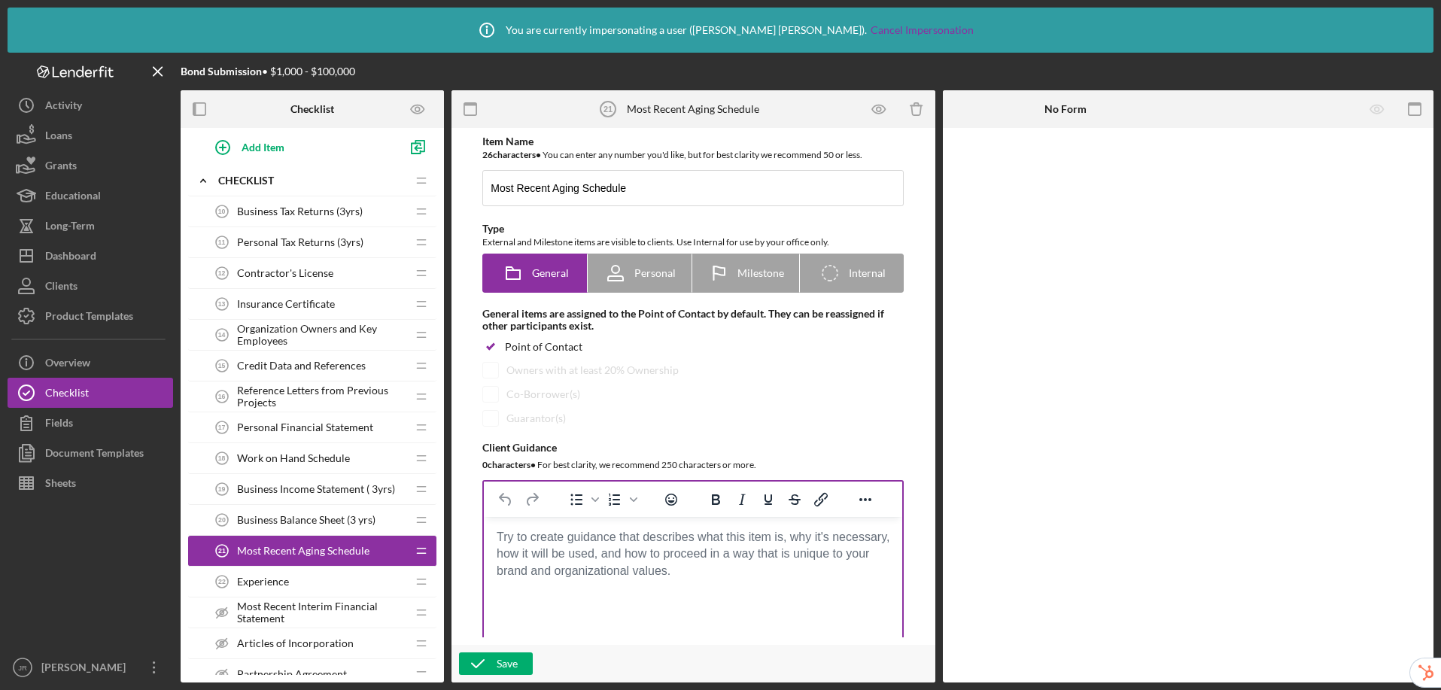
click at [619, 546] on body "Rich Text Area. Press ALT-0 for help." at bounding box center [693, 537] width 394 height 17
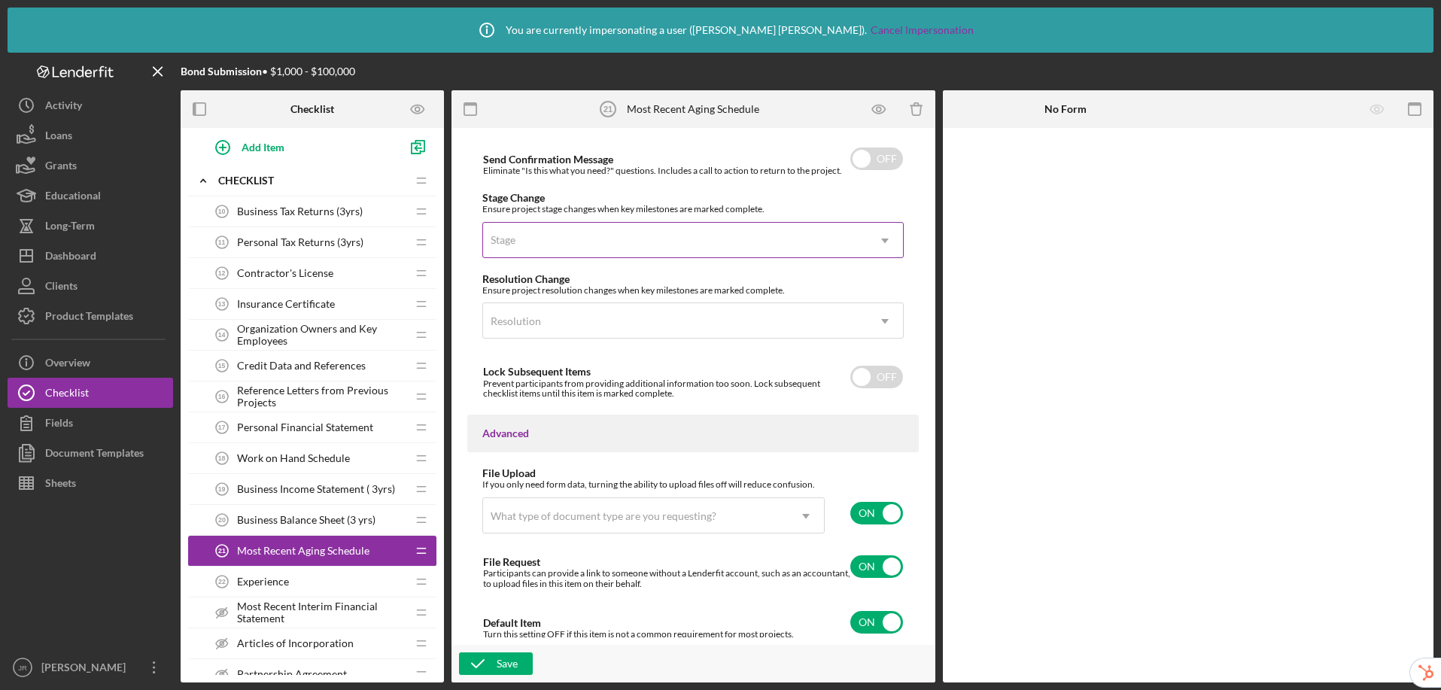
scroll to position [1043, 0]
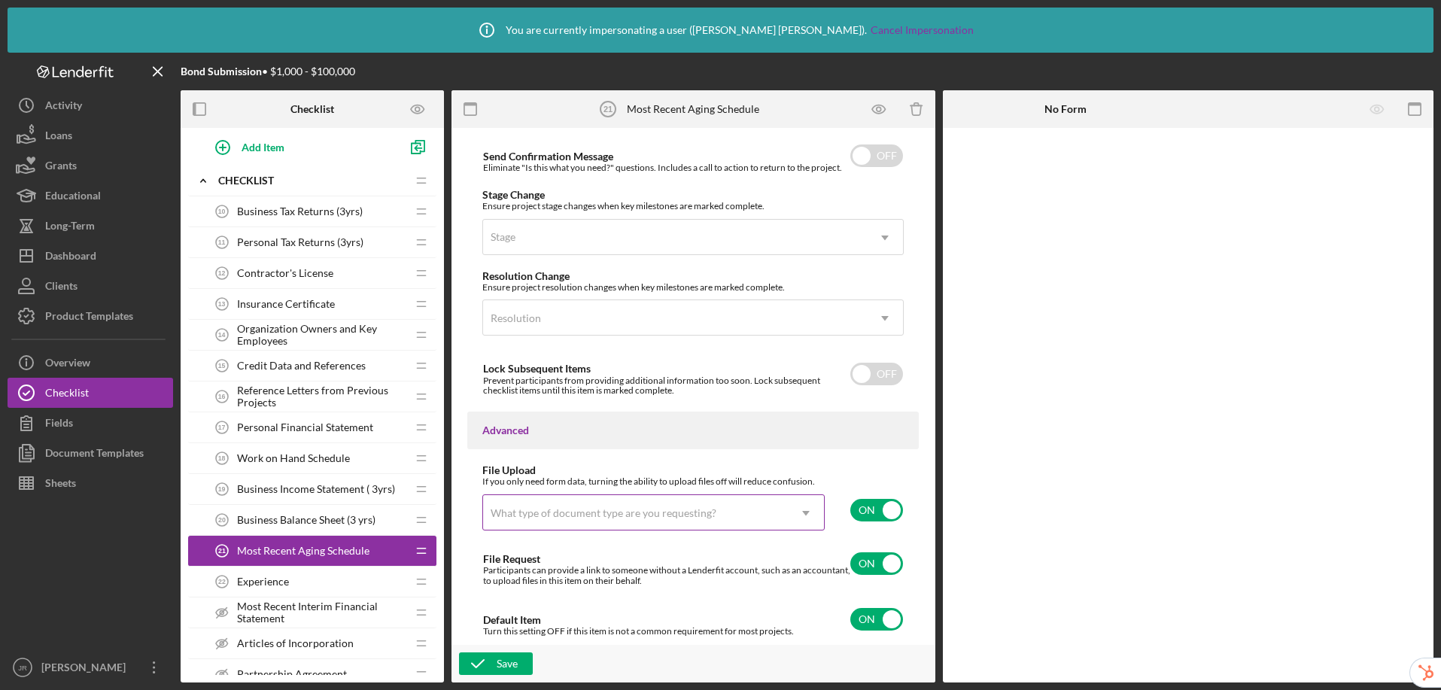
click at [741, 520] on div "What type of document type are you requesting?" at bounding box center [635, 513] width 305 height 35
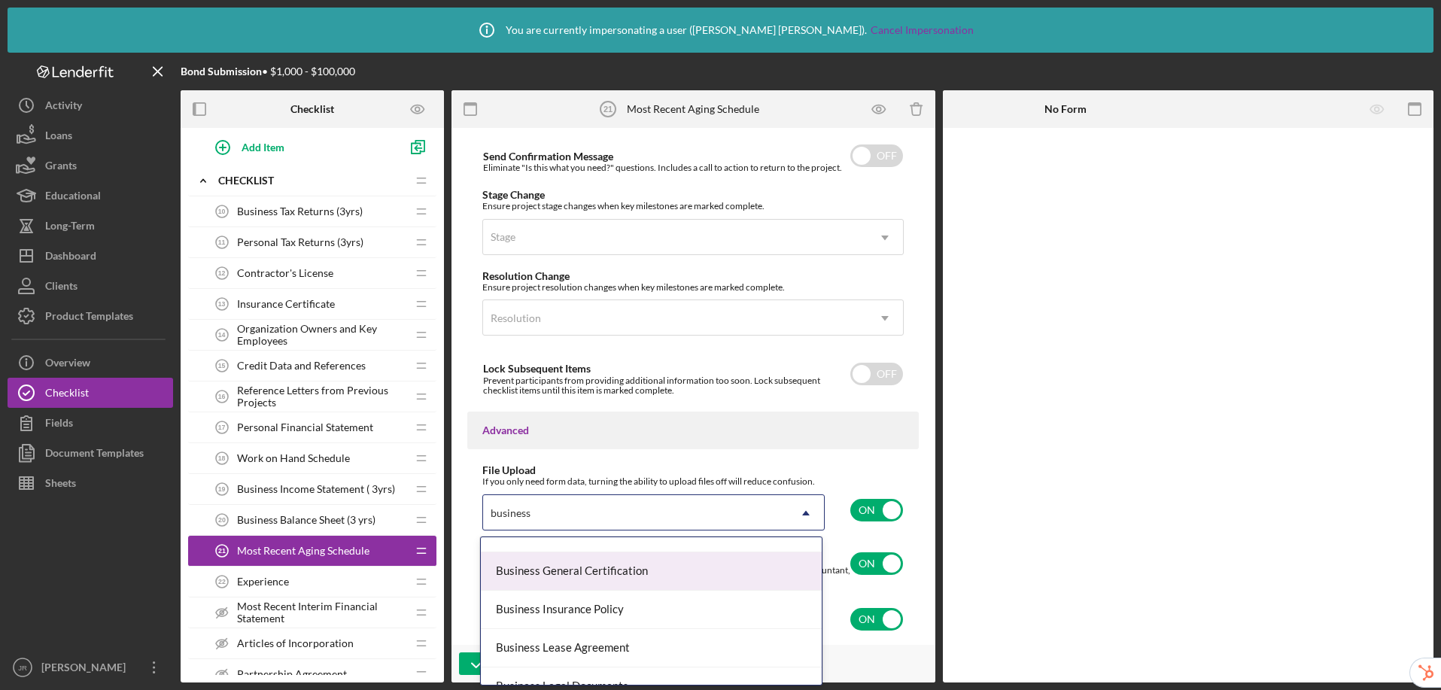
scroll to position [222, 0]
type input "business o"
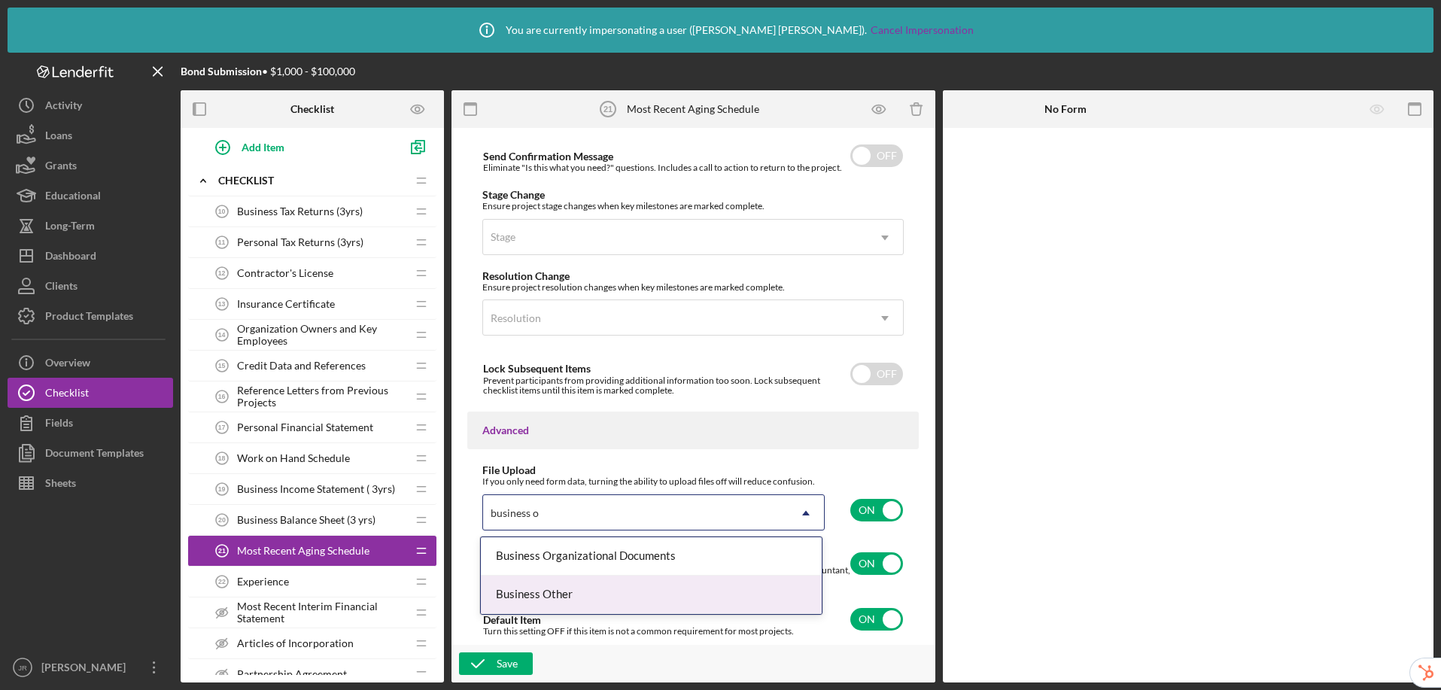
click at [565, 592] on div "Business Other" at bounding box center [651, 595] width 341 height 38
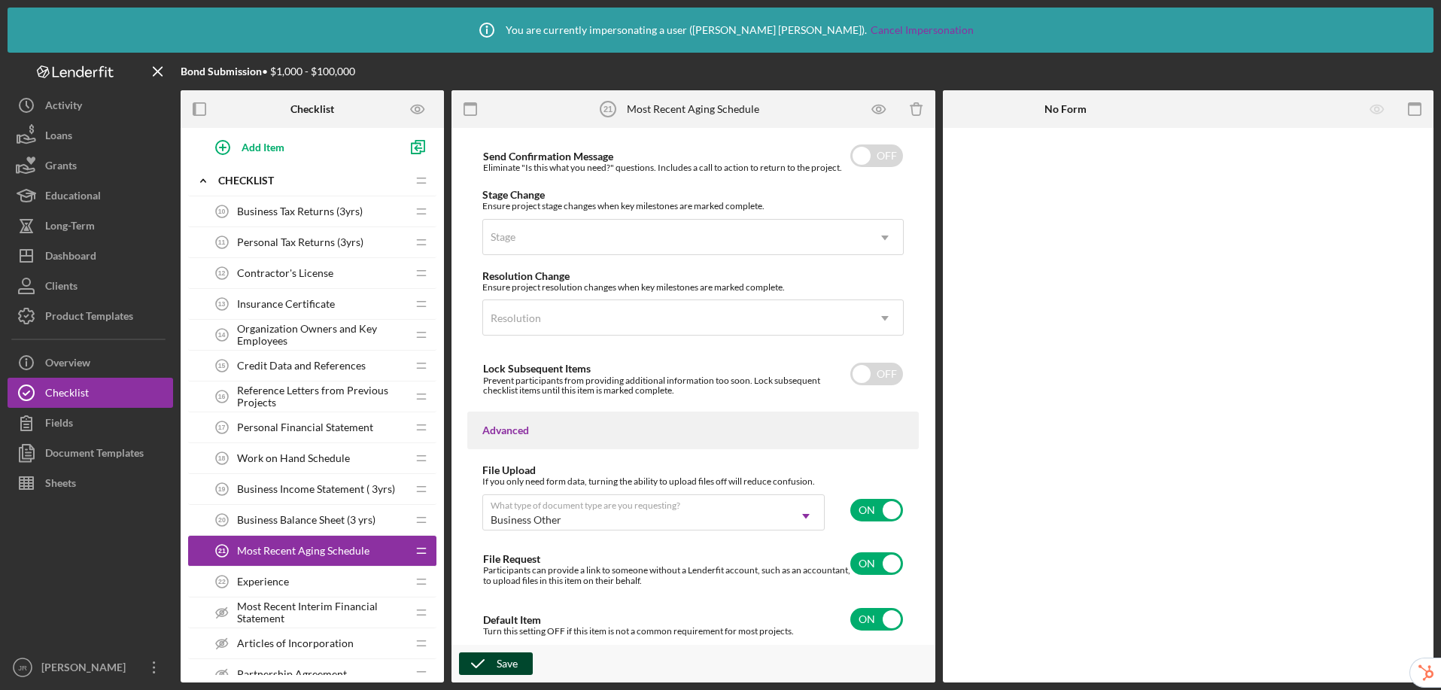
click at [480, 661] on icon "button" at bounding box center [478, 664] width 38 height 38
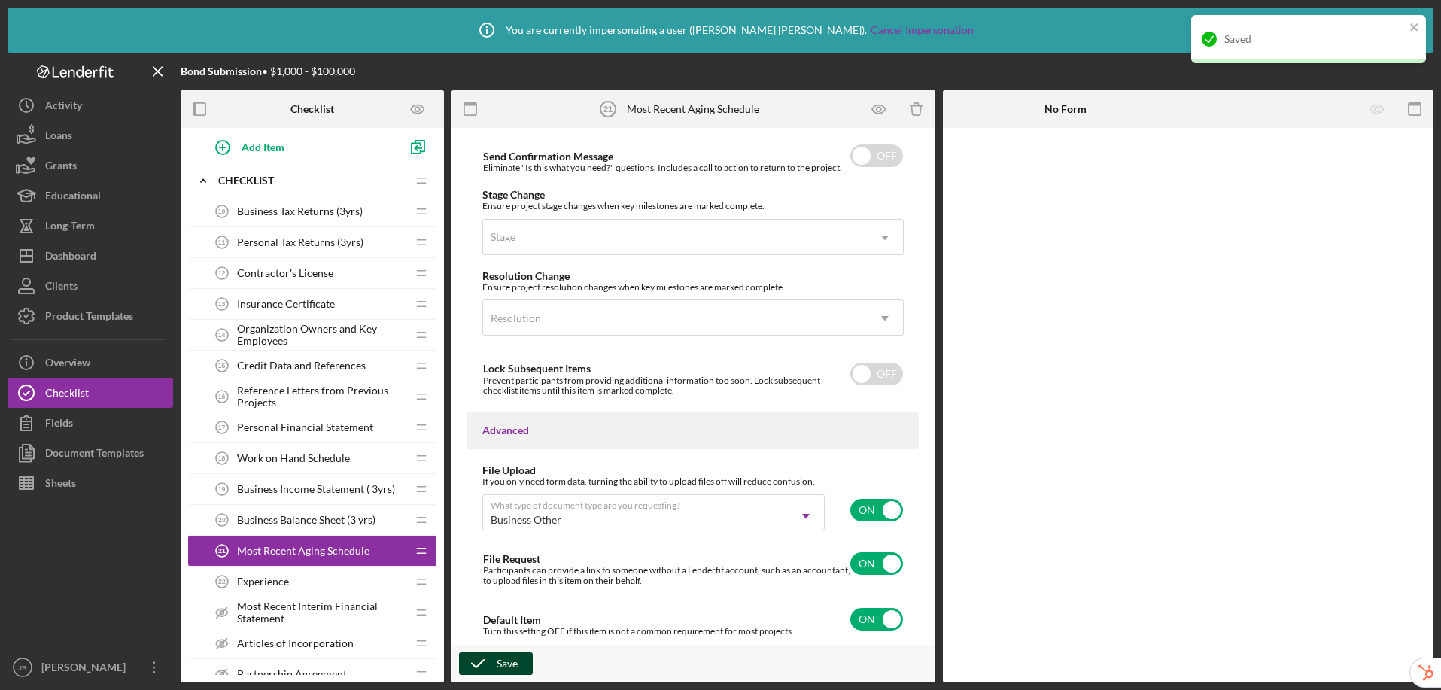
click at [279, 580] on span "Experience" at bounding box center [263, 582] width 52 height 12
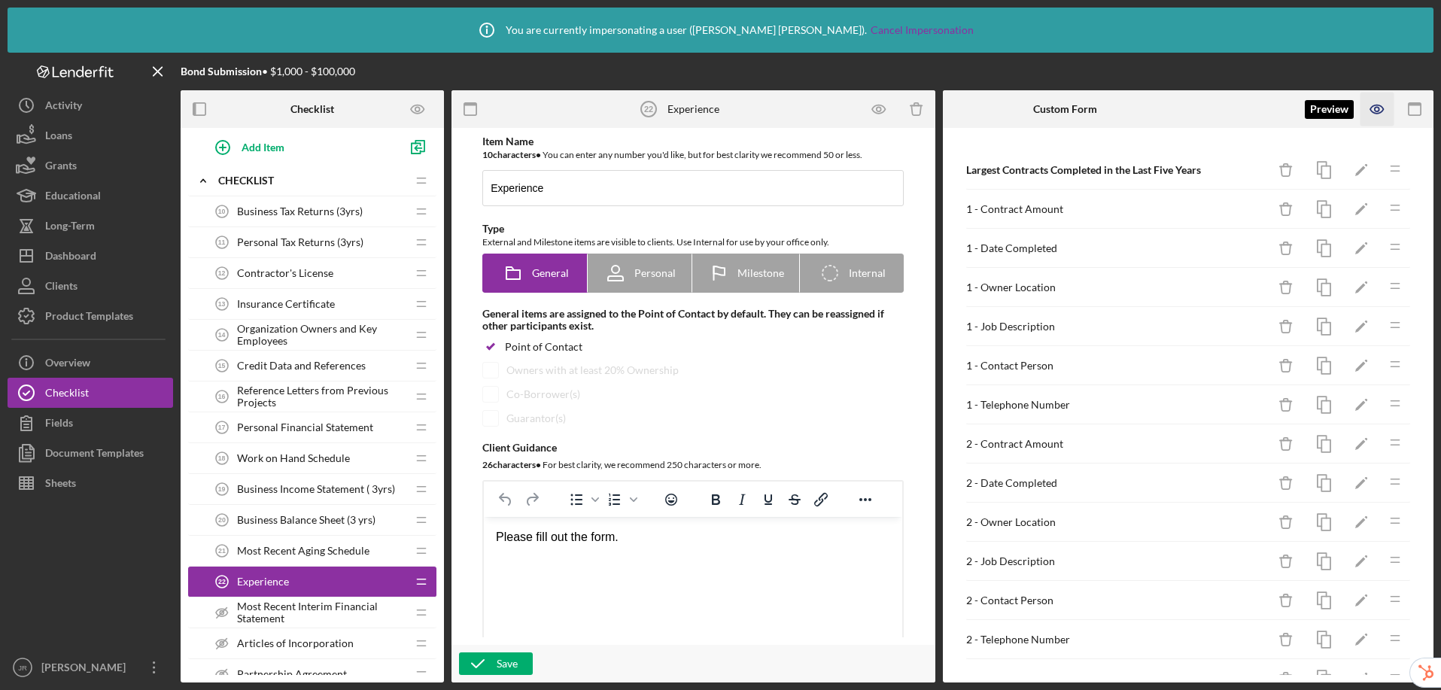
click at [1381, 108] on icon "button" at bounding box center [1378, 110] width 34 height 34
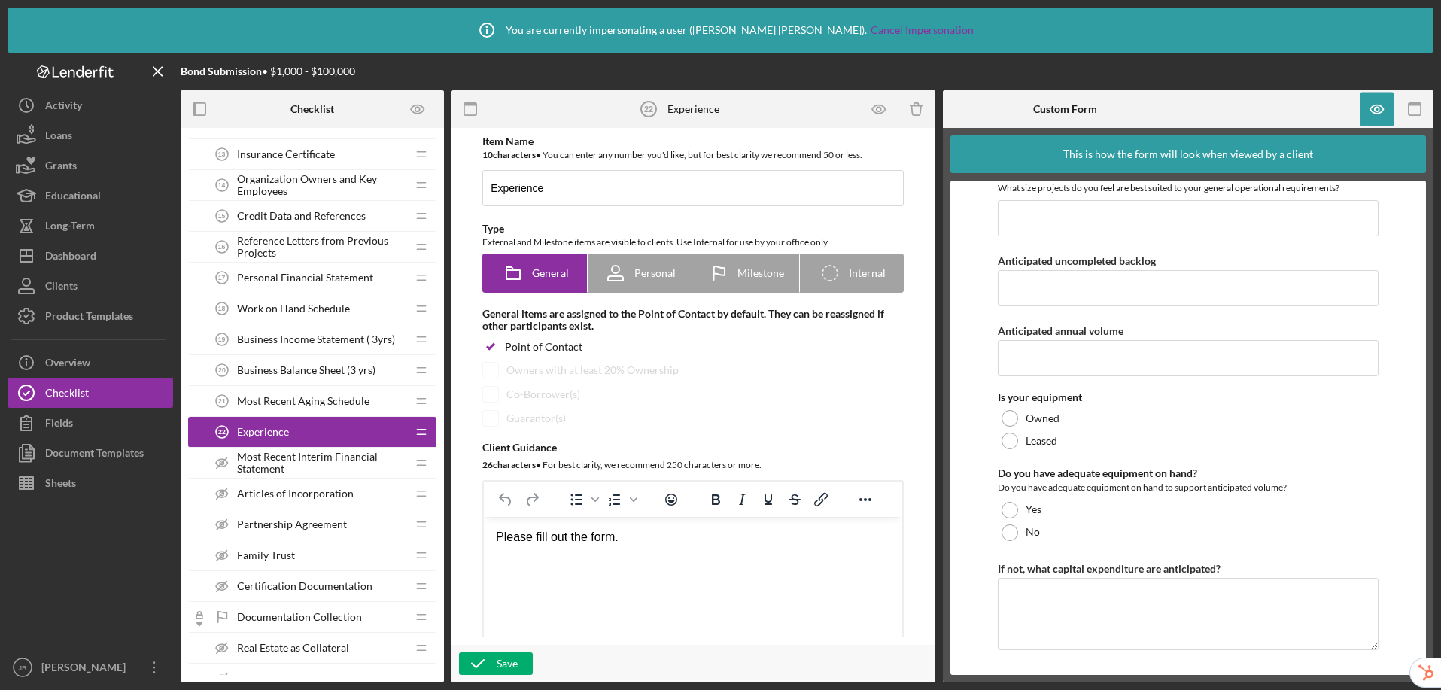
scroll to position [681, 0]
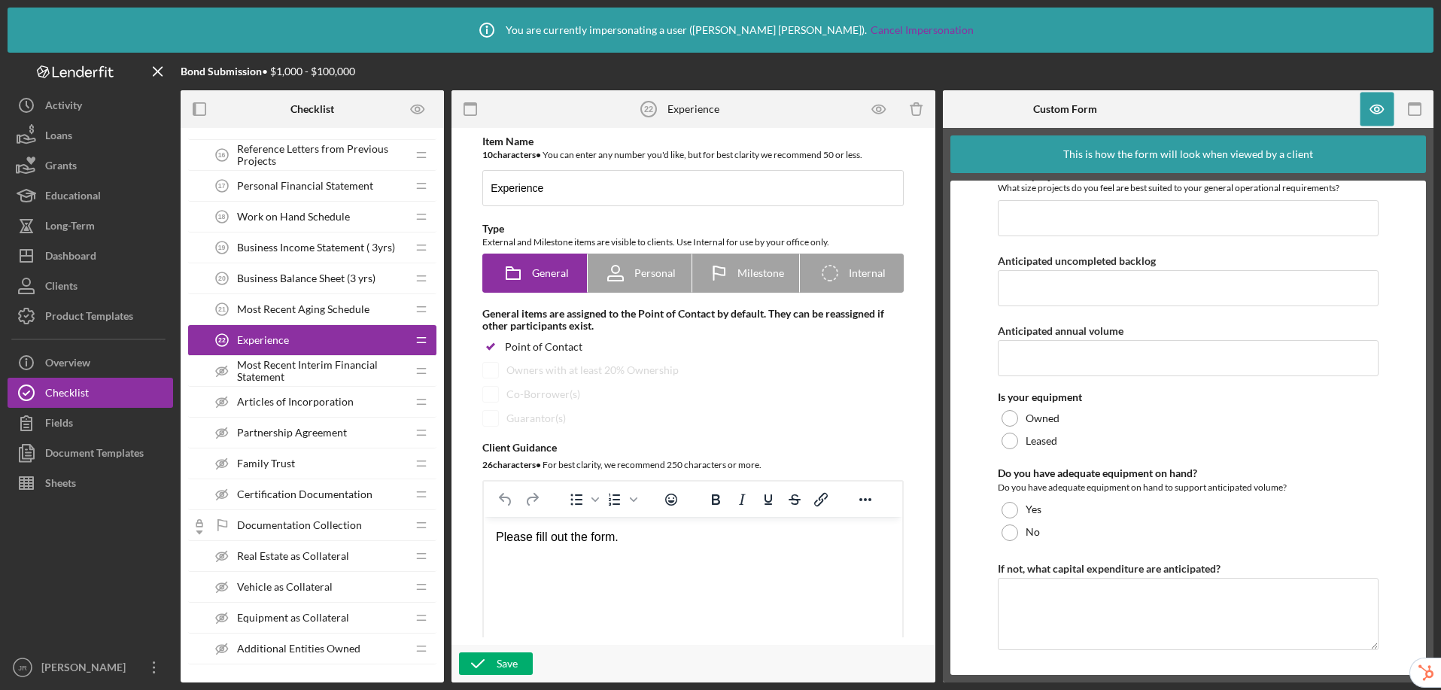
click at [278, 365] on span "Most Recent Interim Financial Statement" at bounding box center [321, 371] width 169 height 24
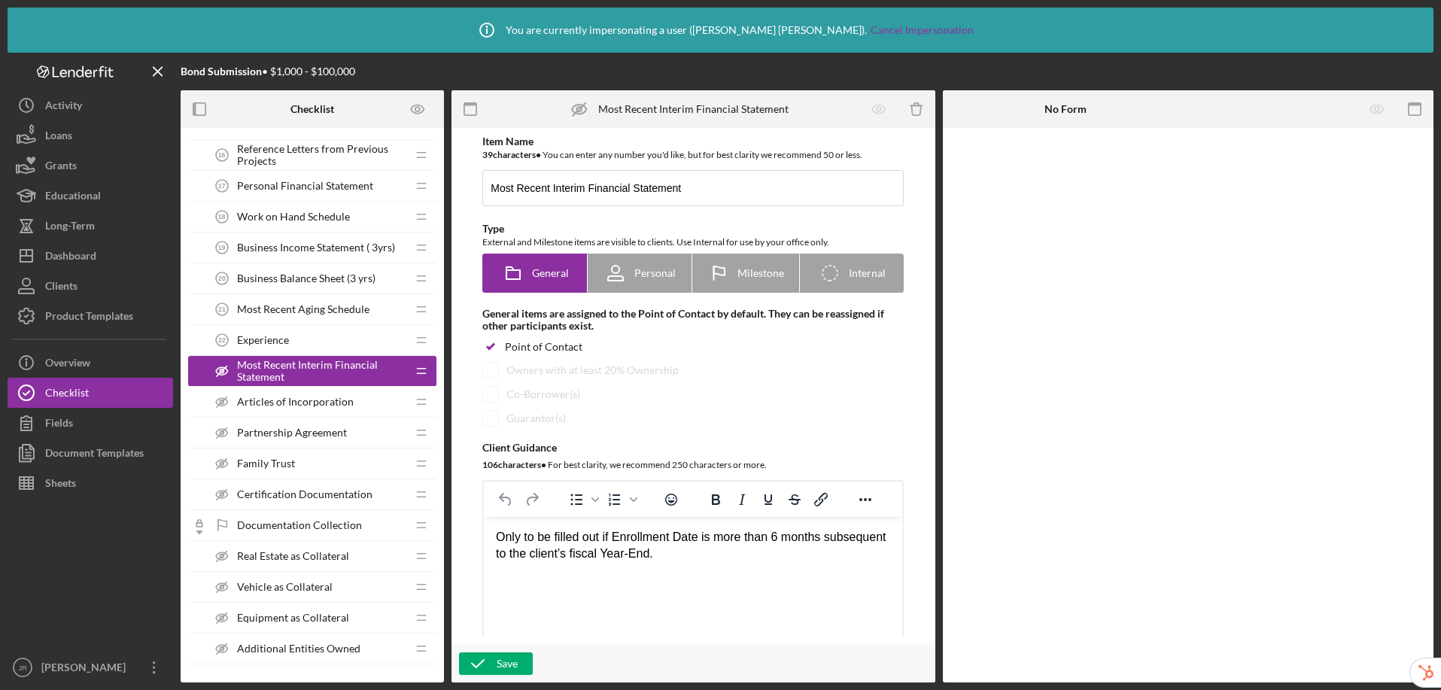
click at [291, 401] on span "Articles of Incorporation" at bounding box center [295, 402] width 117 height 12
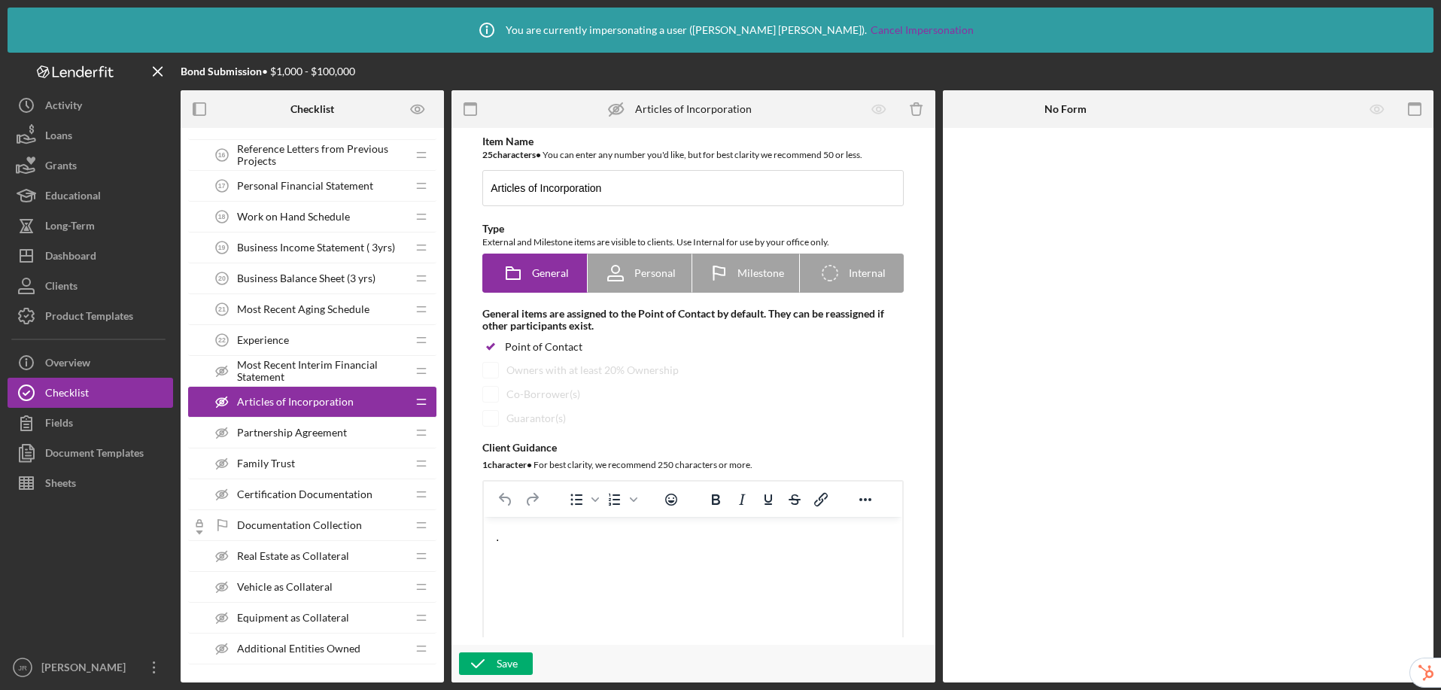
click at [292, 375] on span "Most Recent Interim Financial Statement" at bounding box center [321, 371] width 169 height 24
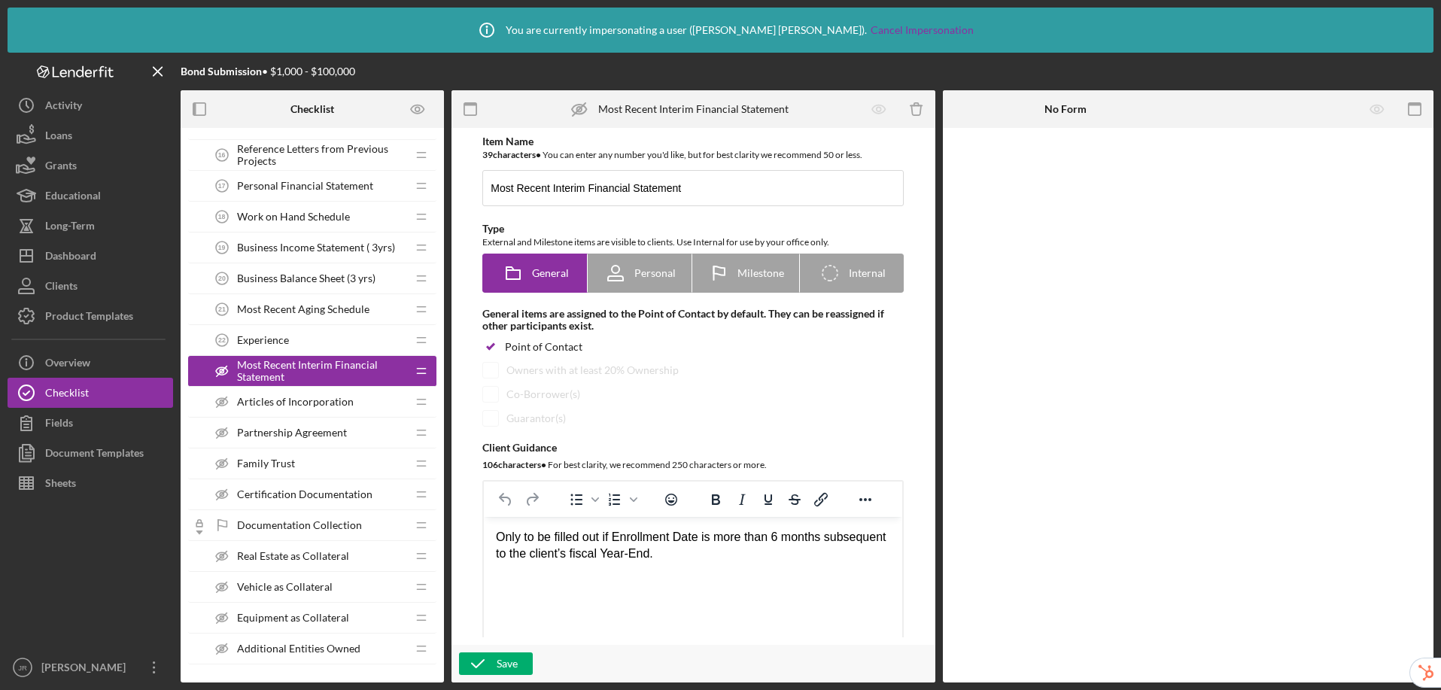
click at [284, 403] on span "Articles of Incorporation" at bounding box center [295, 402] width 117 height 12
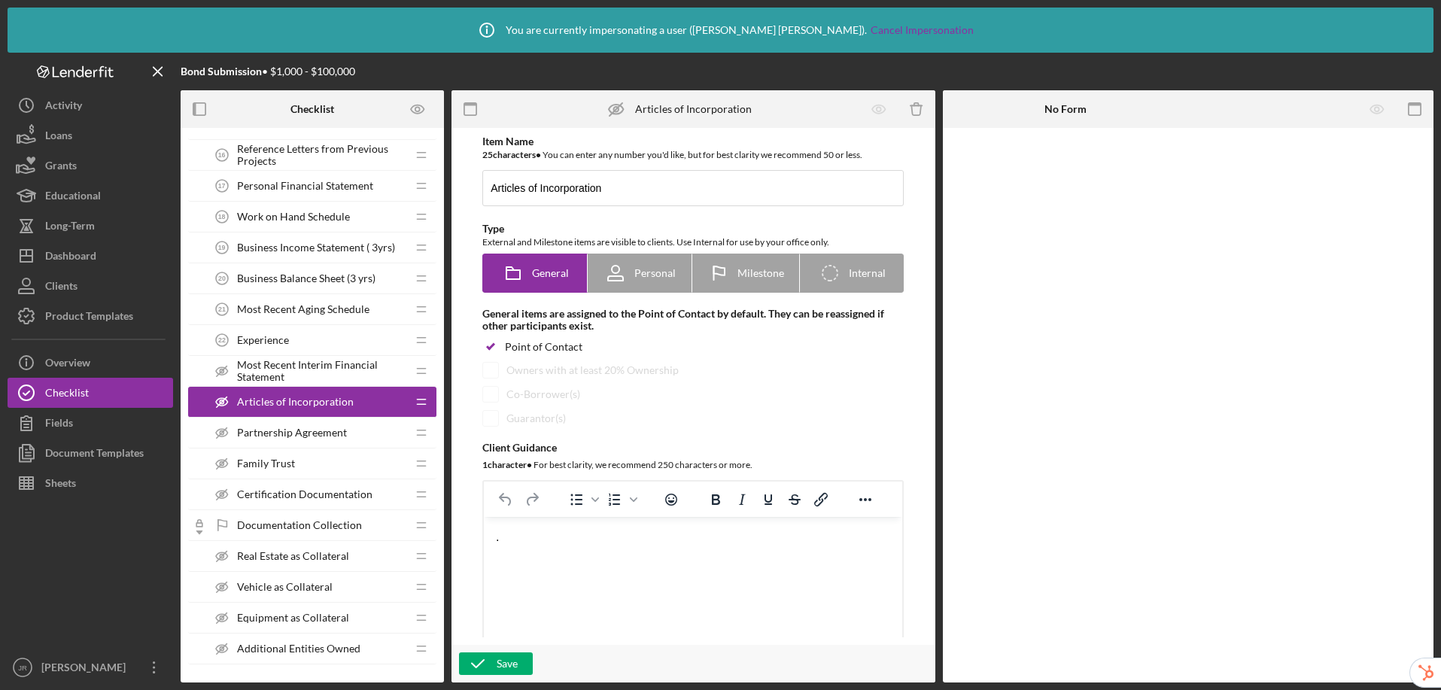
click at [279, 432] on span "Partnership Agreement" at bounding box center [292, 433] width 110 height 12
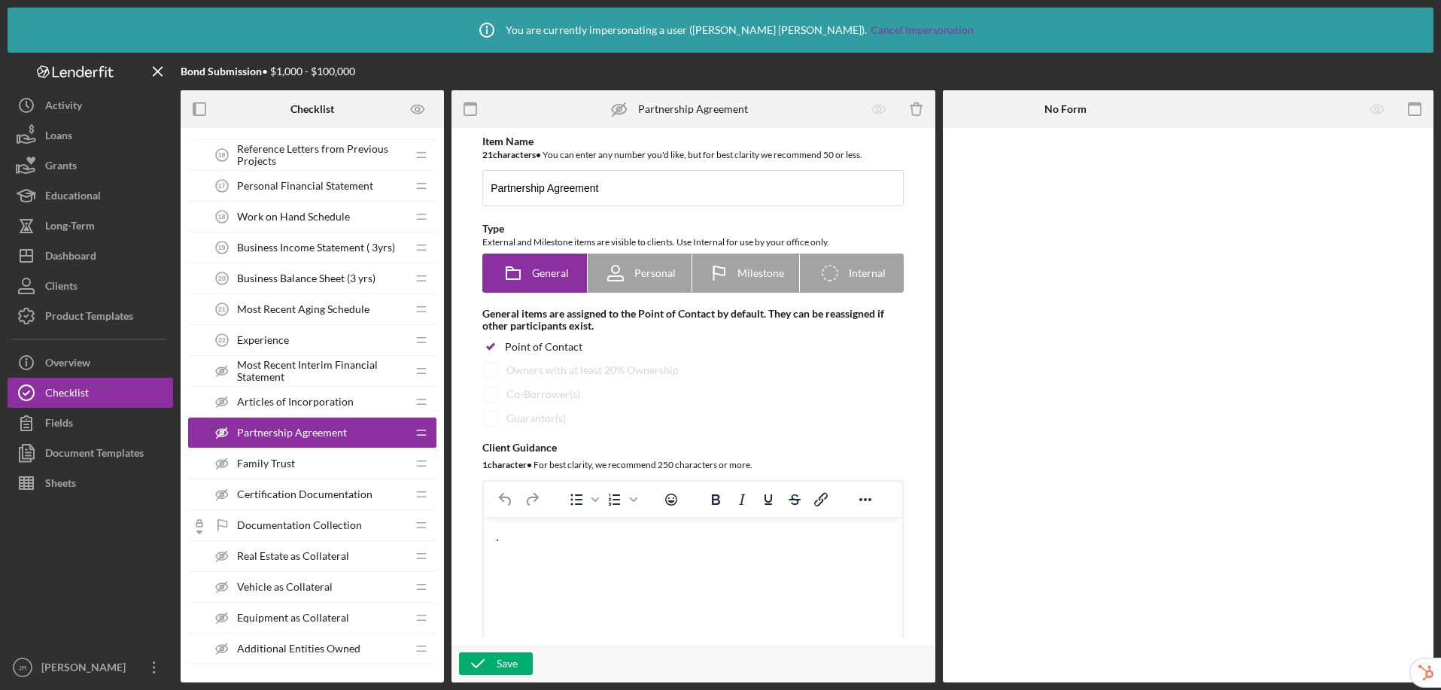
click at [282, 462] on span "Family Trust" at bounding box center [266, 464] width 58 height 12
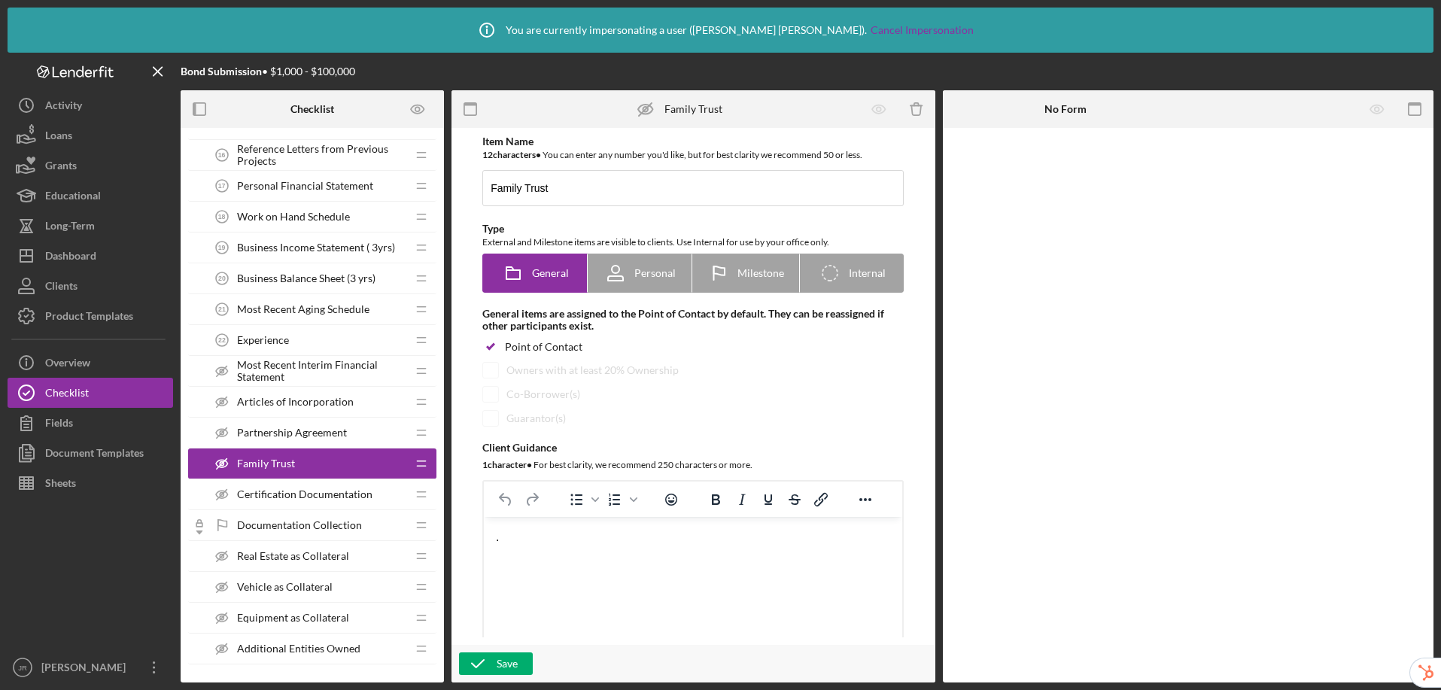
click at [294, 484] on div "Certification Documentation Certification Documentation" at bounding box center [306, 494] width 199 height 30
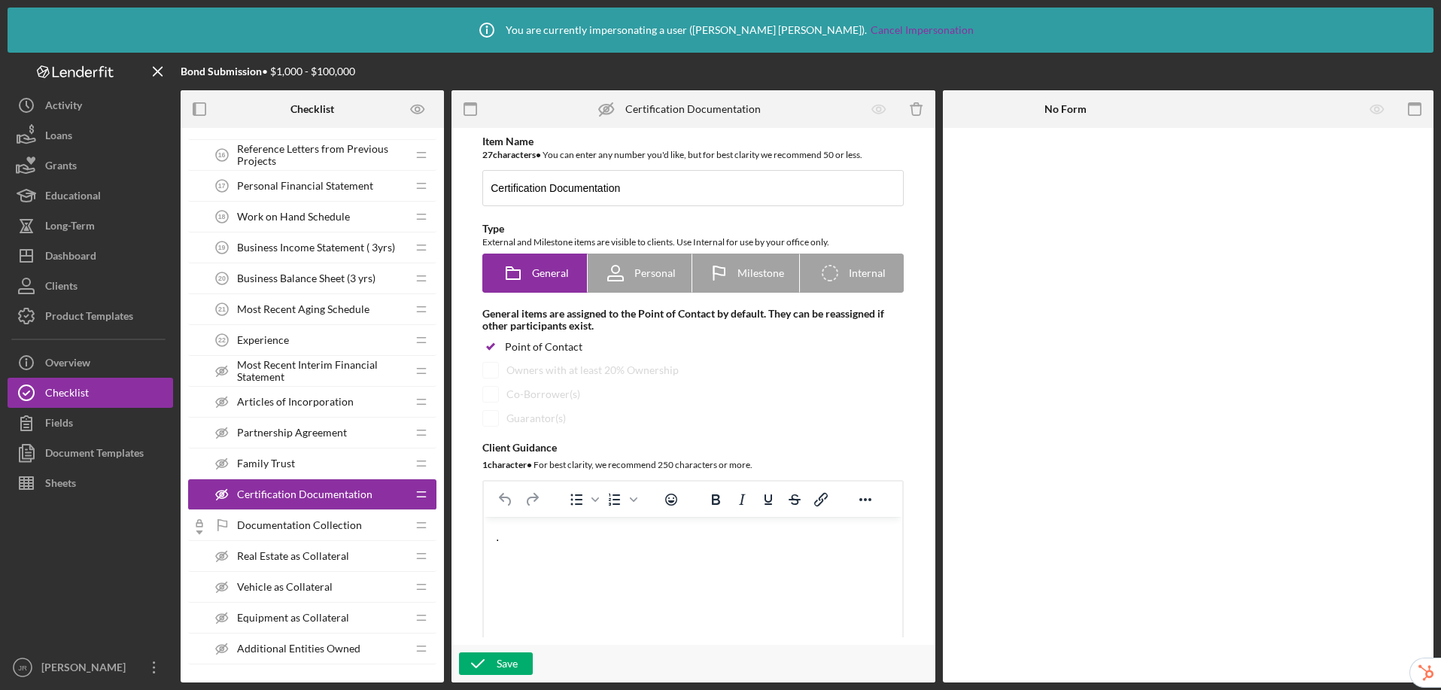
click at [267, 371] on span "Most Recent Interim Financial Statement" at bounding box center [321, 371] width 169 height 24
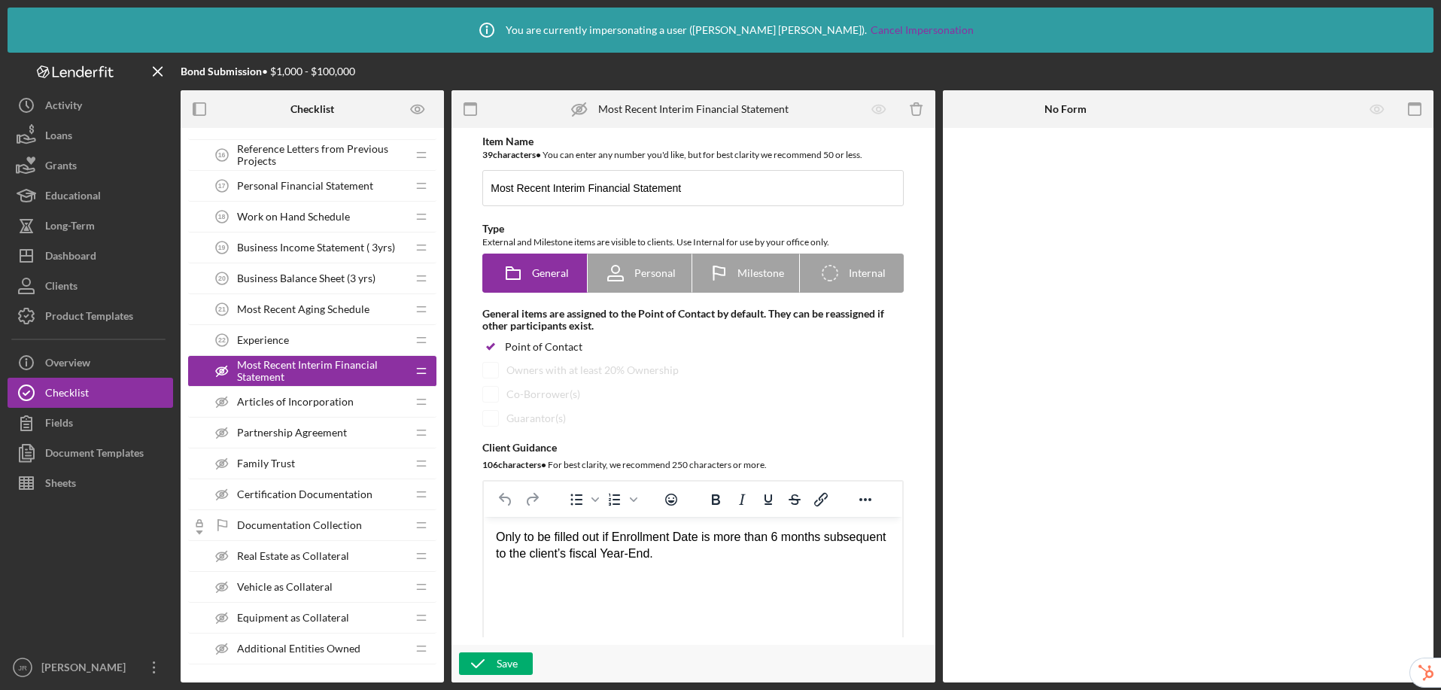
click at [263, 403] on span "Articles of Incorporation" at bounding box center [295, 402] width 117 height 12
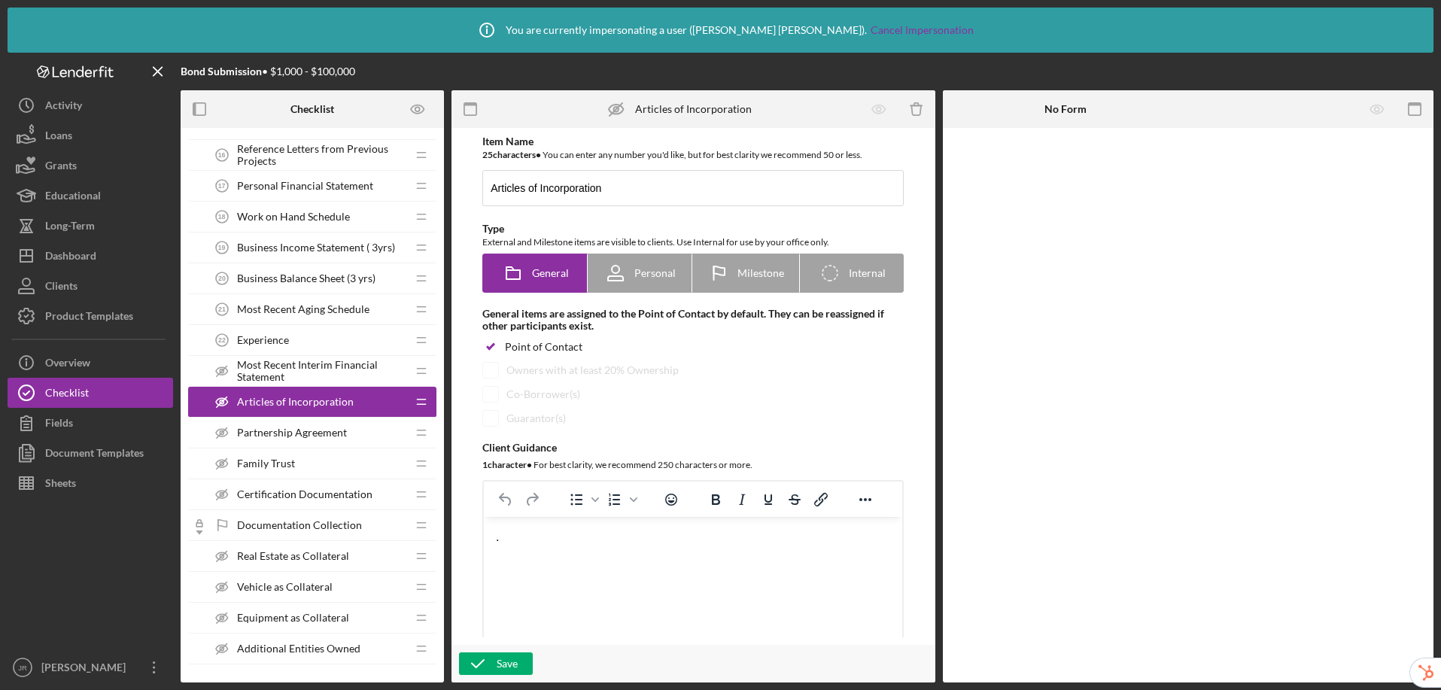
click at [302, 434] on span "Partnership Agreement" at bounding box center [292, 433] width 110 height 12
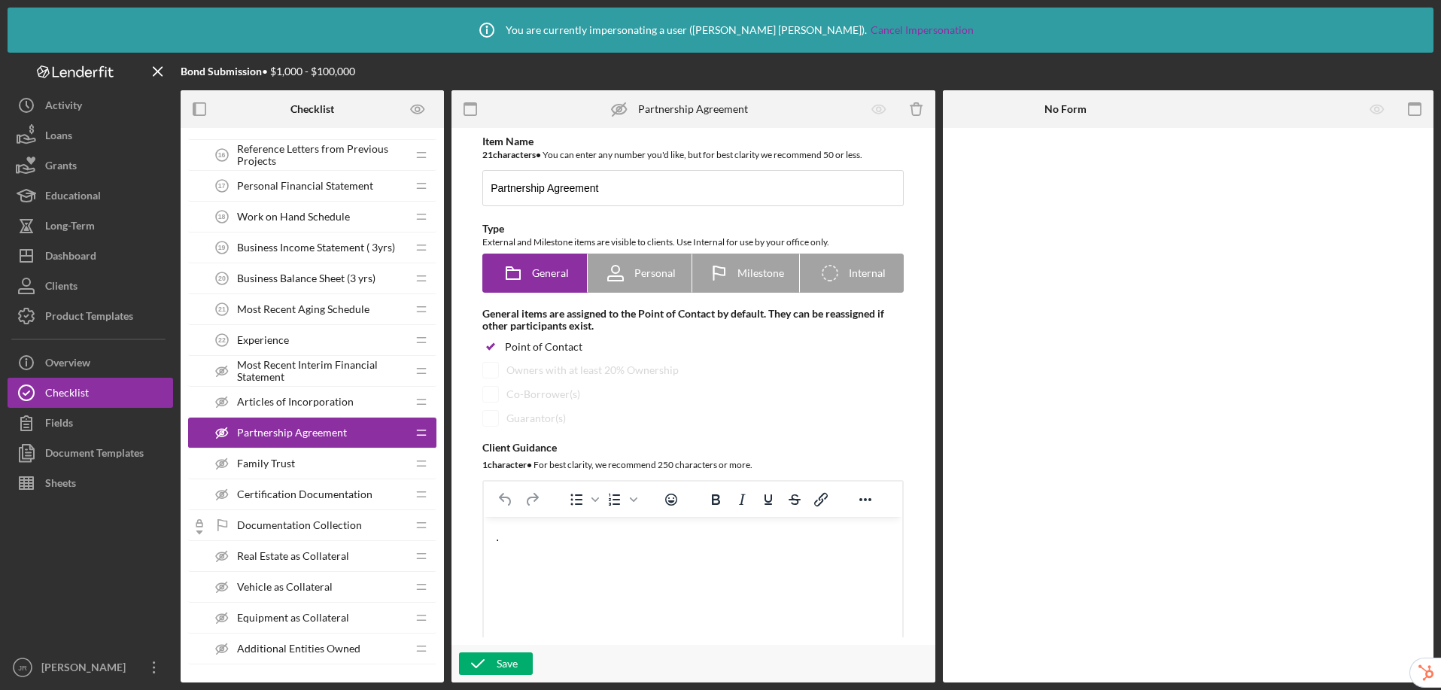
click at [320, 469] on div "Family Trust Family Trust" at bounding box center [306, 464] width 199 height 30
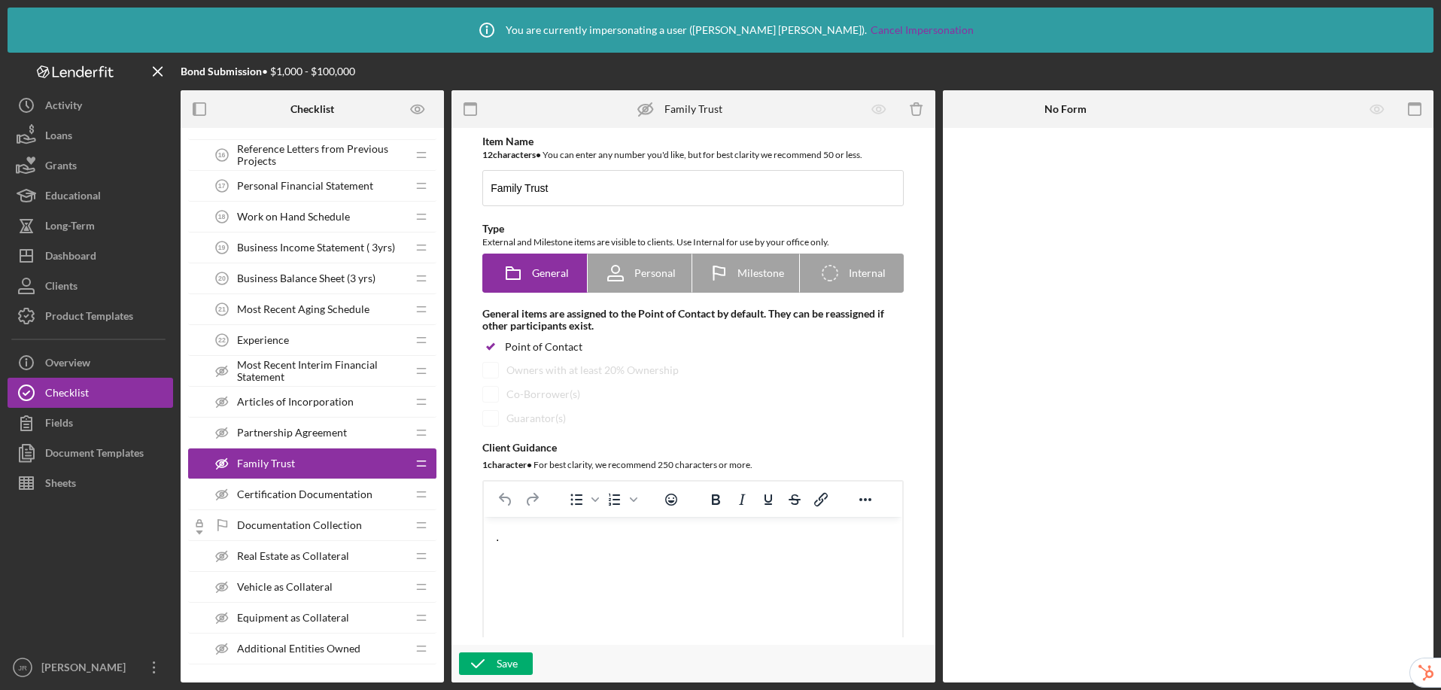
click at [355, 489] on span "Certification Documentation" at bounding box center [304, 495] width 135 height 12
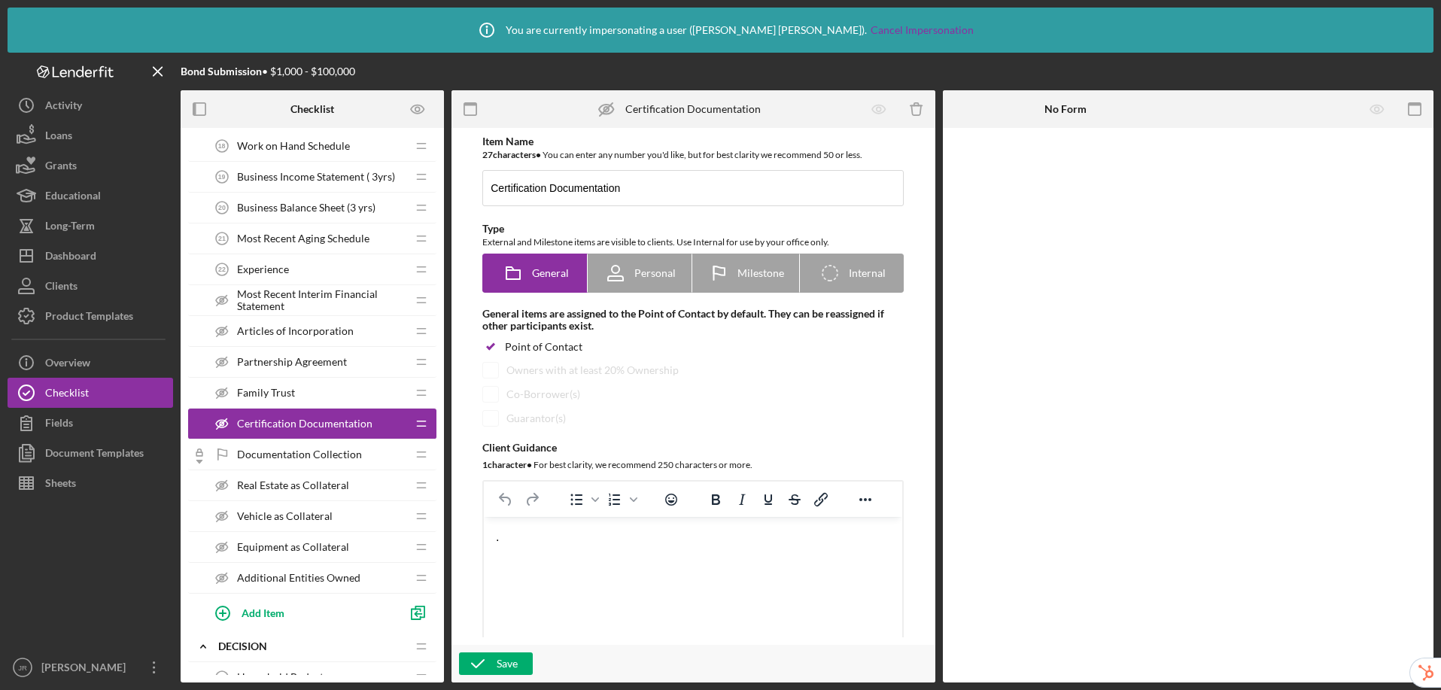
scroll to position [753, 0]
click at [324, 333] on span "Articles of Incorporation" at bounding box center [295, 330] width 117 height 12
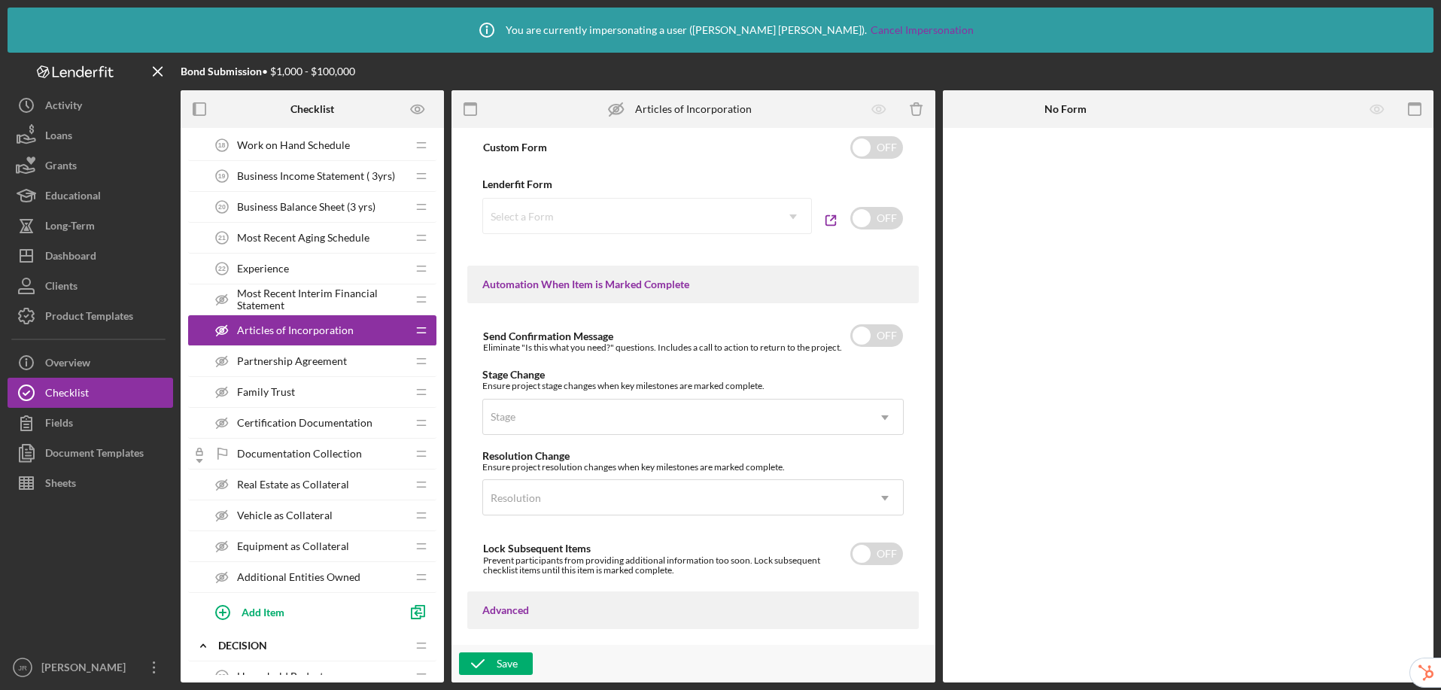
scroll to position [1043, 0]
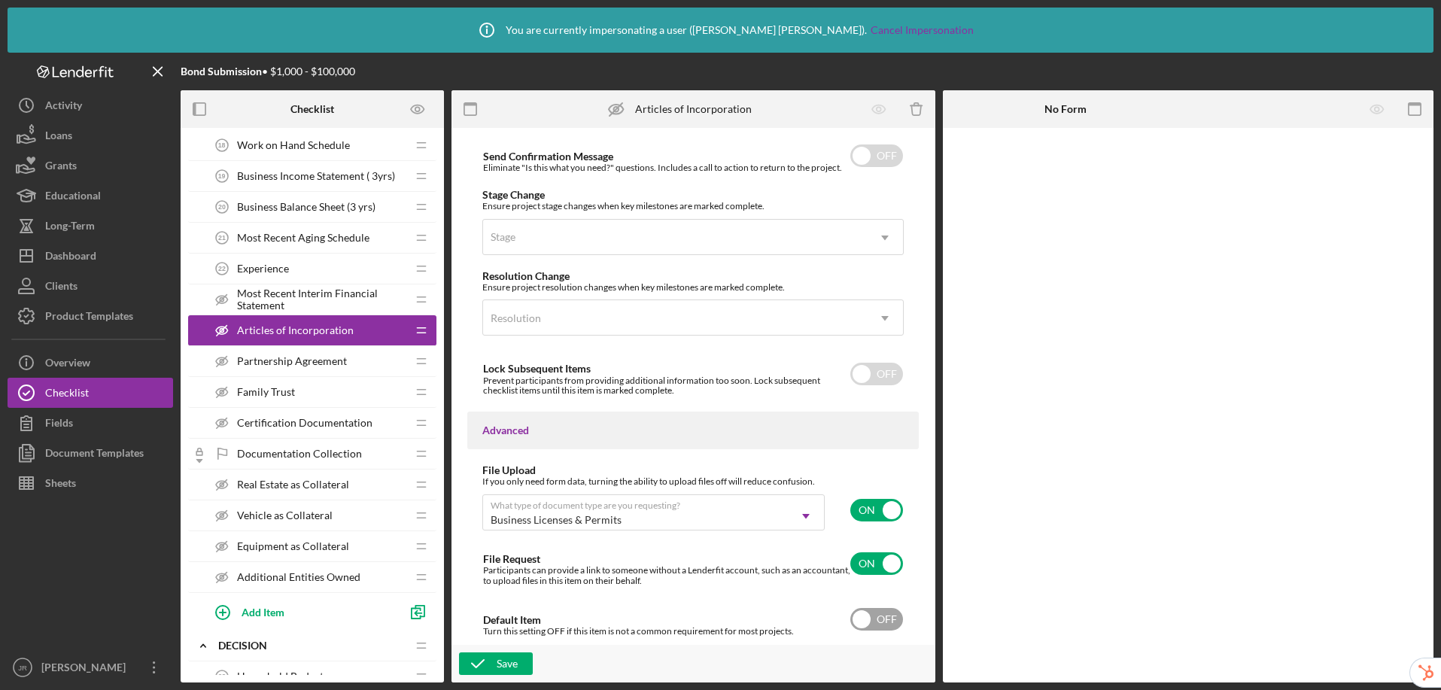
click at [873, 623] on input "checkbox" at bounding box center [877, 619] width 53 height 23
checkbox input "true"
click at [497, 668] on div "Save" at bounding box center [507, 664] width 21 height 23
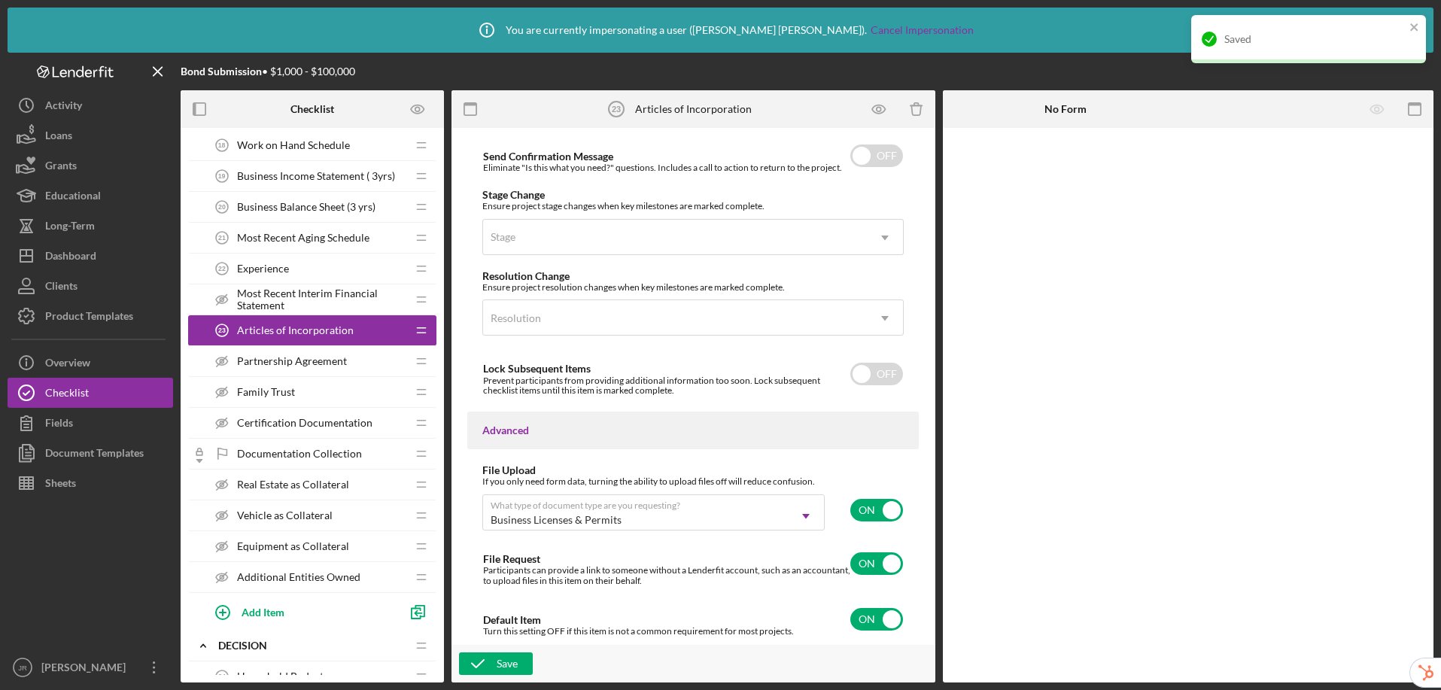
click at [330, 356] on span "Partnership Agreement" at bounding box center [292, 361] width 110 height 12
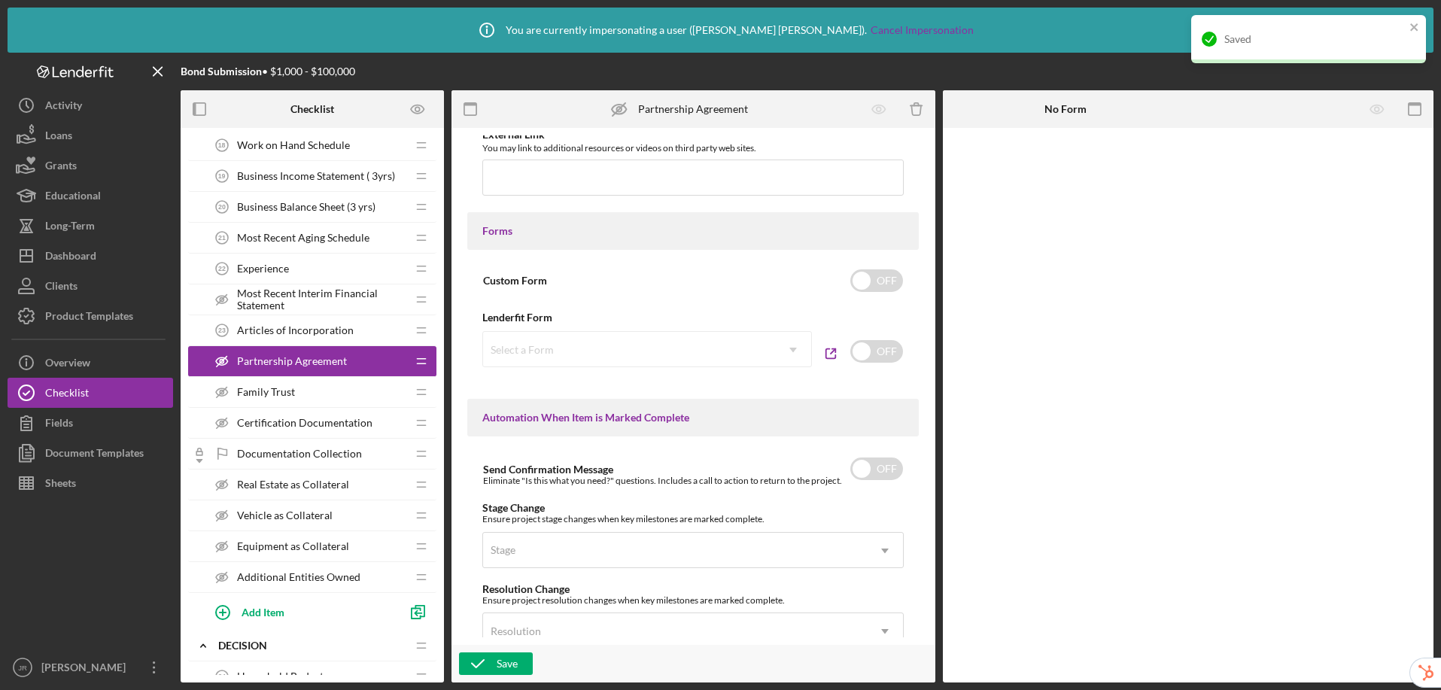
scroll to position [1043, 0]
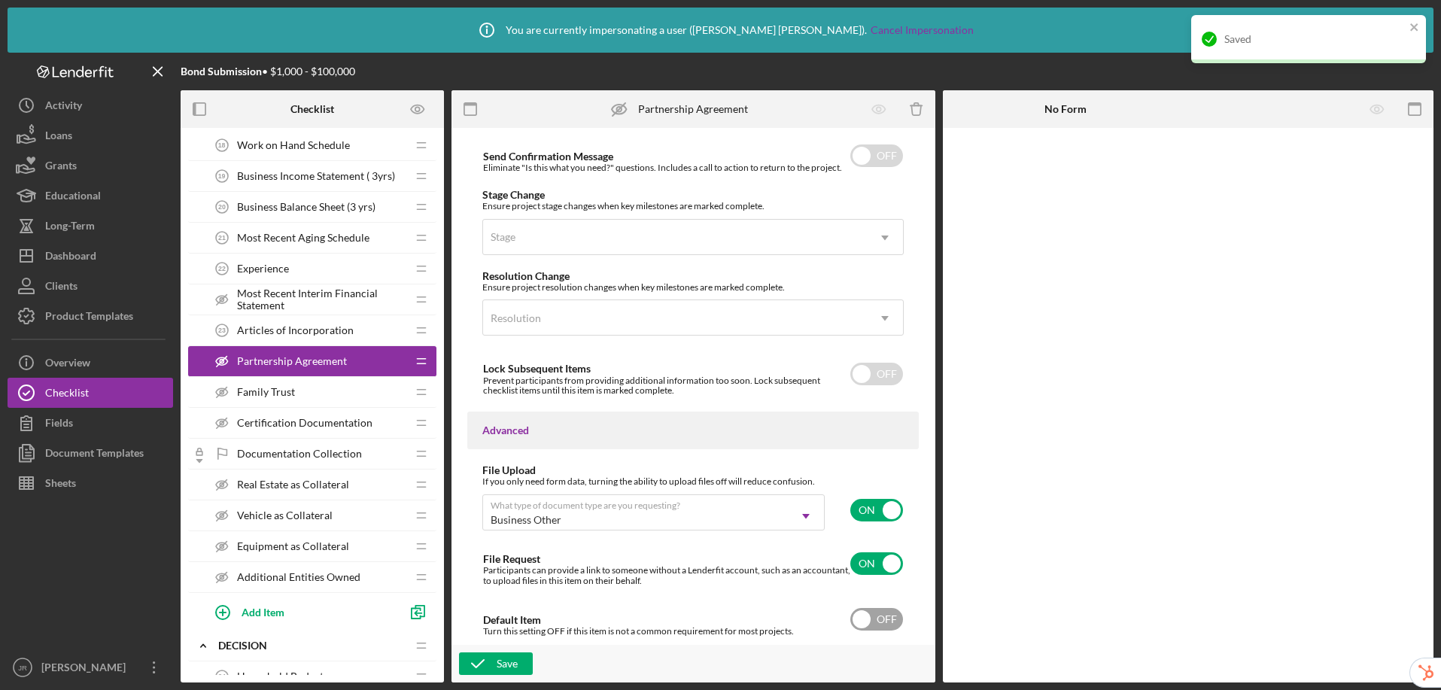
click at [865, 612] on input "checkbox" at bounding box center [877, 619] width 53 height 23
checkbox input "true"
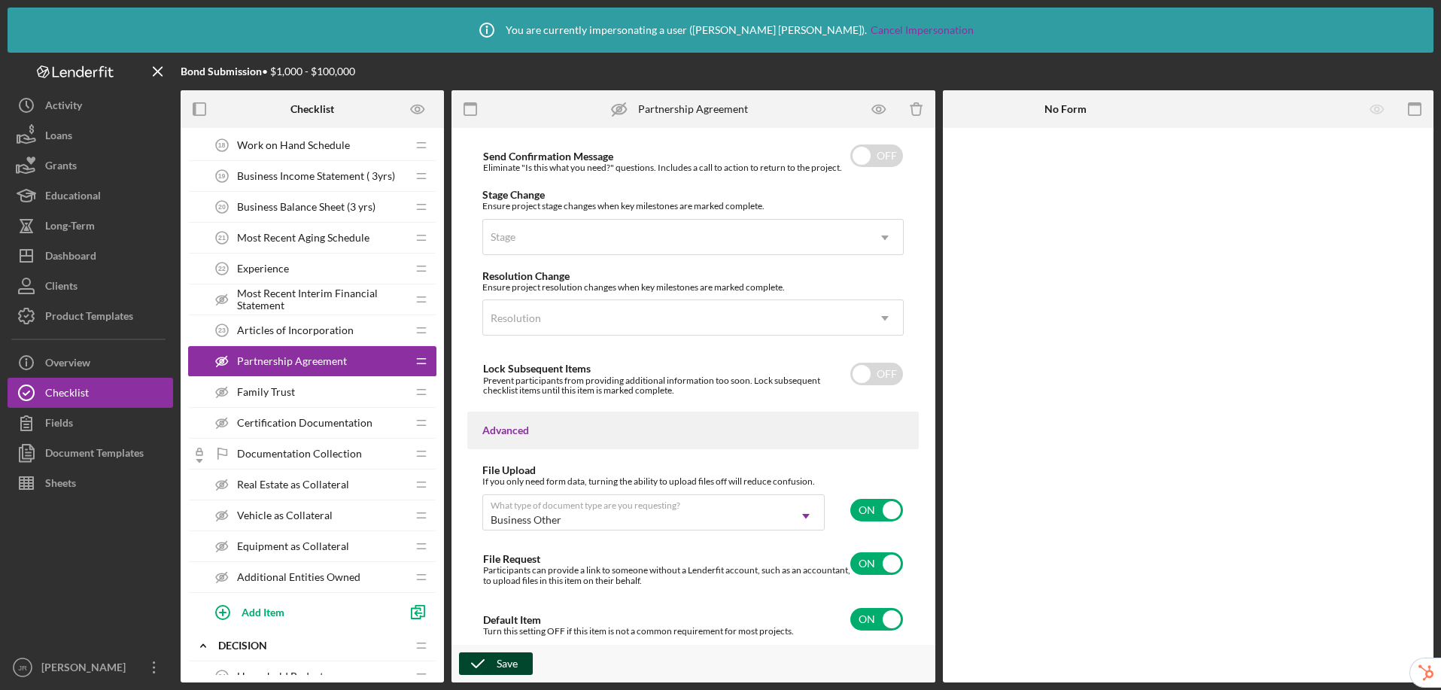
click at [493, 659] on icon "button" at bounding box center [478, 664] width 38 height 38
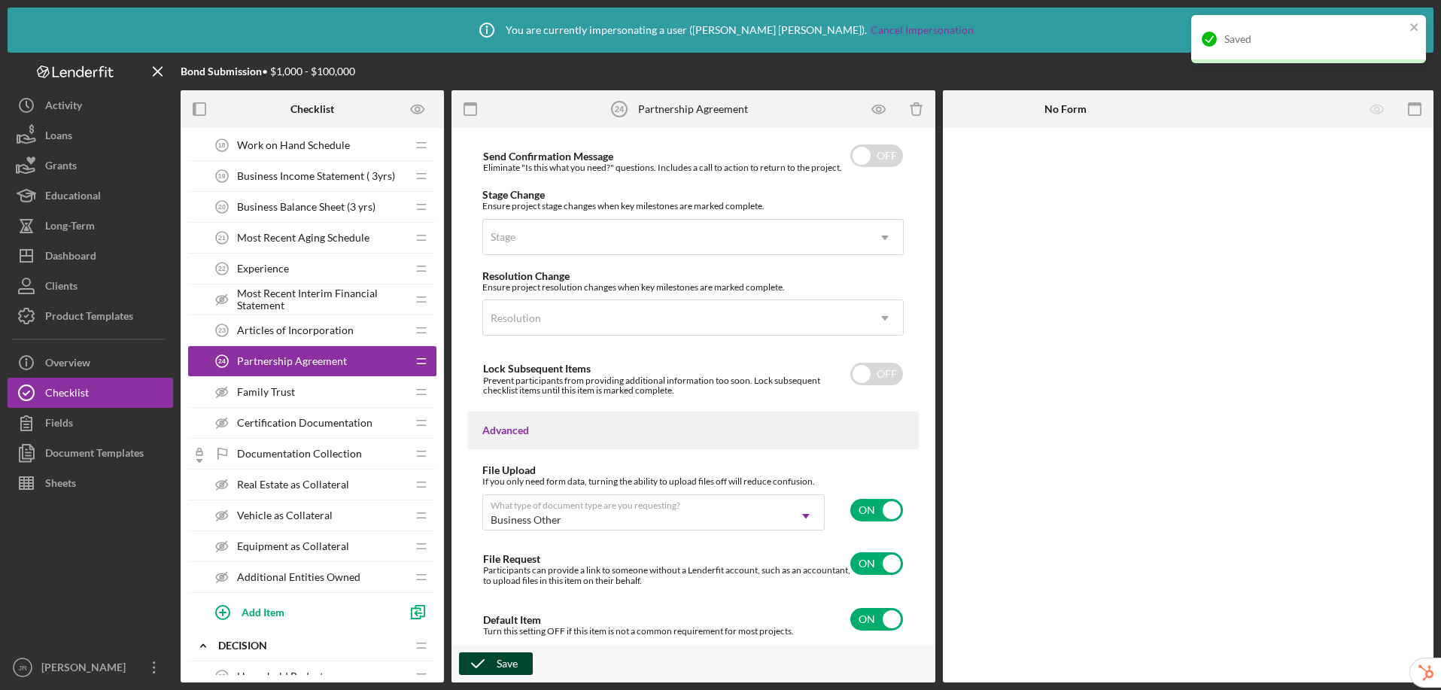
click at [292, 396] on span "Family Trust" at bounding box center [266, 392] width 58 height 12
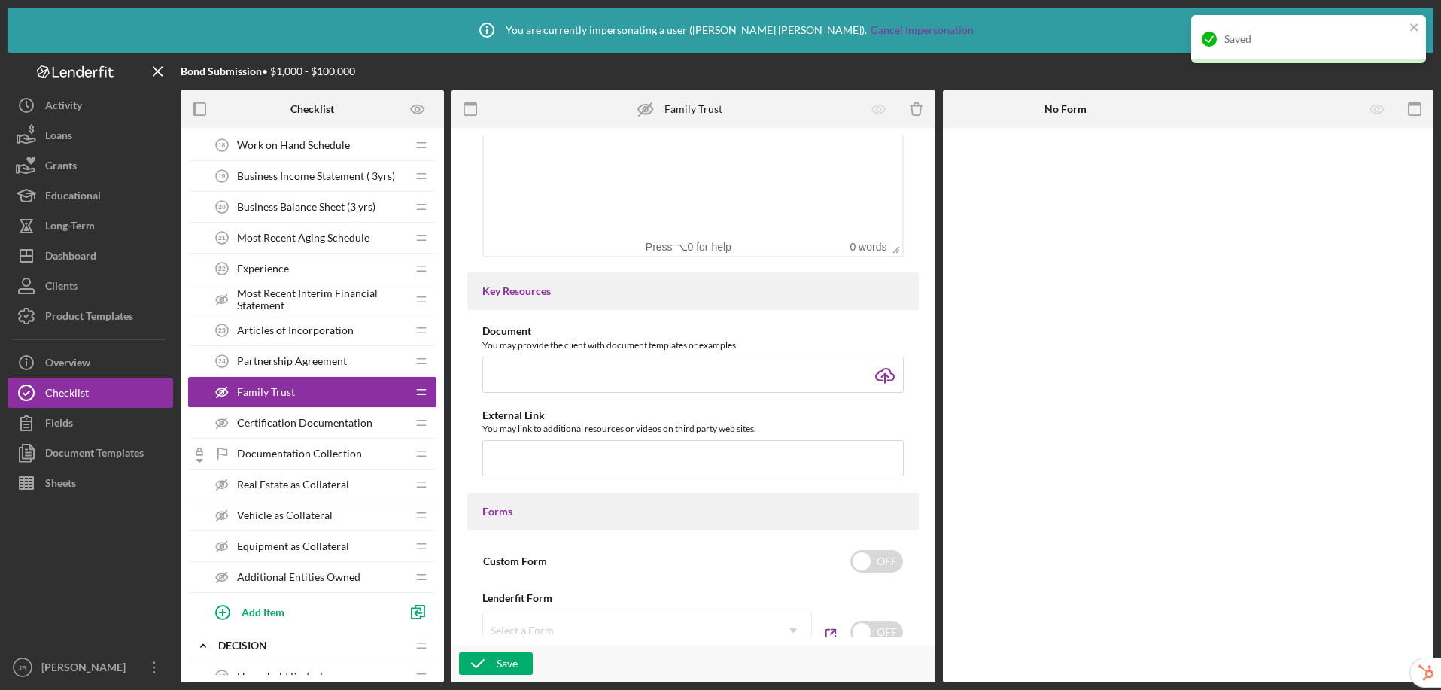
scroll to position [1043, 0]
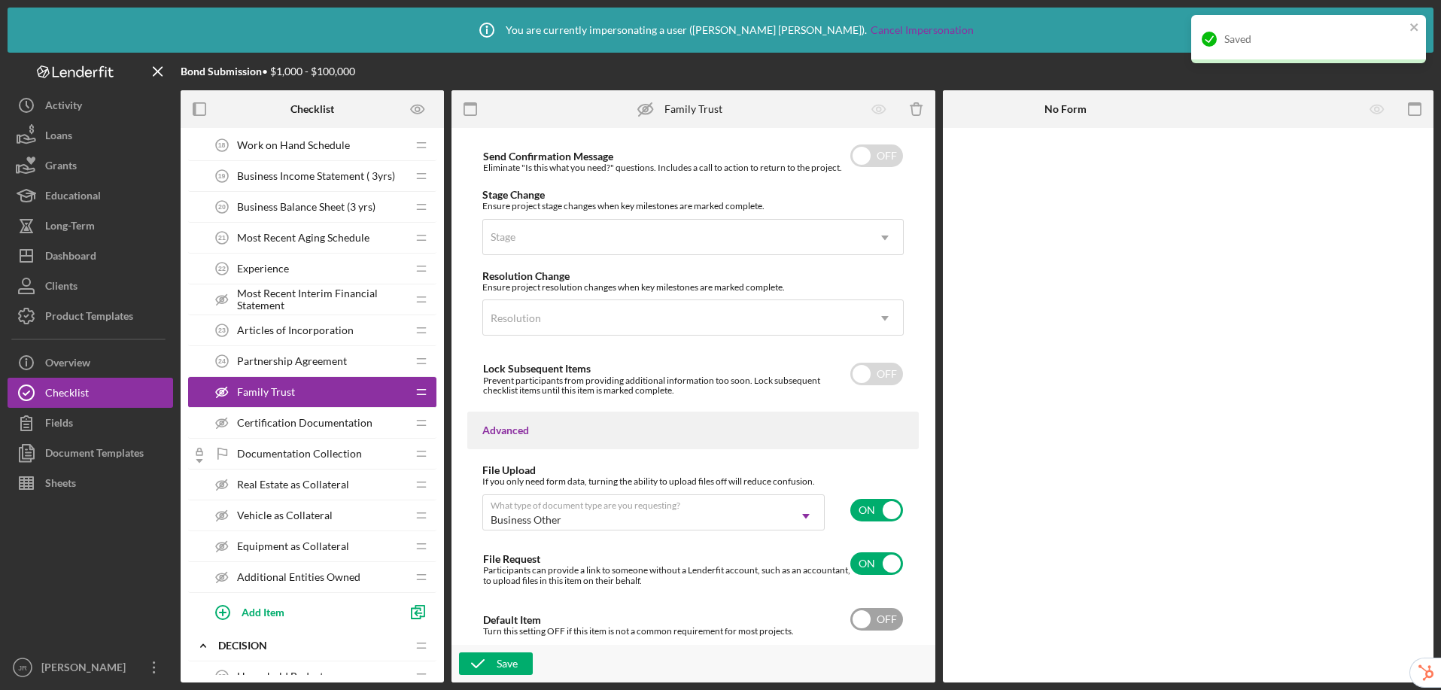
click at [878, 624] on input "checkbox" at bounding box center [877, 619] width 53 height 23
checkbox input "true"
drag, startPoint x: 488, startPoint y: 668, endPoint x: 477, endPoint y: 626, distance: 43.5
click at [487, 668] on icon "button" at bounding box center [478, 664] width 38 height 38
click at [309, 422] on span "Certification Documentation" at bounding box center [304, 423] width 135 height 12
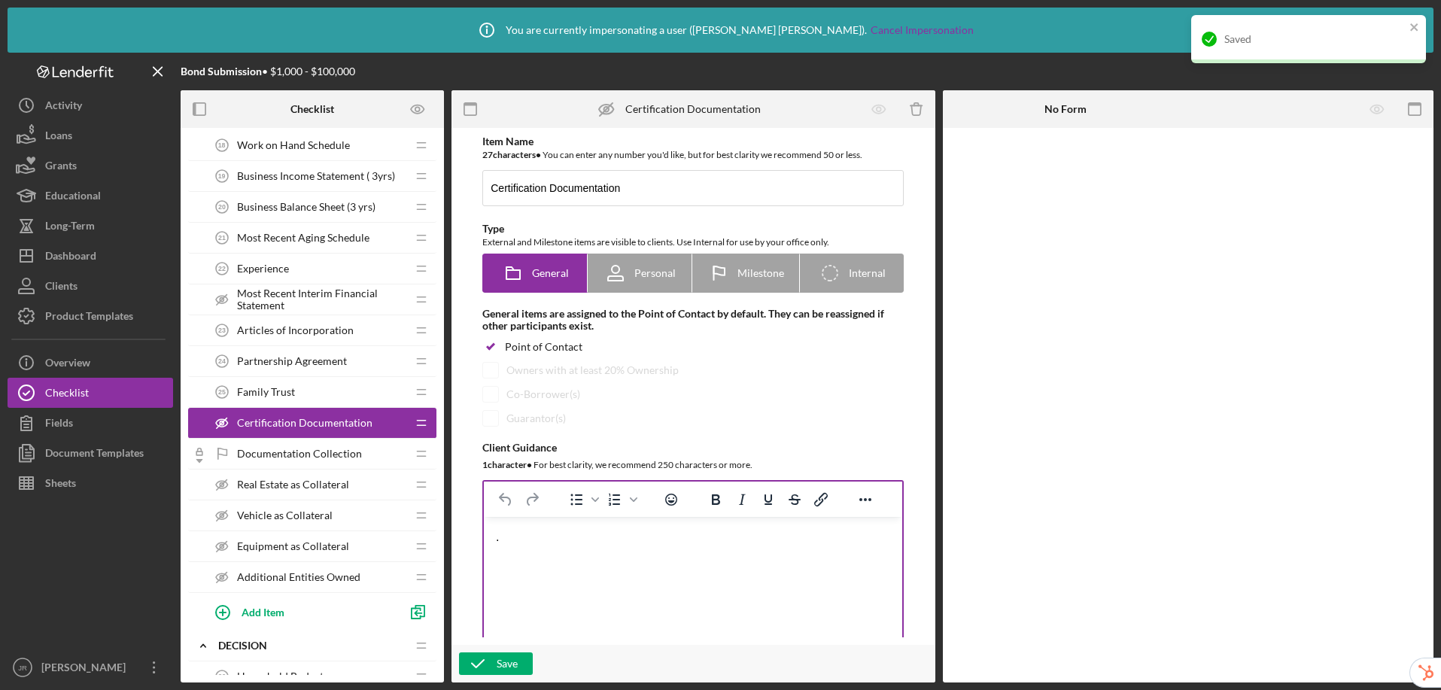
scroll to position [1043, 0]
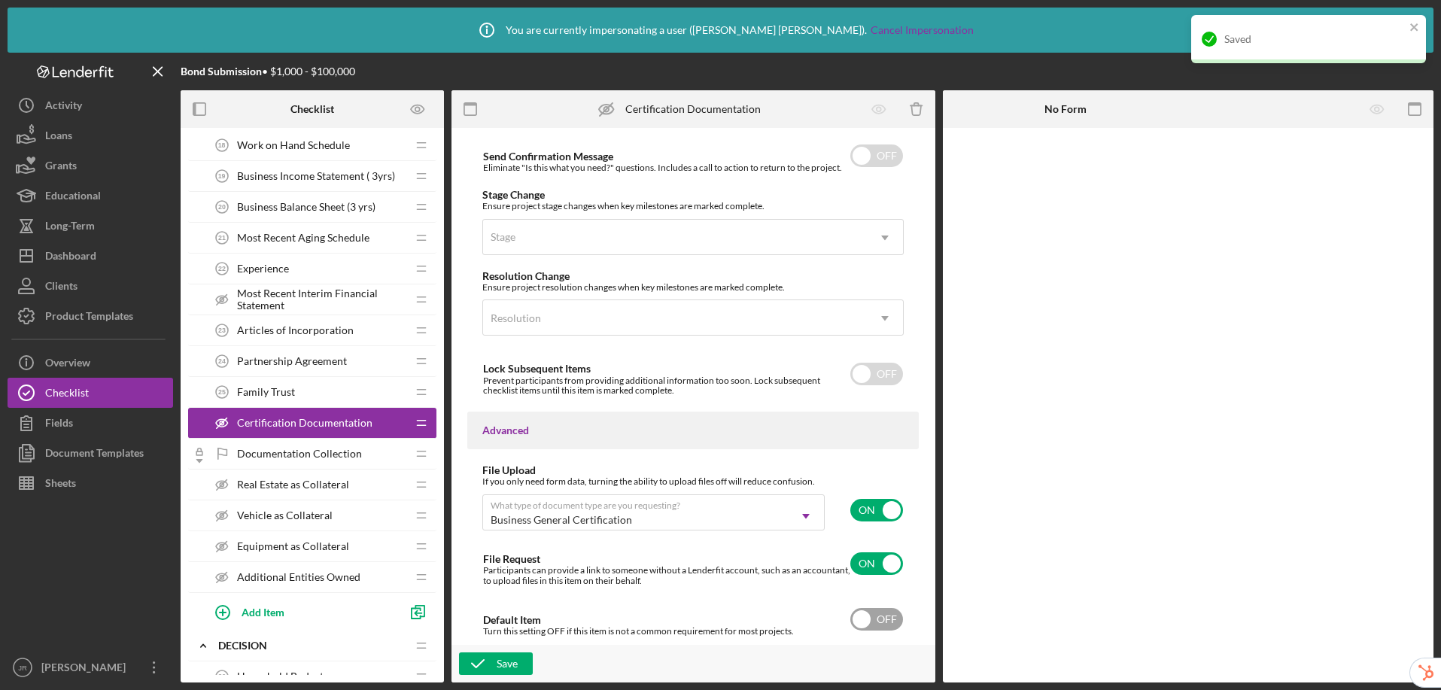
click at [869, 619] on input "checkbox" at bounding box center [877, 619] width 53 height 23
checkbox input "true"
click at [508, 663] on div "Save" at bounding box center [507, 664] width 21 height 23
click at [293, 289] on span "Most Recent Interim Financial Statement" at bounding box center [321, 300] width 169 height 24
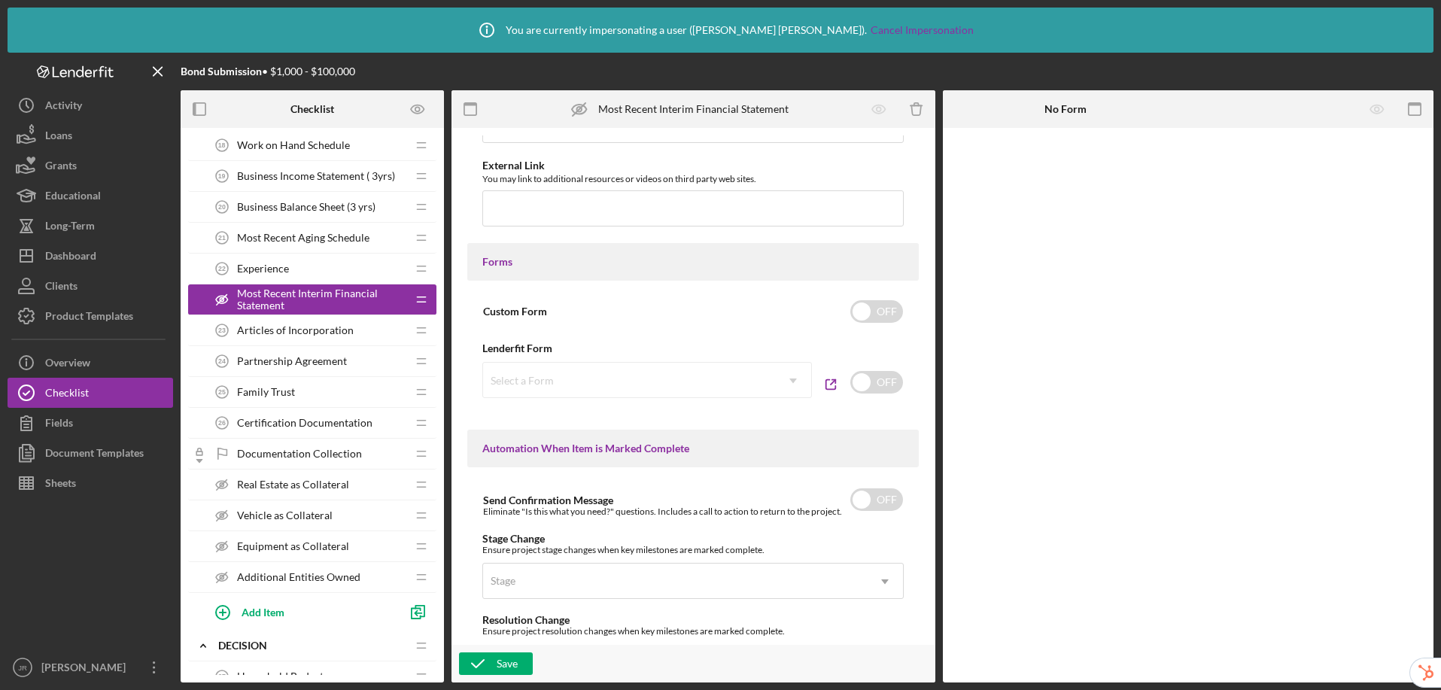
scroll to position [1043, 0]
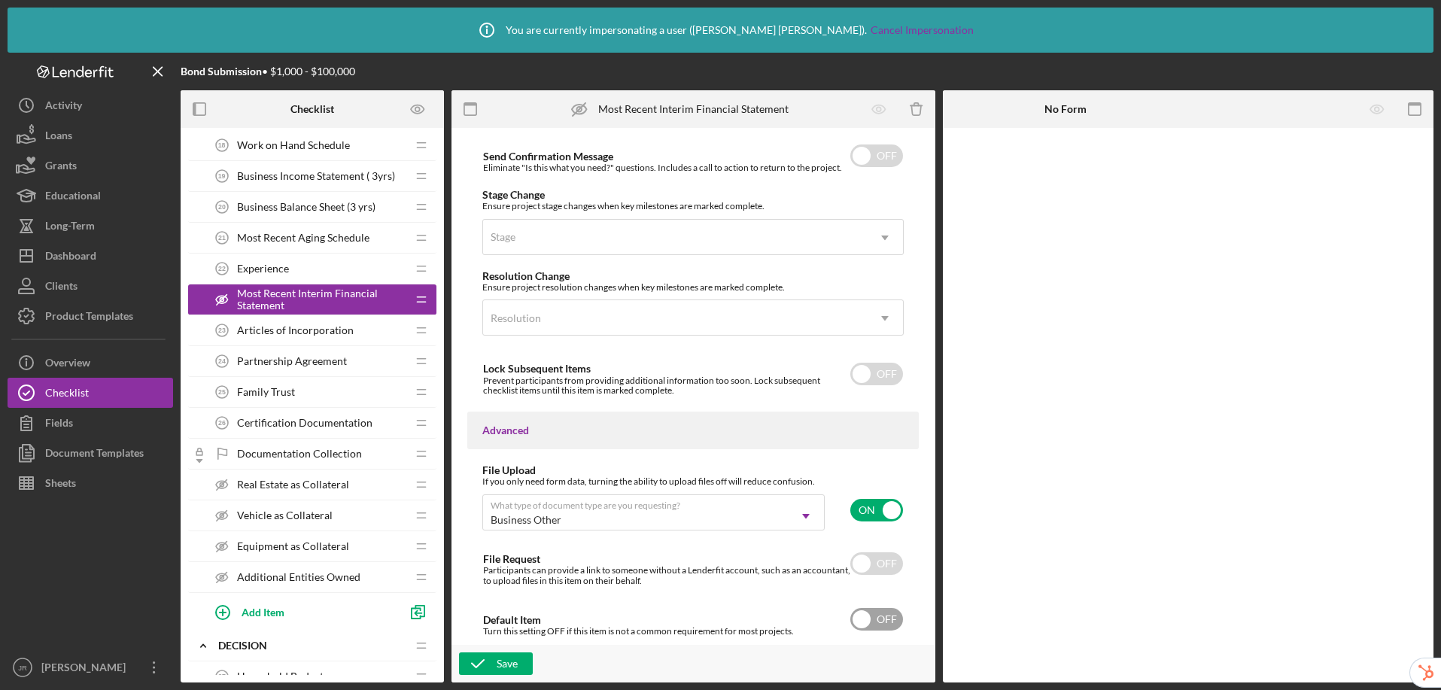
click at [878, 619] on input "checkbox" at bounding box center [877, 619] width 53 height 23
checkbox input "true"
click at [510, 665] on div "Save" at bounding box center [507, 664] width 21 height 23
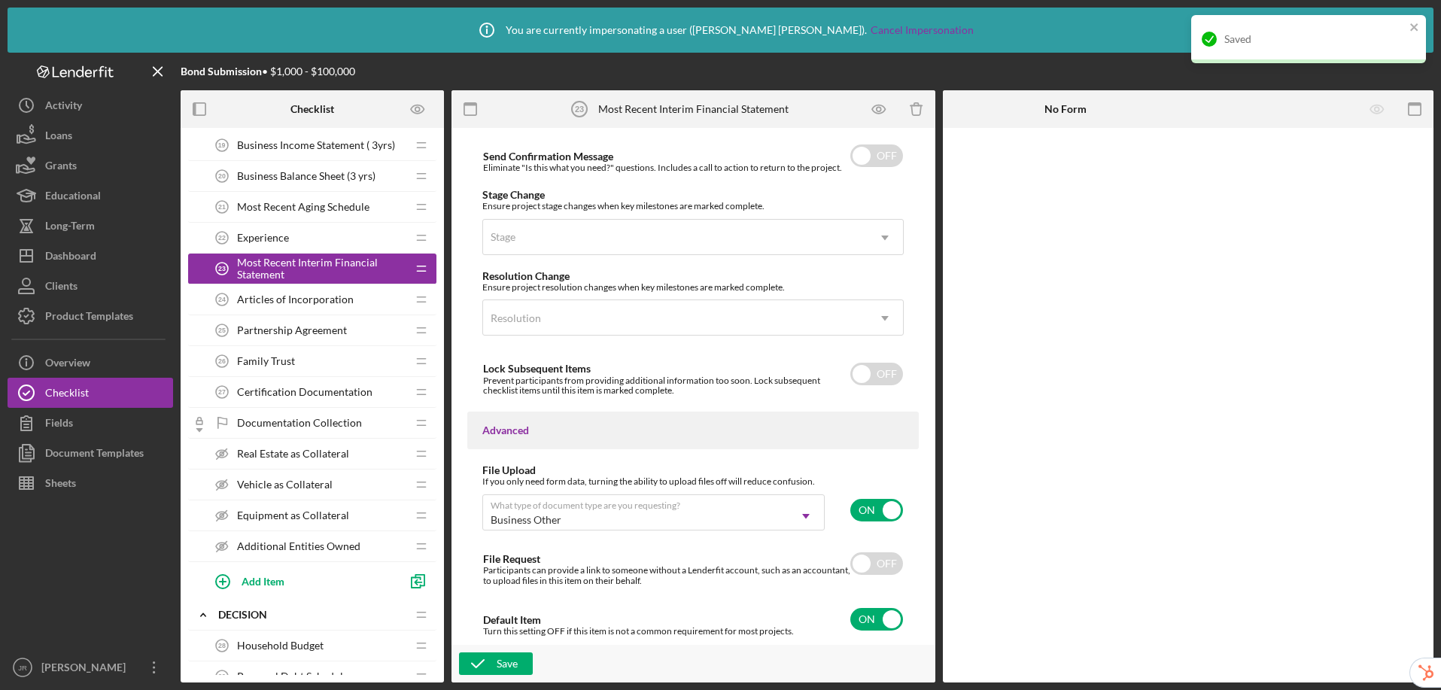
scroll to position [860, 0]
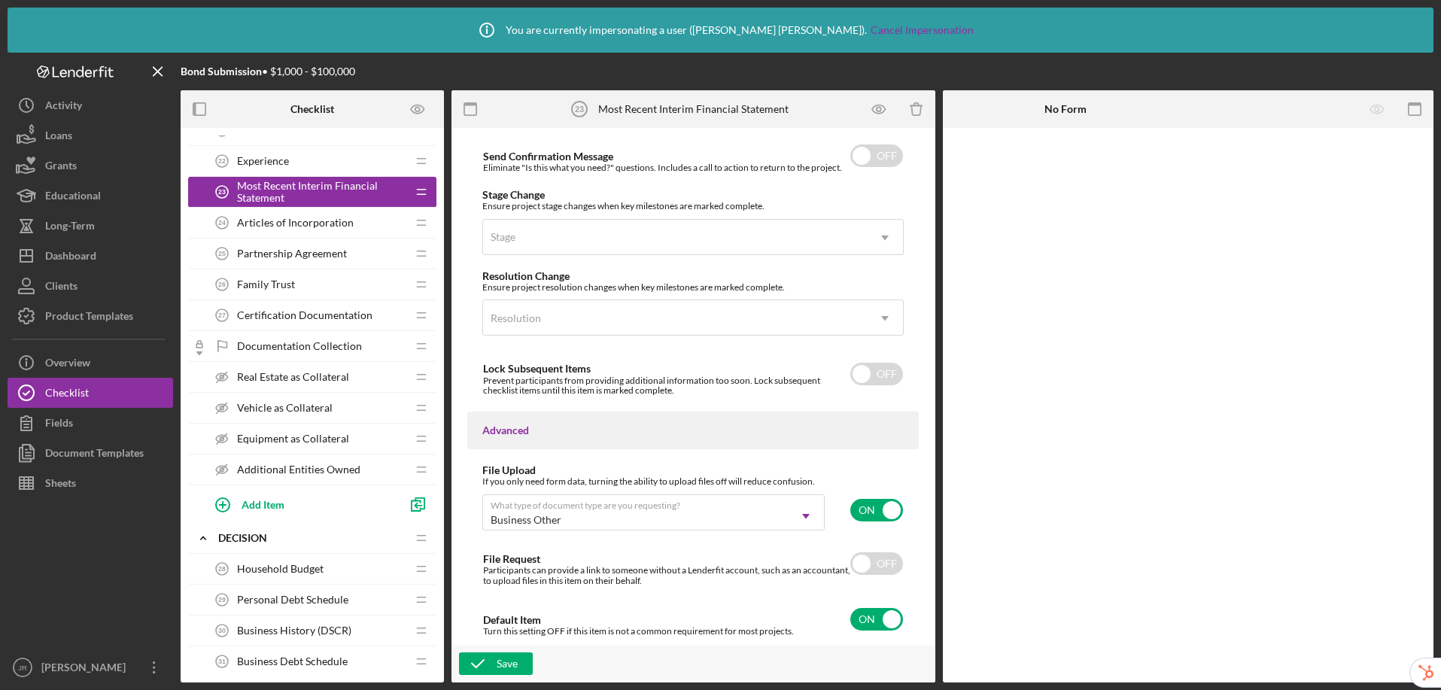
click at [306, 342] on span "Documentation Collection" at bounding box center [299, 346] width 125 height 12
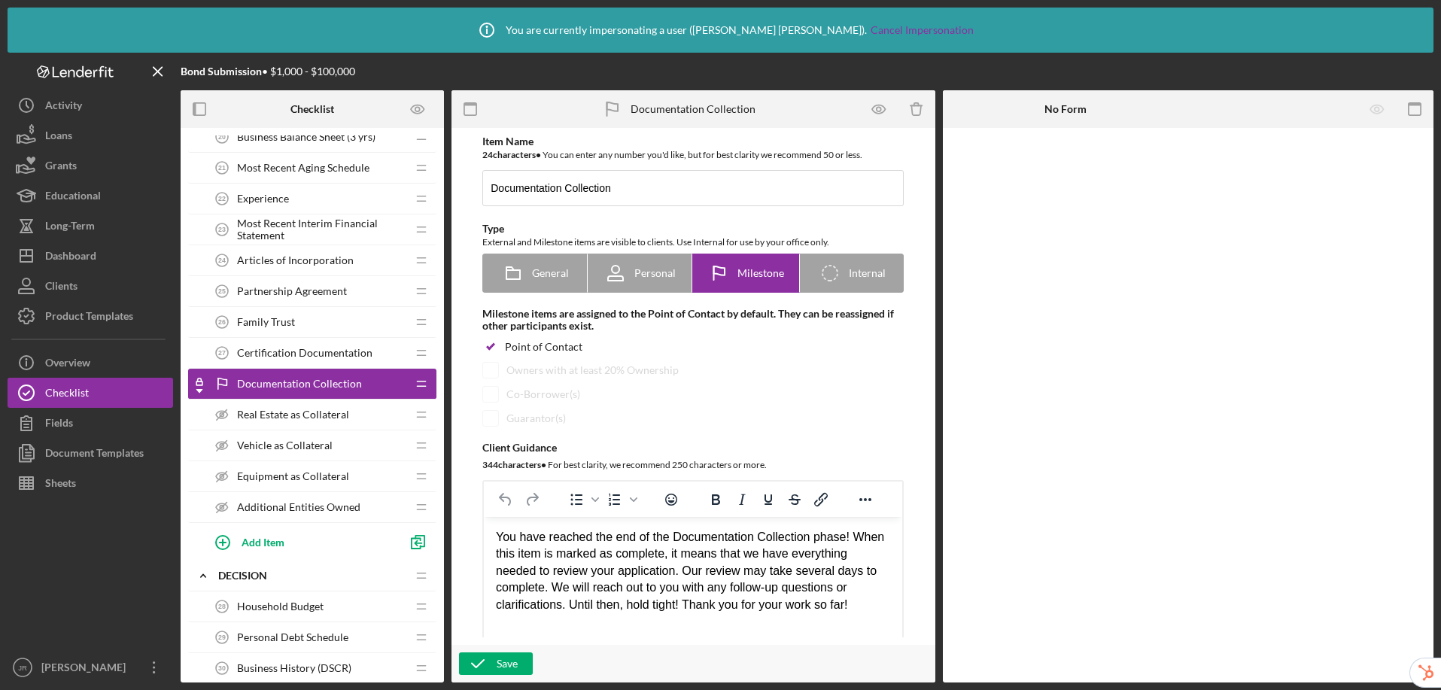
scroll to position [860, 0]
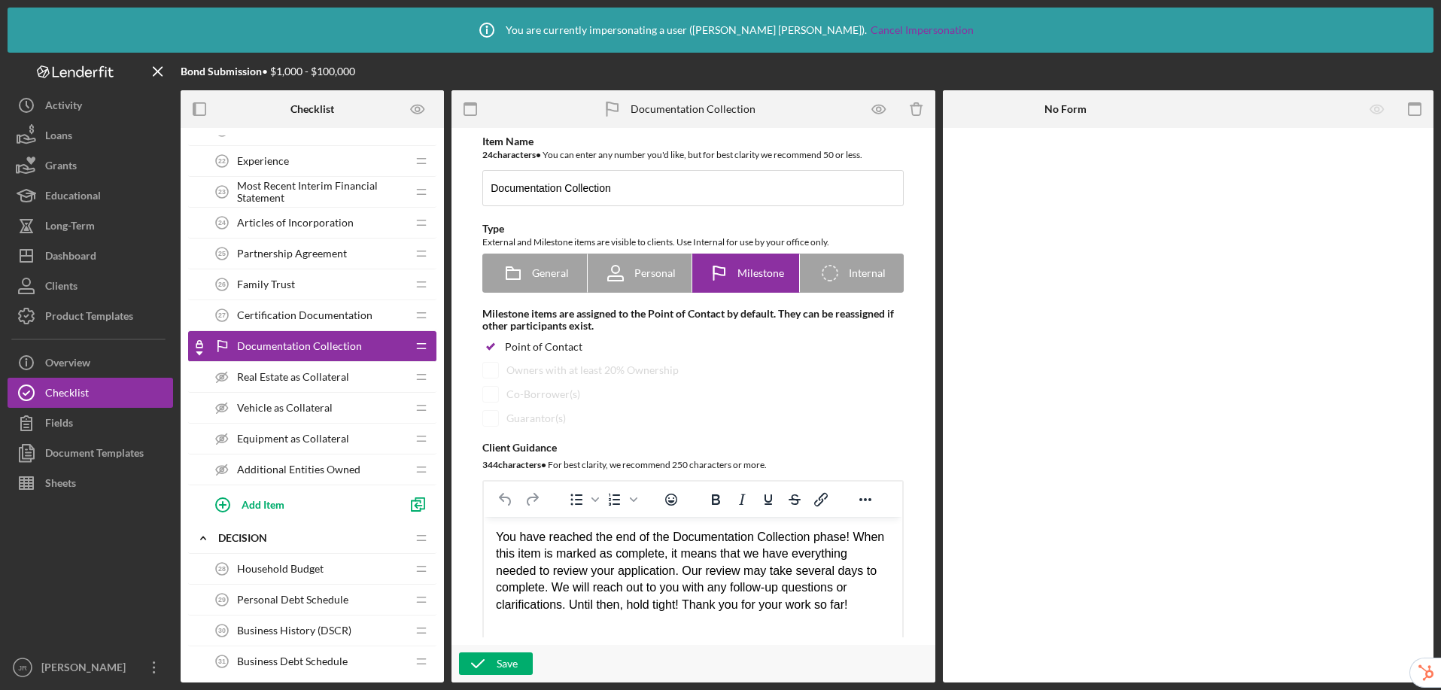
click at [352, 372] on div "Real Estate as Collateral Real Estate as Collateral" at bounding box center [306, 377] width 199 height 30
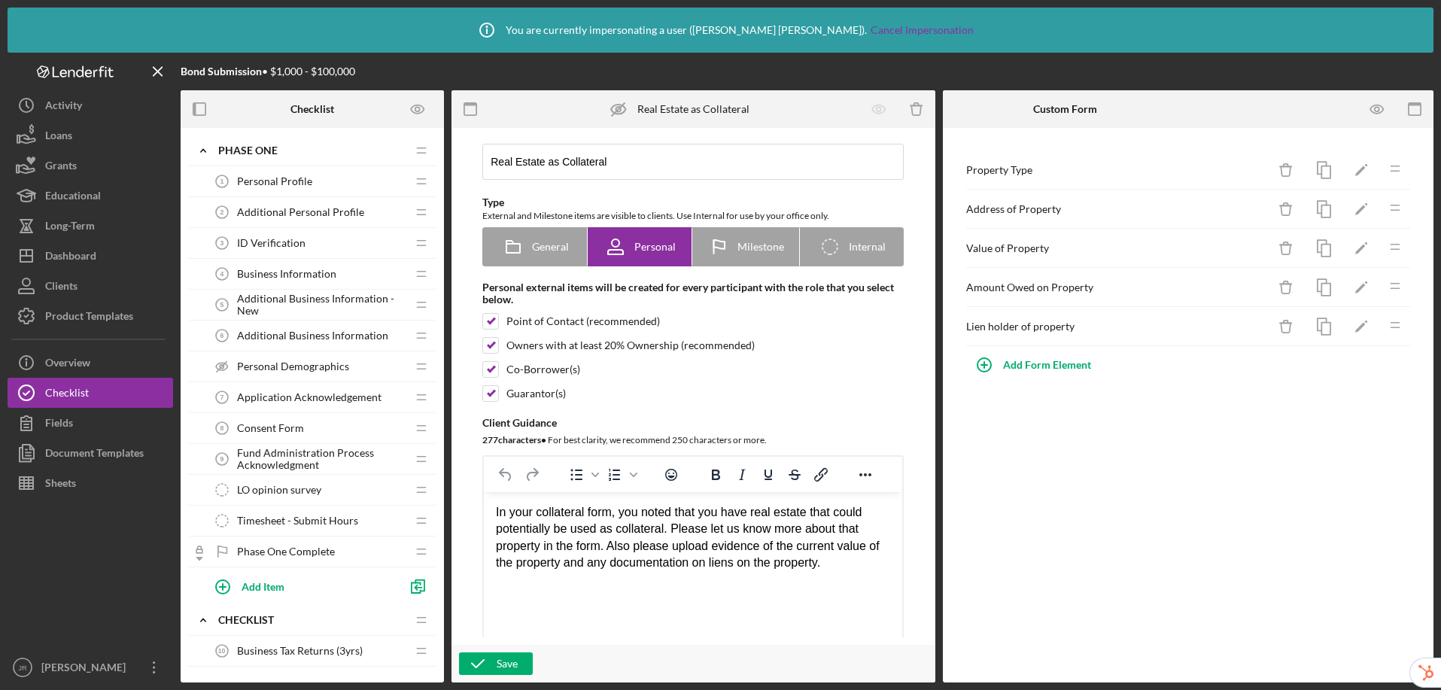
click at [324, 179] on div "Personal Profile 1 Personal Profile" at bounding box center [306, 181] width 199 height 30
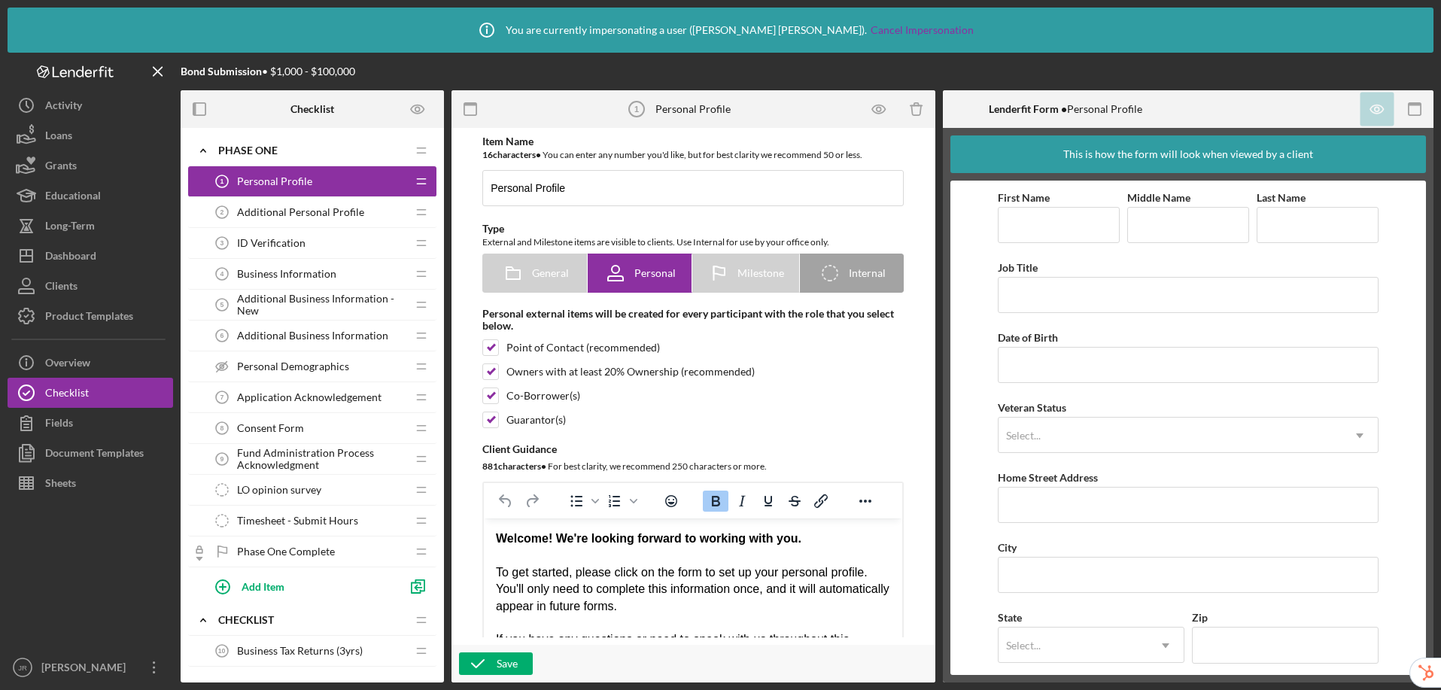
click at [287, 215] on span "Additional Personal Profile" at bounding box center [300, 212] width 127 height 12
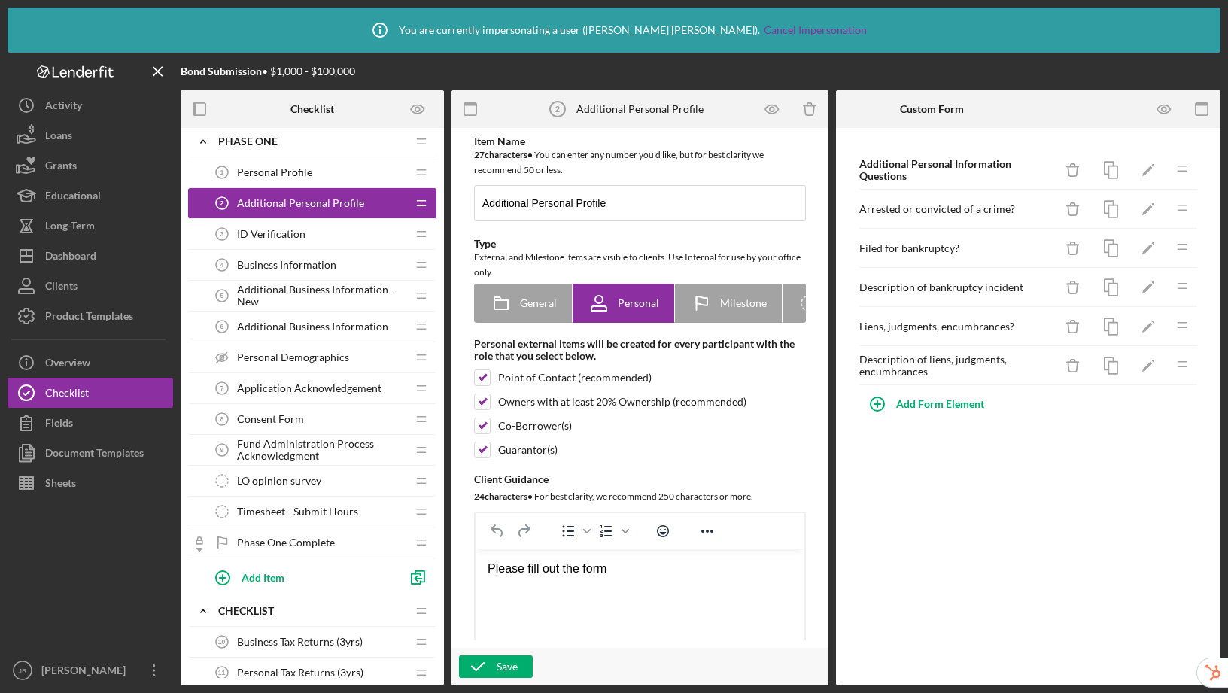
scroll to position [9, 0]
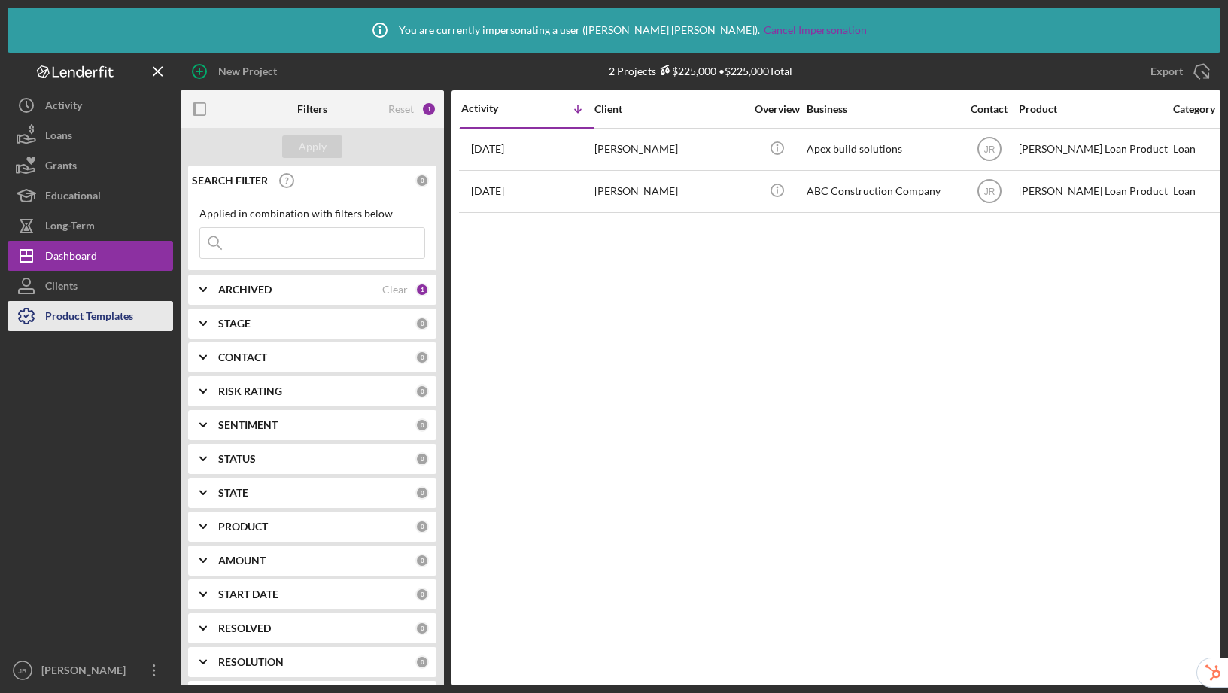
click at [79, 315] on div "Product Templates" at bounding box center [89, 318] width 88 height 34
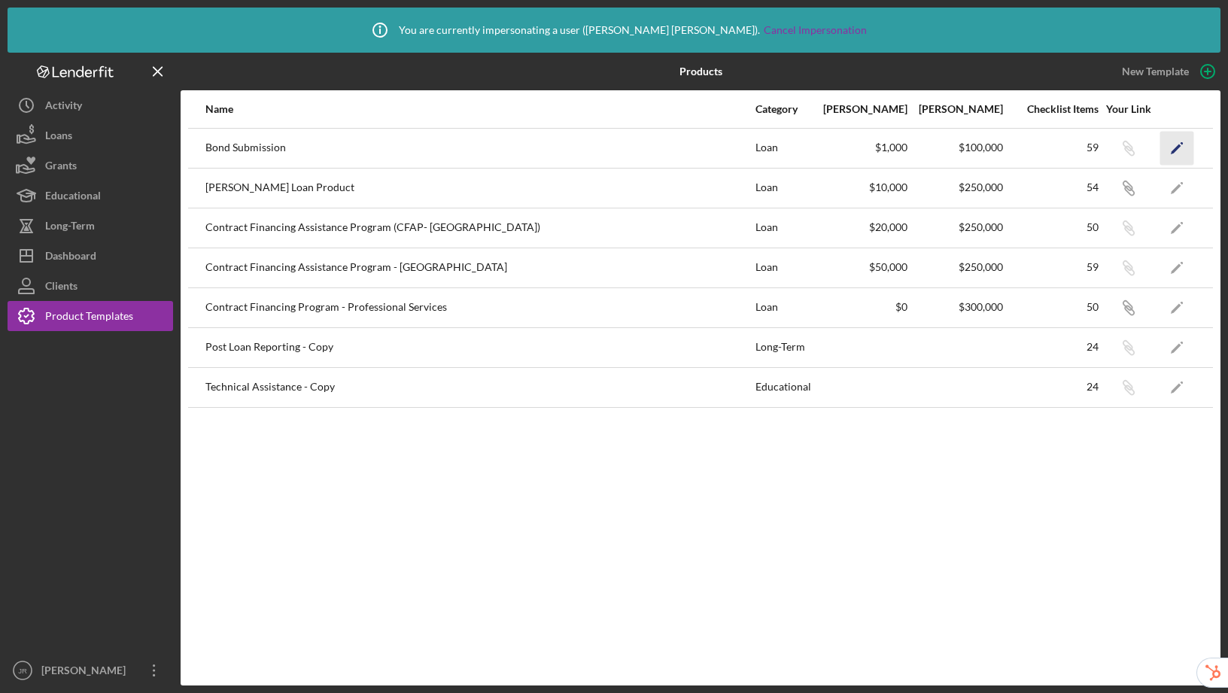
click at [1173, 145] on icon "Icon/Edit" at bounding box center [1178, 148] width 34 height 34
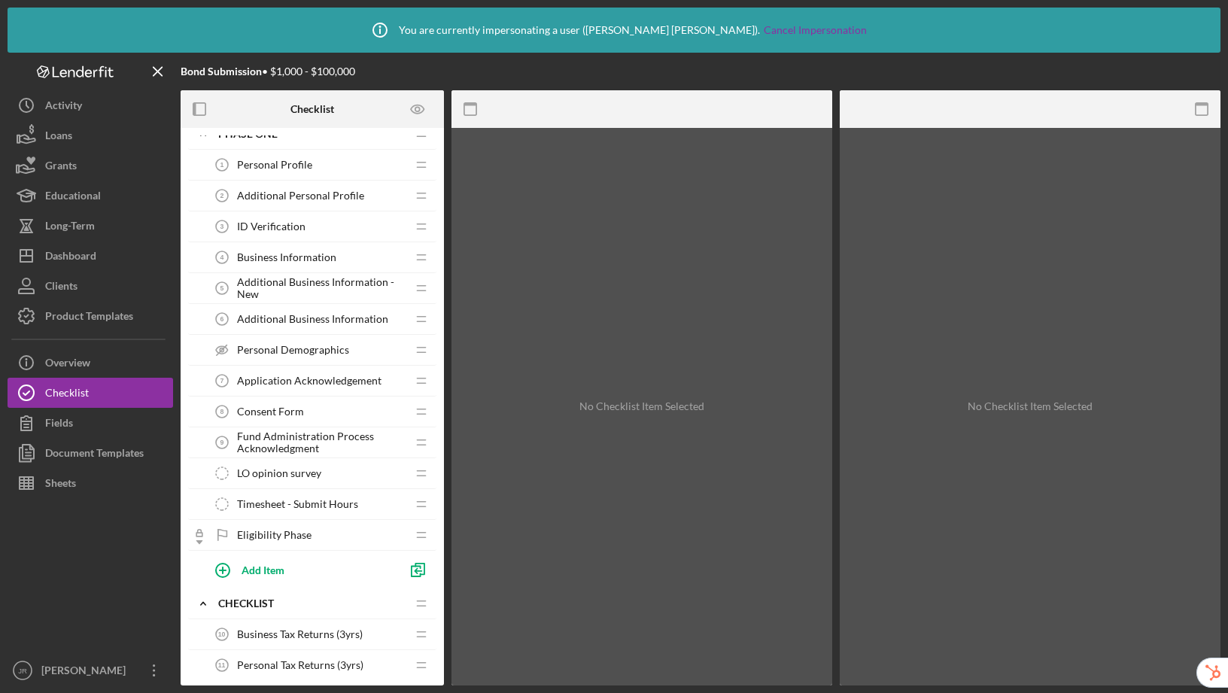
scroll to position [85, 0]
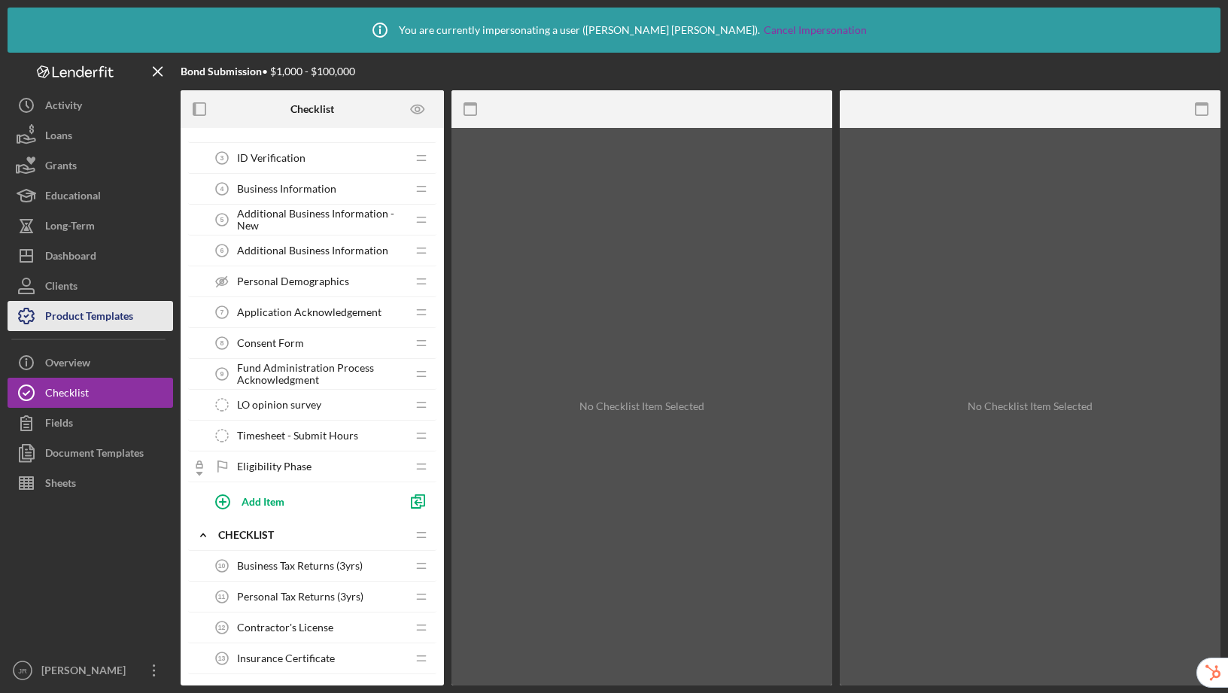
click at [75, 301] on div "Product Templates" at bounding box center [89, 318] width 88 height 34
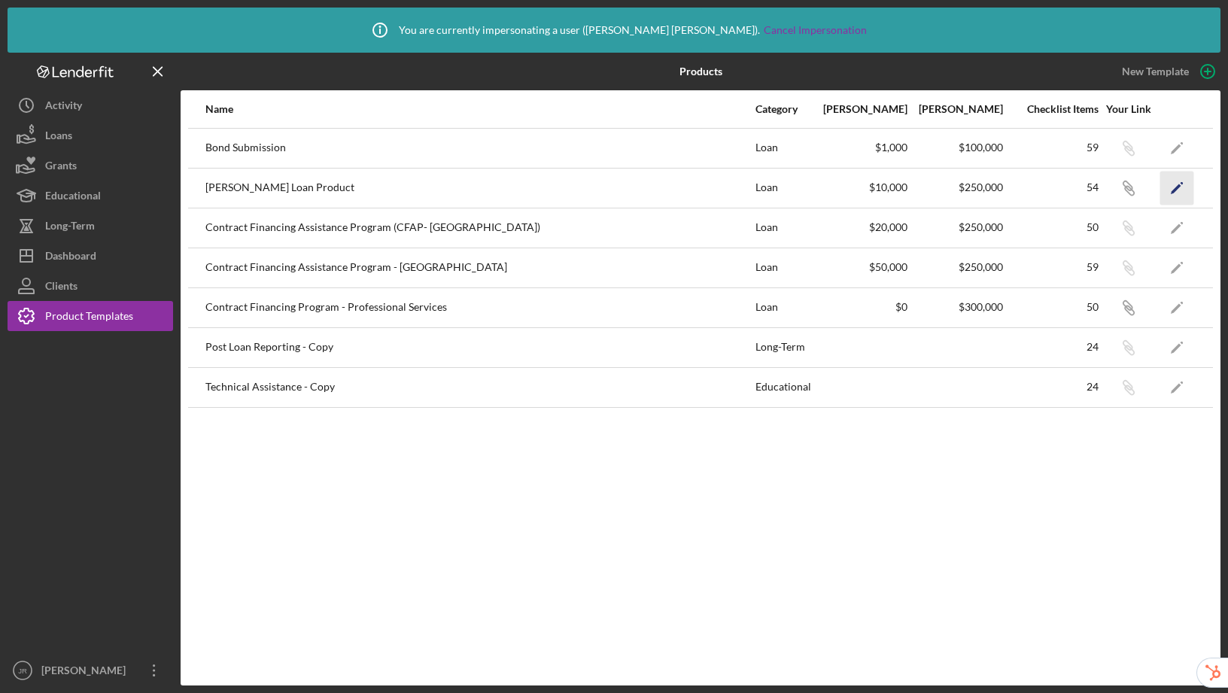
click at [1171, 189] on icon "Icon/Edit" at bounding box center [1178, 188] width 34 height 34
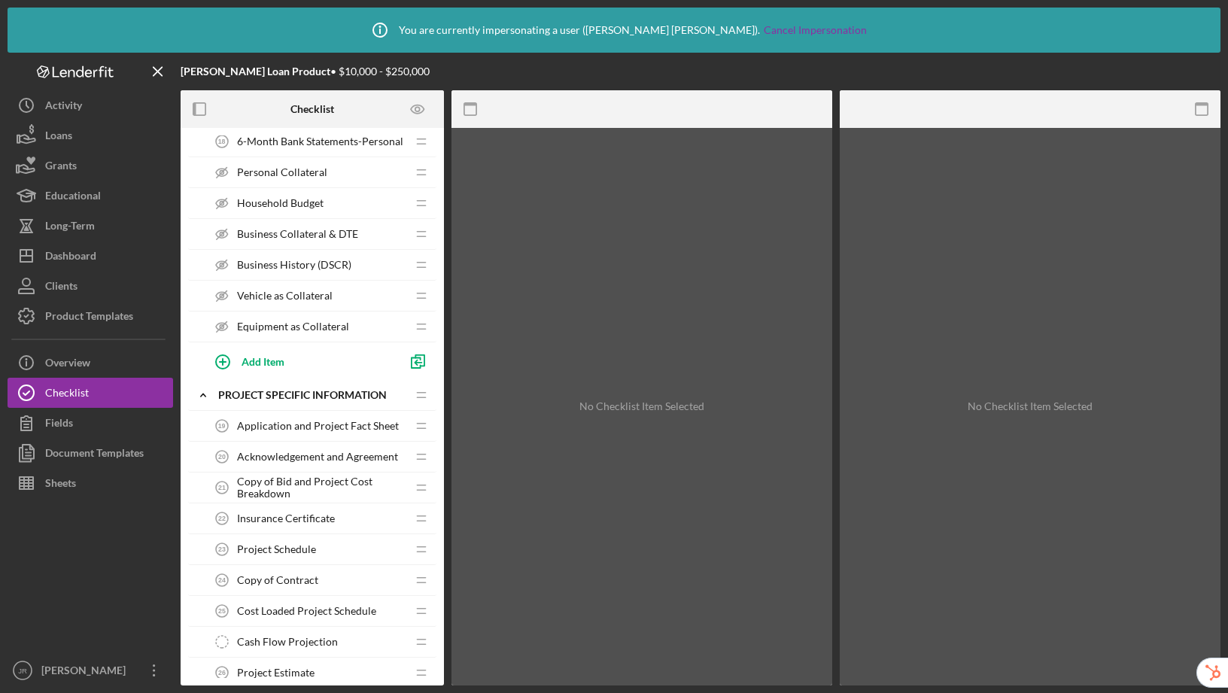
scroll to position [760, 0]
click at [306, 449] on span "Acknowledgement and Agreement" at bounding box center [317, 454] width 161 height 12
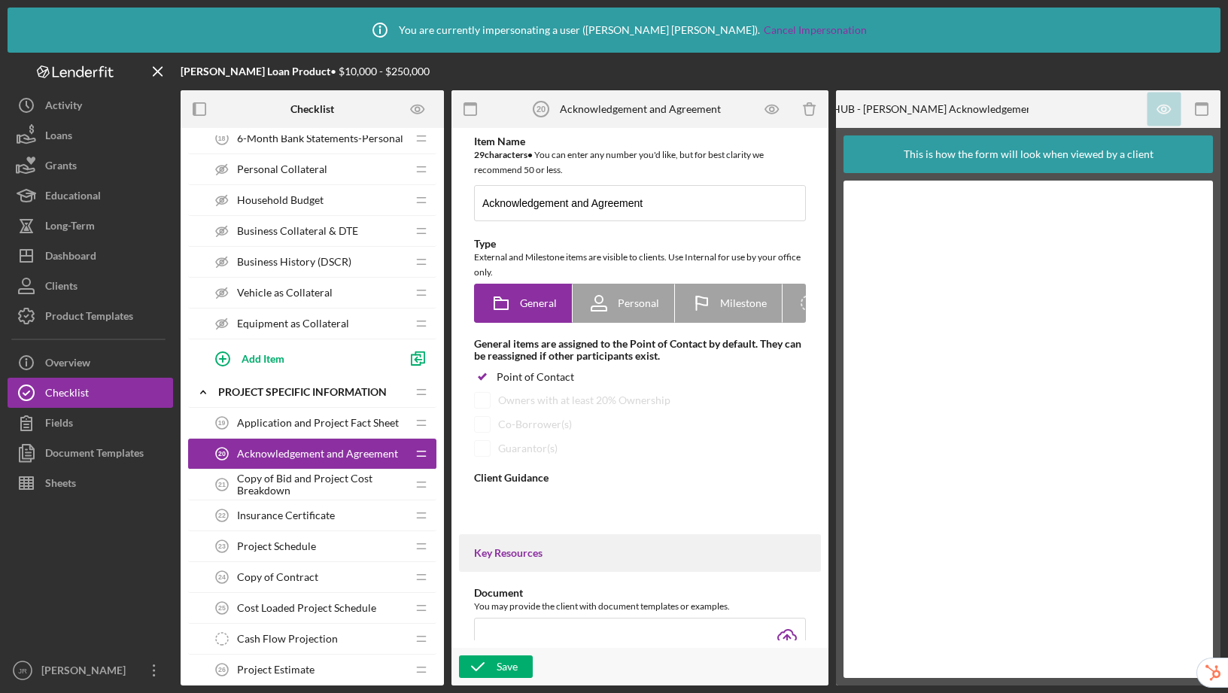
type textarea "<div>.</div>"
click at [315, 418] on span "Application and Project Fact Sheet" at bounding box center [318, 423] width 162 height 12
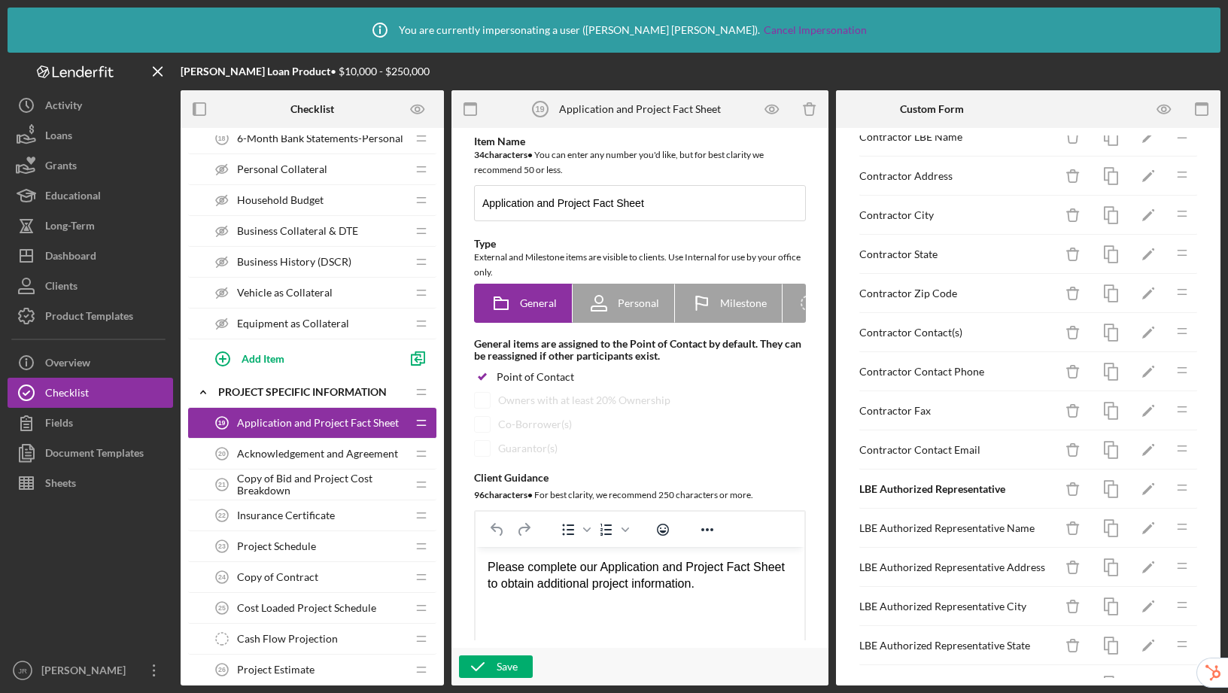
scroll to position [1791, 0]
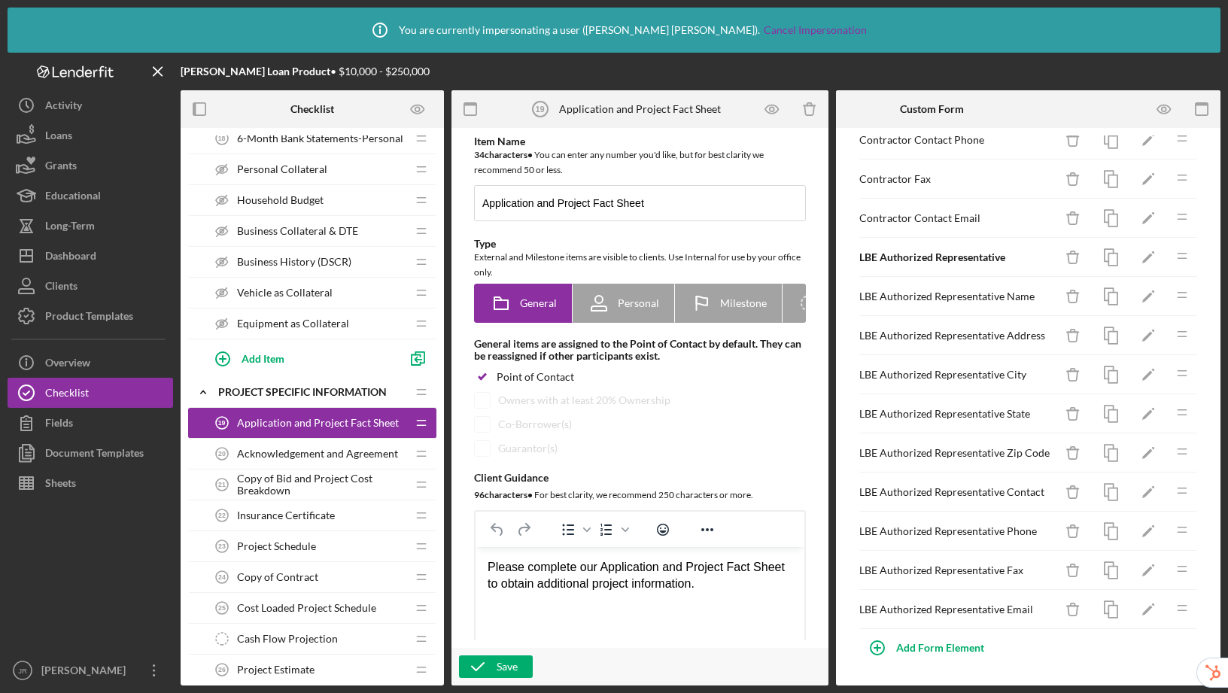
click at [326, 460] on div "Acknowledgement and Agreement 20 Acknowledgement and Agreement" at bounding box center [306, 454] width 199 height 30
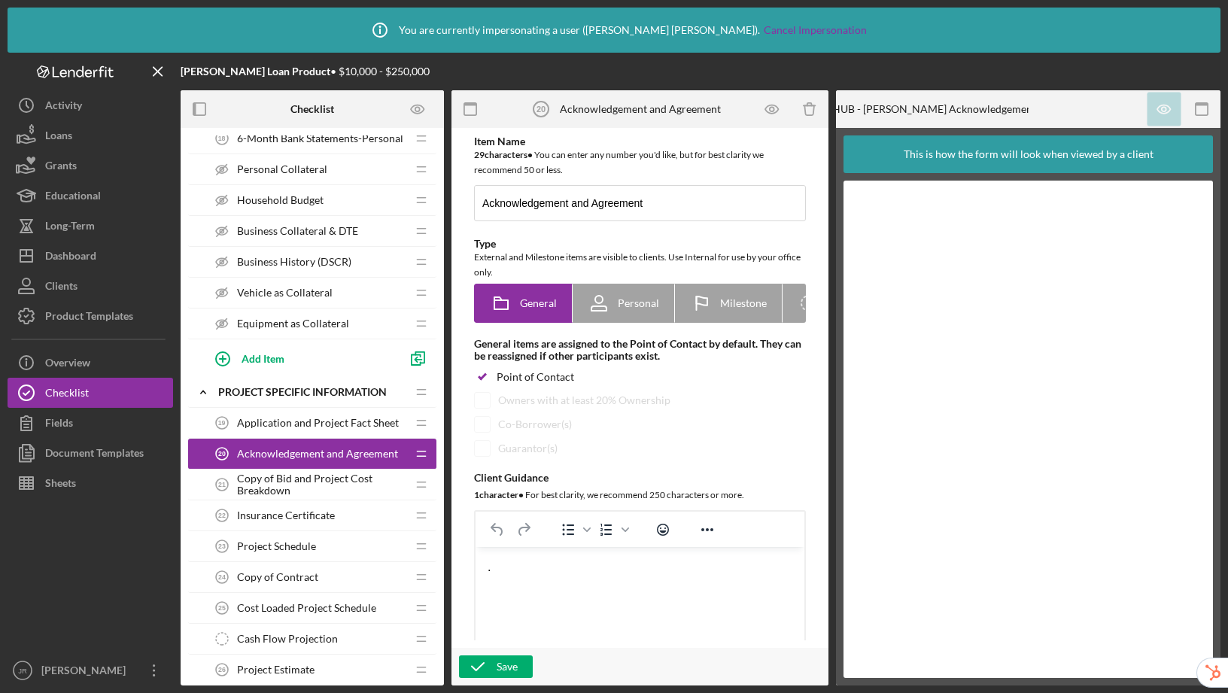
click at [336, 419] on span "Application and Project Fact Sheet" at bounding box center [318, 423] width 162 height 12
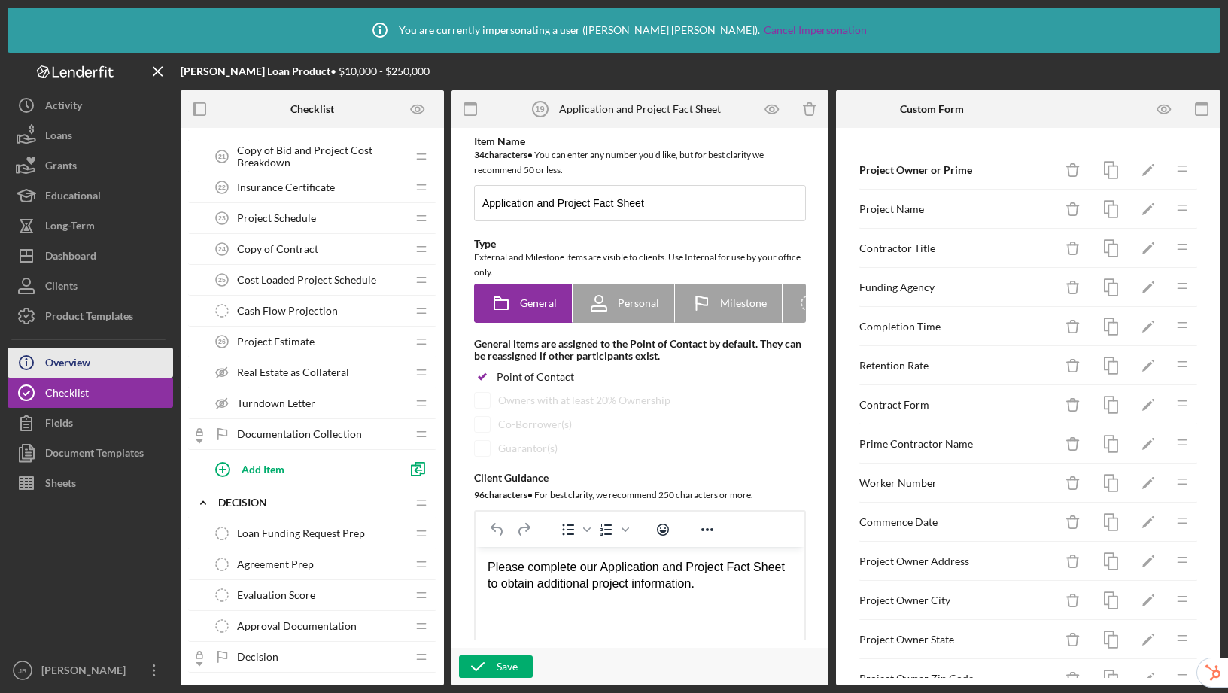
scroll to position [1085, 0]
